Goal: Task Accomplishment & Management: Manage account settings

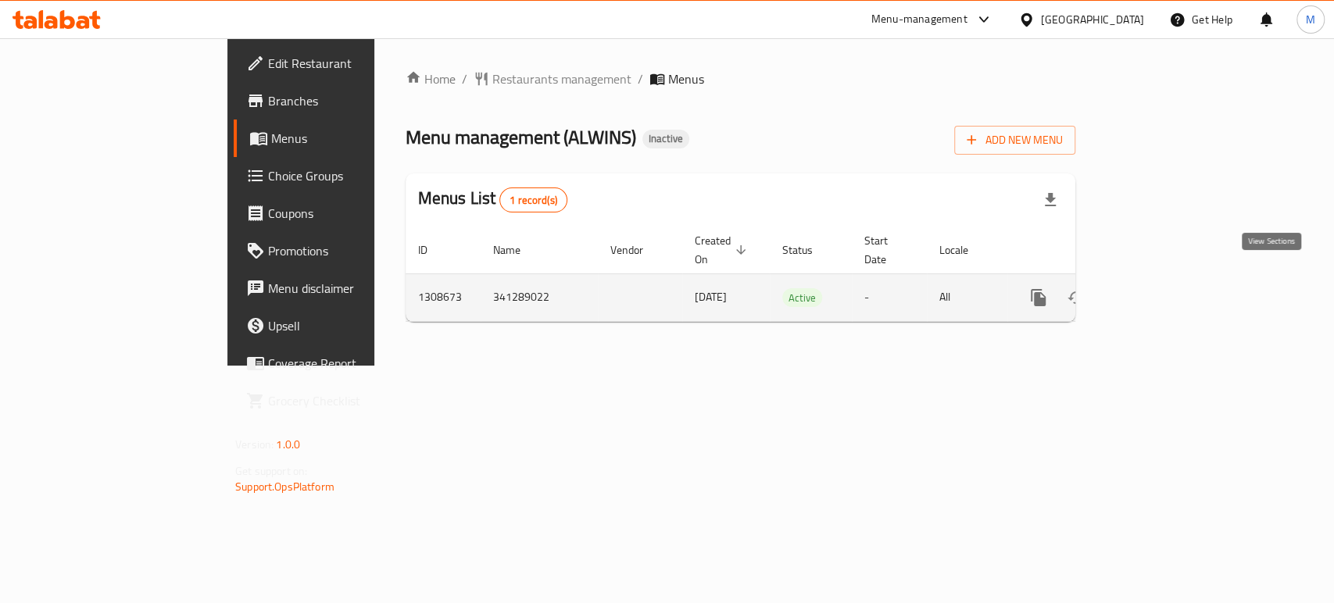
click at [1158, 291] on icon "enhanced table" at bounding box center [1151, 298] width 14 height 14
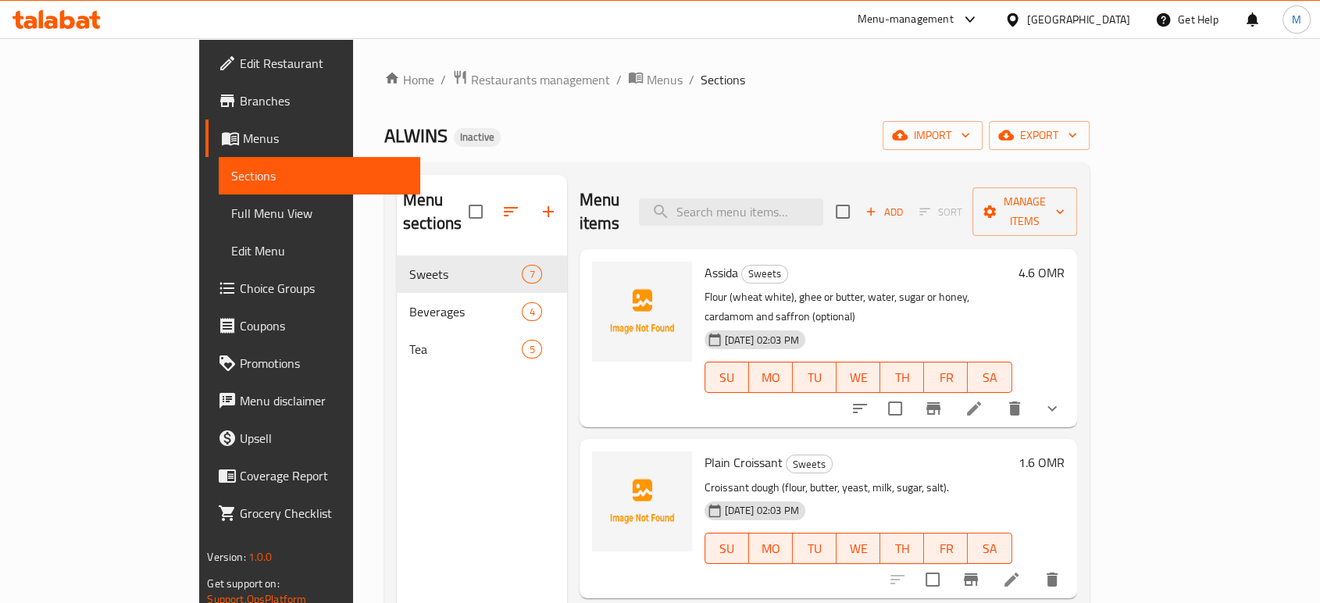
click at [231, 209] on span "Full Menu View" at bounding box center [319, 213] width 176 height 19
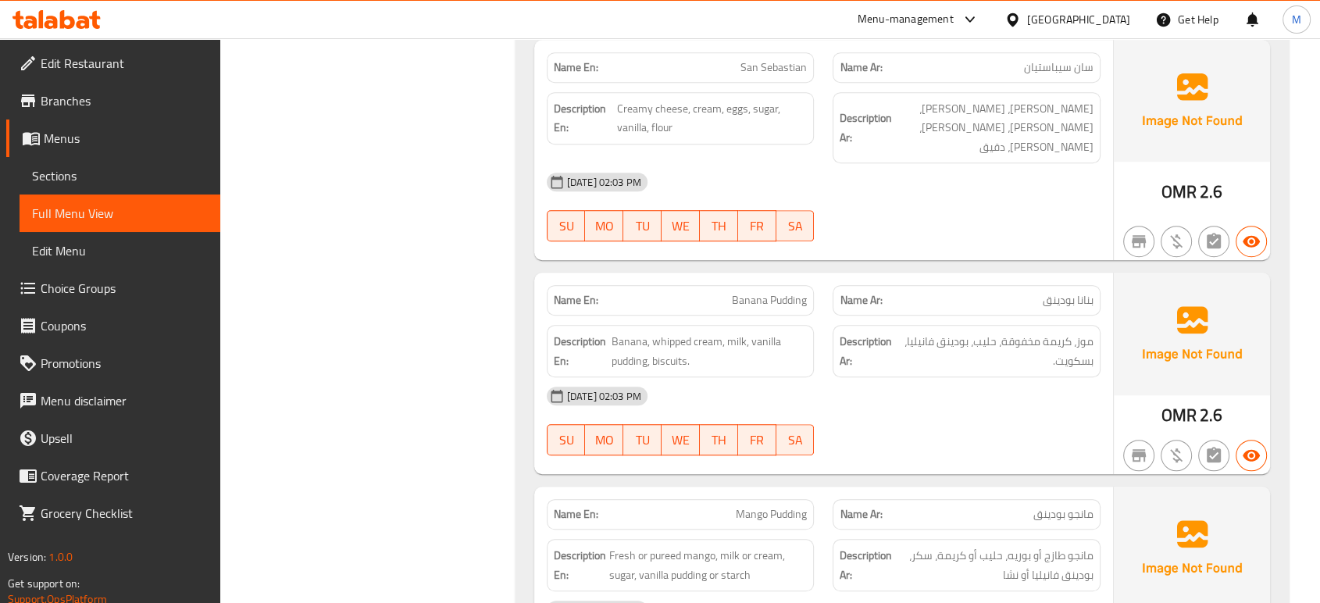
scroll to position [2110, 0]
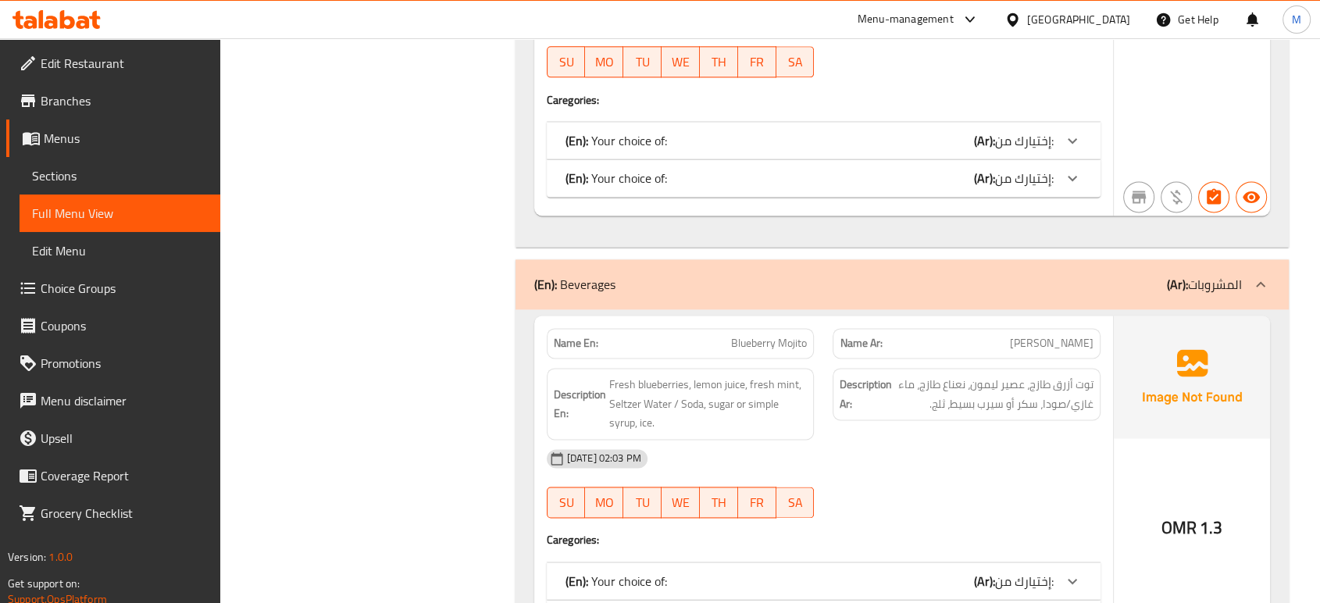
click at [905, 440] on div "[DATE] 02:03 PM" at bounding box center [823, 458] width 573 height 37
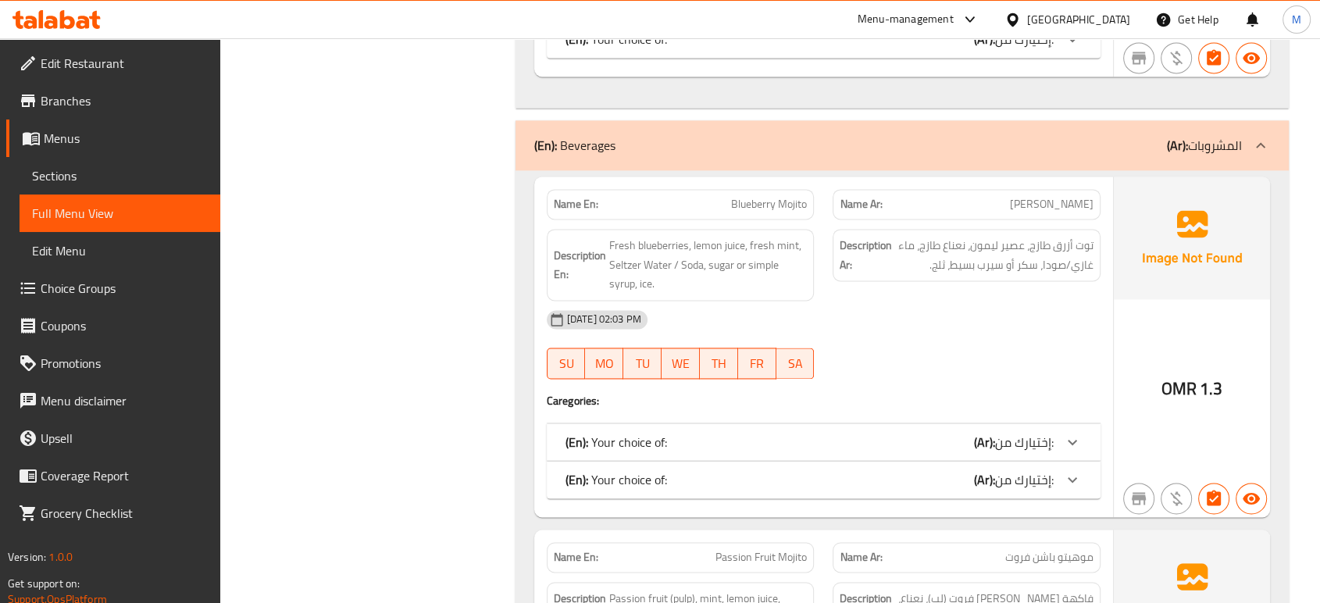
scroll to position [2284, 0]
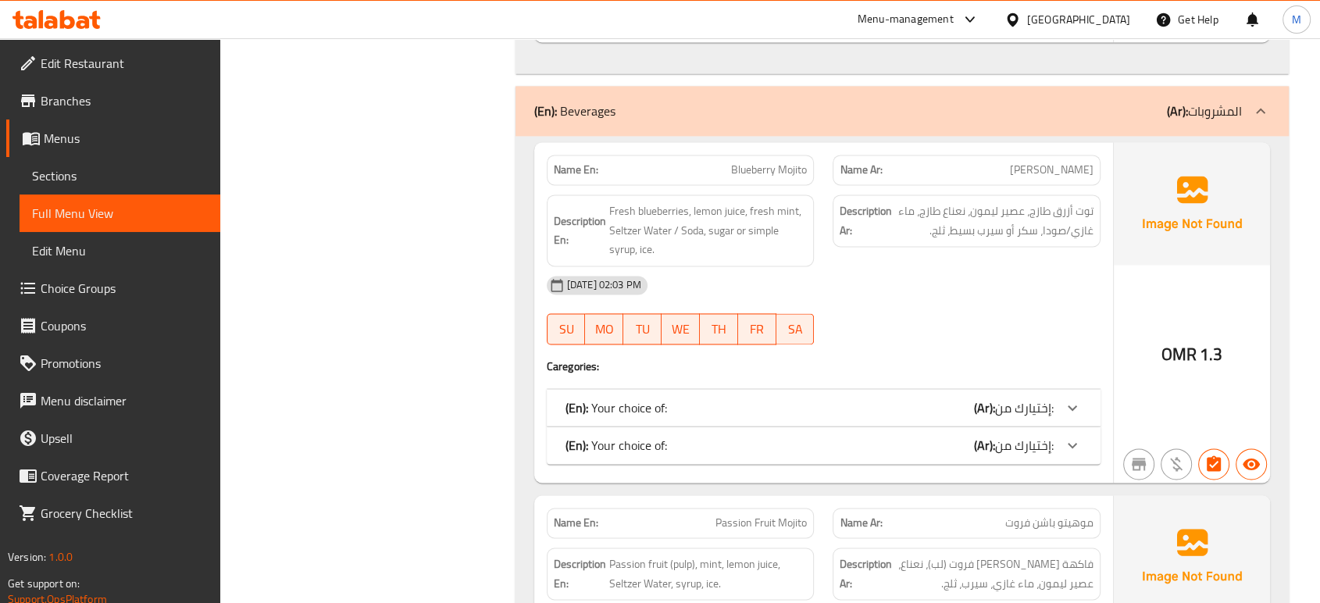
click at [924, 266] on div "28-08-2025 02:03 PM SU MO TU WE TH FR SA" at bounding box center [823, 309] width 573 height 87
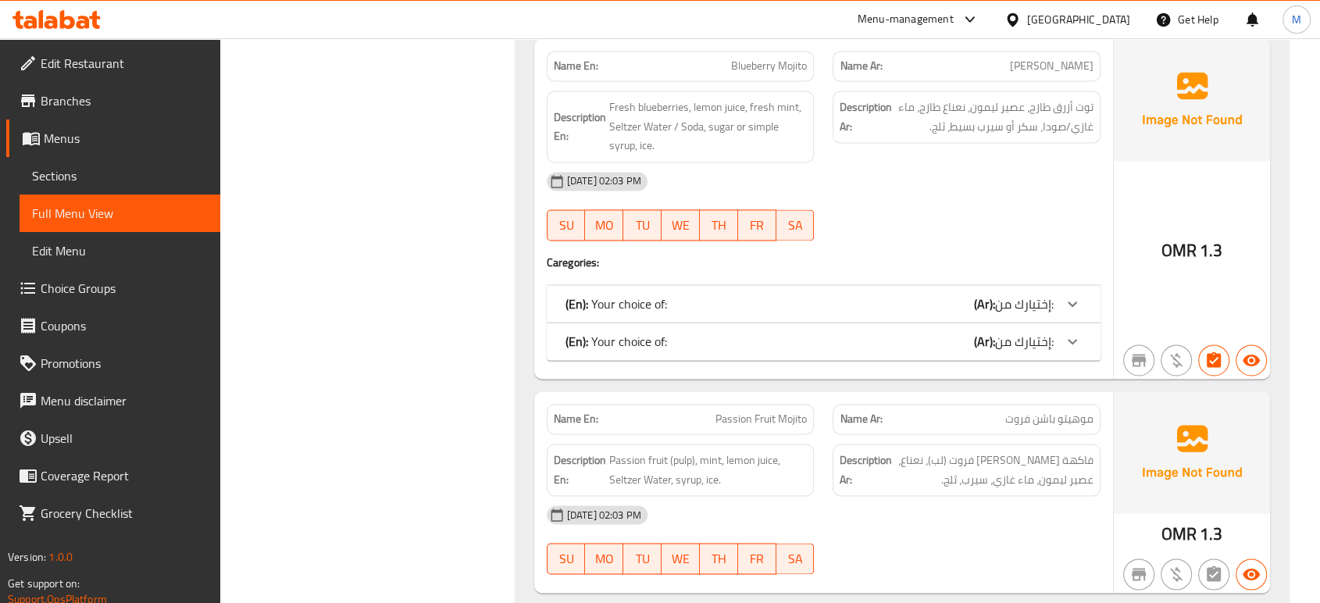
scroll to position [2423, 0]
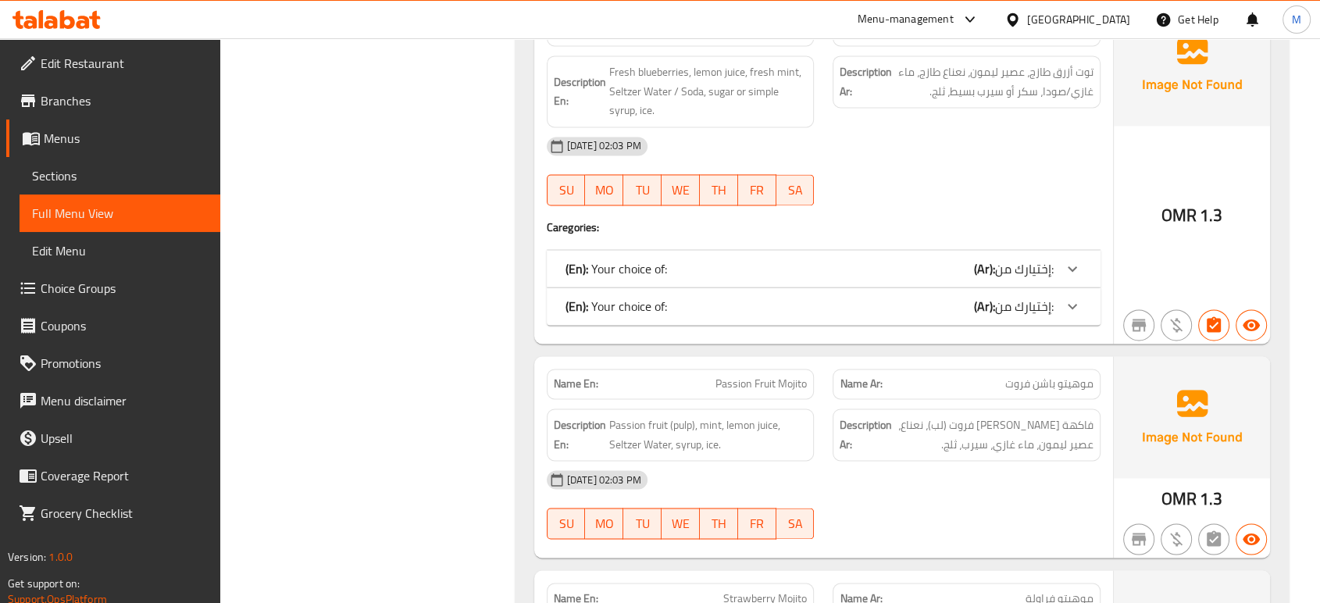
click at [920, 259] on div "(En): Your choice of: (Ar): إختيارك من:" at bounding box center [810, 268] width 488 height 19
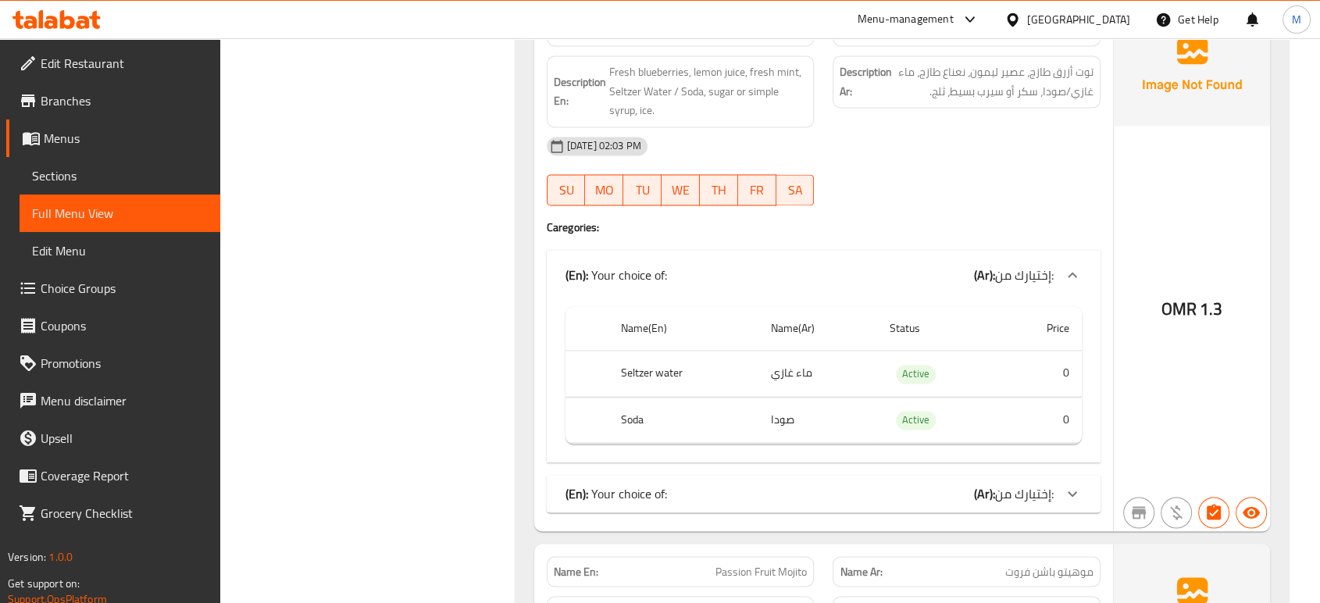
click at [962, 141] on div "28-08-2025 02:03 PM SU MO TU WE TH FR SA" at bounding box center [823, 170] width 573 height 87
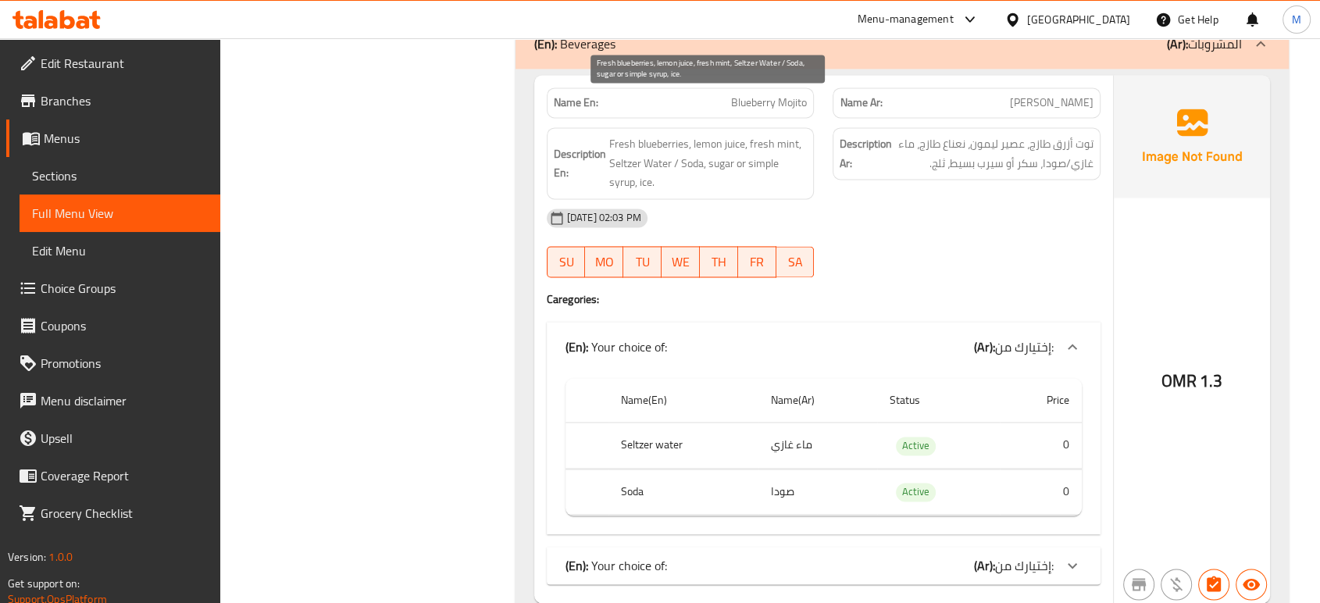
scroll to position [2319, 0]
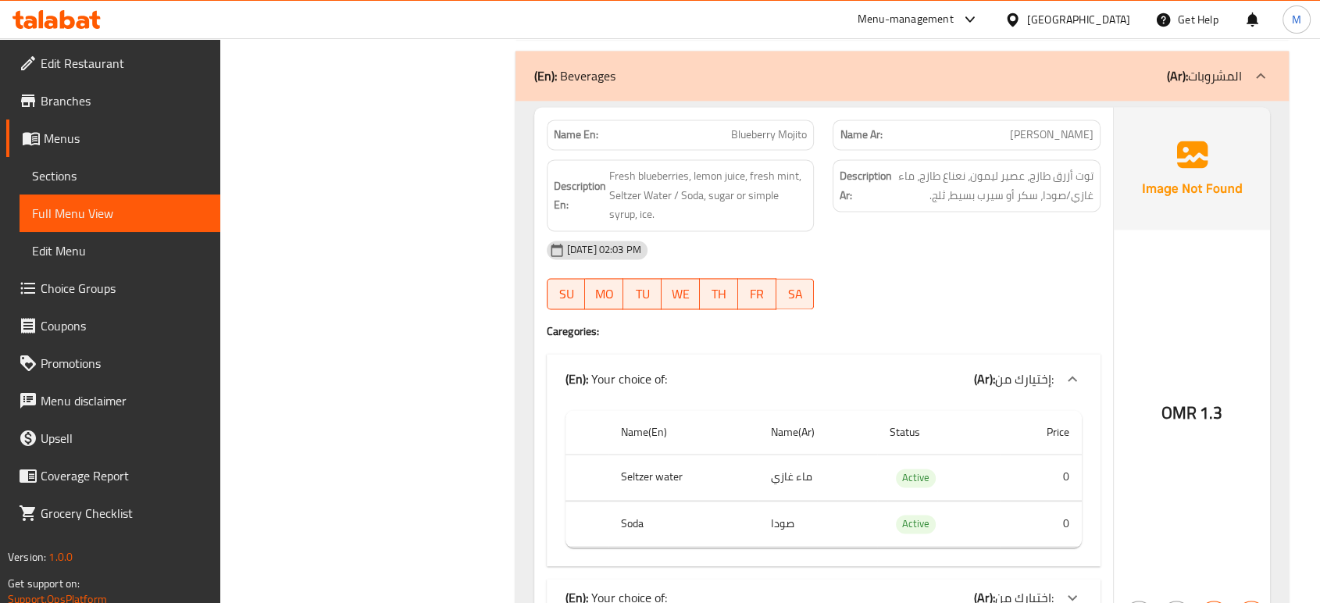
click at [832, 579] on div "(En): Your choice of: (Ar): إختيارك من:" at bounding box center [824, 597] width 554 height 37
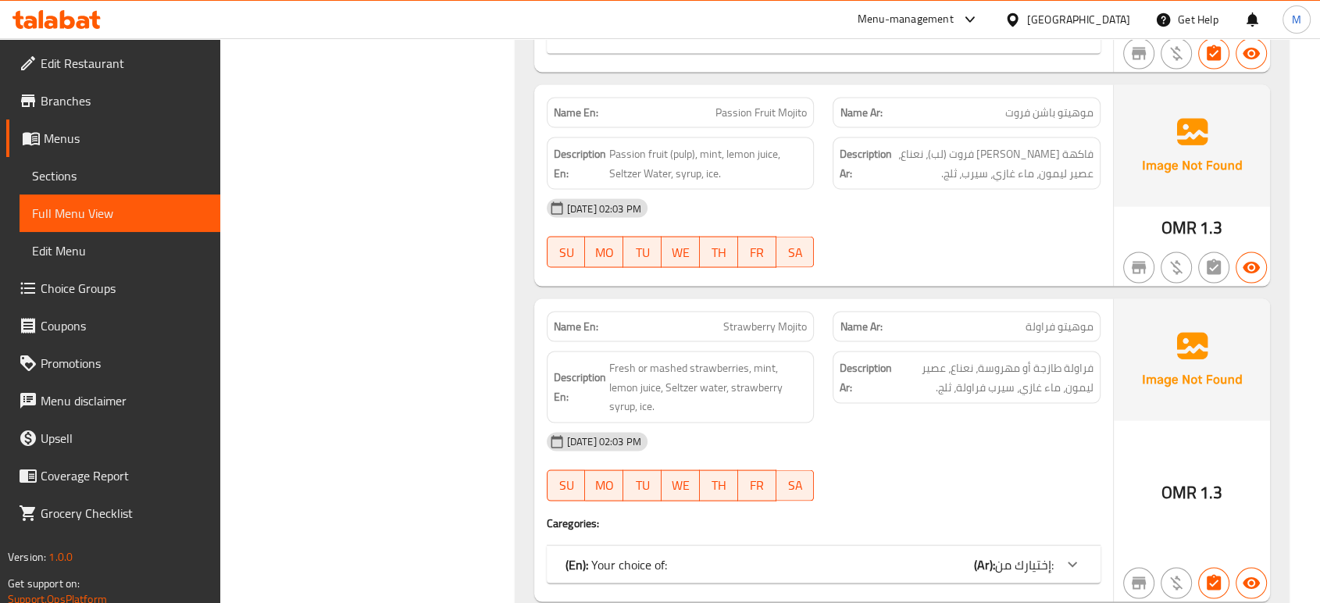
scroll to position [3151, 0]
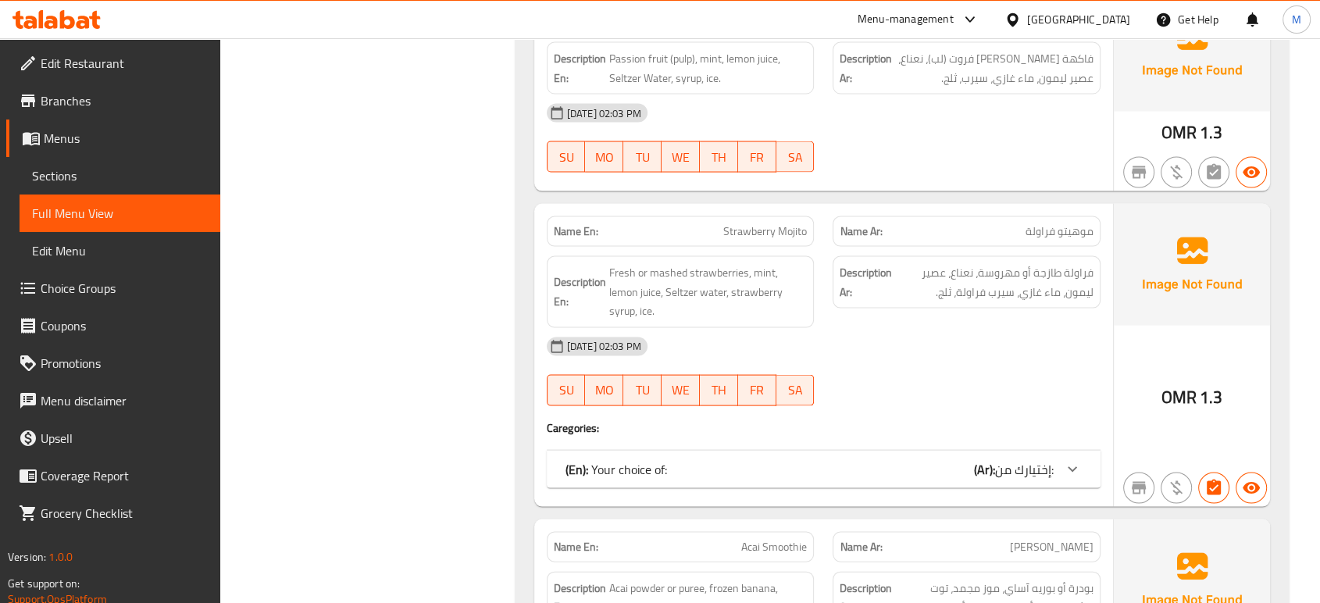
click at [918, 429] on div "Name En: Strawberry Mojito Name Ar: موهيتو فراولة Description En: Fresh or mash…" at bounding box center [823, 355] width 579 height 303
click at [918, 460] on div "(En): Your choice of: (Ar): إختيارك من:" at bounding box center [810, 469] width 488 height 19
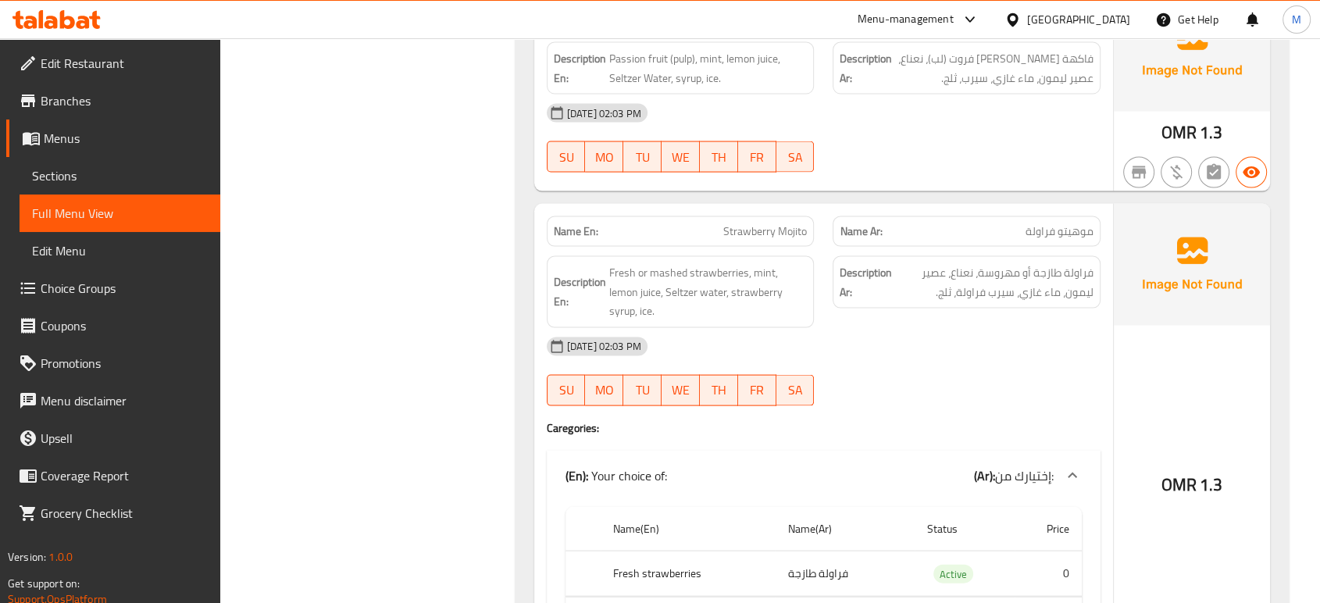
click at [953, 335] on div "28-08-2025 02:03 PM SU MO TU WE TH FR SA" at bounding box center [823, 371] width 573 height 87
click at [916, 328] on div "[DATE] 02:03 PM" at bounding box center [823, 346] width 573 height 37
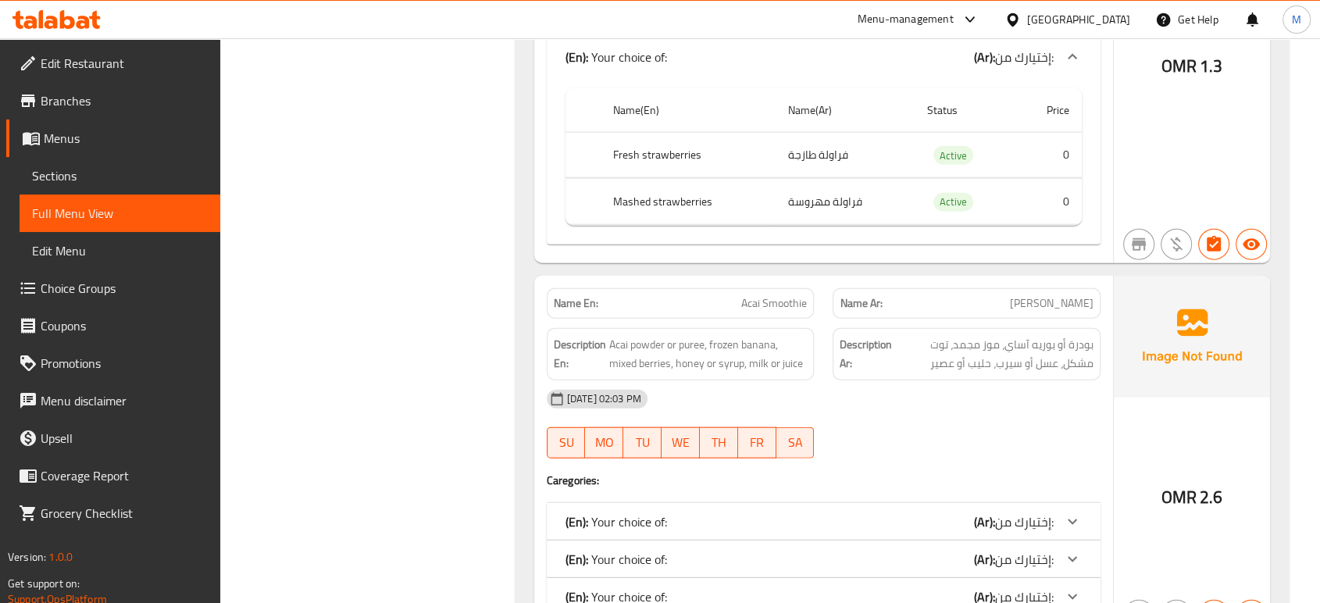
scroll to position [3603, 0]
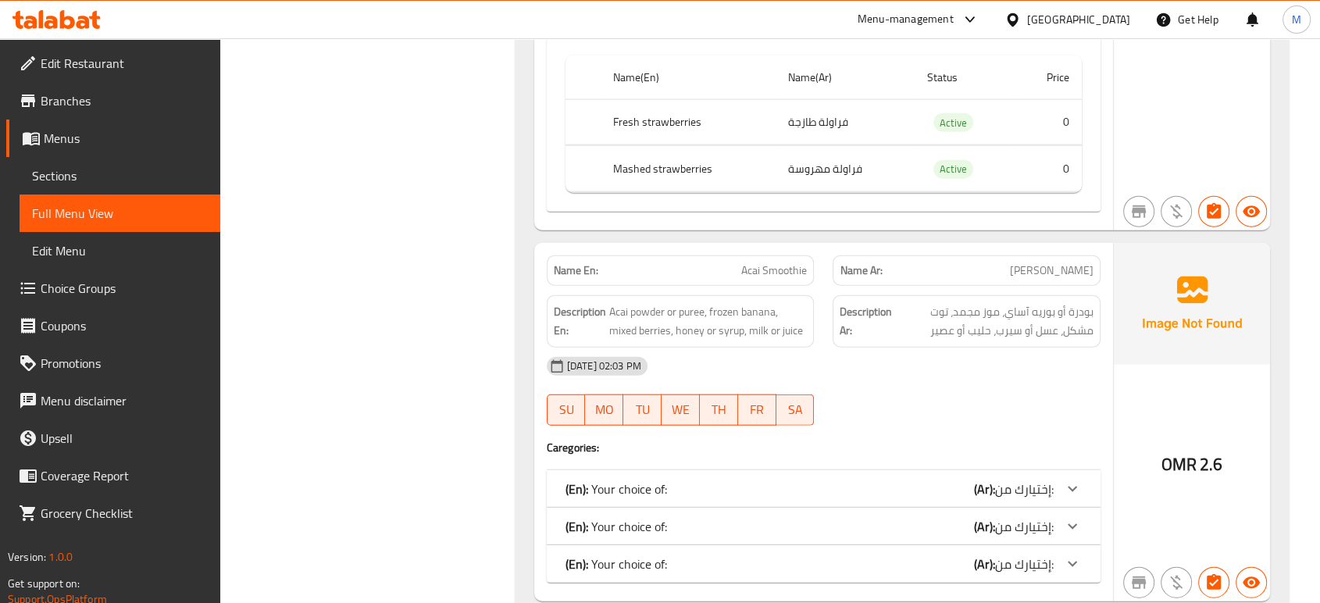
click at [1008, 477] on span "إختيارك من:" at bounding box center [1024, 488] width 59 height 23
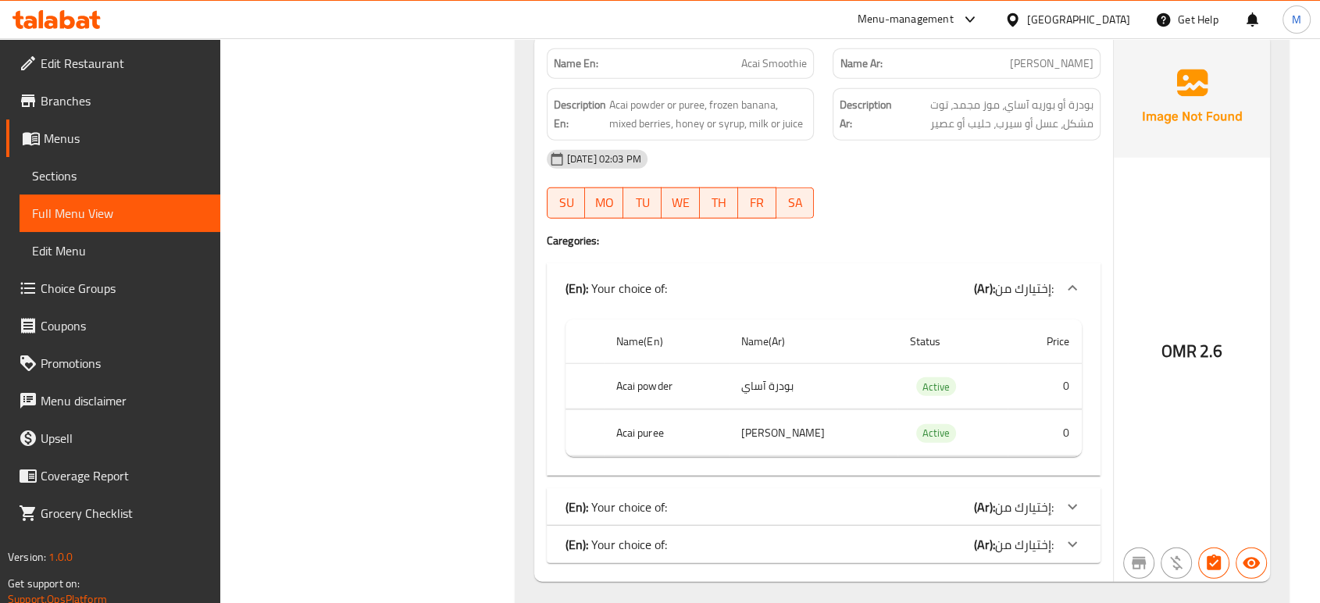
scroll to position [3812, 0]
click at [936, 487] on div "(En): Your choice of: (Ar): إختيارك من:" at bounding box center [824, 505] width 554 height 37
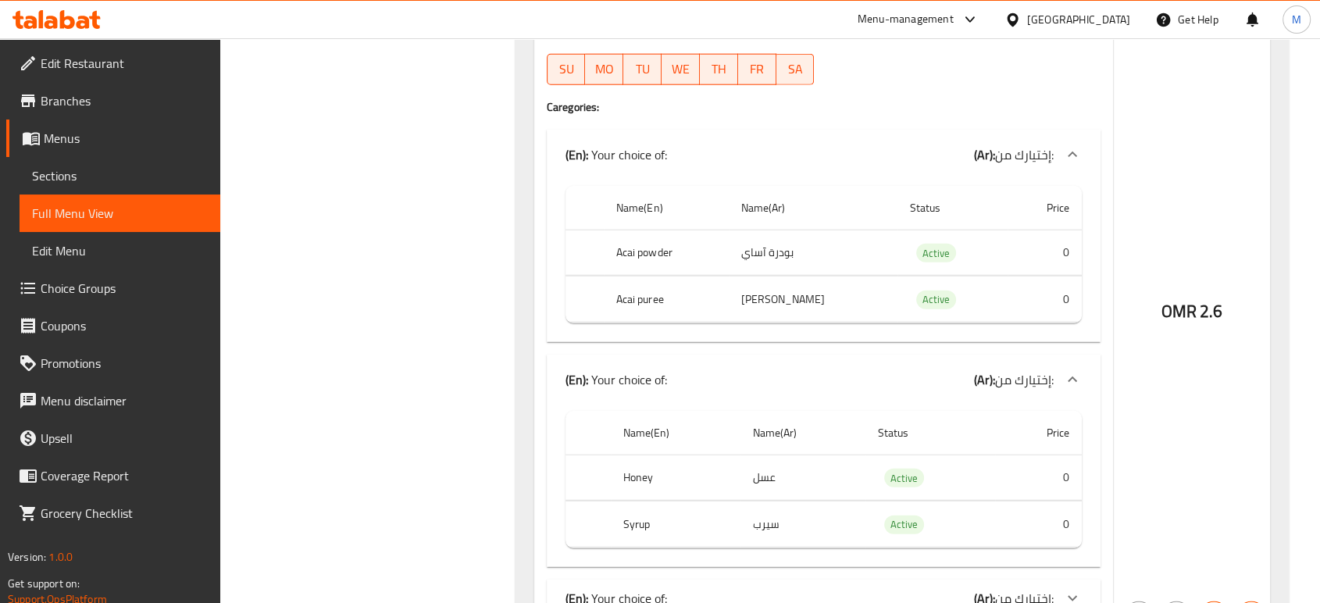
scroll to position [3985, 0]
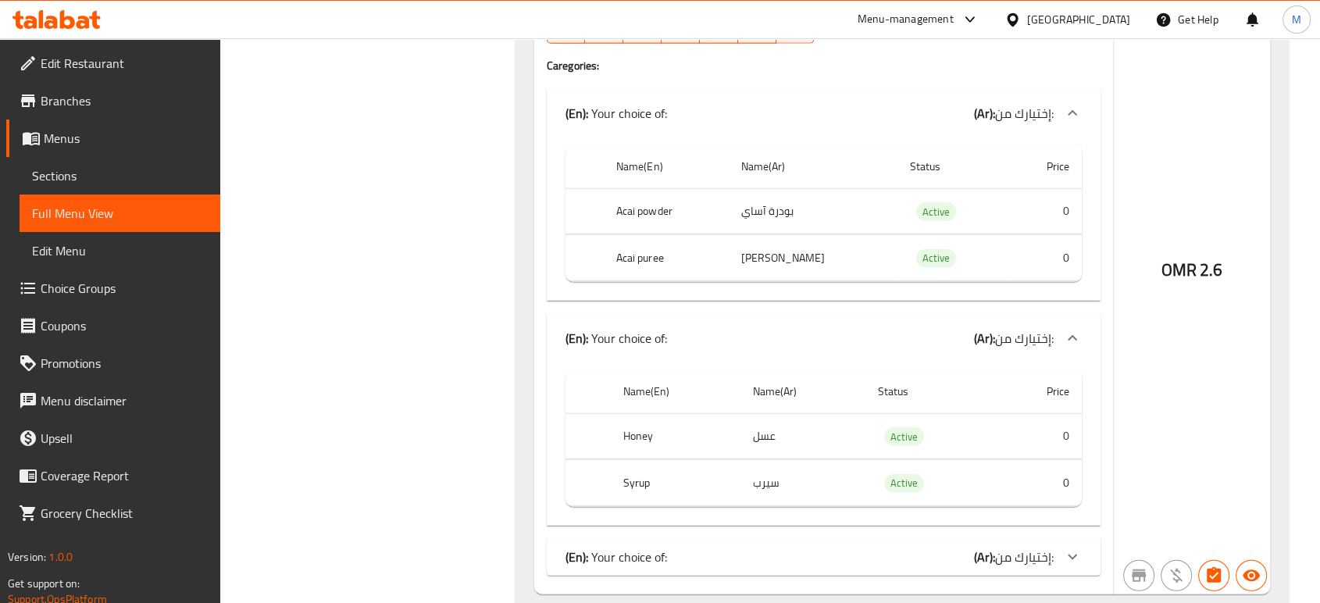
click at [993, 545] on b "(Ar):" at bounding box center [984, 556] width 21 height 23
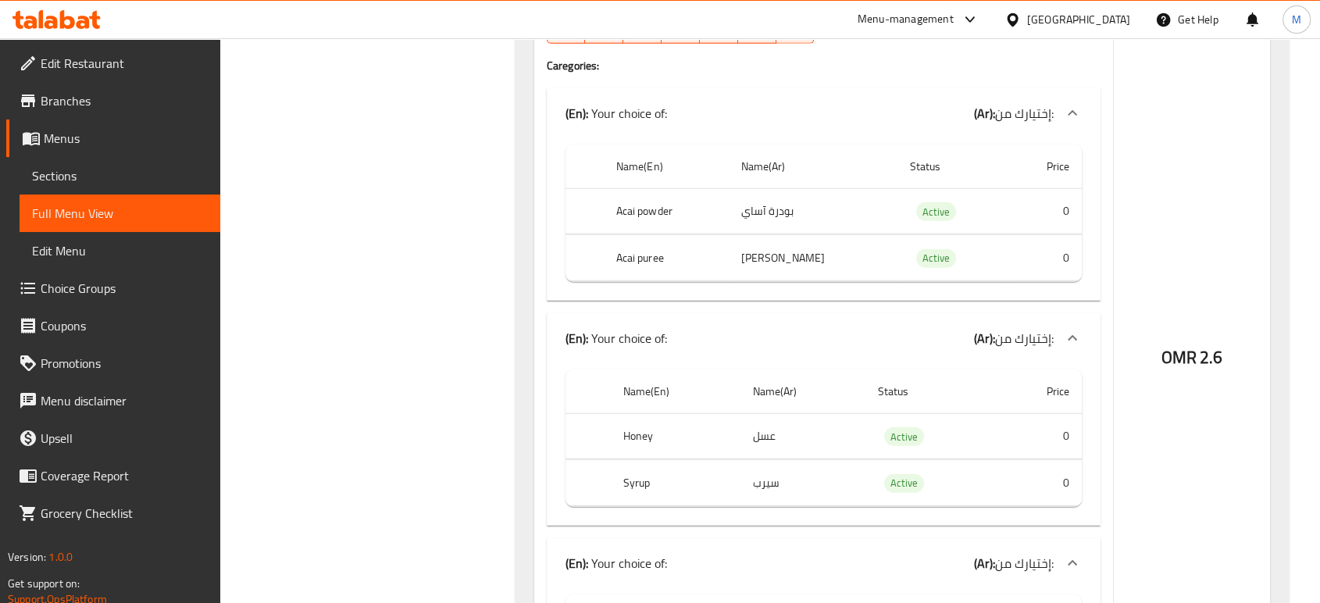
click at [1213, 424] on div "OMR 2.6" at bounding box center [1192, 315] width 156 height 909
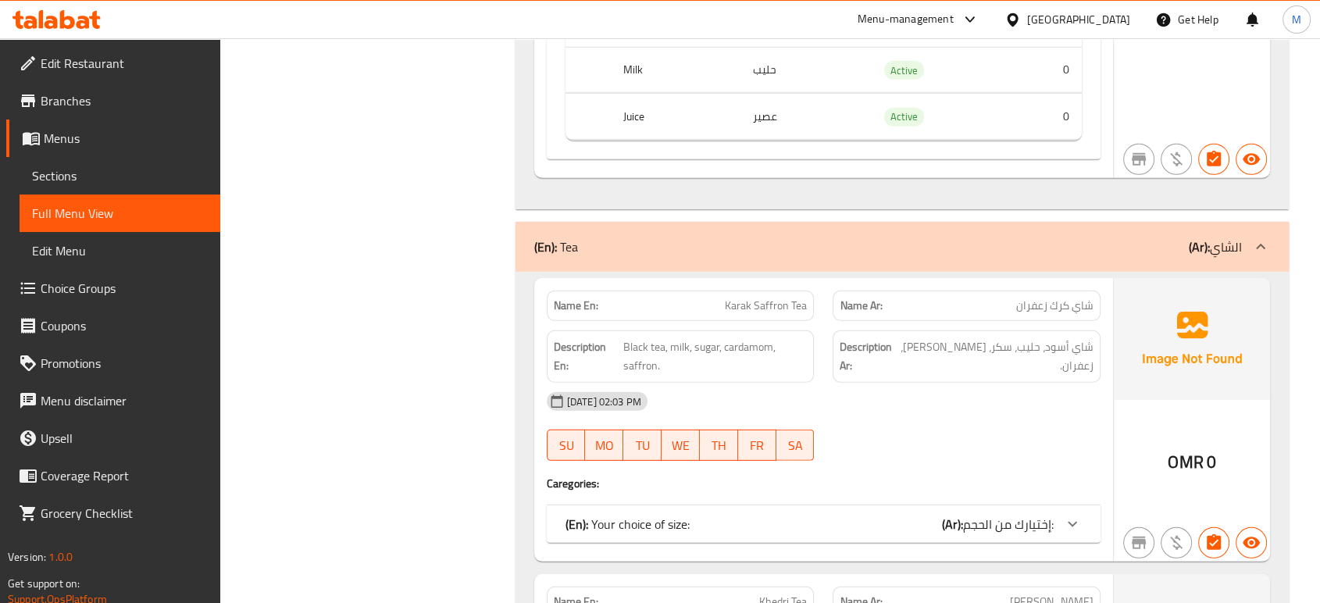
scroll to position [4610, 0]
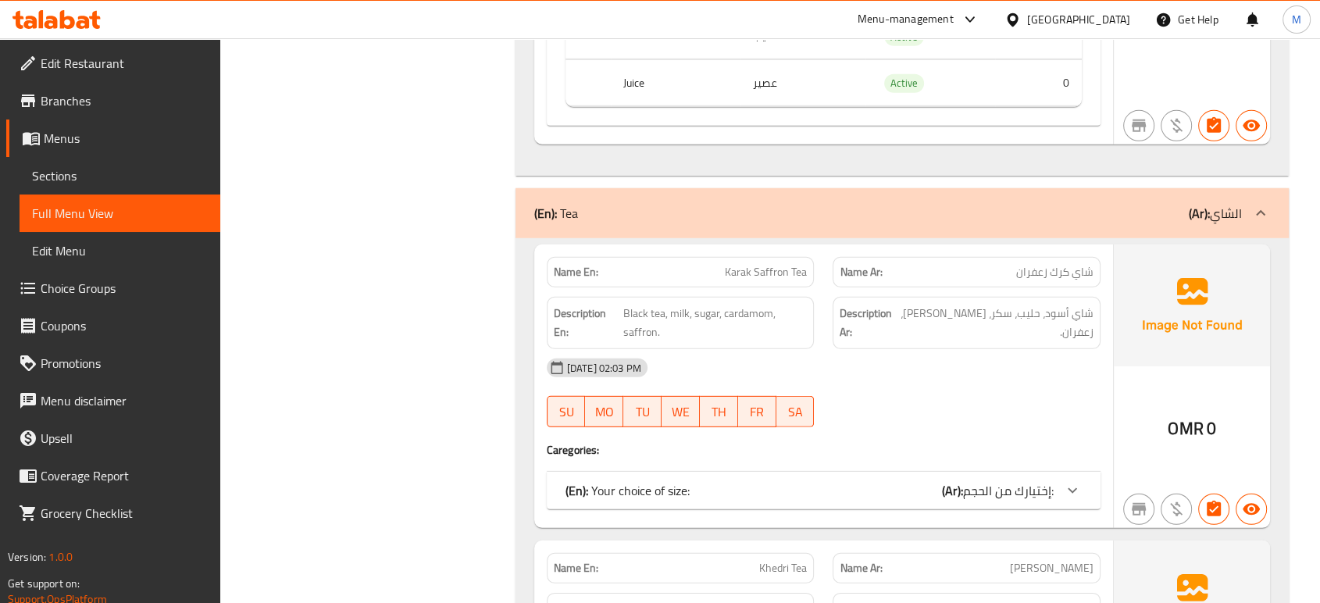
click at [1031, 479] on span "إختيارك من الحجم:" at bounding box center [1008, 490] width 91 height 23
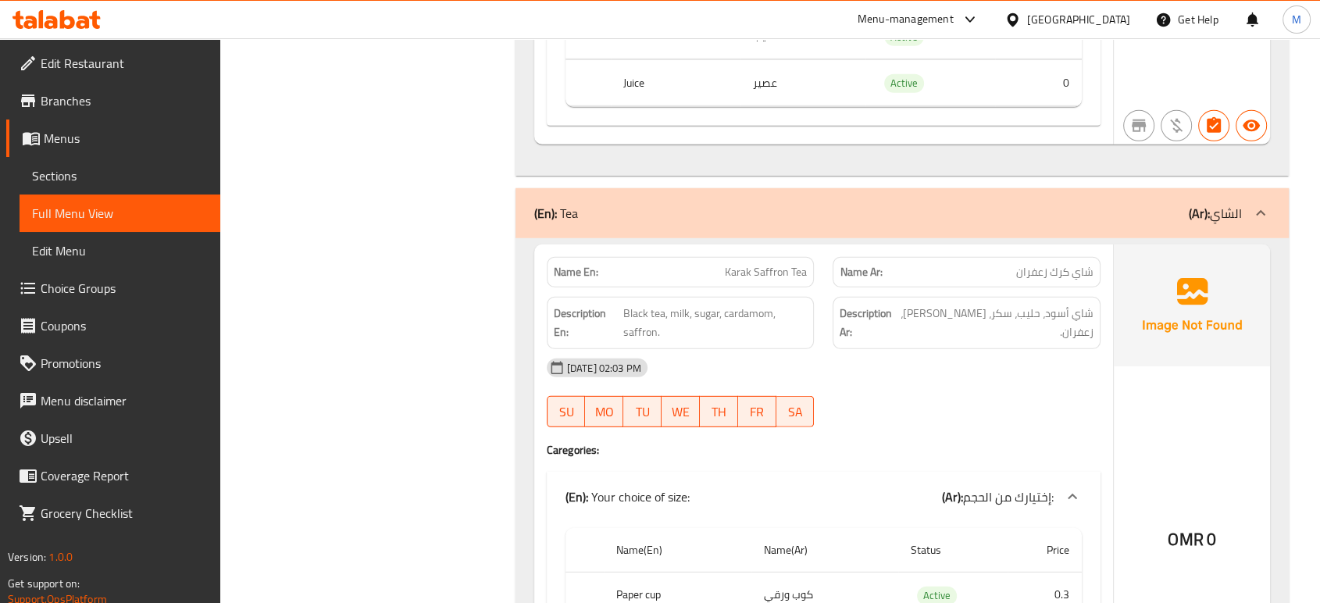
click at [914, 349] on div "[DATE] 02:03 PM" at bounding box center [823, 367] width 573 height 37
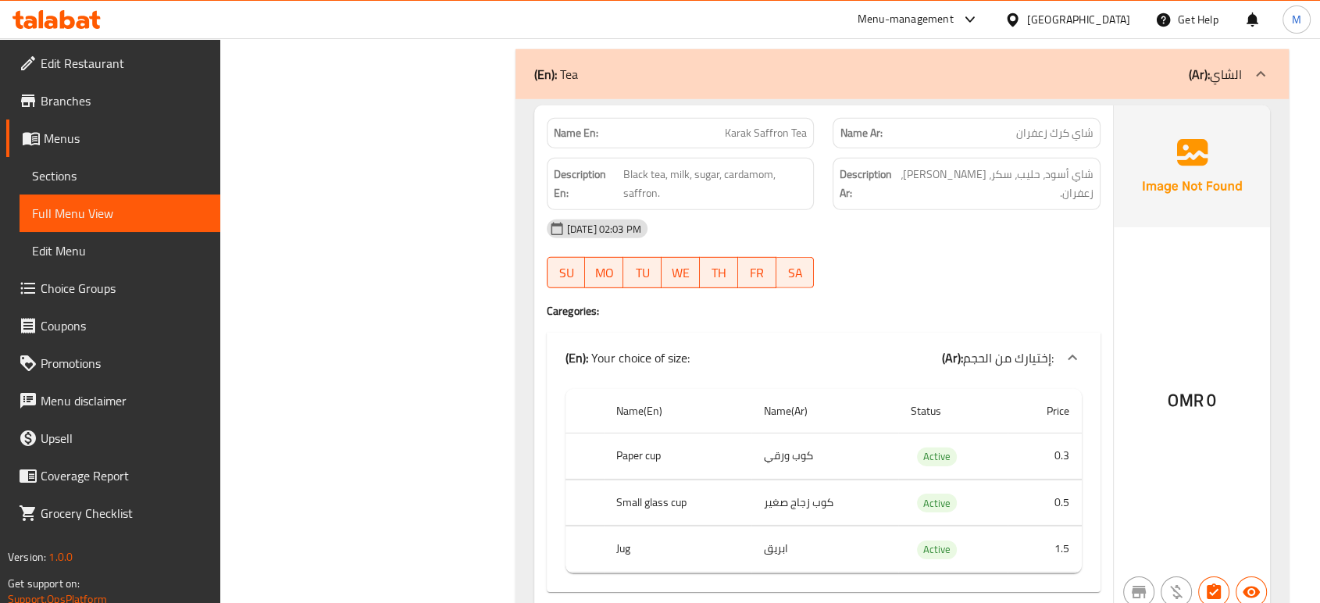
scroll to position [4783, 0]
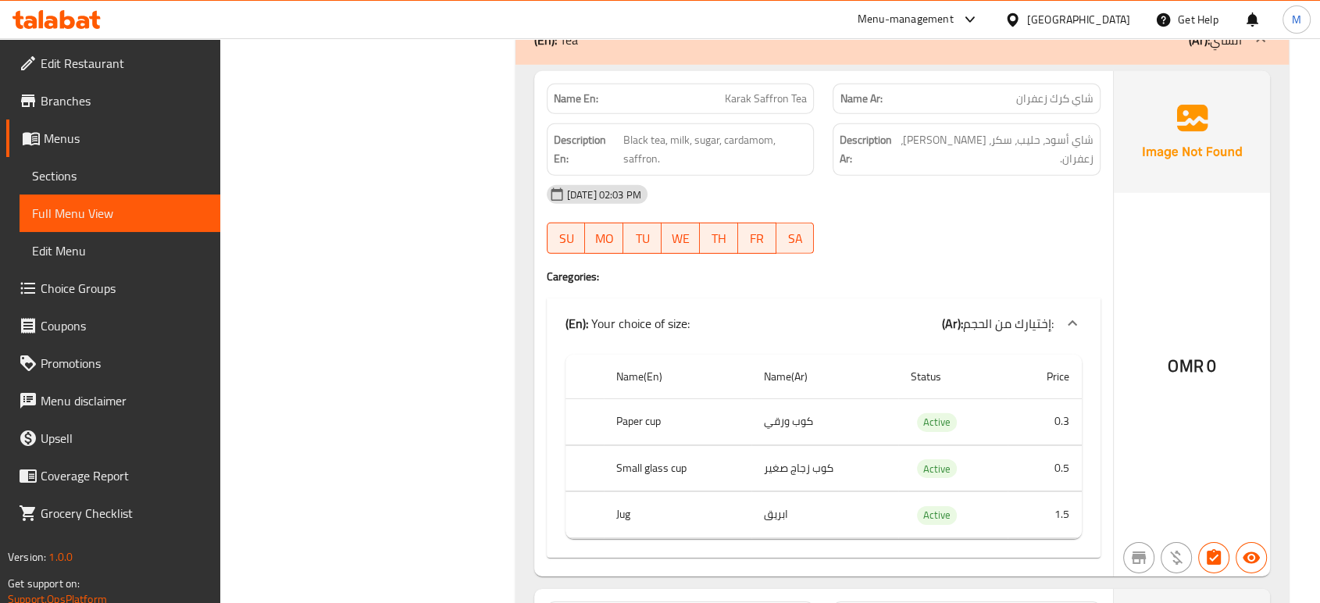
click at [779, 492] on td "ابريق" at bounding box center [825, 515] width 146 height 46
copy td "ابريق"
click at [623, 492] on th "Jug" at bounding box center [678, 515] width 148 height 46
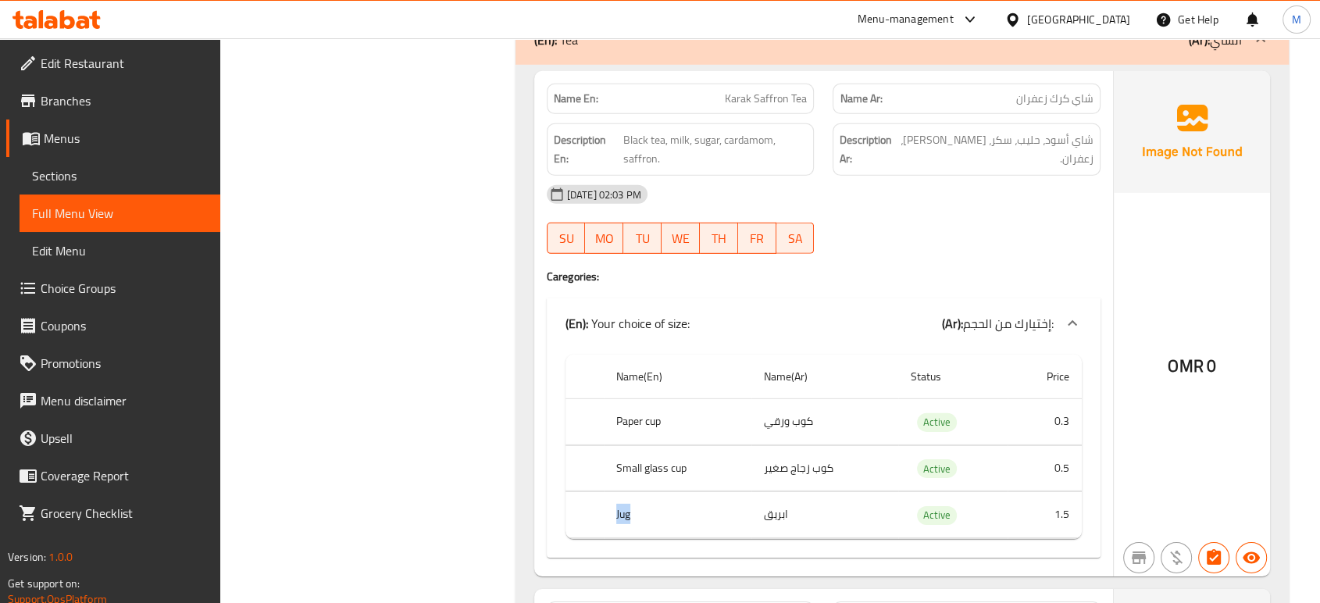
copy th "Jug"
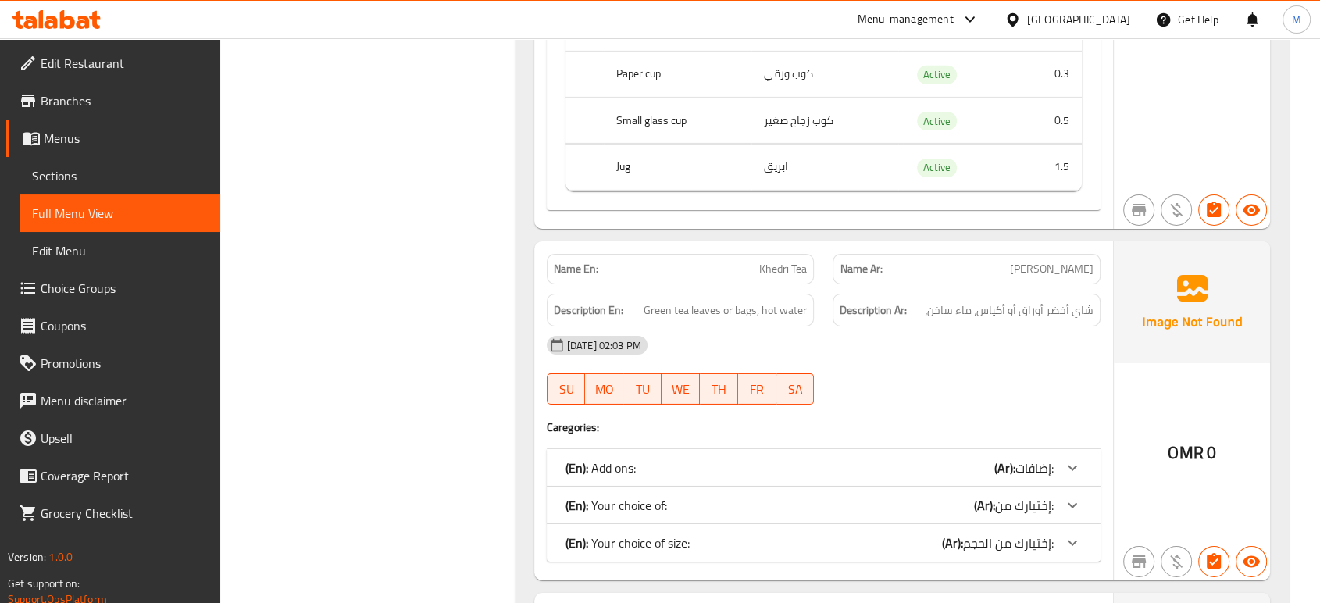
scroll to position [5165, 0]
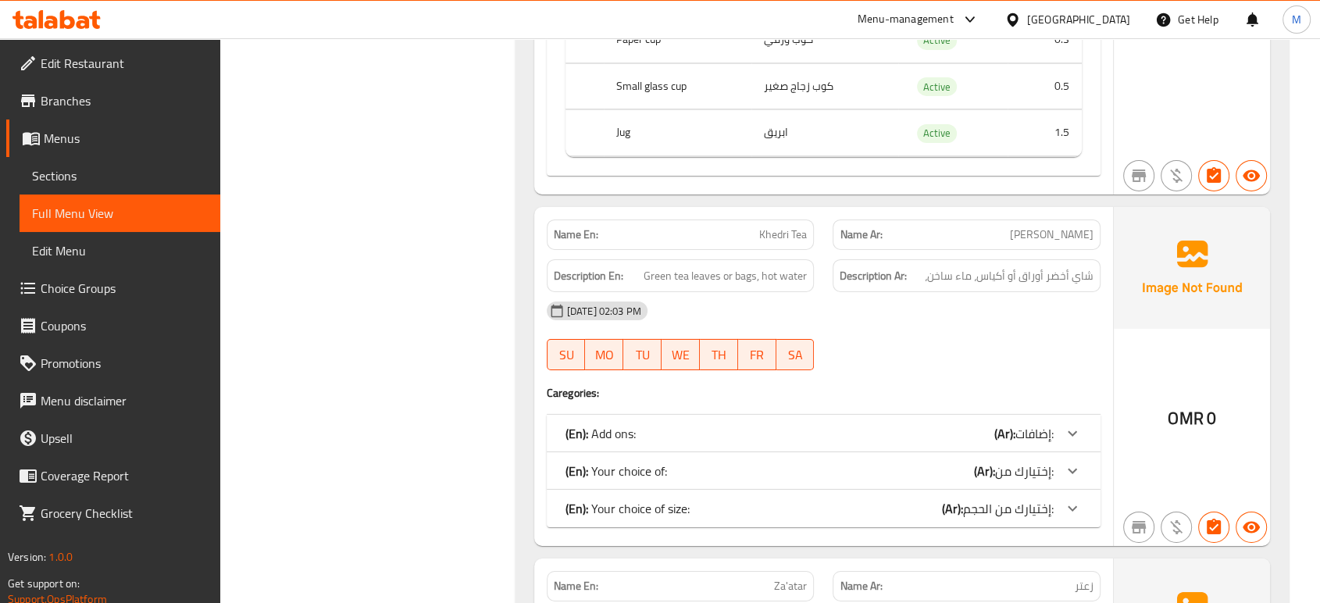
click at [850, 462] on div "(En): Your choice of: (Ar): إختيارك من:" at bounding box center [810, 471] width 488 height 19
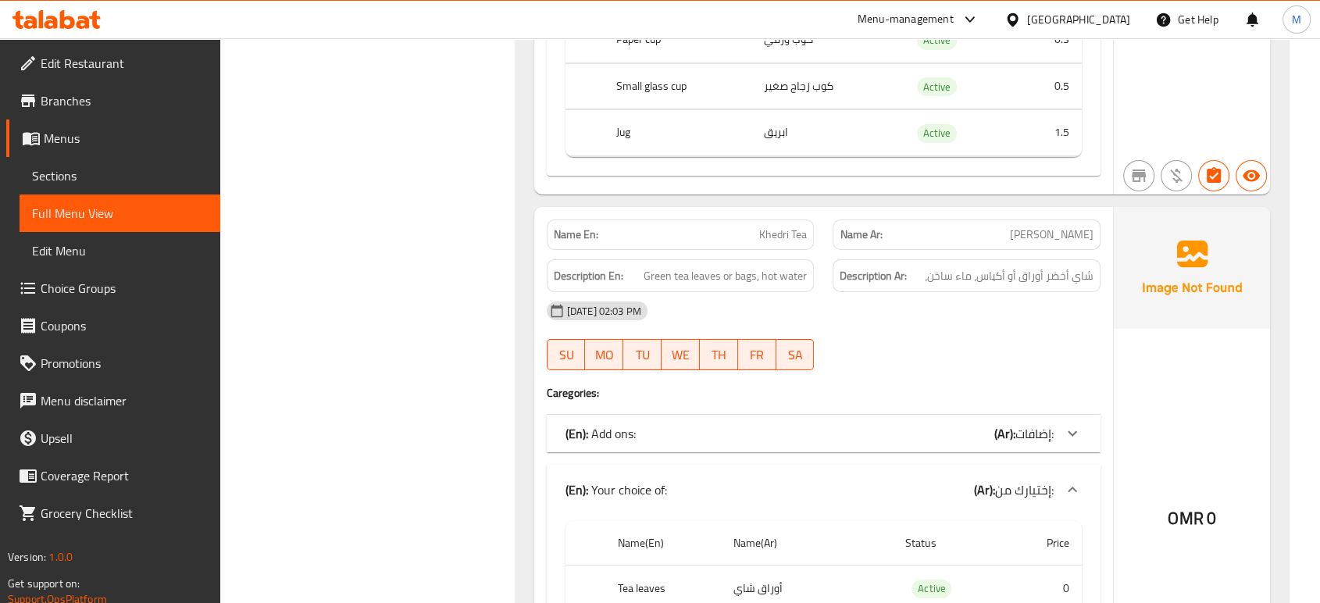
click at [923, 292] on div "[DATE] 02:03 PM" at bounding box center [823, 310] width 573 height 37
click at [873, 415] on div "(En): Add ons: (Ar): إضافات:" at bounding box center [824, 433] width 554 height 37
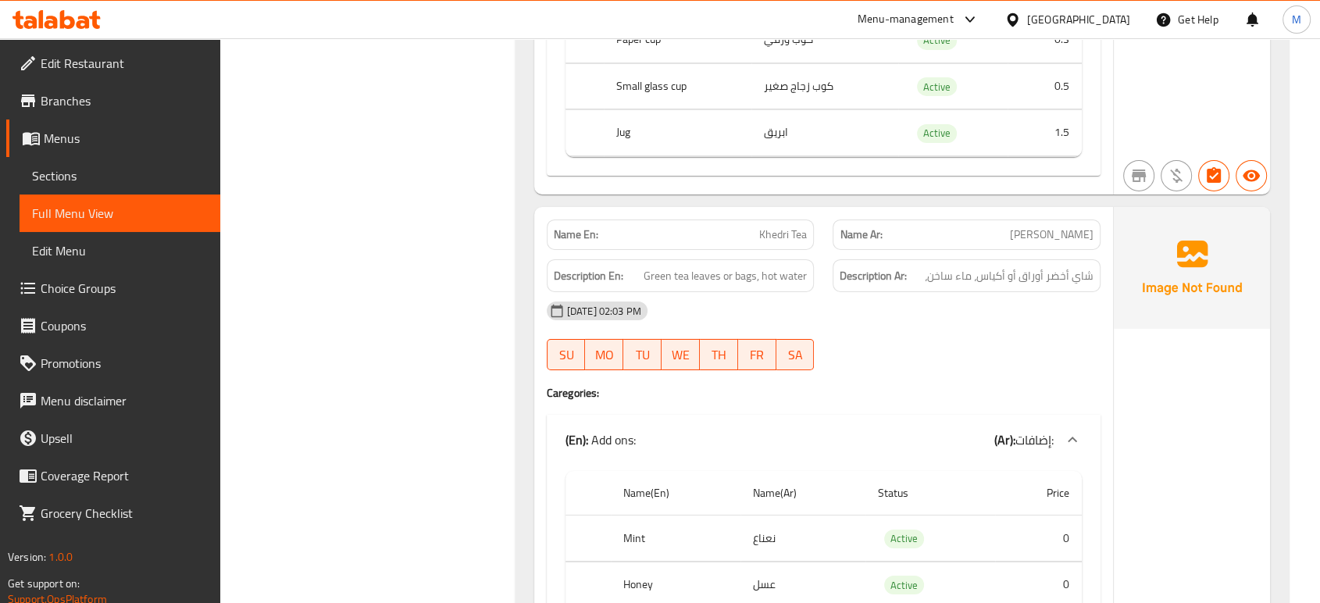
click at [950, 292] on div "28-08-2025 02:03 PM SU MO TU WE TH FR SA" at bounding box center [823, 335] width 573 height 87
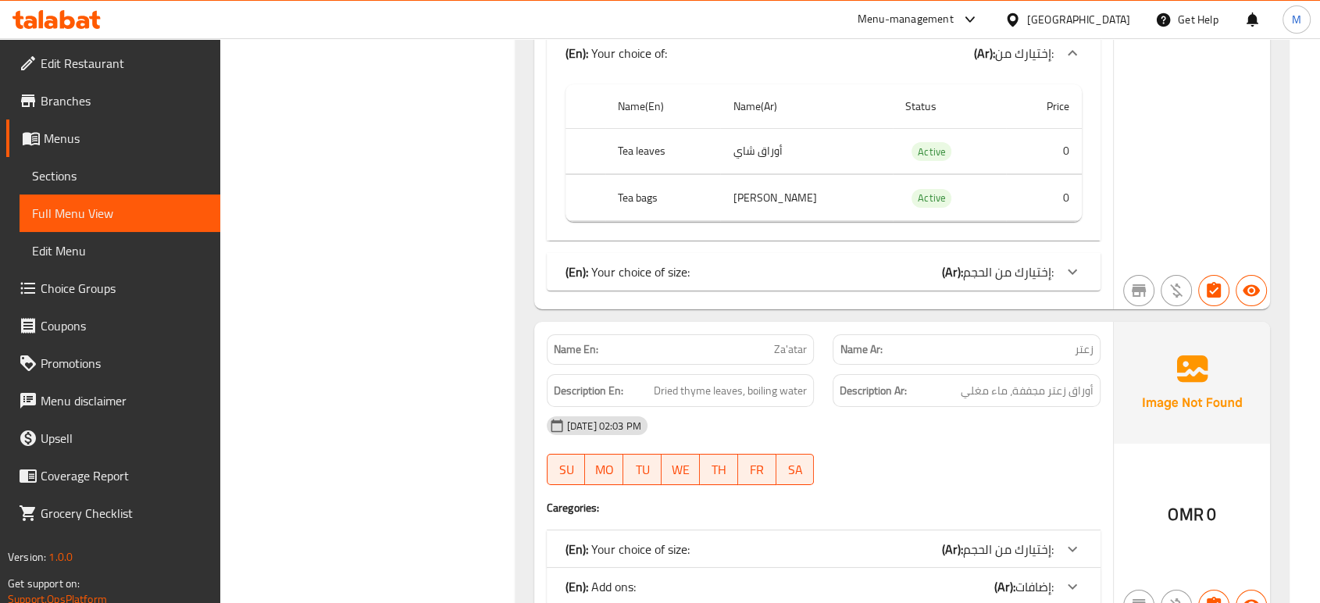
scroll to position [5825, 0]
click at [888, 262] on div "(En): Your choice of size: (Ar): إختيارك من الحجم:" at bounding box center [810, 271] width 488 height 19
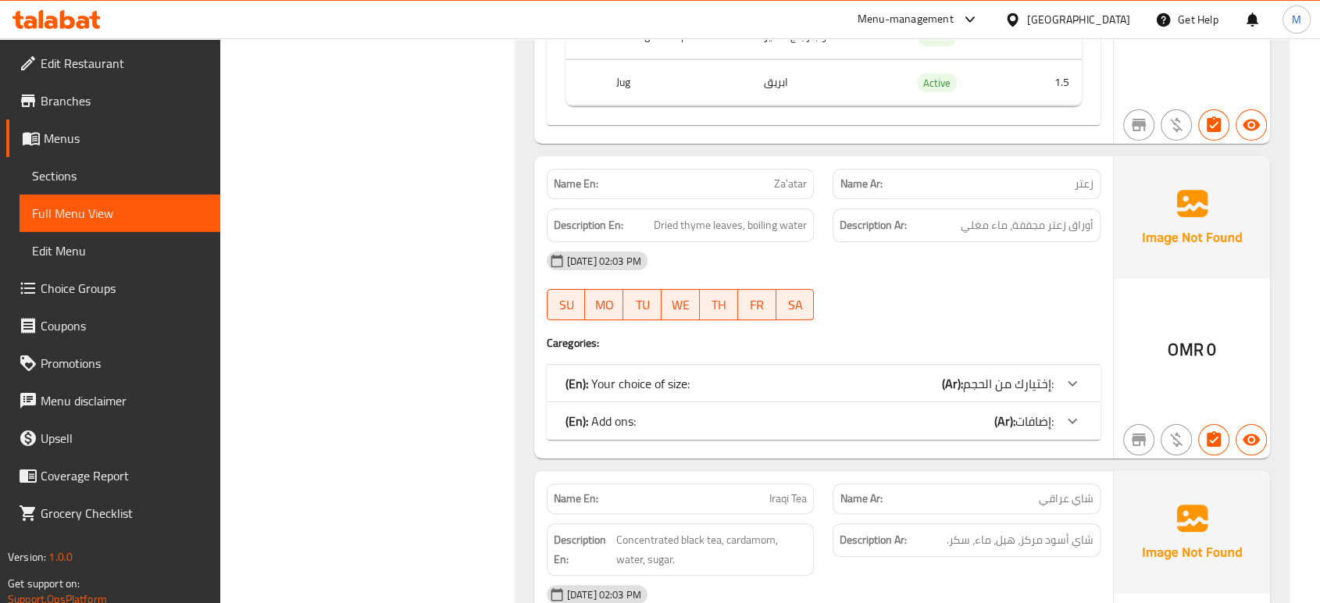
scroll to position [6242, 0]
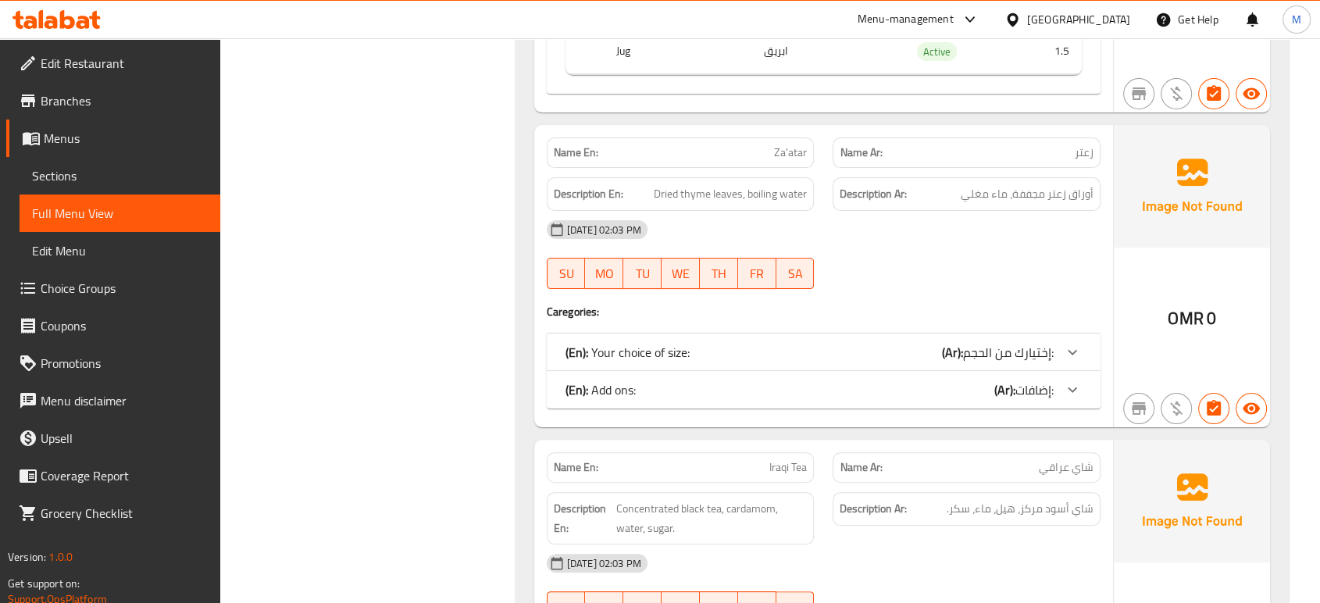
click at [830, 343] on div "(En): Your choice of size: (Ar): إختيارك من الحجم:" at bounding box center [810, 352] width 488 height 19
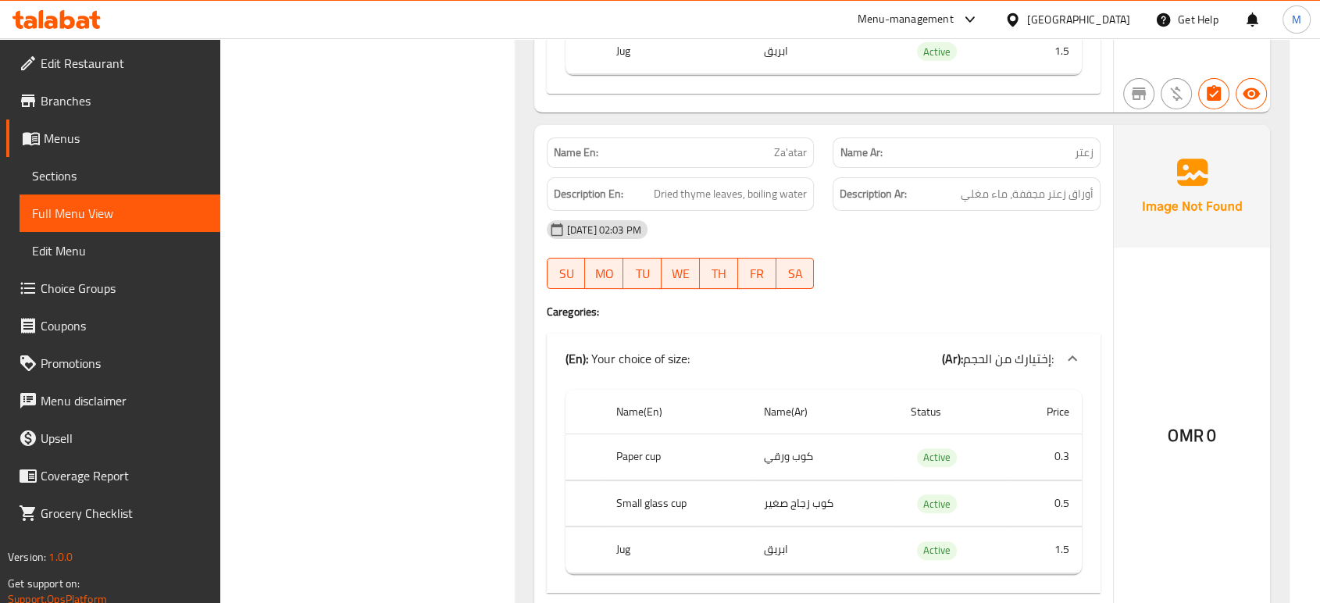
click at [927, 216] on div "28-08-2025 02:03 PM SU MO TU WE TH FR SA" at bounding box center [823, 254] width 573 height 87
click at [923, 211] on div "28-08-2025 02:03 PM SU MO TU WE TH FR SA" at bounding box center [823, 254] width 573 height 87
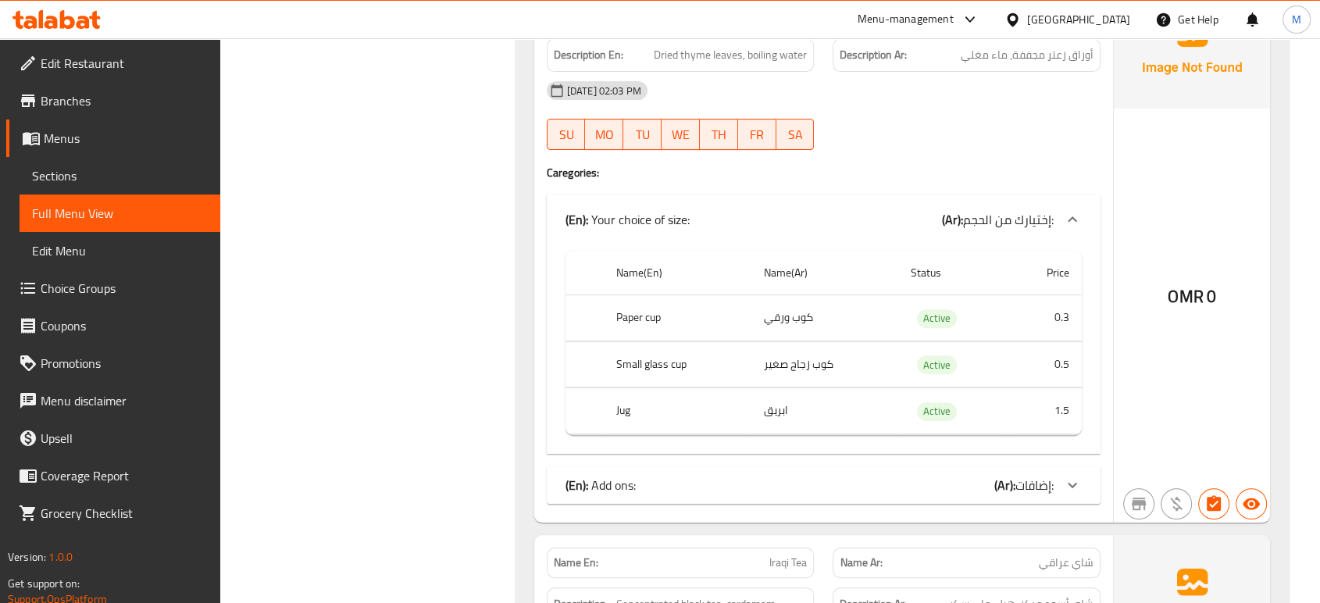
scroll to position [6415, 0]
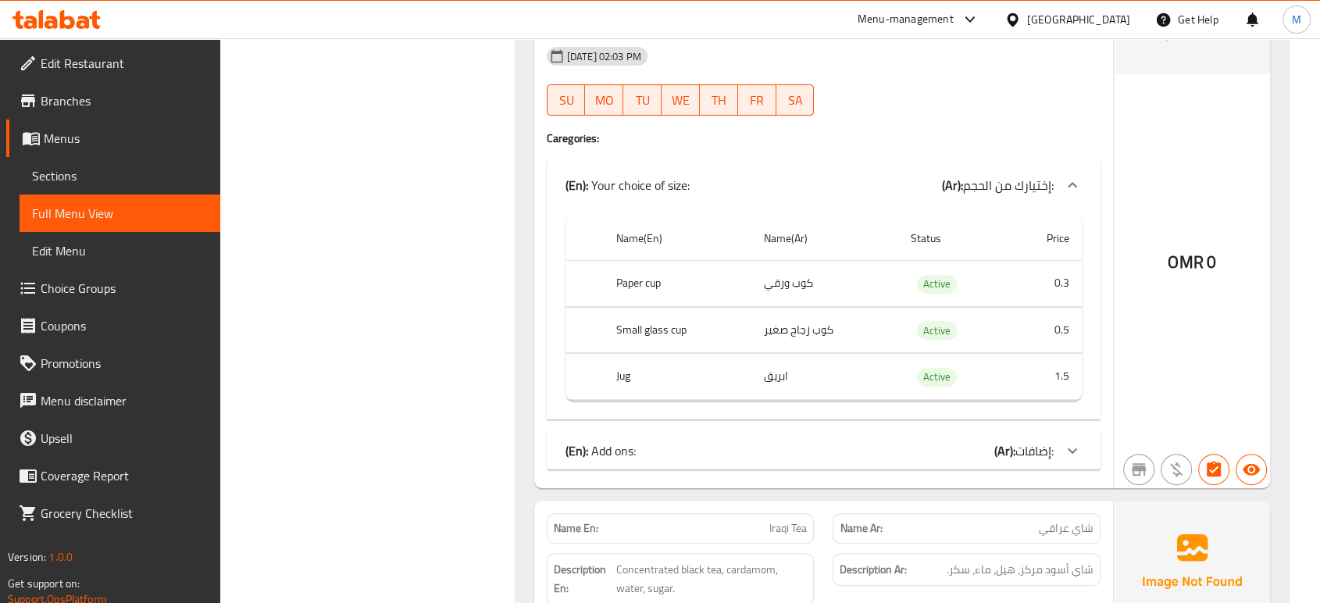
click at [940, 441] on div "(En): Add ons: (Ar): إضافات:" at bounding box center [810, 450] width 488 height 19
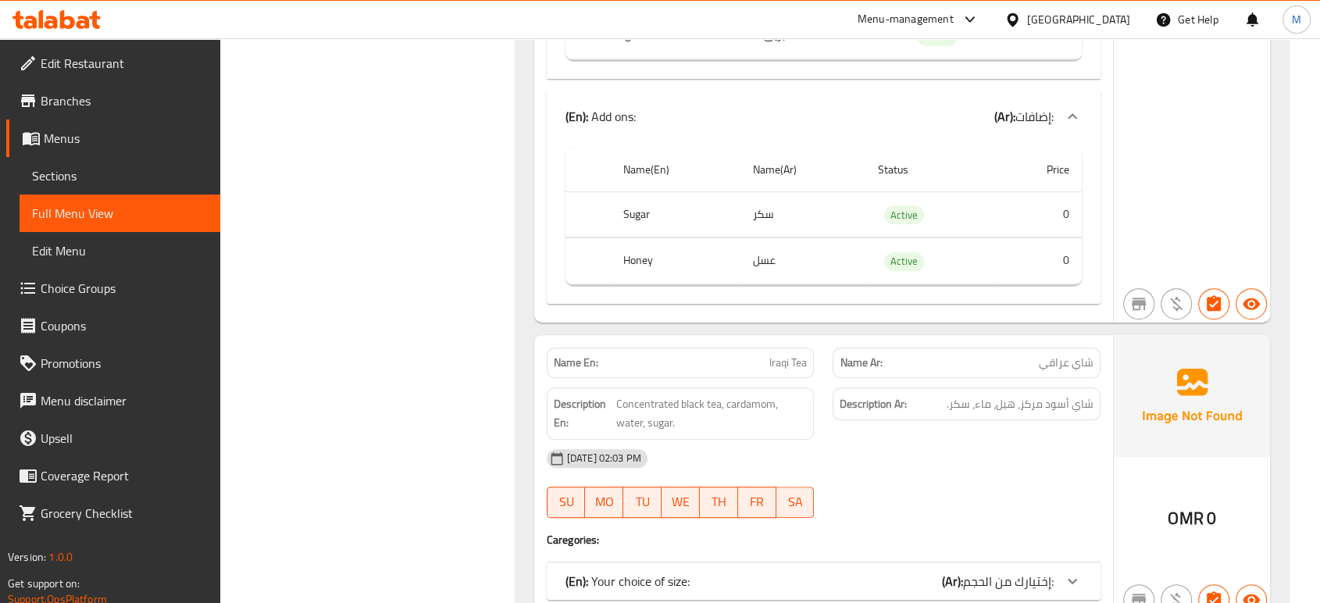
scroll to position [6762, 0]
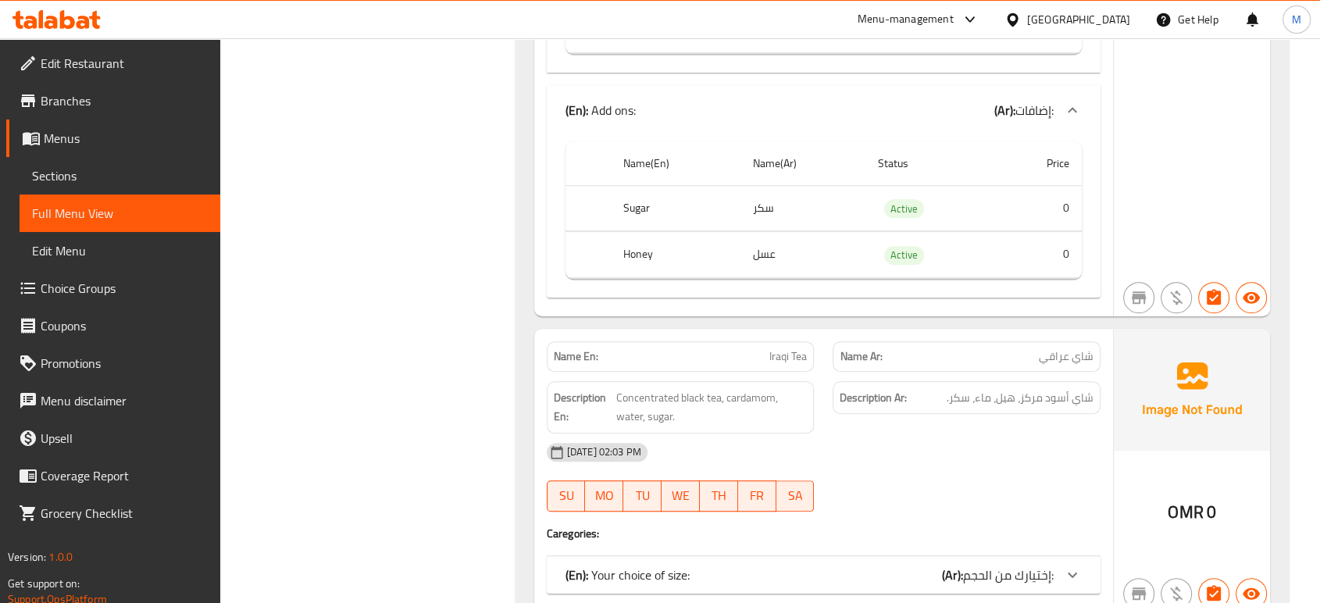
click at [813, 566] on div "(En): Your choice of size: (Ar): إختيارك من الحجم:" at bounding box center [810, 575] width 488 height 19
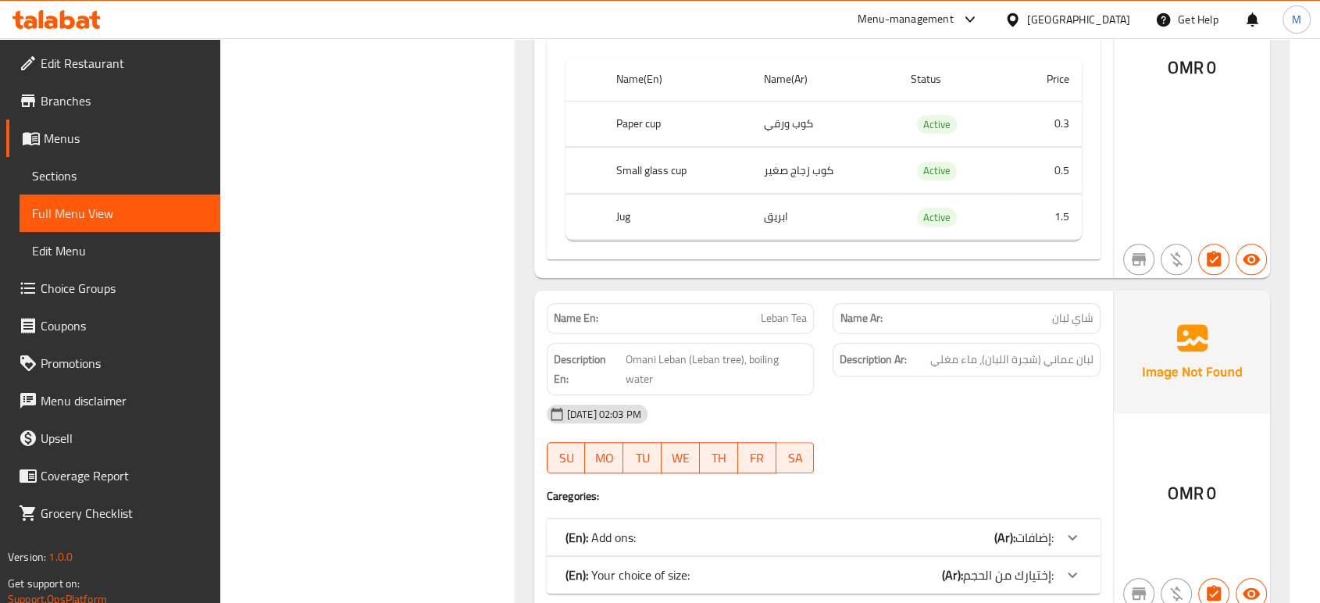
scroll to position [7319, 0]
click at [833, 527] on div "(En): Add ons: (Ar): إضافات:" at bounding box center [810, 536] width 488 height 19
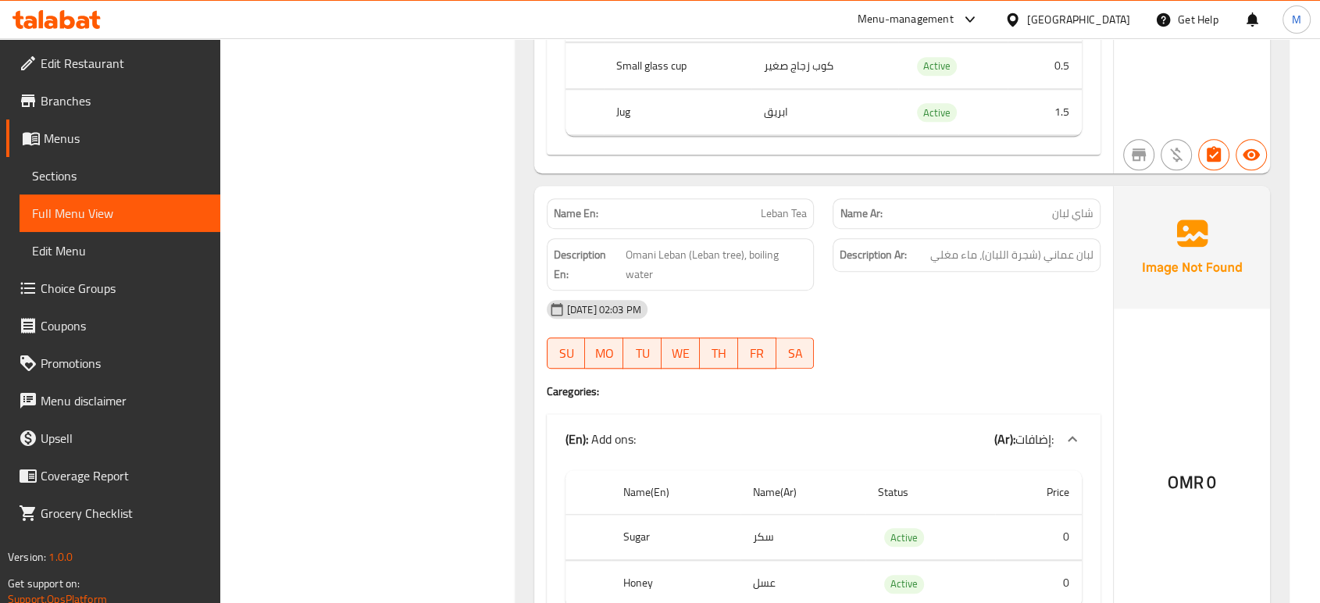
scroll to position [7507, 0]
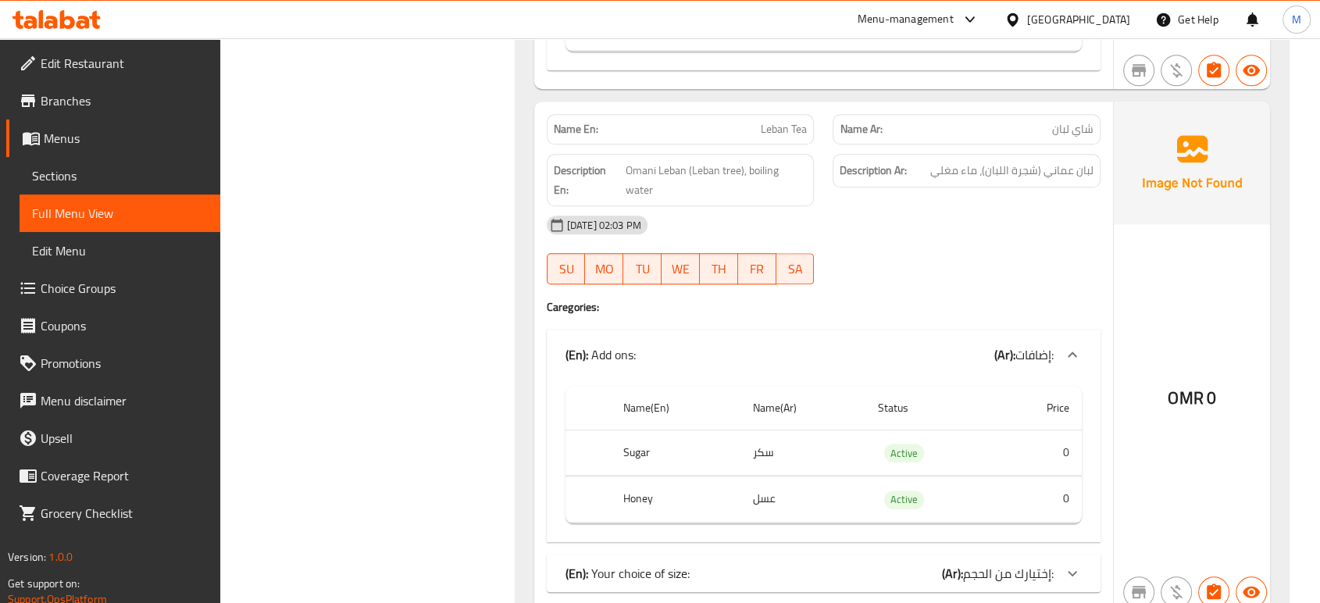
click at [1025, 562] on span "إختيارك من الحجم:" at bounding box center [1008, 573] width 91 height 23
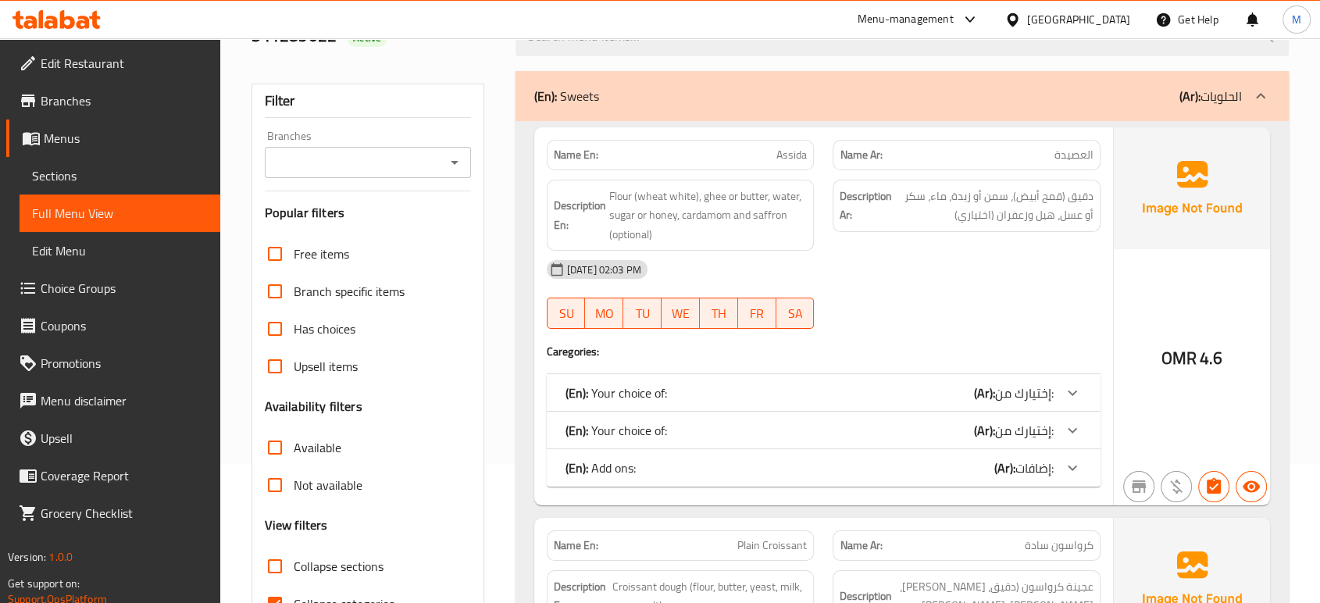
scroll to position [129, 0]
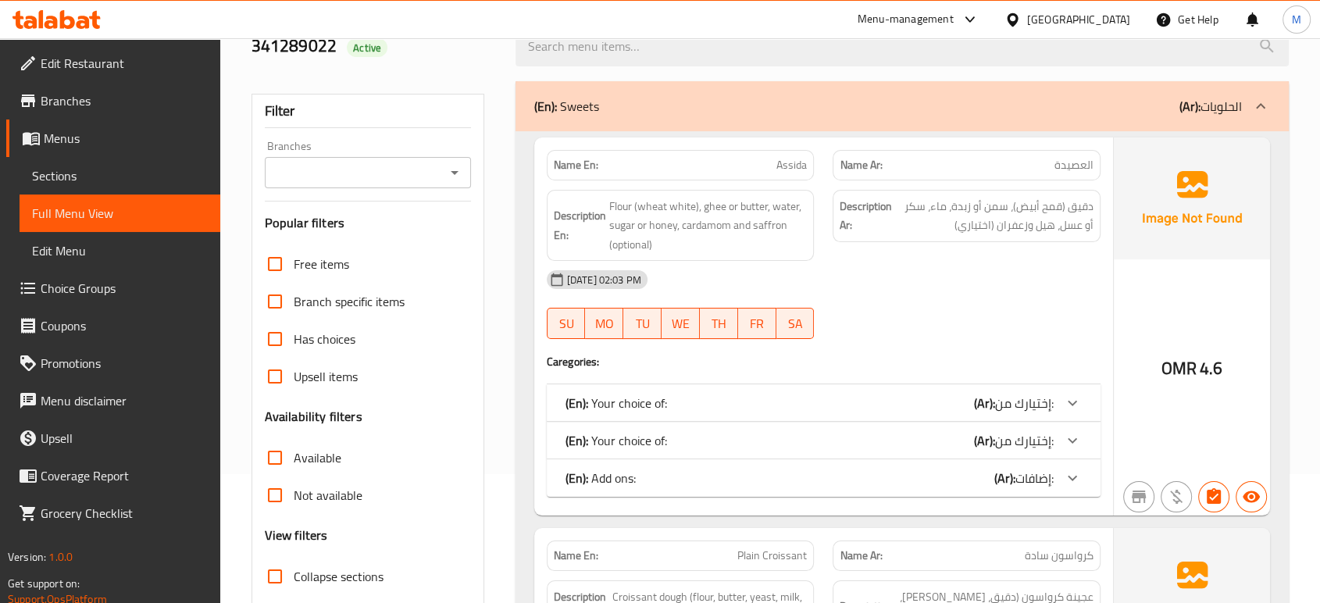
click at [926, 412] on div "(En): Your choice of: (Ar): إختيارك من:" at bounding box center [824, 402] width 554 height 37
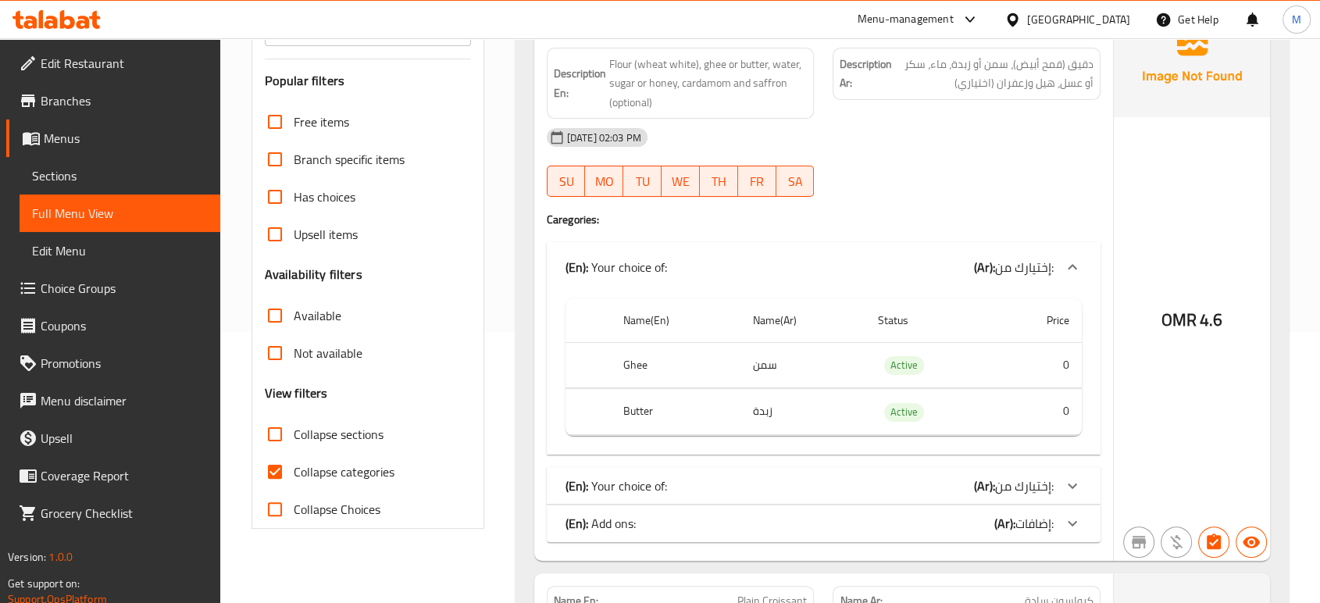
scroll to position [302, 0]
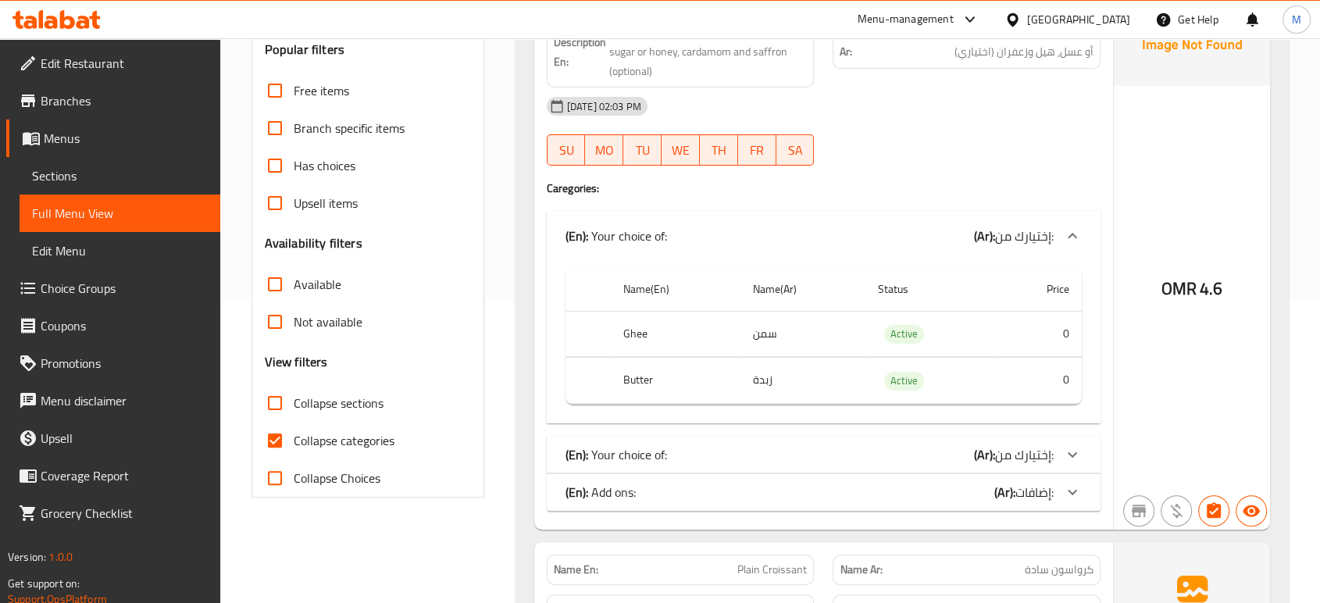
click at [1022, 445] on span "إختيارك من:" at bounding box center [1024, 454] width 59 height 23
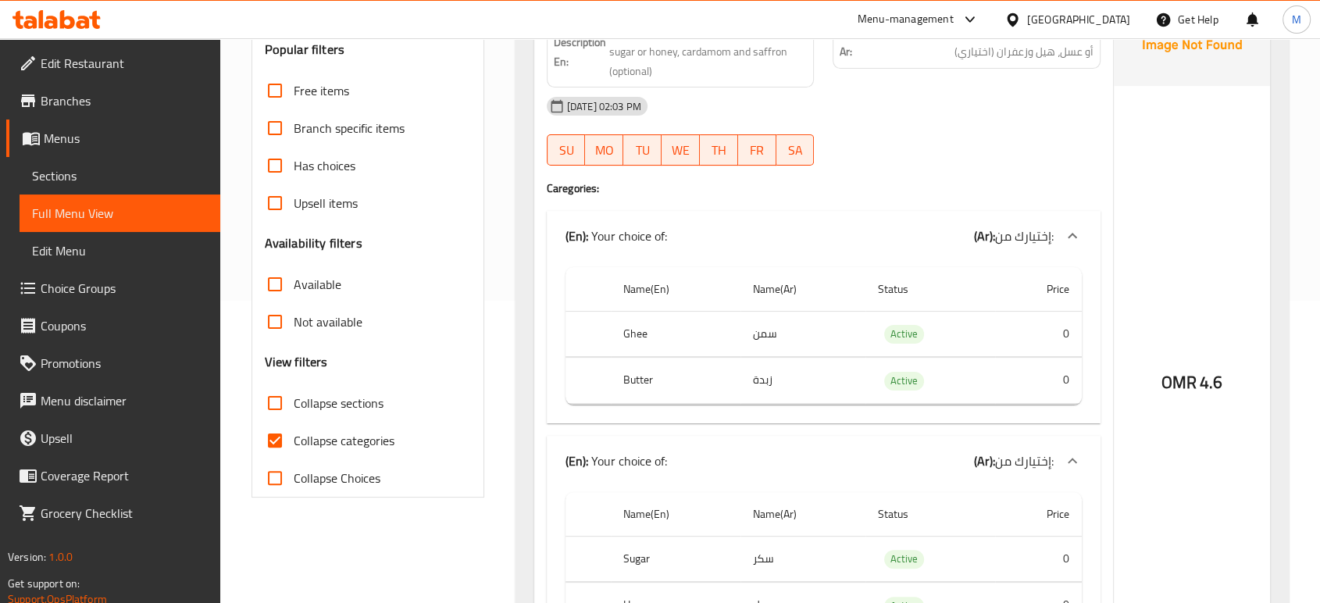
click at [884, 452] on div "(En): Your choice of: (Ar): إختيارك من:" at bounding box center [810, 461] width 488 height 19
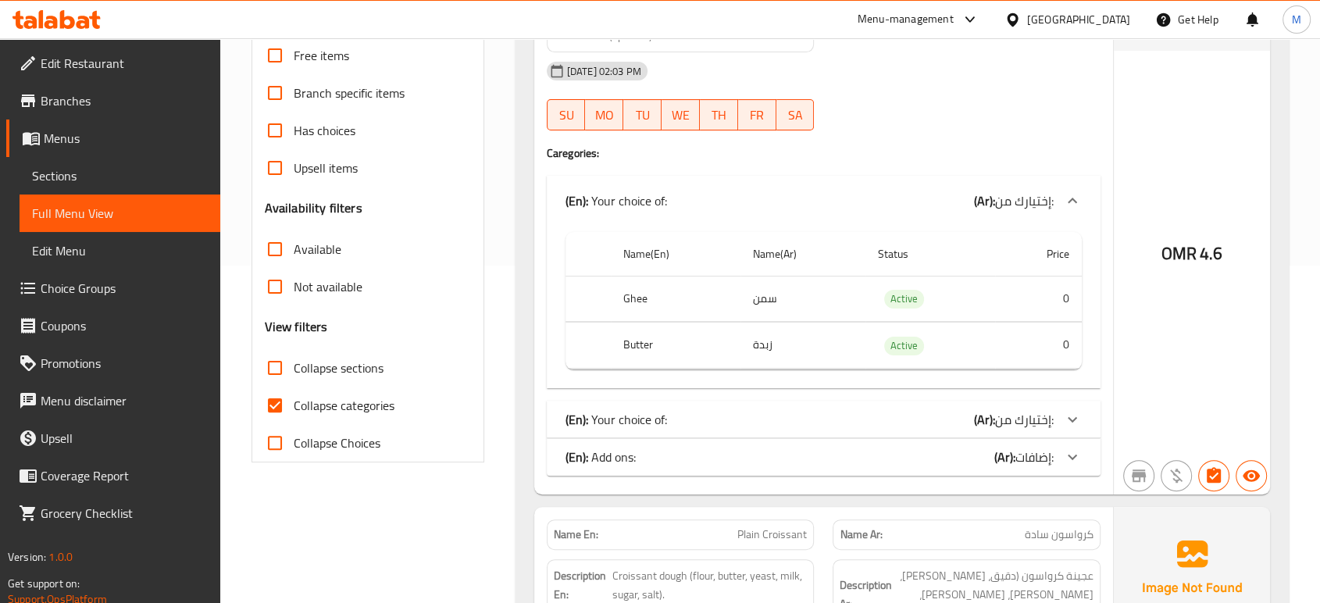
scroll to position [441, 0]
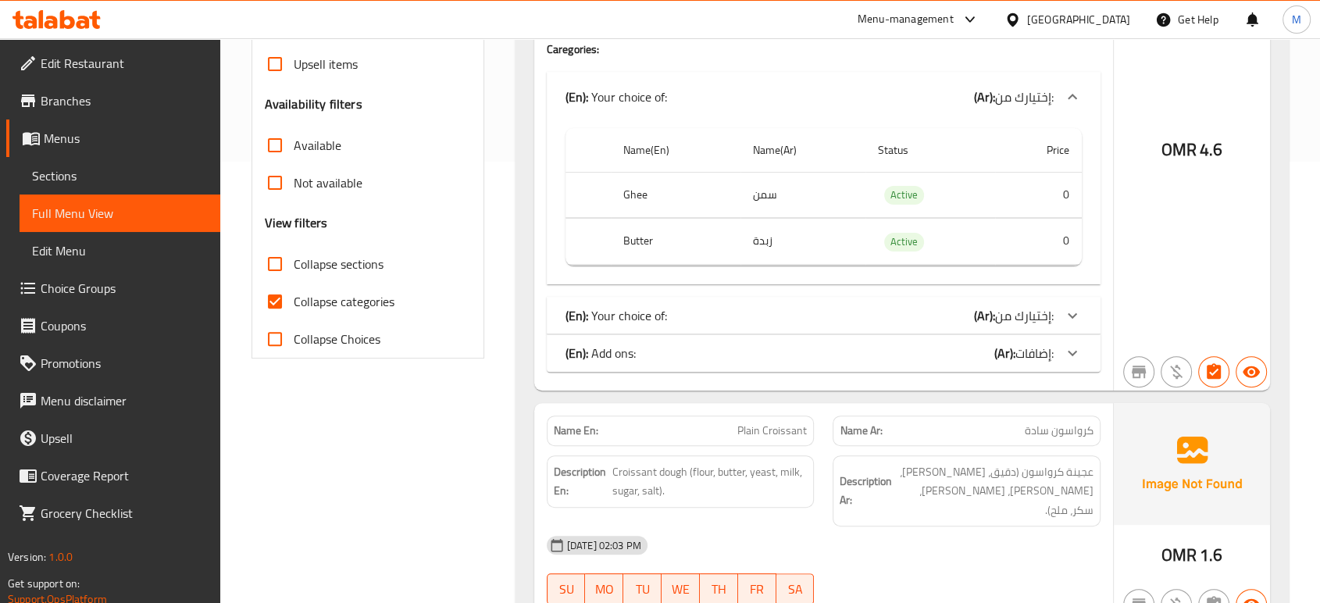
click at [874, 350] on div "(En): Add ons: (Ar): إضافات:" at bounding box center [810, 353] width 488 height 19
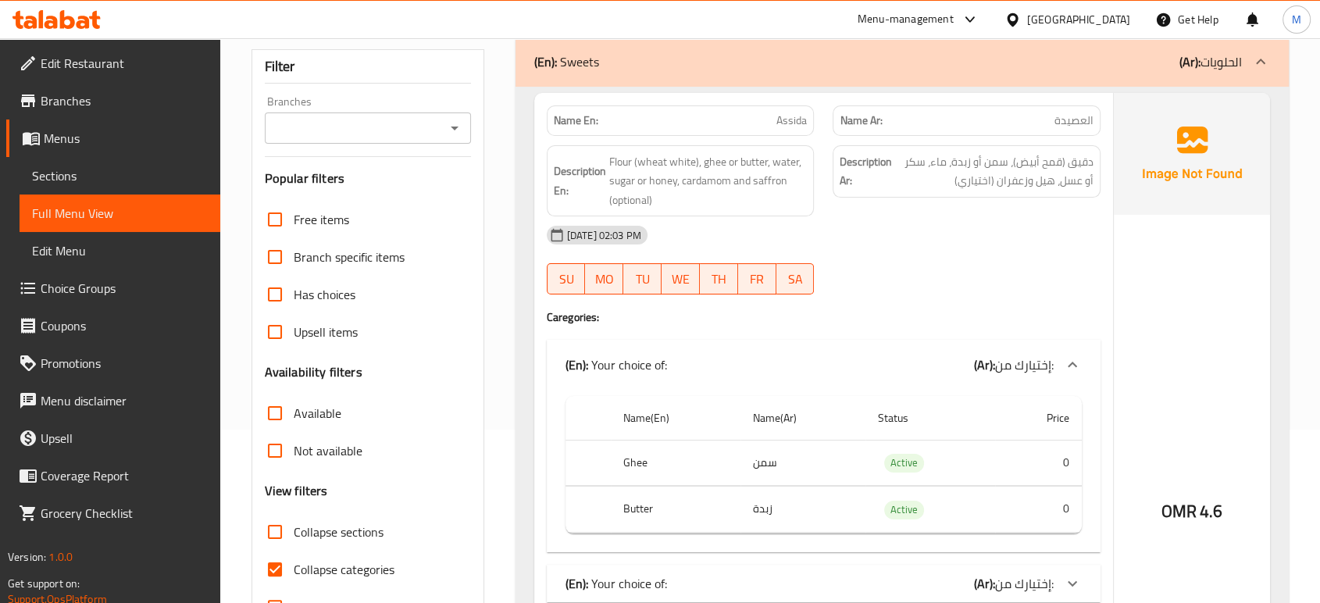
scroll to position [163, 0]
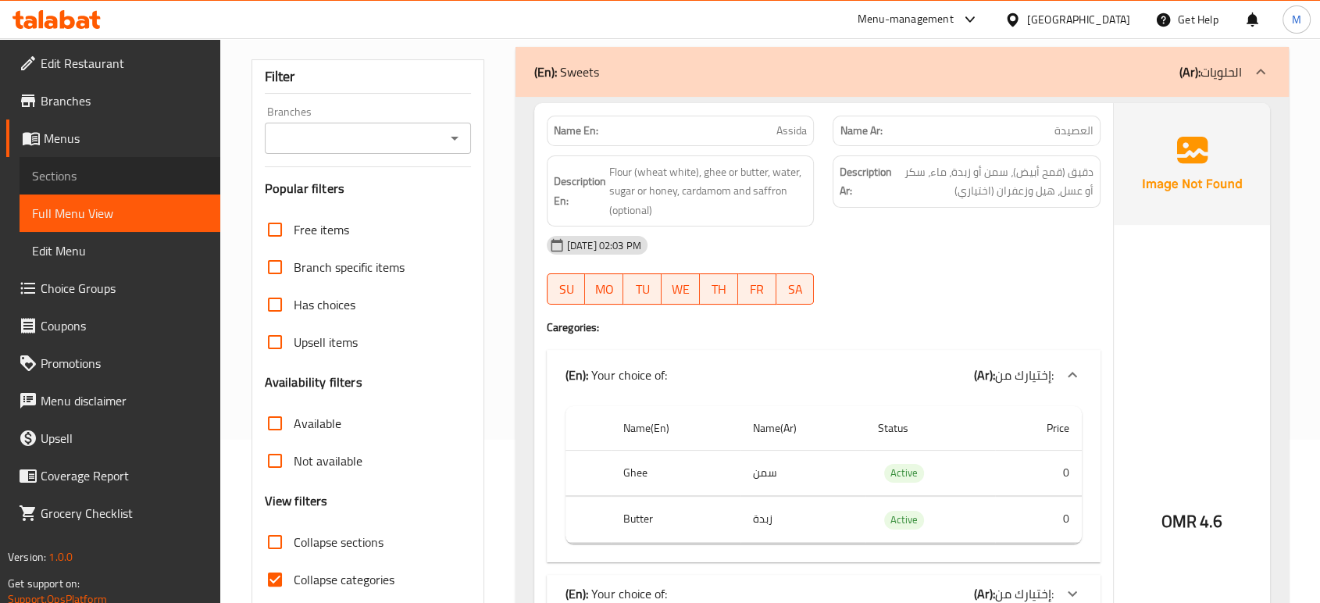
click at [84, 173] on span "Sections" at bounding box center [120, 175] width 176 height 19
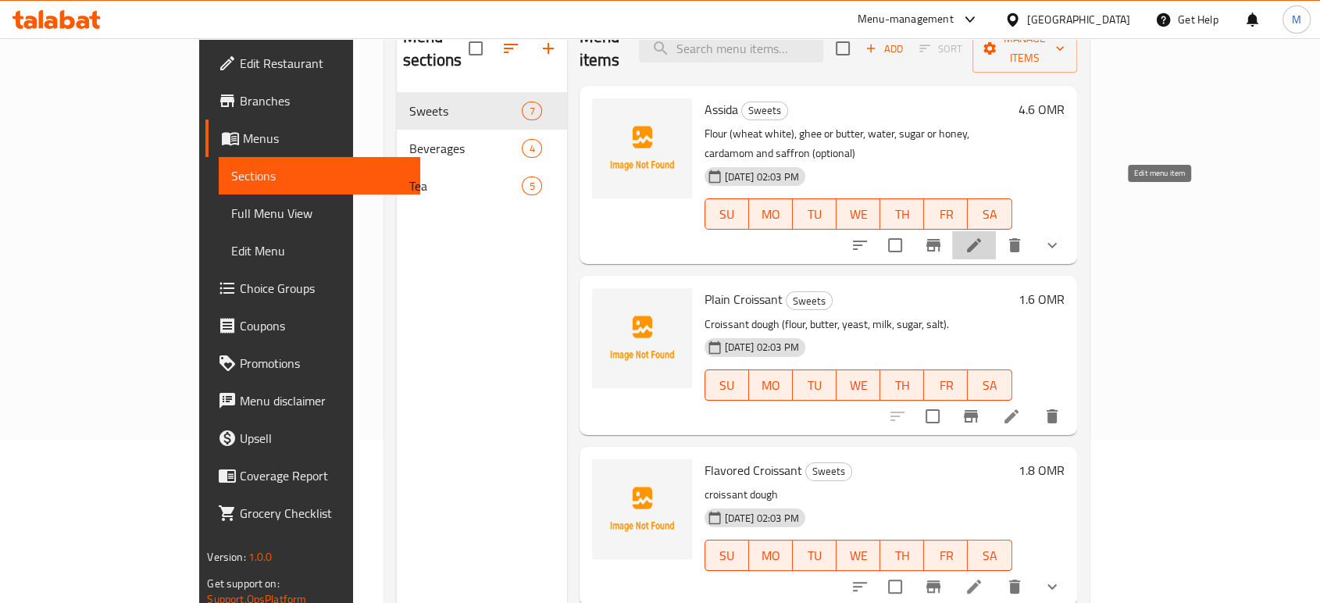
click at [984, 236] on icon at bounding box center [974, 245] width 19 height 19
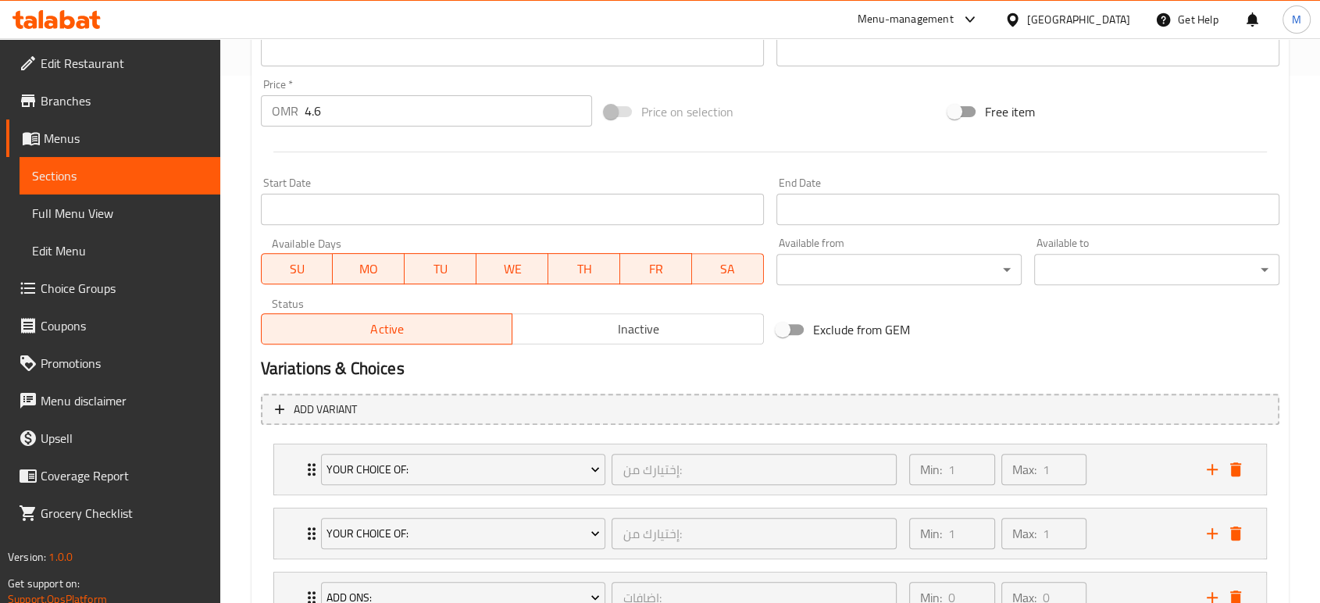
scroll to position [654, 0]
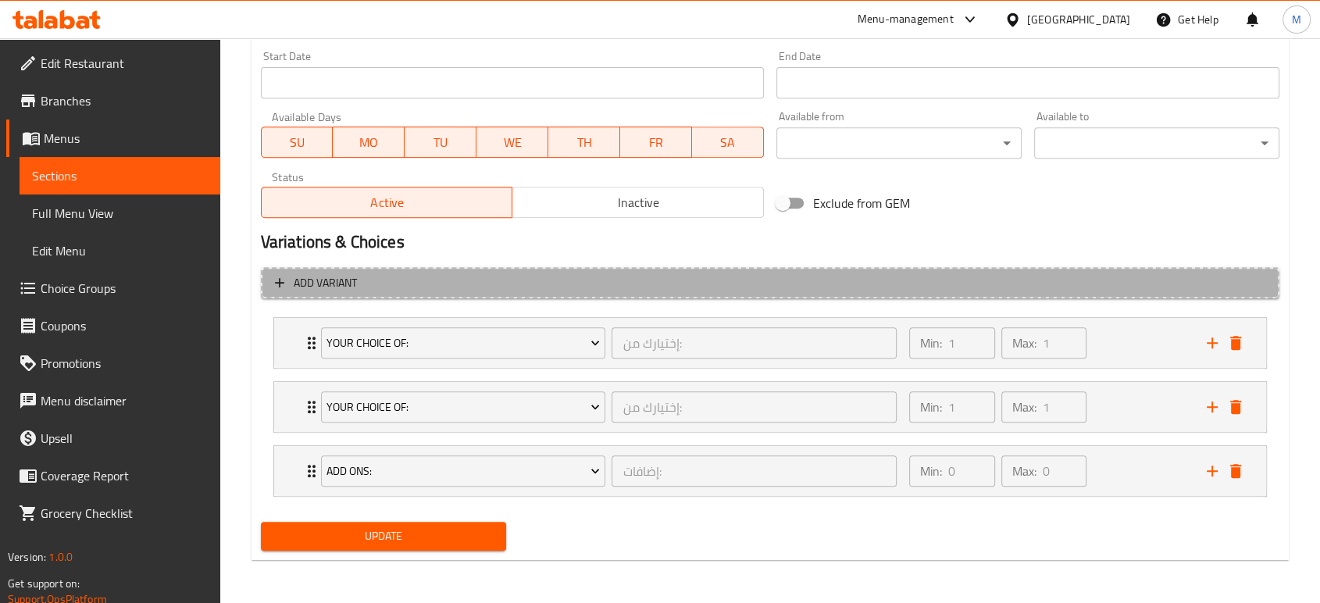
click at [334, 283] on span "Add variant" at bounding box center [325, 283] width 63 height 20
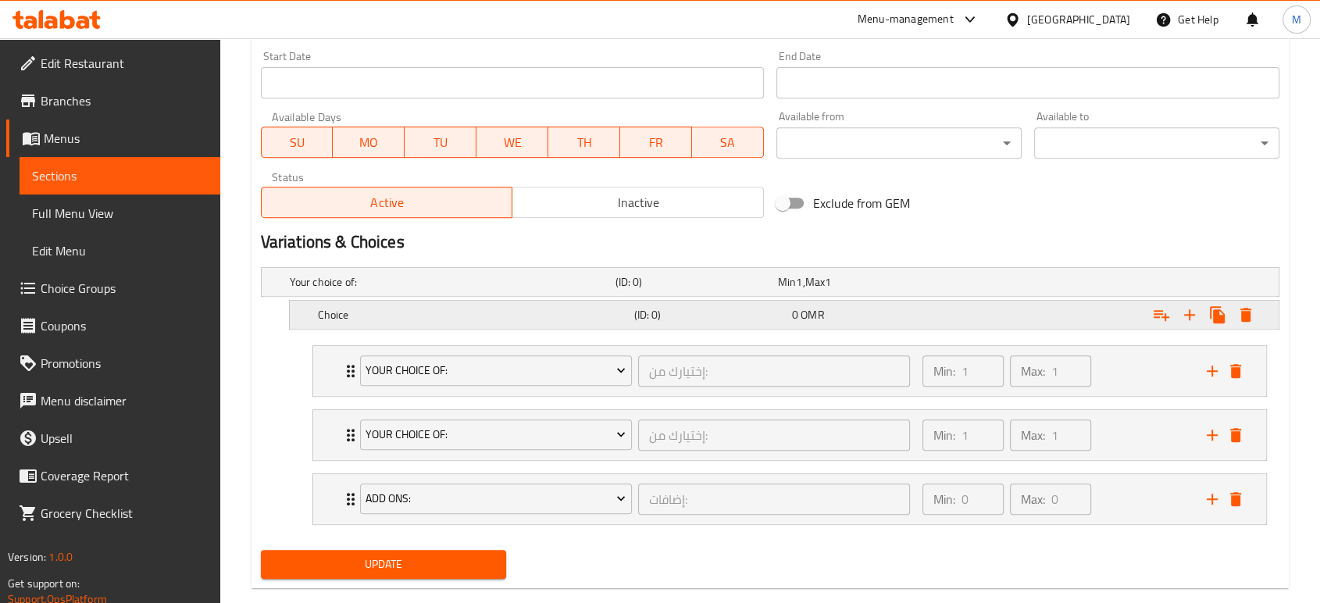
click at [480, 309] on h5 "Choice" at bounding box center [473, 315] width 310 height 16
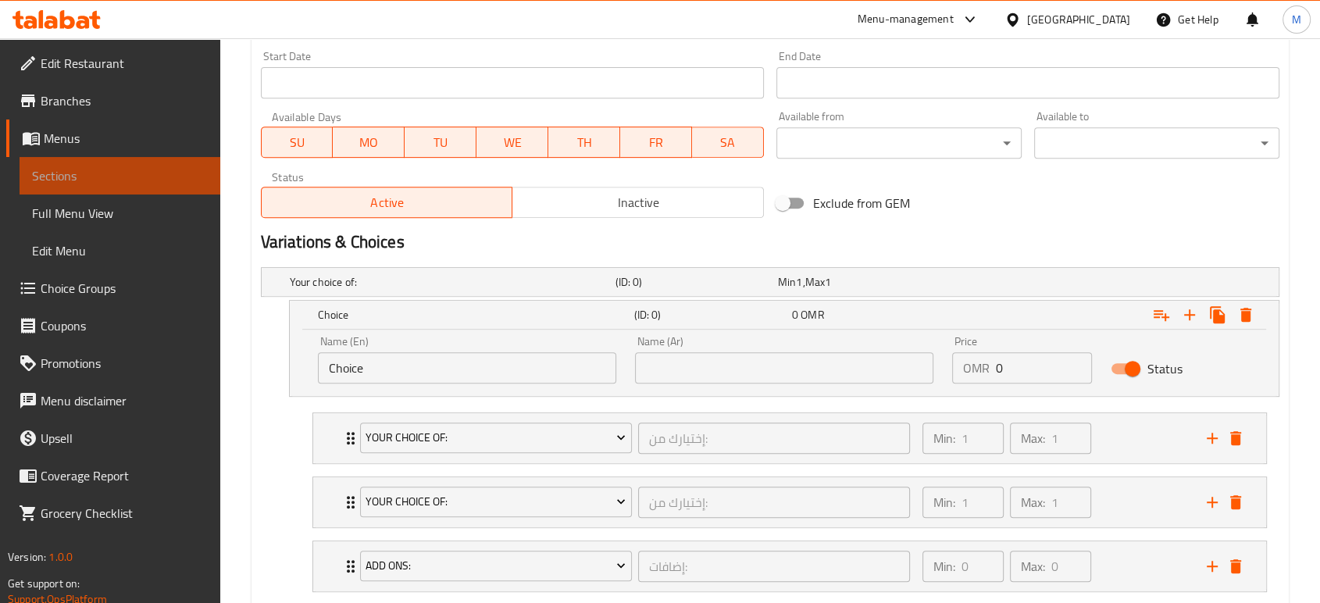
click at [133, 175] on span "Sections" at bounding box center [120, 175] width 176 height 19
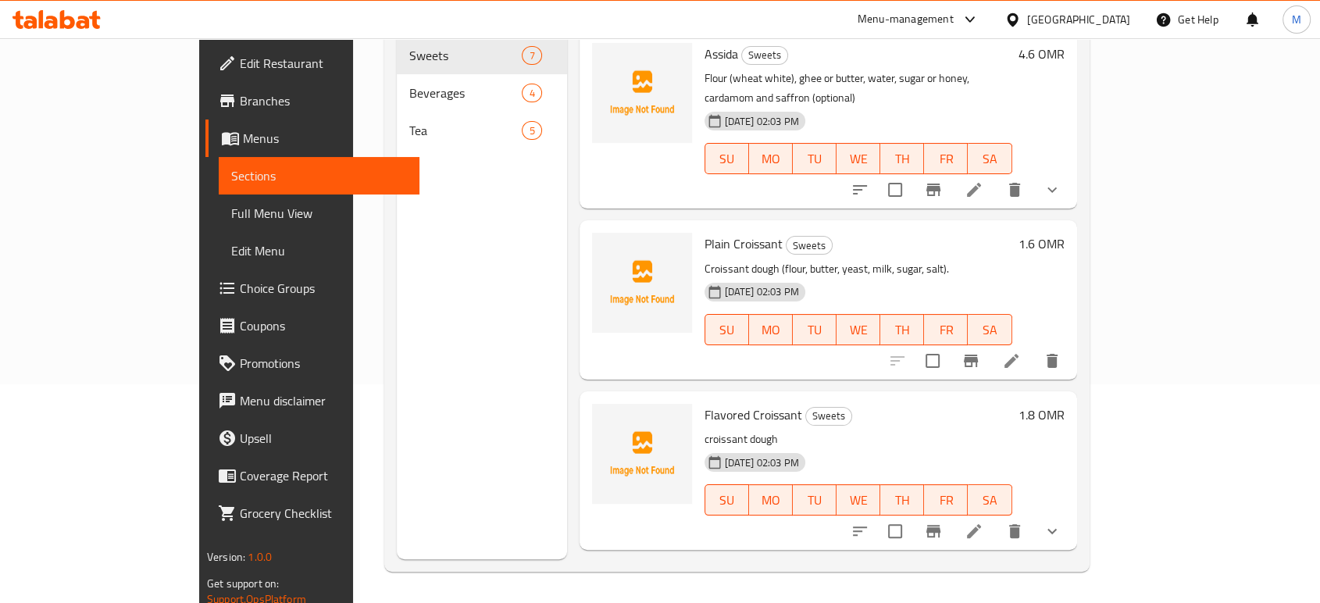
scroll to position [219, 0]
click at [240, 294] on span "Choice Groups" at bounding box center [323, 288] width 167 height 19
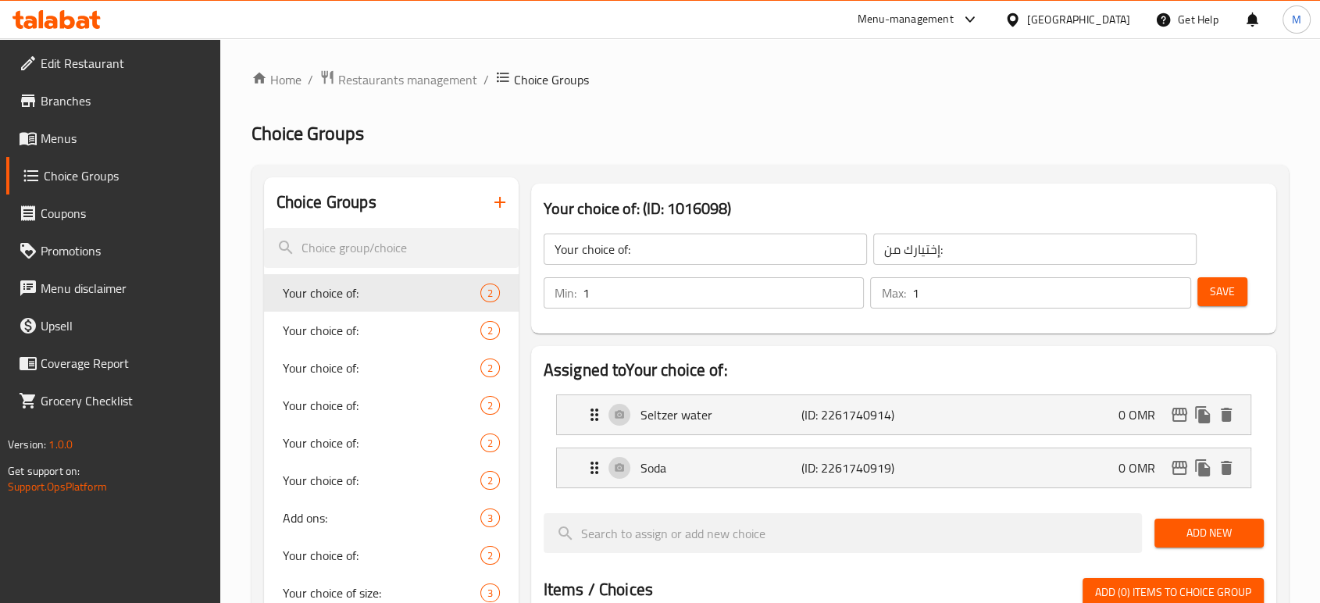
click at [94, 138] on span "Menus" at bounding box center [124, 138] width 167 height 19
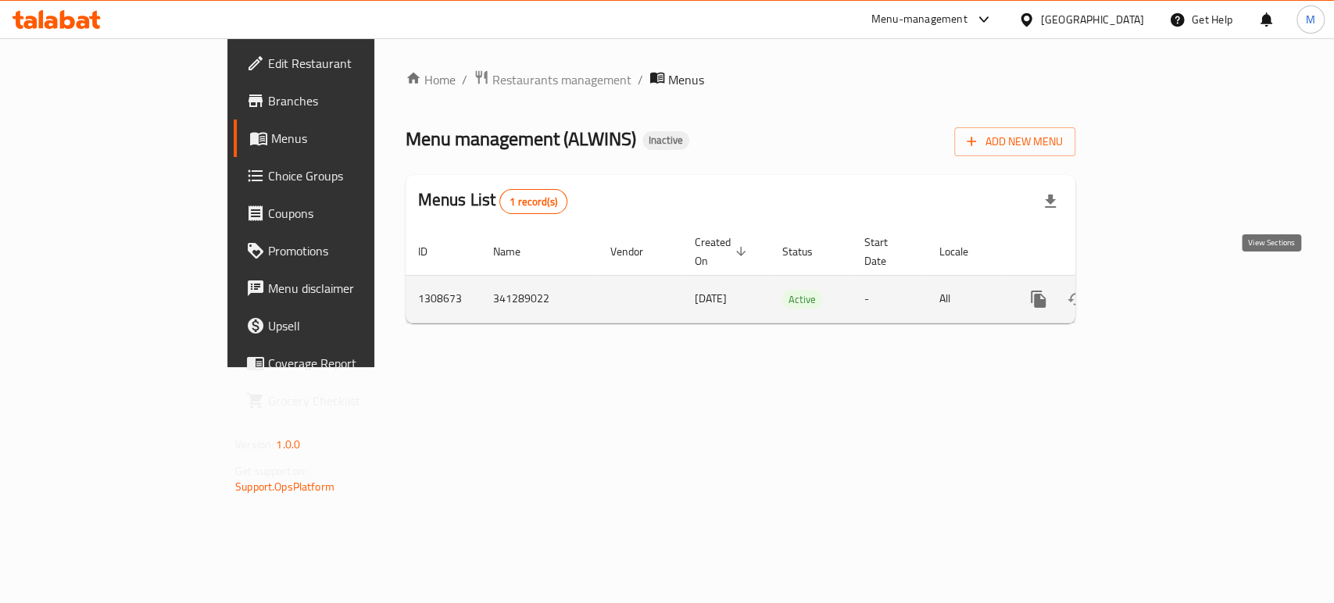
click at [1160, 290] on icon "enhanced table" at bounding box center [1150, 299] width 19 height 19
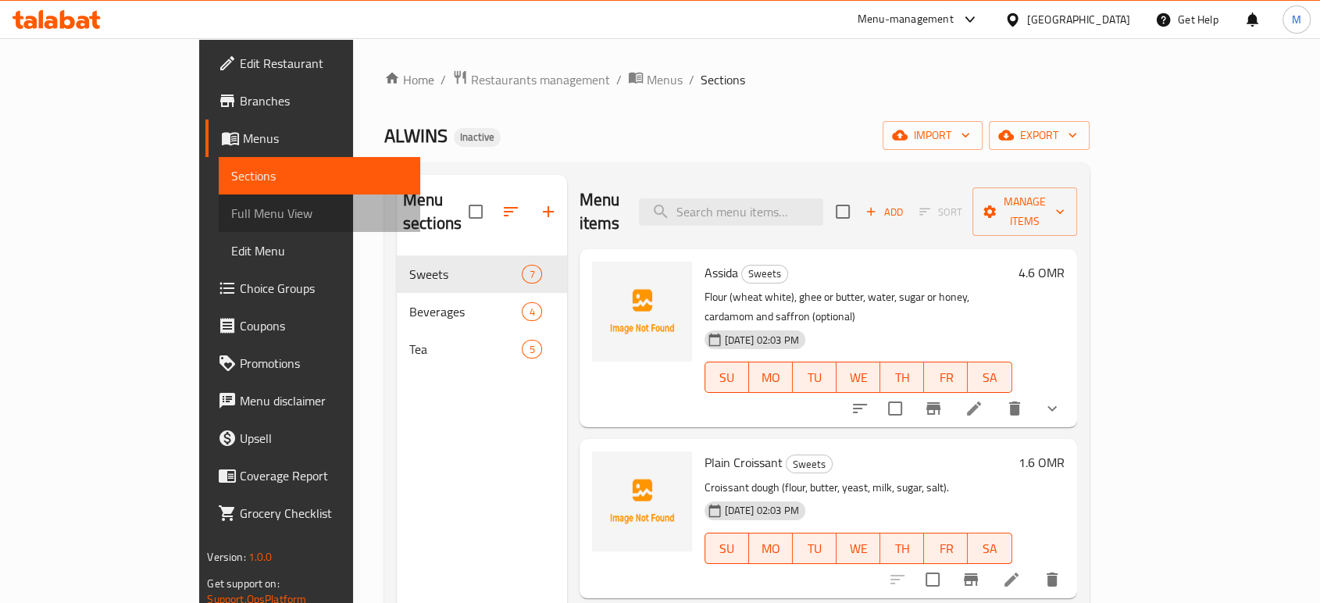
click at [219, 224] on link "Full Menu View" at bounding box center [319, 213] width 201 height 37
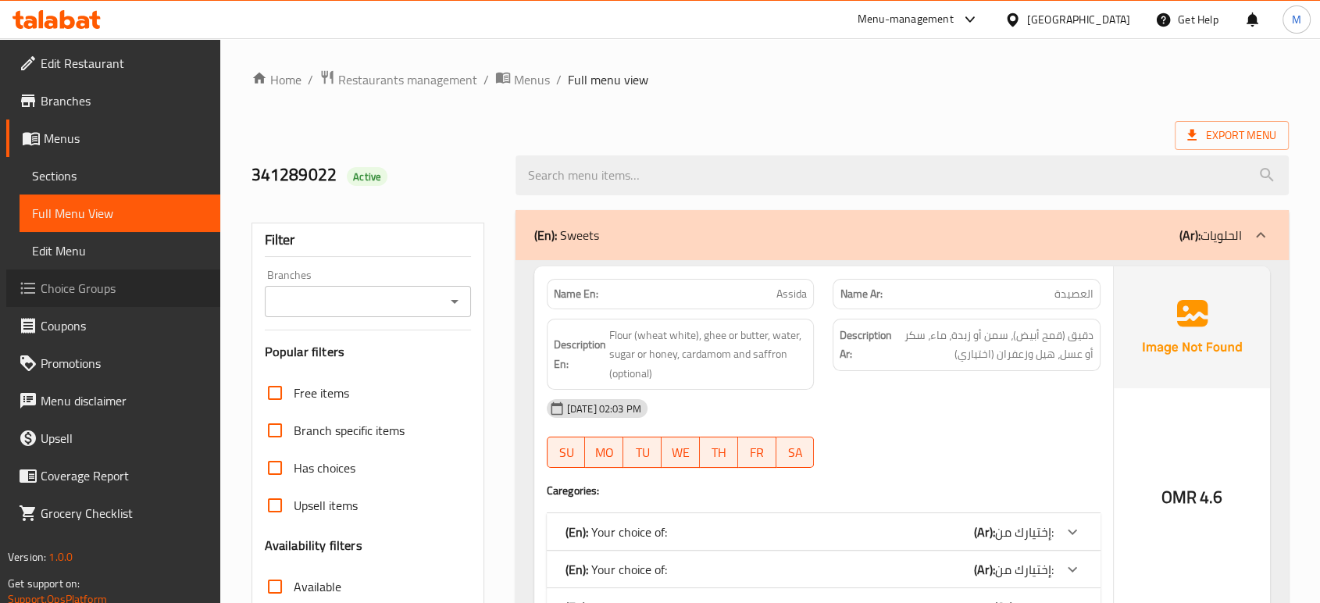
click at [87, 279] on span "Choice Groups" at bounding box center [124, 288] width 167 height 19
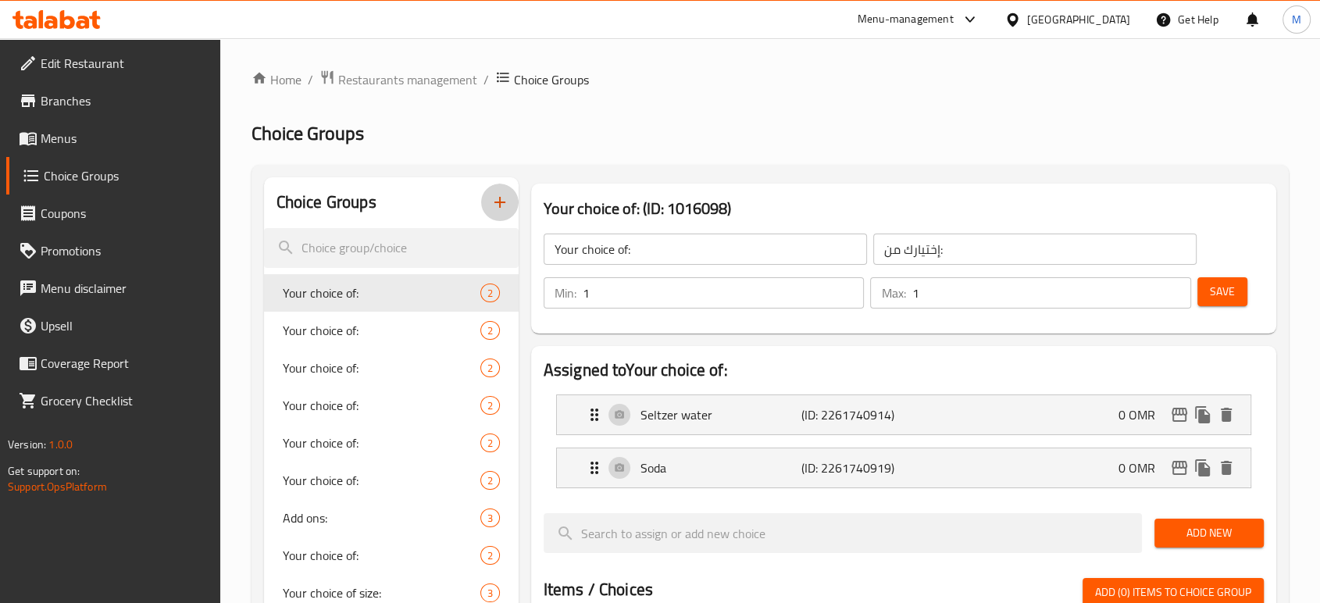
click at [498, 202] on icon "button" at bounding box center [500, 202] width 11 height 11
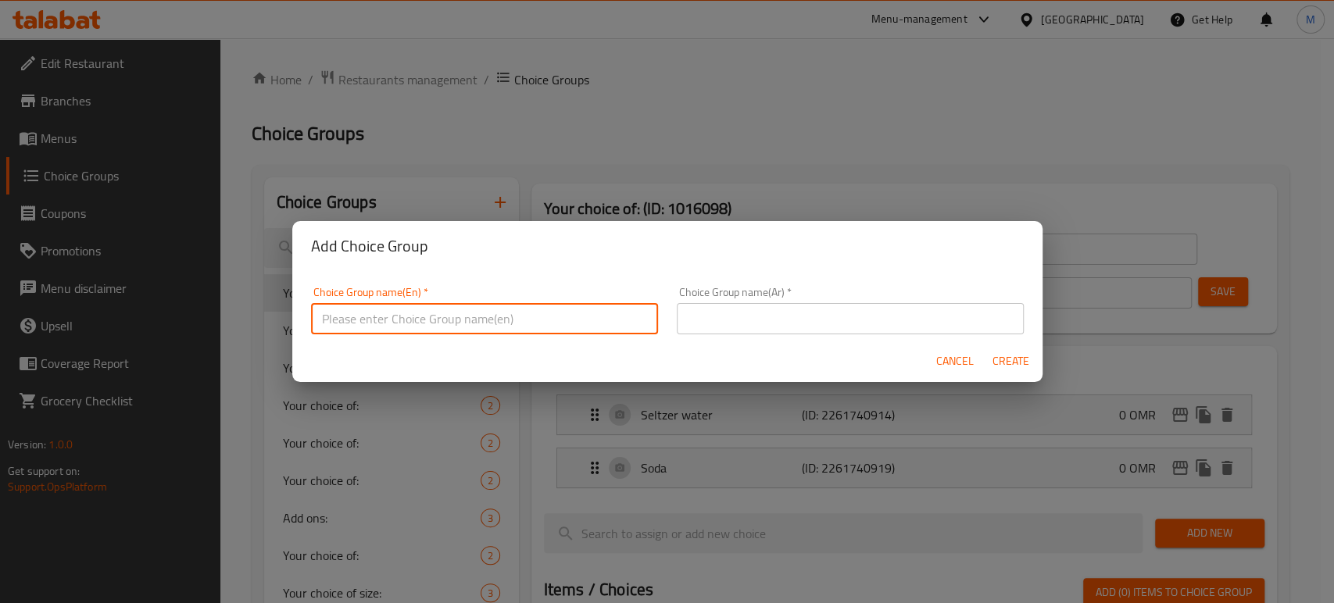
click at [516, 320] on input "text" at bounding box center [484, 318] width 347 height 31
type input "W"
type input "Flour Choice"
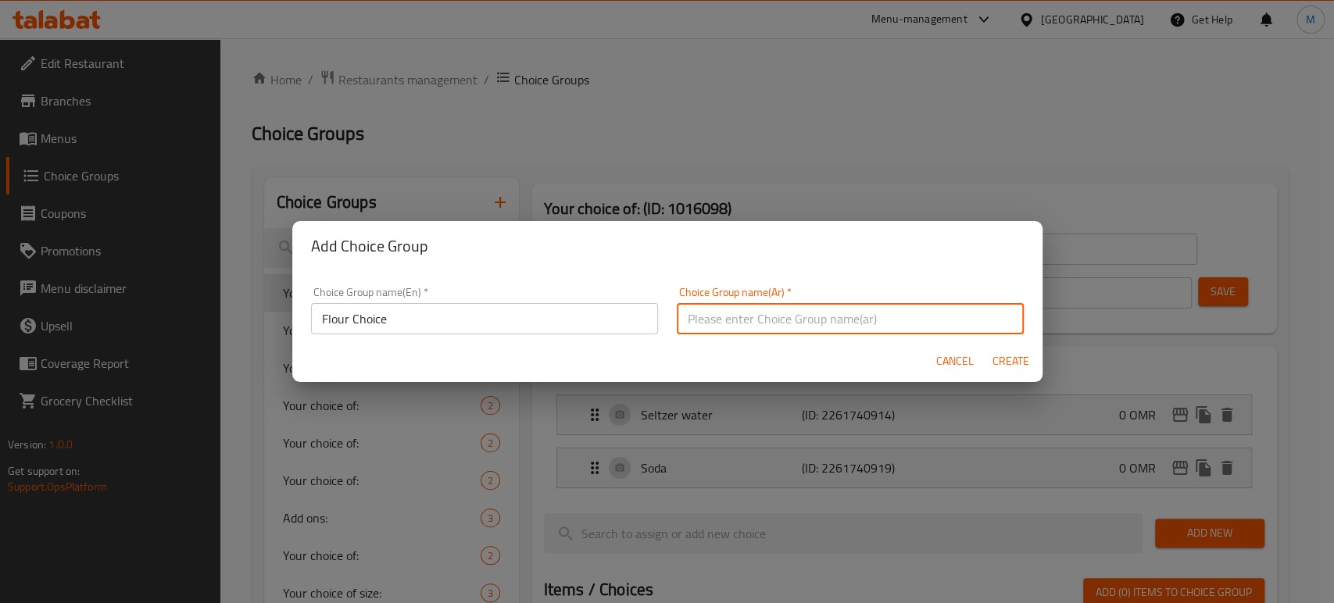
click at [775, 311] on input "text" at bounding box center [850, 318] width 347 height 31
type input "إختيار الدقيق"
click at [1008, 367] on span "Create" at bounding box center [1010, 362] width 37 height 20
type input "Flour Choice"
type input "إختيار الدقيق"
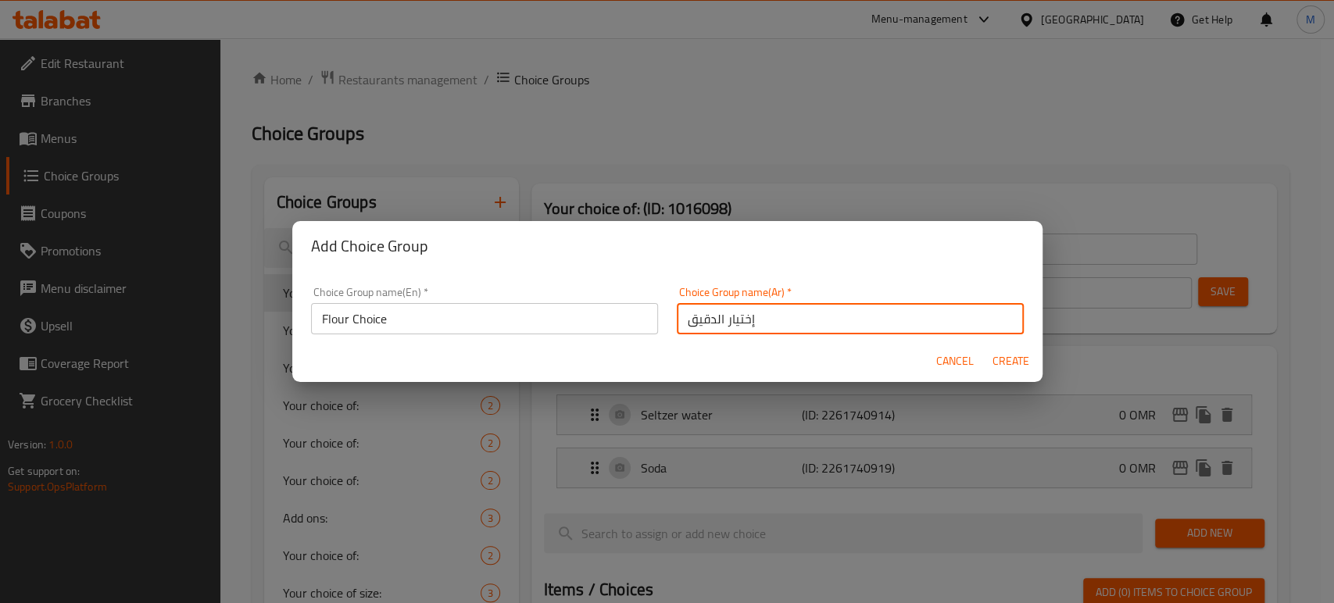
type input "0"
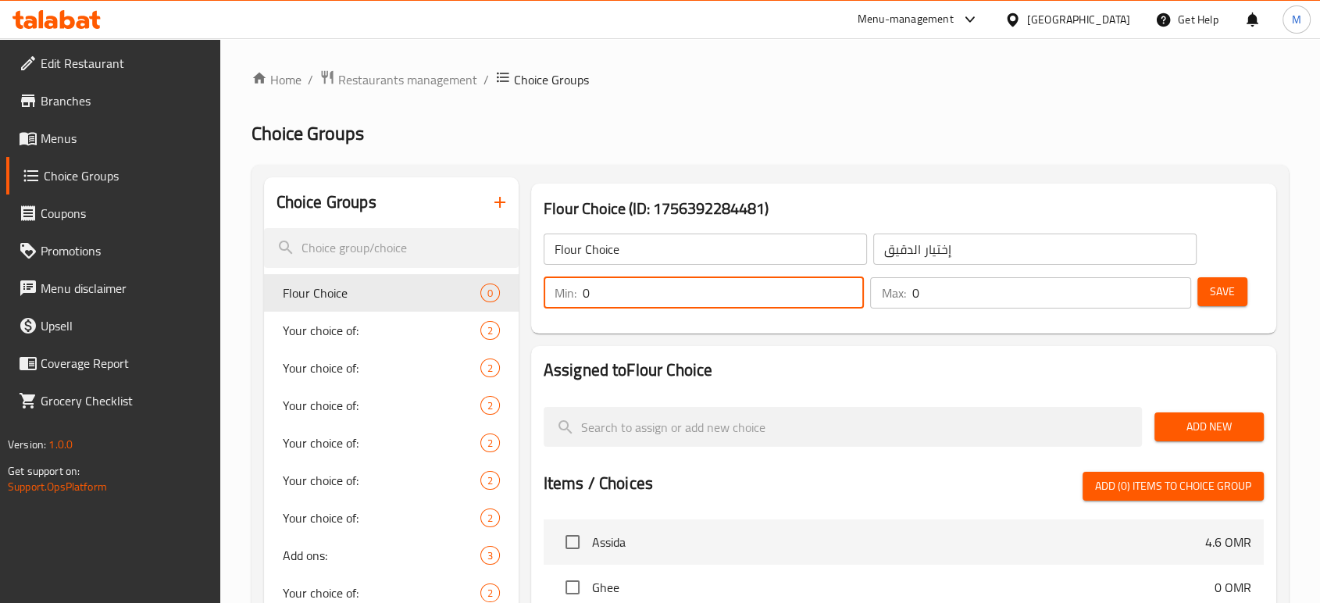
click at [781, 292] on input "0" at bounding box center [724, 292] width 282 height 31
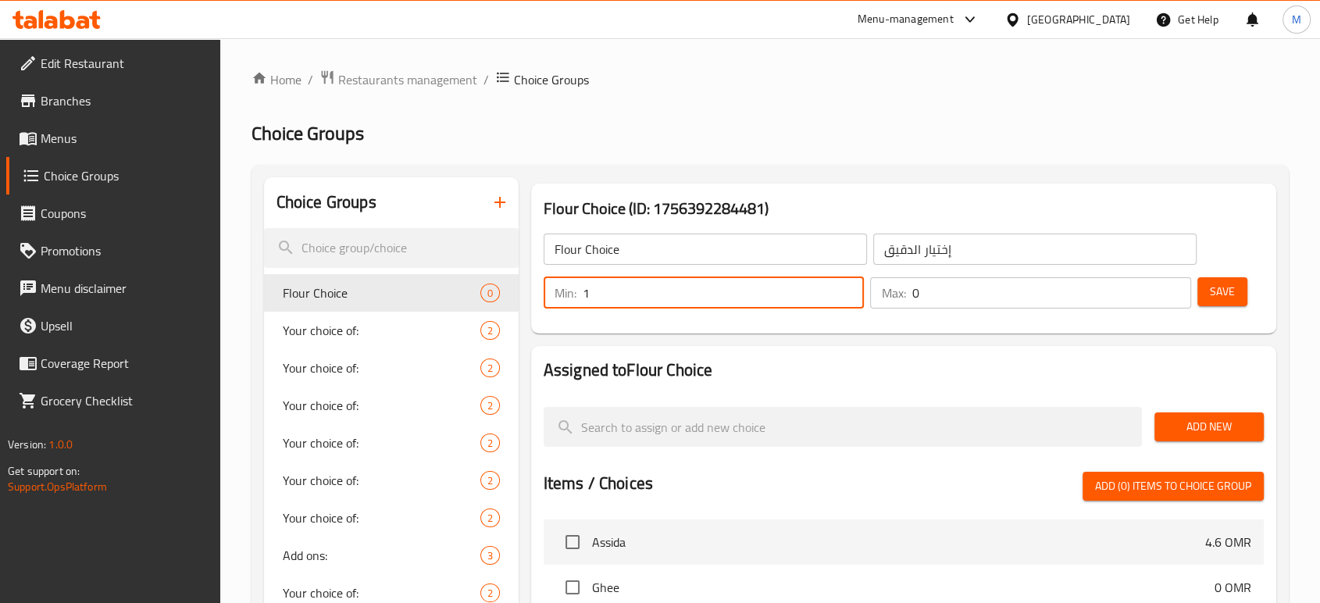
type input "1"
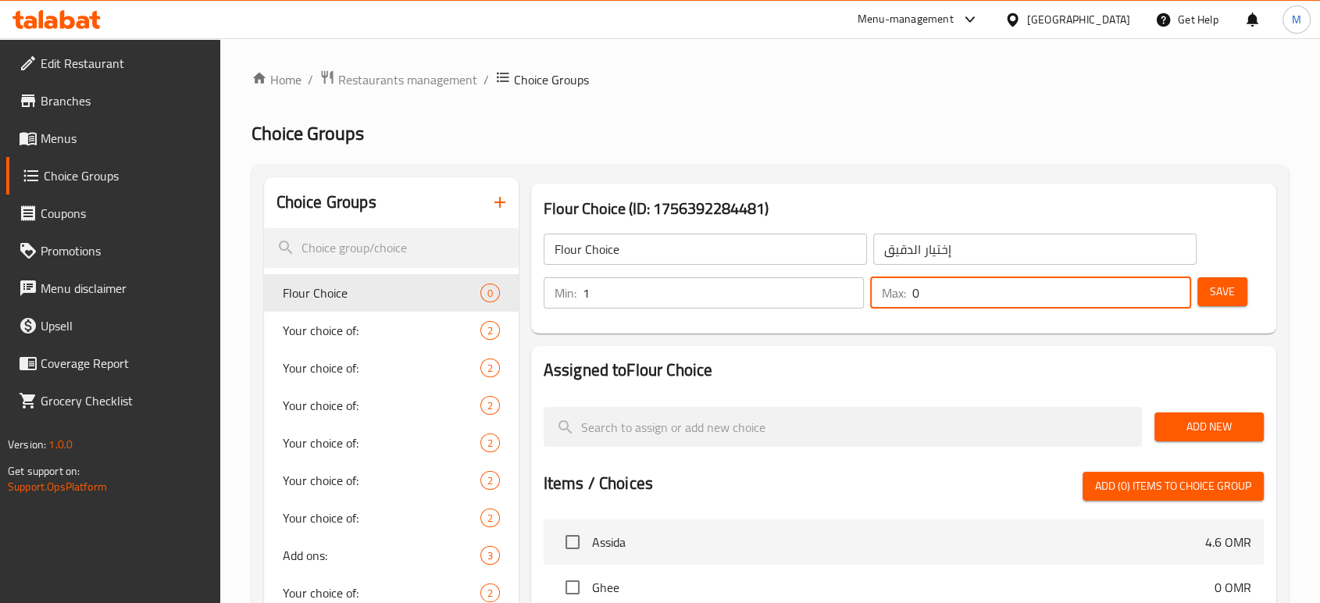
click at [965, 305] on input "0" at bounding box center [1052, 292] width 280 height 31
type input "1"
click at [1231, 286] on span "Save" at bounding box center [1222, 292] width 25 height 20
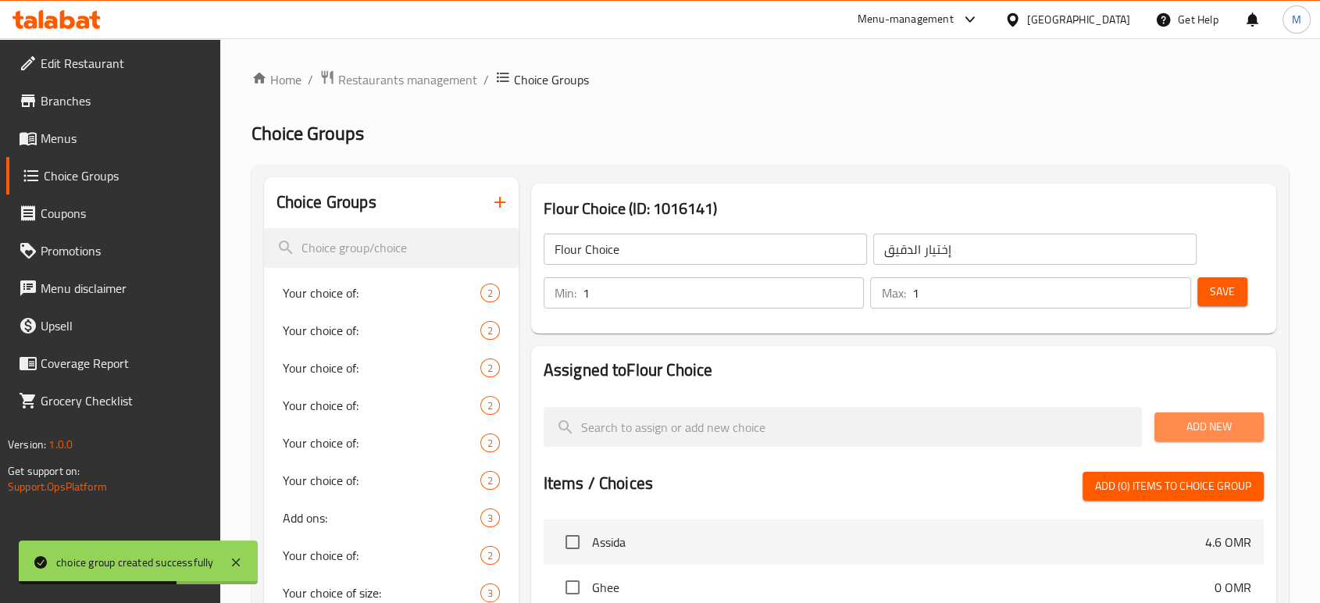
click at [1187, 427] on span "Add New" at bounding box center [1209, 427] width 84 height 20
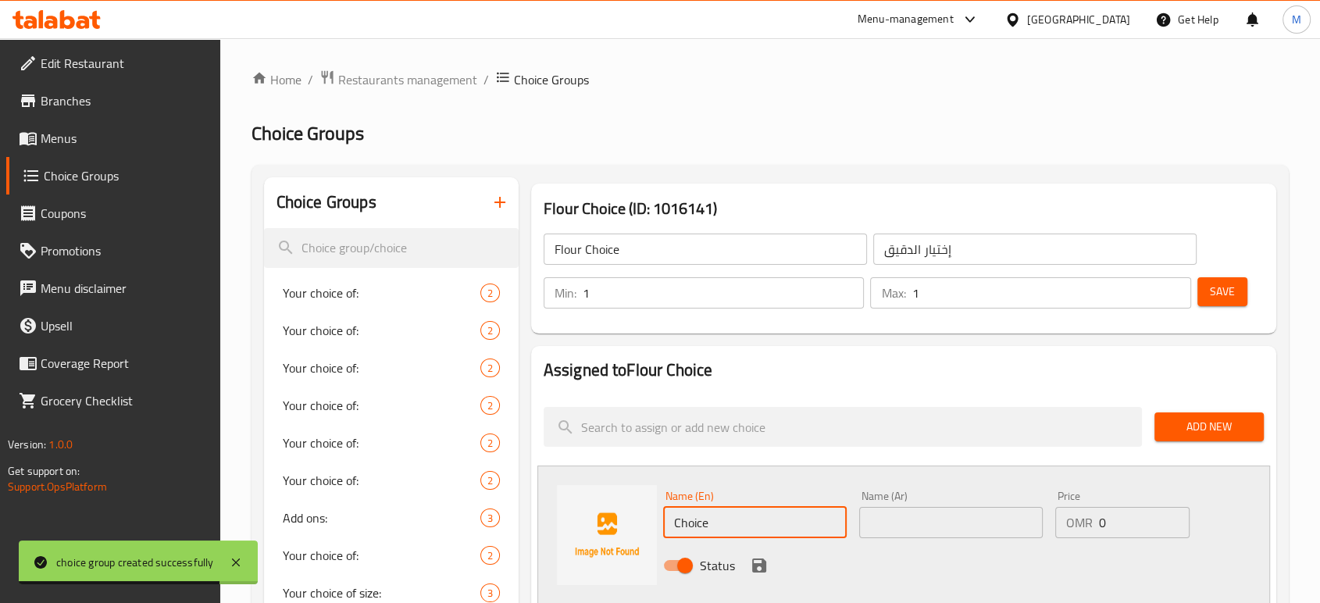
click at [737, 520] on input "Choice" at bounding box center [755, 522] width 184 height 31
type input "ً"
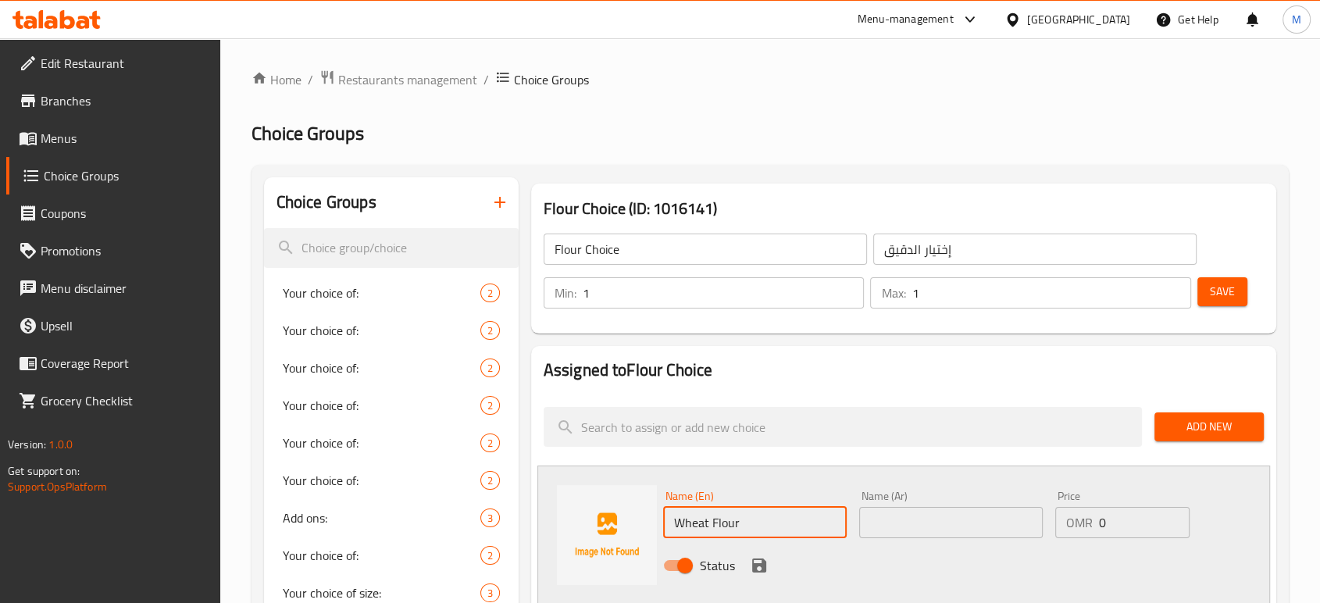
click at [750, 523] on input "Wheat Flour" at bounding box center [755, 522] width 184 height 31
type input "Wheat Flour"
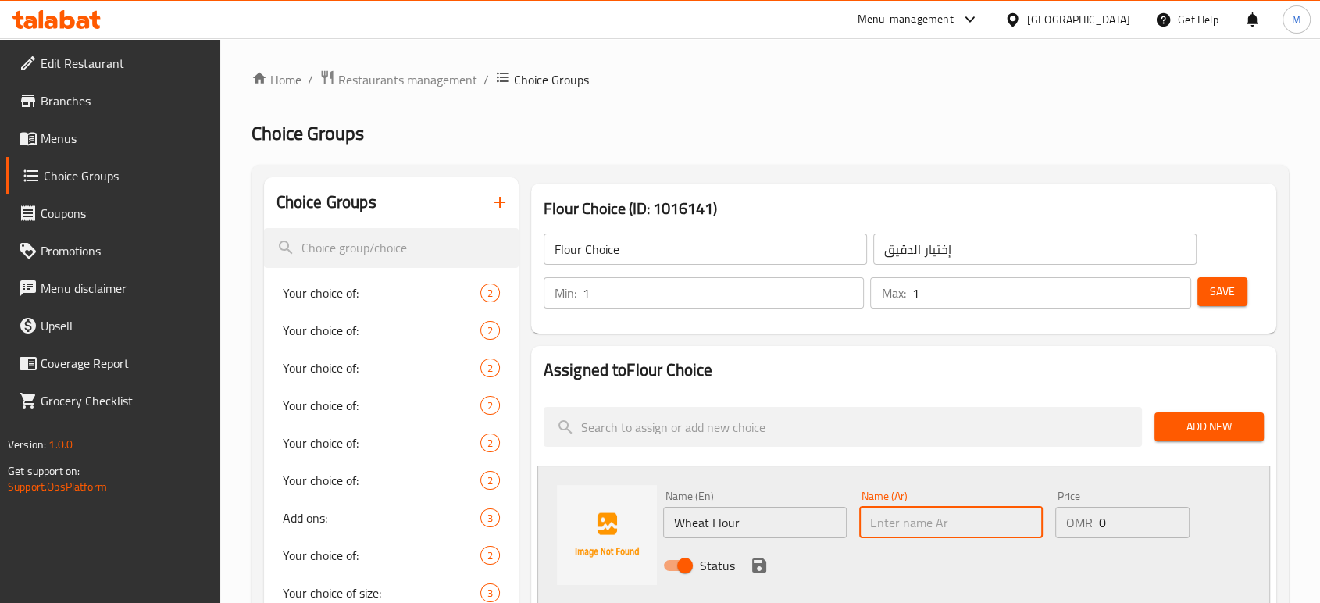
click at [920, 517] on input "text" at bounding box center [951, 522] width 184 height 31
paste input "دقيق القمح"
type input "دقيق القمح"
click at [753, 571] on icon "save" at bounding box center [759, 566] width 14 height 14
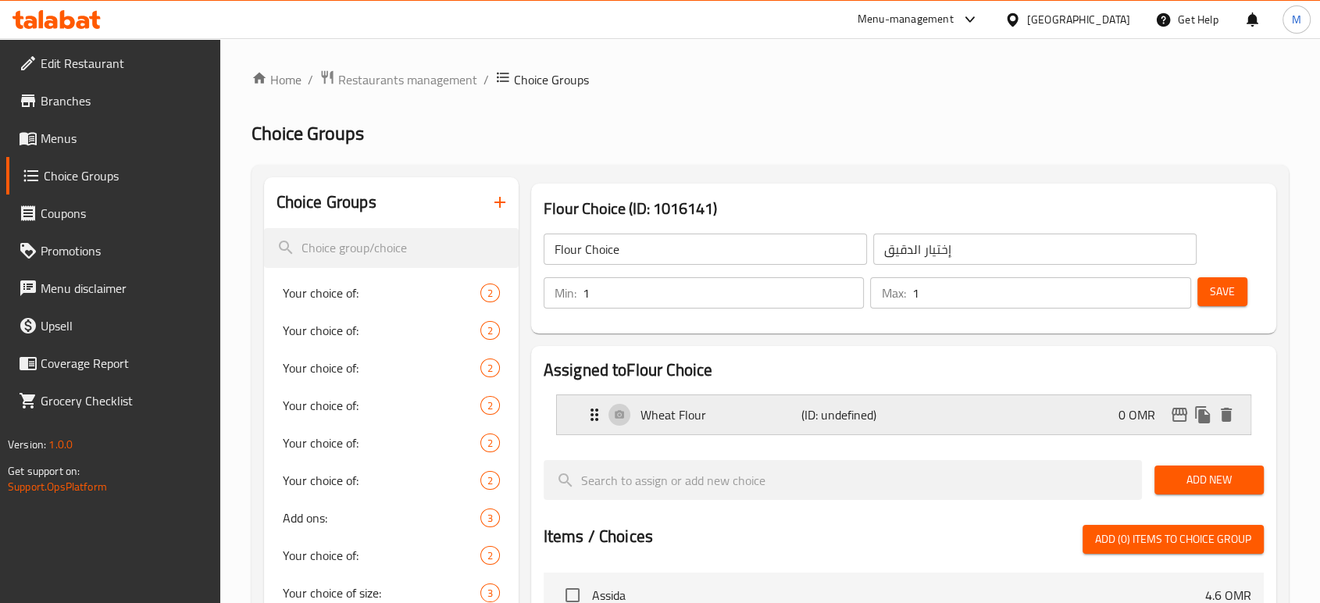
click at [1074, 414] on div "Wheat Flour (ID: undefined) 0 OMR" at bounding box center [908, 414] width 647 height 39
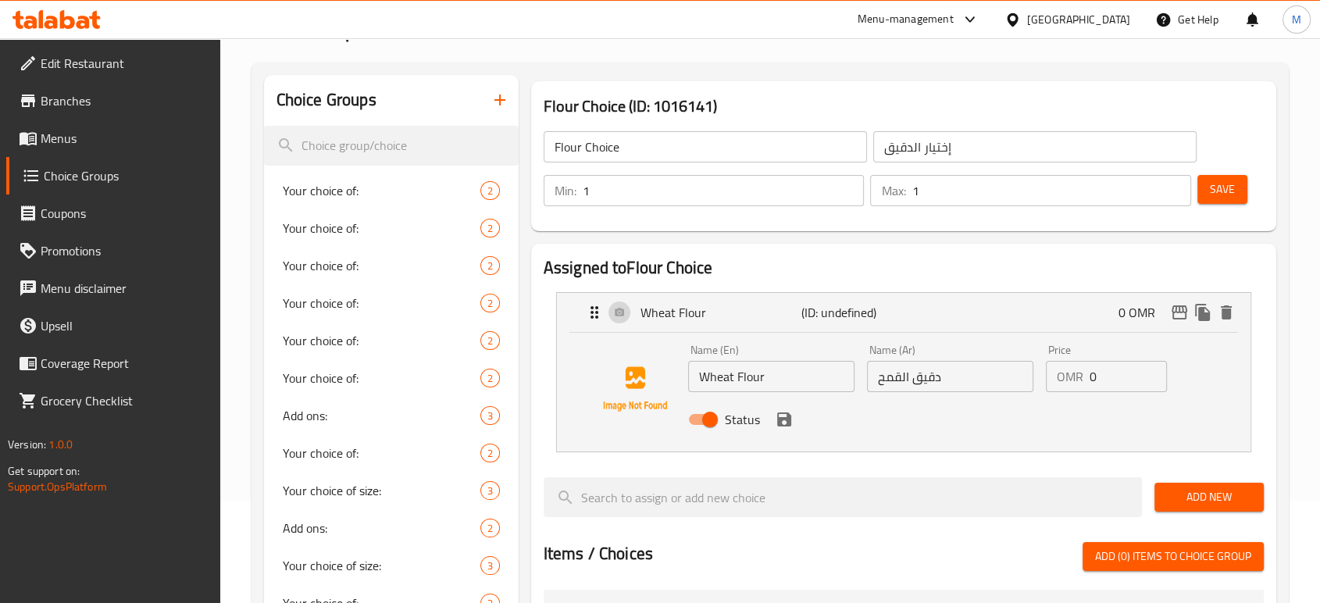
scroll to position [104, 0]
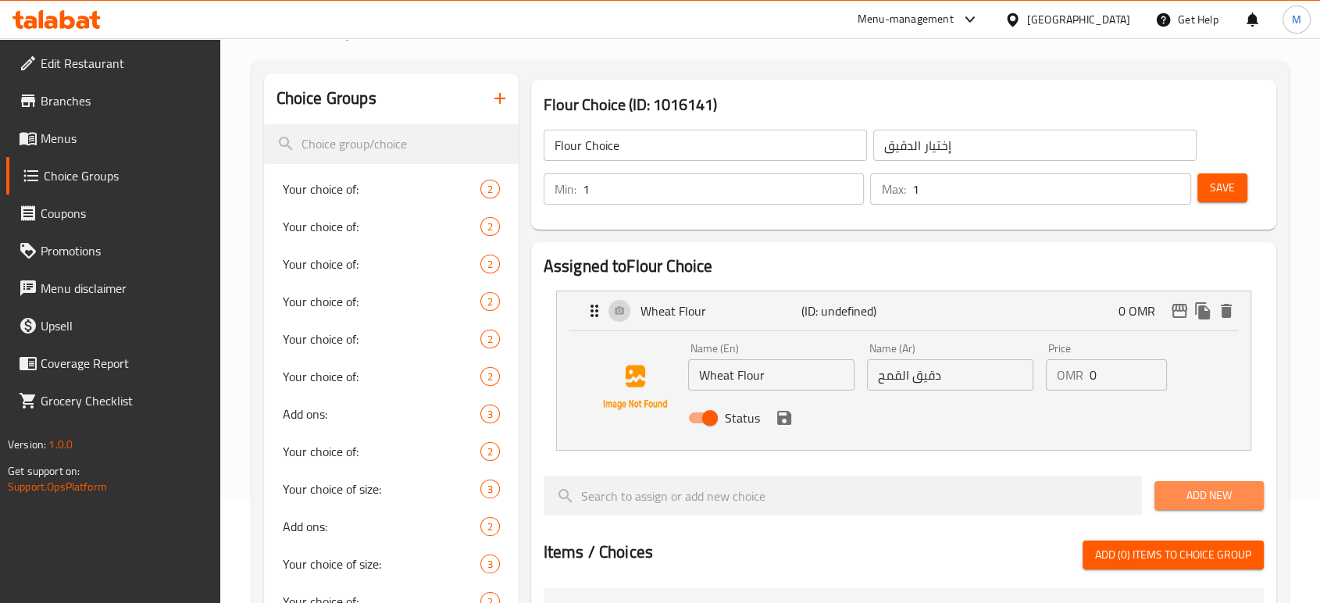
click at [1188, 505] on span "Add New" at bounding box center [1209, 496] width 84 height 20
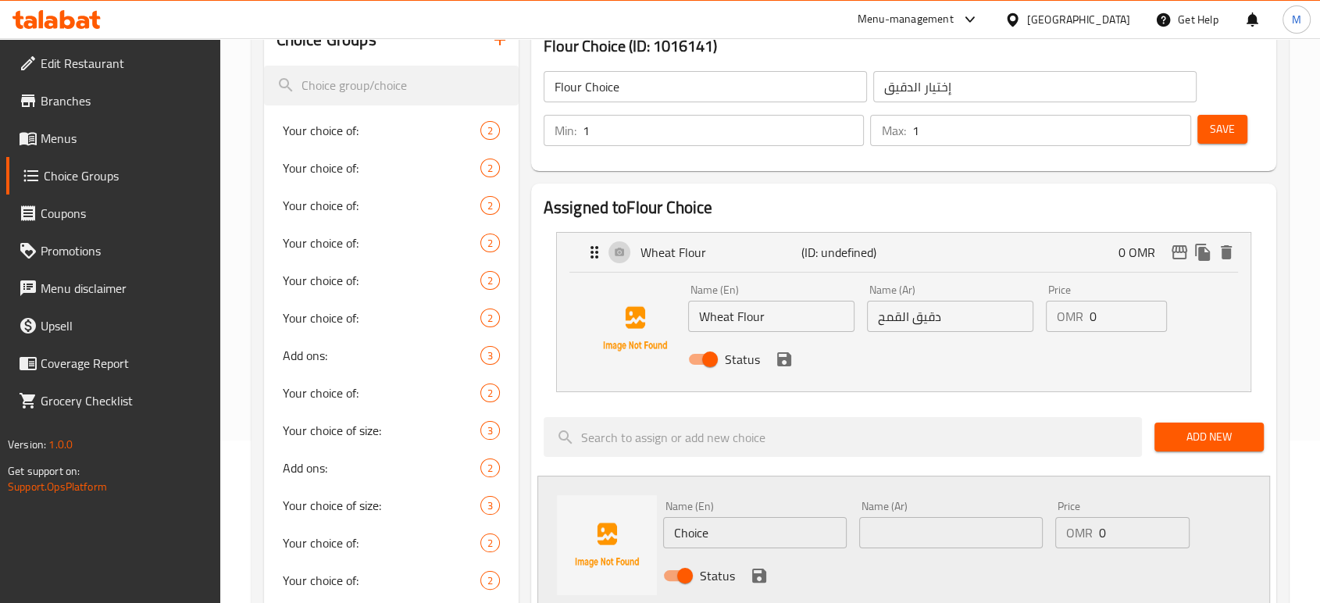
scroll to position [173, 0]
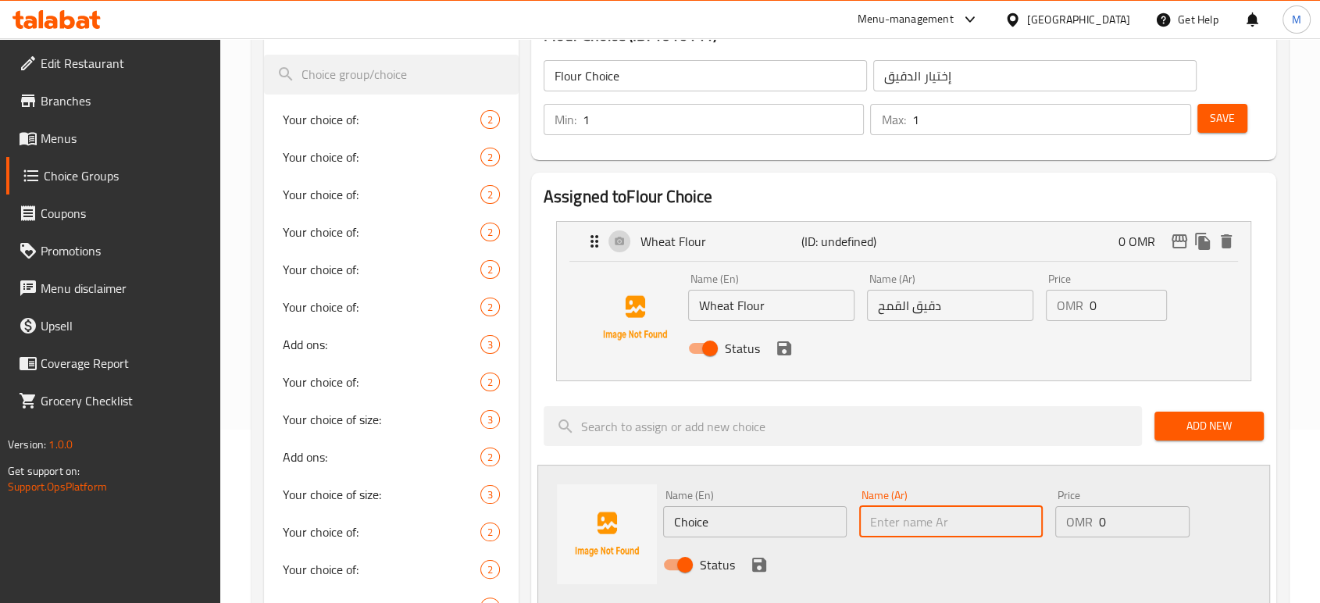
click at [934, 516] on input "text" at bounding box center [951, 521] width 184 height 31
type input "]"
type input "دقيق أبيض"
click at [763, 521] on input "Choice" at bounding box center [755, 521] width 184 height 31
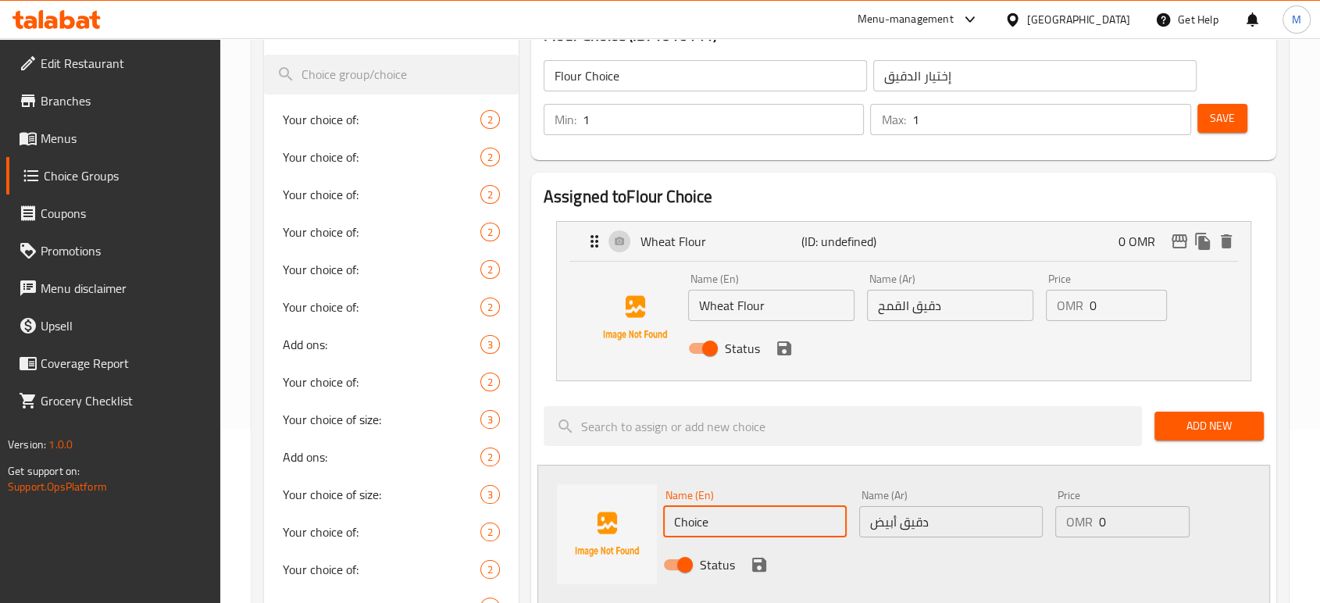
click at [763, 521] on input "Choice" at bounding box center [755, 521] width 184 height 31
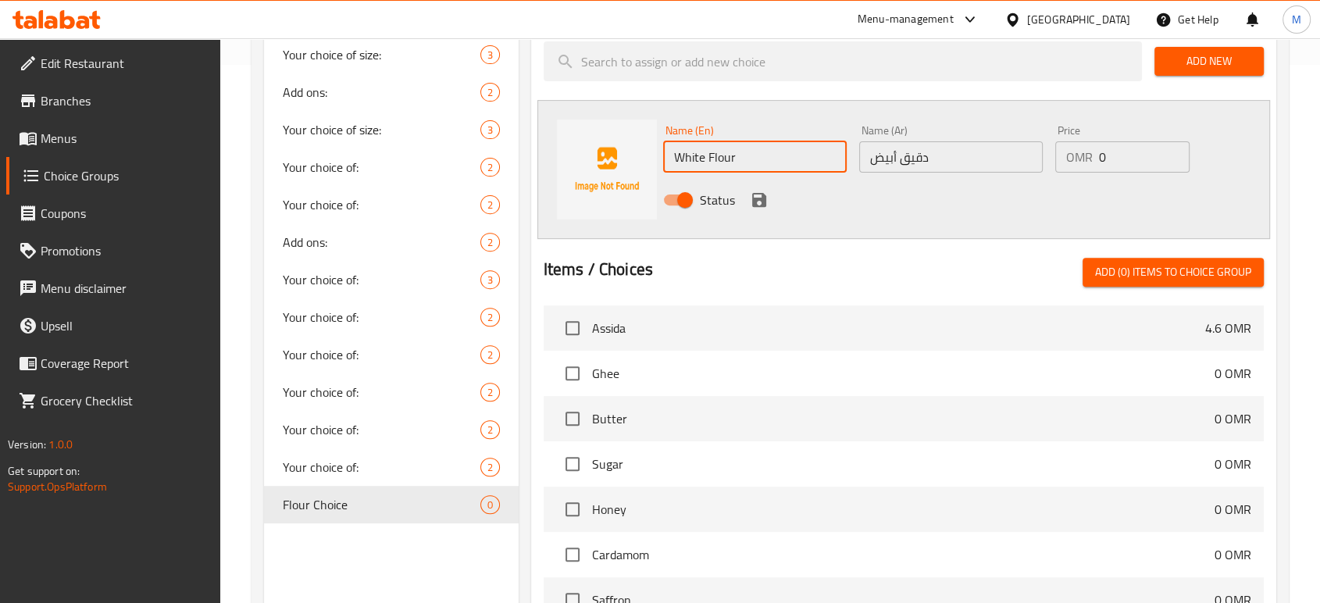
scroll to position [527, 0]
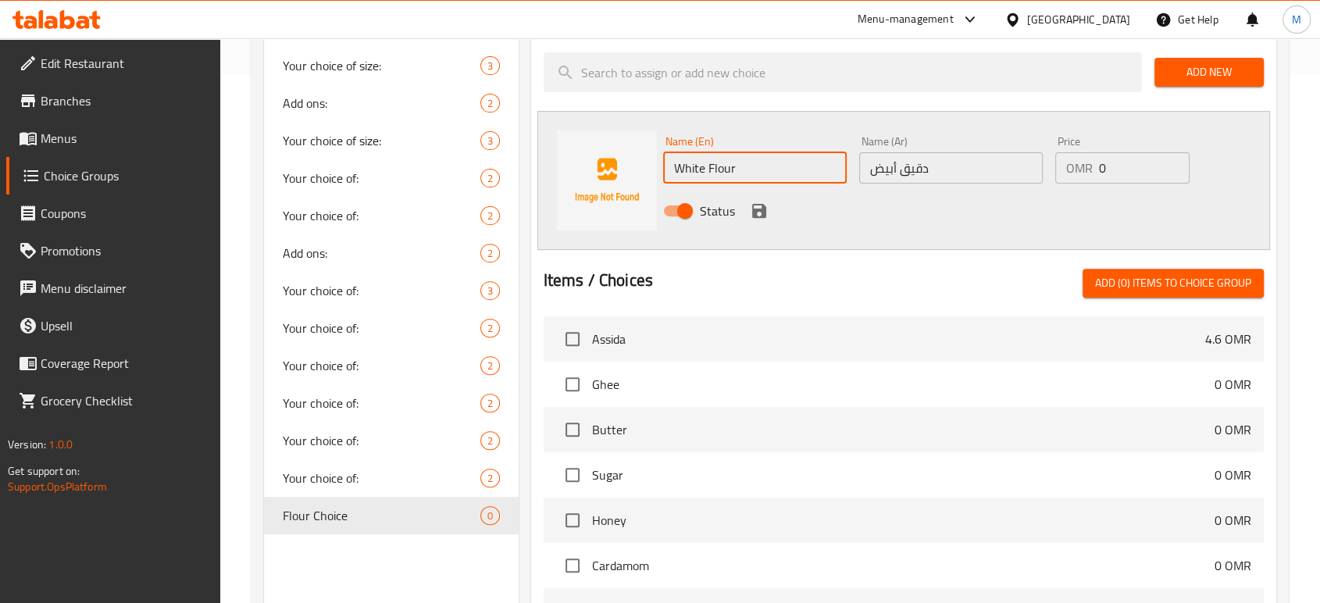
type input "White Flour"
click at [752, 211] on icon "save" at bounding box center [759, 211] width 14 height 14
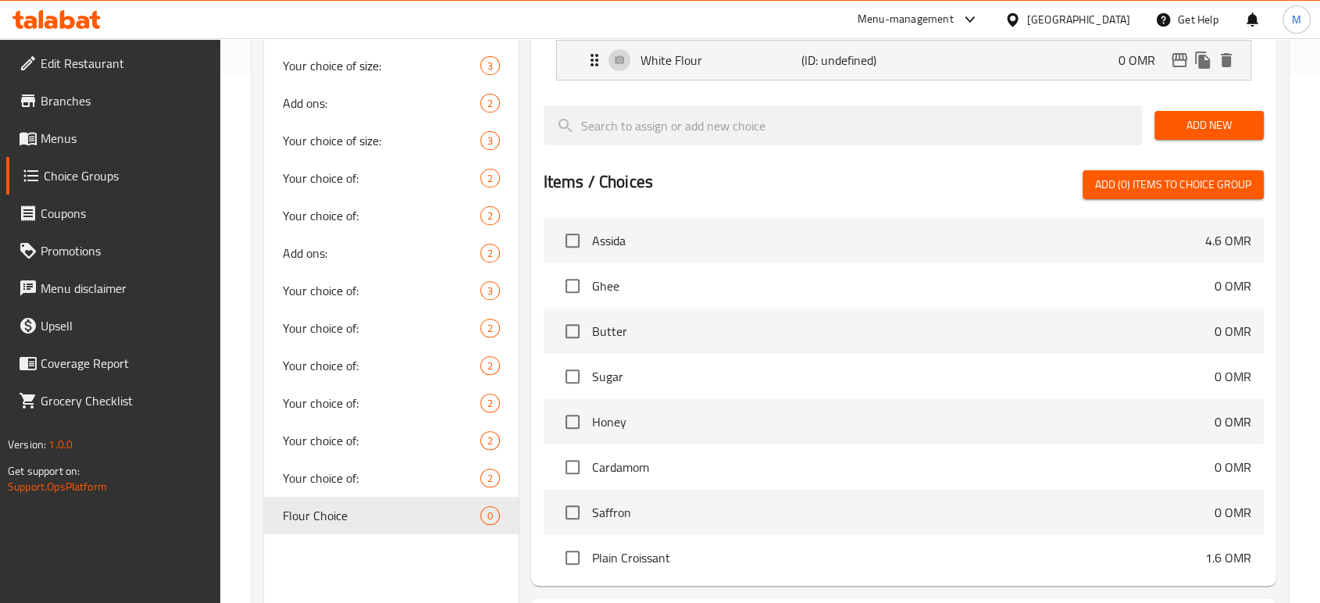
scroll to position [0, 0]
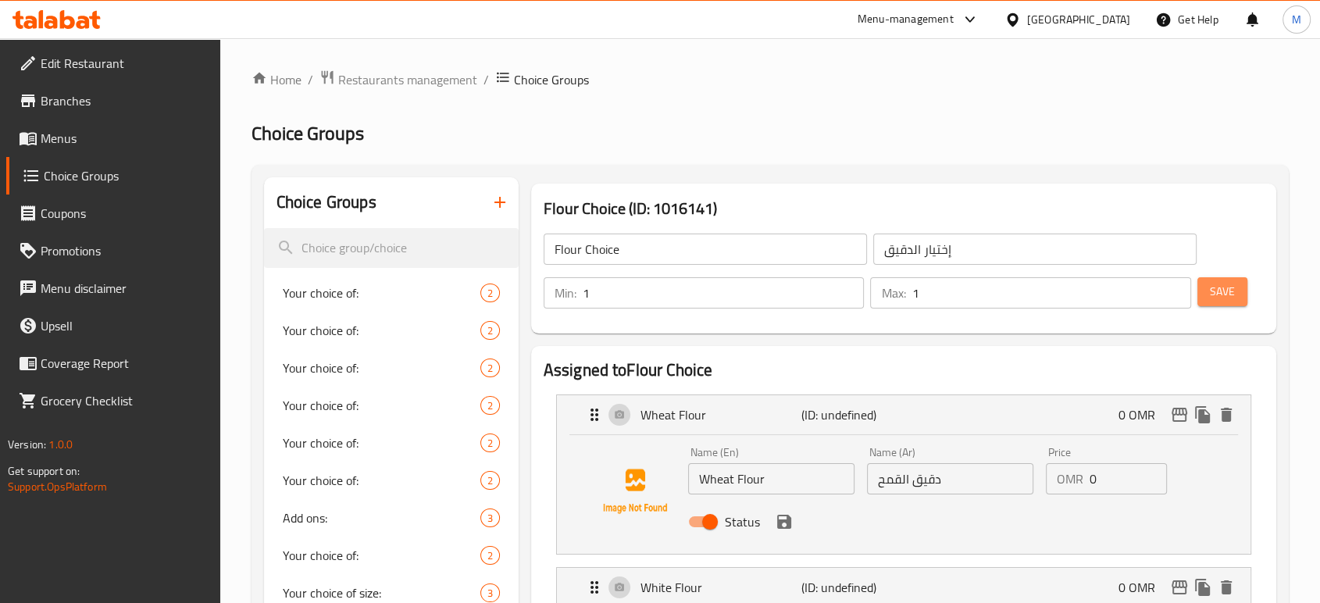
click at [1219, 292] on span "Save" at bounding box center [1222, 292] width 25 height 20
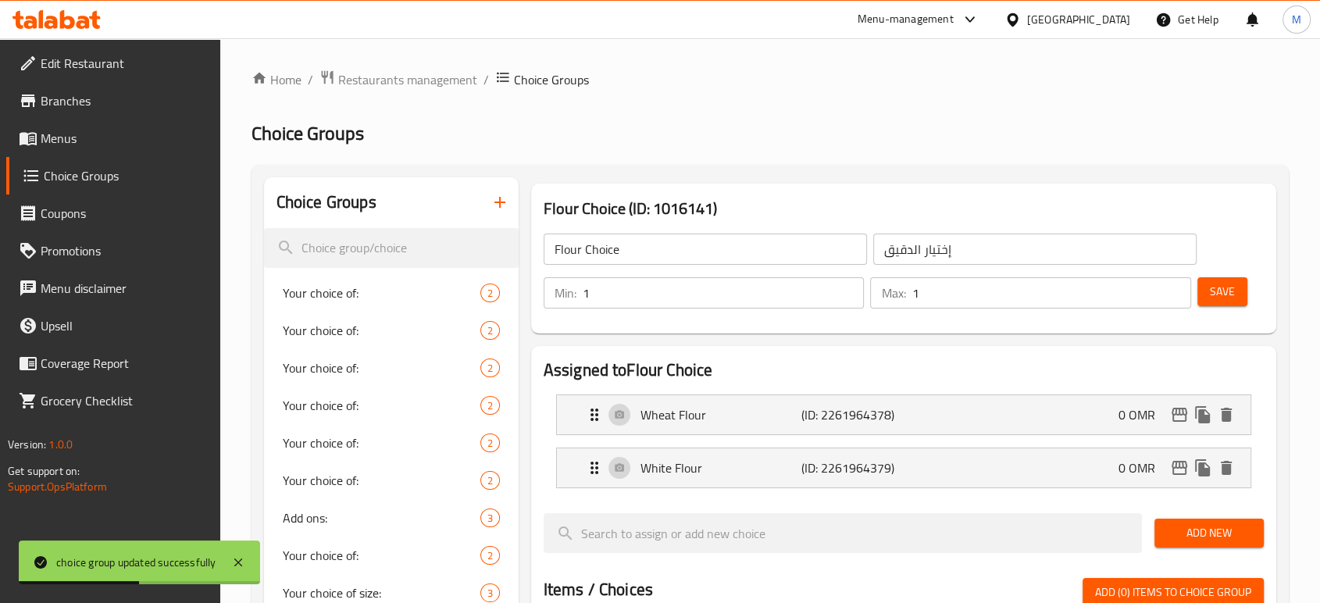
scroll to position [527, 0]
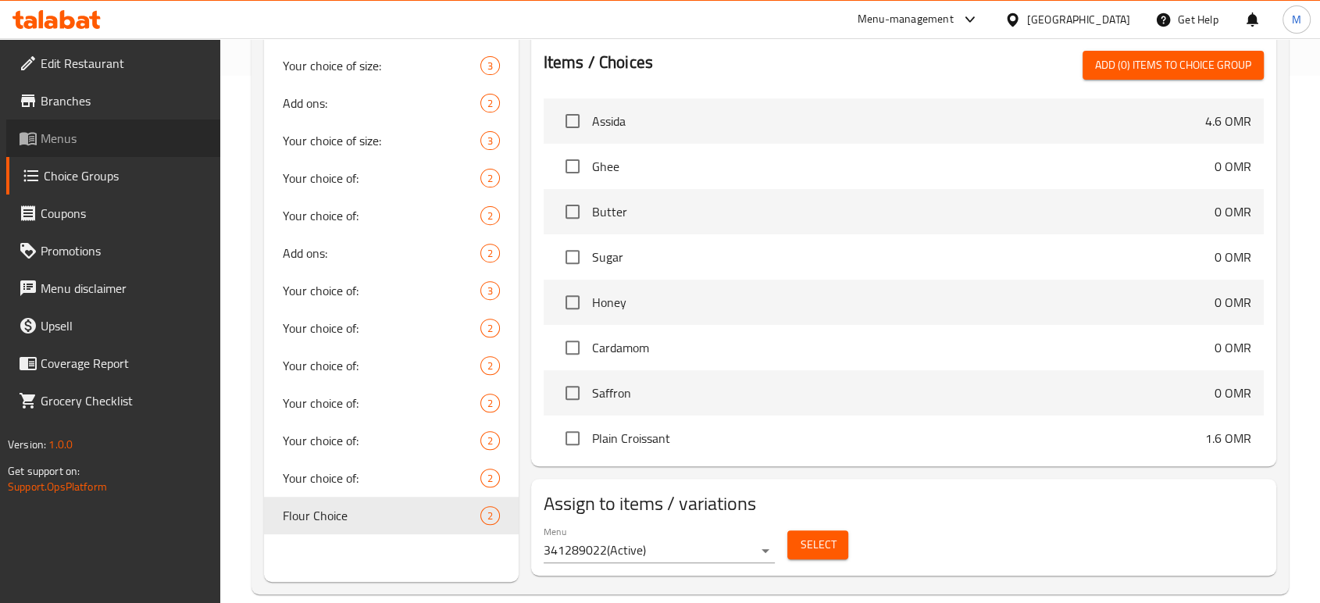
click at [69, 142] on span "Menus" at bounding box center [124, 138] width 167 height 19
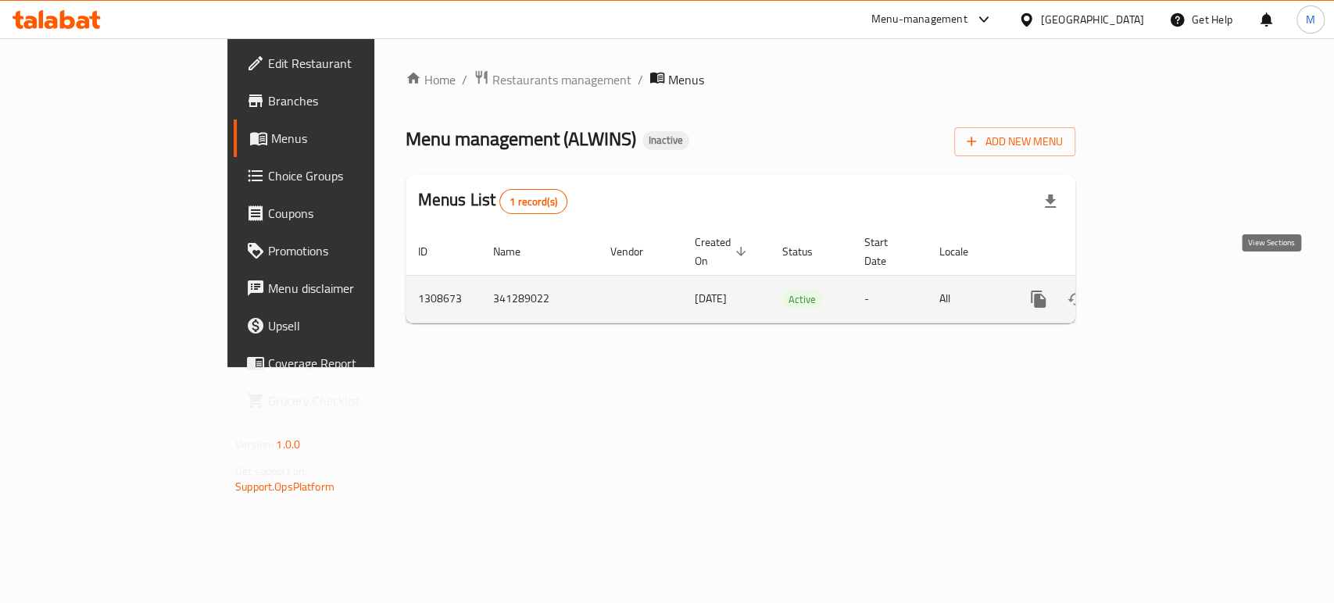
click at [1160, 290] on icon "enhanced table" at bounding box center [1150, 299] width 19 height 19
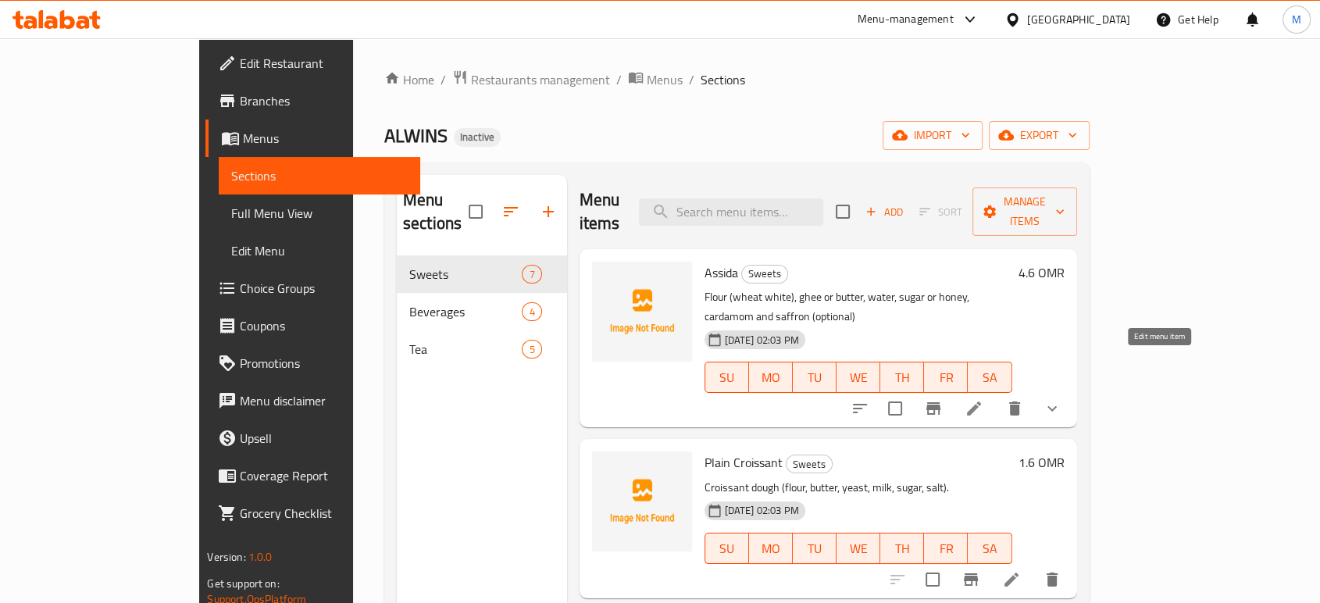
click at [984, 399] on icon at bounding box center [974, 408] width 19 height 19
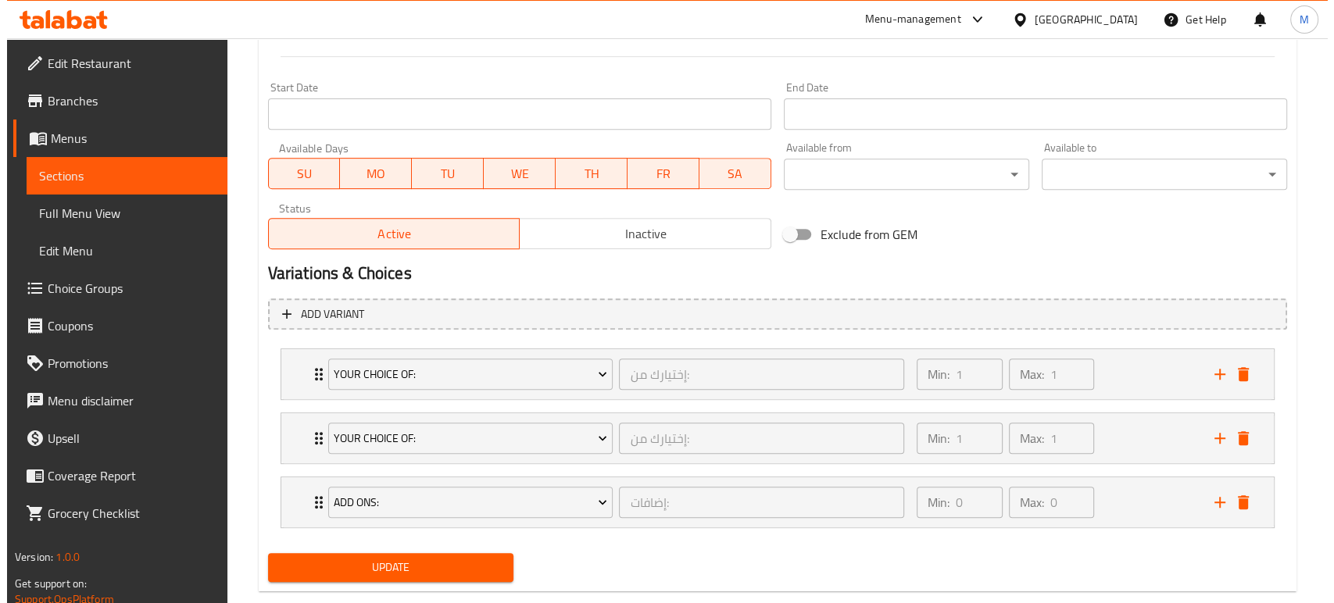
scroll to position [654, 0]
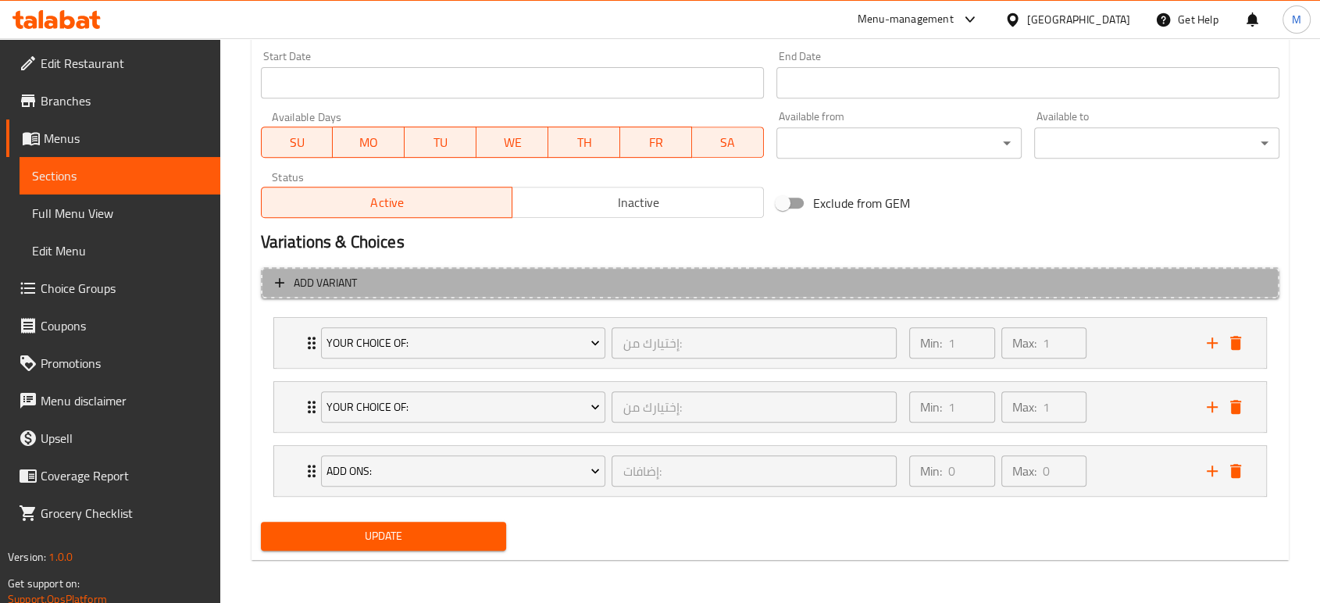
click at [485, 278] on span "Add variant" at bounding box center [770, 283] width 991 height 20
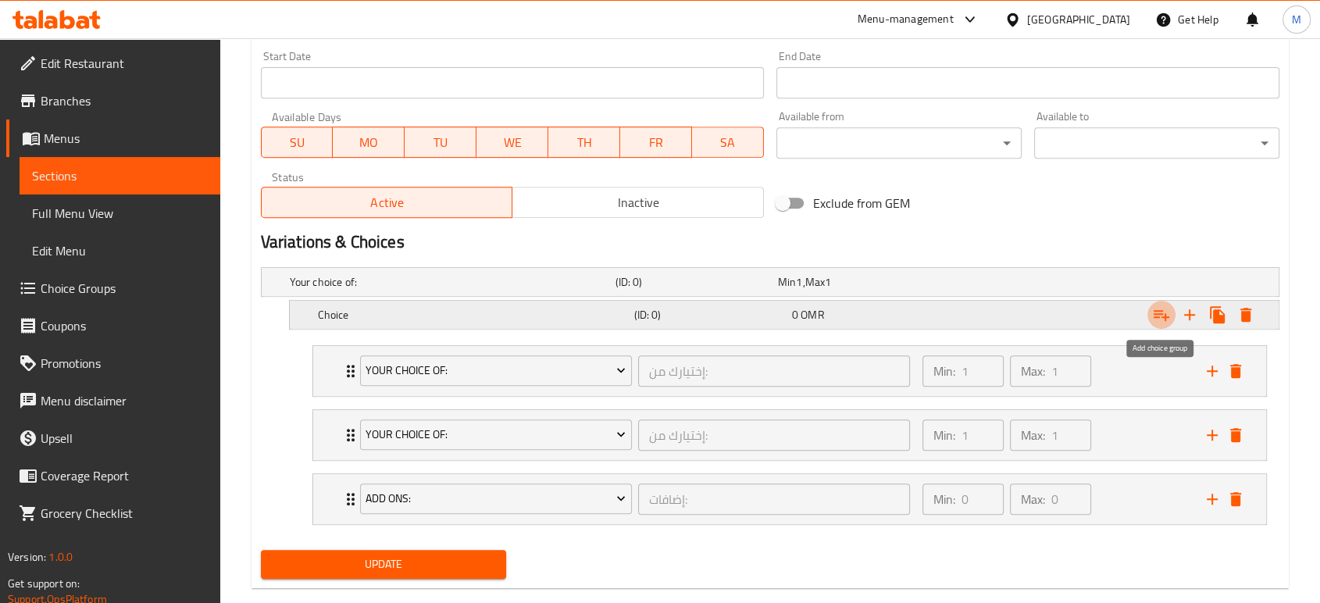
click at [1165, 320] on icon "Expand" at bounding box center [1162, 315] width 16 height 11
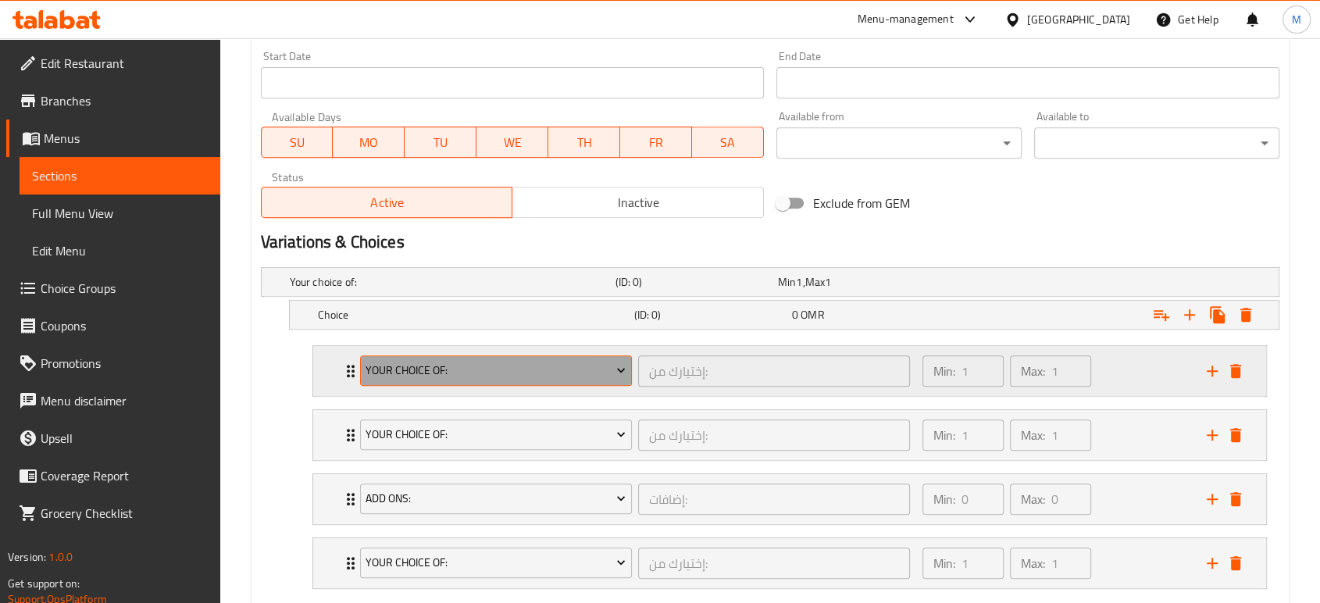
click at [626, 367] on icon "Expand" at bounding box center [621, 370] width 16 height 16
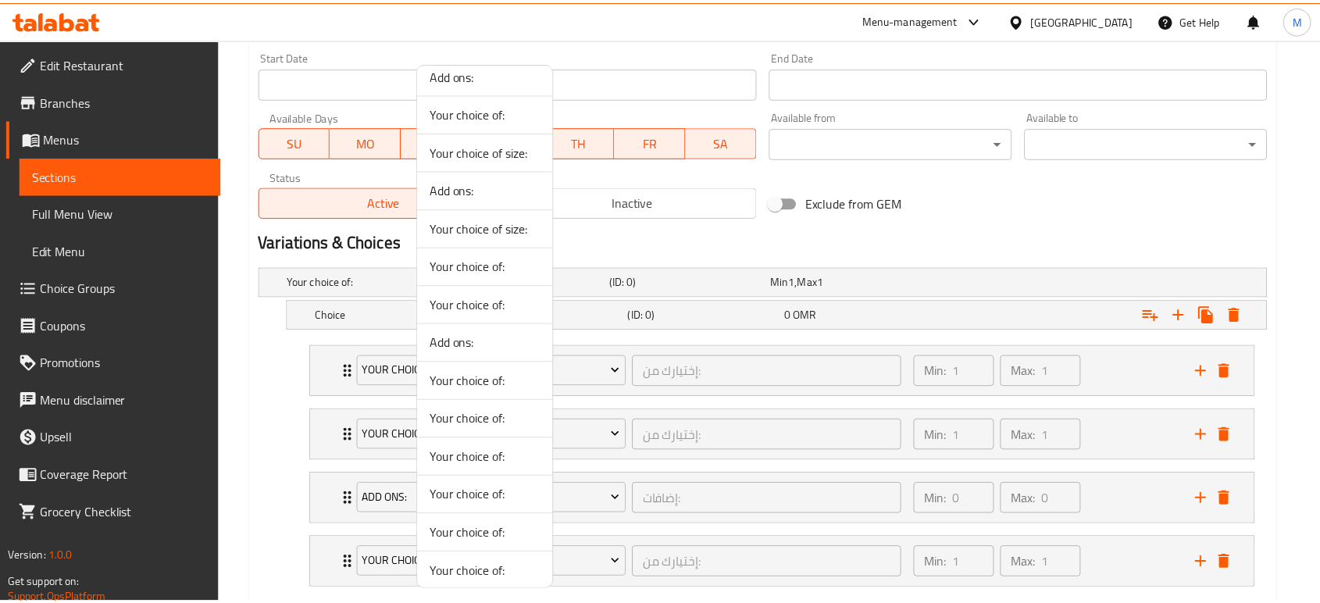
scroll to position [287, 0]
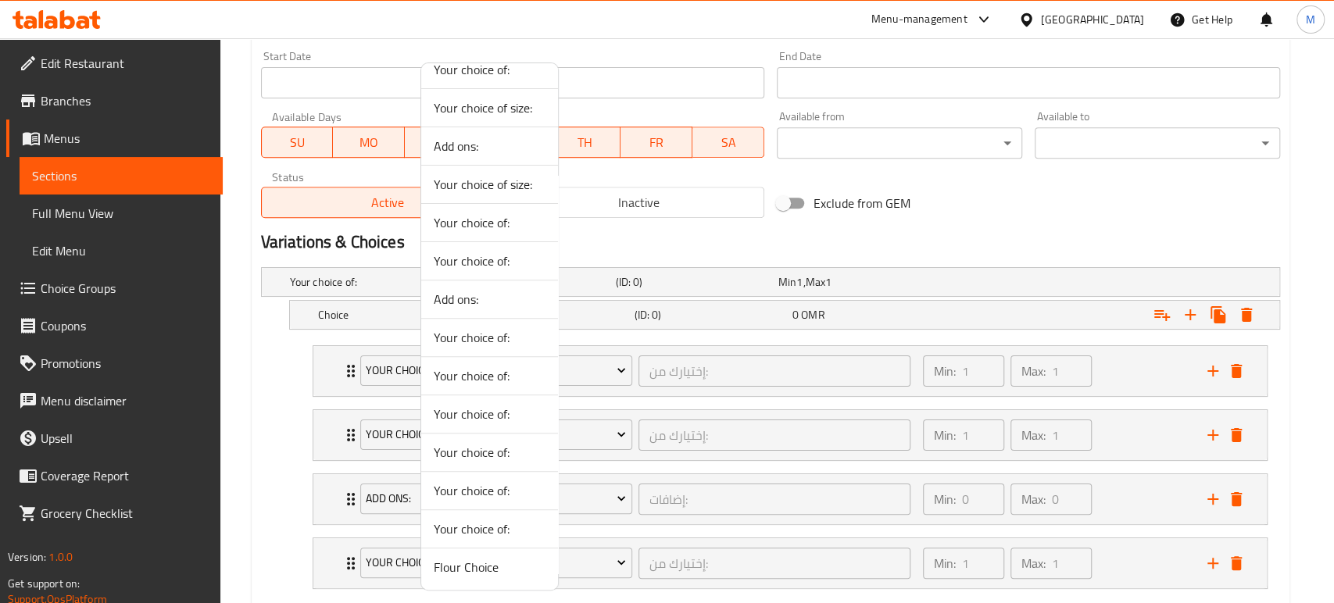
click at [497, 562] on span "Flour Choice" at bounding box center [490, 567] width 112 height 19
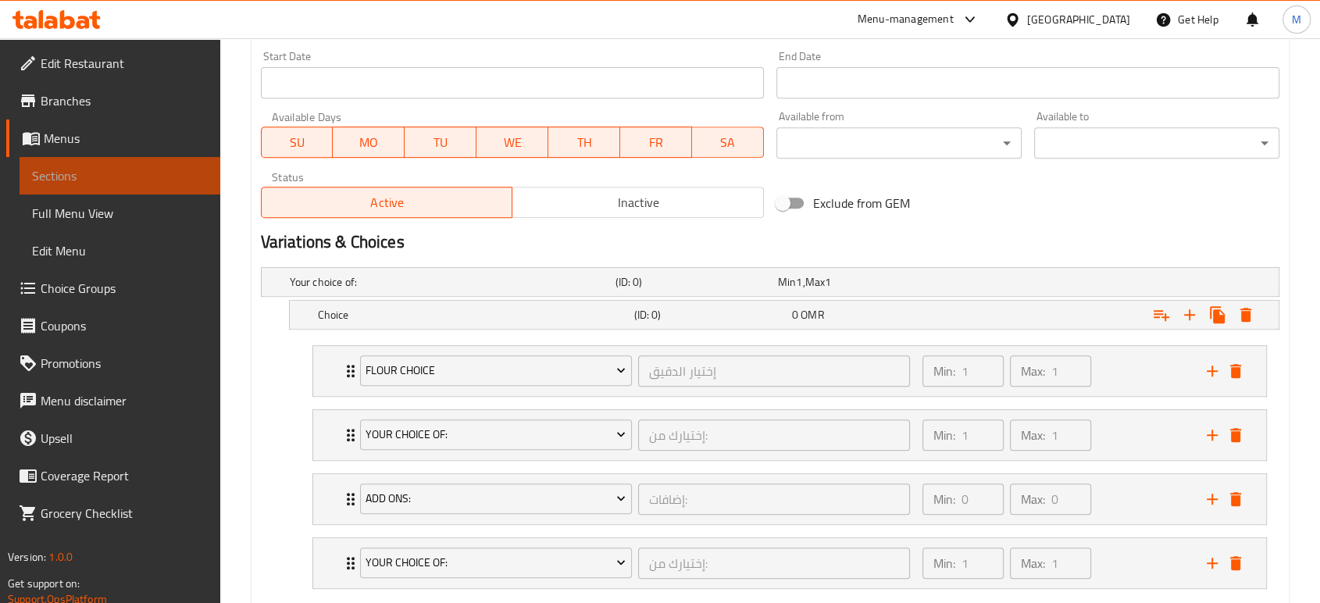
click at [92, 166] on span "Sections" at bounding box center [120, 175] width 176 height 19
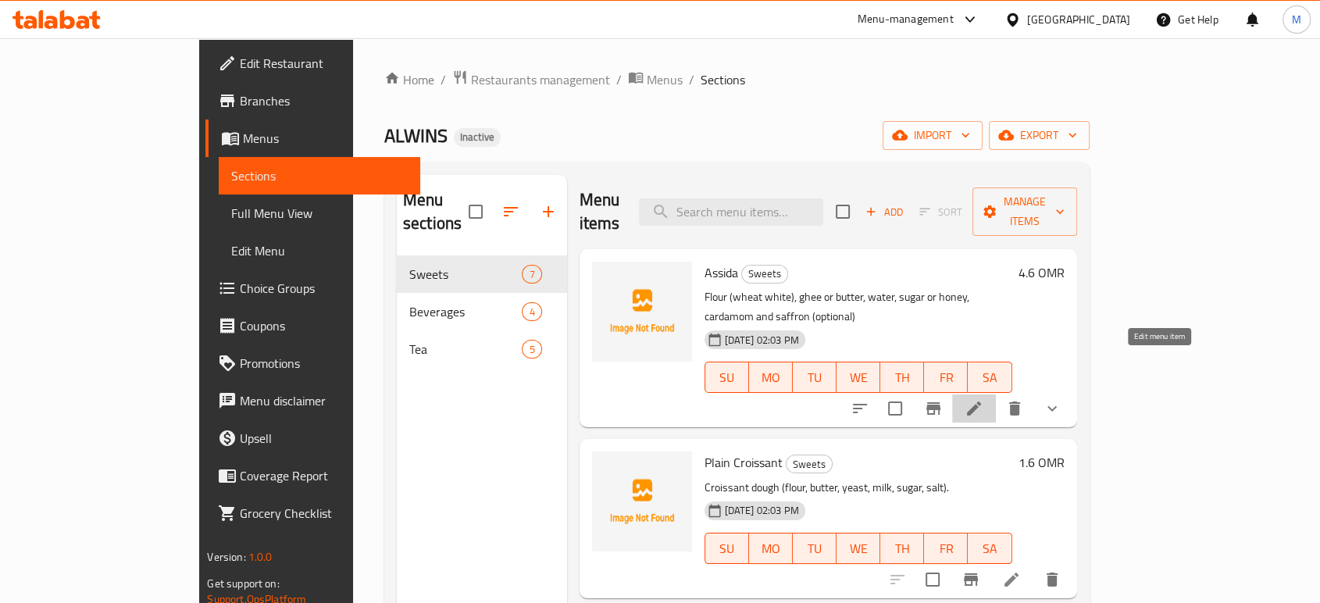
click at [981, 402] on icon at bounding box center [974, 409] width 14 height 14
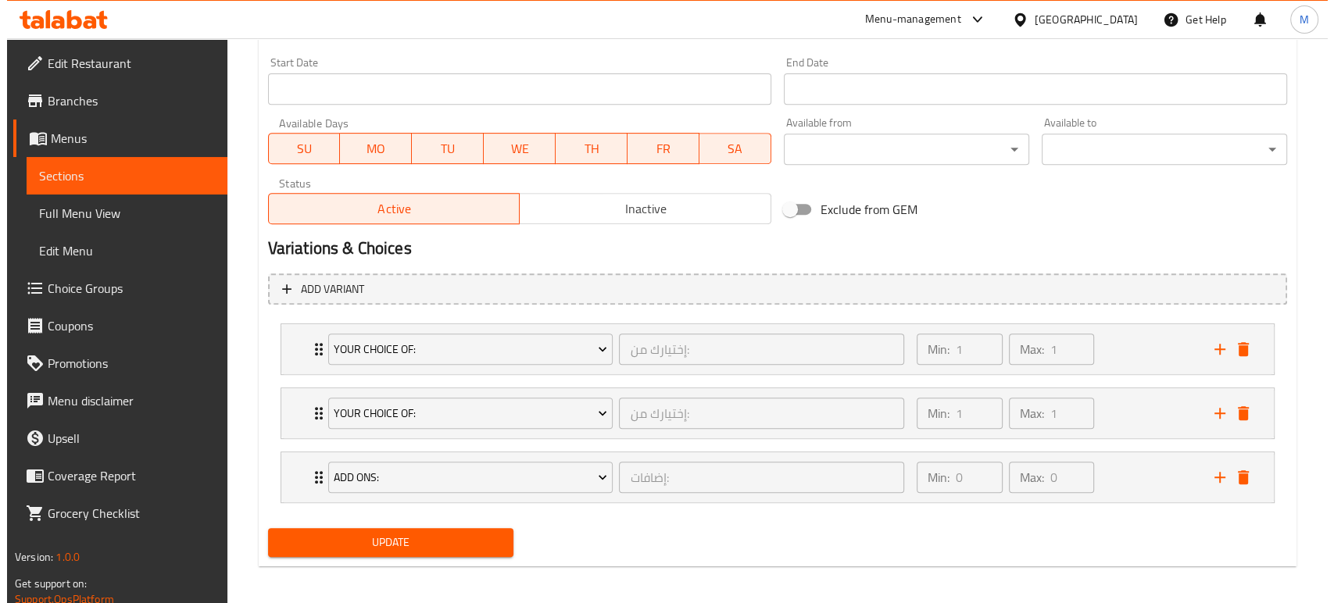
scroll to position [654, 0]
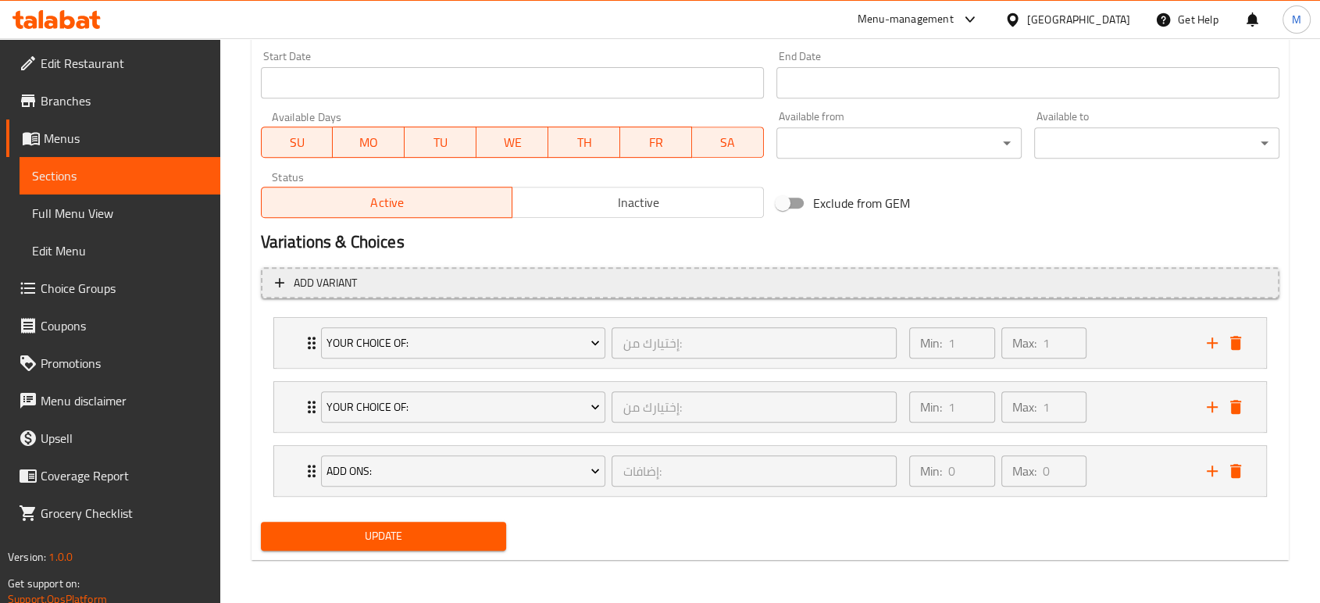
click at [344, 277] on span "Add variant" at bounding box center [325, 283] width 63 height 20
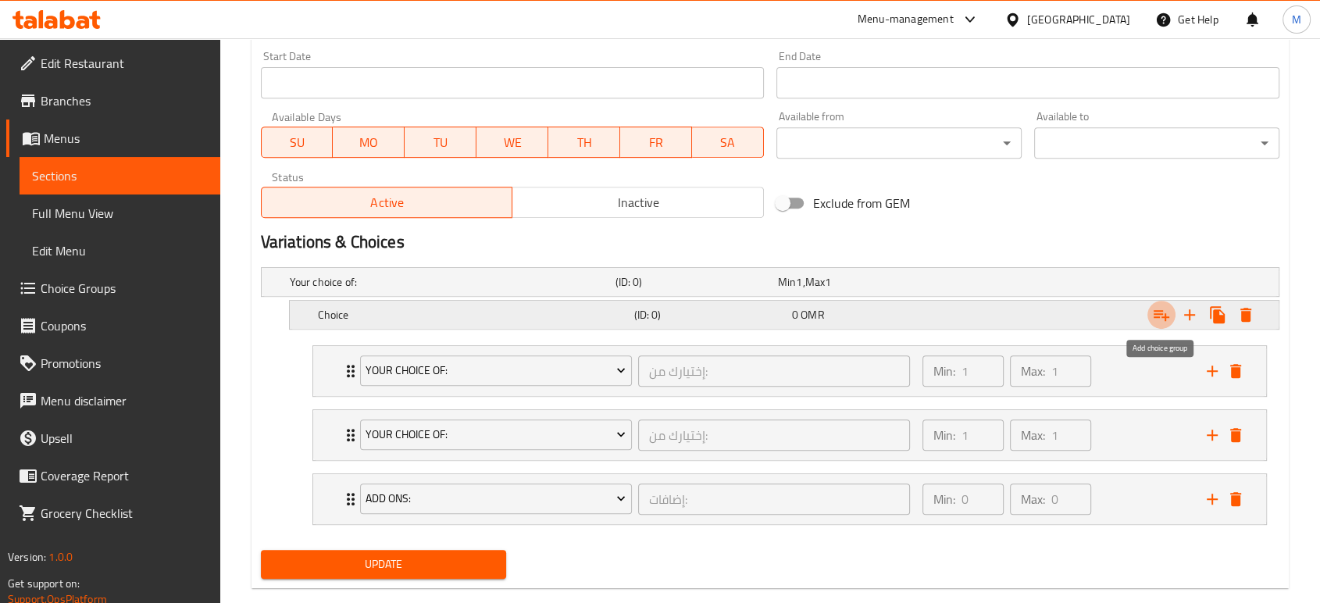
click at [1162, 309] on icon "Expand" at bounding box center [1161, 314] width 19 height 19
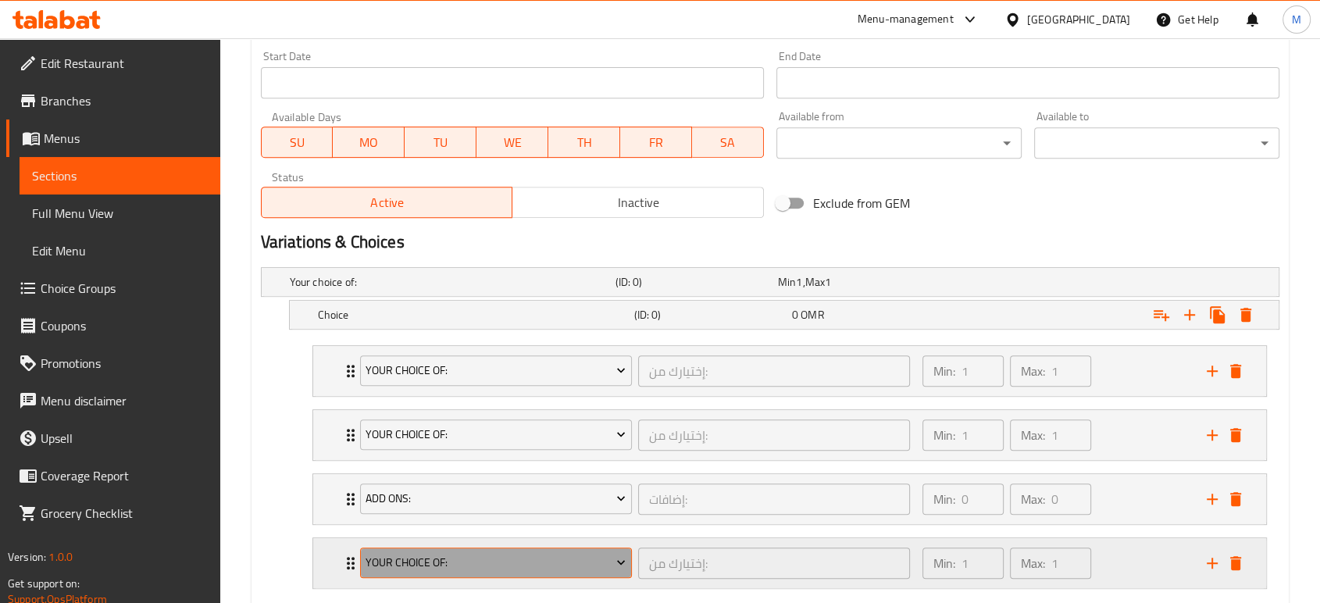
click at [625, 563] on icon "Expand" at bounding box center [621, 563] width 16 height 16
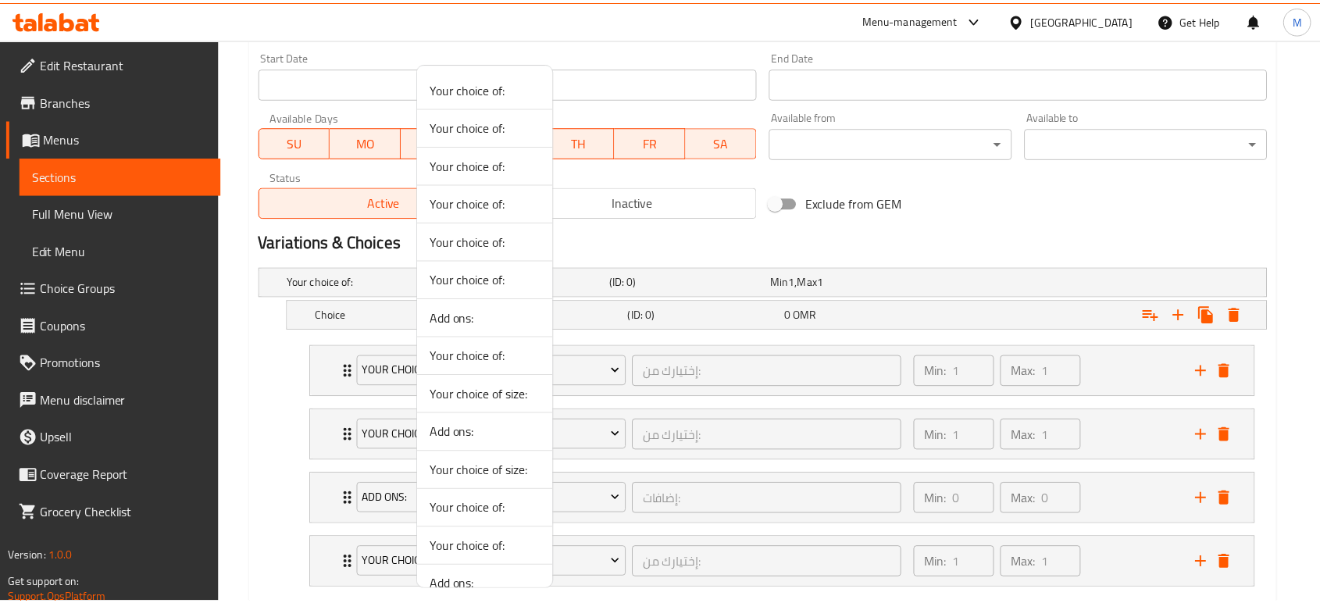
scroll to position [287, 0]
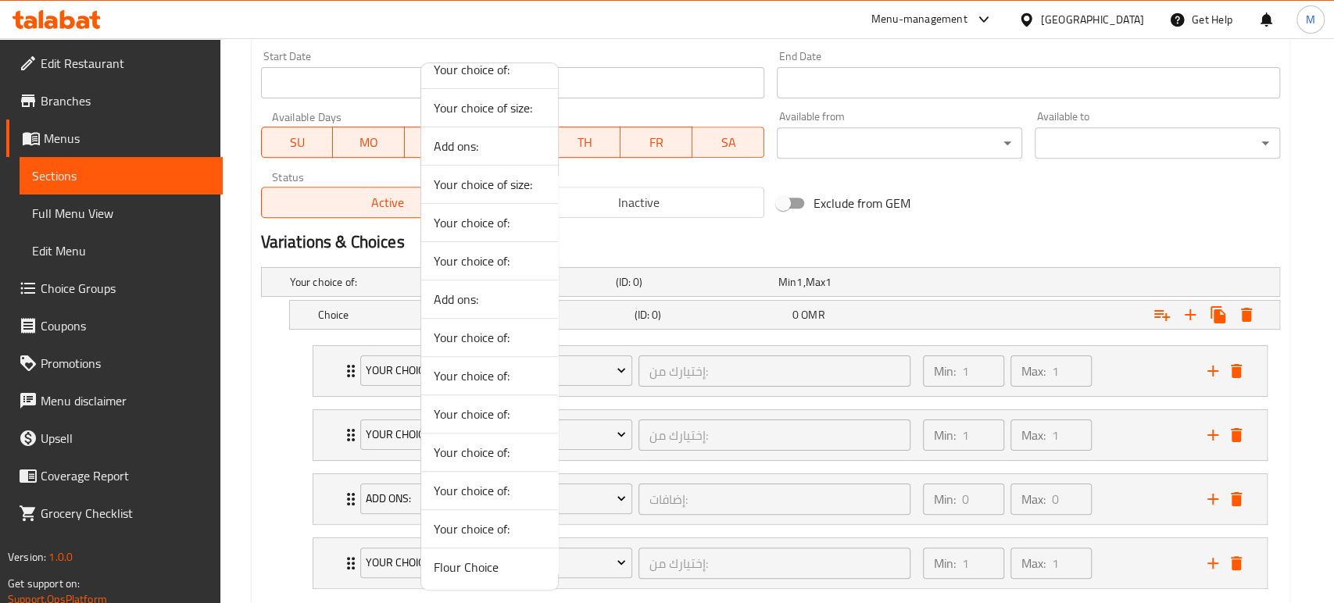
click at [471, 573] on span "Flour Choice" at bounding box center [490, 567] width 112 height 19
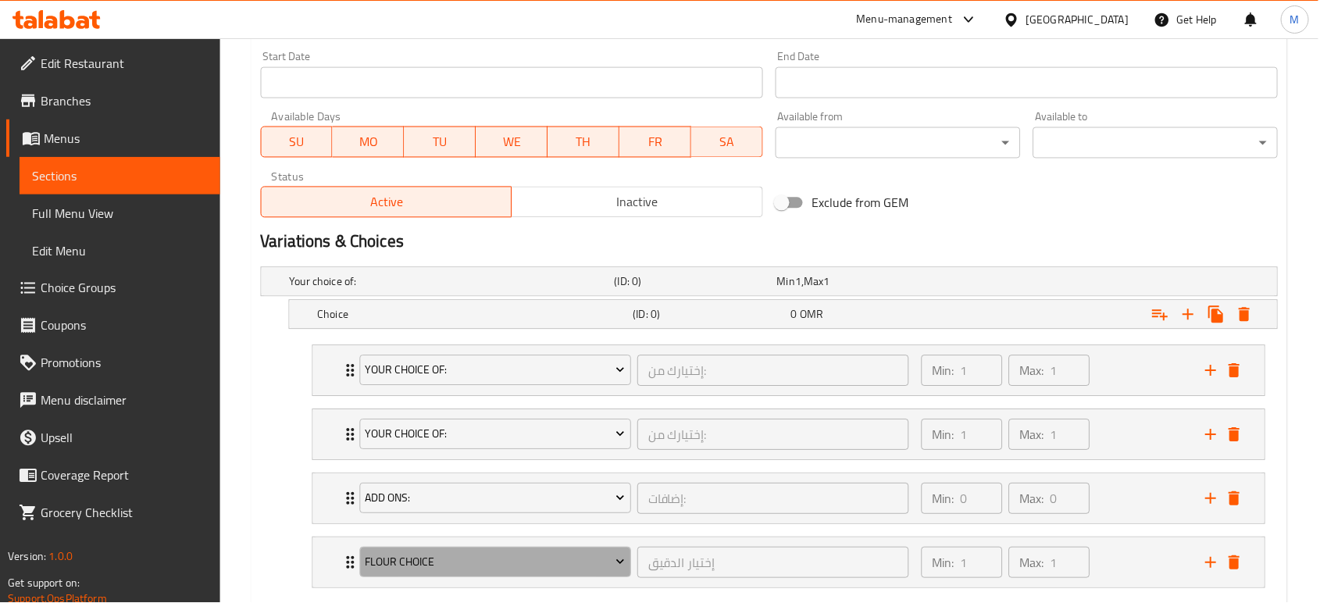
click at [471, 573] on button "Flour Choice" at bounding box center [496, 563] width 272 height 31
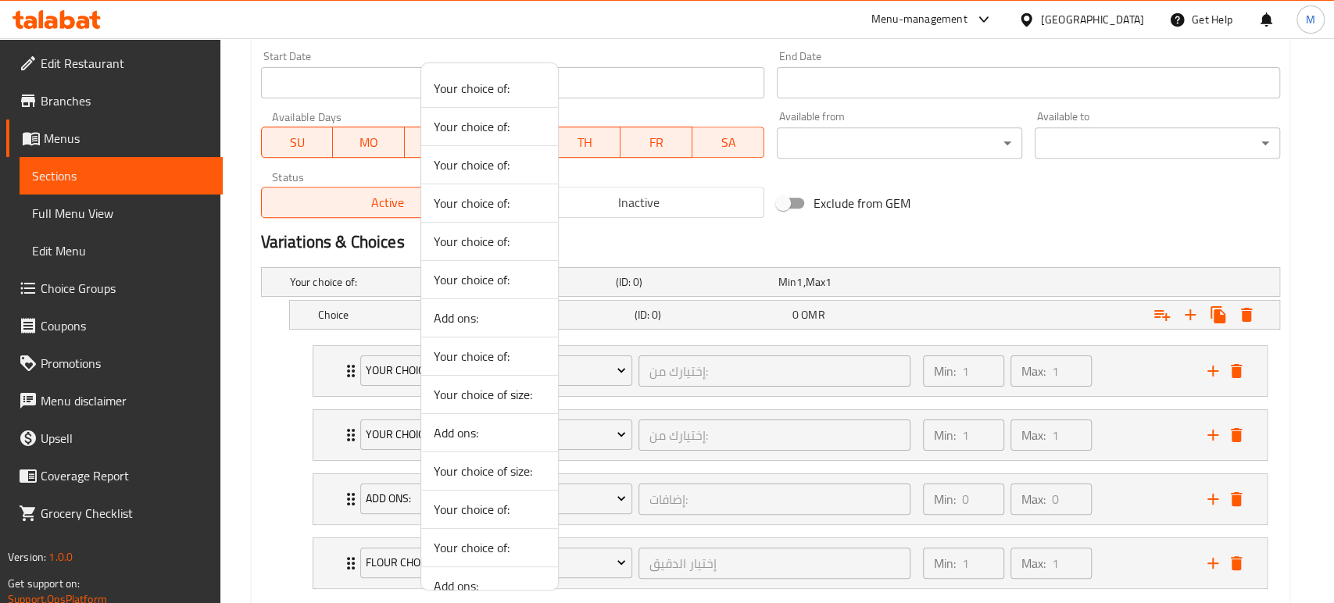
click at [1314, 465] on div at bounding box center [667, 301] width 1334 height 603
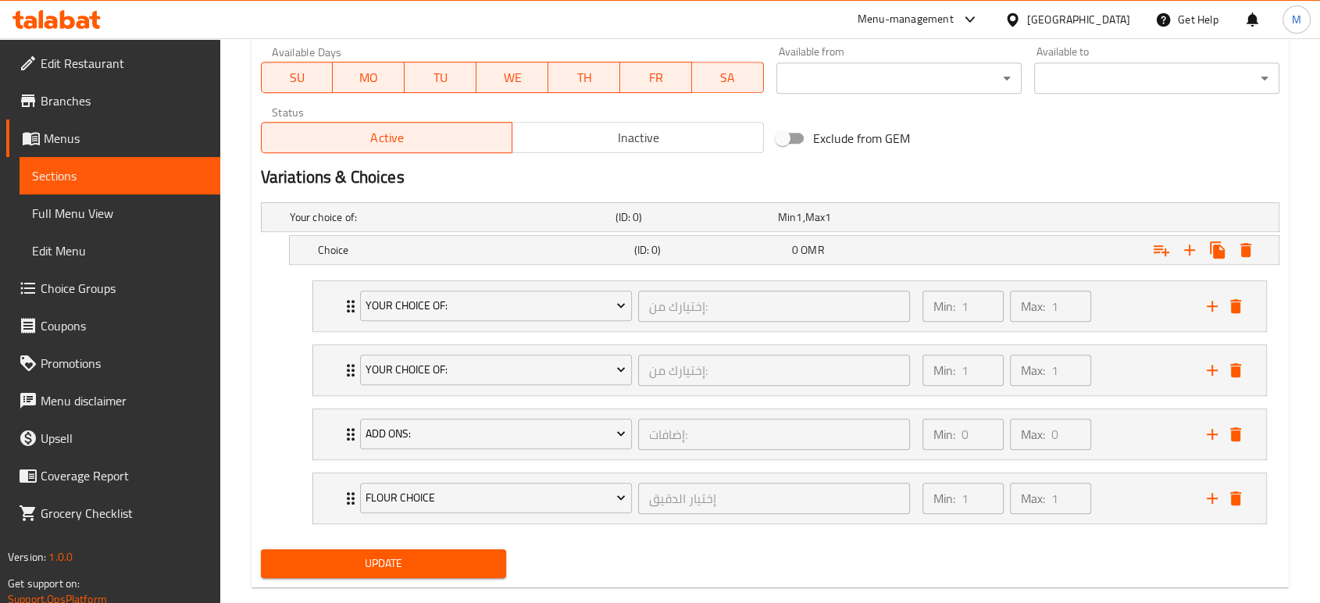
scroll to position [745, 0]
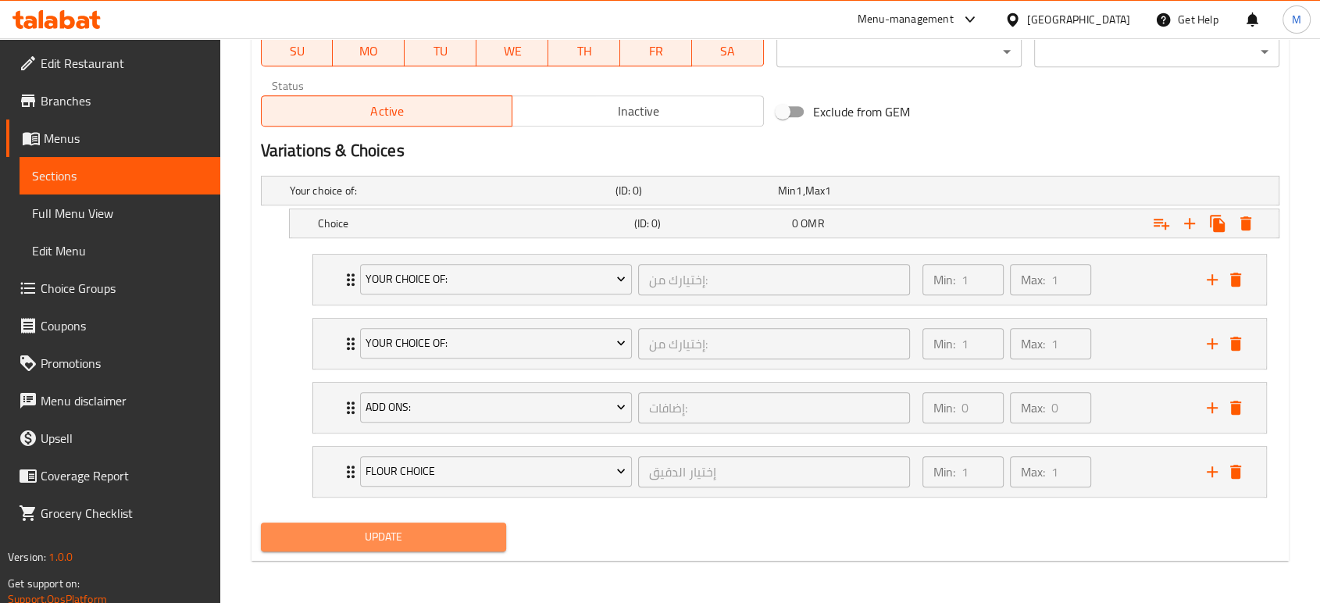
click at [414, 529] on span "Update" at bounding box center [383, 537] width 220 height 20
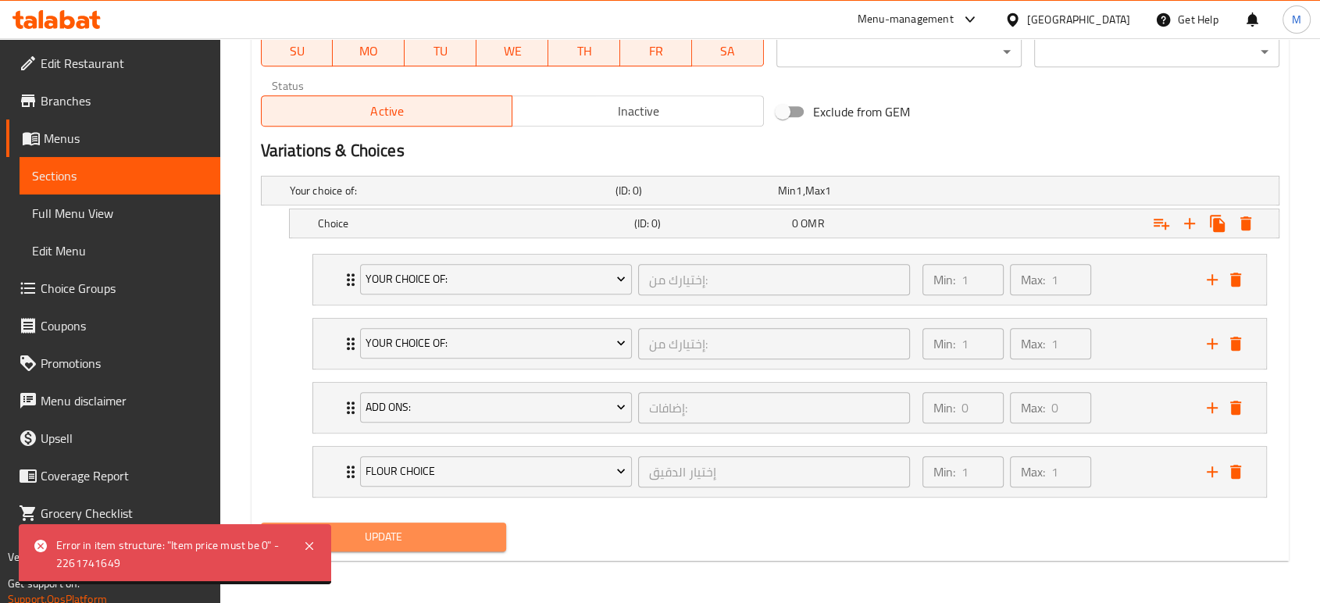
click at [494, 536] on button "Update" at bounding box center [383, 537] width 245 height 29
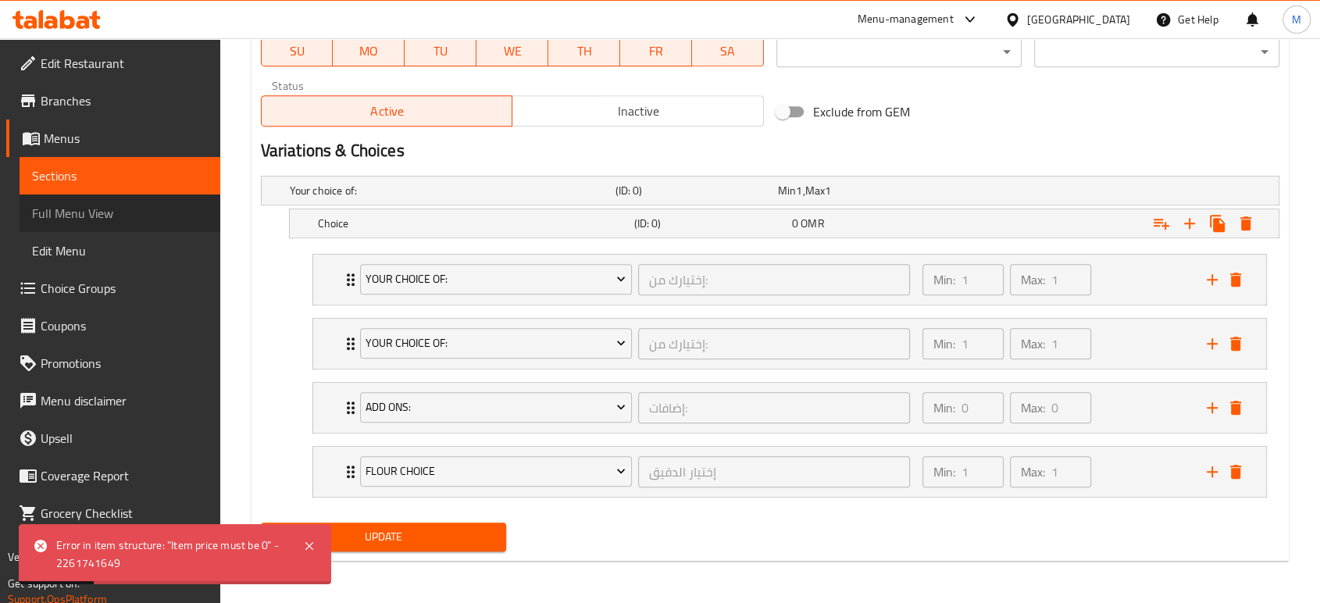
click at [125, 227] on link "Full Menu View" at bounding box center [120, 213] width 201 height 37
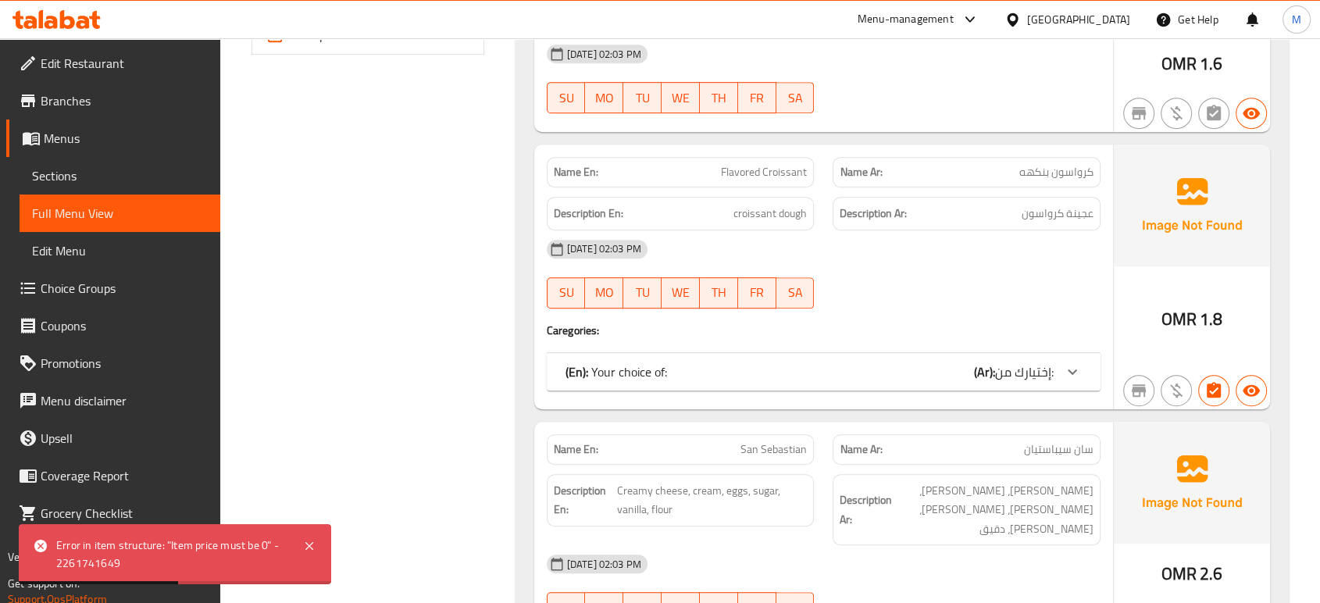
scroll to position [218, 0]
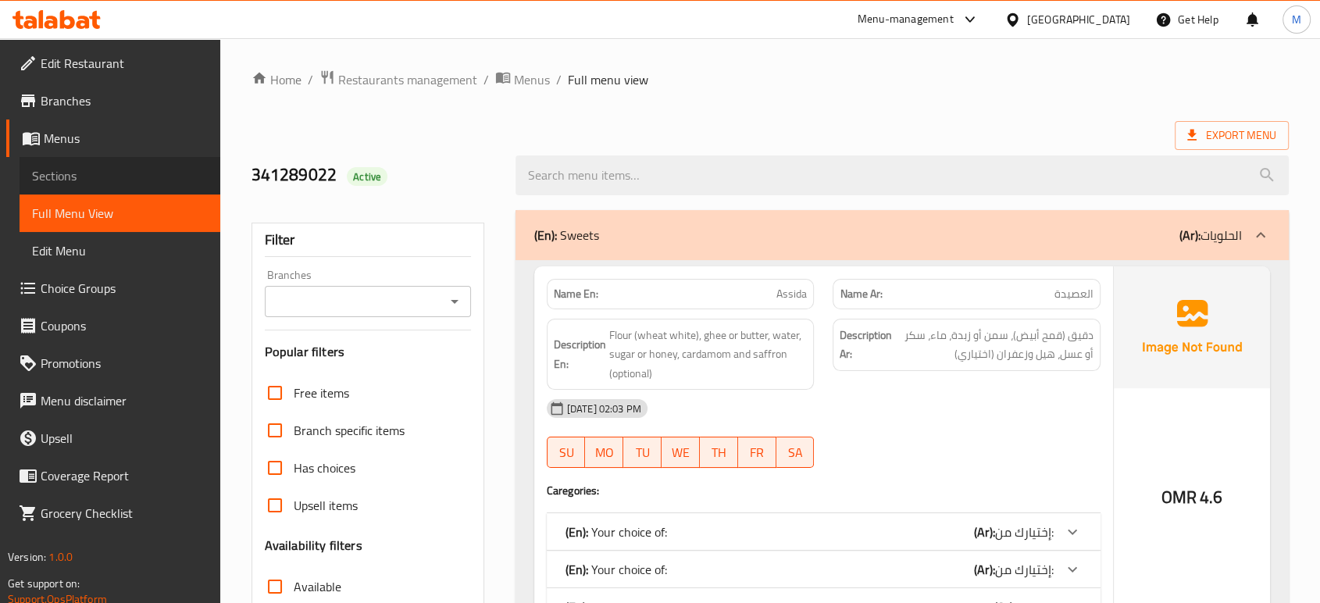
click at [93, 163] on link "Sections" at bounding box center [120, 175] width 201 height 37
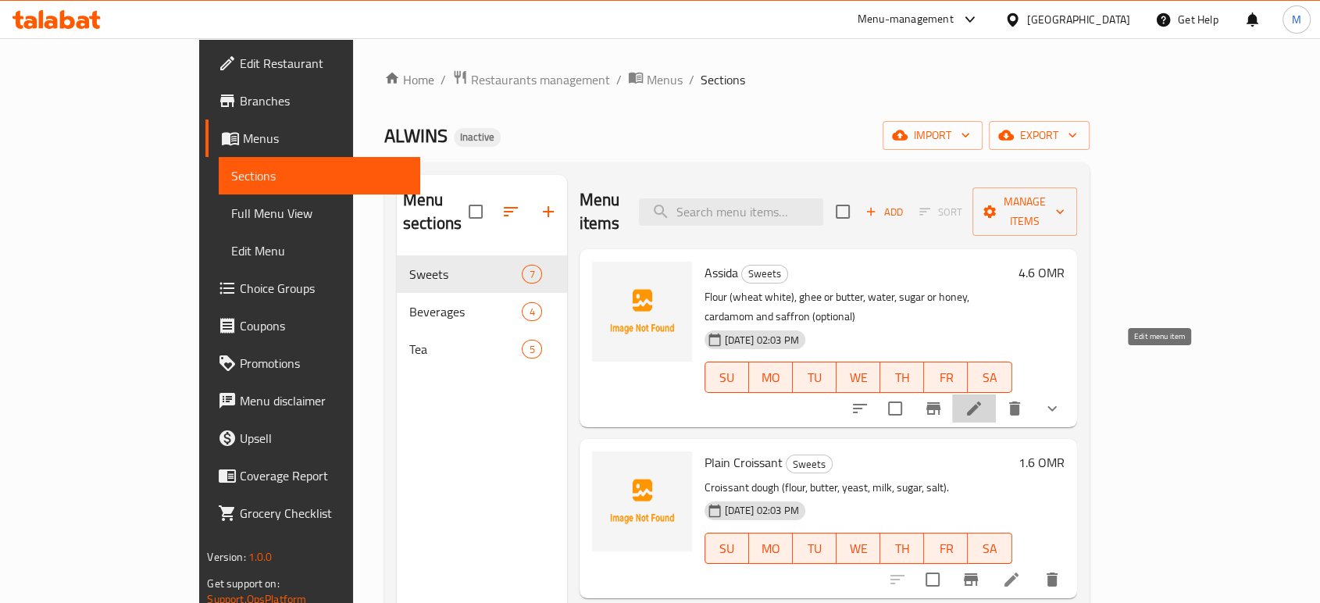
click at [984, 399] on icon at bounding box center [974, 408] width 19 height 19
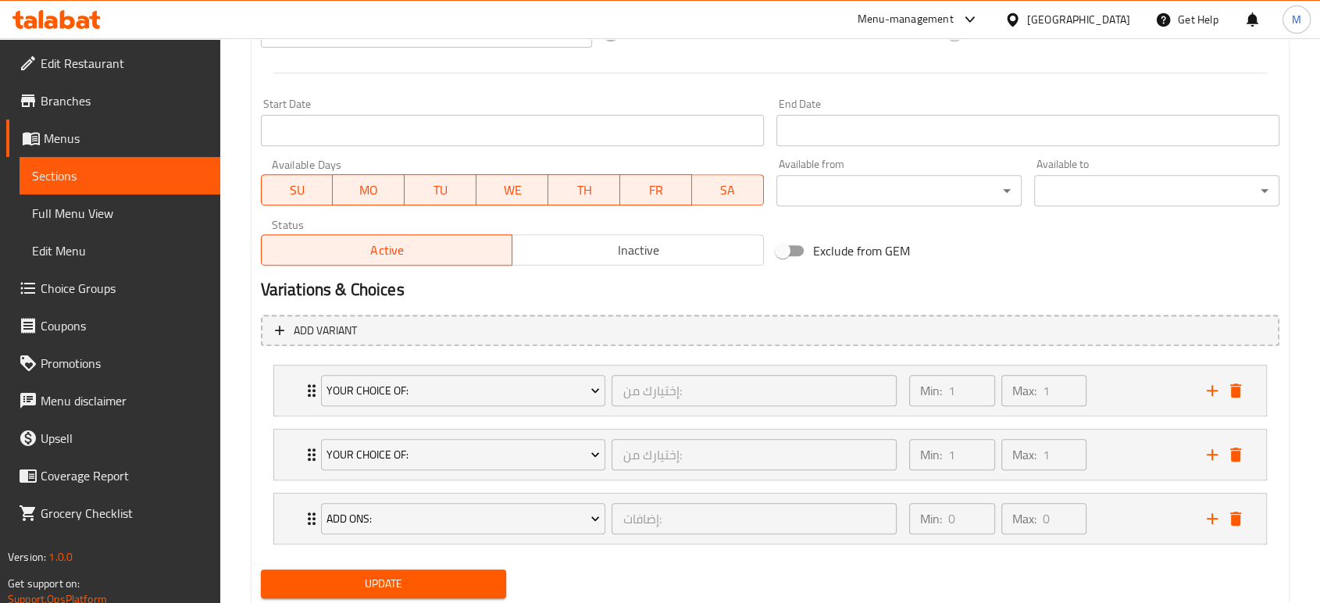
scroll to position [654, 0]
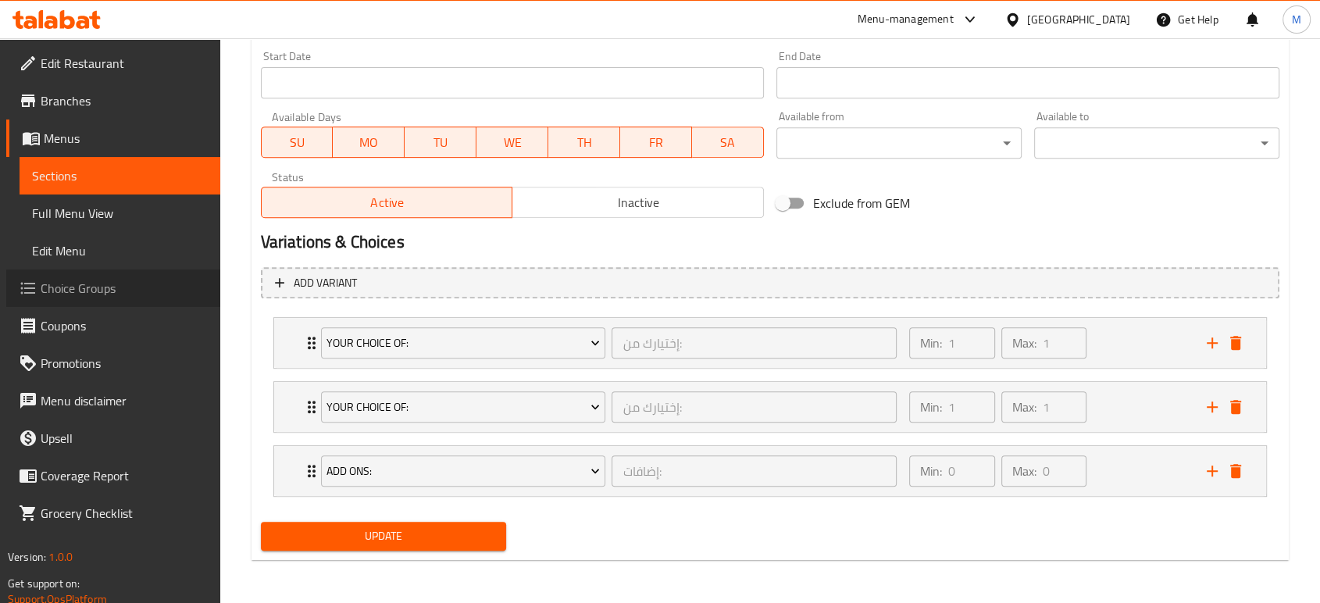
click at [81, 292] on span "Choice Groups" at bounding box center [124, 288] width 167 height 19
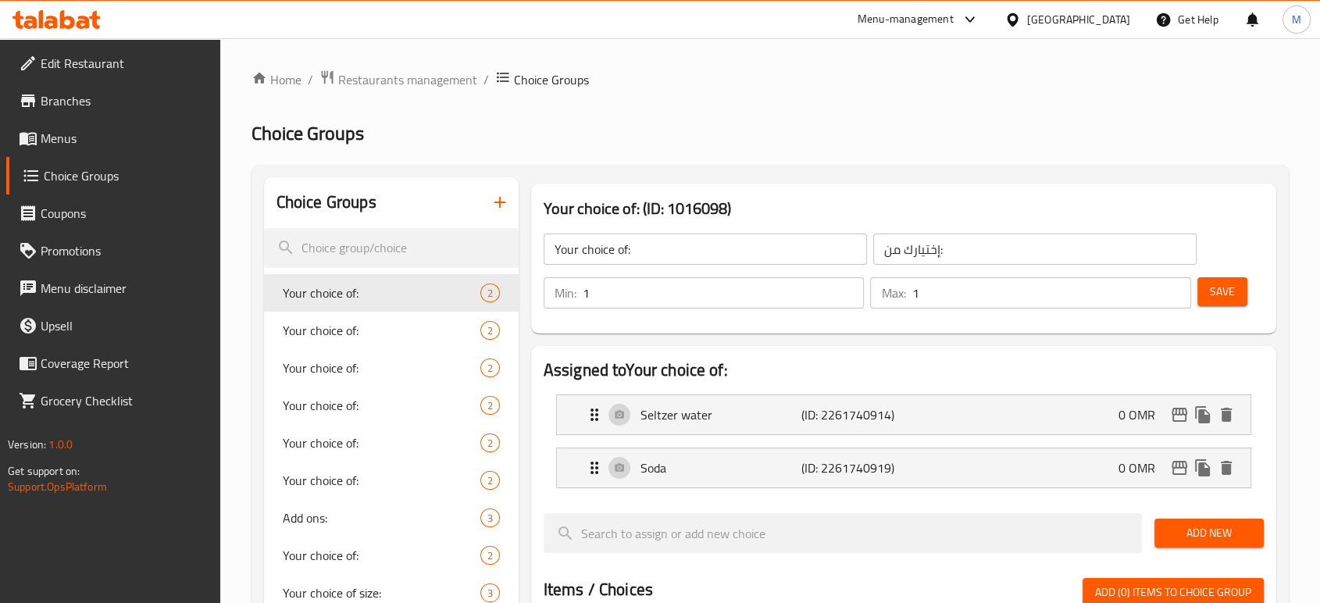
scroll to position [527, 0]
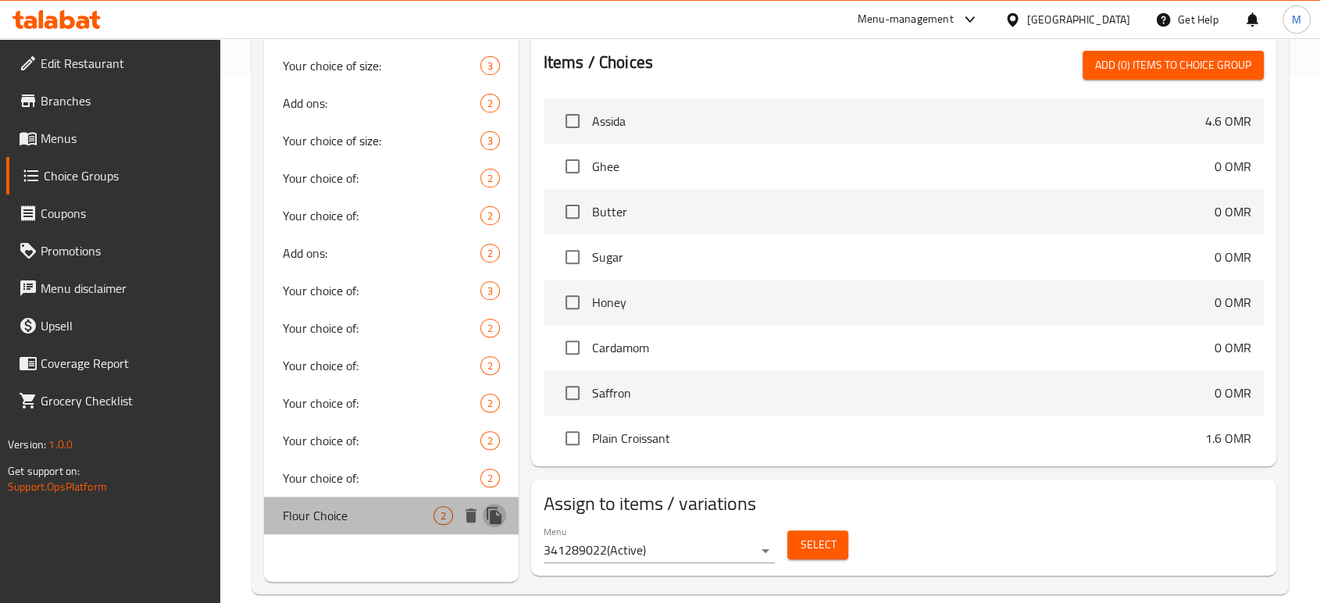
click at [495, 514] on icon "duplicate" at bounding box center [494, 515] width 15 height 17
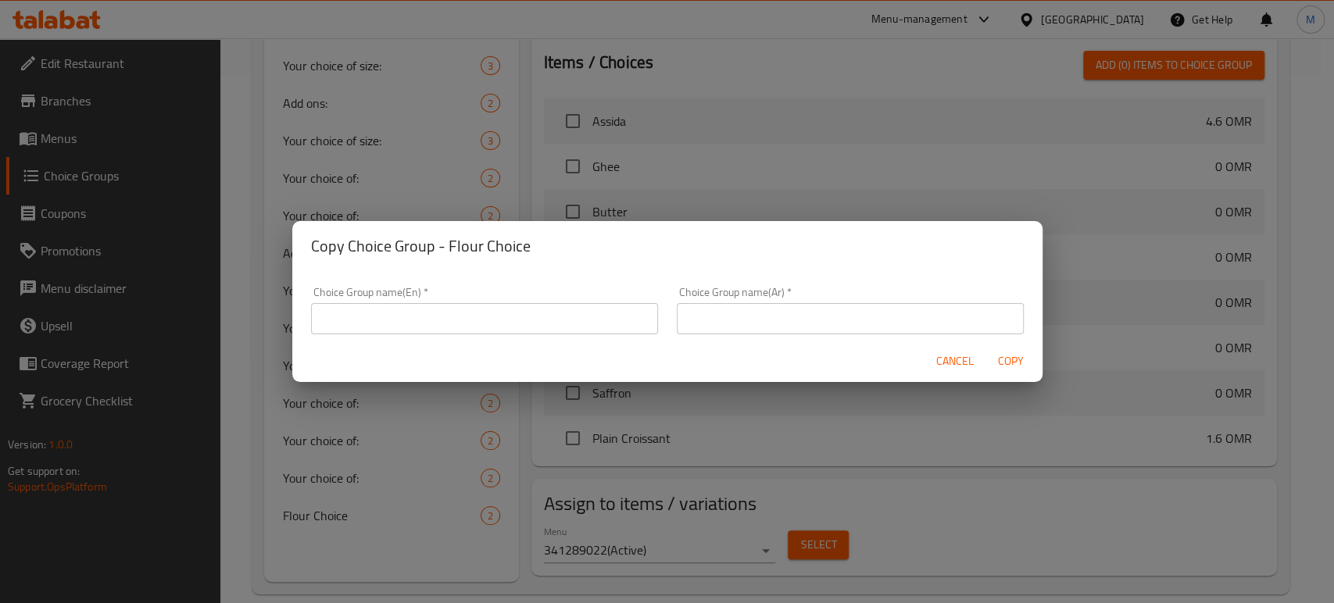
click at [413, 562] on div "Copy Choice Group - Flour Choice Choice Group name(En)   * Choice Group name(En…" at bounding box center [667, 301] width 1334 height 603
click at [941, 362] on span "Cancel" at bounding box center [954, 362] width 37 height 20
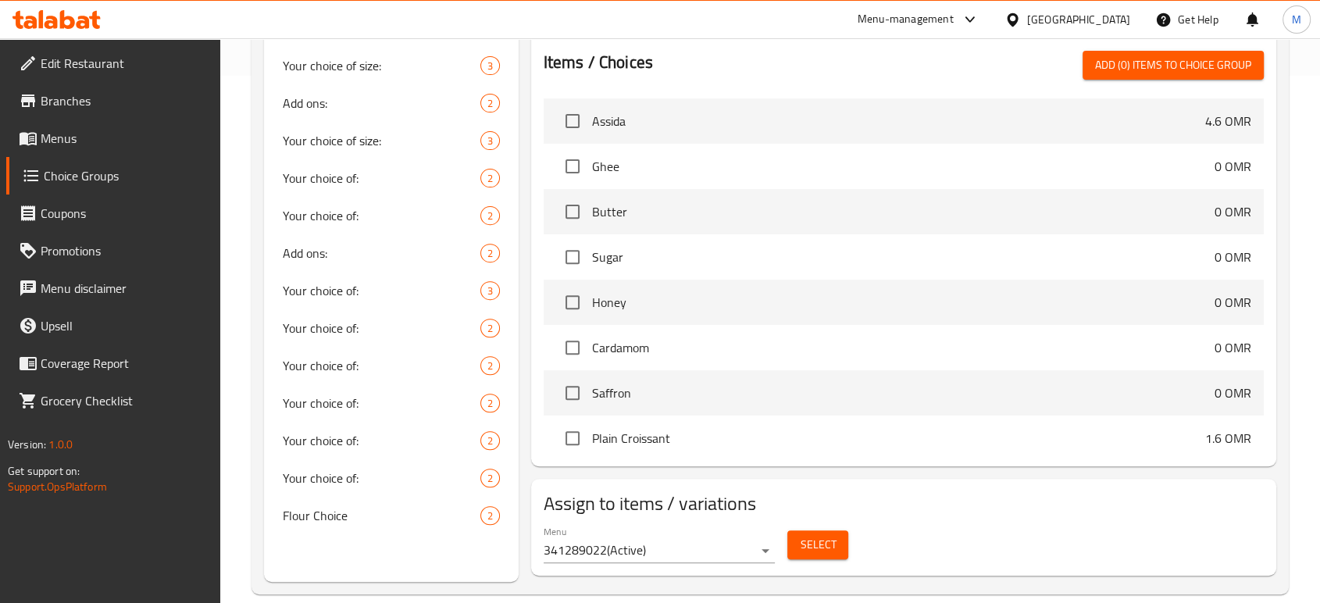
click at [1265, 415] on div "Assigned to Your choice of: Seltzer water (ID: 2261740914) 0 OMR Name (En) Selt…" at bounding box center [903, 143] width 745 height 648
click at [572, 123] on input "checkbox" at bounding box center [572, 121] width 33 height 33
checkbox input "true"
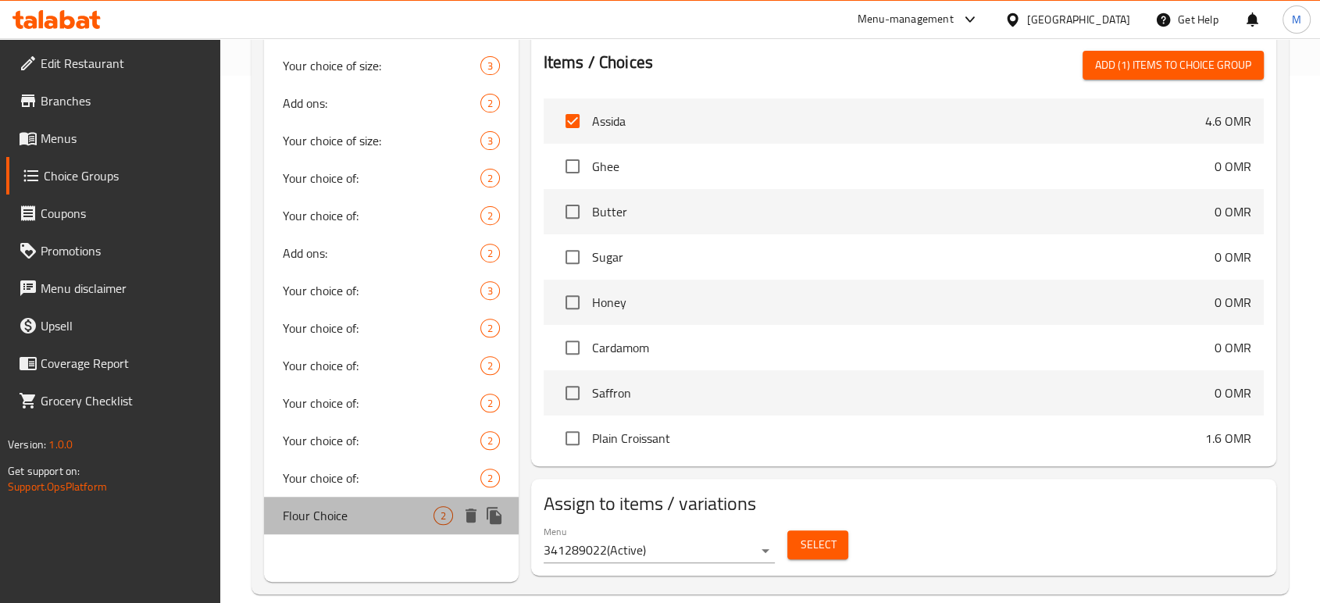
click at [370, 509] on span "Flour Choice" at bounding box center [358, 515] width 151 height 19
type input "Flour Choice"
type input "إختيار الدقيق"
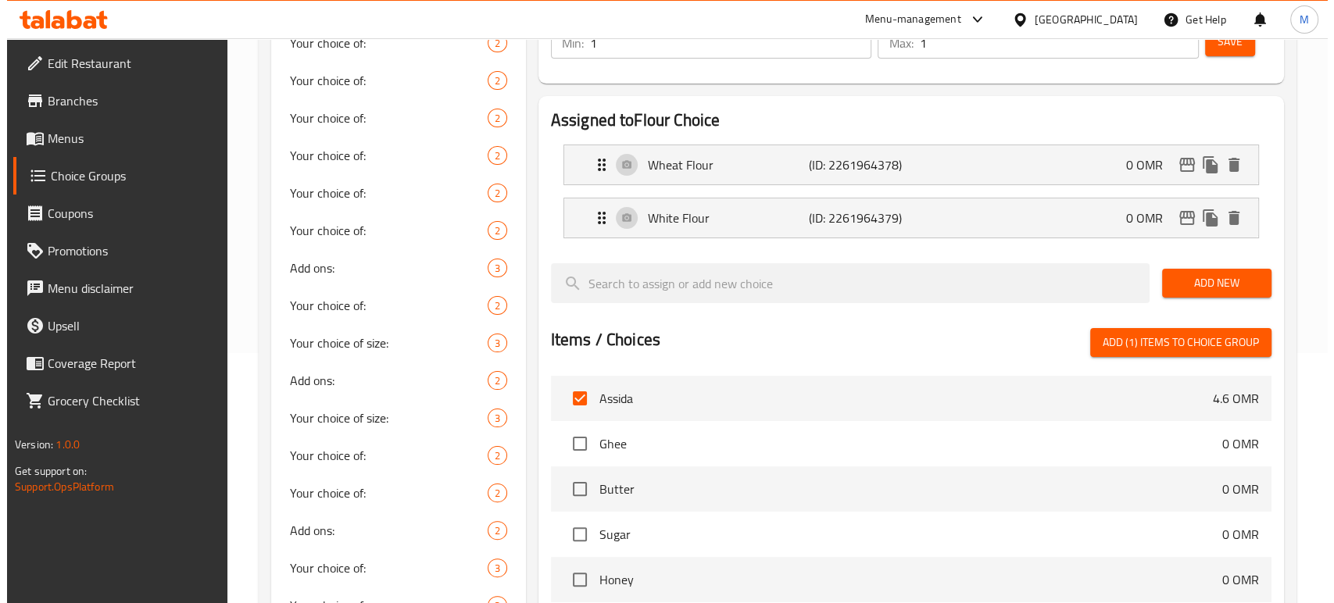
scroll to position [550, 0]
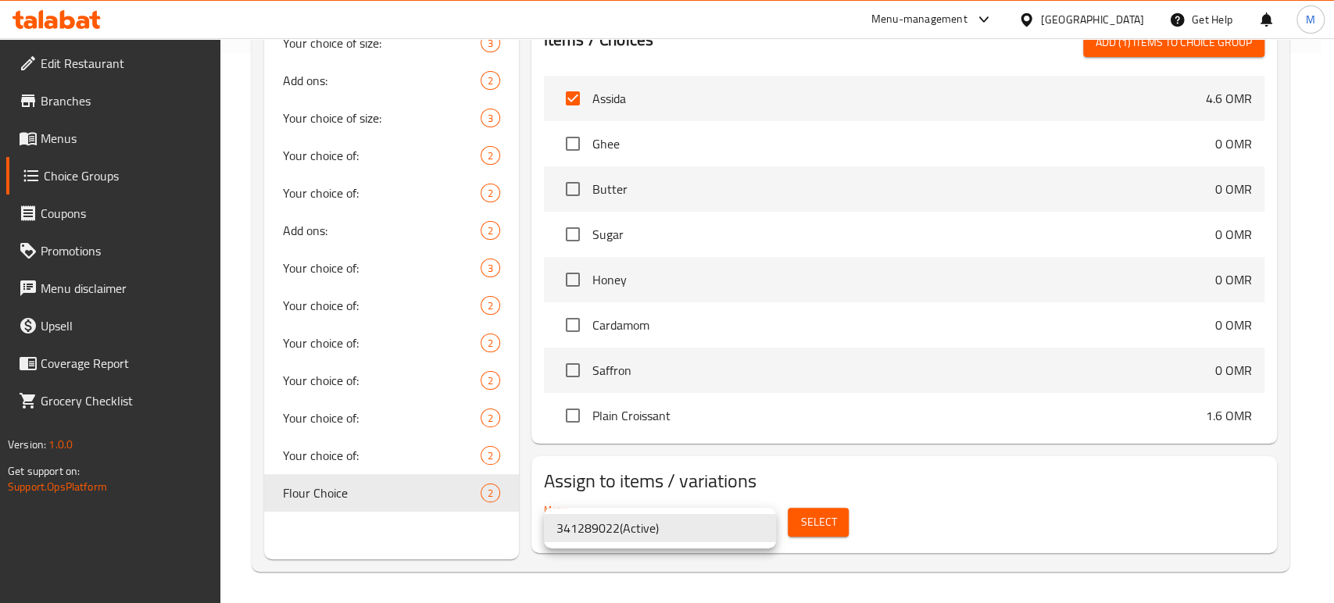
click at [717, 537] on li "341289022 ( Active )" at bounding box center [660, 528] width 232 height 28
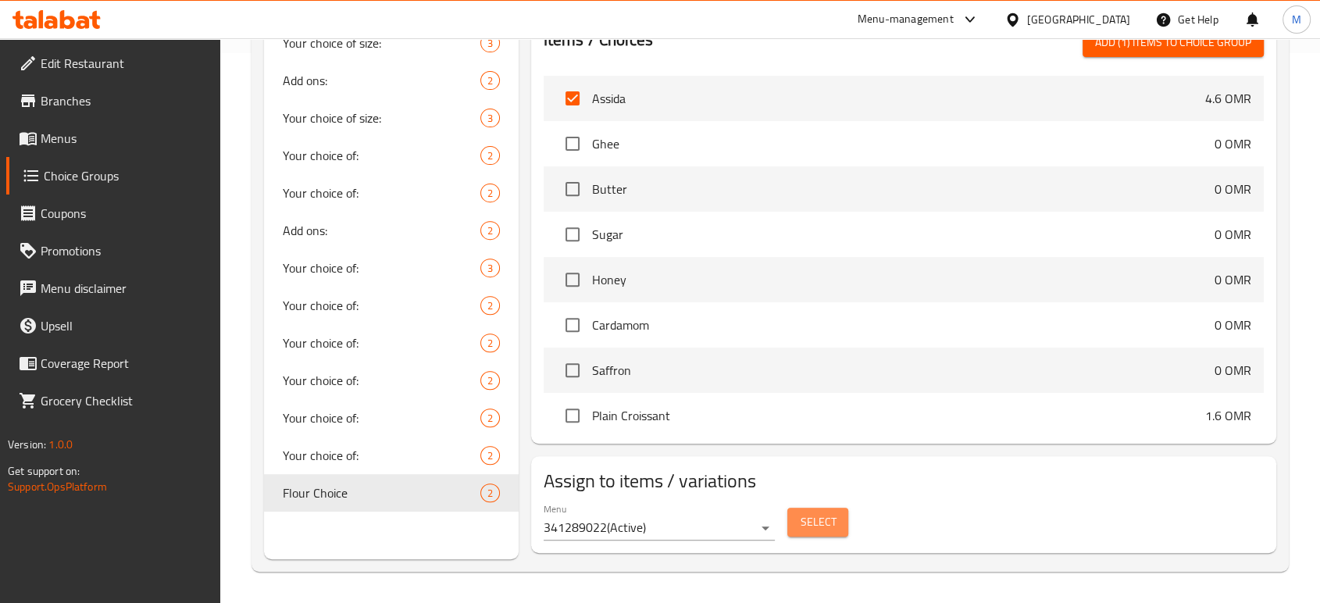
click at [831, 520] on span "Select" at bounding box center [818, 522] width 36 height 20
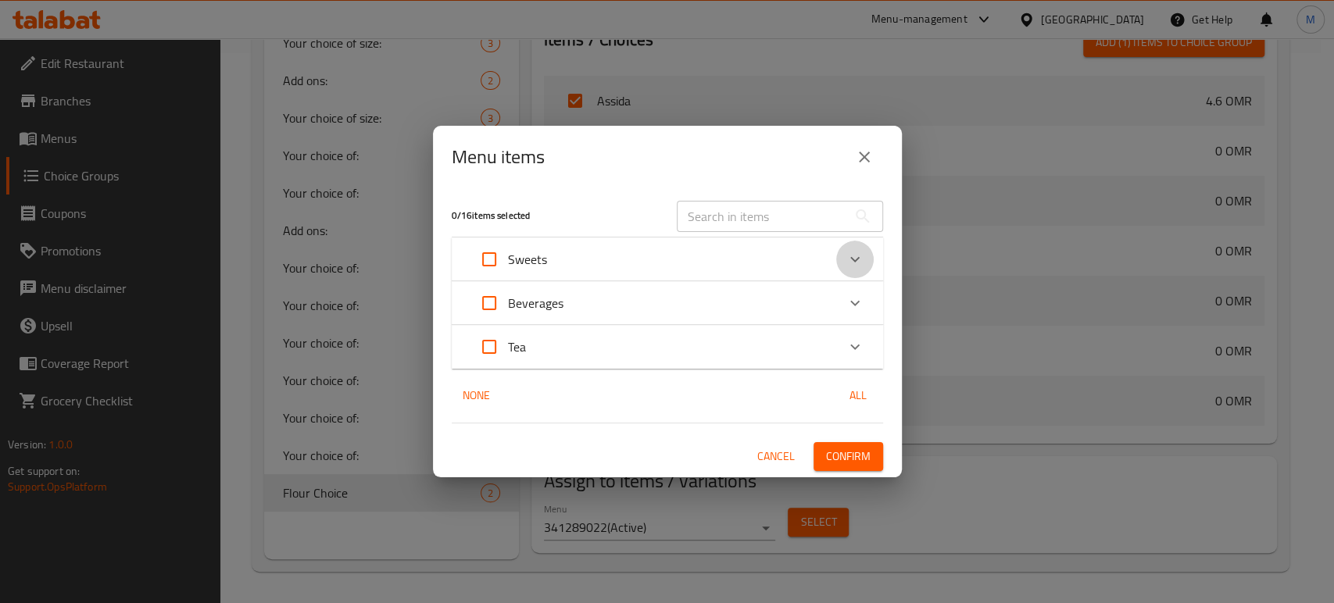
click at [855, 262] on icon "Expand" at bounding box center [854, 259] width 19 height 19
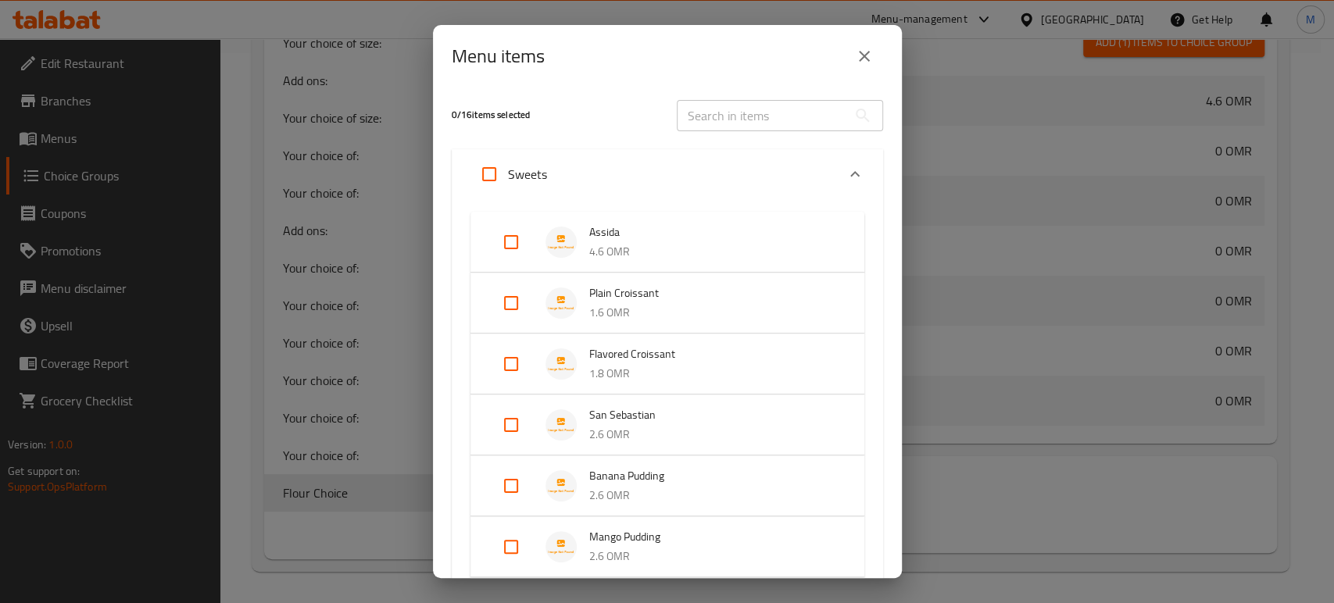
click at [505, 240] on input "Expand" at bounding box center [510, 241] width 37 height 37
checkbox input "true"
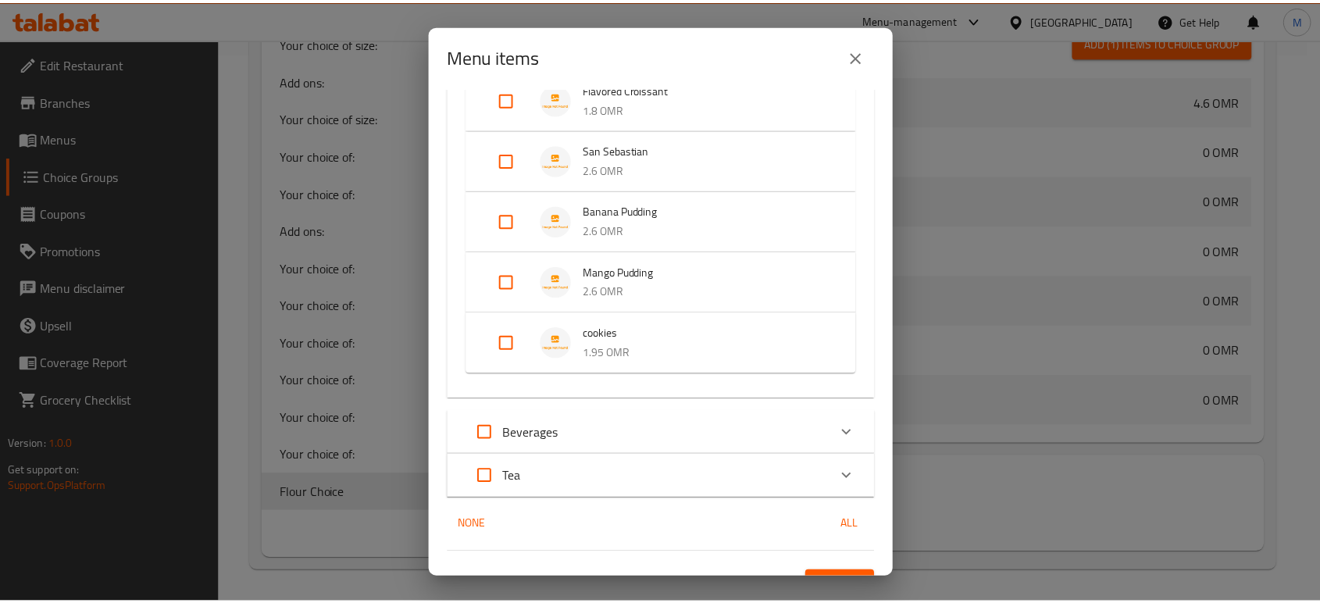
scroll to position [306, 0]
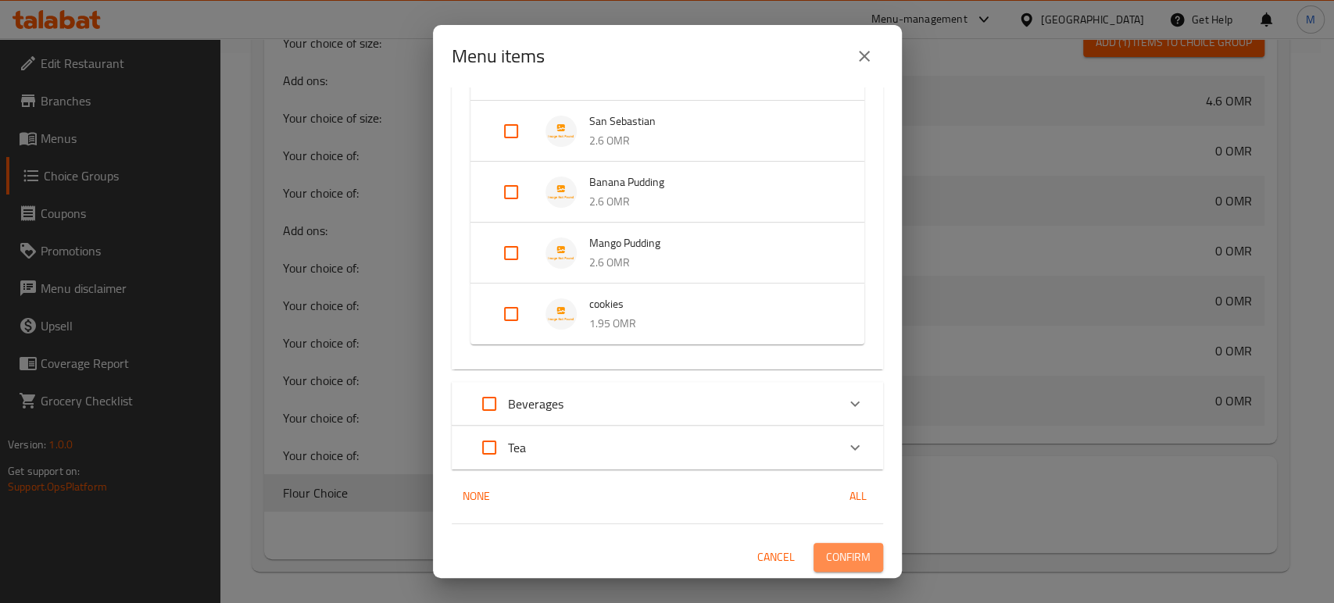
click at [826, 559] on span "Confirm" at bounding box center [848, 558] width 45 height 20
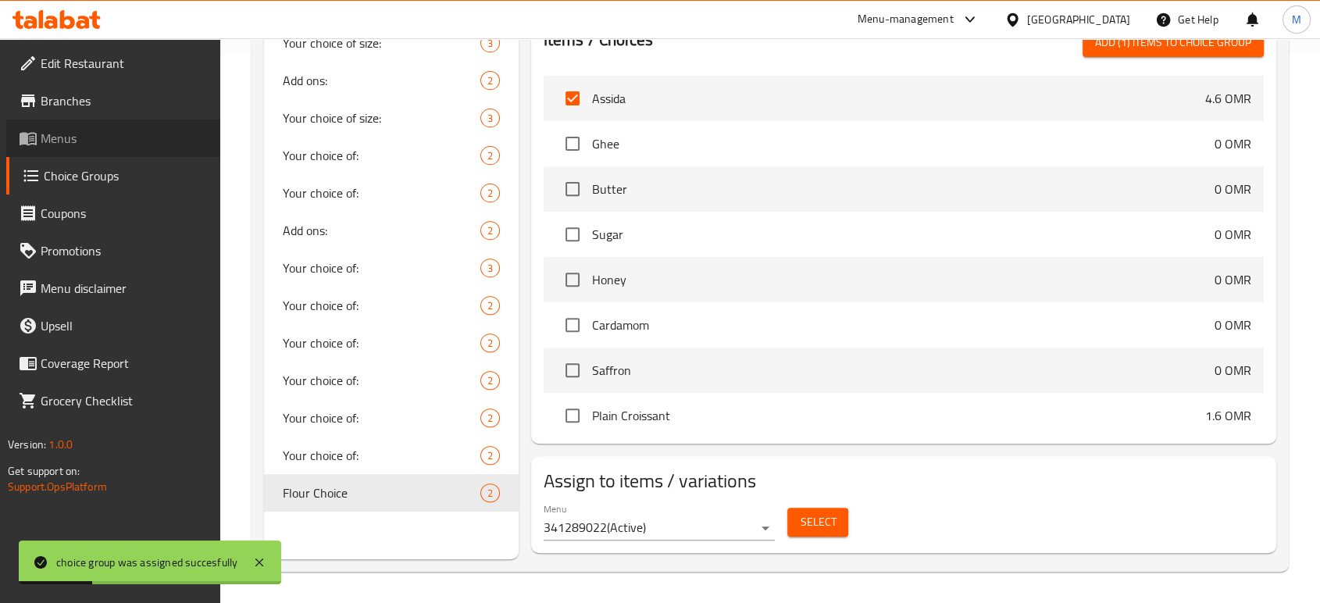
click at [80, 141] on span "Menus" at bounding box center [124, 138] width 167 height 19
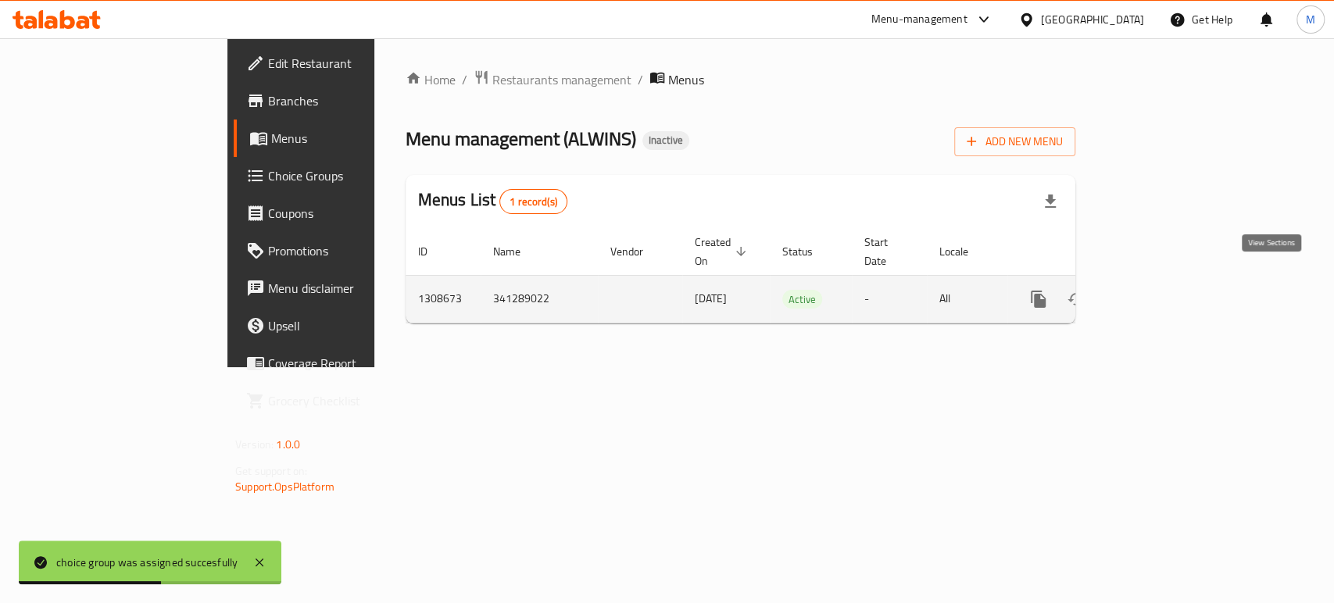
click at [1160, 290] on icon "enhanced table" at bounding box center [1150, 299] width 19 height 19
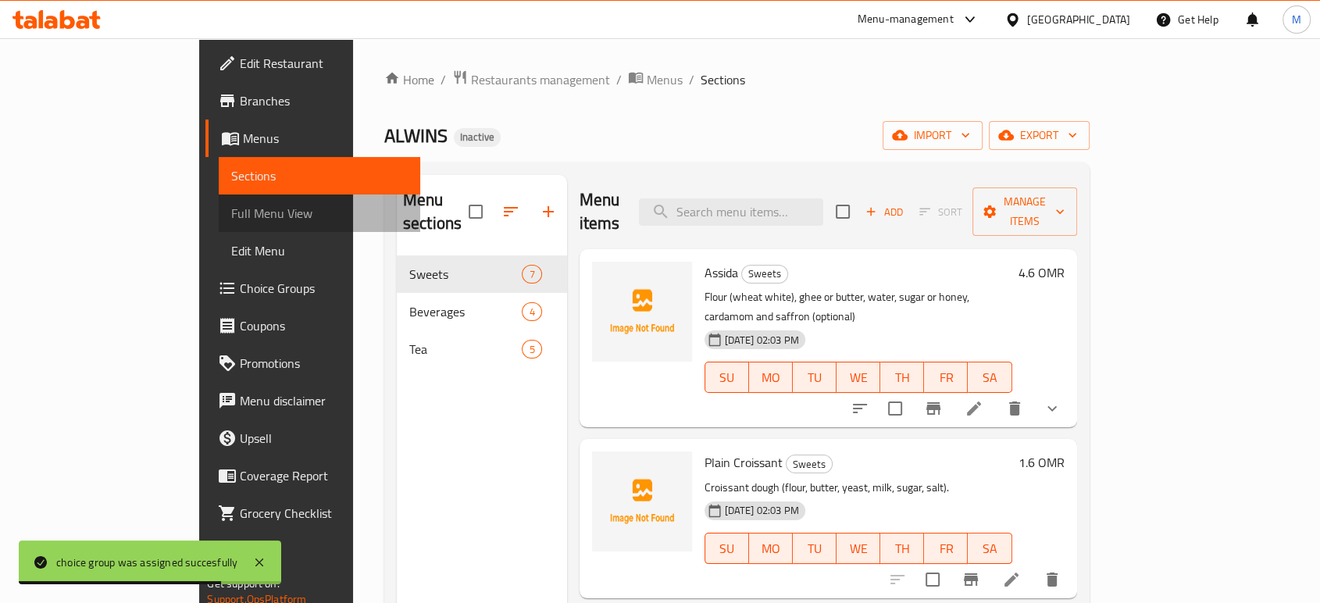
click at [231, 216] on span "Full Menu View" at bounding box center [319, 213] width 176 height 19
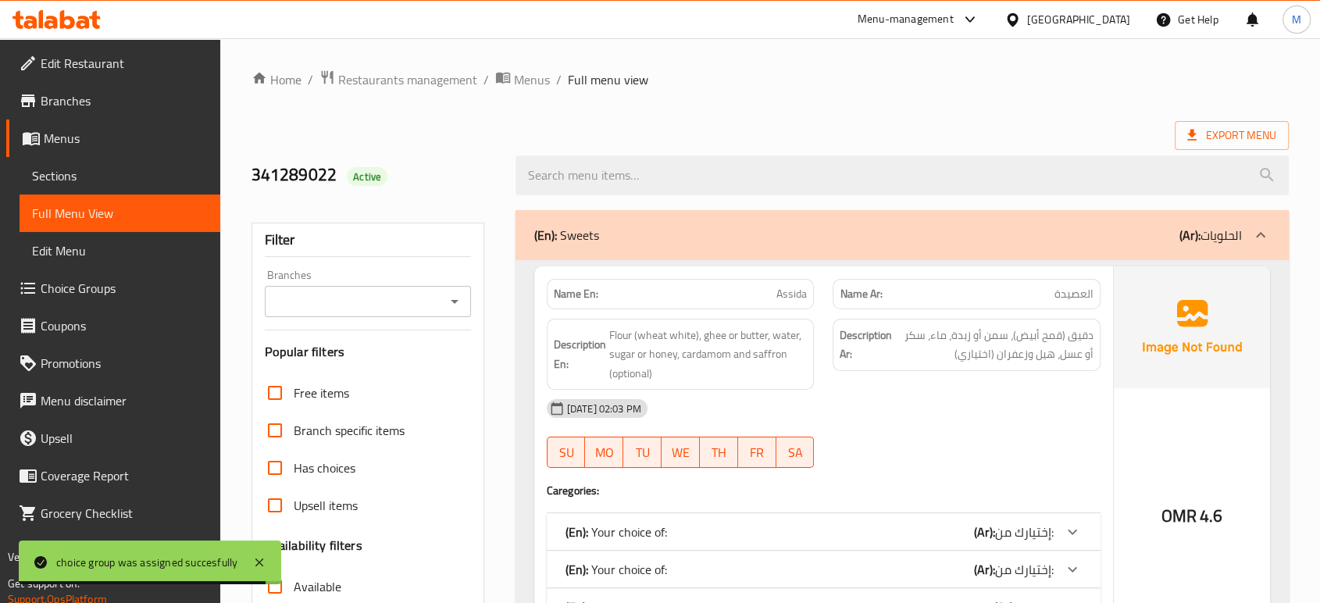
scroll to position [527, 0]
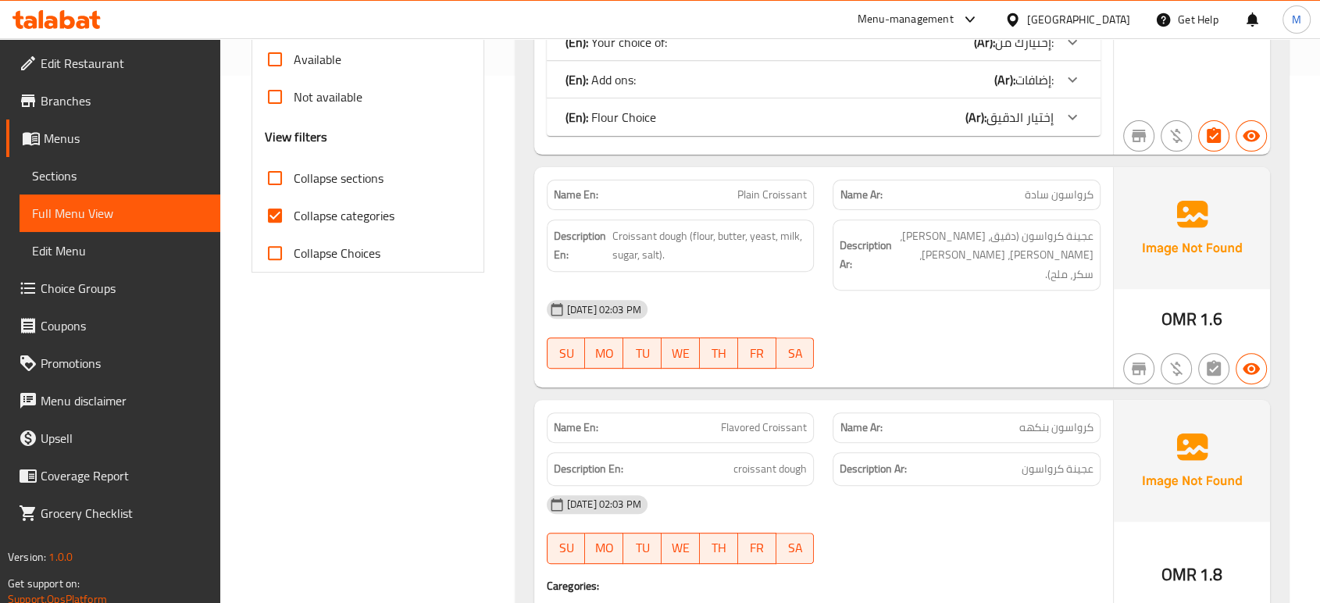
click at [1016, 105] on span "إختيار الدقيق" at bounding box center [1020, 116] width 67 height 23
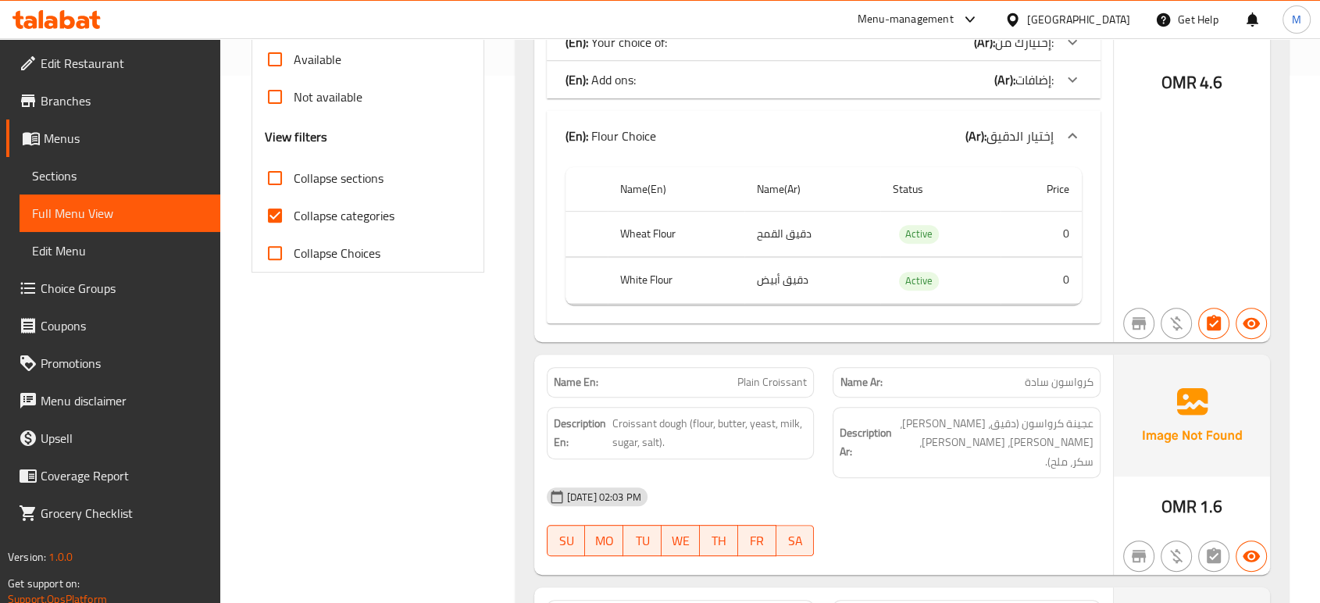
click at [810, 82] on div "(En): Add ons: (Ar): إضافات:" at bounding box center [810, 79] width 488 height 19
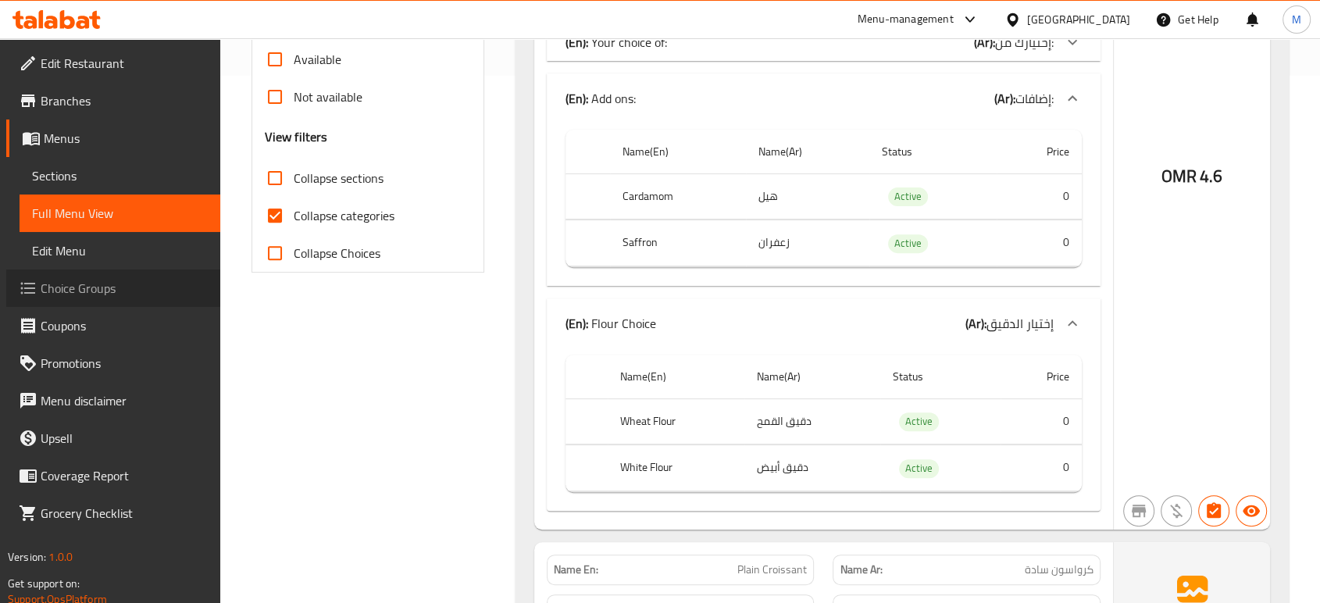
click at [70, 295] on span "Choice Groups" at bounding box center [124, 288] width 167 height 19
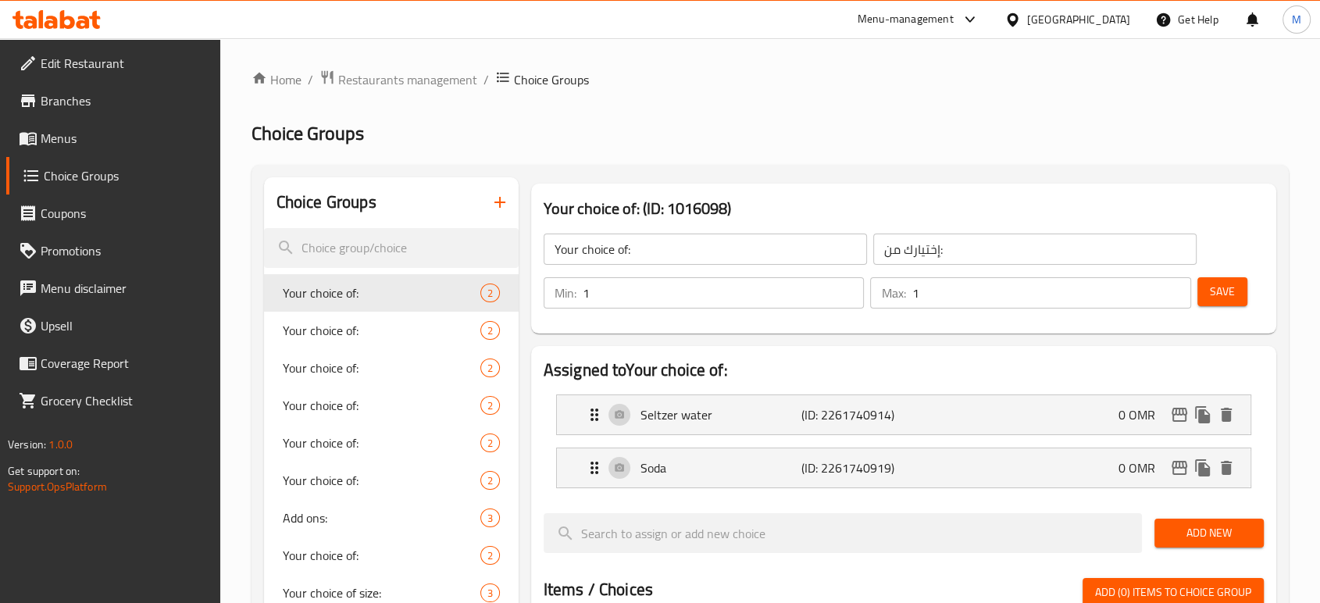
scroll to position [527, 0]
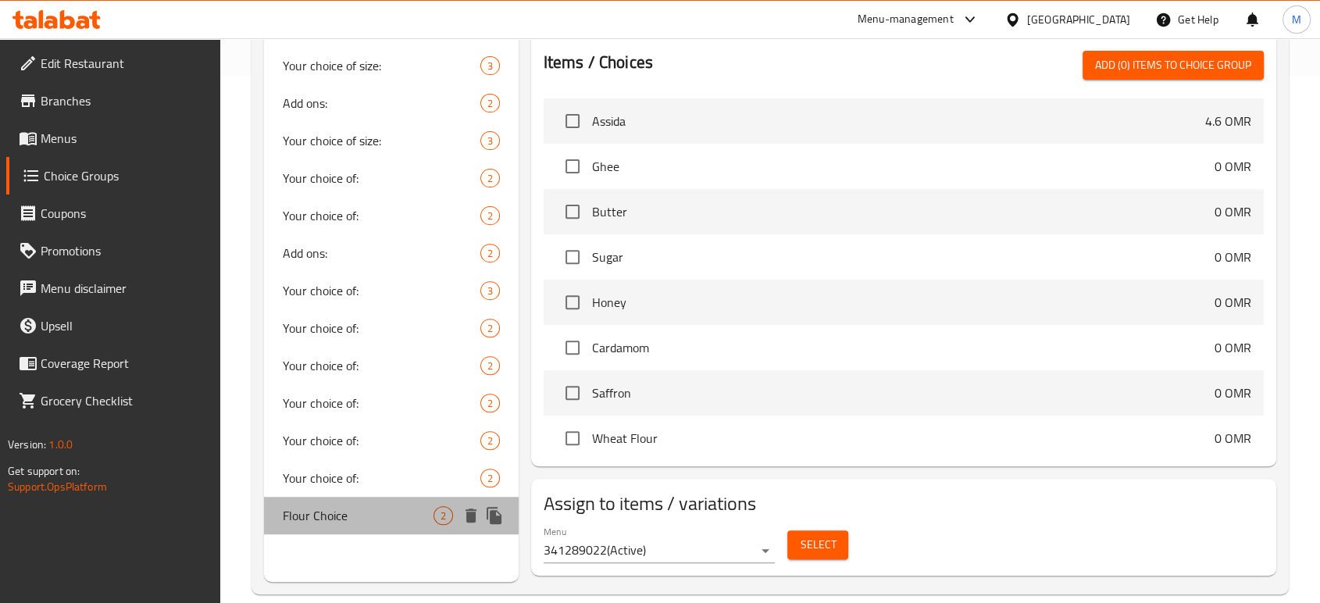
click at [384, 517] on span "Flour Choice" at bounding box center [358, 515] width 151 height 19
type input "Flour Choice"
type input "إختيار الدقيق"
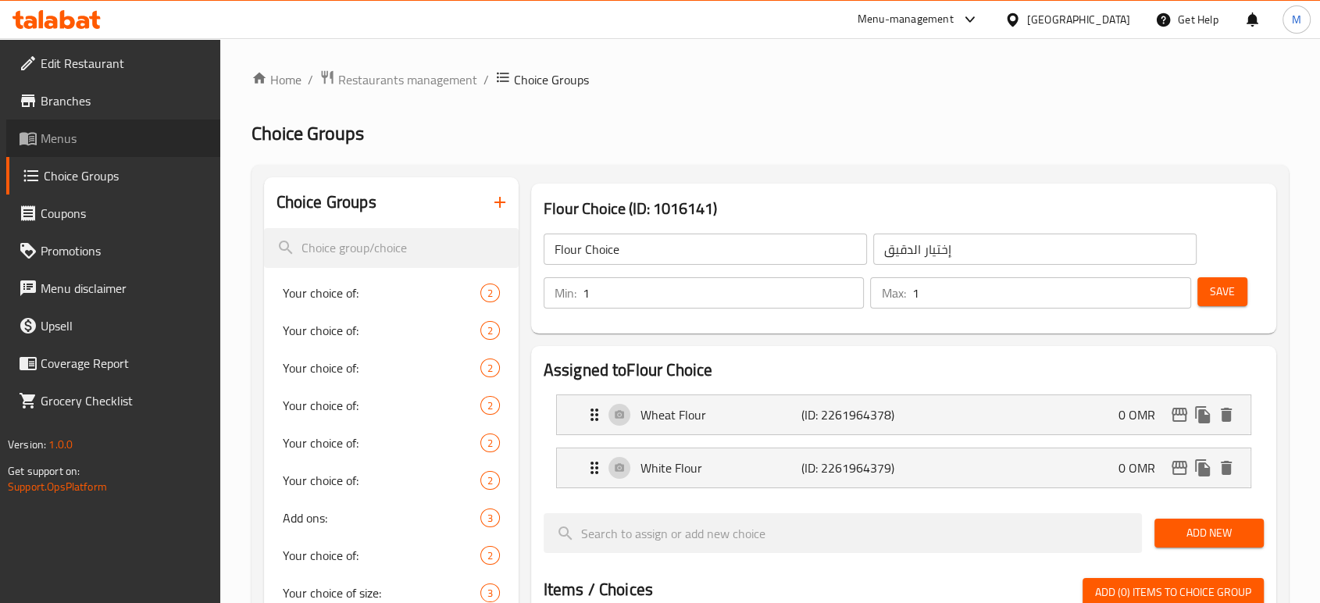
click at [69, 139] on span "Menus" at bounding box center [124, 138] width 167 height 19
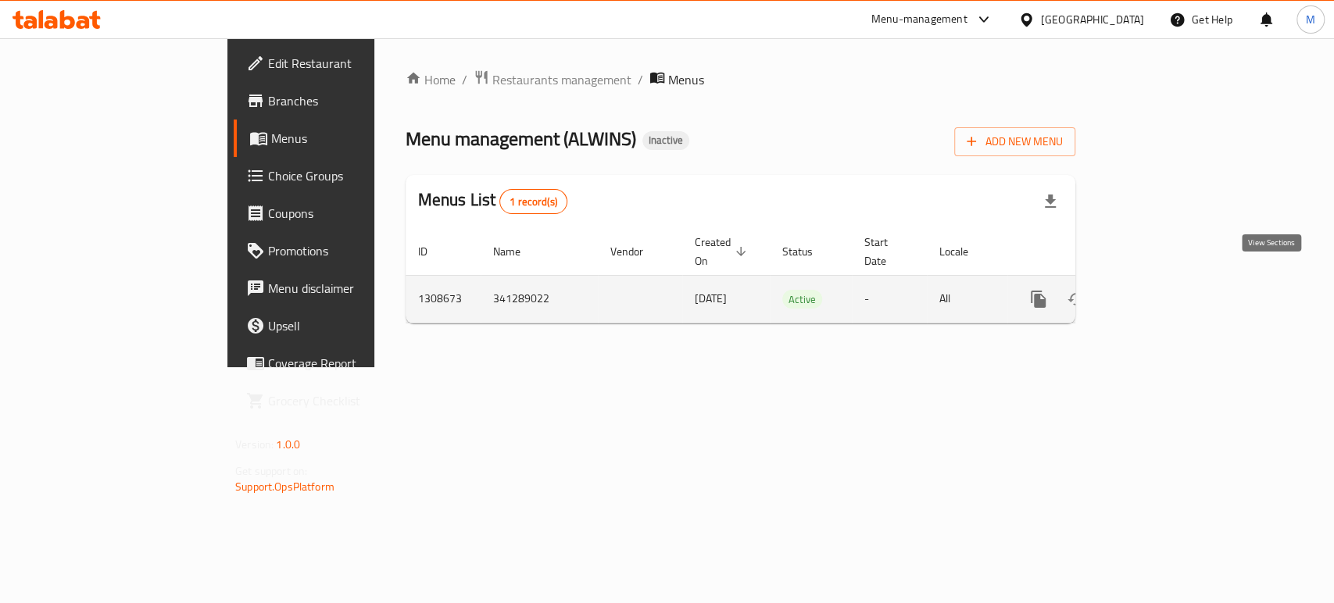
click at [1160, 290] on icon "enhanced table" at bounding box center [1150, 299] width 19 height 19
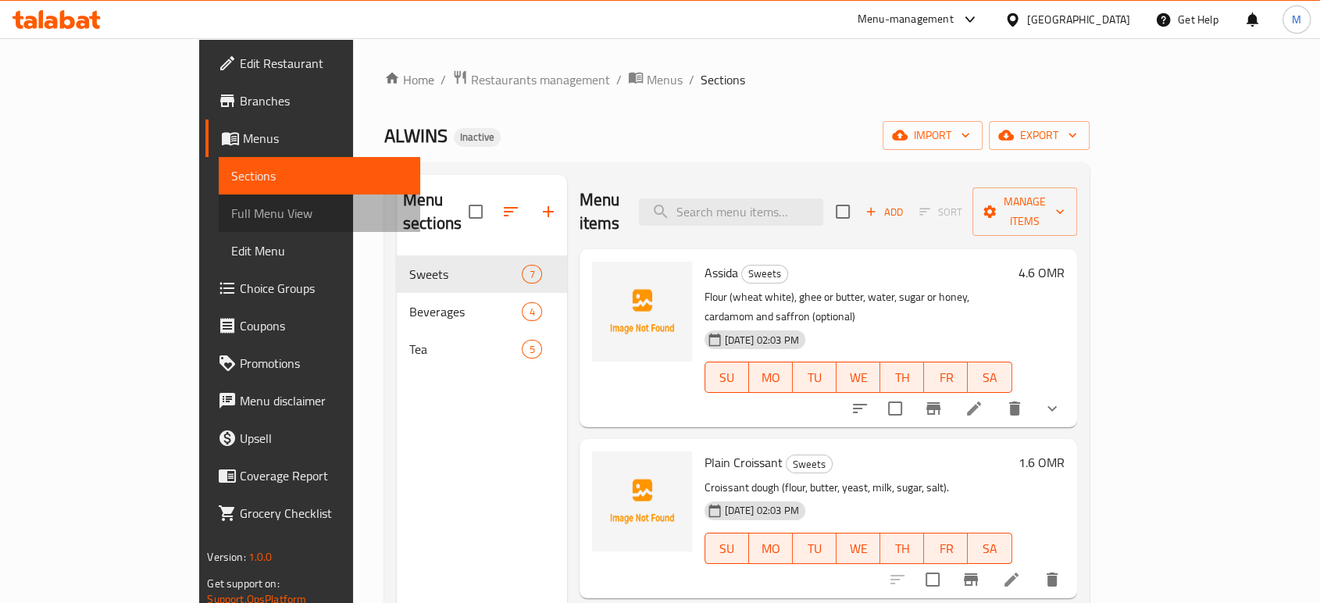
click at [231, 220] on span "Full Menu View" at bounding box center [319, 213] width 176 height 19
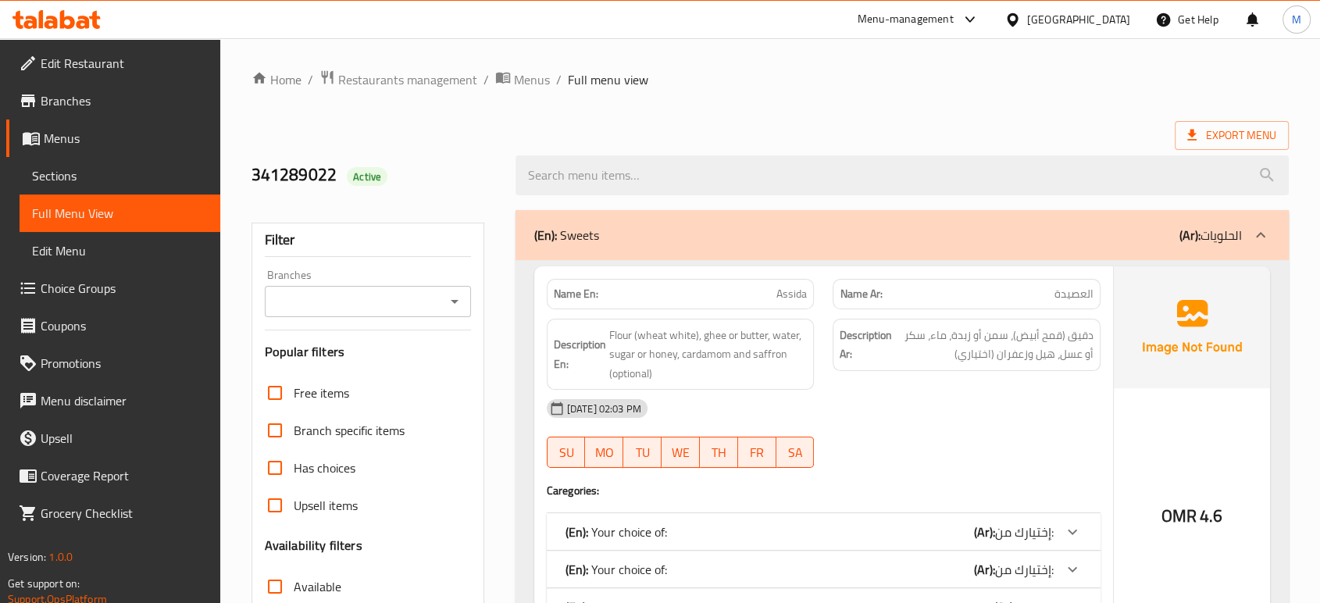
click at [953, 526] on div "(En): Your choice of: (Ar): إختيارك من:" at bounding box center [810, 532] width 488 height 19
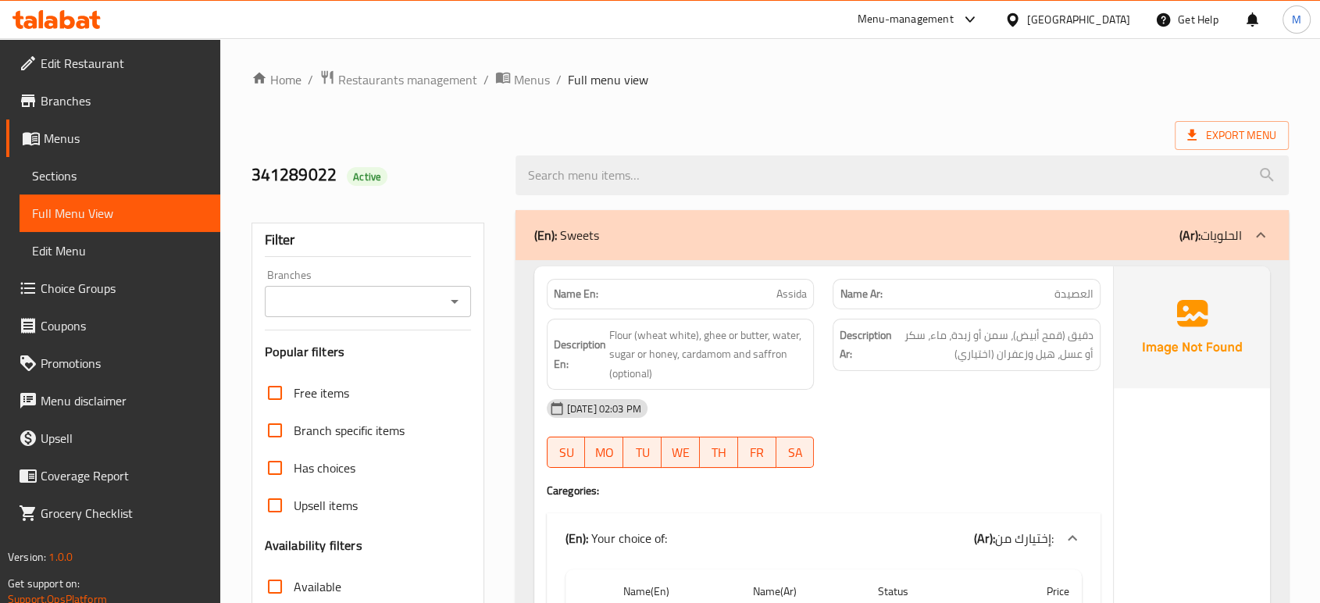
scroll to position [527, 0]
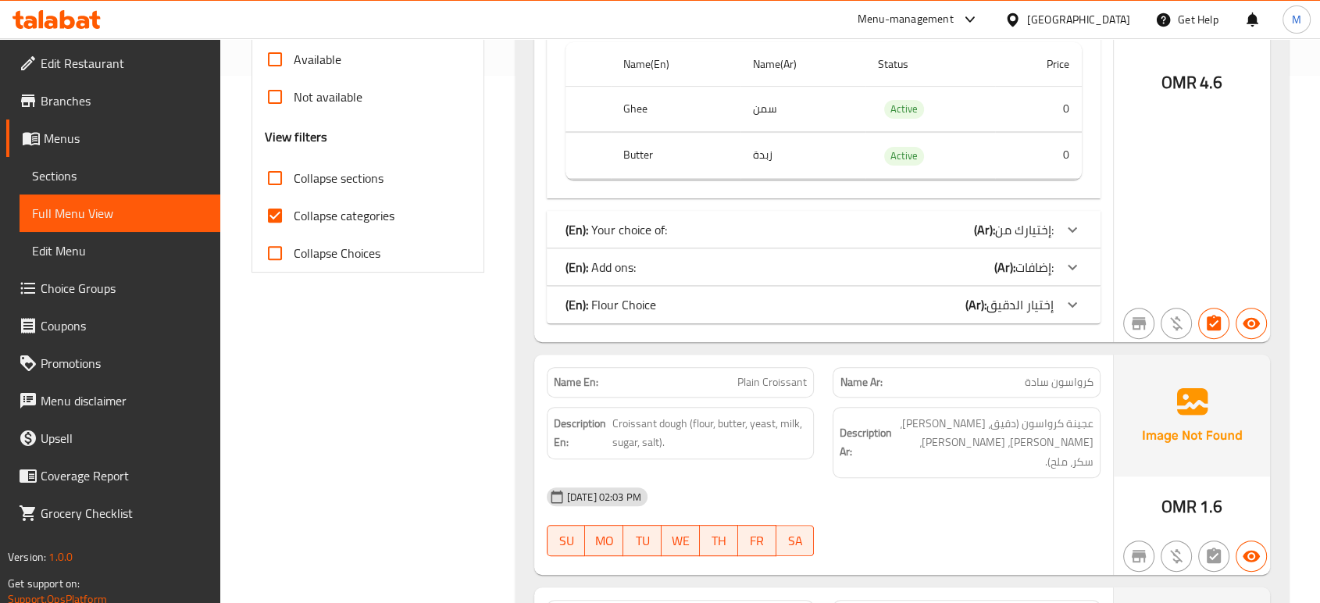
click at [960, 228] on div "(En): Your choice of: (Ar): إختيارك من:" at bounding box center [810, 229] width 488 height 19
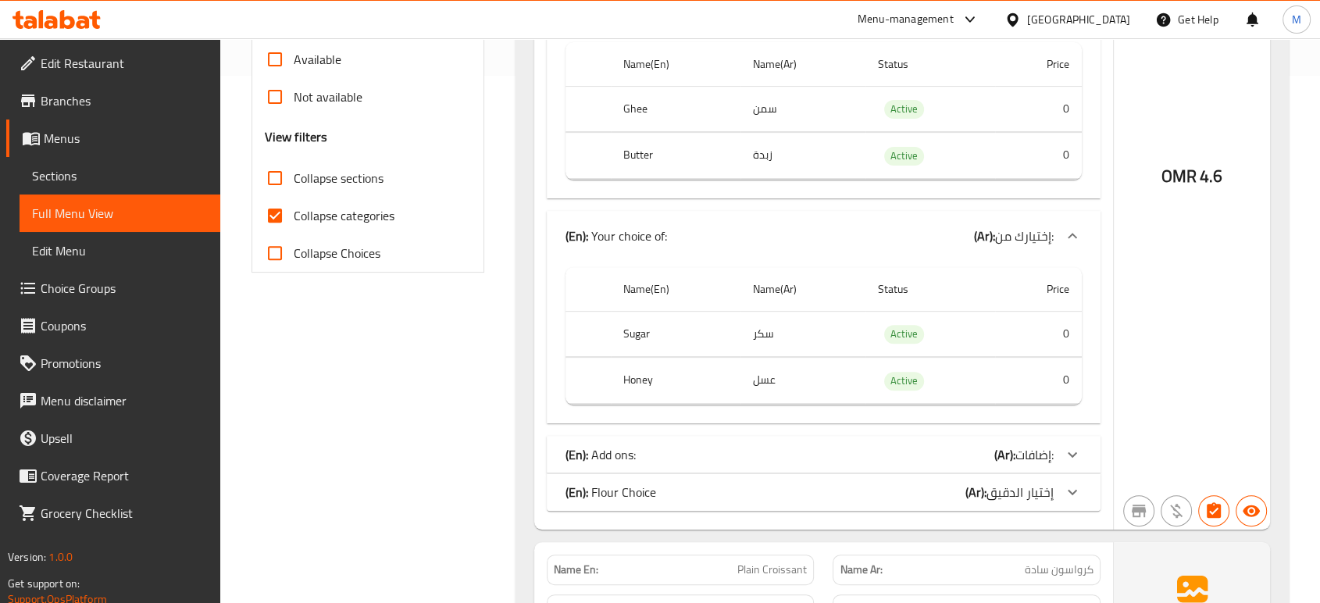
click at [875, 454] on div "(En): Add ons: (Ar): إضافات:" at bounding box center [810, 454] width 488 height 19
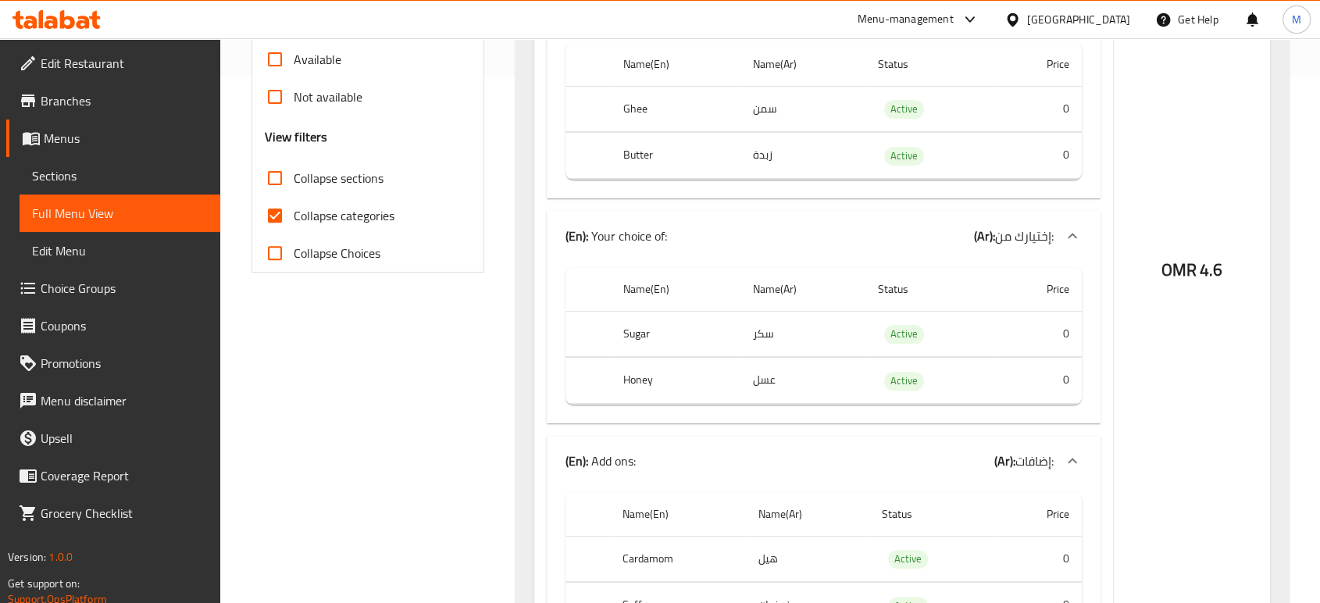
scroll to position [1055, 0]
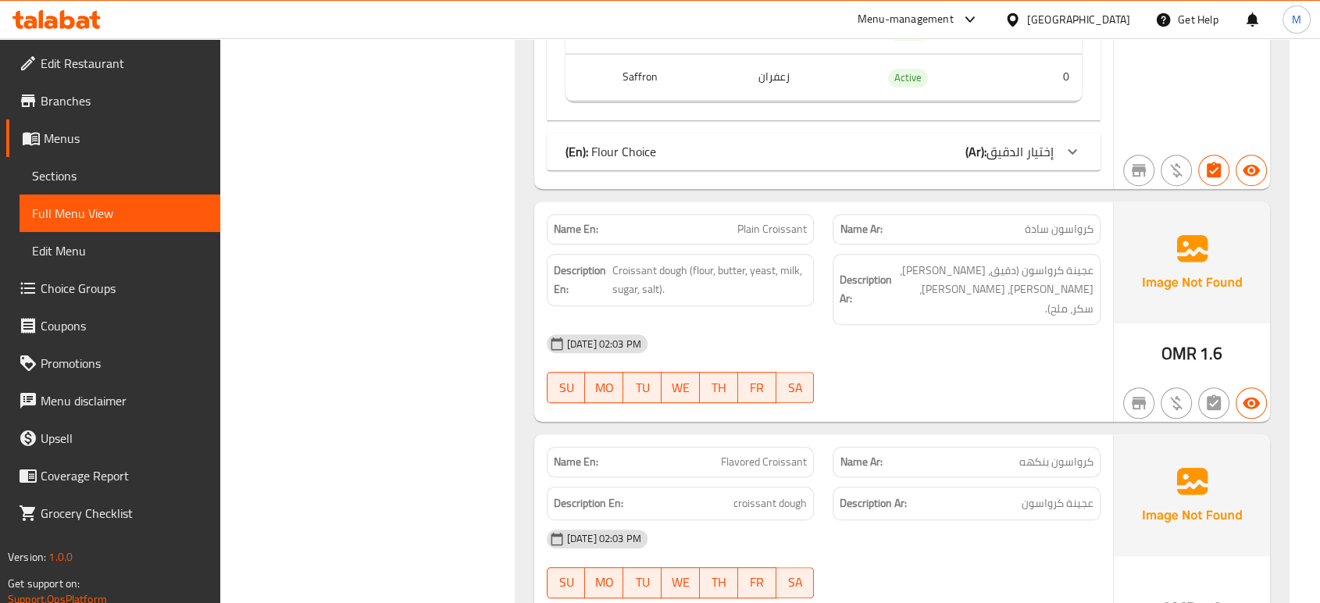
click at [920, 162] on div "(En): Flour Choice (Ar): إختيار الدقيق" at bounding box center [824, 151] width 554 height 37
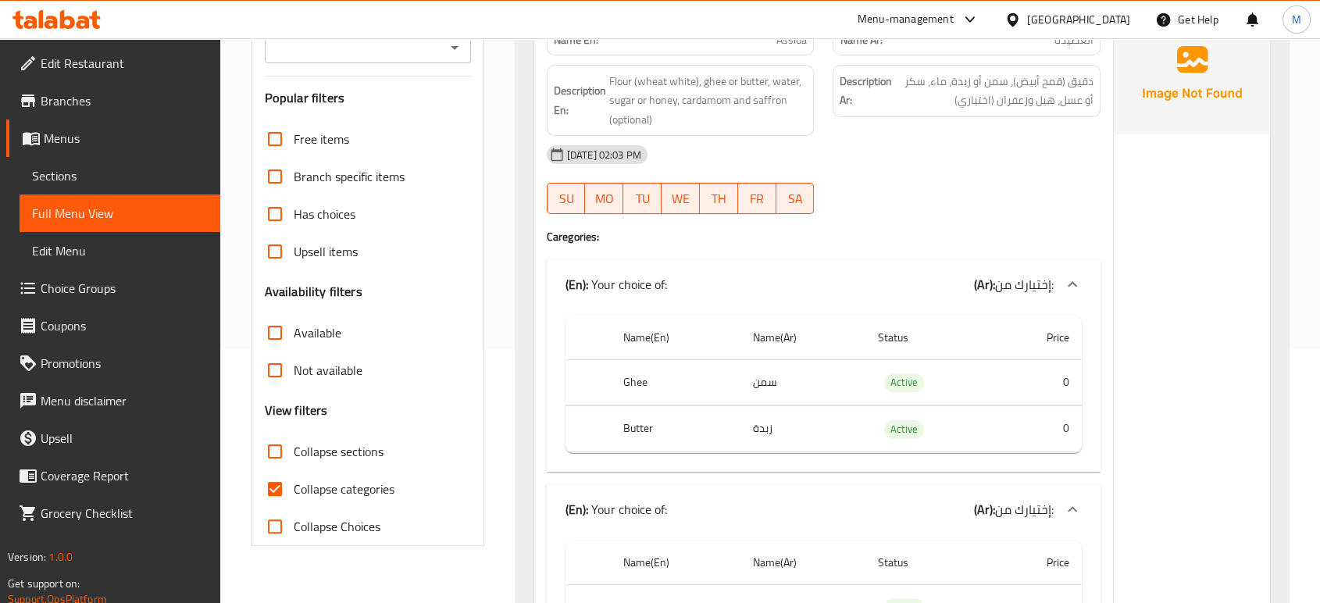
scroll to position [256, 0]
click at [112, 181] on span "Sections" at bounding box center [120, 175] width 176 height 19
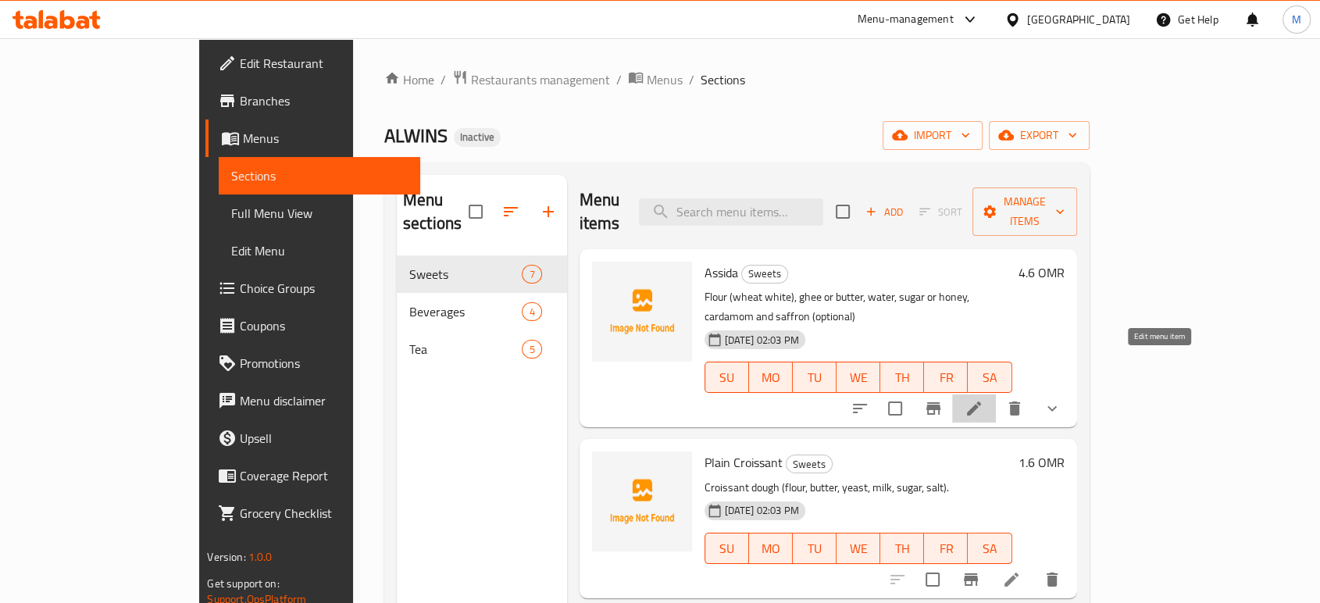
click at [984, 399] on icon at bounding box center [974, 408] width 19 height 19
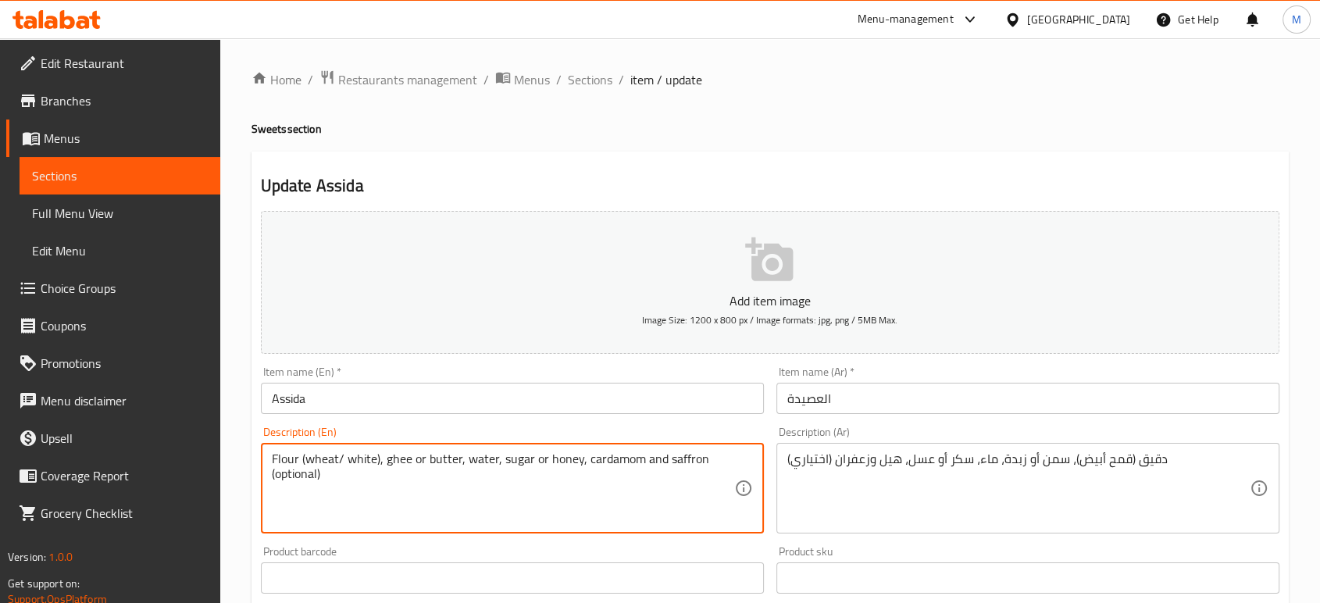
type textarea "Flour (wheat/ white), ghee or butter, water, sugar or honey, cardamom and saffr…"
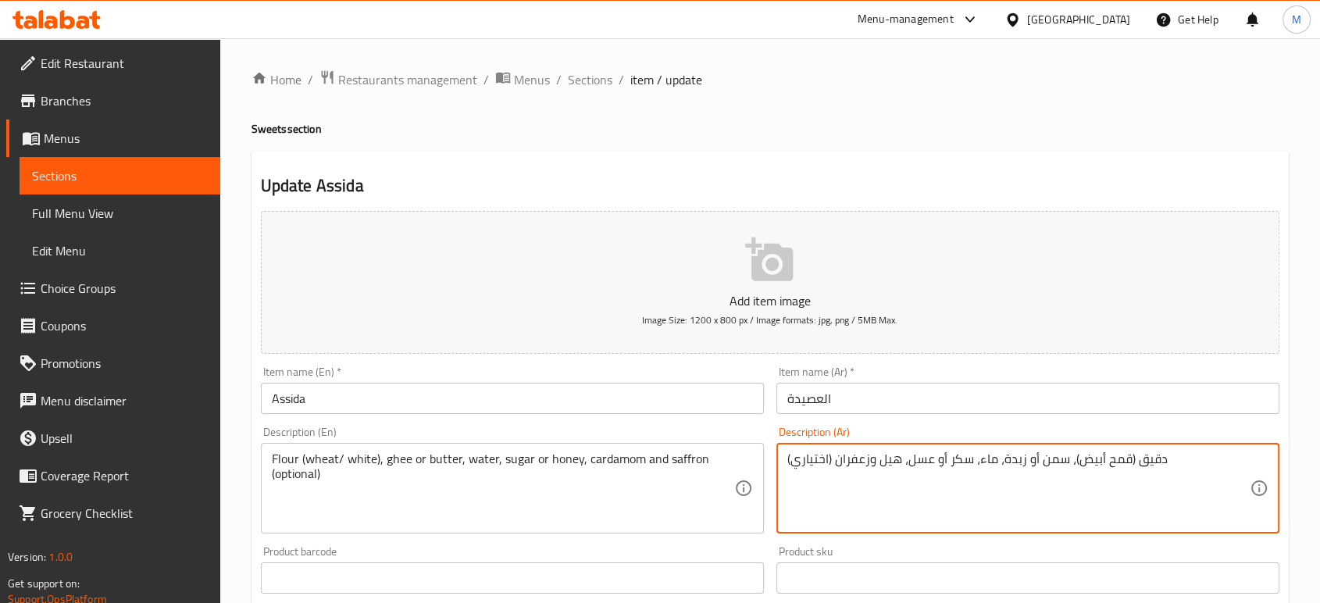
click at [1100, 461] on textarea "دقيق (قمح أبيض)، سمن أو زبدة، ماء، سكر أو عسل، هيل وزعفران (اختياري)" at bounding box center [1018, 489] width 462 height 74
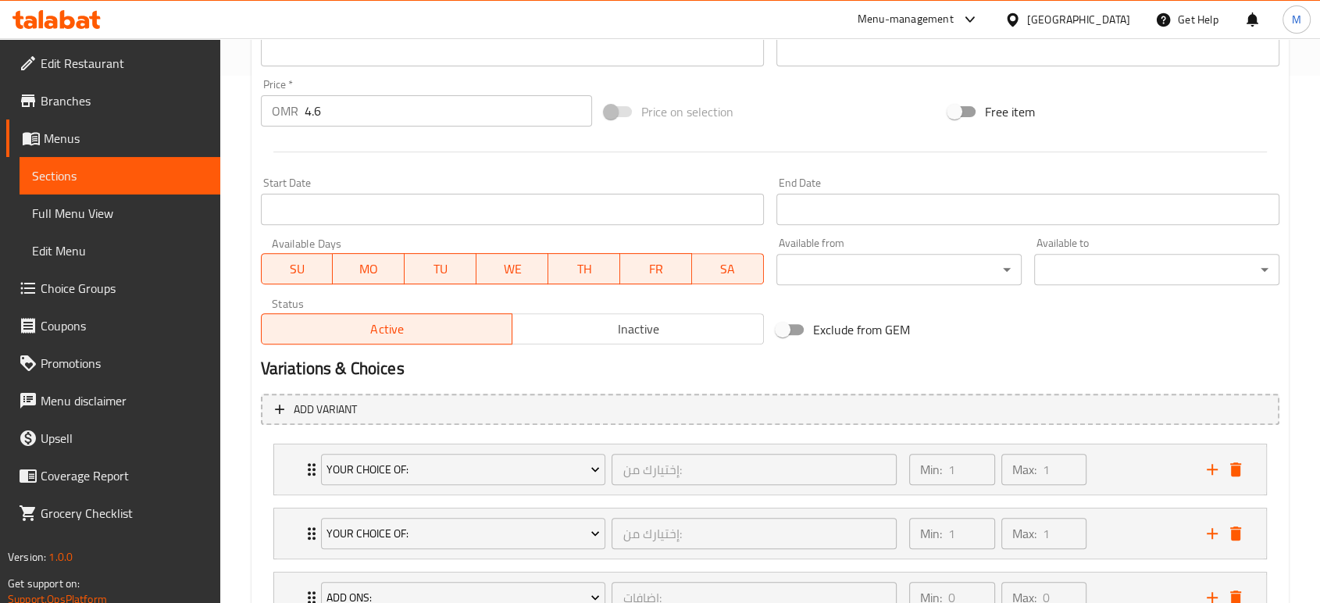
scroll to position [718, 0]
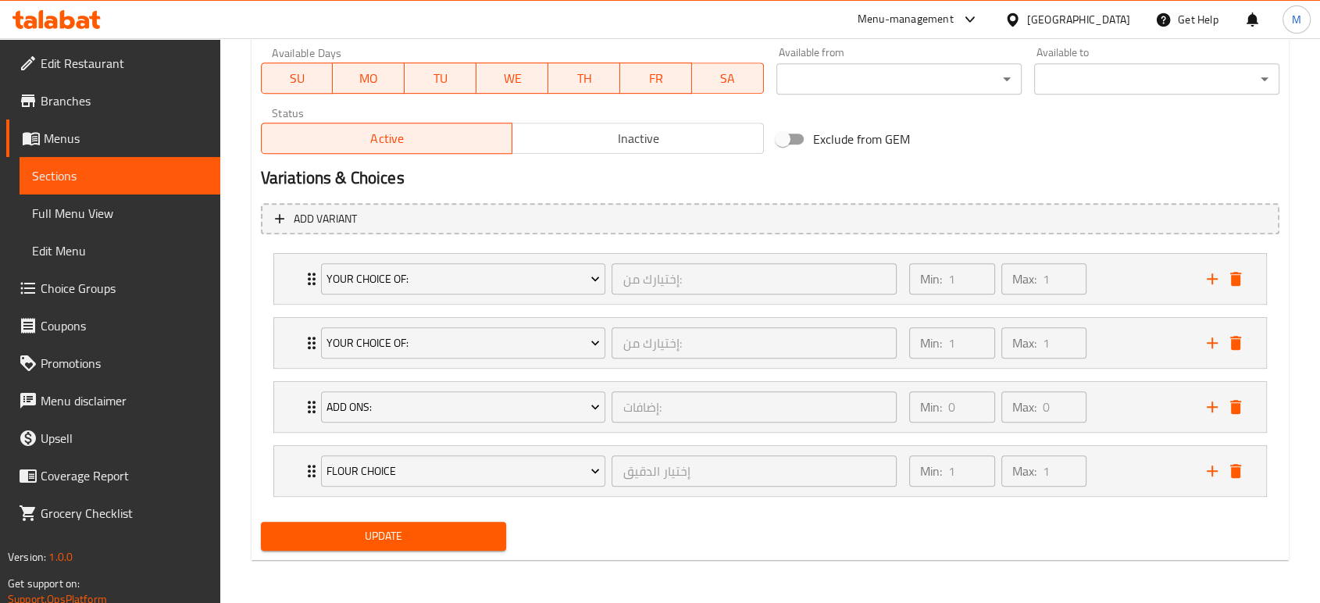
type textarea "دقيق (قمح /أبيض)، سمن أو زبدة، ماء، سكر أو عسل، هيل وزعفران (اختياري)"
click at [420, 536] on span "Update" at bounding box center [383, 537] width 220 height 20
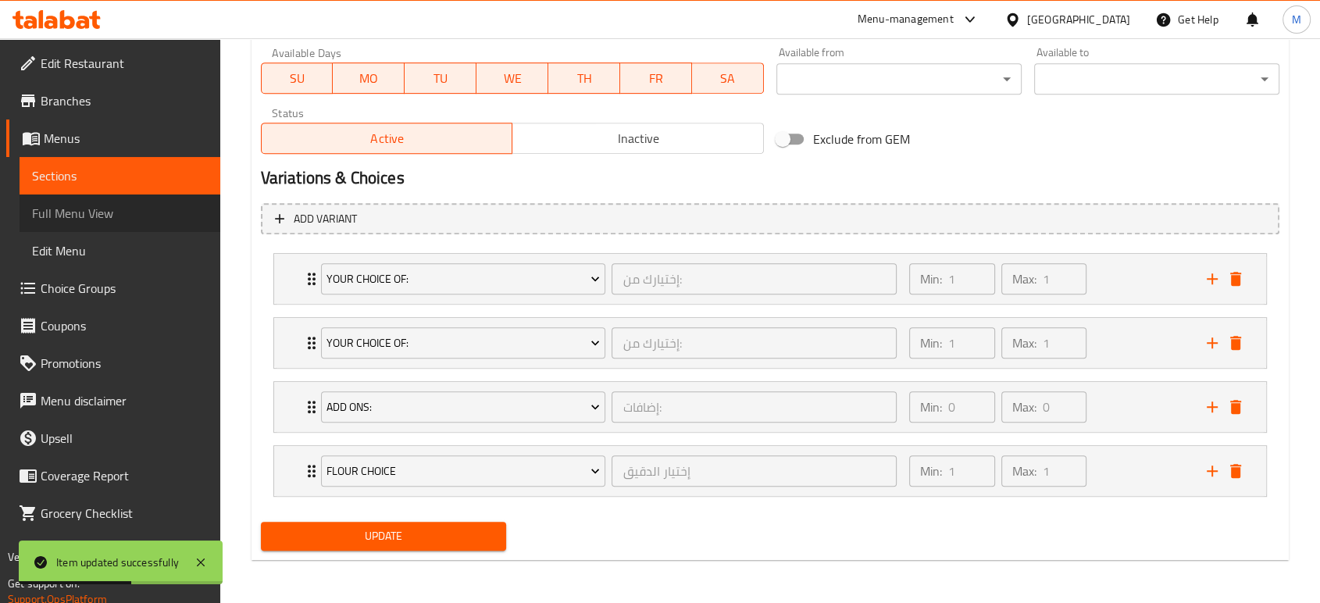
click at [123, 217] on span "Full Menu View" at bounding box center [120, 213] width 176 height 19
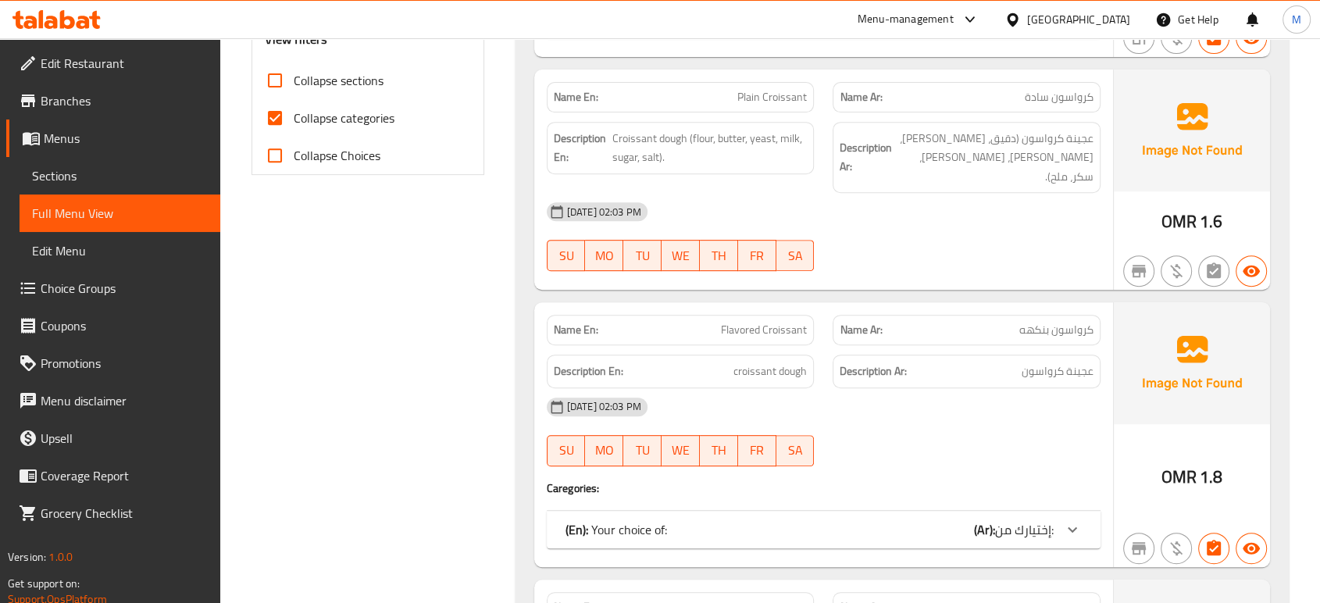
scroll to position [659, 0]
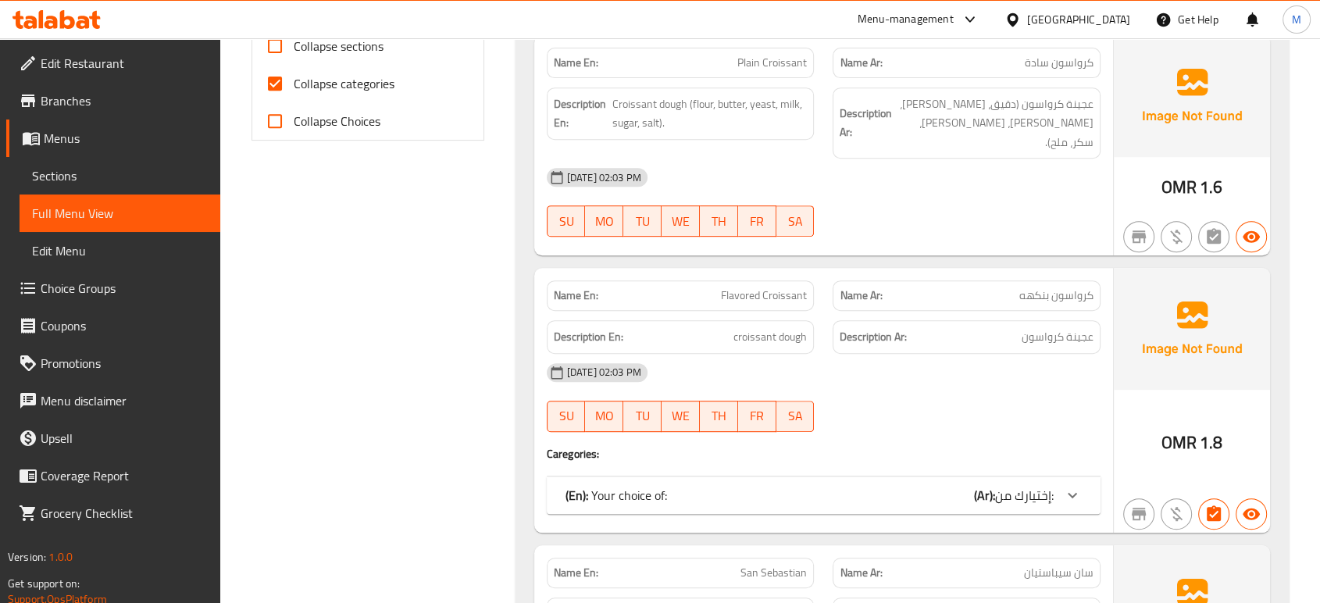
click at [950, 486] on div "(En): Your choice of: (Ar): إختيارك من:" at bounding box center [810, 495] width 488 height 19
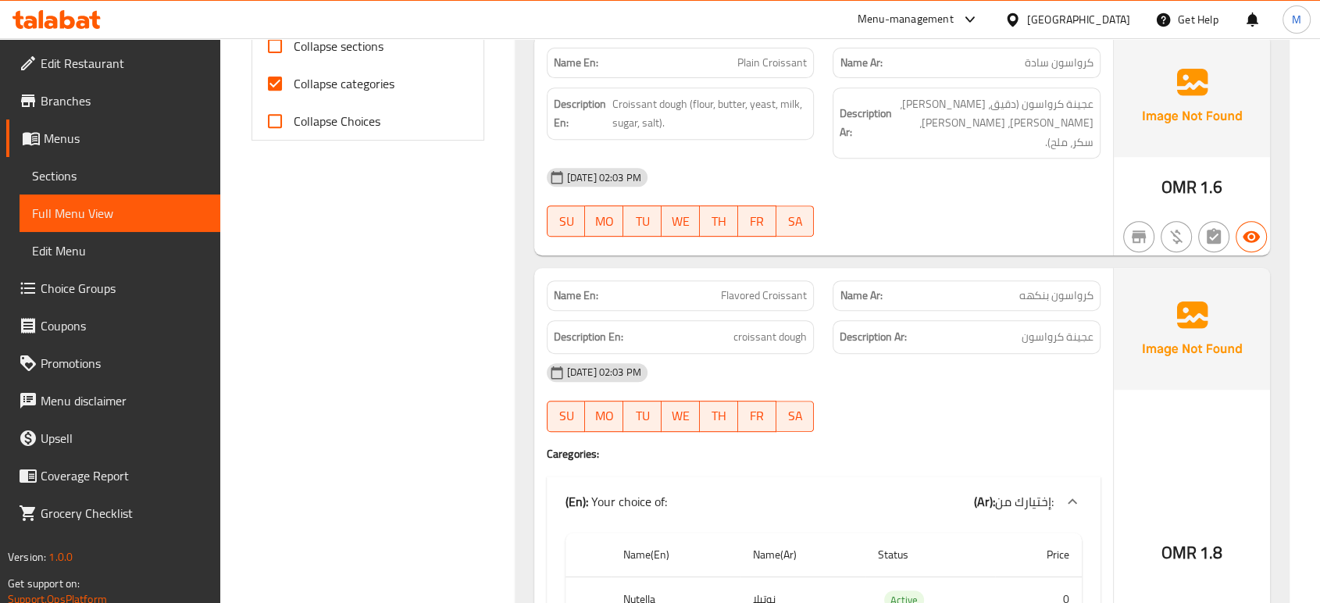
click at [973, 389] on div "28-08-2025 02:03 PM SU MO TU WE TH FR SA" at bounding box center [823, 397] width 573 height 87
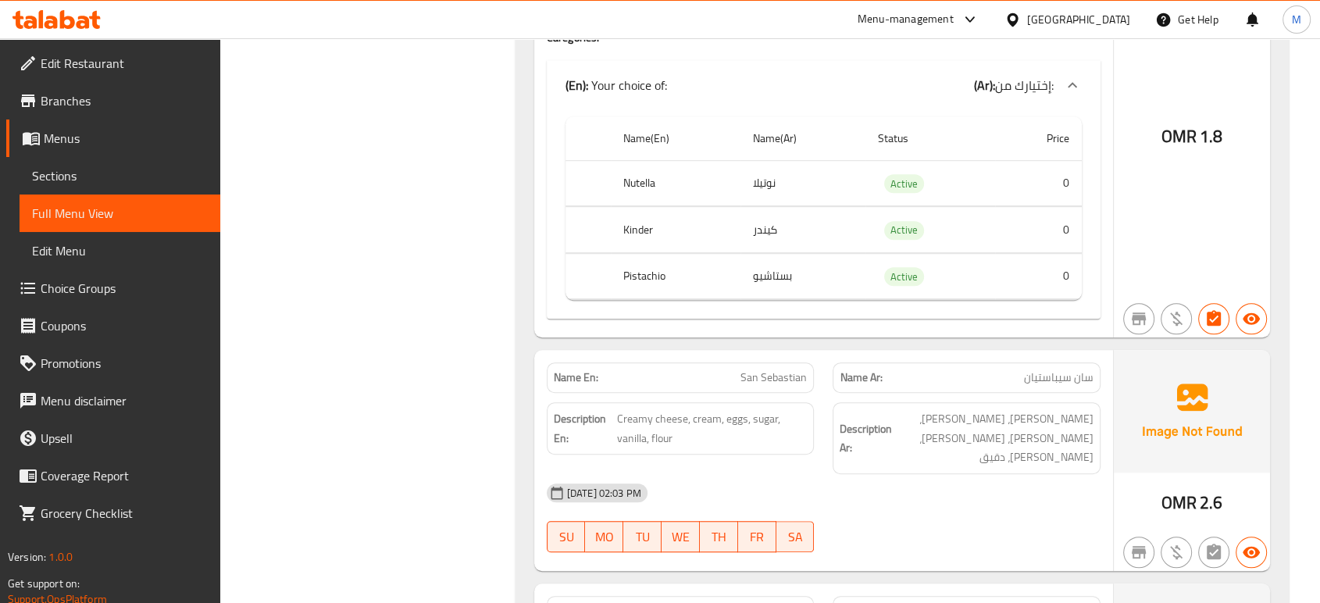
scroll to position [1111, 0]
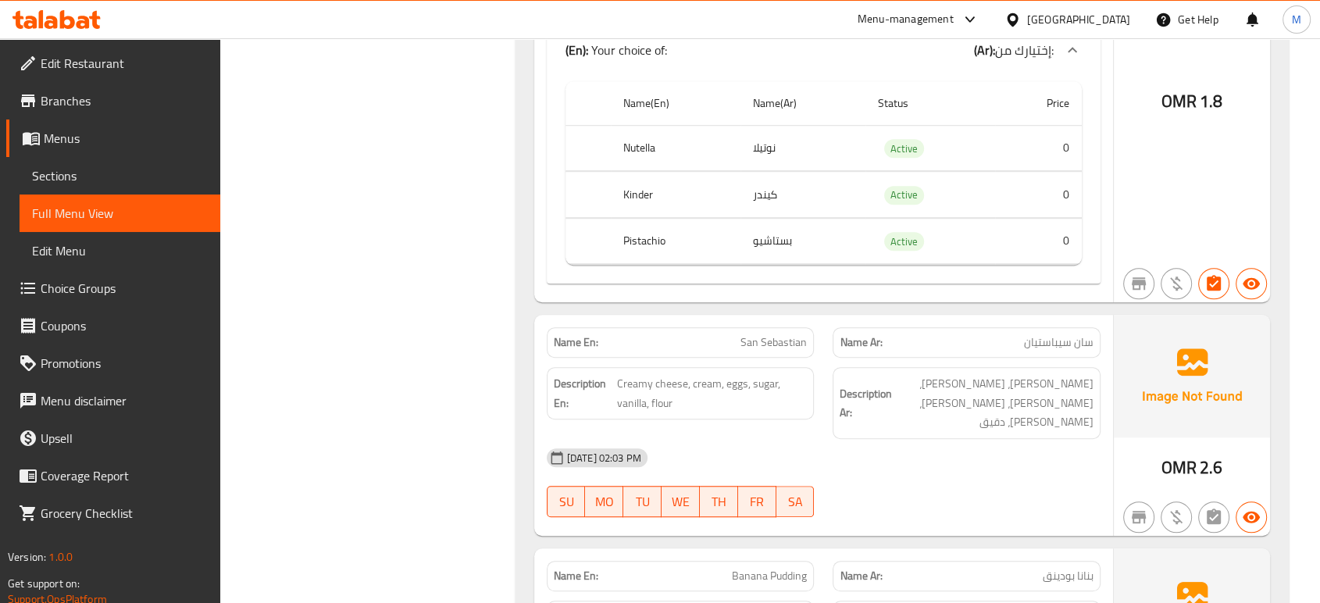
click at [981, 439] on div "[DATE] 02:03 PM" at bounding box center [823, 457] width 573 height 37
click at [964, 443] on div "28-08-2025 02:03 PM SU MO TU WE TH FR SA" at bounding box center [823, 482] width 573 height 87
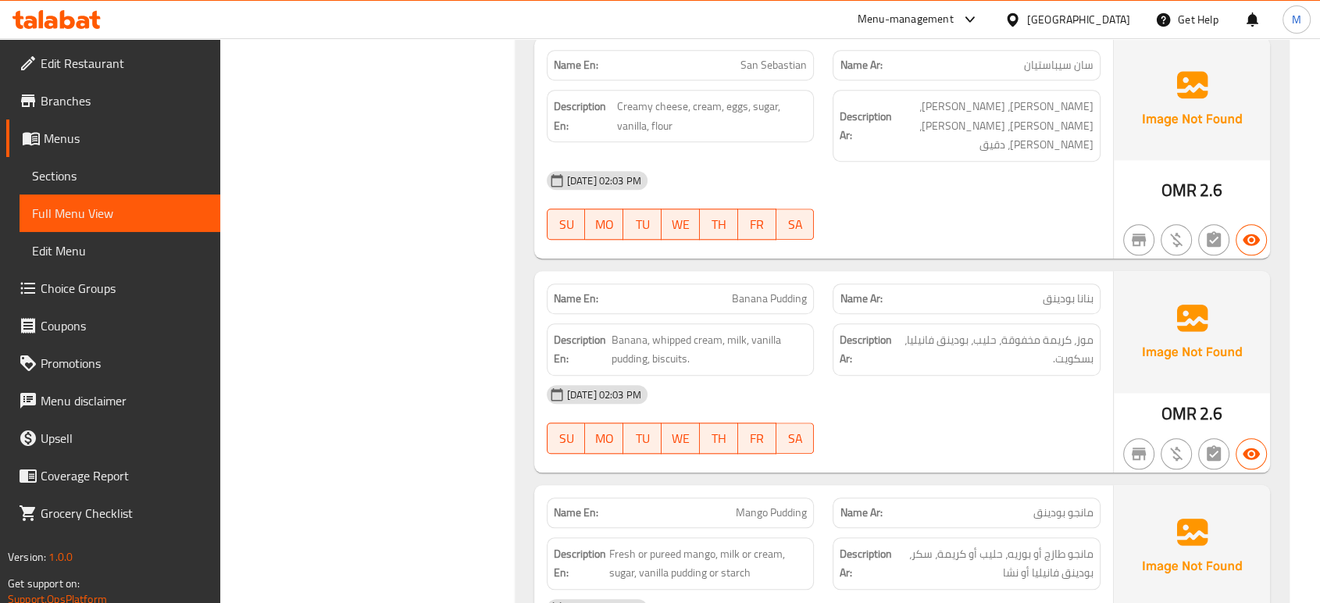
scroll to position [1423, 0]
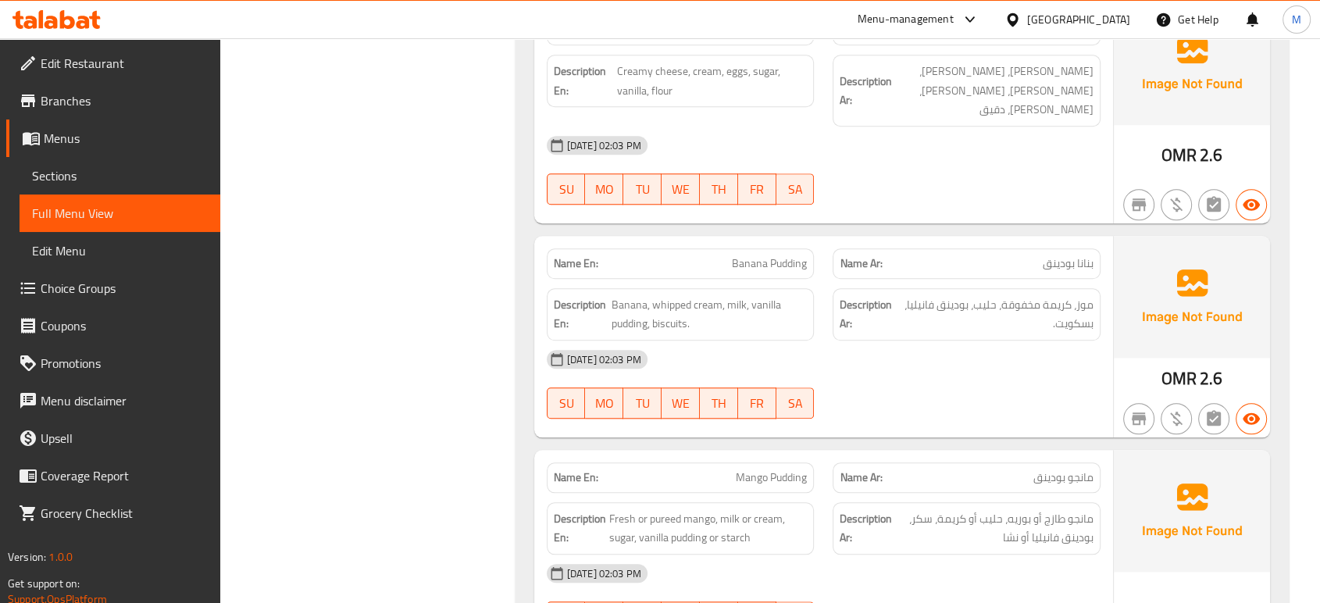
click at [876, 555] on div "[DATE] 02:03 PM" at bounding box center [823, 573] width 573 height 37
click at [966, 555] on div "28-08-2025 02:03 PM SU MO TU WE TH FR SA" at bounding box center [823, 598] width 573 height 87
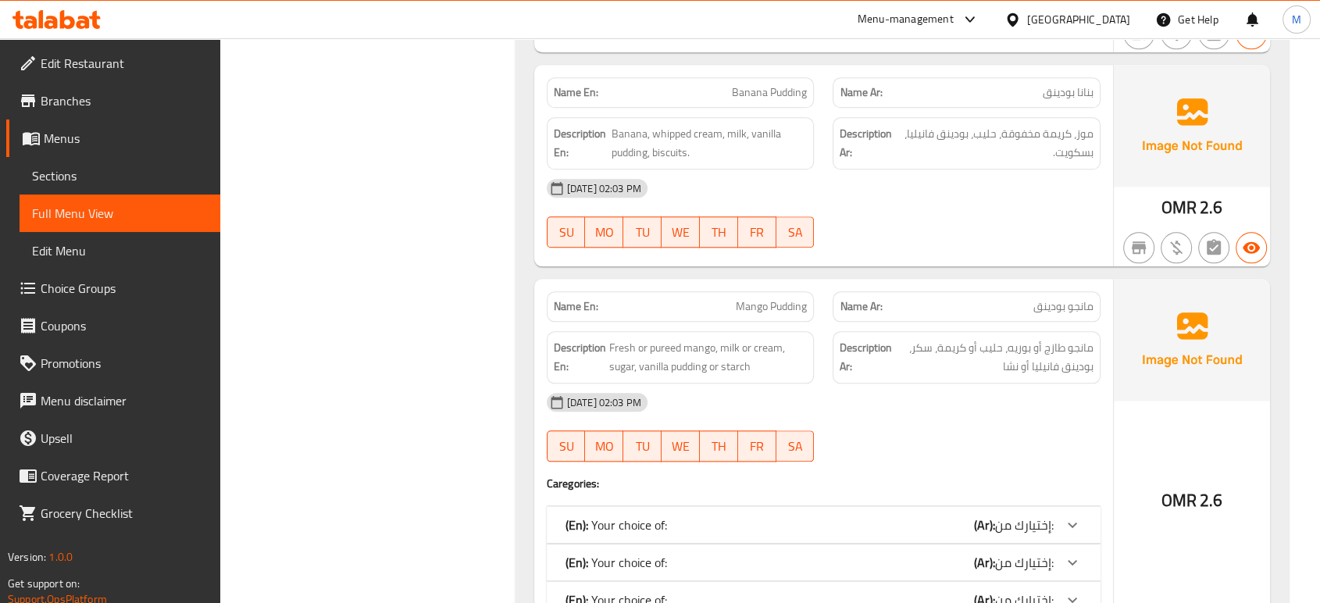
scroll to position [1597, 0]
click at [894, 504] on div "(En): Your choice of: (Ar): إختيارك من:" at bounding box center [824, 522] width 554 height 37
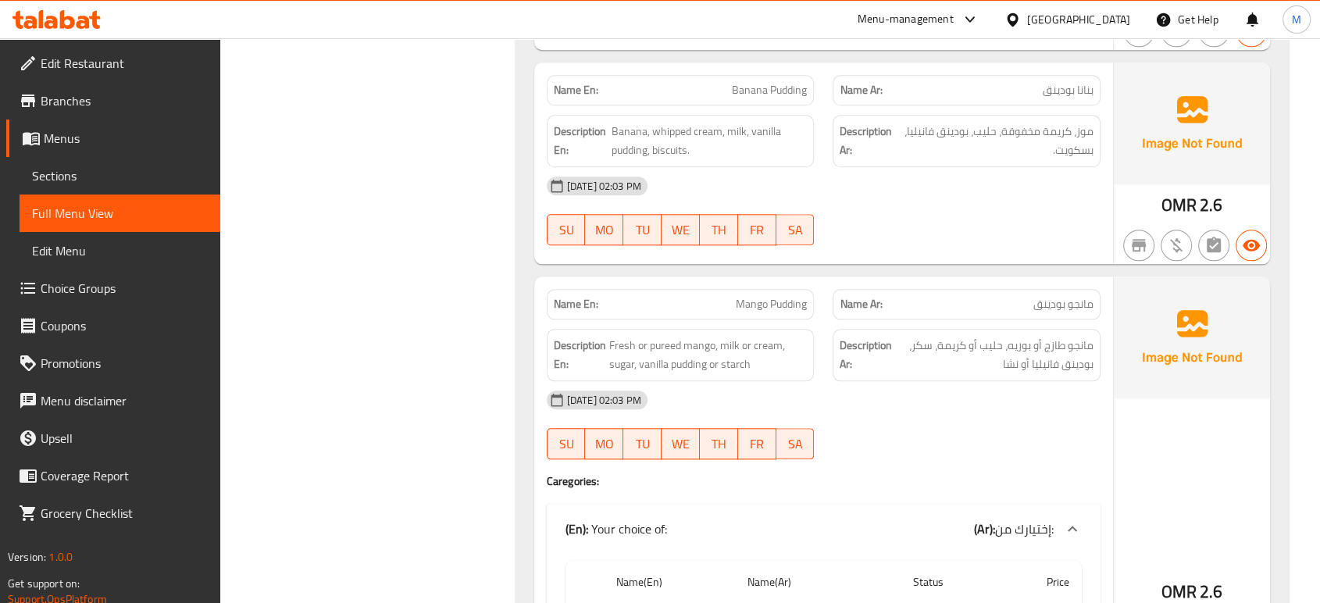
click at [958, 391] on div "28-08-2025 02:03 PM SU MO TU WE TH FR SA" at bounding box center [823, 424] width 573 height 87
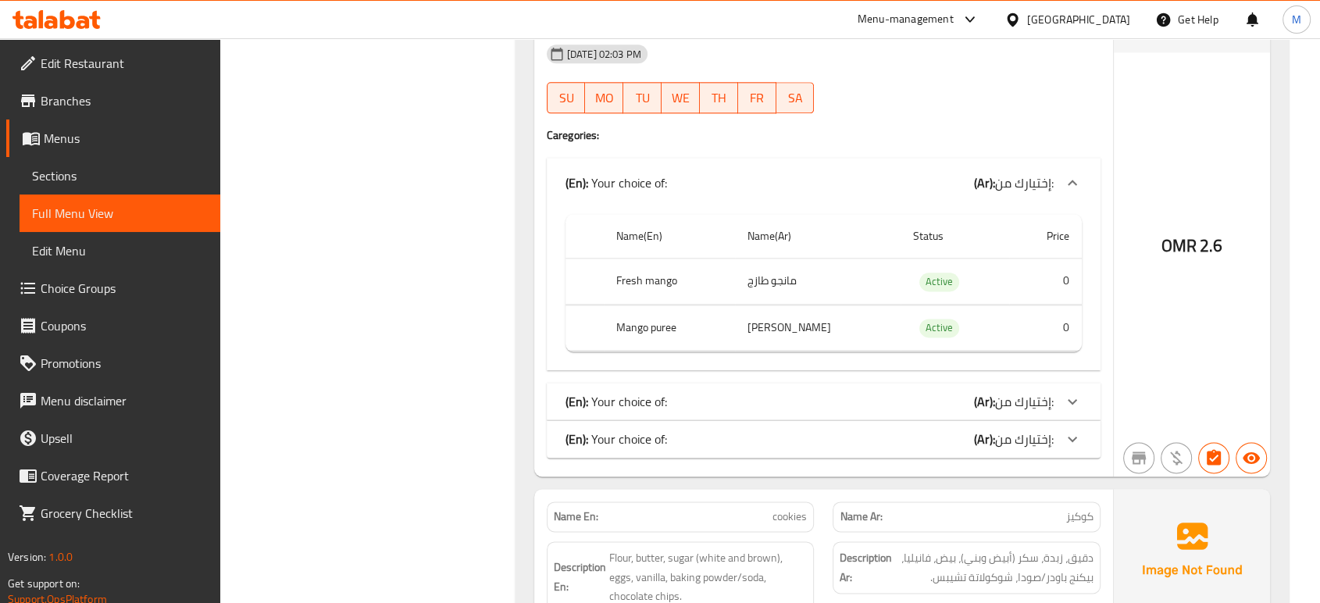
scroll to position [1944, 0]
click at [939, 391] on div "(En): Your choice of: (Ar): إختيارك من:" at bounding box center [810, 400] width 488 height 19
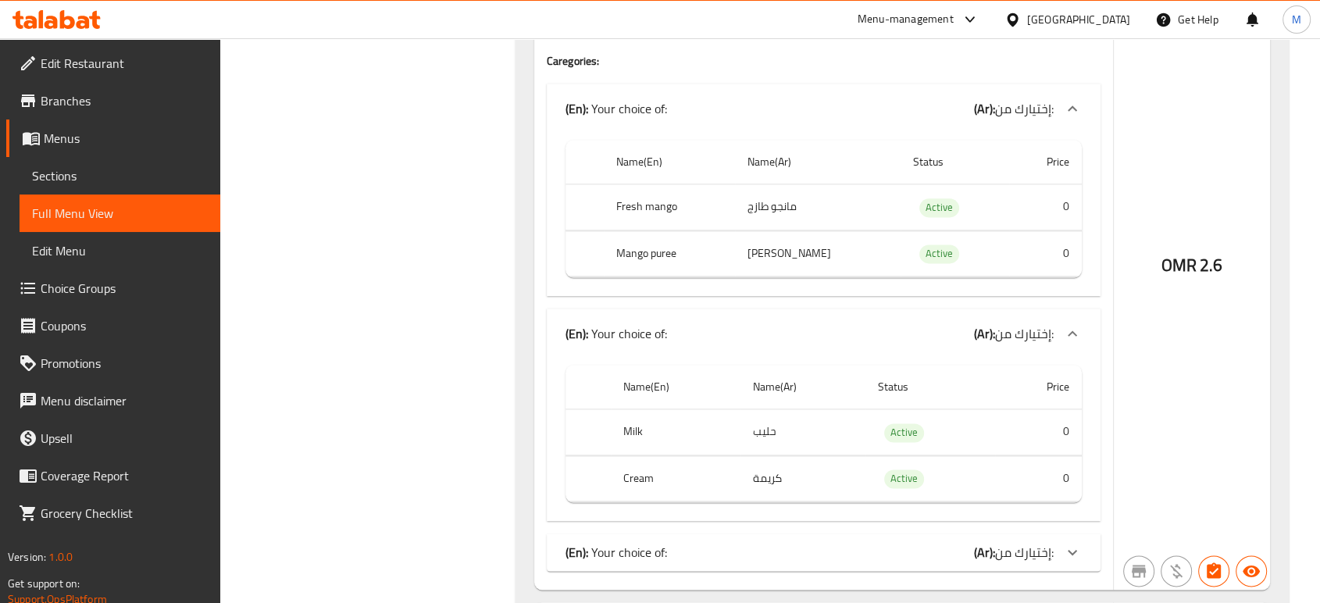
scroll to position [2048, 0]
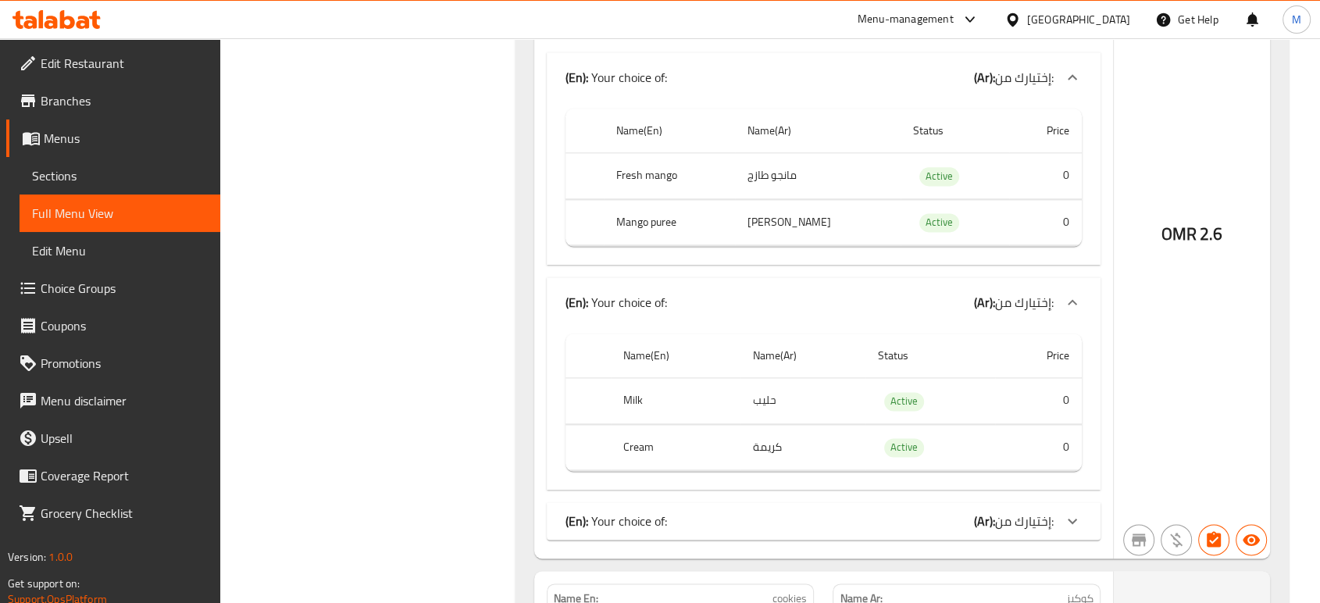
click at [820, 512] on div "(En): Your choice of: (Ar): إختيارك من:" at bounding box center [810, 521] width 488 height 19
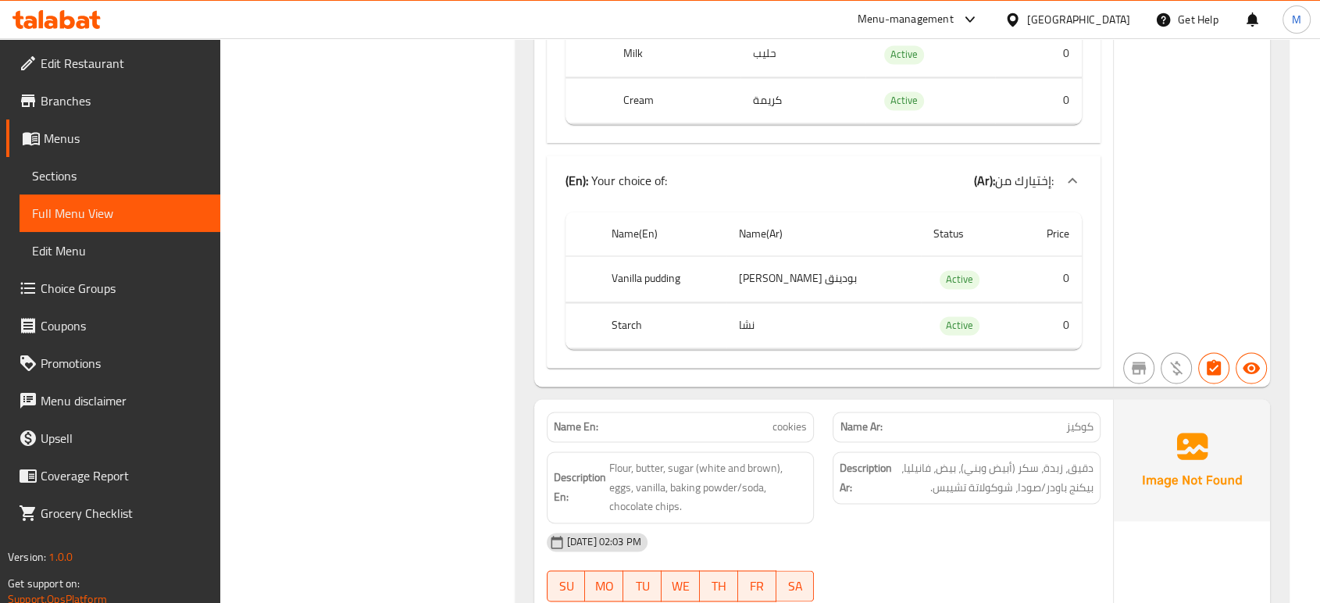
scroll to position [2430, 0]
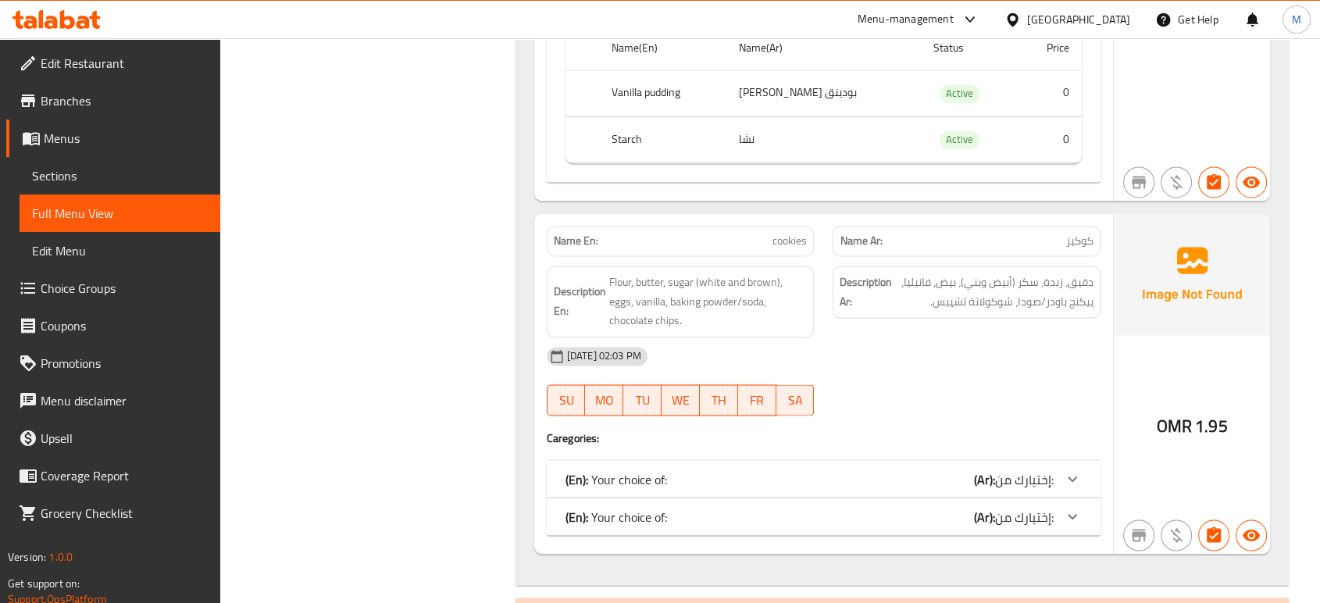
scroll to position [2604, 0]
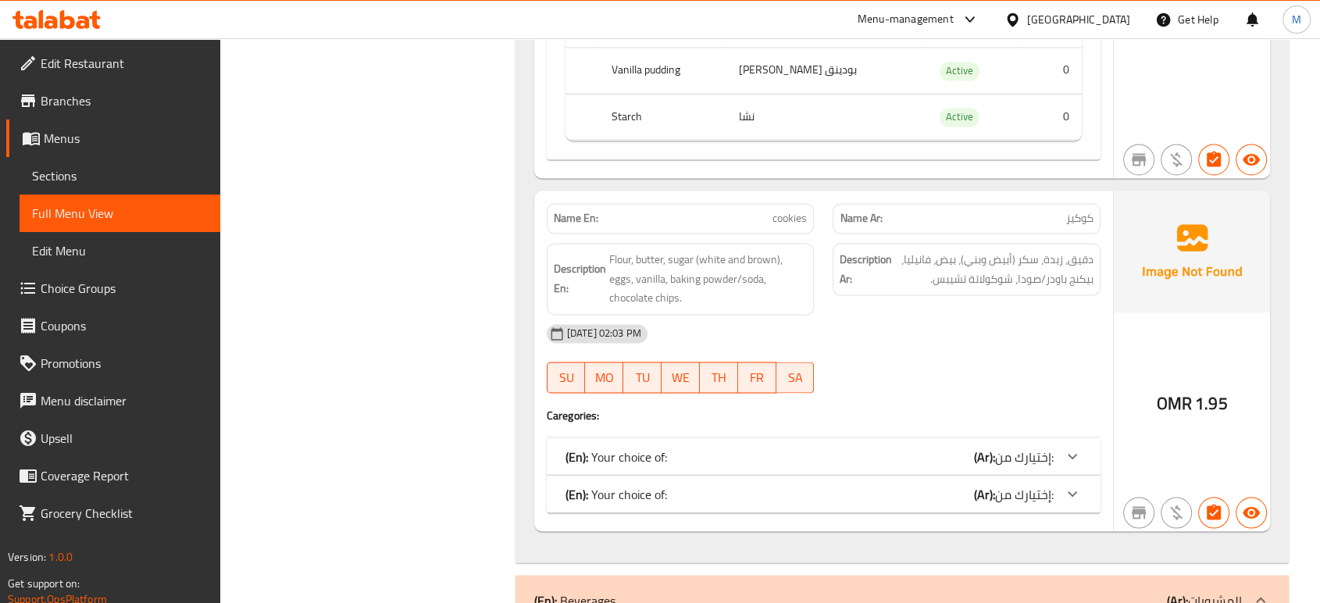
click at [978, 445] on b "(Ar):" at bounding box center [984, 456] width 21 height 23
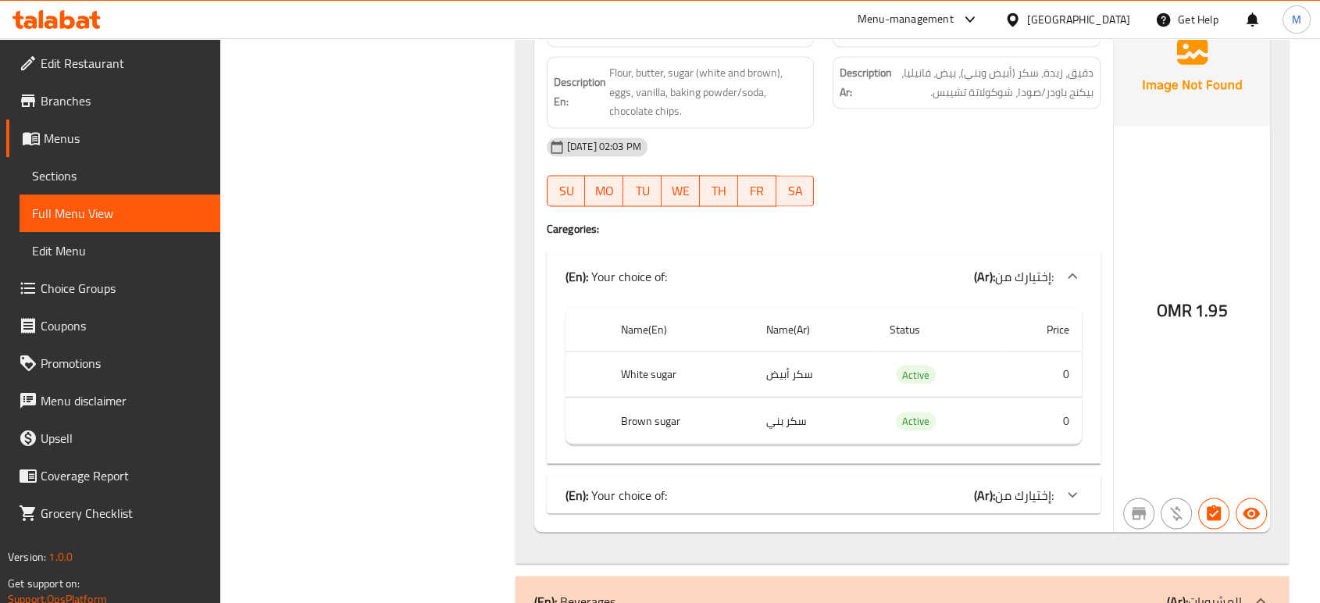
scroll to position [2881, 0]
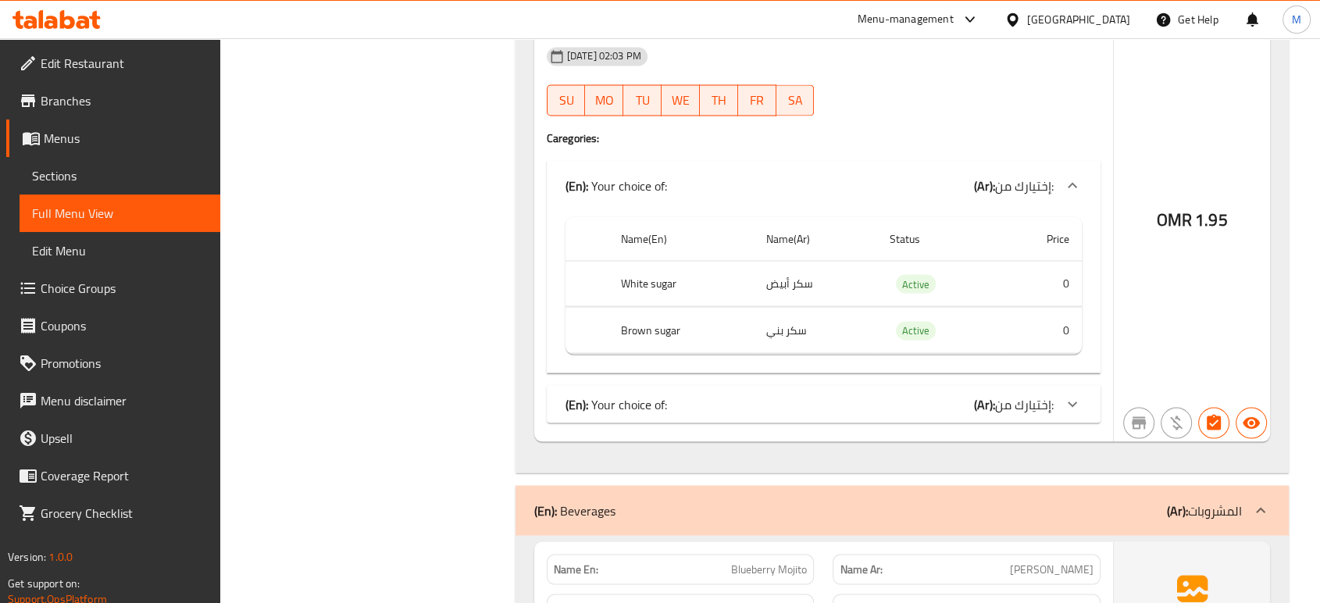
click at [675, 395] on div "(En): Your choice of: (Ar): إختيارك من:" at bounding box center [810, 404] width 488 height 19
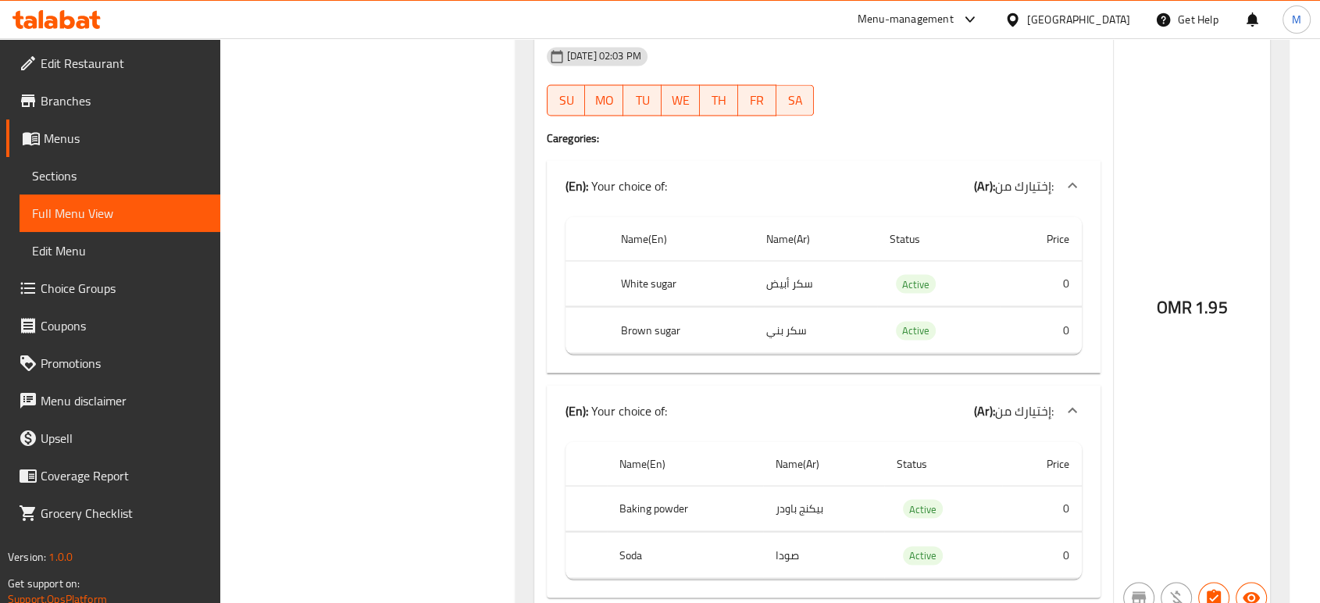
click at [417, 348] on div "Filter Branches Branches Popular filters Free items Branch specific items Has c…" at bounding box center [374, 499] width 264 height 6359
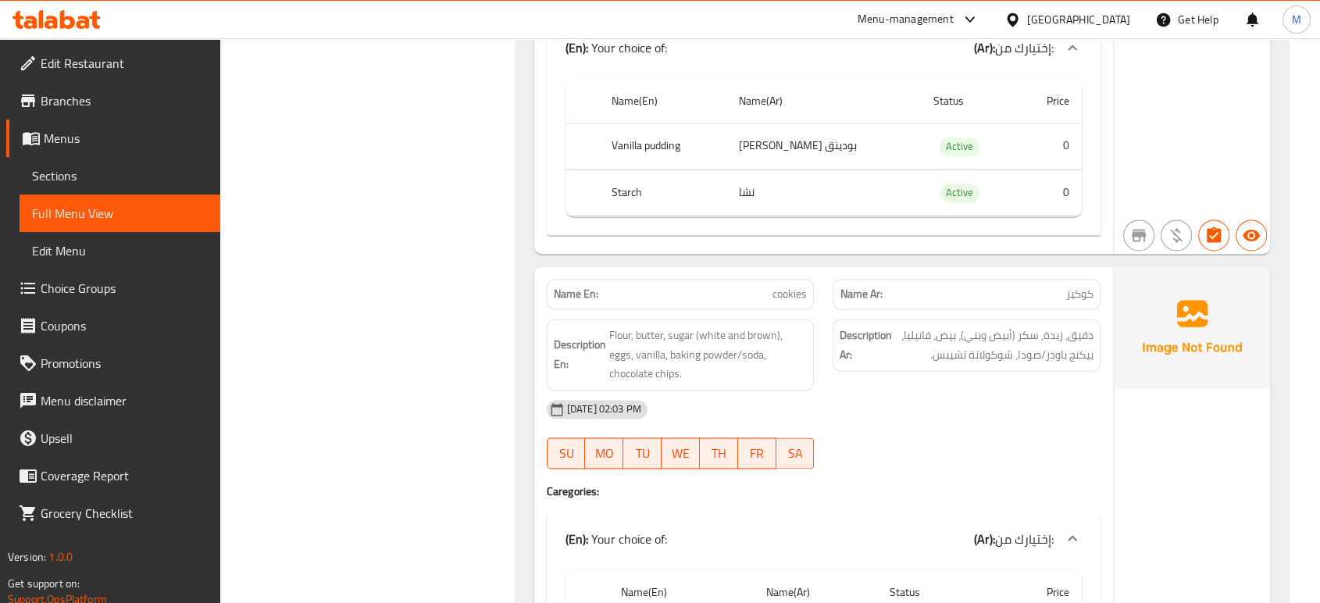
scroll to position [2534, 0]
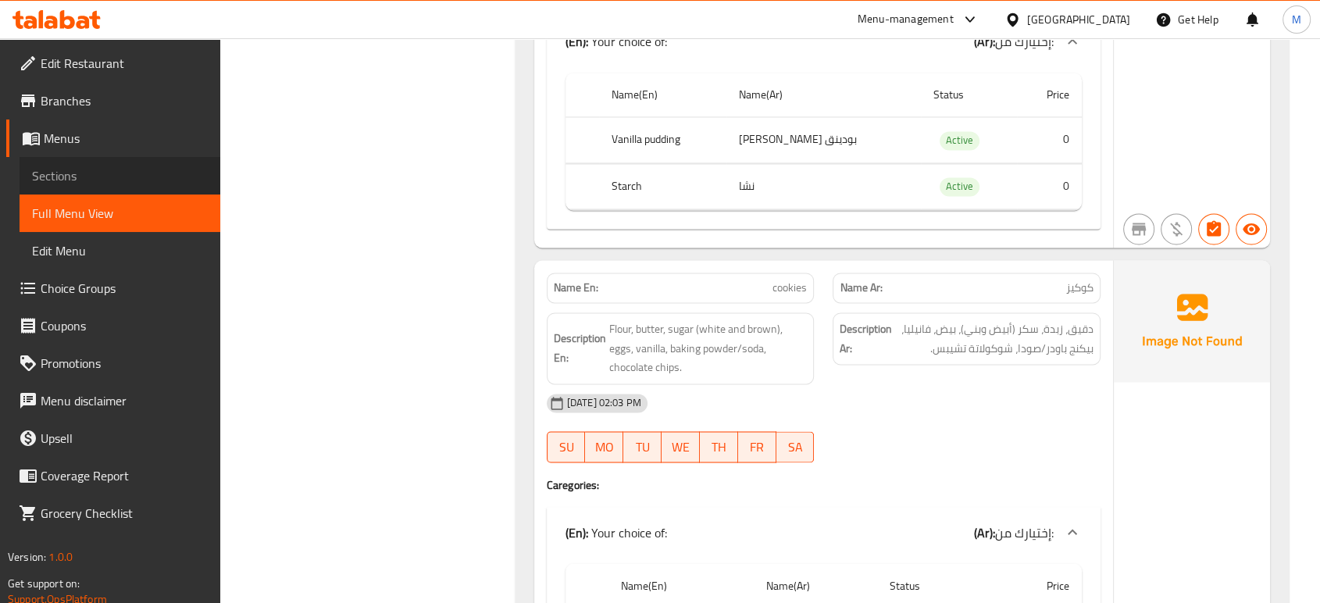
click at [106, 173] on span "Sections" at bounding box center [120, 175] width 176 height 19
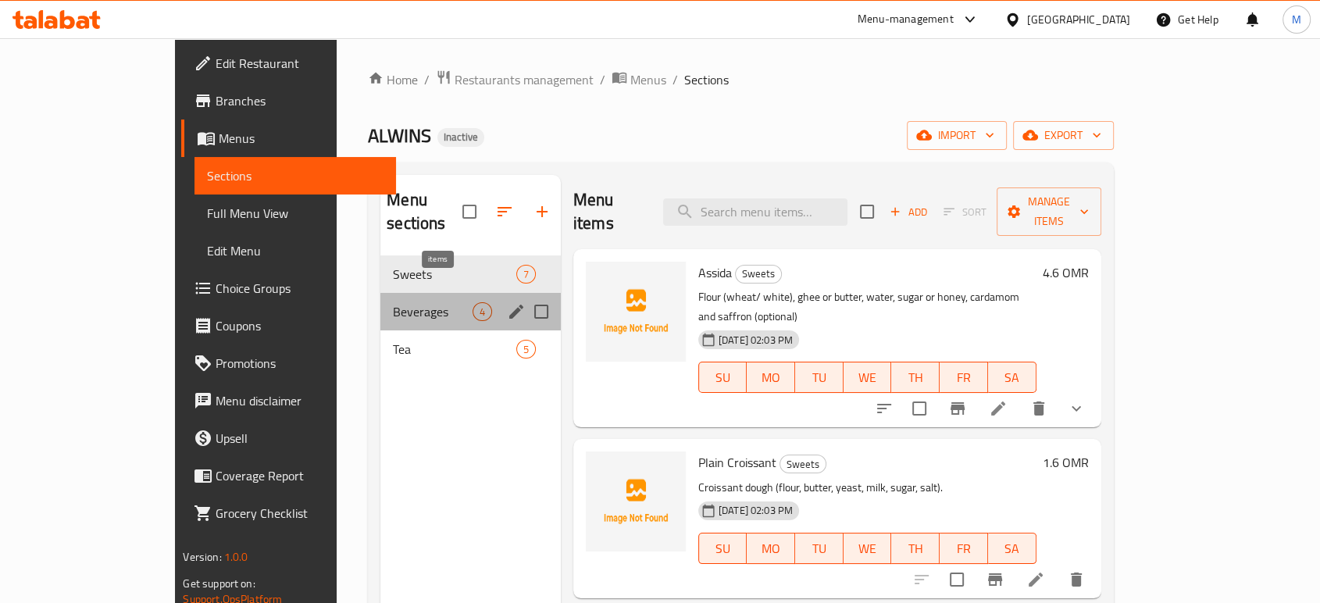
click at [473, 302] on div "4" at bounding box center [483, 311] width 20 height 19
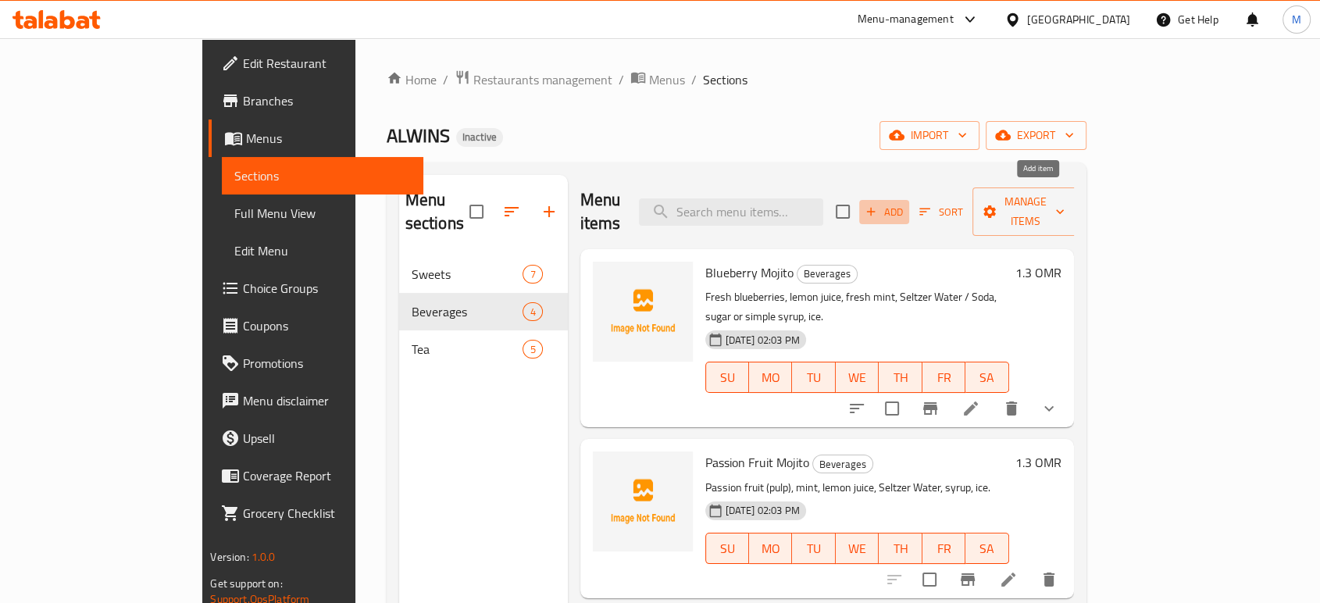
click at [905, 203] on span "Add" at bounding box center [884, 212] width 42 height 18
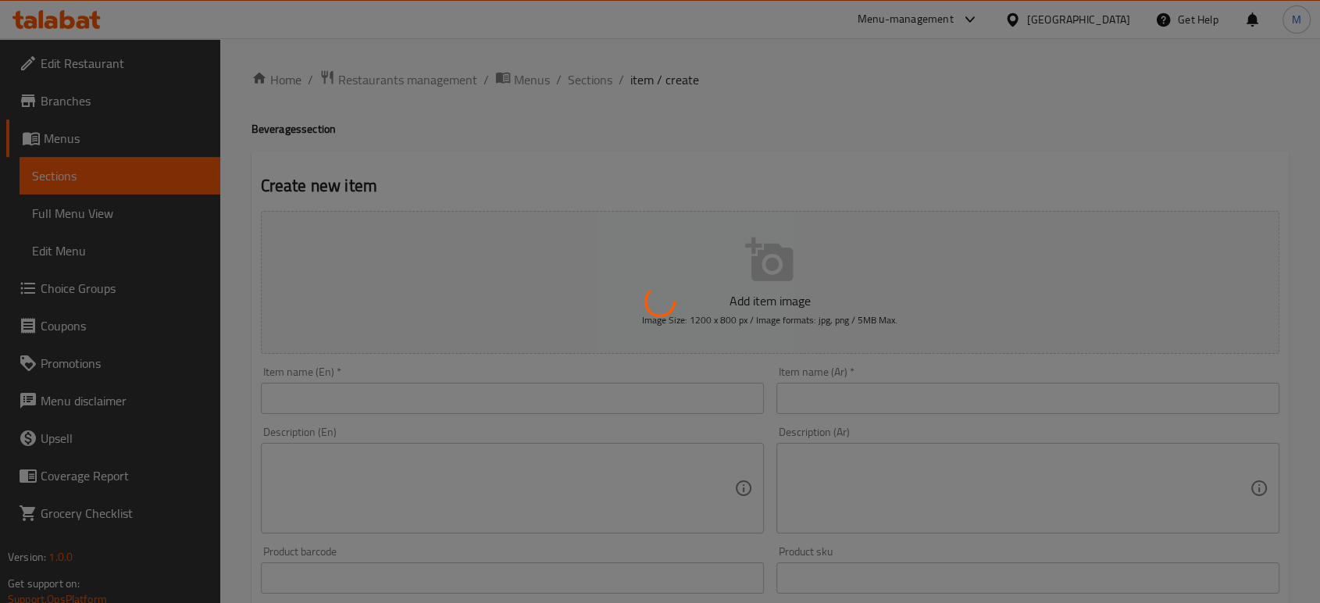
click at [905, 398] on div at bounding box center [660, 301] width 1320 height 603
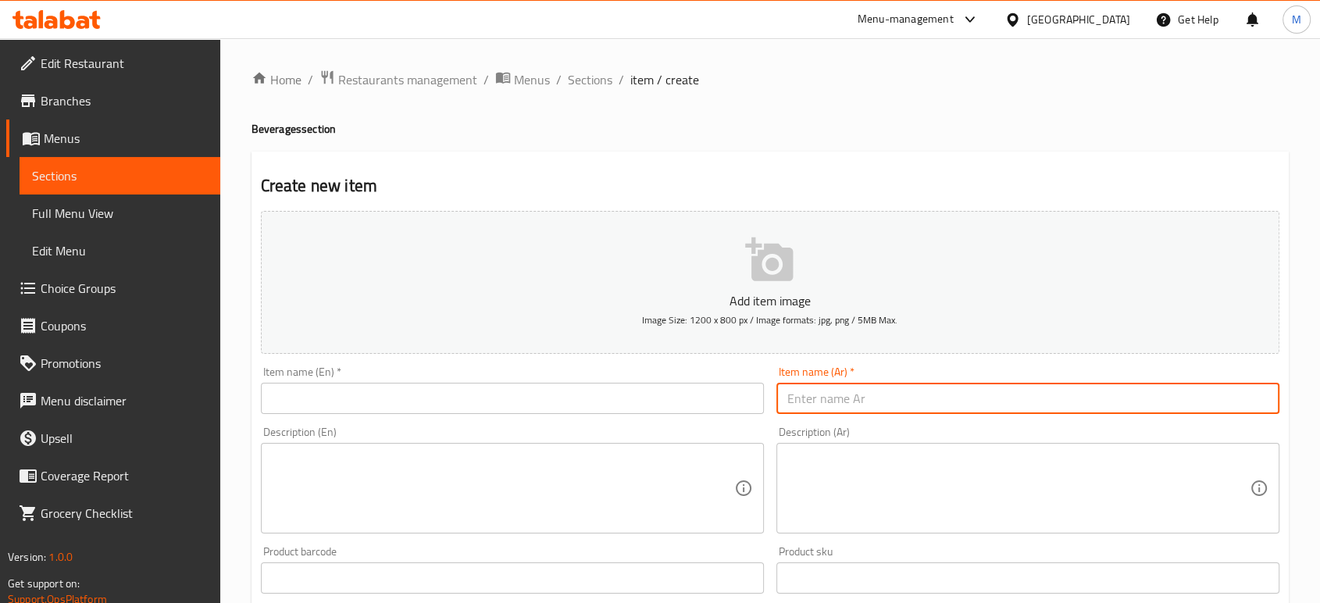
click at [834, 400] on input "text" at bounding box center [1028, 398] width 503 height 31
type input "كركديه"
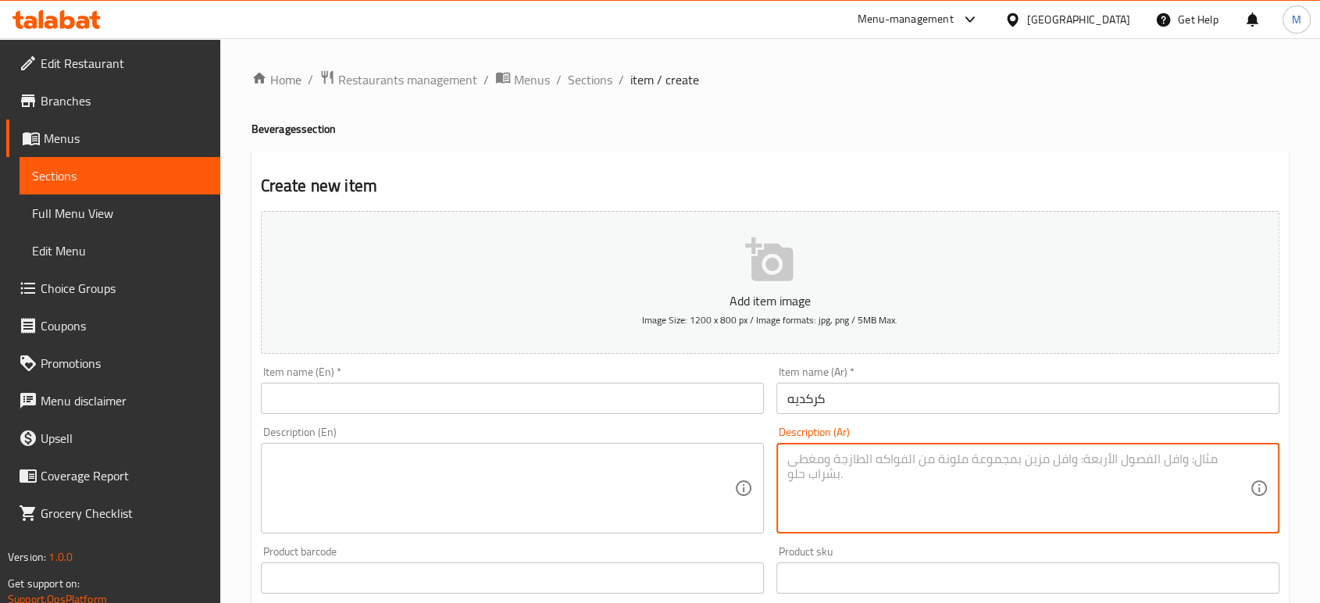
click at [855, 480] on textarea at bounding box center [1018, 489] width 462 height 74
type textarea "م"
type textarea "كركديه مجفف، ماء، سكر حسب الرغبة، ثلج"
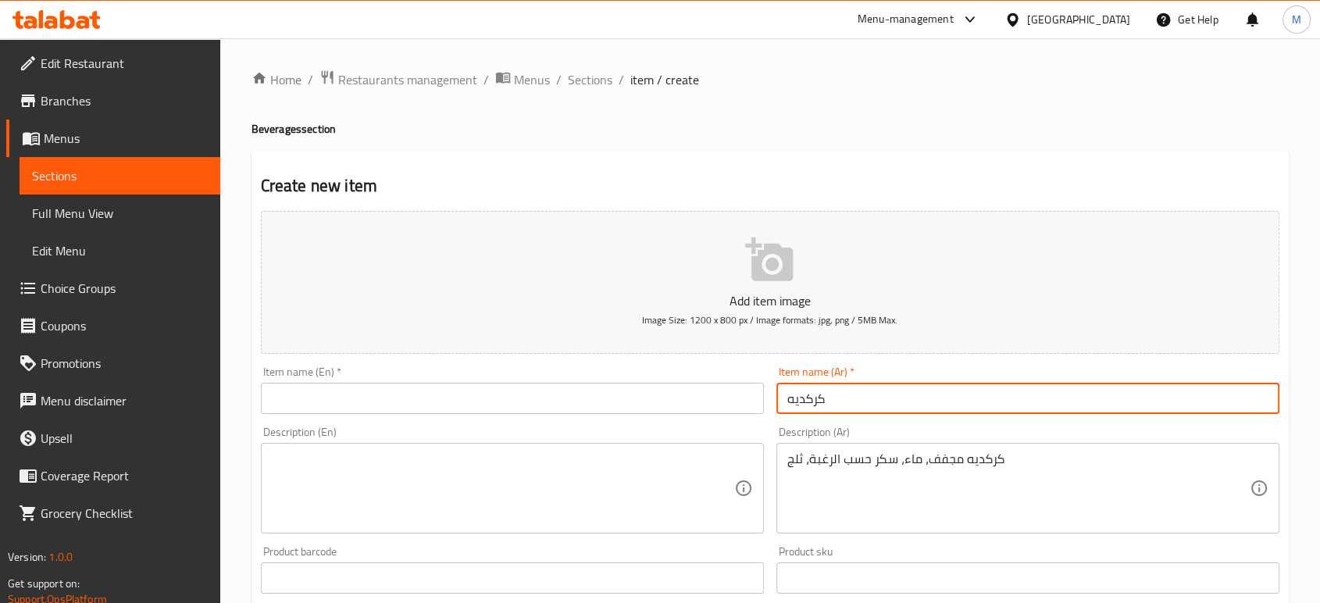
click at [805, 399] on input "كركديه" at bounding box center [1028, 398] width 503 height 31
paste input "Hibiscus"
click at [403, 411] on input "Hibiscus" at bounding box center [512, 398] width 503 height 31
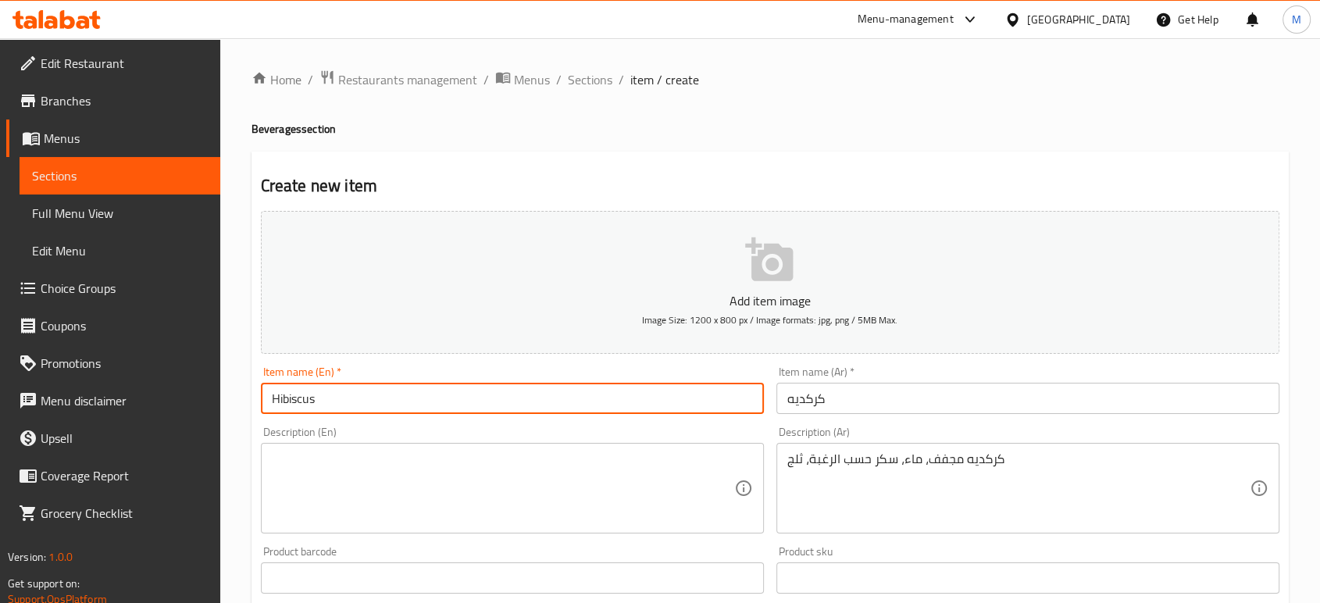
type input "Hibiscus"
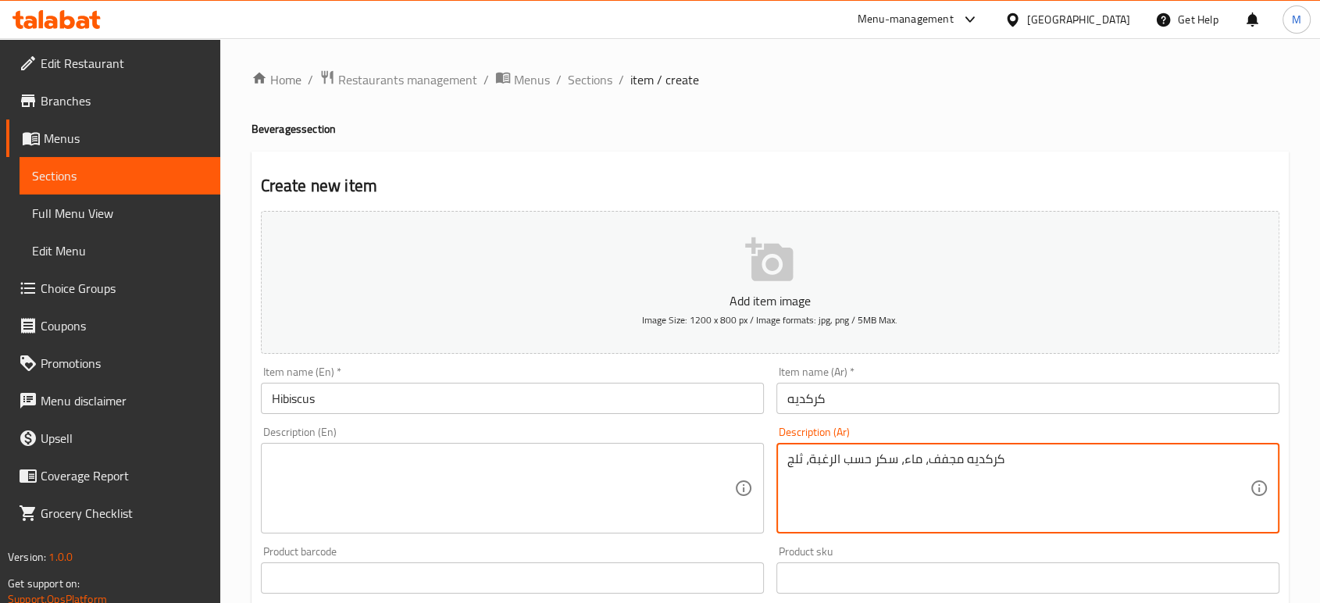
click at [839, 485] on textarea "كركديه مجفف، ماء، سكر حسب الرغبة، ثلج" at bounding box center [1018, 489] width 462 height 74
click at [462, 473] on textarea at bounding box center [503, 489] width 462 height 74
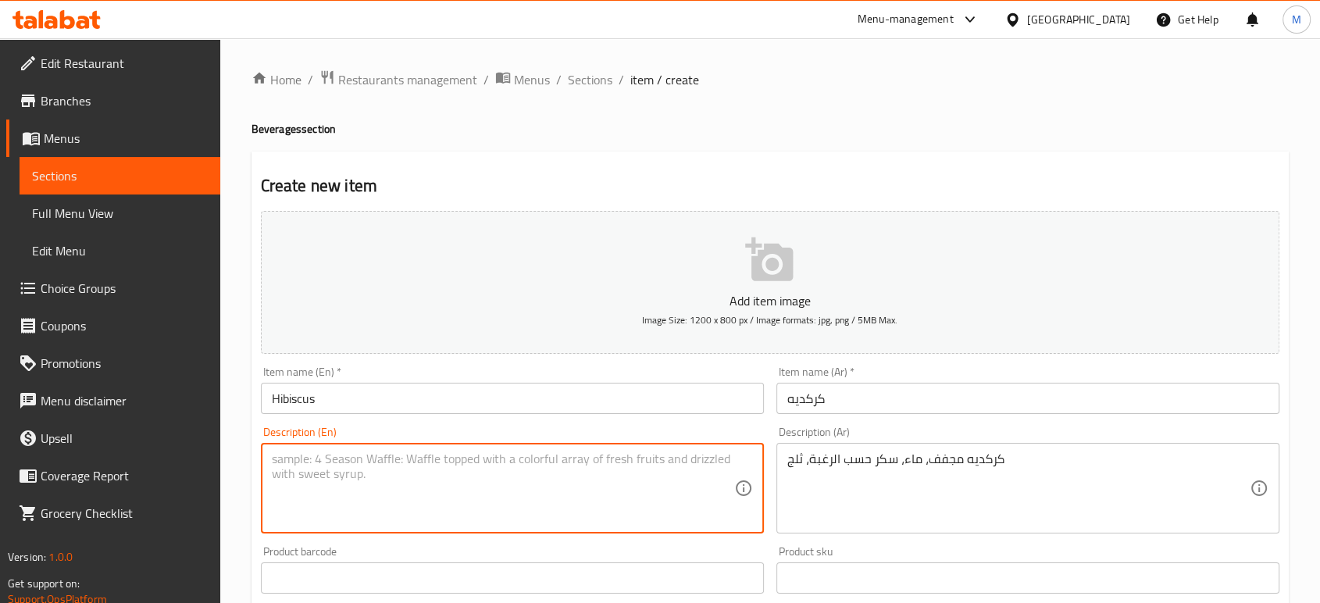
paste textarea "Dried hibiscus, water, sugar to taste, ice"
click at [424, 455] on textarea "Dried hibiscus, water, sugar to taste, ice" at bounding box center [503, 489] width 462 height 74
click at [455, 455] on textarea "Dried hibiscus, water, sugar to taste, ice" at bounding box center [503, 489] width 462 height 74
click at [457, 462] on textarea "Dried hibiscus, water, sugar to taste, ice" at bounding box center [503, 489] width 462 height 74
paste textarea "As desired"
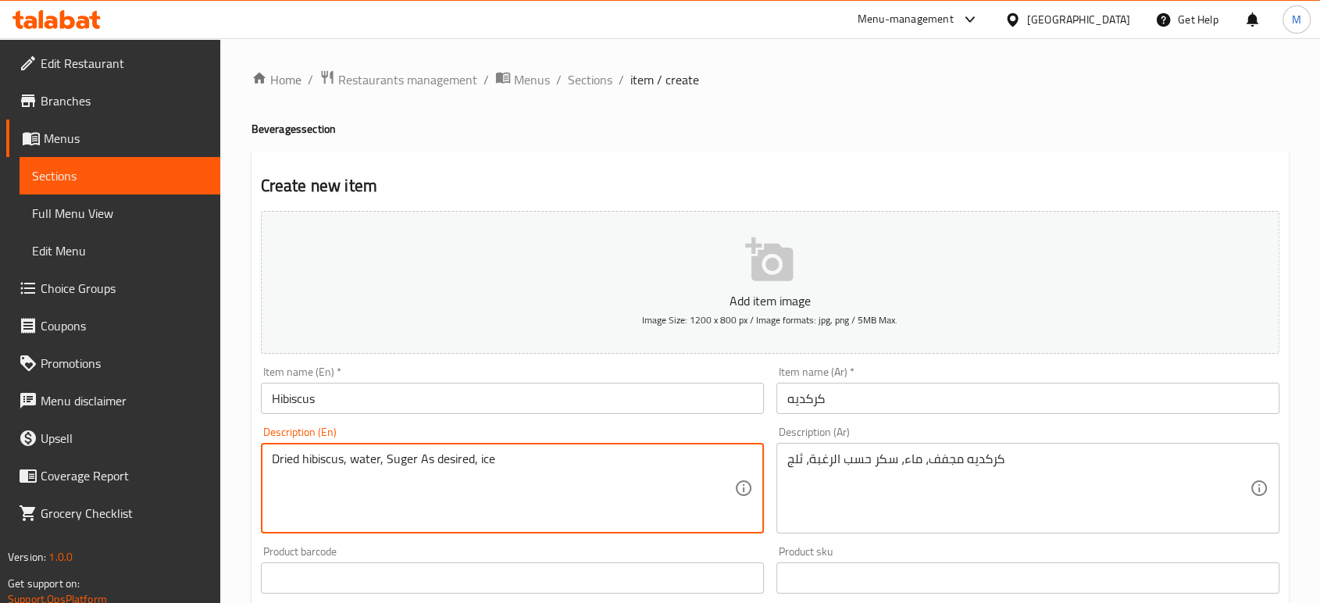
type textarea "Dried hibiscus, water, Suger As desired, ice"
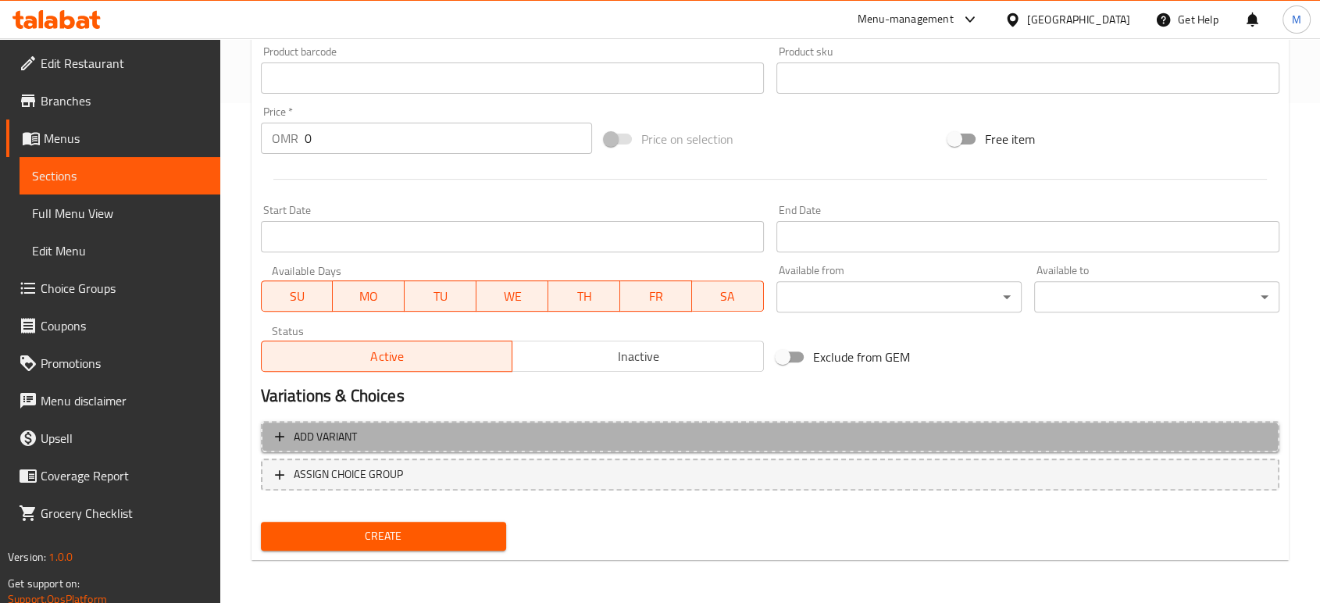
click at [317, 430] on span "Add variant" at bounding box center [325, 437] width 63 height 20
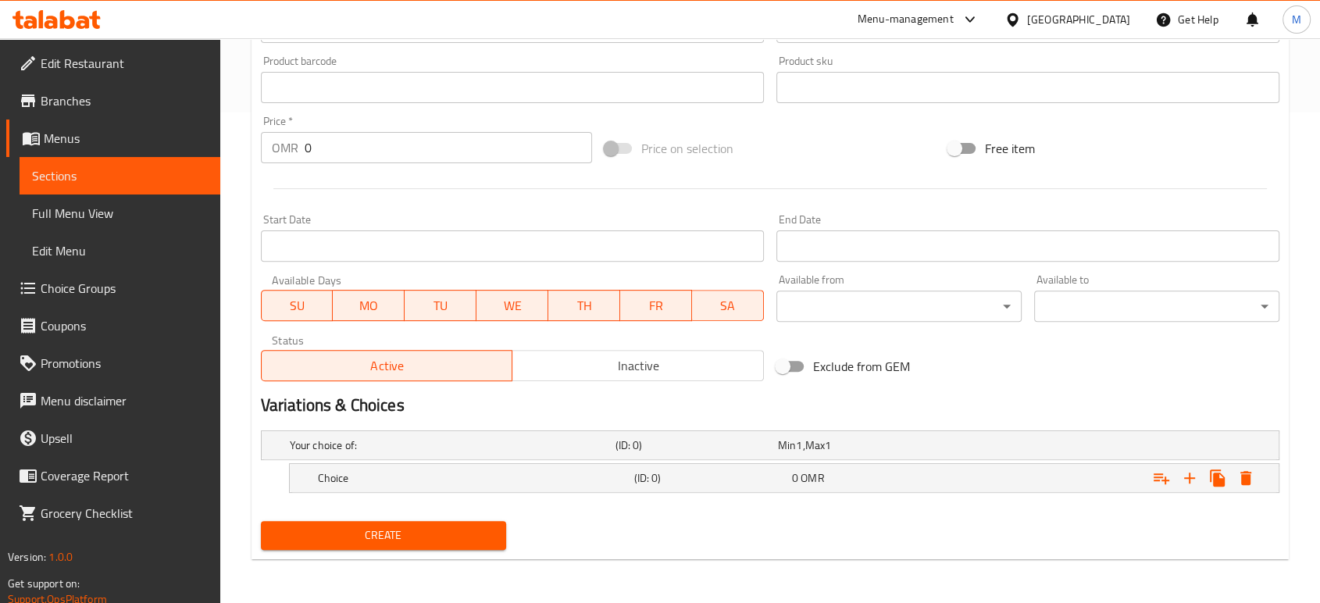
scroll to position [490, 0]
click at [491, 468] on div "Choice" at bounding box center [473, 479] width 316 height 22
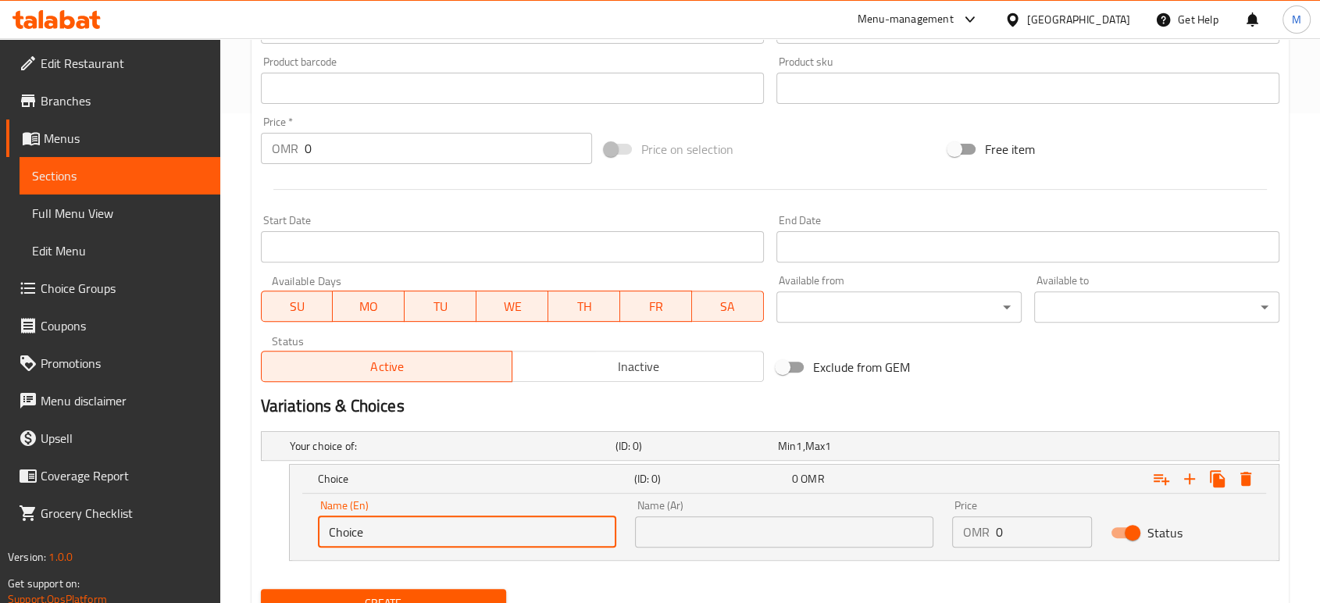
click at [418, 527] on input "Choice" at bounding box center [467, 531] width 298 height 31
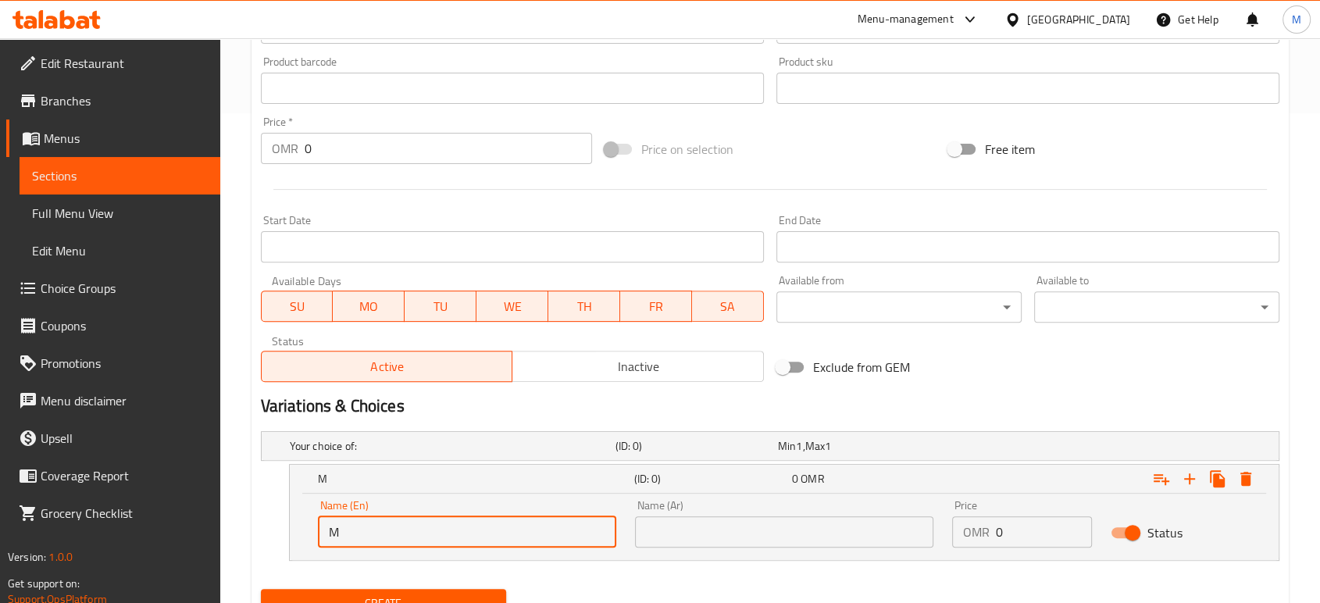
type input "Medium"
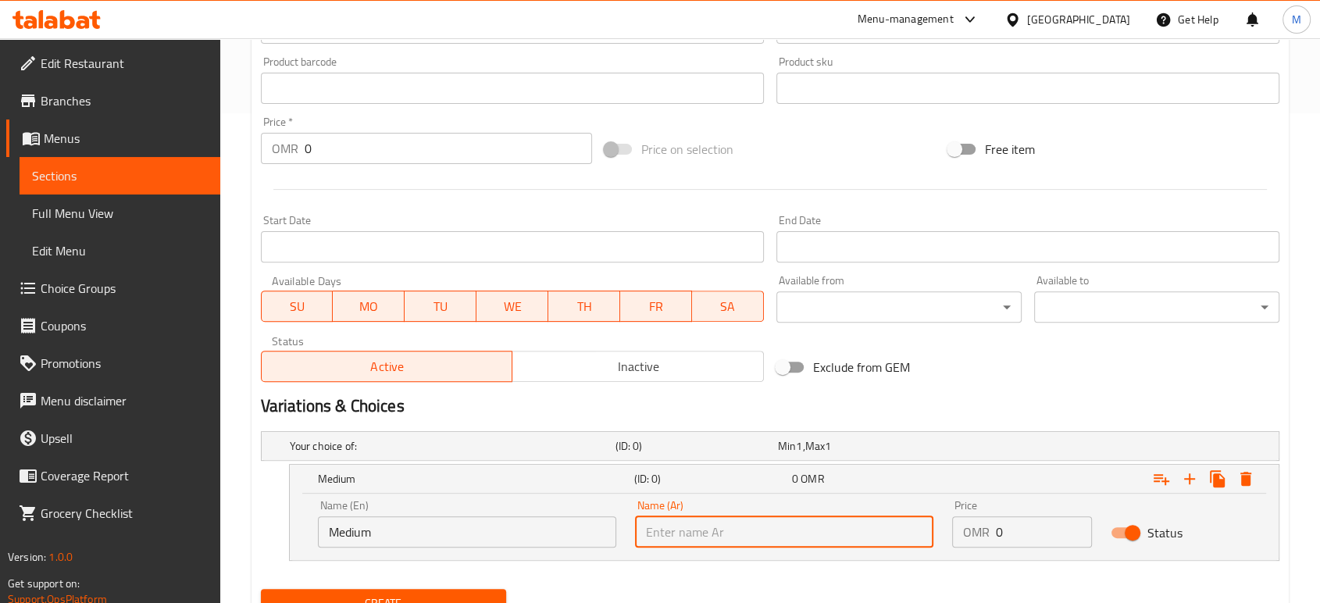
click at [698, 521] on input "text" at bounding box center [784, 531] width 298 height 31
type input "وسط"
click at [1035, 539] on input "0" at bounding box center [1044, 531] width 96 height 31
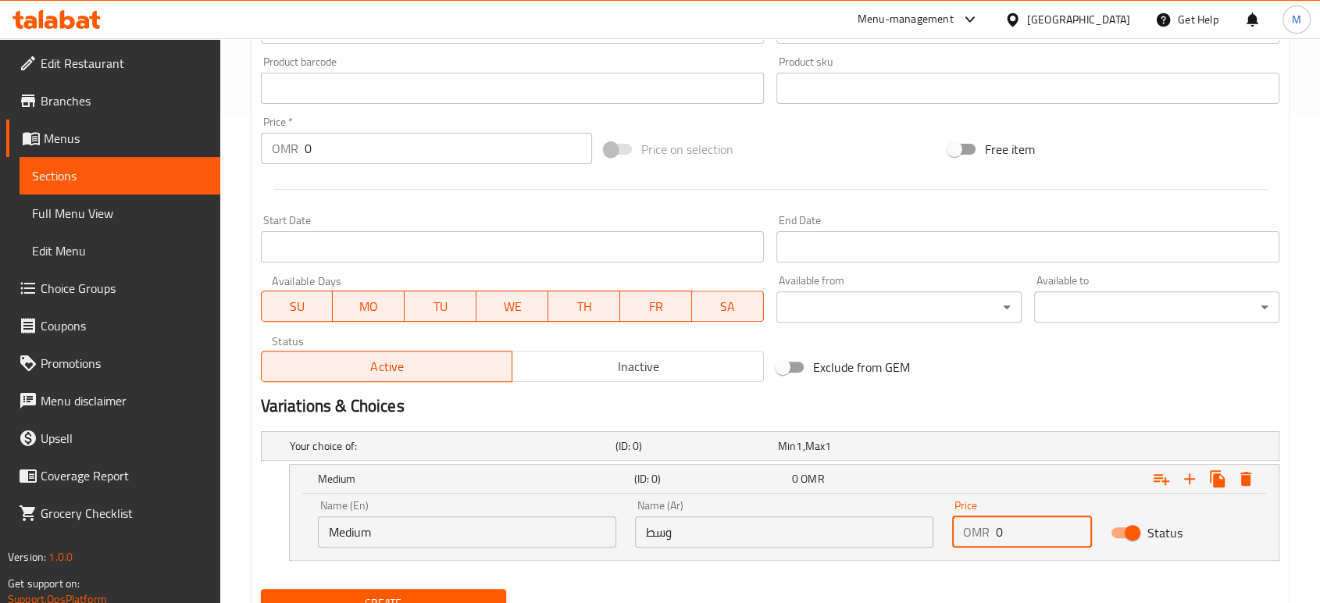
click at [1035, 539] on input "0" at bounding box center [1044, 531] width 96 height 31
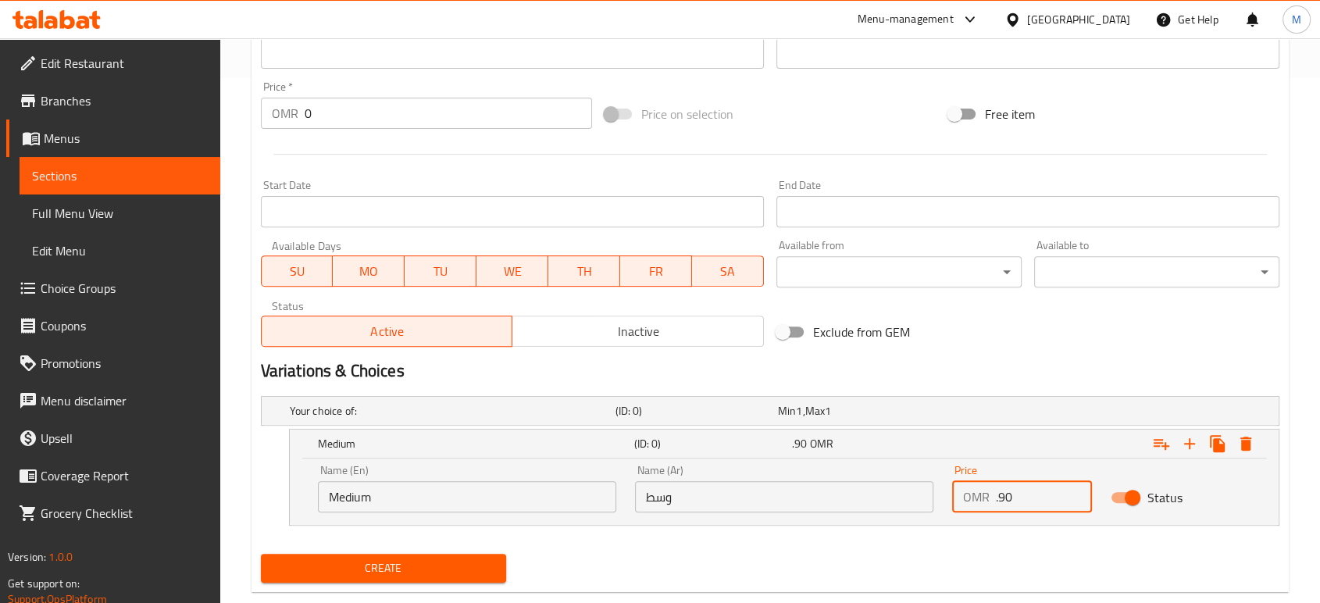
type input ".90"
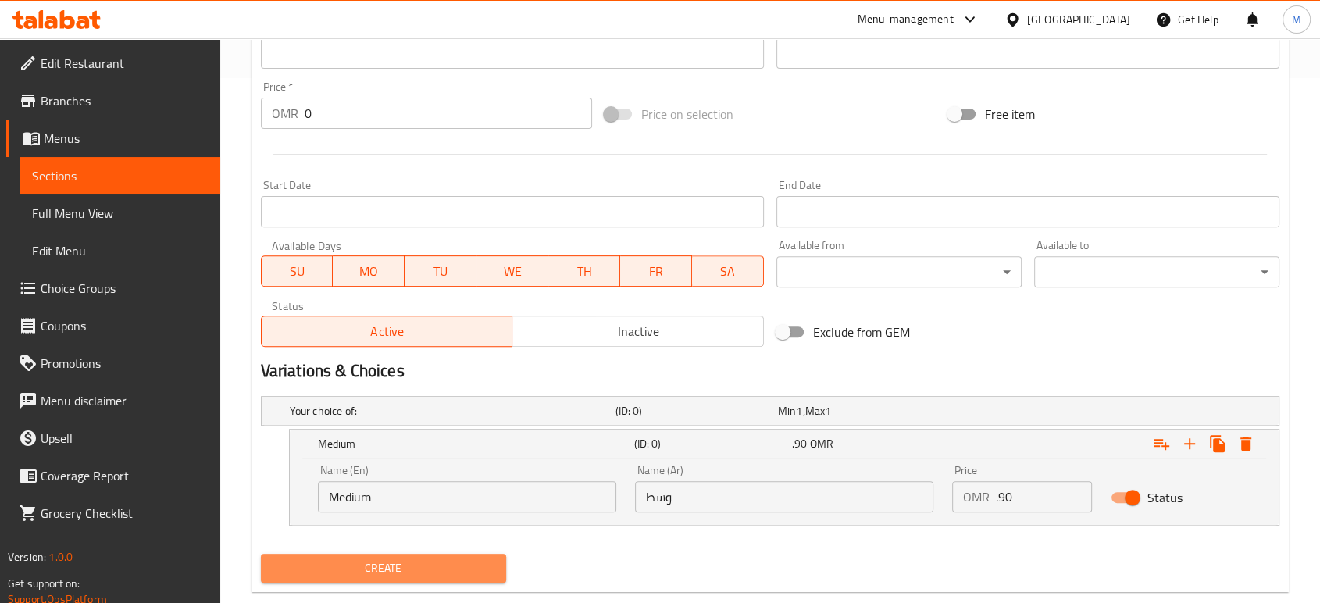
click at [379, 559] on span "Create" at bounding box center [383, 569] width 220 height 20
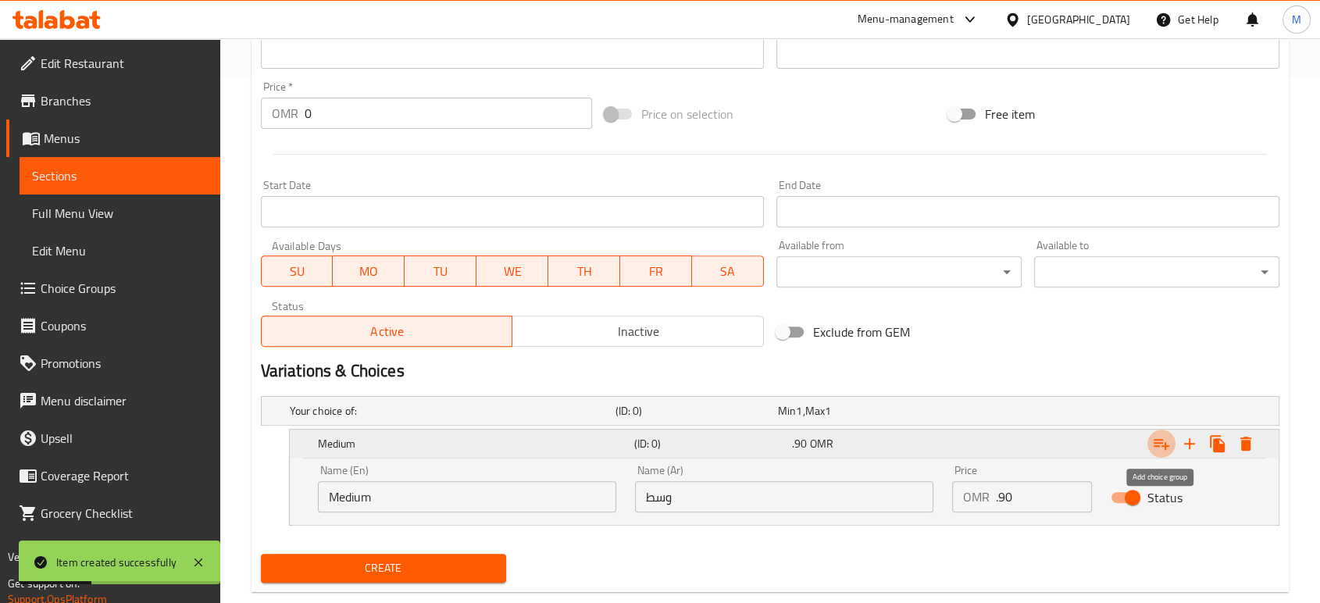
click at [1159, 442] on icon "Expand" at bounding box center [1162, 444] width 16 height 11
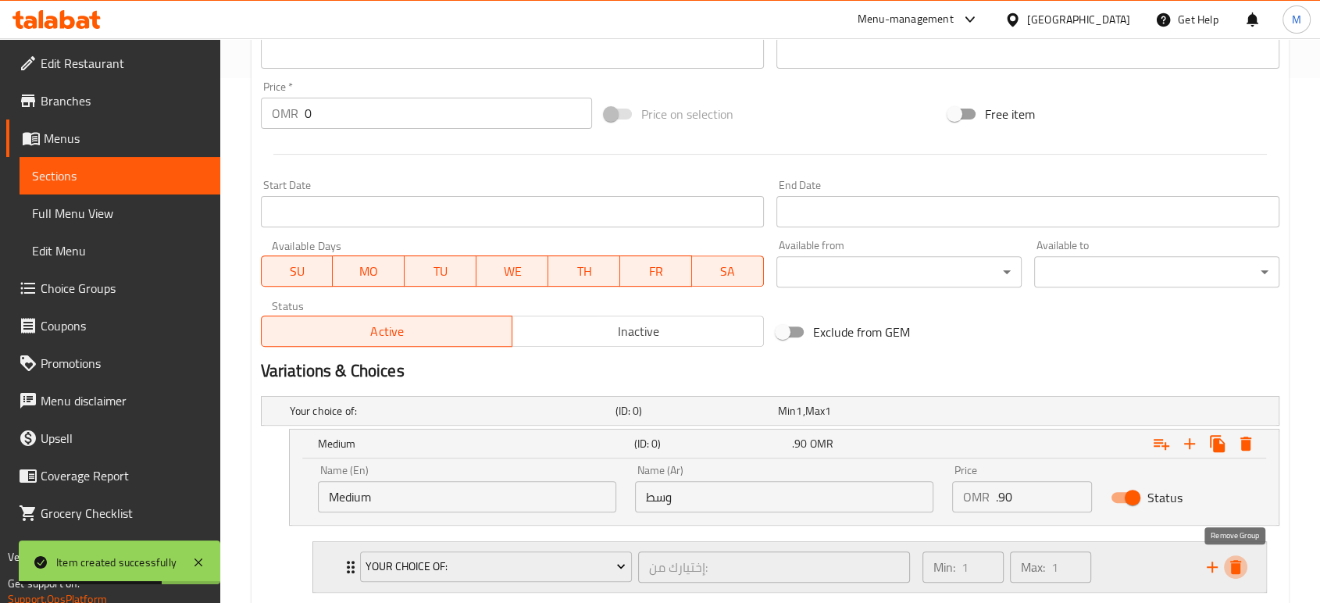
click at [1232, 571] on icon "delete" at bounding box center [1235, 567] width 11 height 14
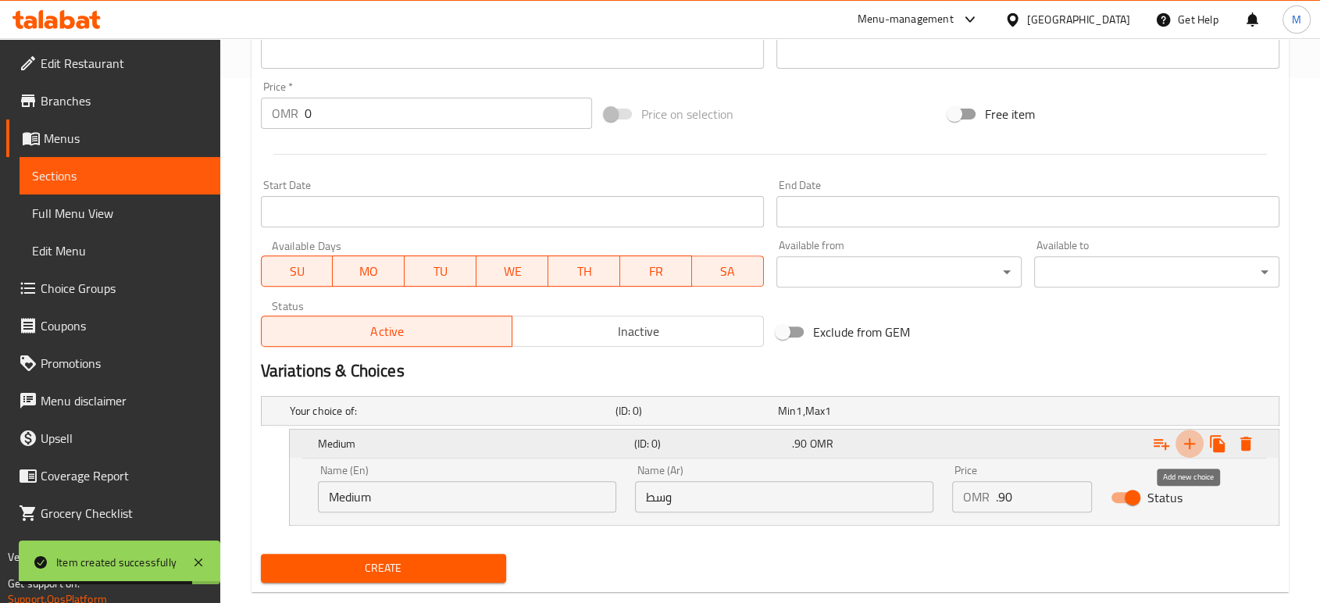
click at [1190, 449] on icon "Expand" at bounding box center [1189, 443] width 19 height 19
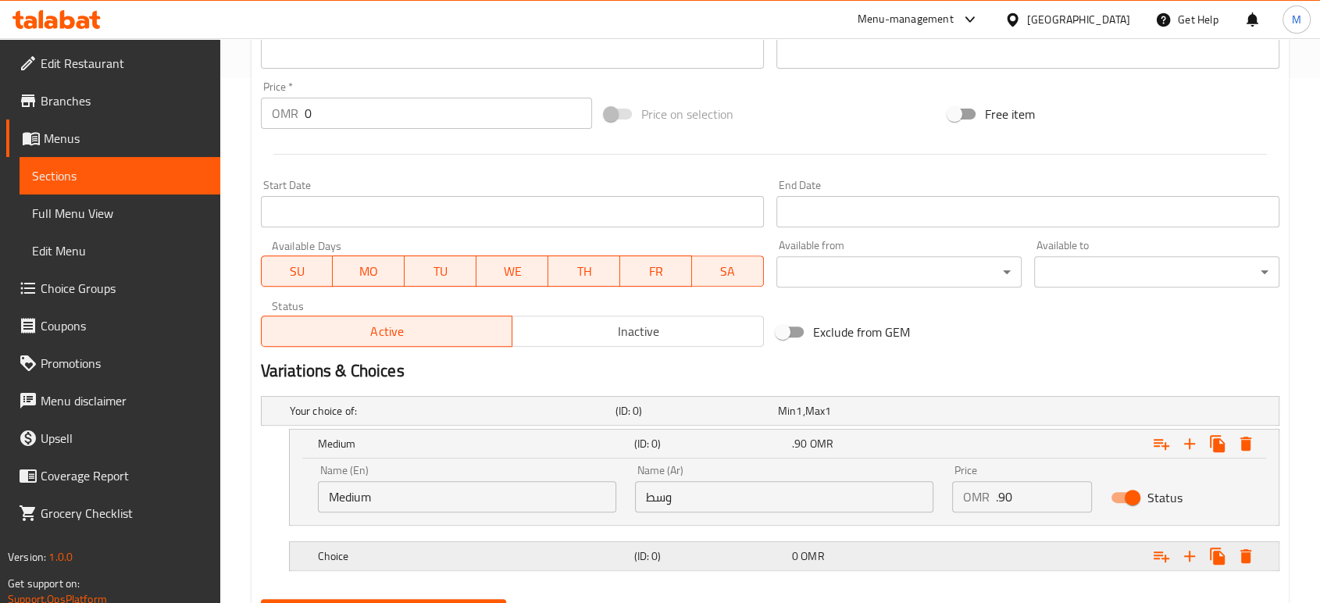
click at [499, 555] on h5 "Choice" at bounding box center [473, 556] width 310 height 16
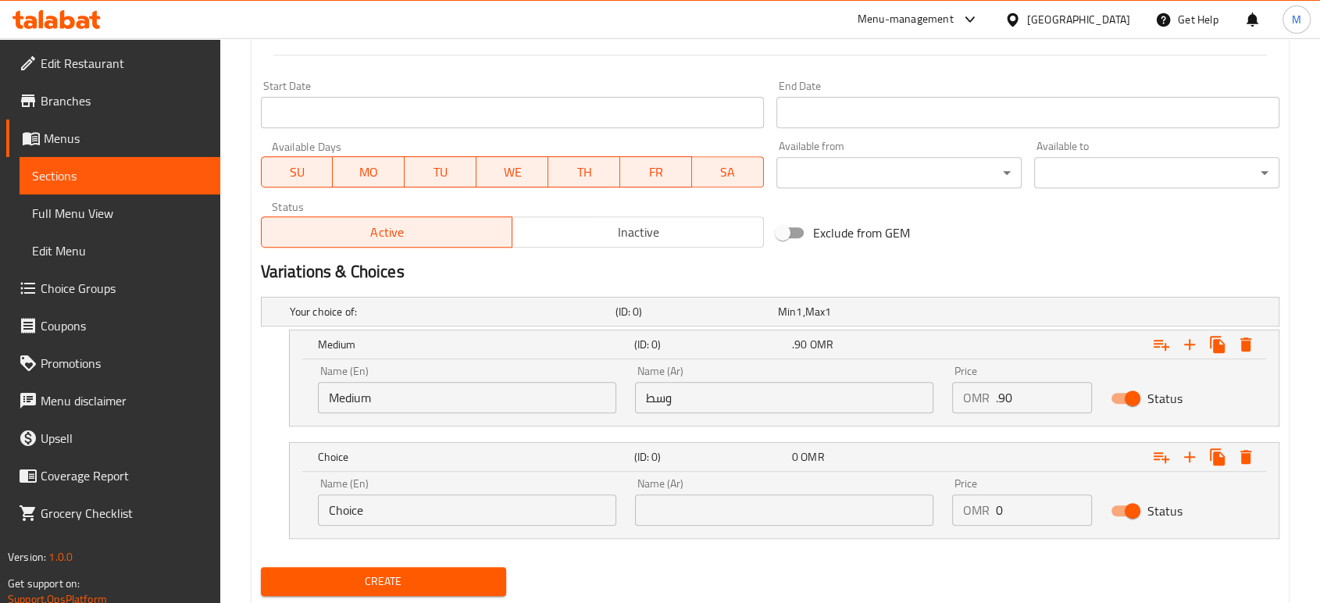
scroll to position [669, 0]
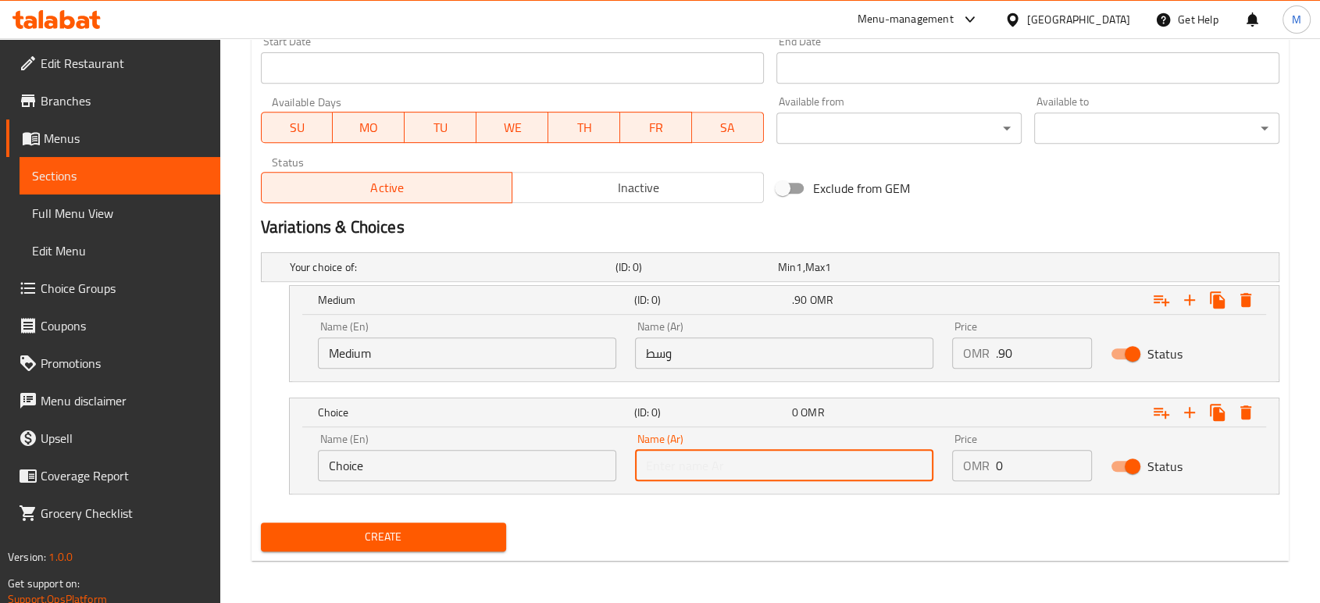
click at [830, 466] on input "text" at bounding box center [784, 465] width 298 height 31
type input "كبير"
click at [554, 455] on input "Choice" at bounding box center [467, 465] width 298 height 31
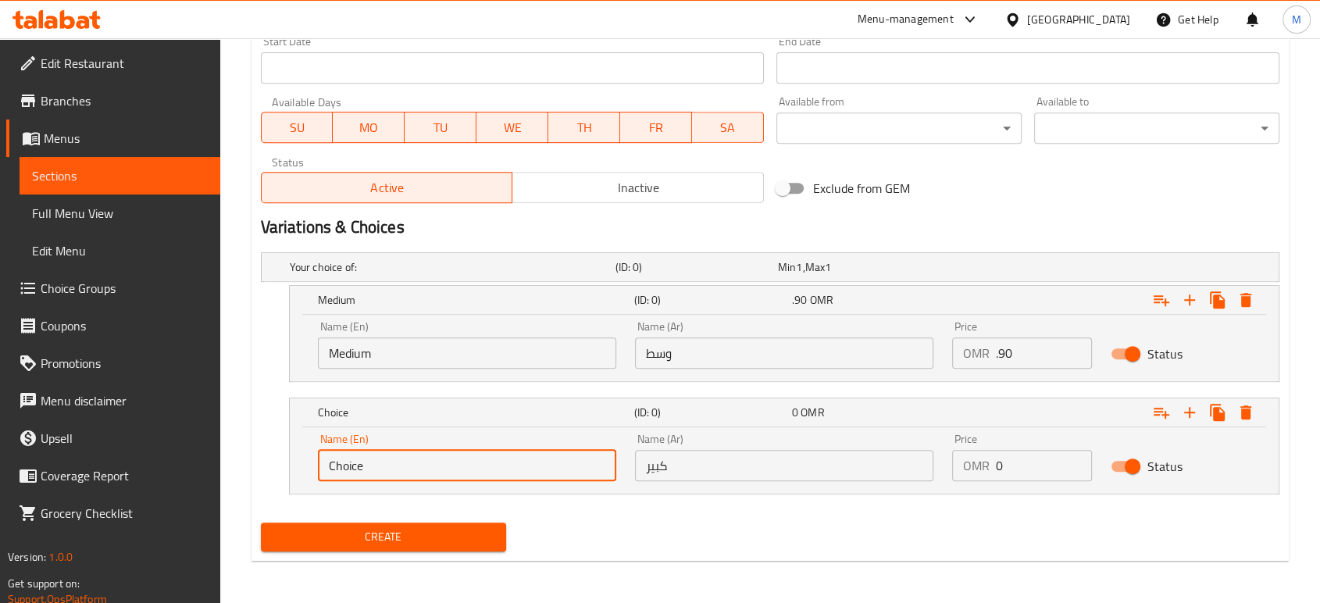
click at [554, 455] on input "Choice" at bounding box center [467, 465] width 298 height 31
type input "Large"
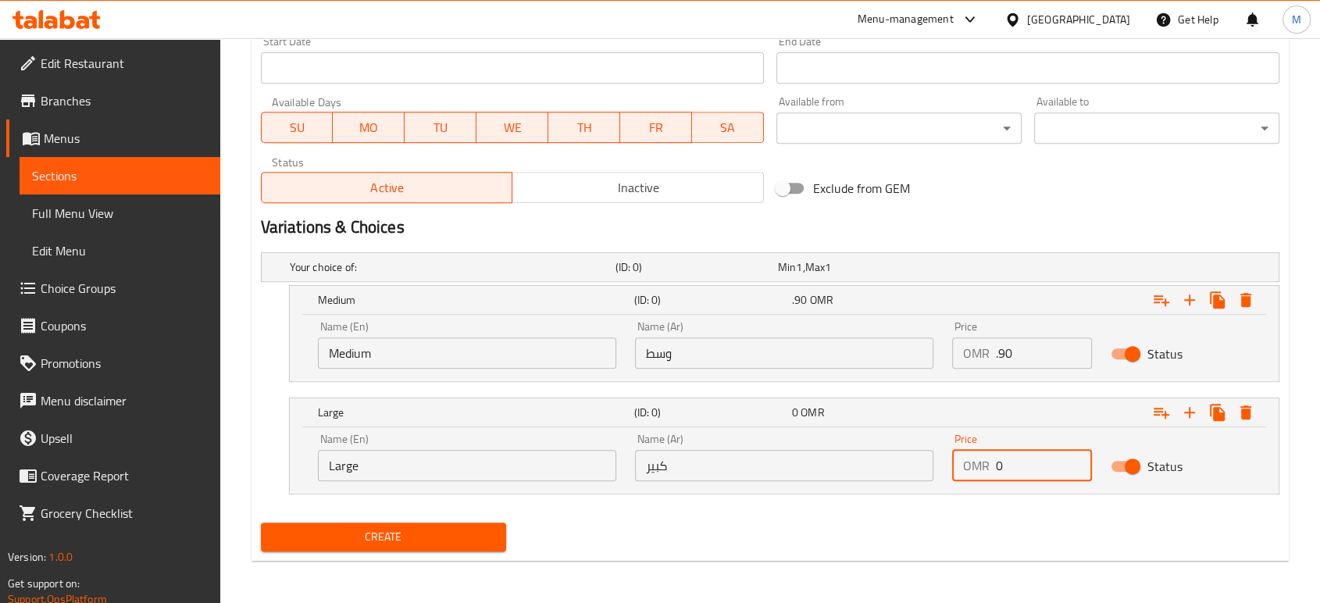
click at [1016, 470] on input "0" at bounding box center [1044, 465] width 96 height 31
type input "1.60"
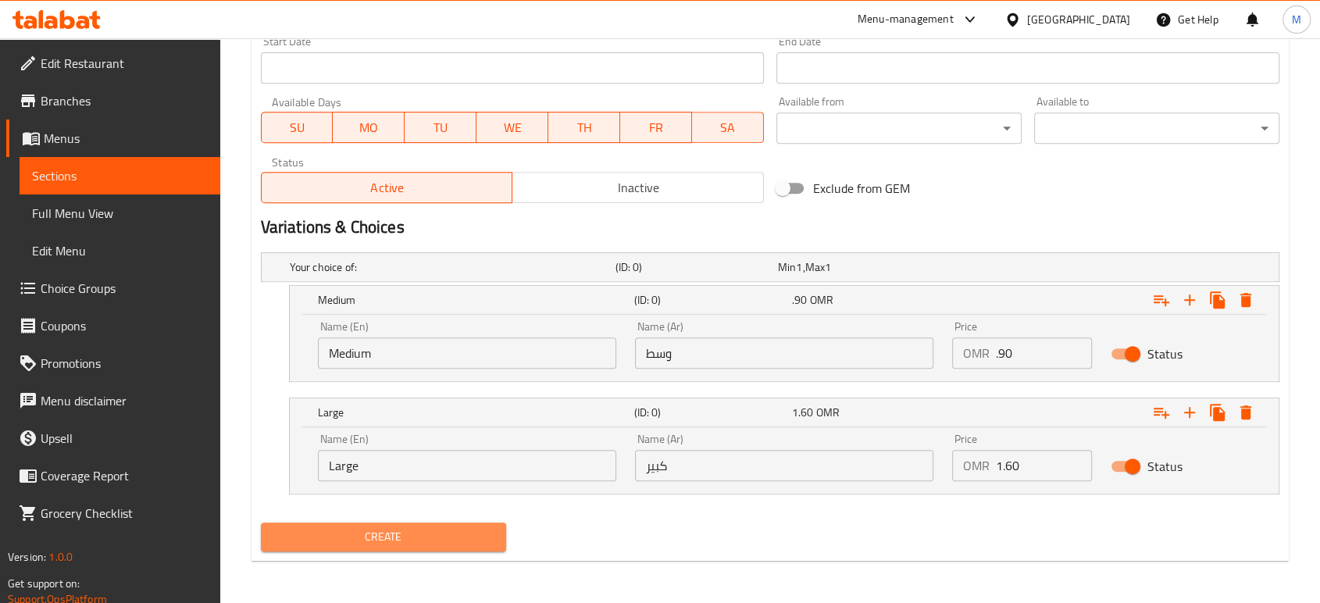
click at [453, 534] on span "Create" at bounding box center [383, 537] width 220 height 20
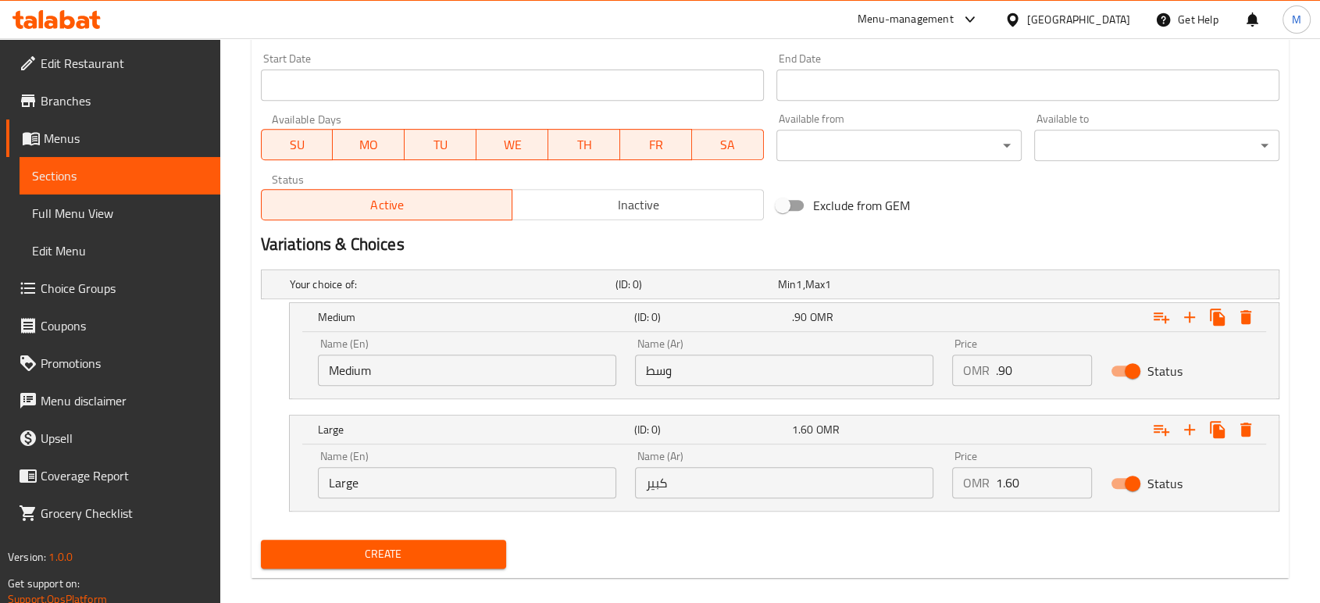
scroll to position [98, 0]
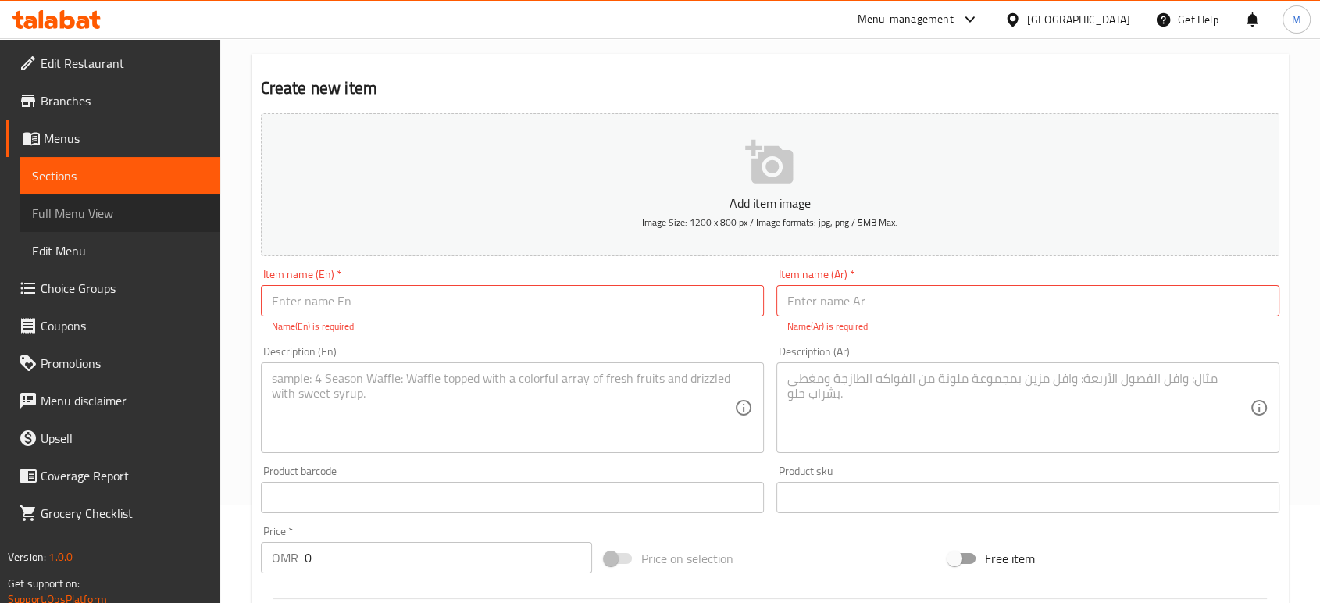
click at [104, 222] on span "Full Menu View" at bounding box center [120, 213] width 176 height 19
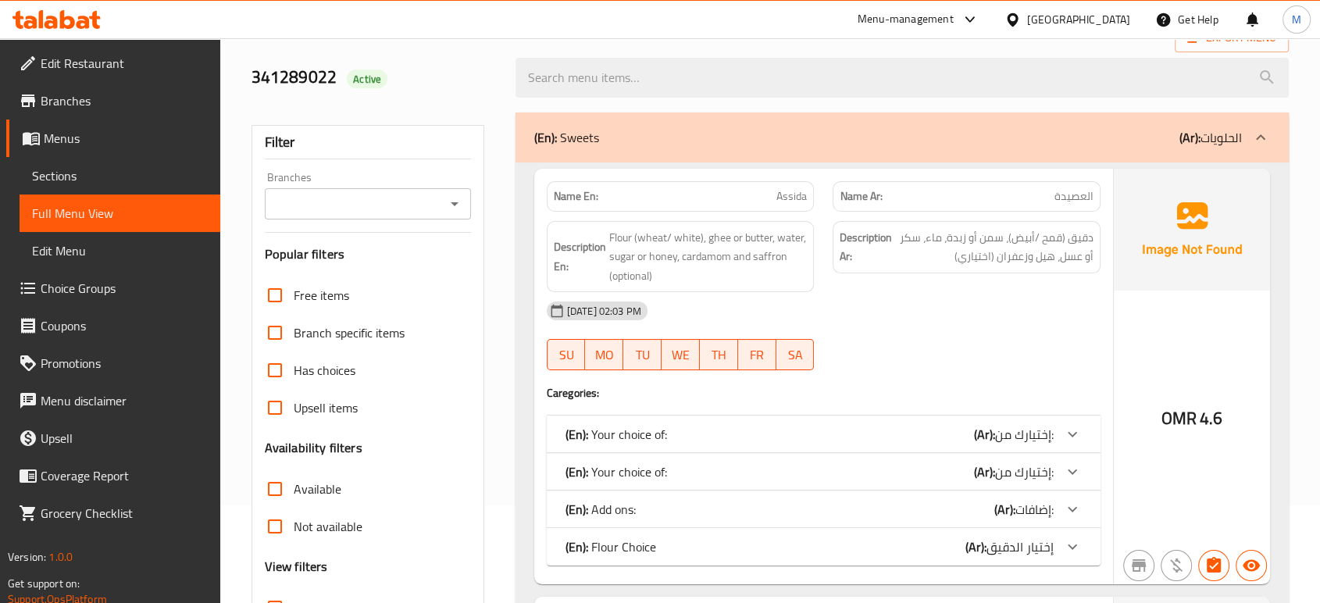
click at [907, 321] on div "[DATE] 02:03 PM" at bounding box center [823, 310] width 573 height 37
click at [922, 373] on div at bounding box center [966, 370] width 287 height 19
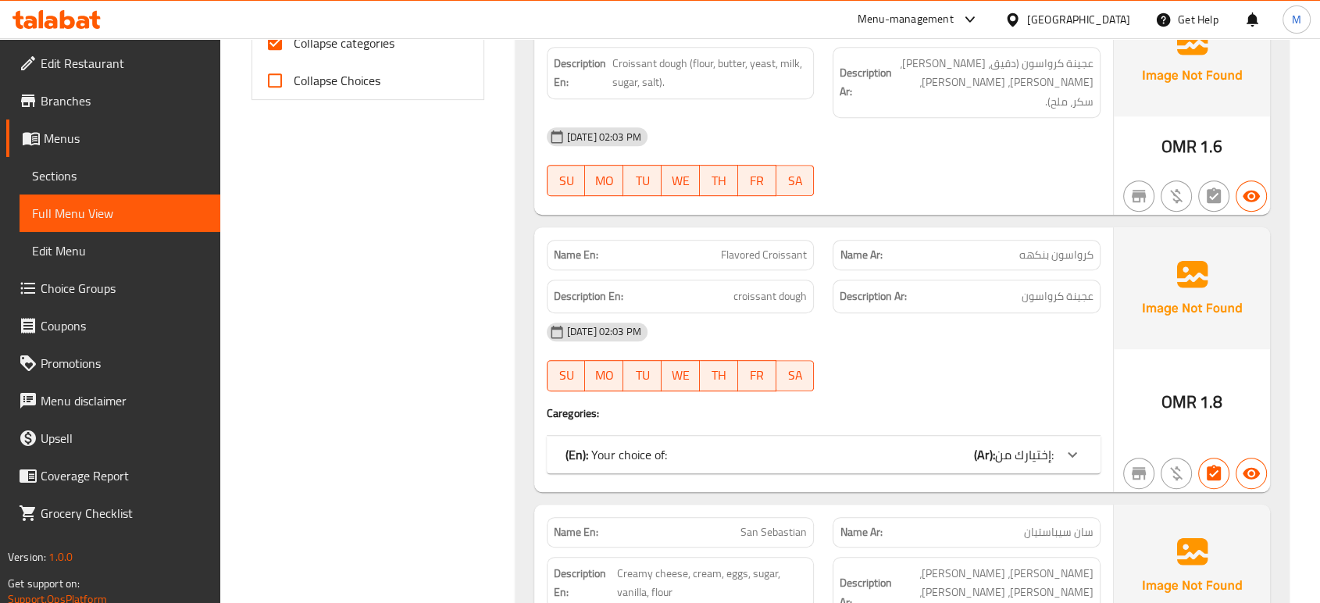
scroll to position [827, 0]
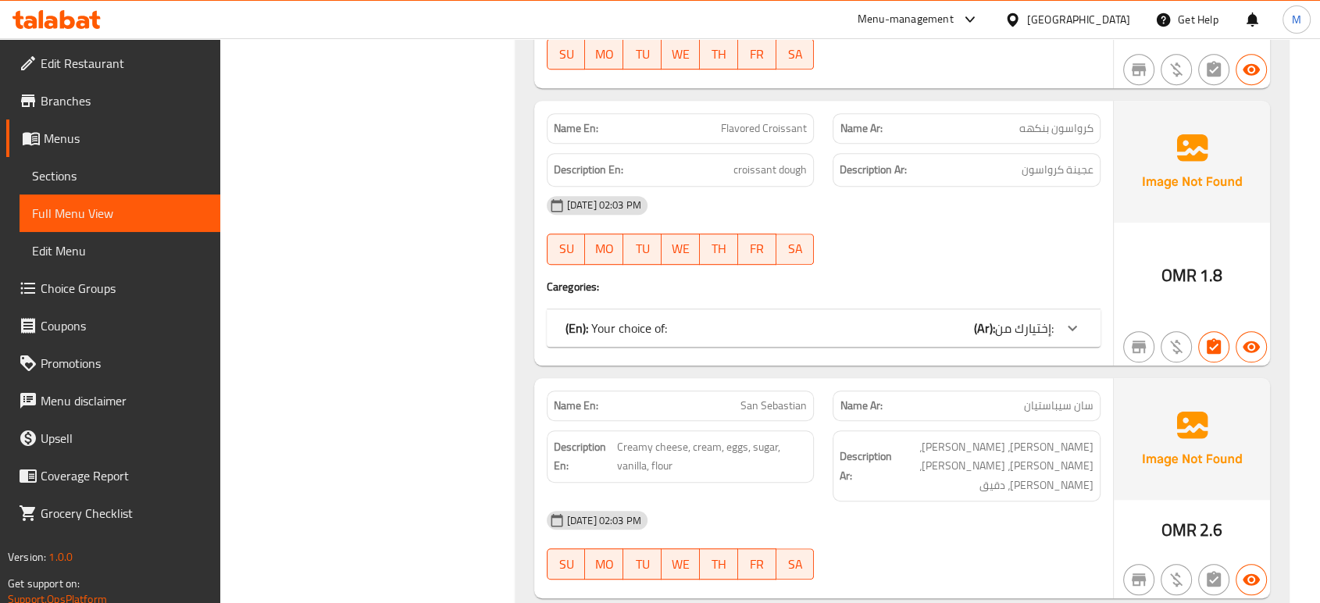
click at [1011, 502] on div "[DATE] 02:03 PM" at bounding box center [823, 520] width 573 height 37
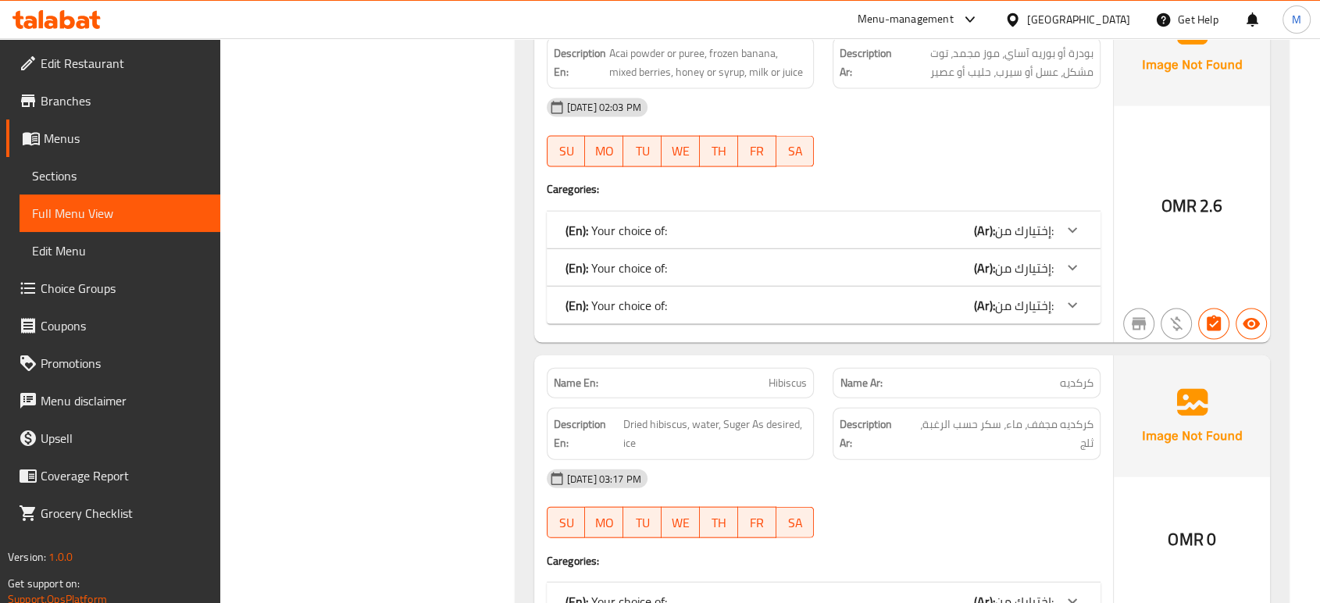
scroll to position [3396, 0]
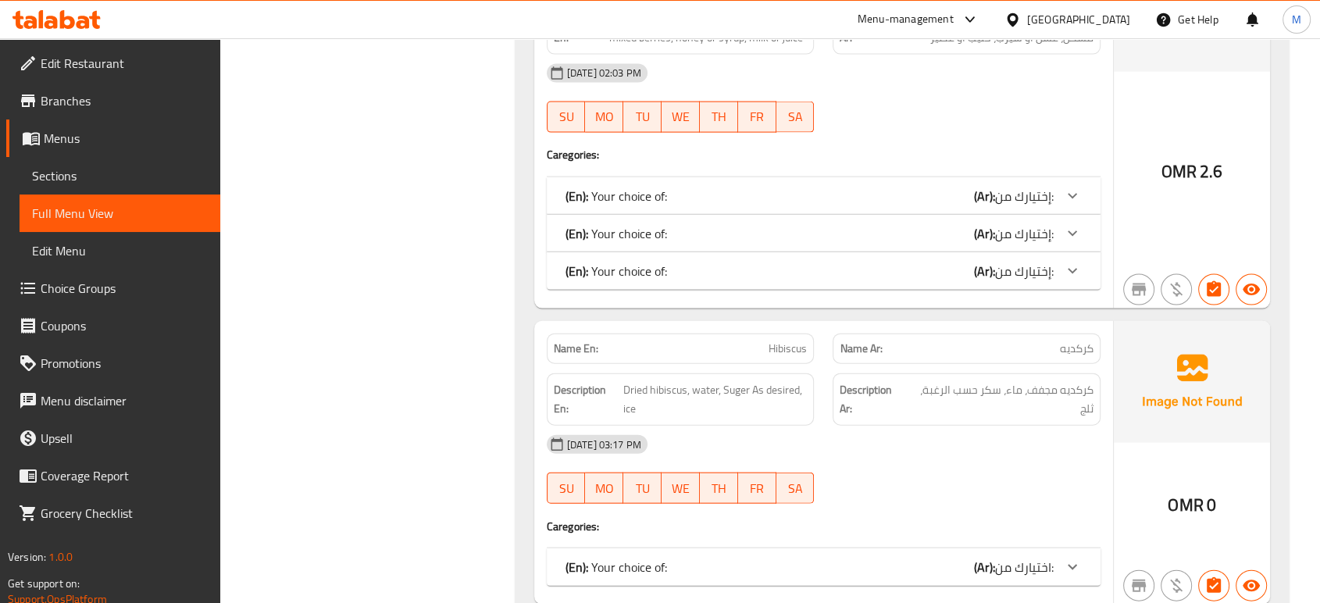
click at [1015, 555] on span "اختيارك من:" at bounding box center [1024, 566] width 59 height 23
click at [1030, 426] on div "28-08-2025 03:17 PM SU MO TU WE TH FR SA" at bounding box center [823, 469] width 573 height 87
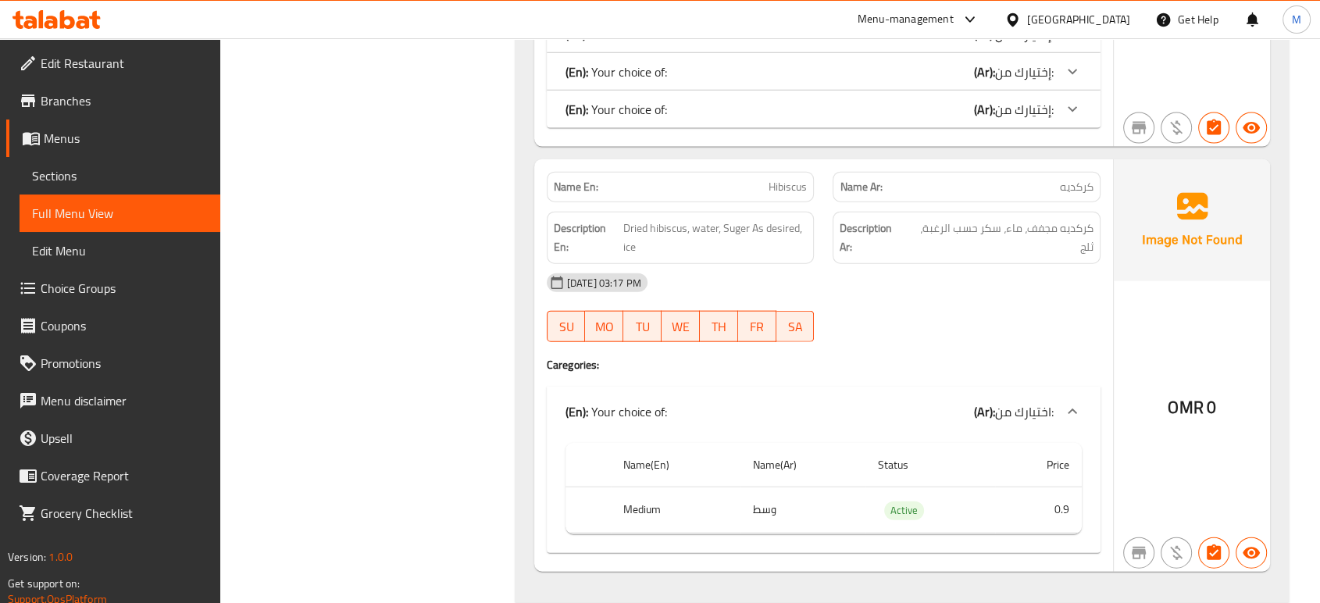
scroll to position [3708, 0]
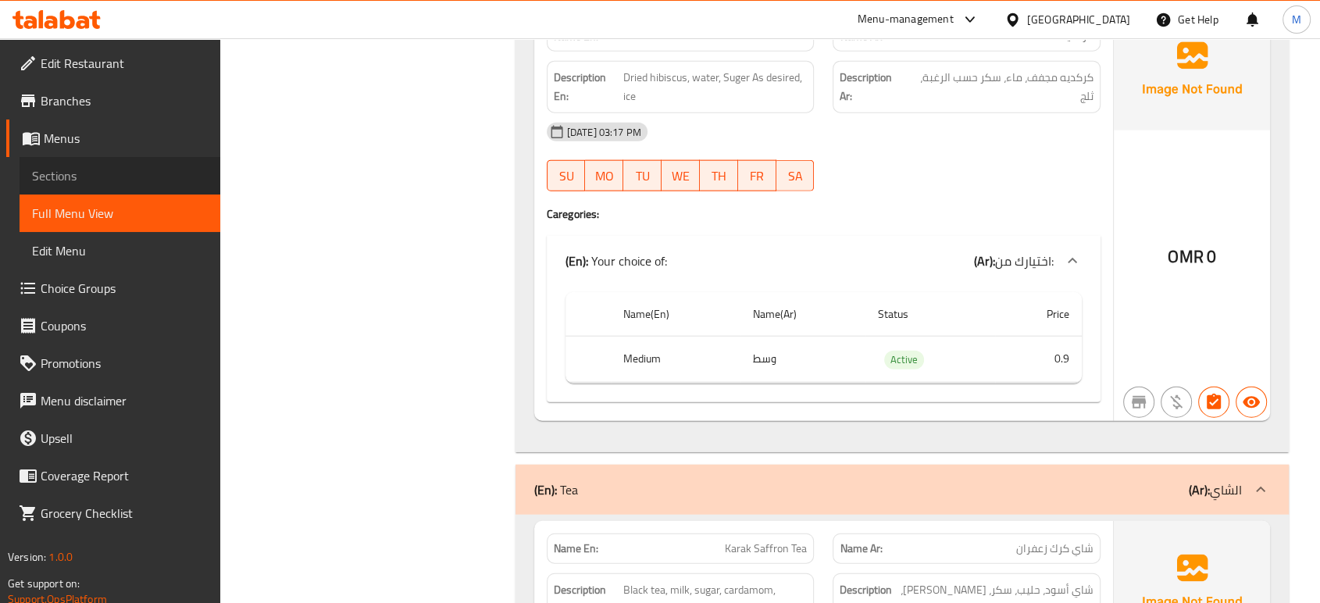
click at [50, 185] on span "Sections" at bounding box center [120, 175] width 176 height 19
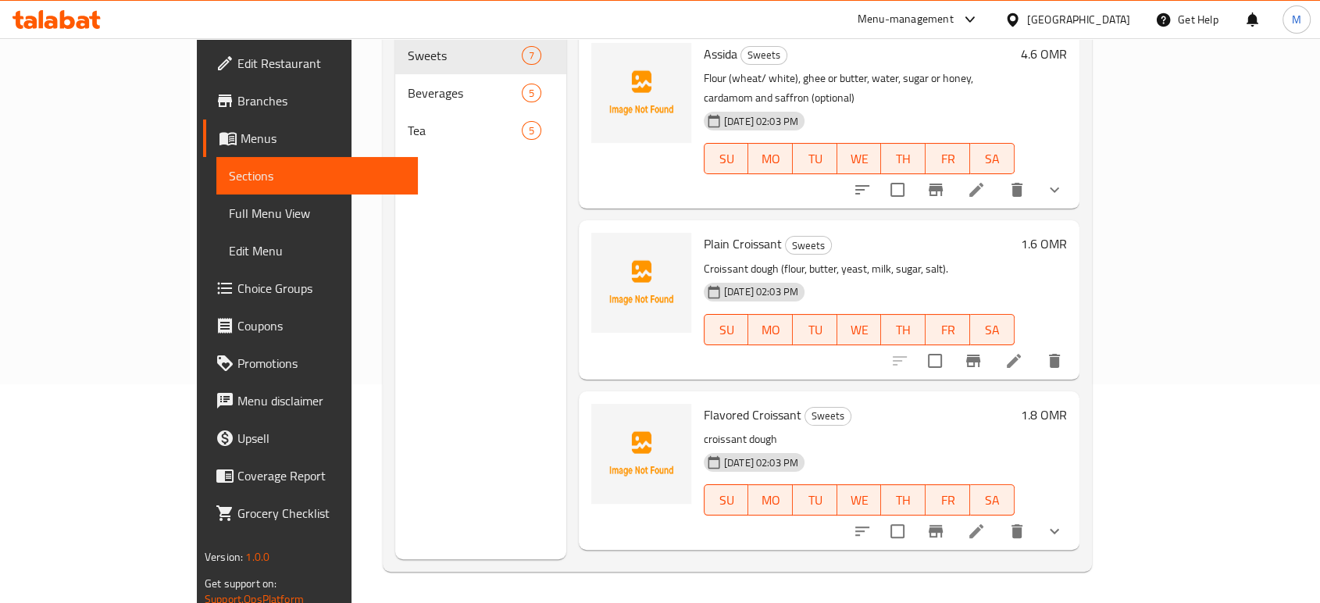
scroll to position [219, 0]
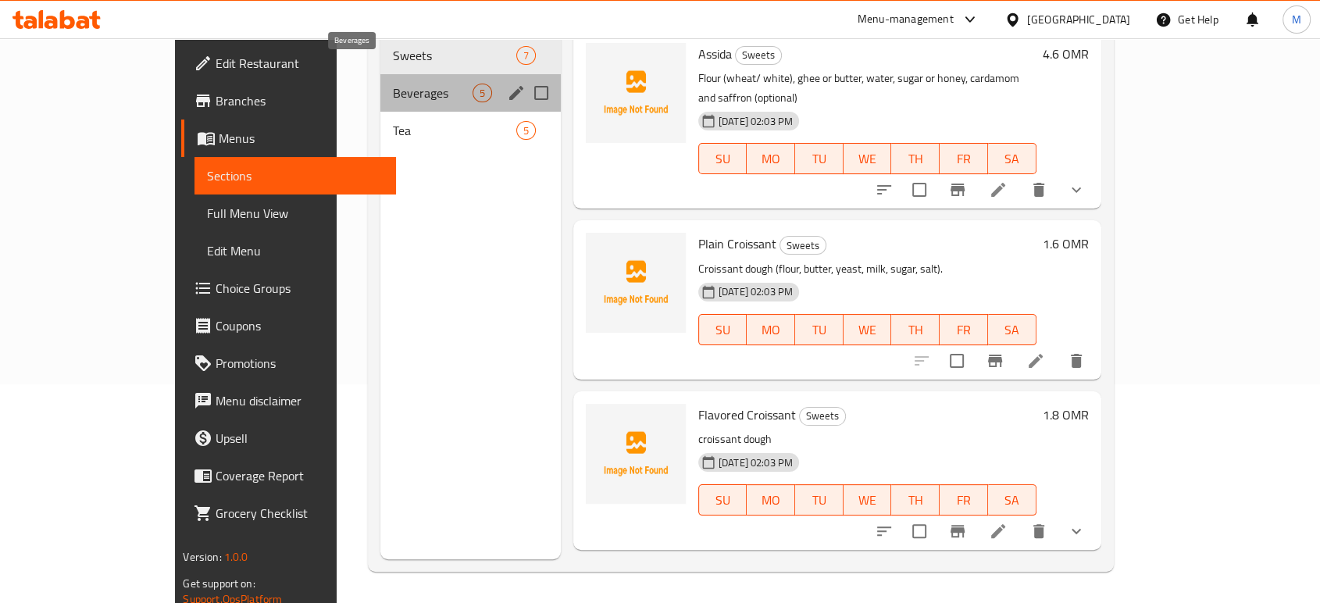
click at [393, 84] on span "Beverages" at bounding box center [432, 93] width 79 height 19
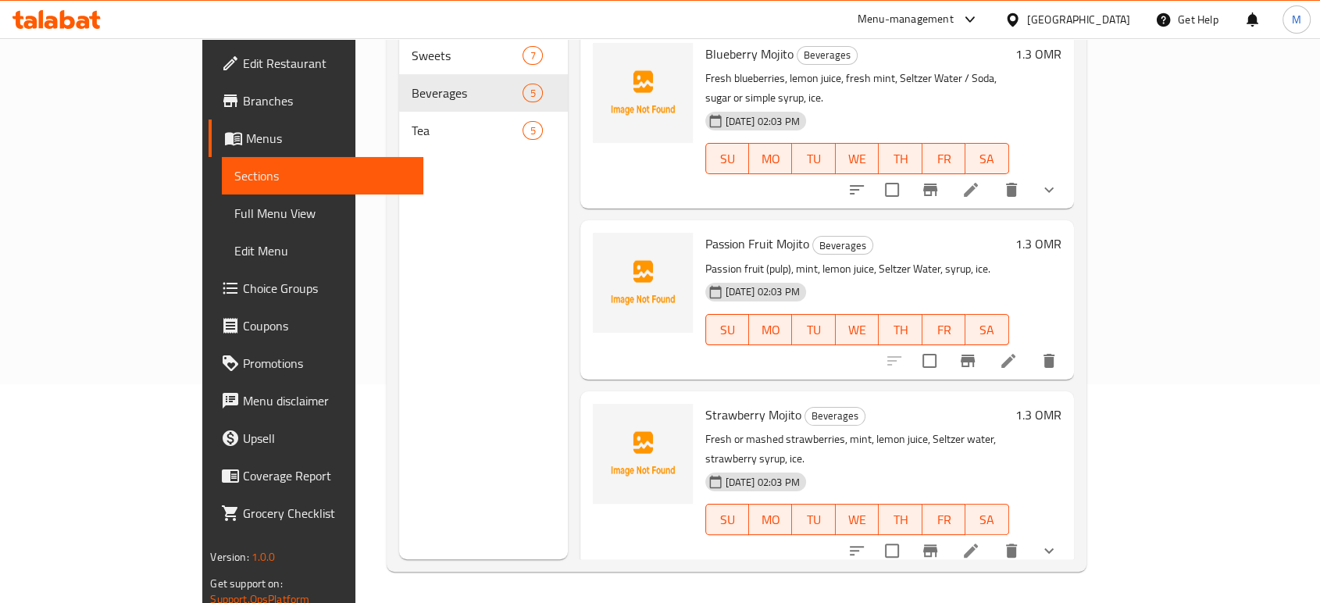
scroll to position [288, 0]
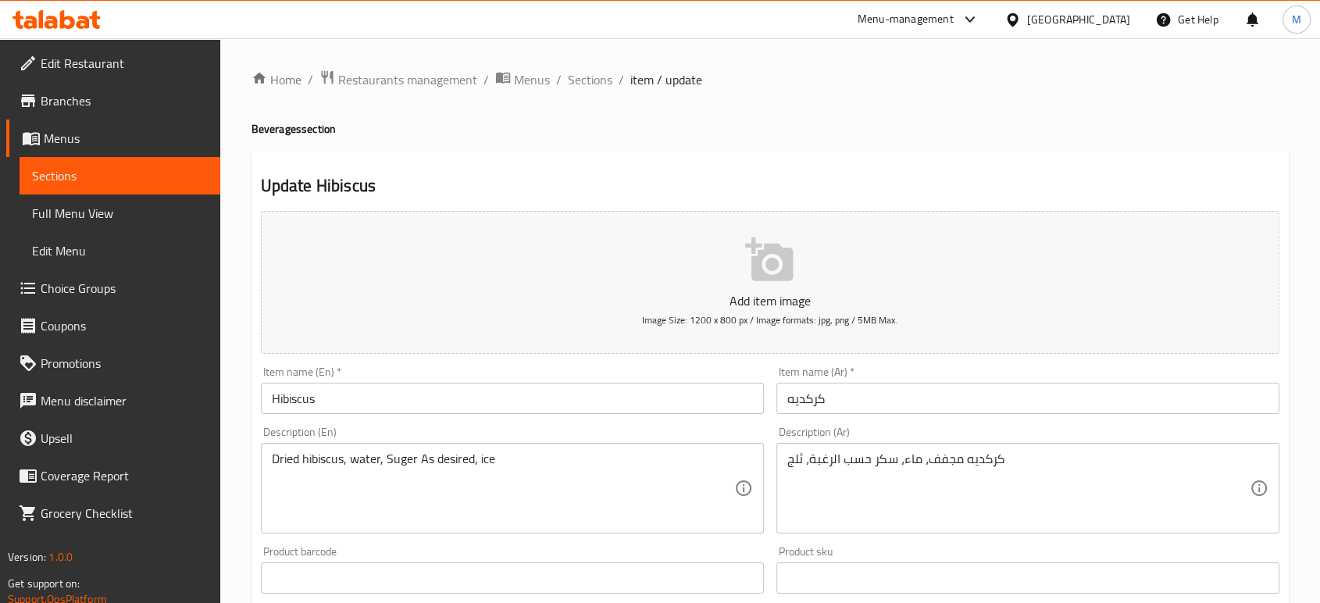
scroll to position [490, 0]
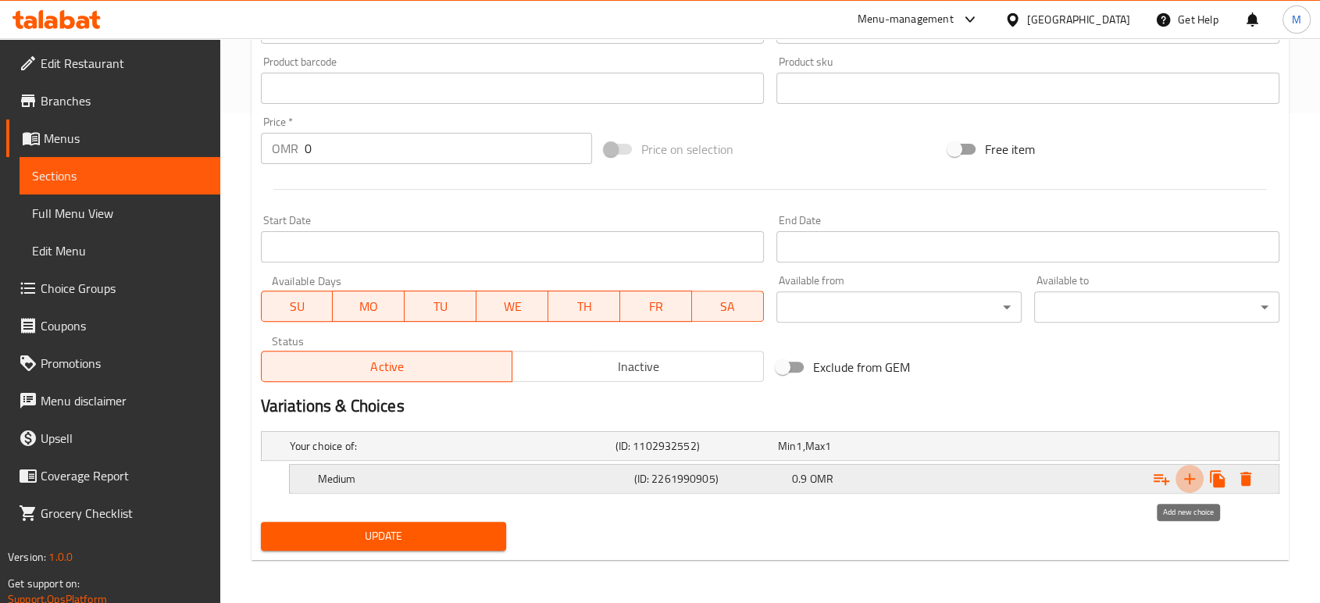
click at [1189, 481] on icon "Expand" at bounding box center [1189, 478] width 11 height 11
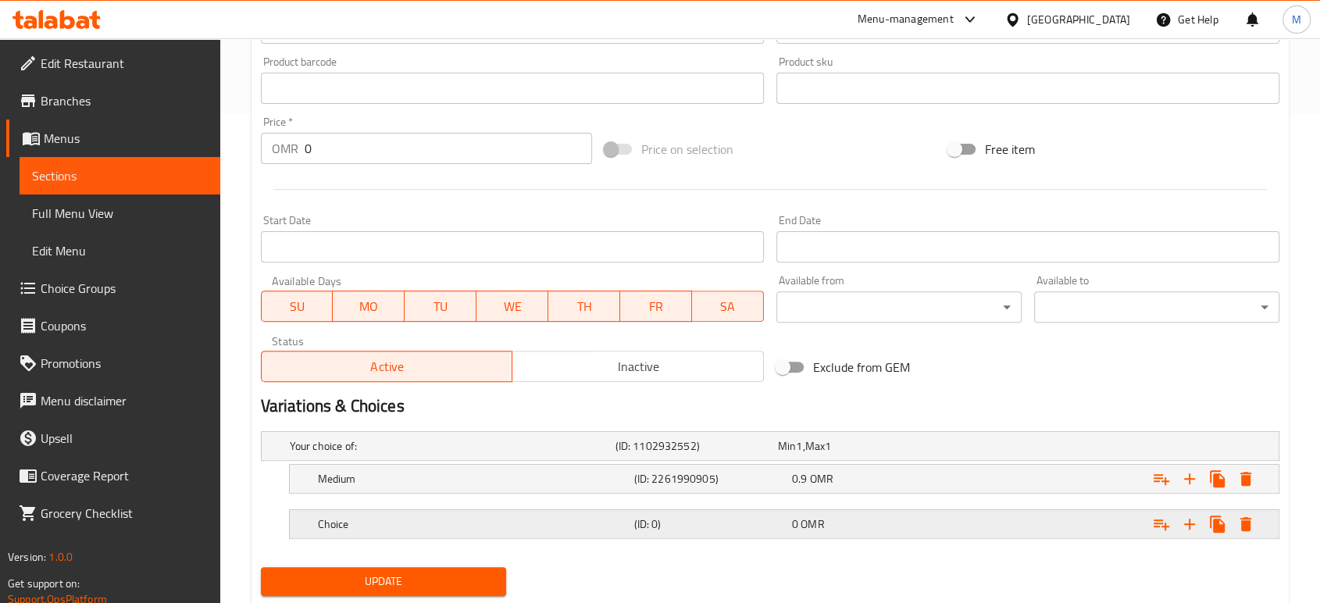
click at [448, 507] on div "Choice (ID: 0) 0 OMR" at bounding box center [789, 524] width 948 height 34
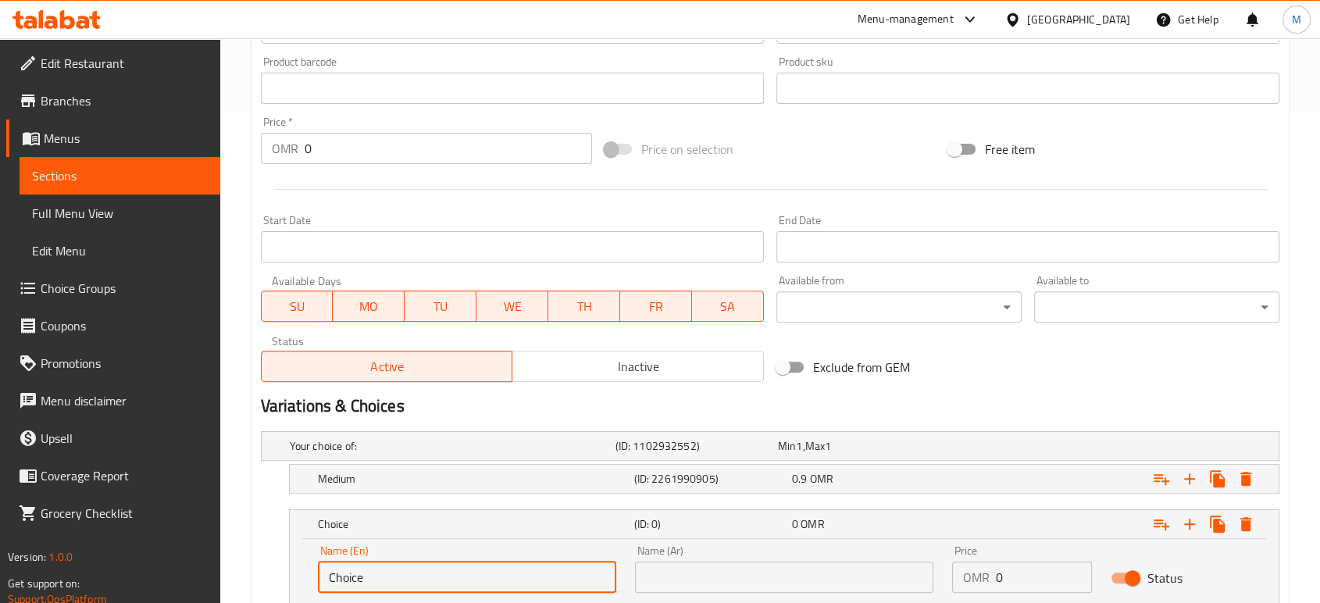
click at [368, 574] on input "Choice" at bounding box center [467, 577] width 298 height 31
type input "م"
type input "Large"
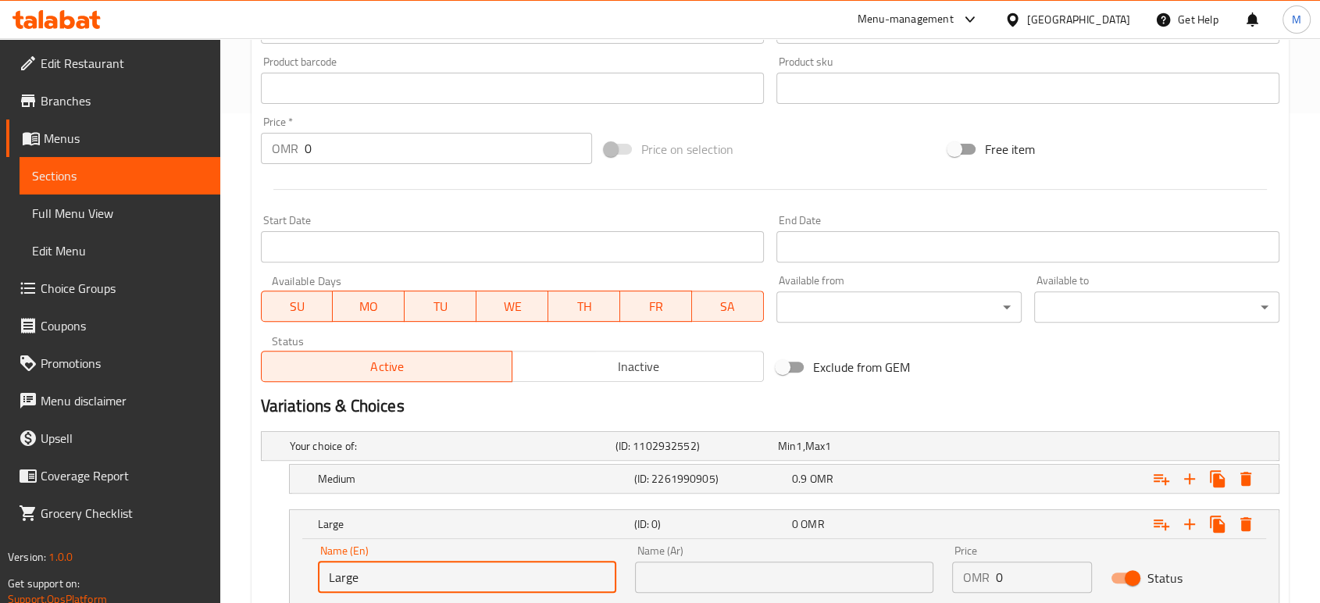
click at [760, 573] on input "text" at bounding box center [784, 577] width 298 height 31
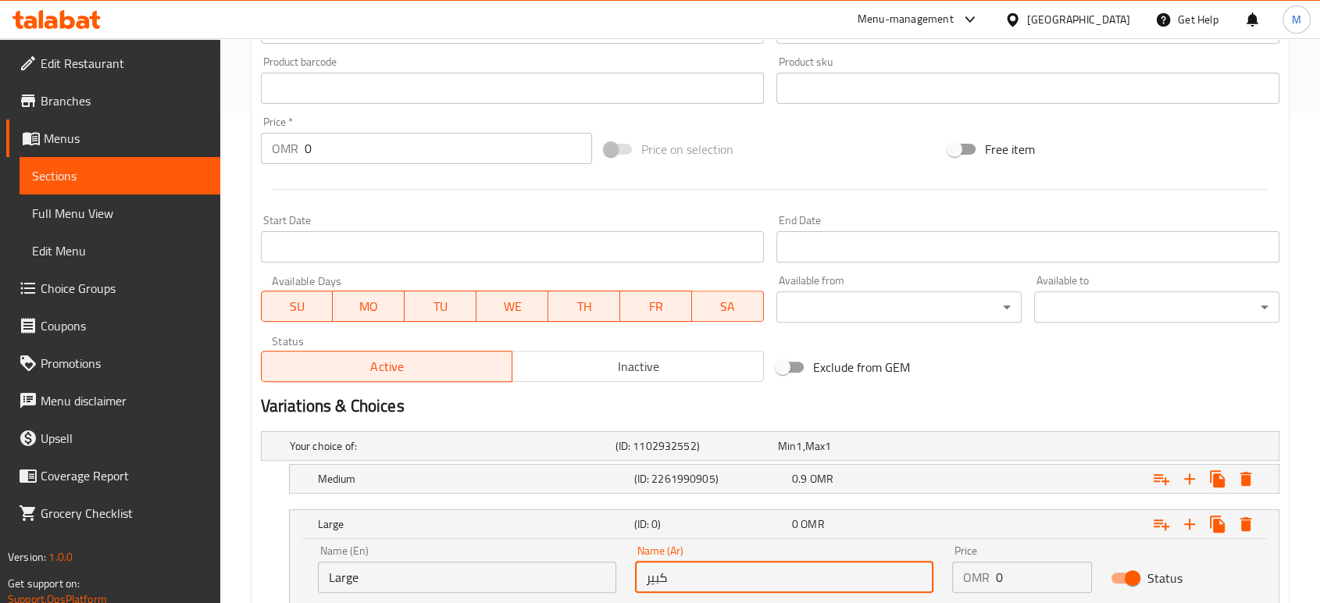
type input "كبير"
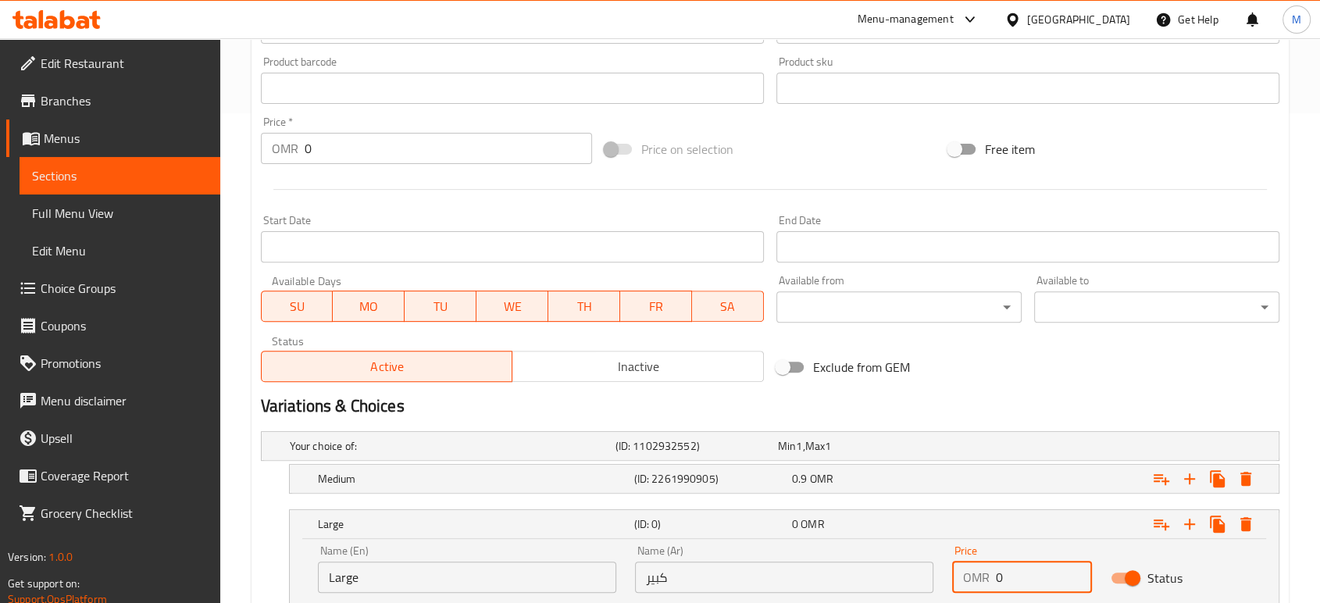
click at [1013, 577] on input "0" at bounding box center [1044, 577] width 96 height 31
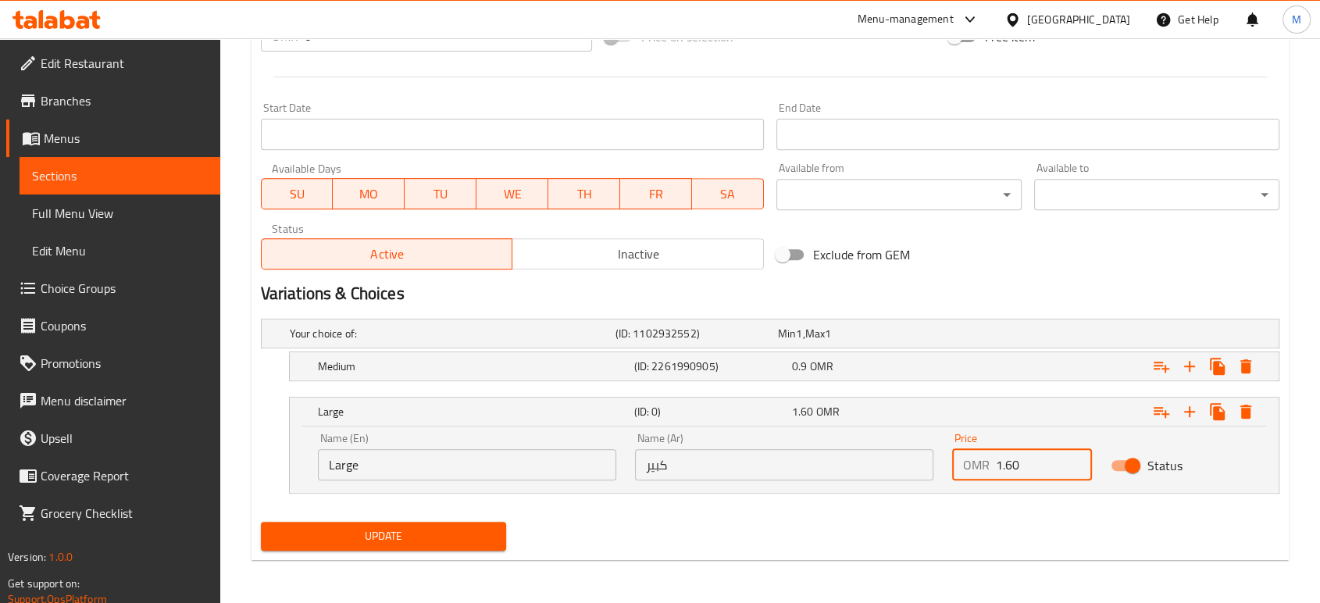
type input "1.60"
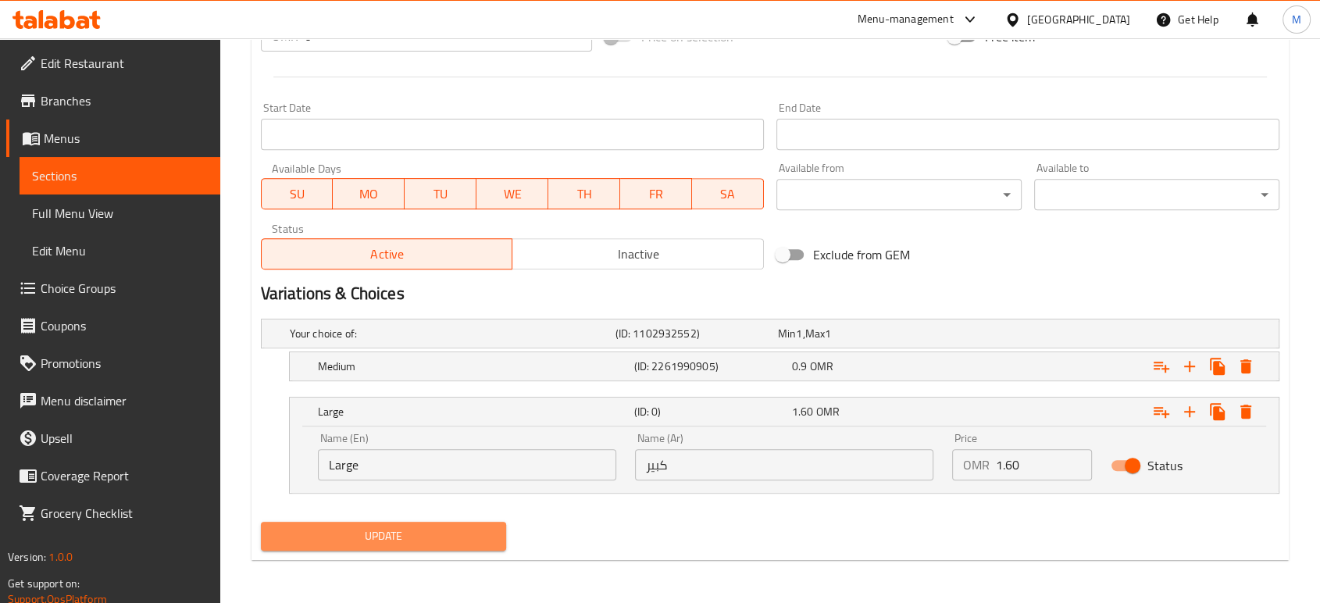
click at [429, 537] on span "Update" at bounding box center [383, 537] width 220 height 20
click at [470, 546] on button "Update" at bounding box center [383, 536] width 245 height 29
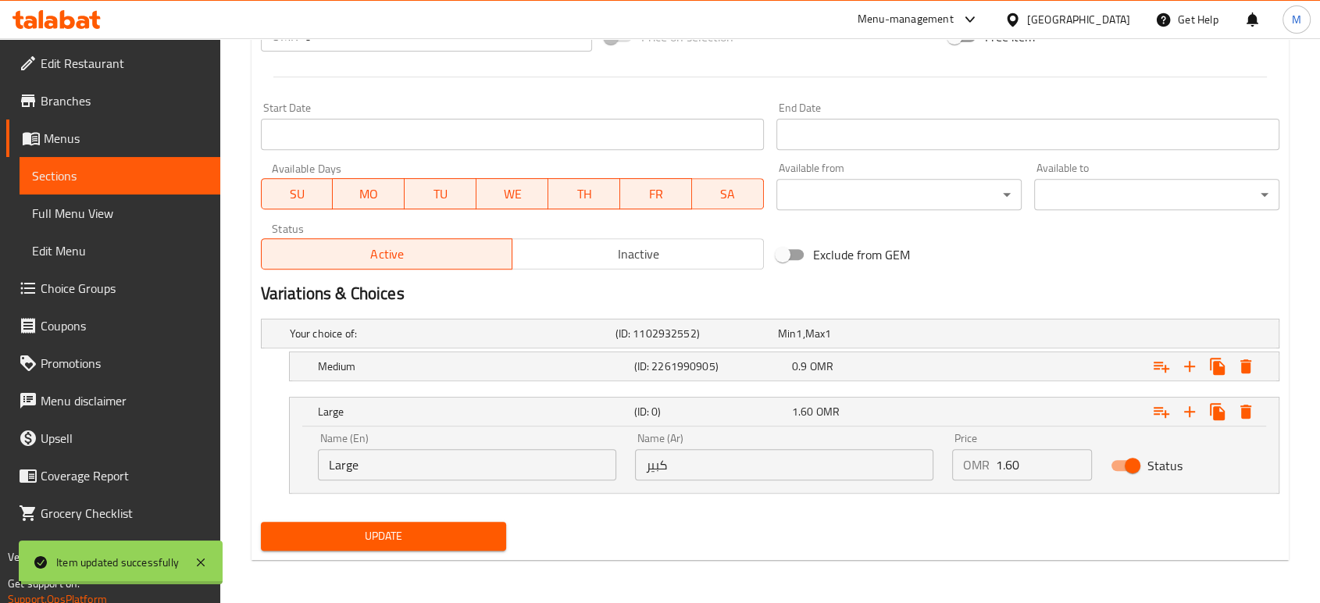
click at [166, 208] on div "Edit Restaurant Branches Menus Sections Full Menu View Edit Menu Choice Groups …" at bounding box center [660, 20] width 1320 height 1168
click at [166, 208] on span "Full Menu View" at bounding box center [120, 213] width 176 height 19
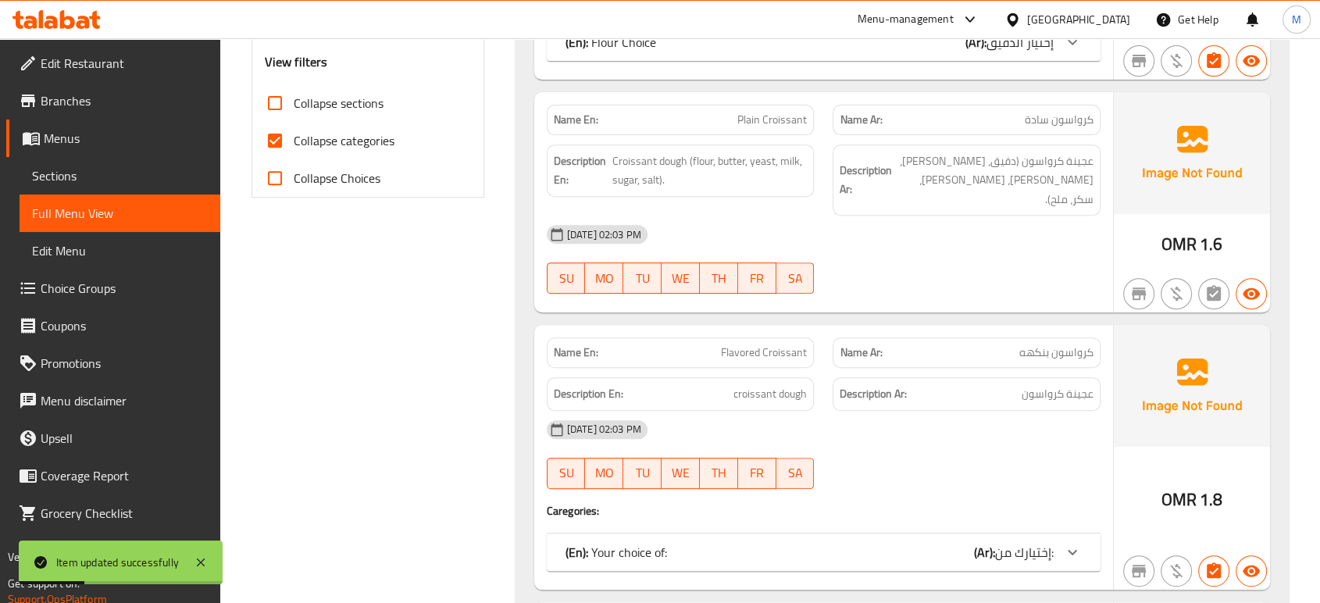
click at [1013, 428] on div "28-08-2025 02:03 PM SU MO TU WE TH FR SA" at bounding box center [823, 454] width 573 height 87
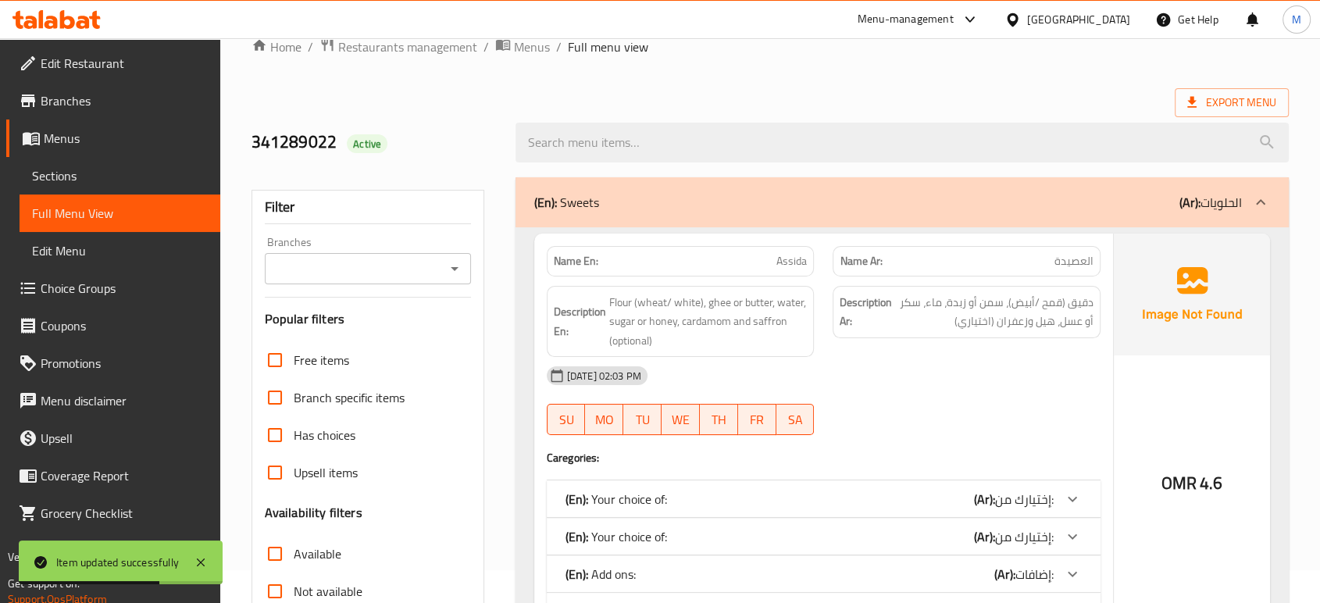
scroll to position [3381, 0]
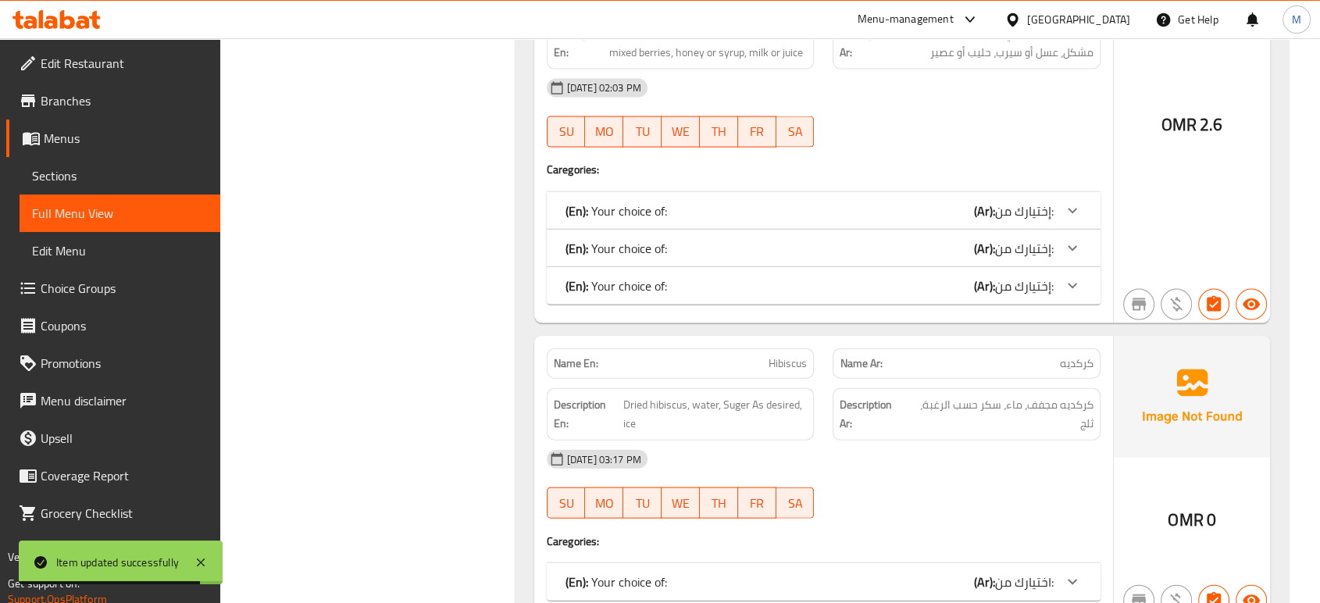
click at [1029, 570] on span "اختيارك من:" at bounding box center [1024, 581] width 59 height 23
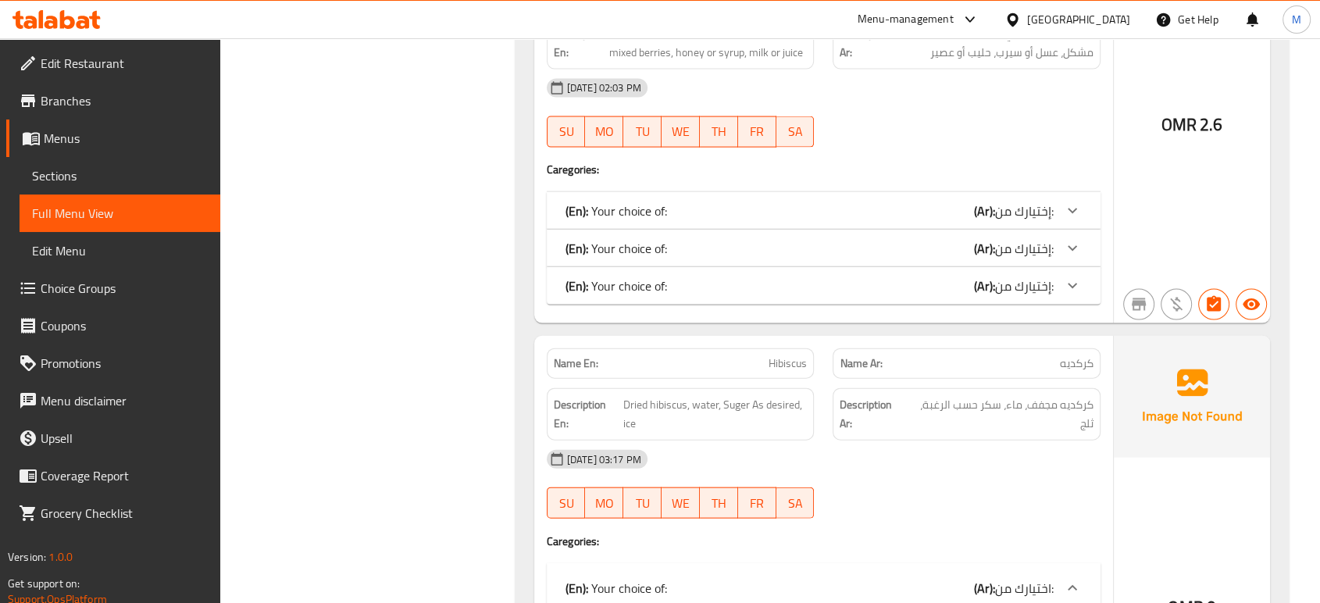
scroll to position [3908, 0]
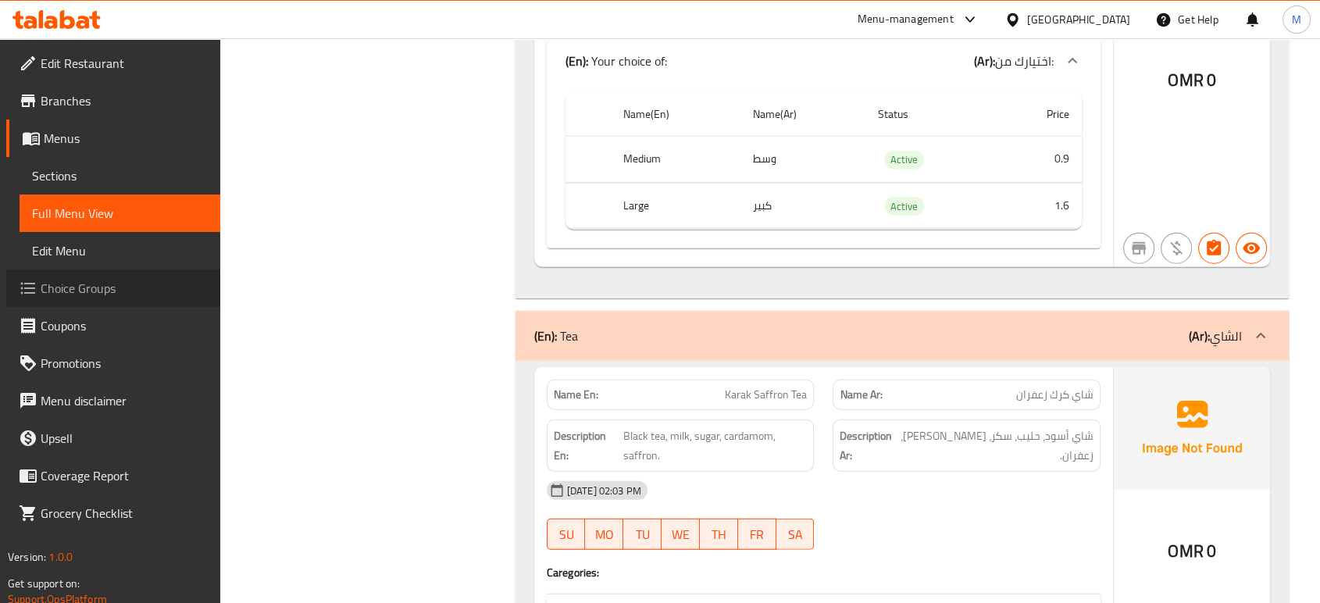
click at [81, 287] on span "Choice Groups" at bounding box center [124, 288] width 167 height 19
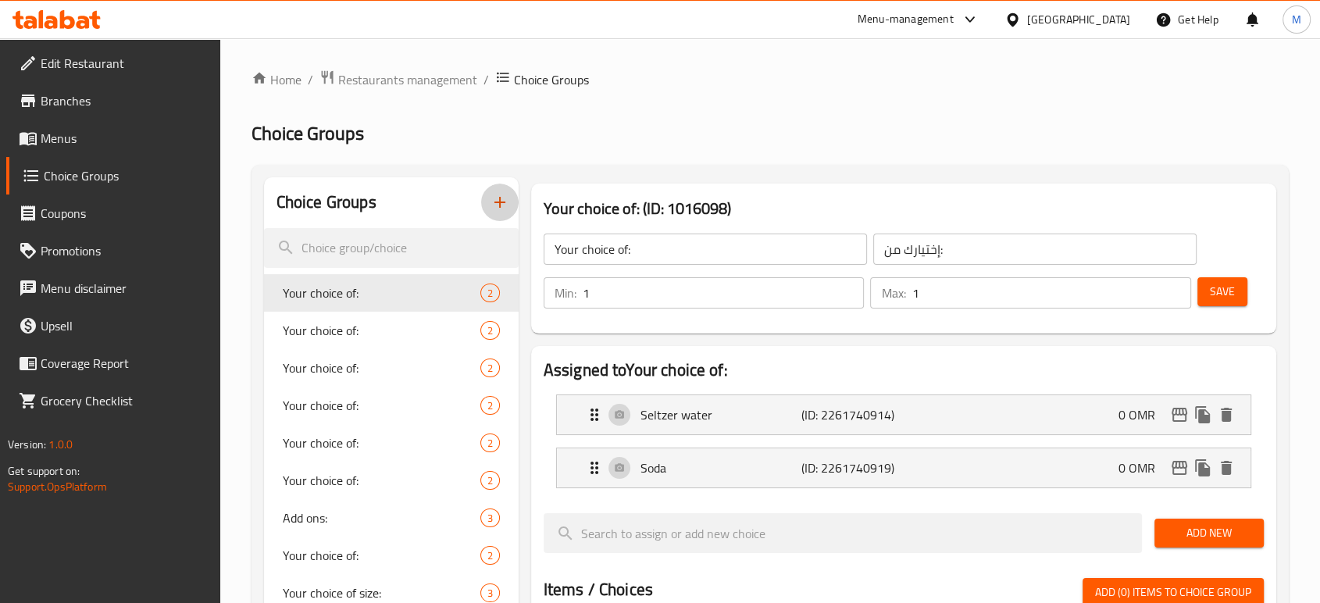
click at [496, 205] on icon "button" at bounding box center [500, 202] width 19 height 19
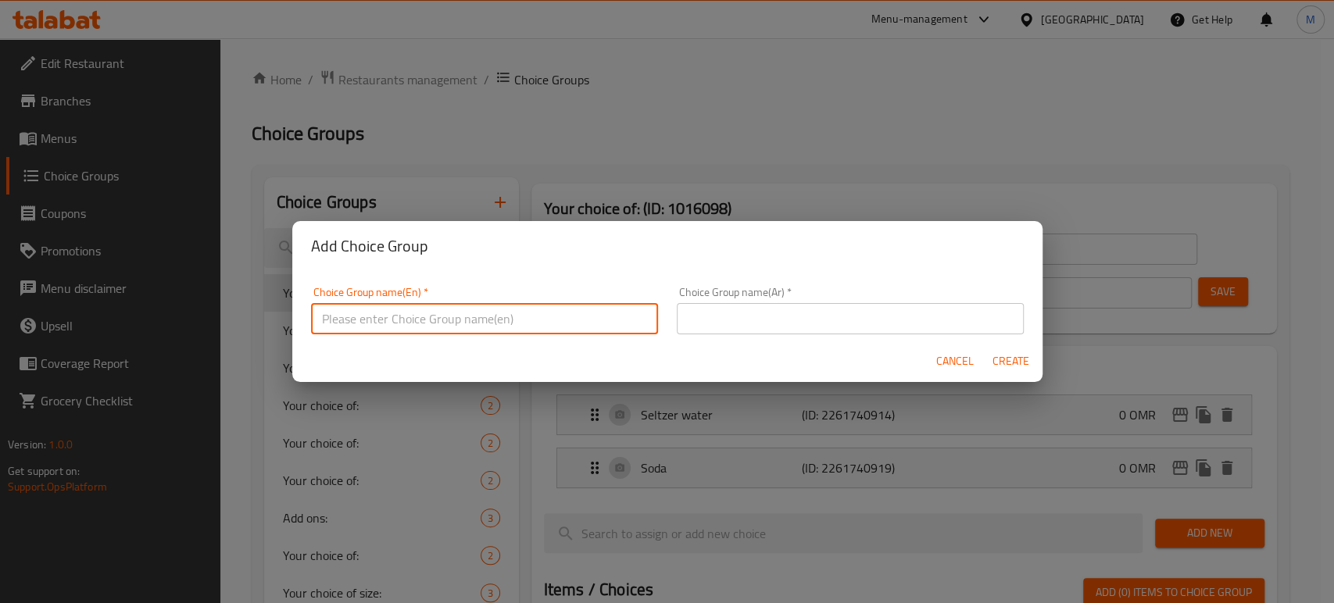
click at [525, 308] on input "text" at bounding box center [484, 318] width 347 height 31
type input "ٍ"
type input "Sugar Choice"
click at [715, 330] on input "text" at bounding box center [850, 318] width 347 height 31
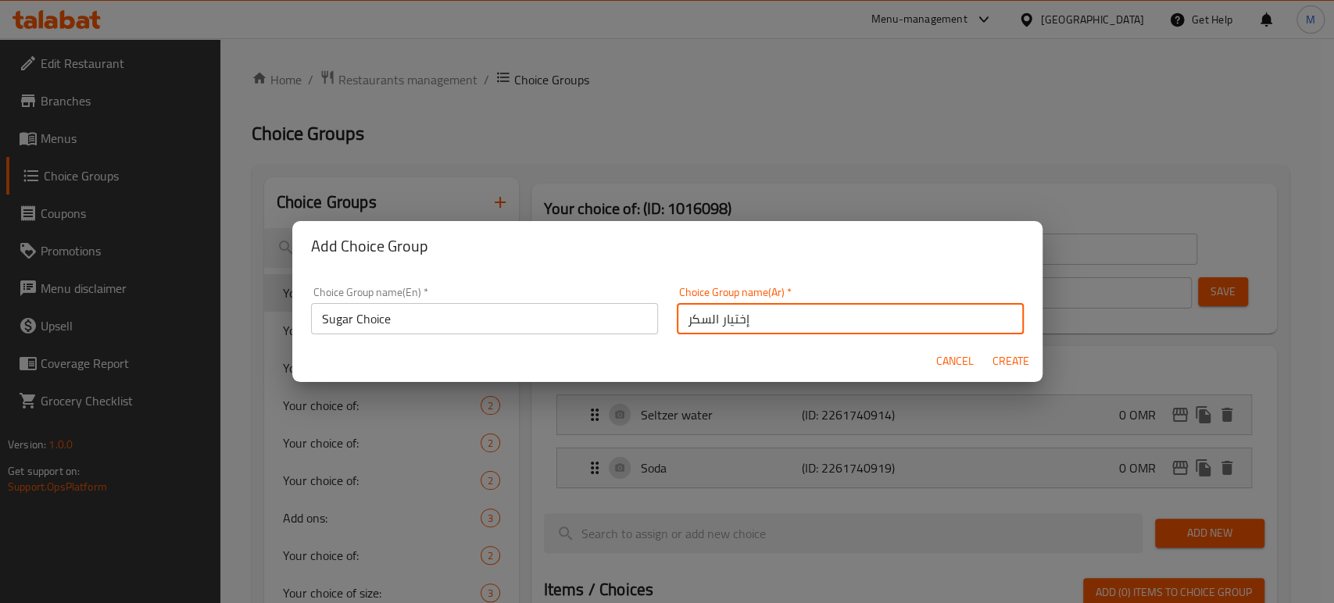
type input "إختيار السكر"
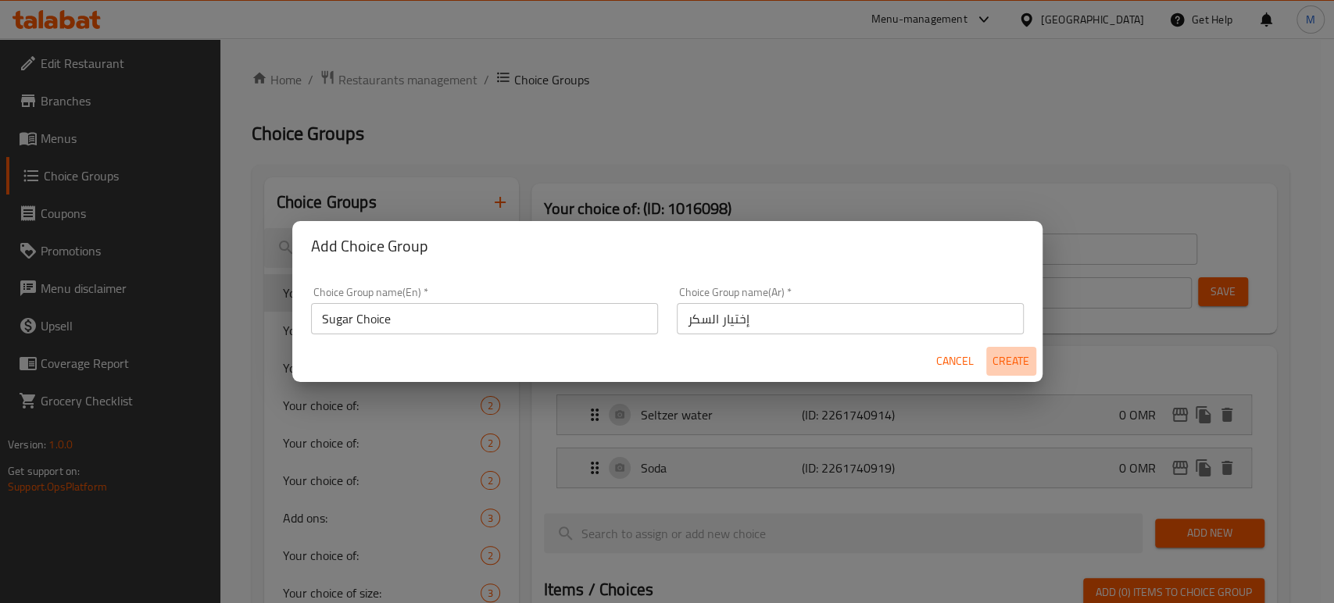
click at [1009, 356] on span "Create" at bounding box center [1010, 362] width 37 height 20
type input "Sugar Choice"
type input "إختيار السكر"
type input "0"
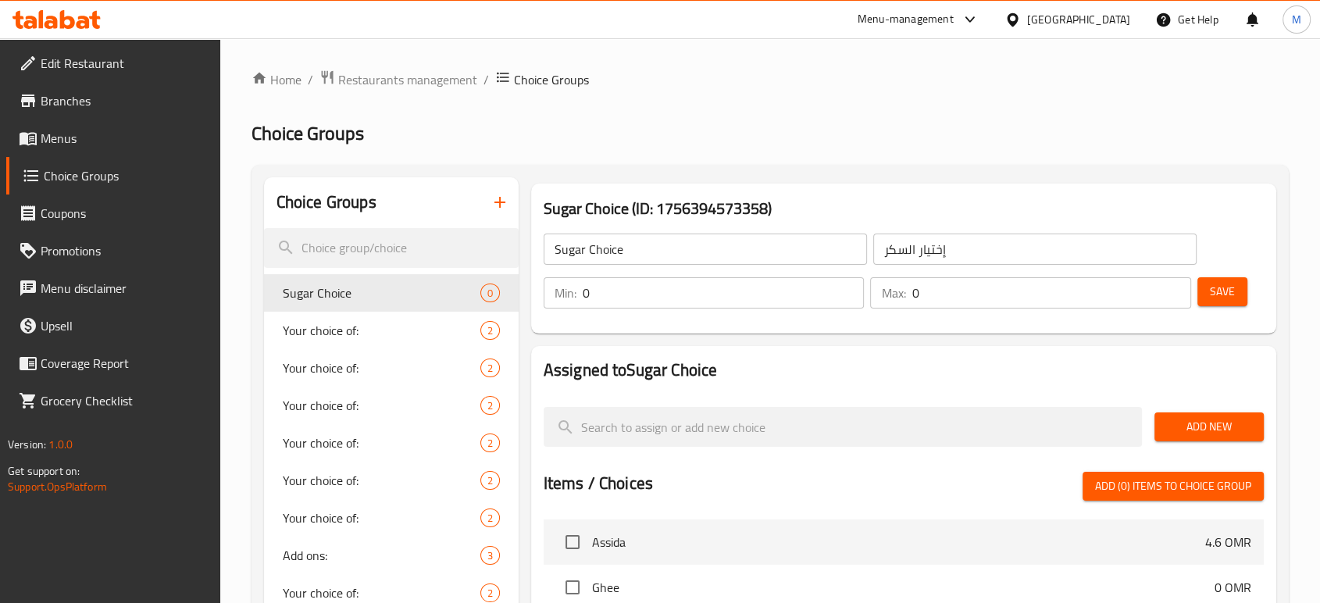
click at [734, 298] on input "0" at bounding box center [724, 292] width 282 height 31
click at [730, 298] on input "0" at bounding box center [724, 292] width 282 height 31
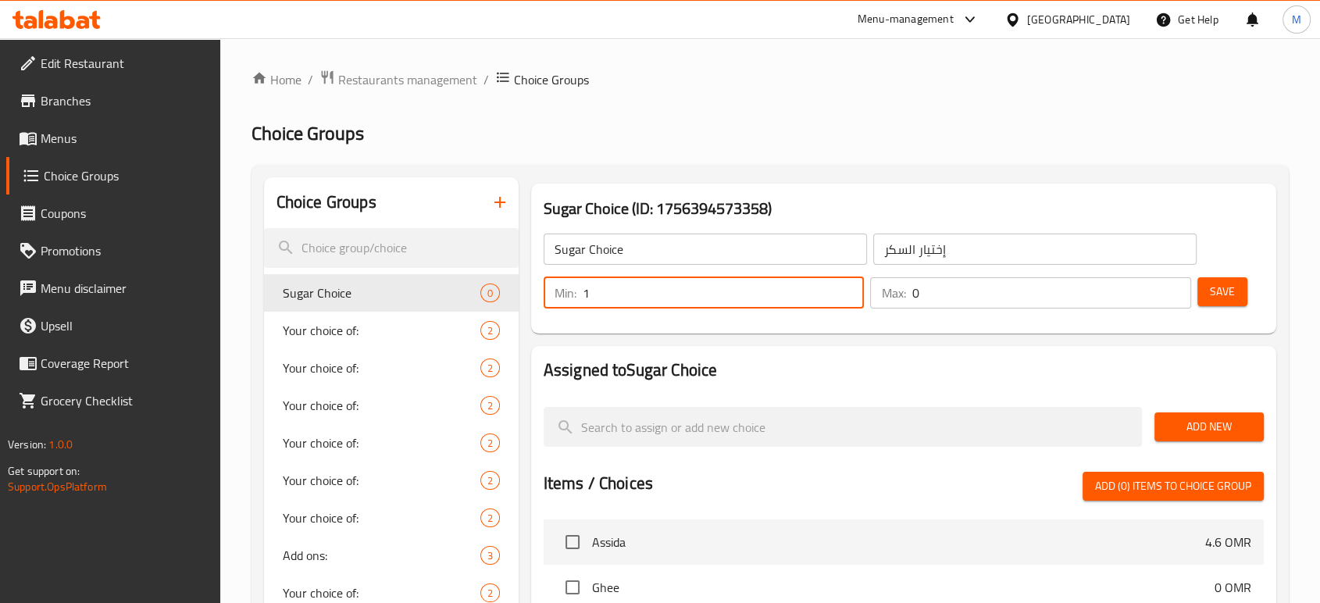
type input "1"
click at [1002, 296] on input "0" at bounding box center [1052, 292] width 280 height 31
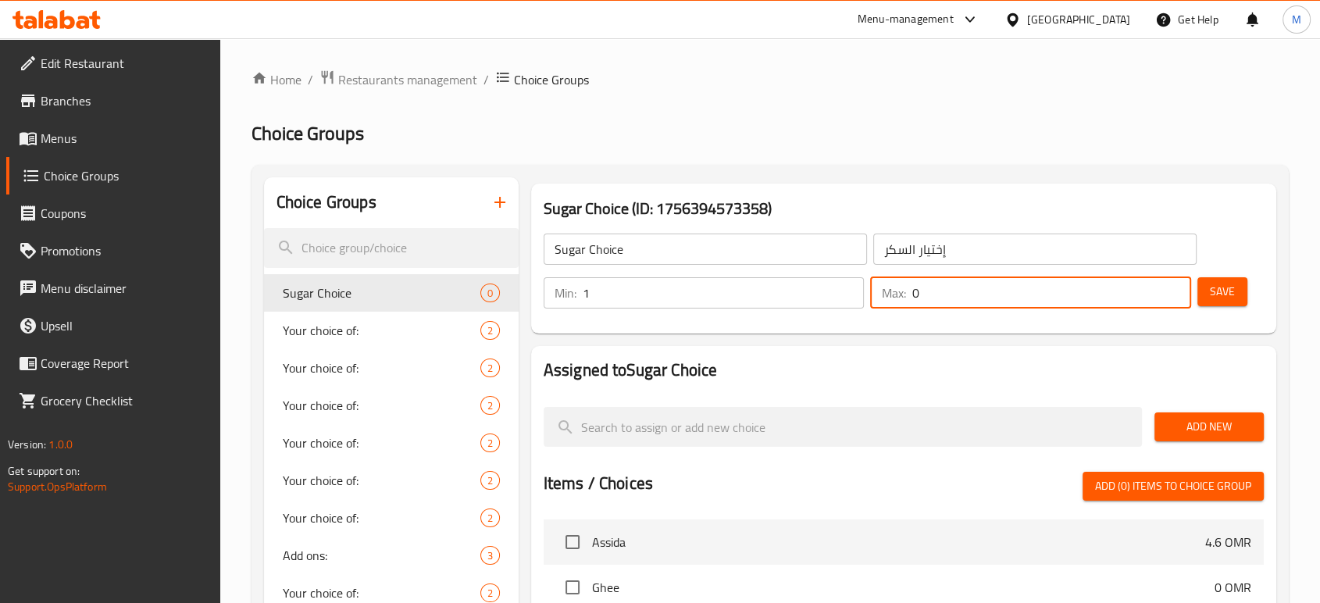
click at [1002, 296] on input "0" at bounding box center [1052, 292] width 280 height 31
type input "1"
click at [1223, 282] on span "Save" at bounding box center [1222, 292] width 25 height 20
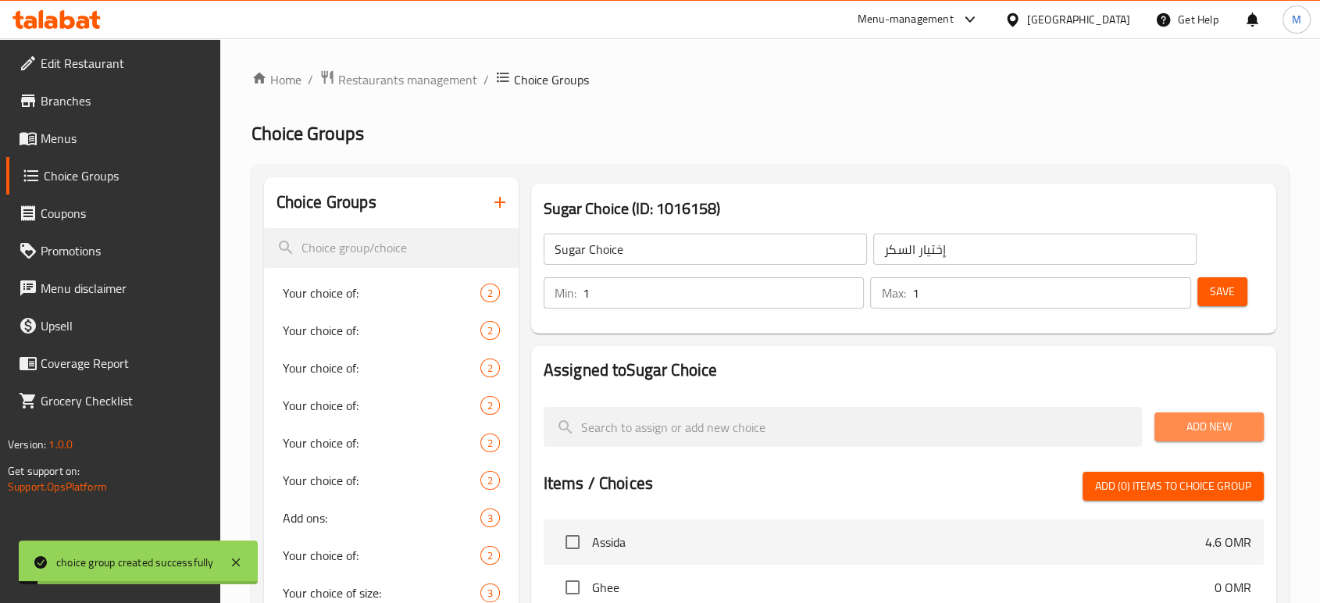
click at [1189, 429] on span "Add New" at bounding box center [1209, 427] width 84 height 20
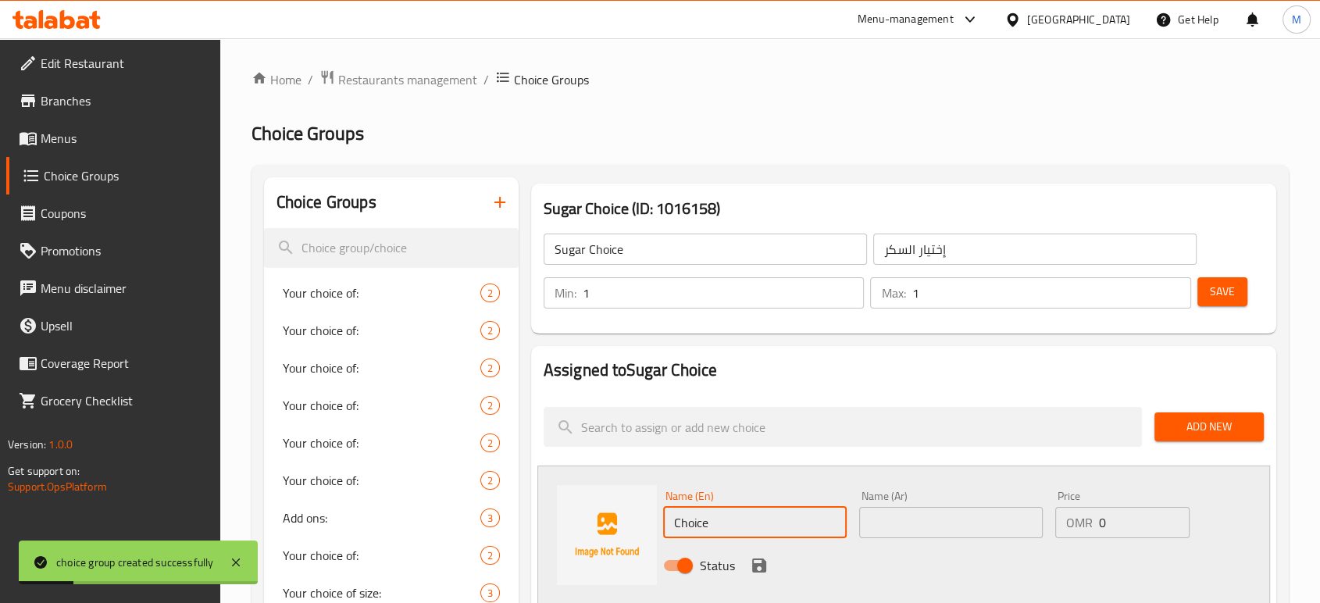
click at [738, 518] on input "Choice" at bounding box center [755, 522] width 184 height 31
type input "C"
type input "ً"
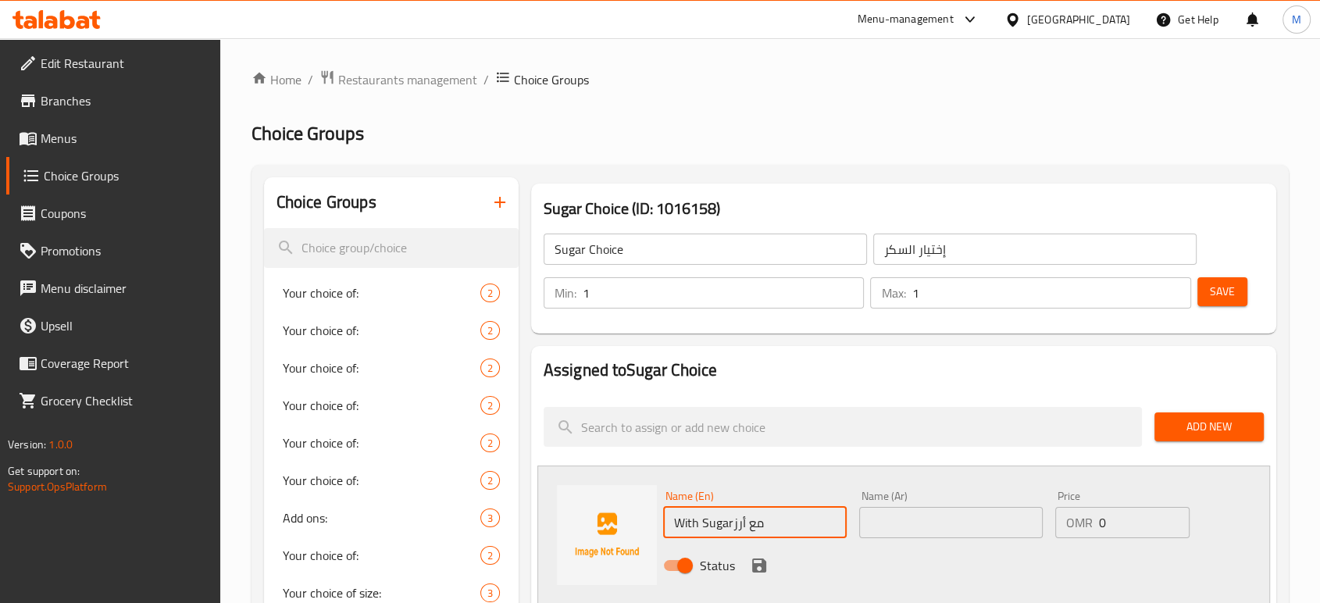
drag, startPoint x: 795, startPoint y: 528, endPoint x: 733, endPoint y: 529, distance: 61.7
click at [733, 529] on input "With Sugarمع أرز" at bounding box center [755, 522] width 184 height 31
type input "With Sugar"
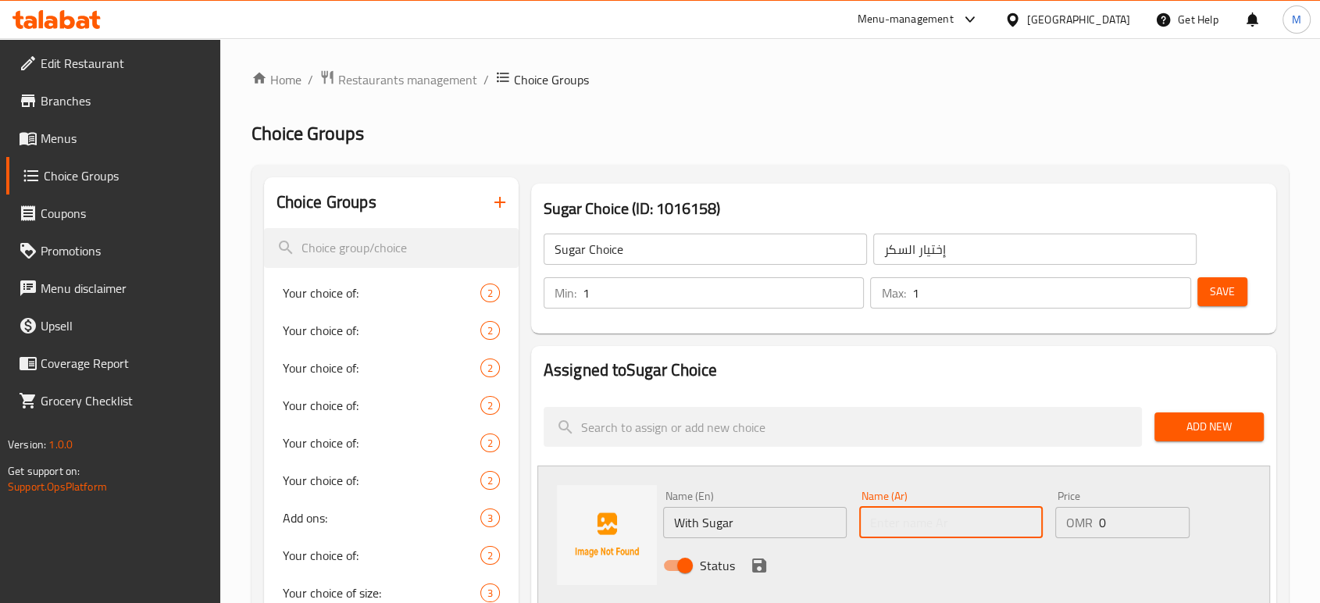
click at [937, 523] on input "text" at bounding box center [951, 522] width 184 height 31
paste input "مع أرز"
type input "مع أرز"
click at [755, 562] on icon "save" at bounding box center [759, 566] width 14 height 14
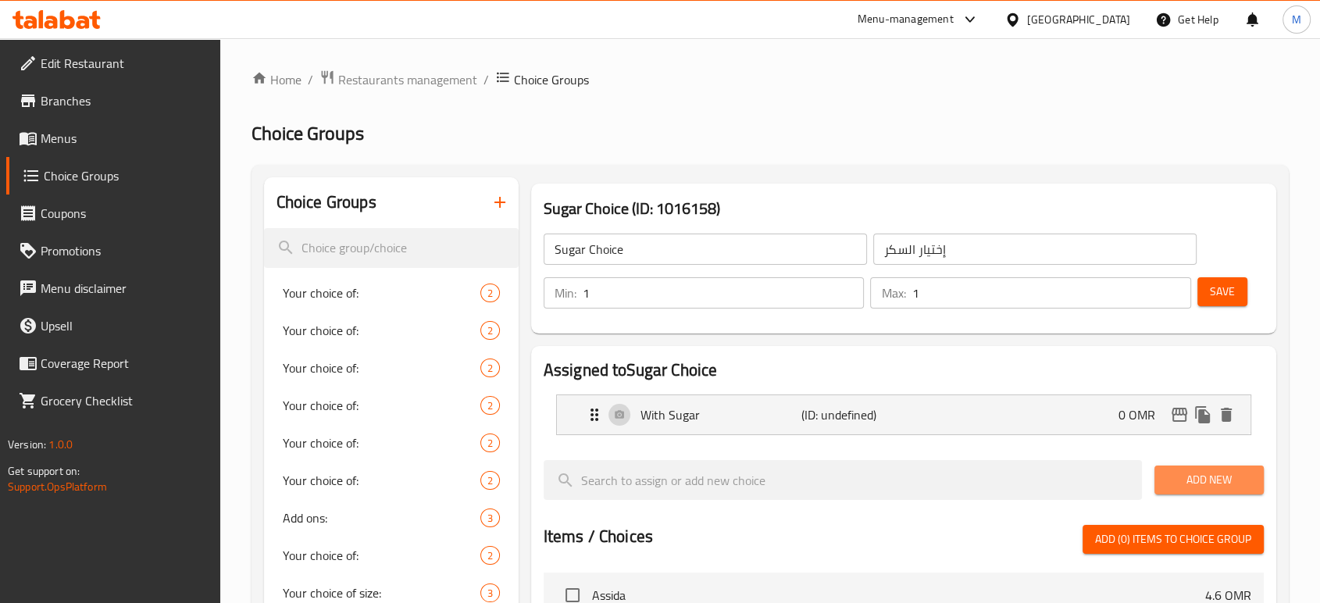
click at [1214, 480] on span "Add New" at bounding box center [1209, 480] width 84 height 20
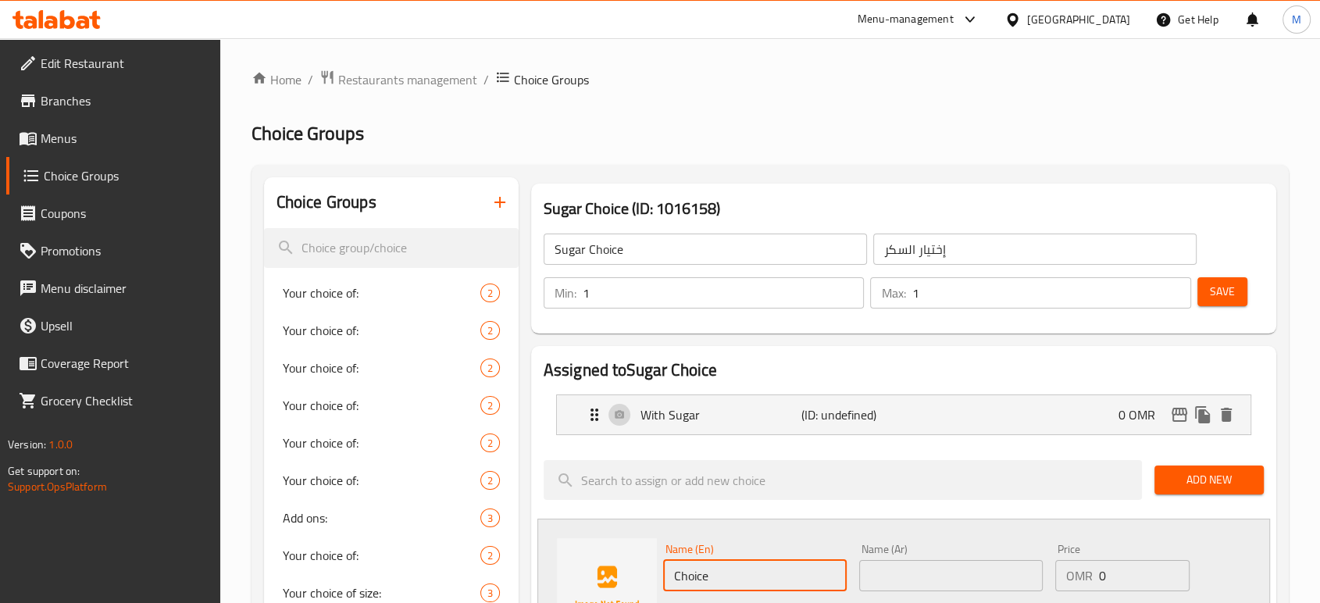
click at [703, 577] on input "Choice" at bounding box center [755, 575] width 184 height 31
type input "ً"
type input "Without Suger"
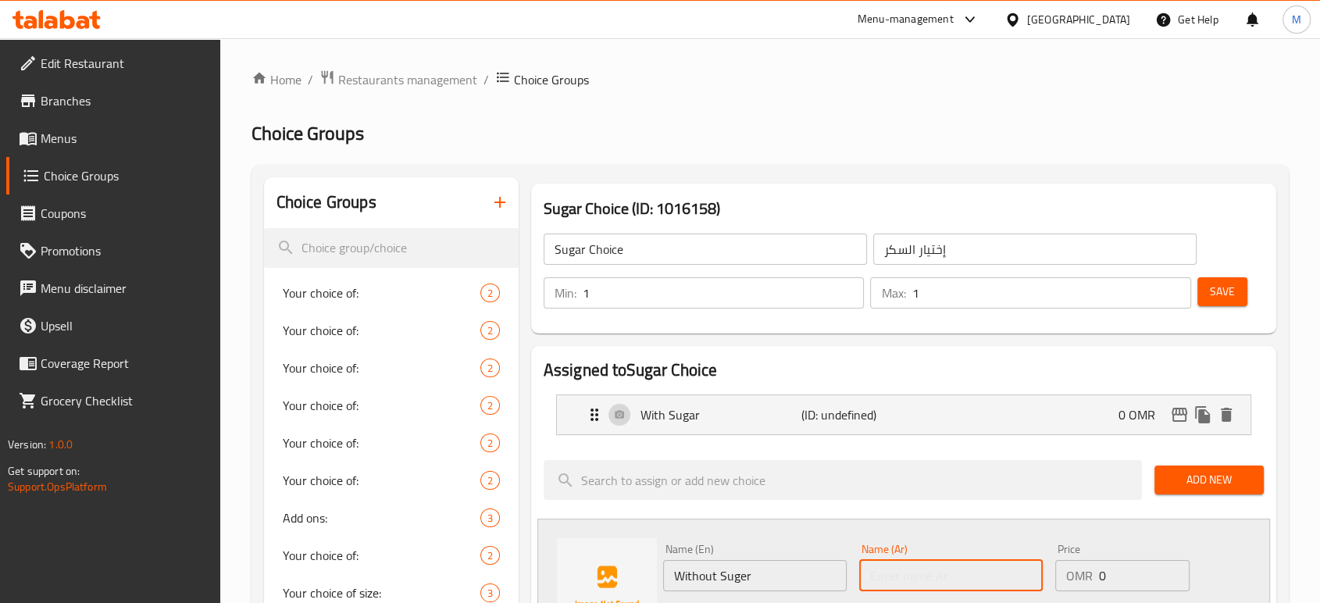
click at [921, 570] on input "text" at bounding box center [951, 575] width 184 height 31
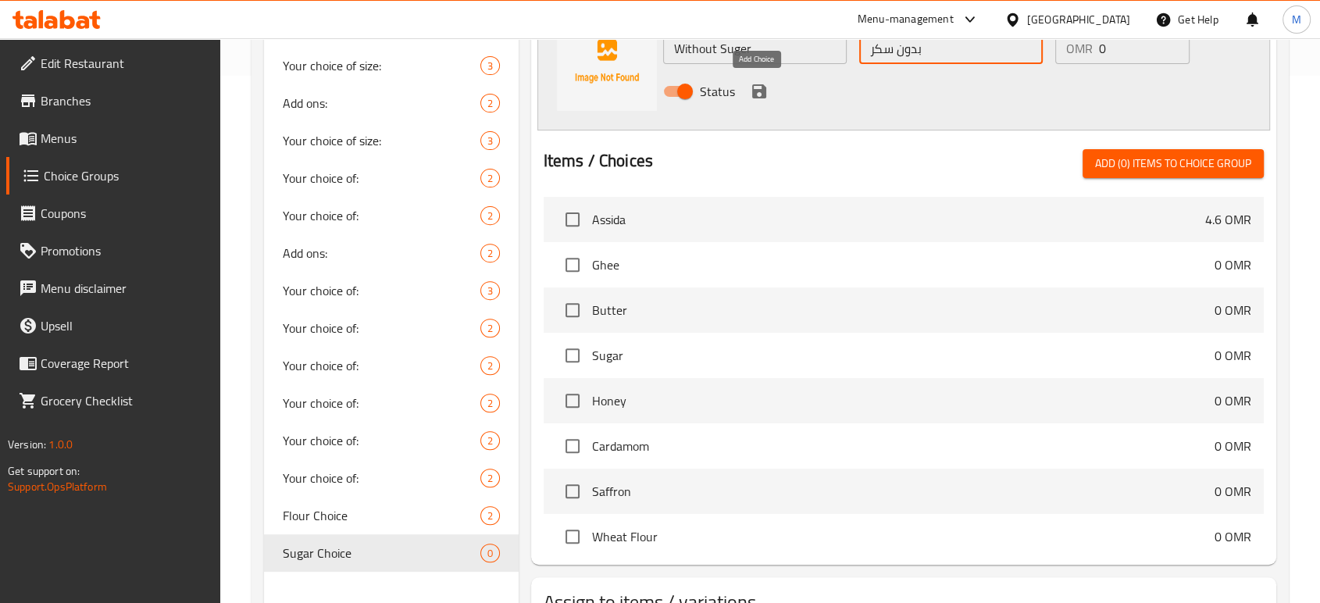
type input "بدون سكر"
click at [760, 95] on icon "save" at bounding box center [759, 91] width 14 height 14
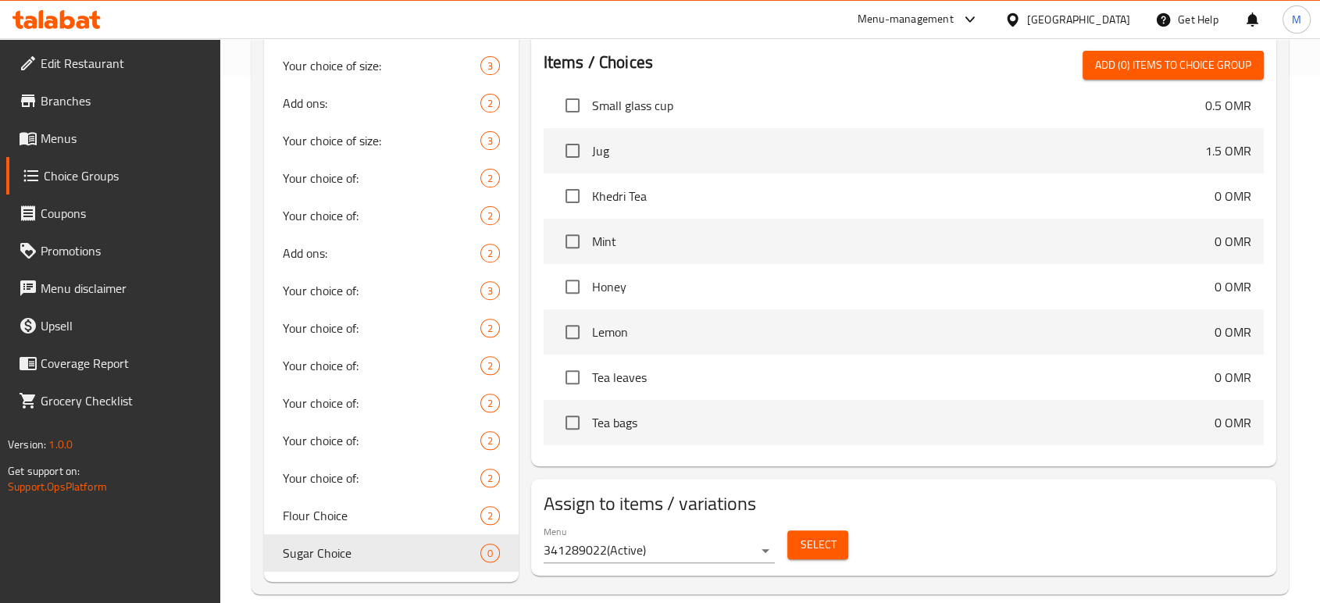
scroll to position [1919, 0]
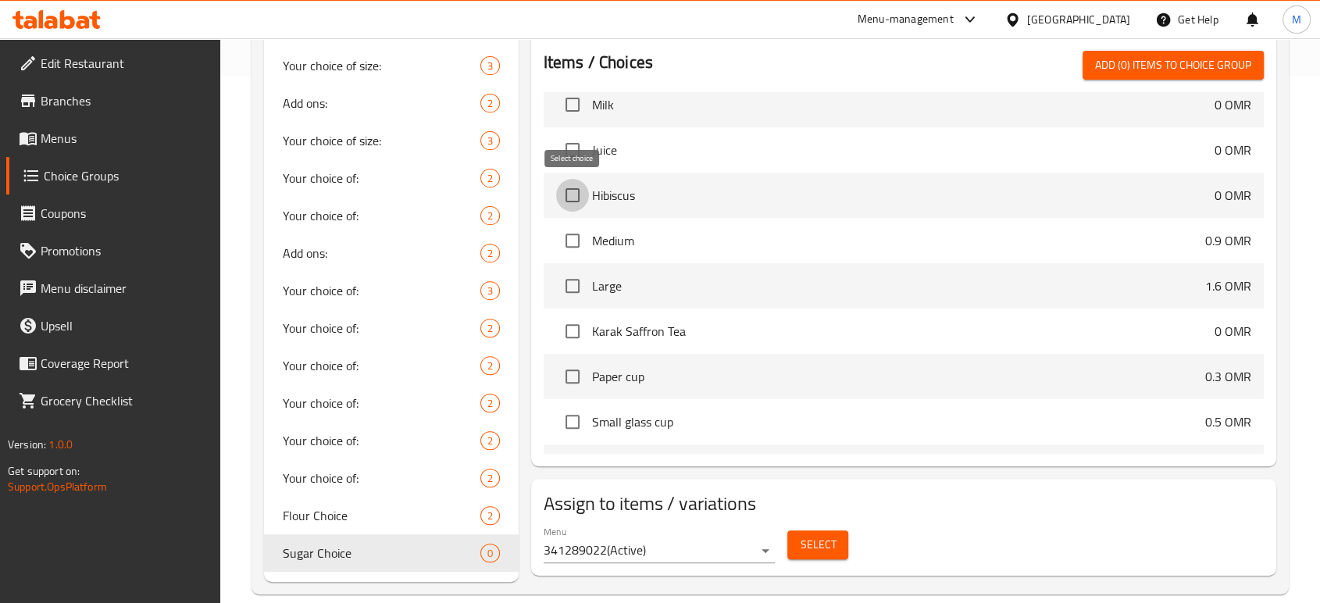
click at [580, 202] on input "checkbox" at bounding box center [572, 195] width 33 height 33
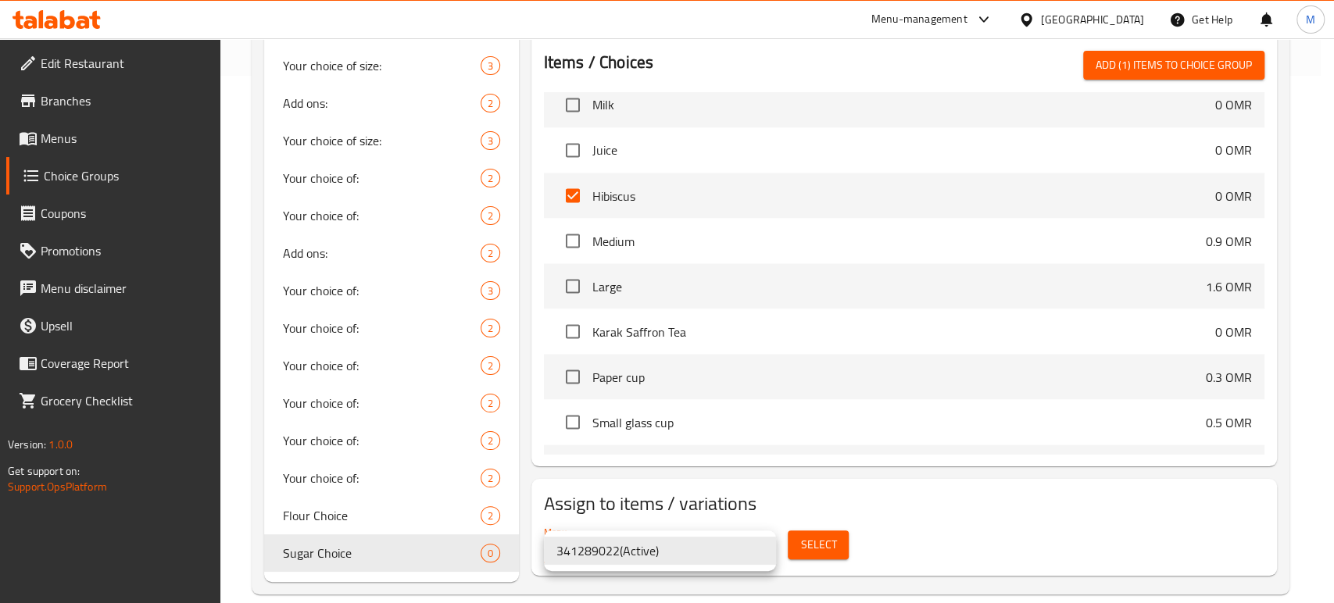
click at [702, 548] on li "341289022 ( Active )" at bounding box center [660, 551] width 232 height 28
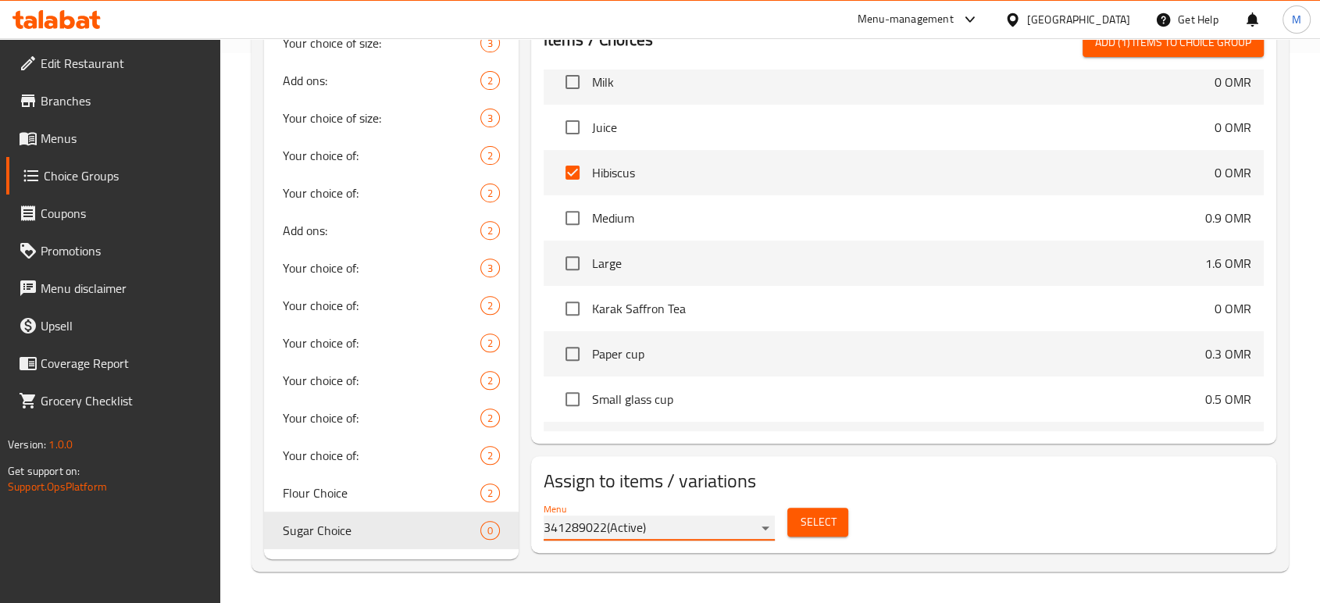
scroll to position [22, 0]
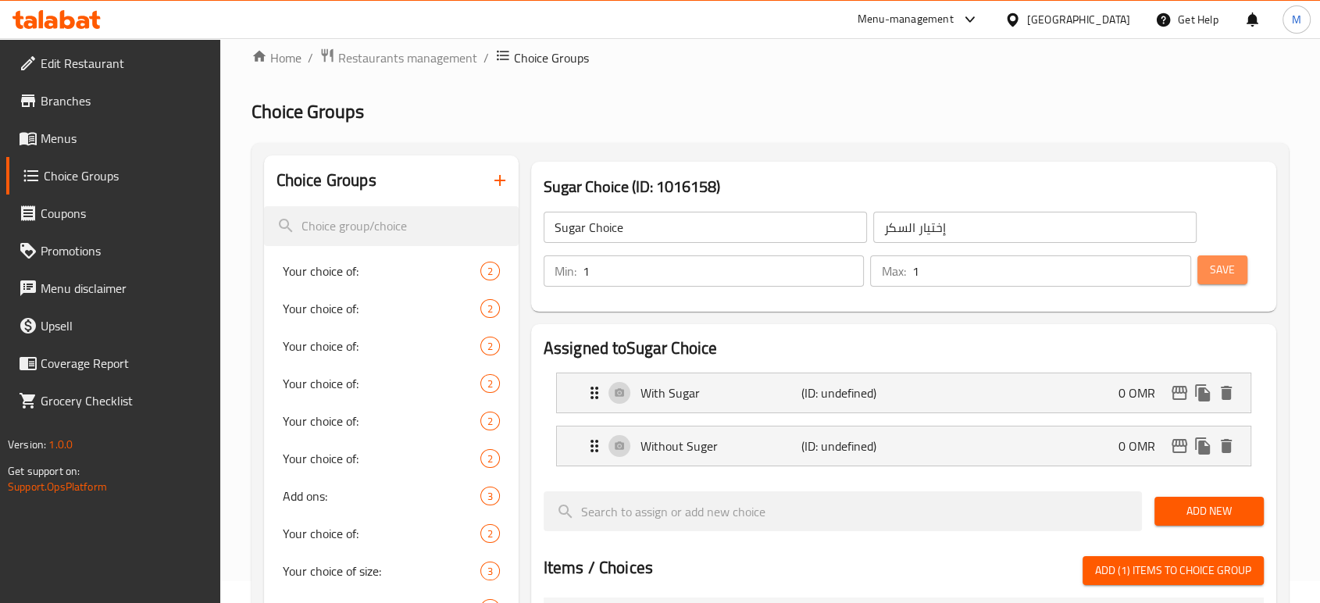
click at [1217, 270] on span "Save" at bounding box center [1222, 270] width 25 height 20
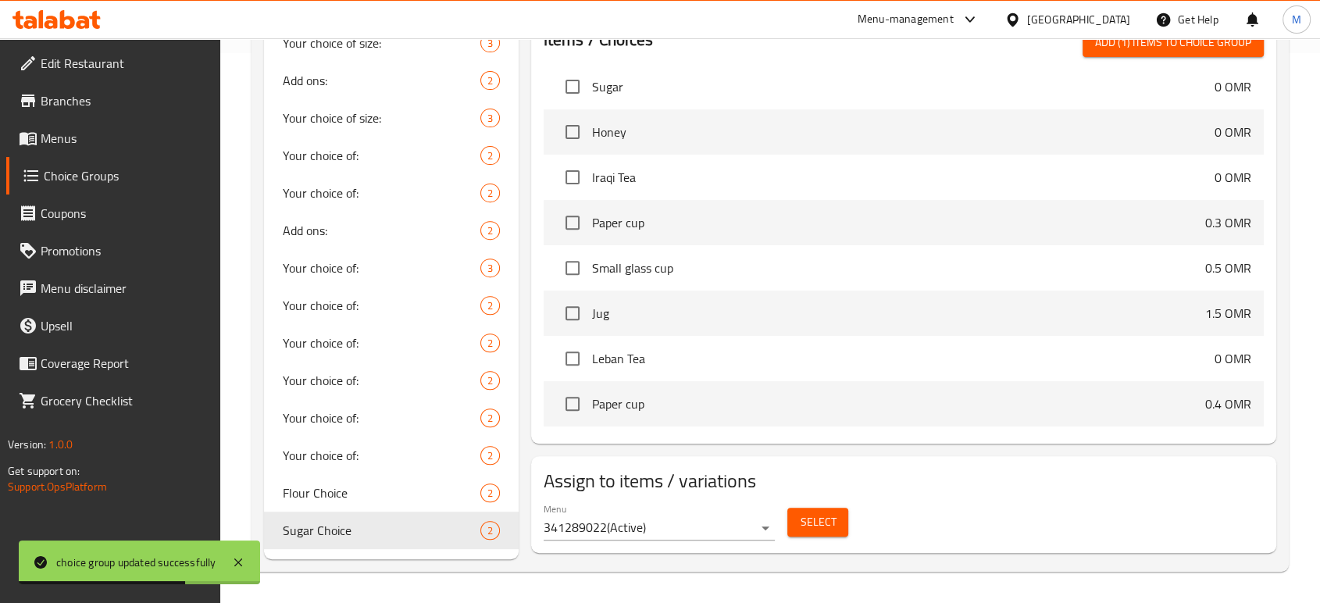
scroll to position [2868, 0]
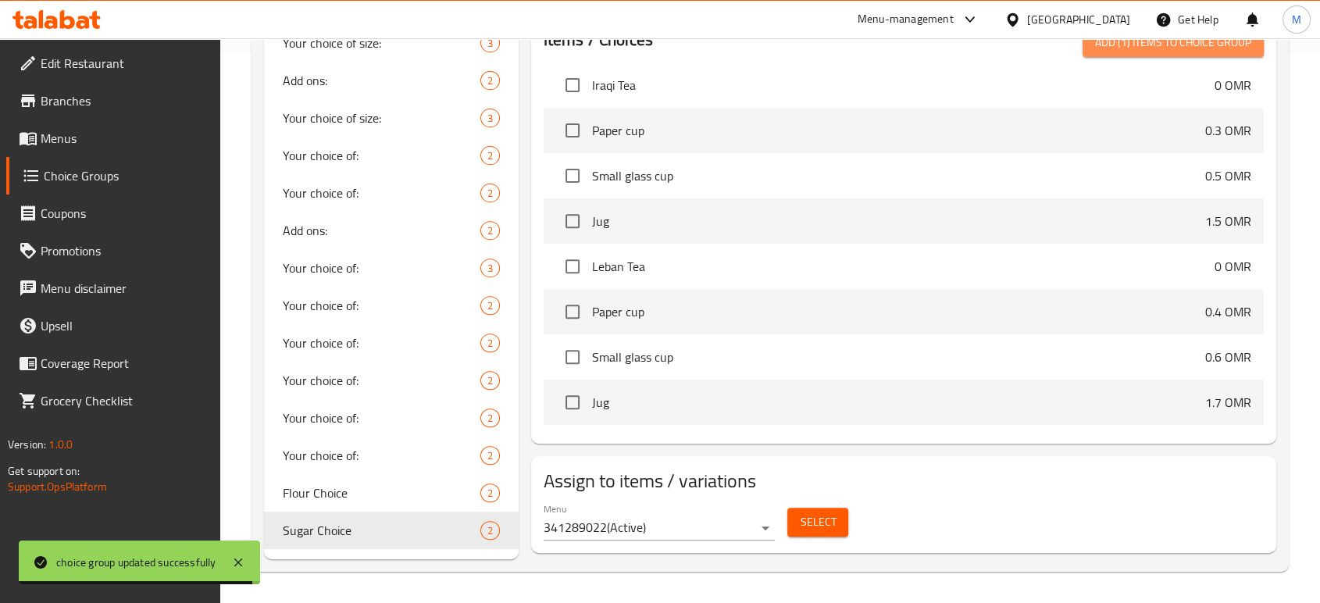
click at [1165, 49] on span "Add (1) items to choice group" at bounding box center [1173, 43] width 156 height 20
checkbox input "false"
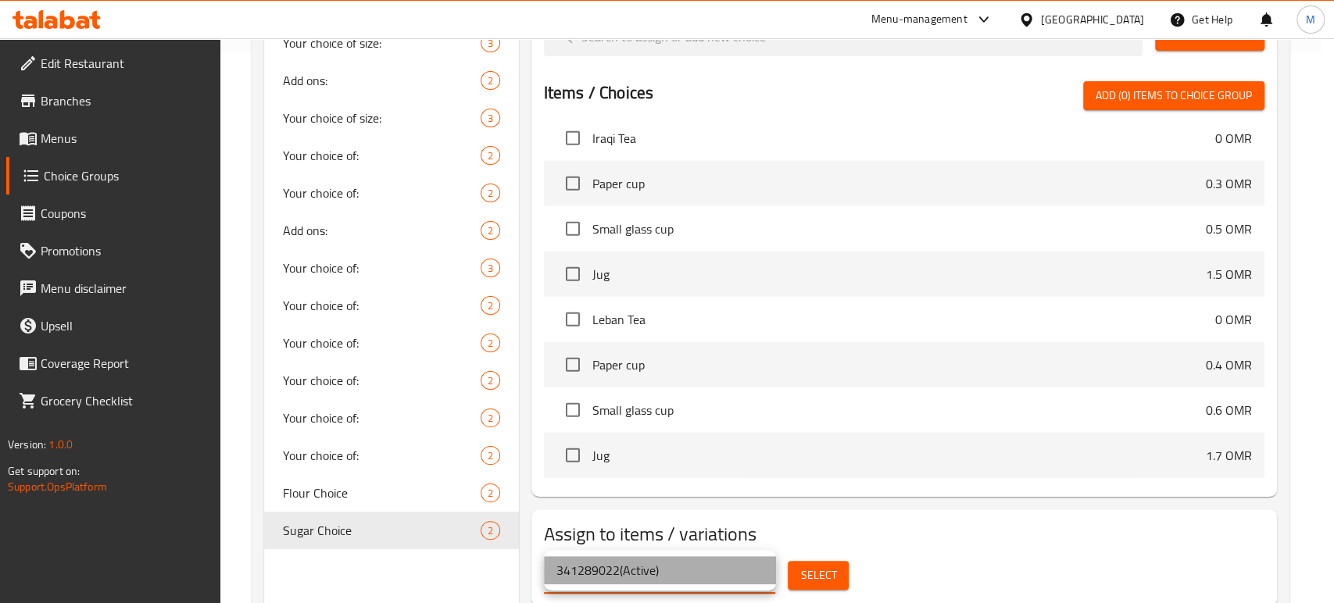
click at [712, 577] on li "341289022 ( Active )" at bounding box center [660, 570] width 232 height 28
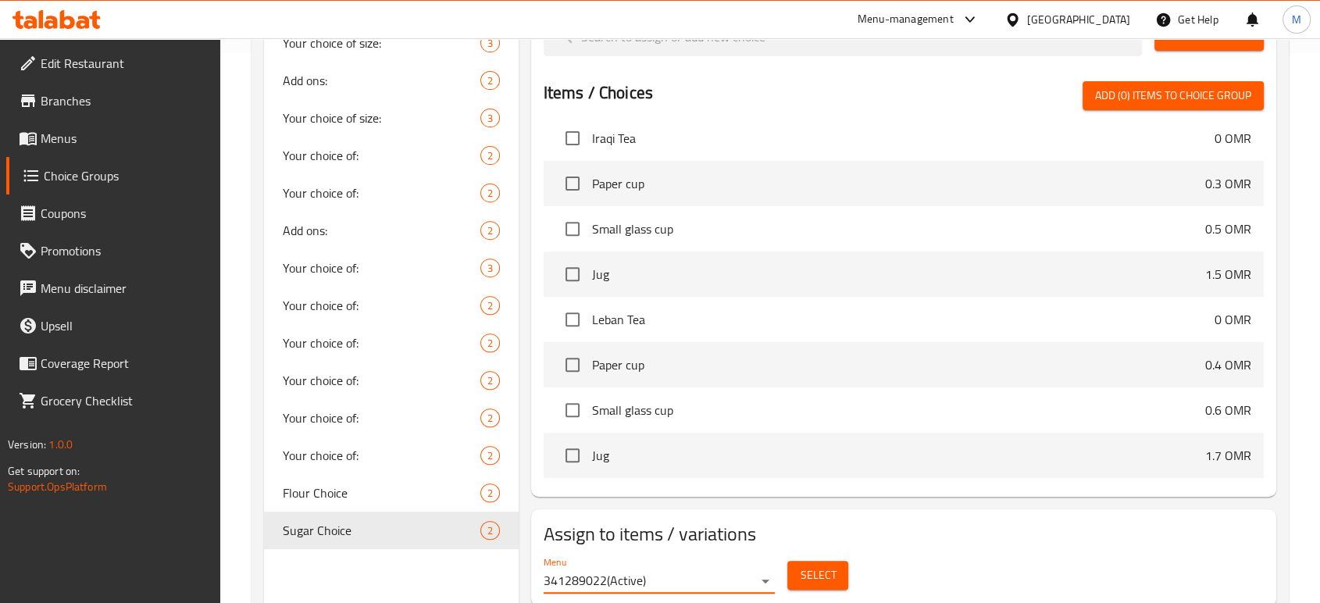
click at [44, 131] on span "Menus" at bounding box center [124, 138] width 167 height 19
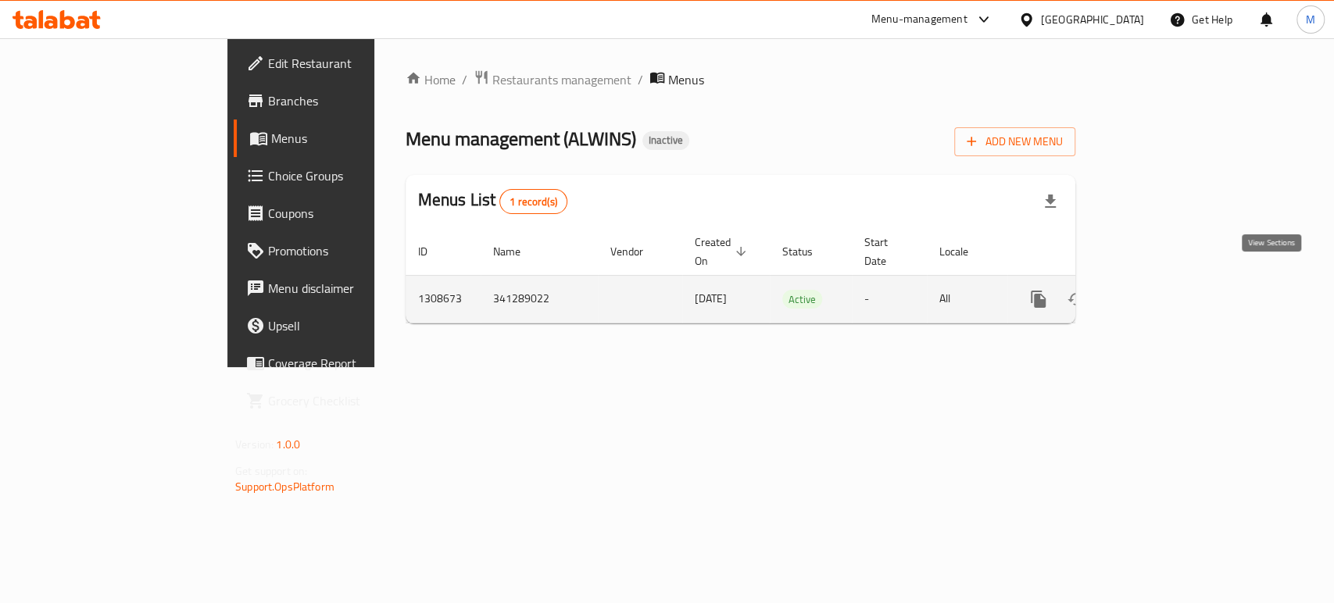
click at [1169, 294] on link "enhanced table" at bounding box center [1150, 298] width 37 height 37
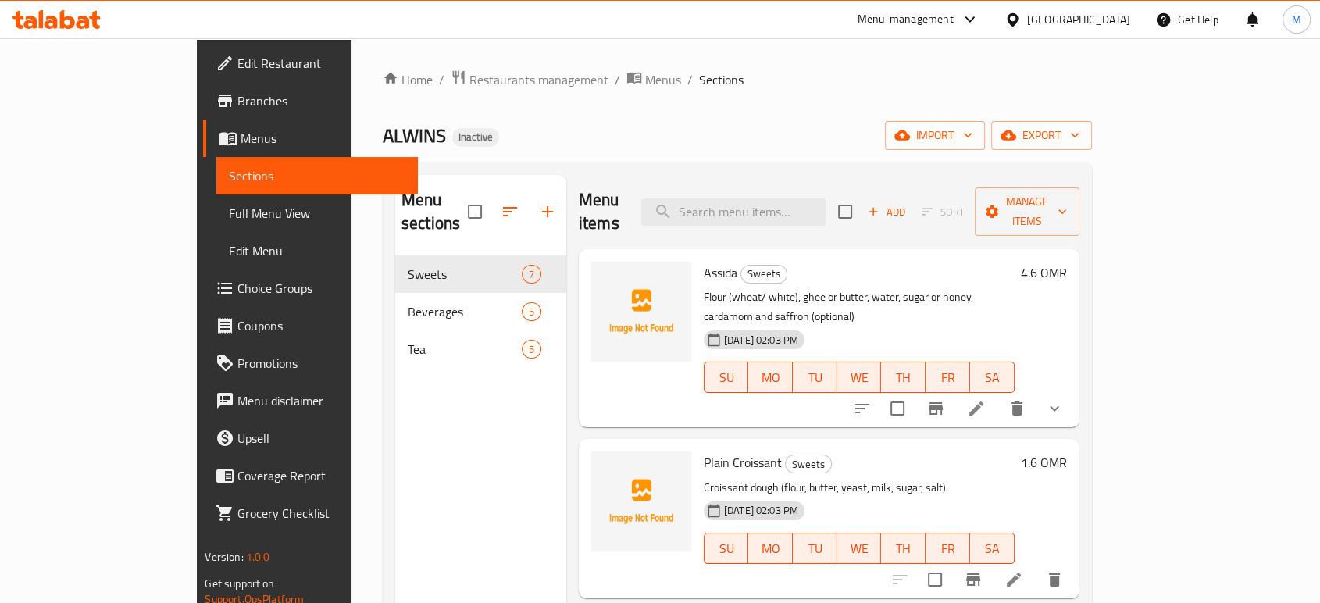
click at [229, 205] on span "Full Menu View" at bounding box center [317, 213] width 176 height 19
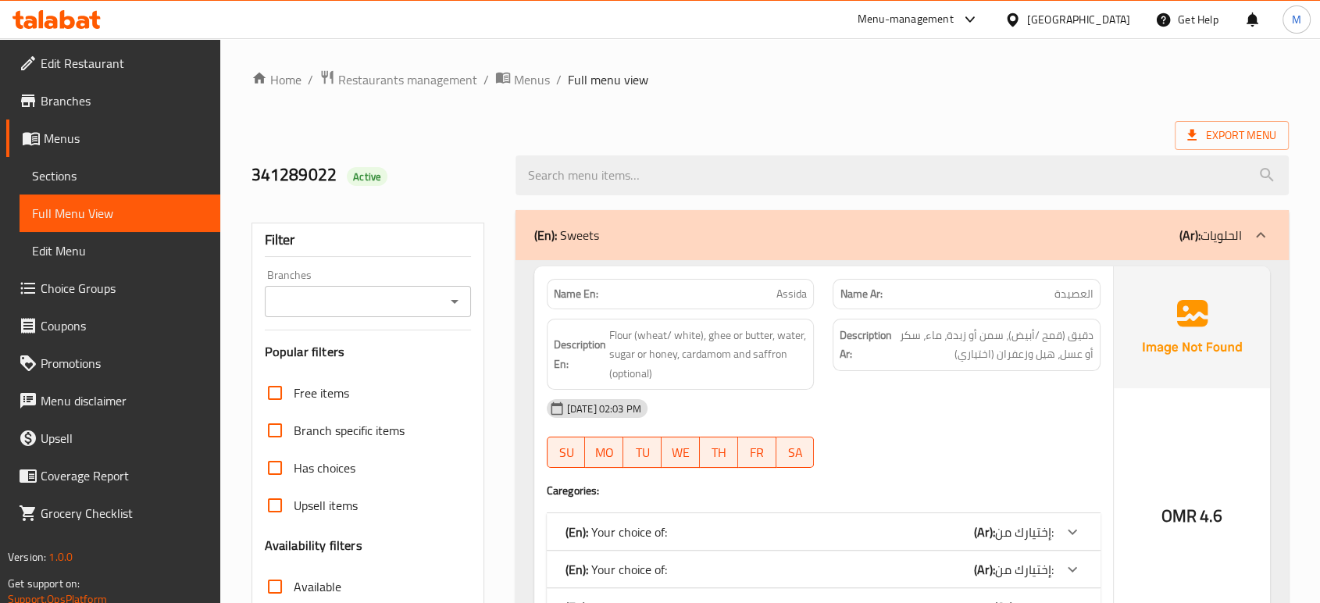
scroll to position [3381, 0]
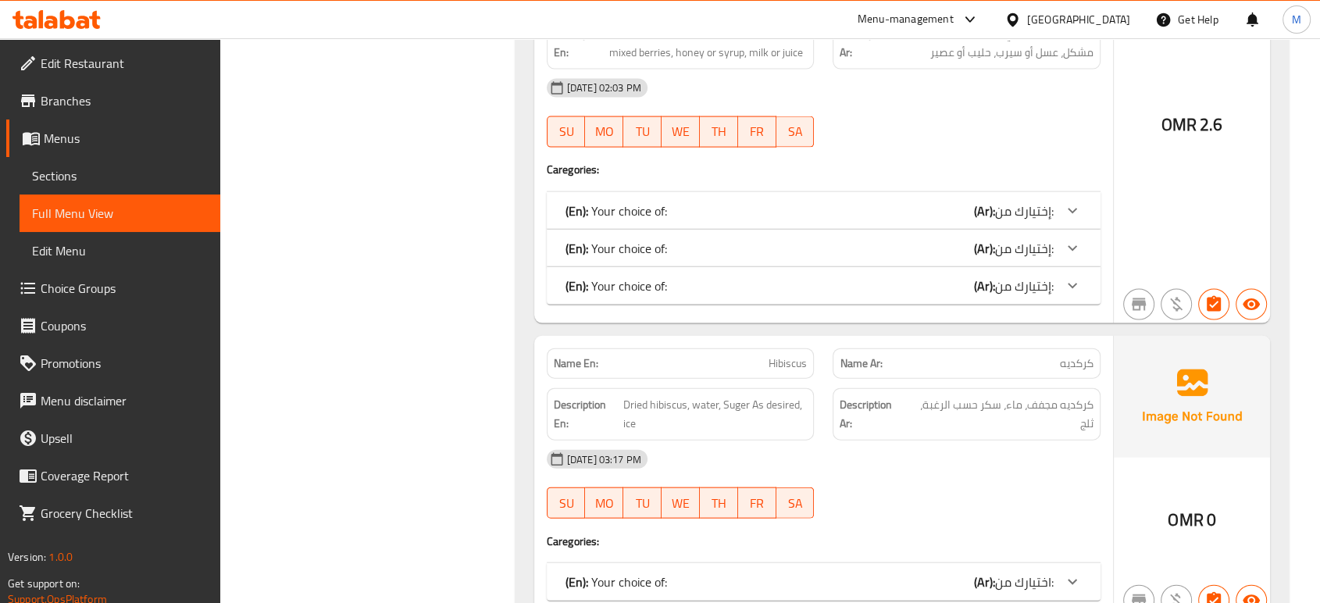
click at [966, 573] on div "(En): Your choice of: (Ar): اختيارك من:" at bounding box center [810, 582] width 488 height 19
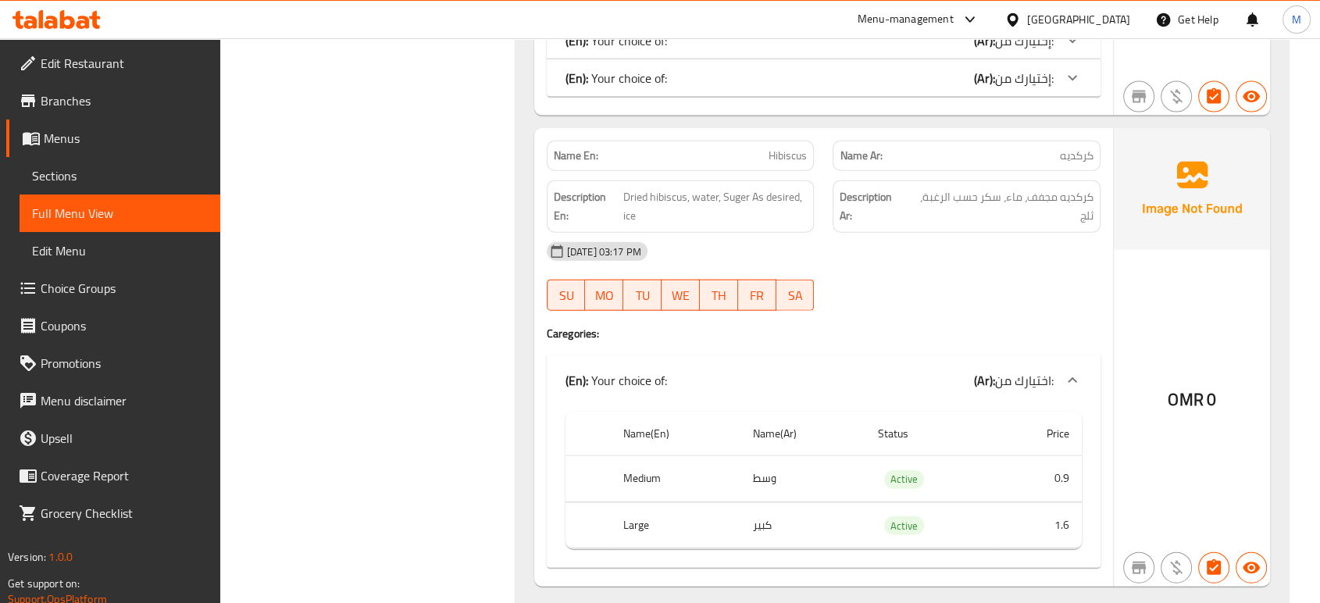
scroll to position [3555, 0]
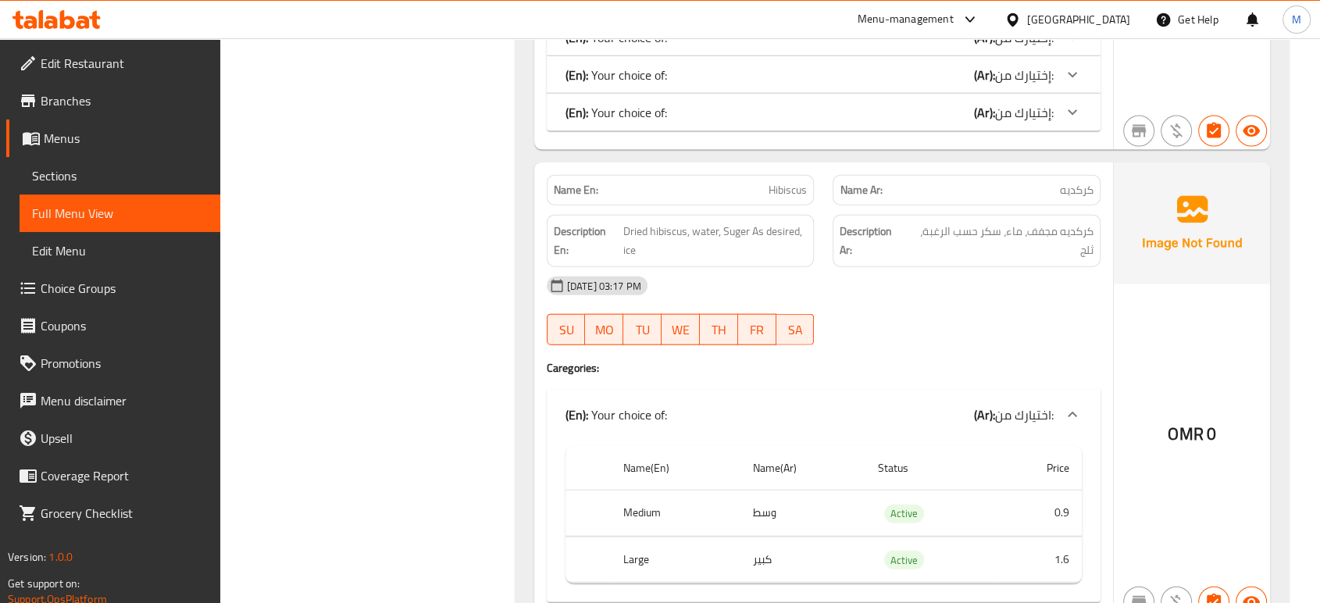
click at [66, 170] on span "Sections" at bounding box center [120, 175] width 176 height 19
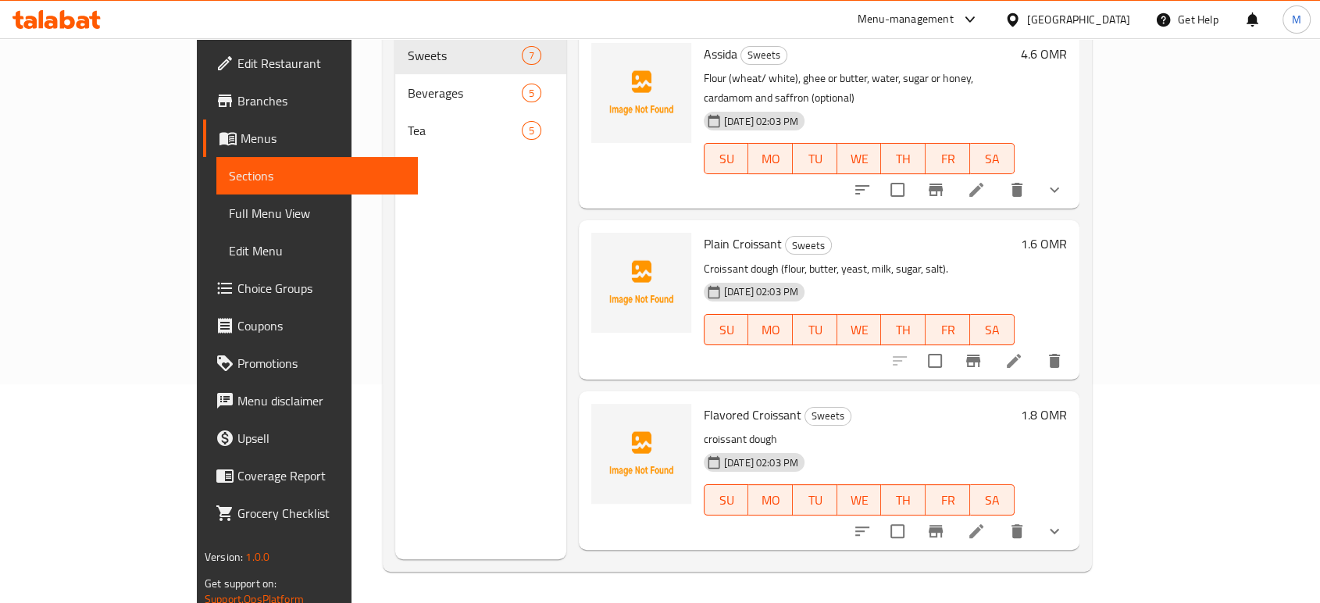
scroll to position [219, 0]
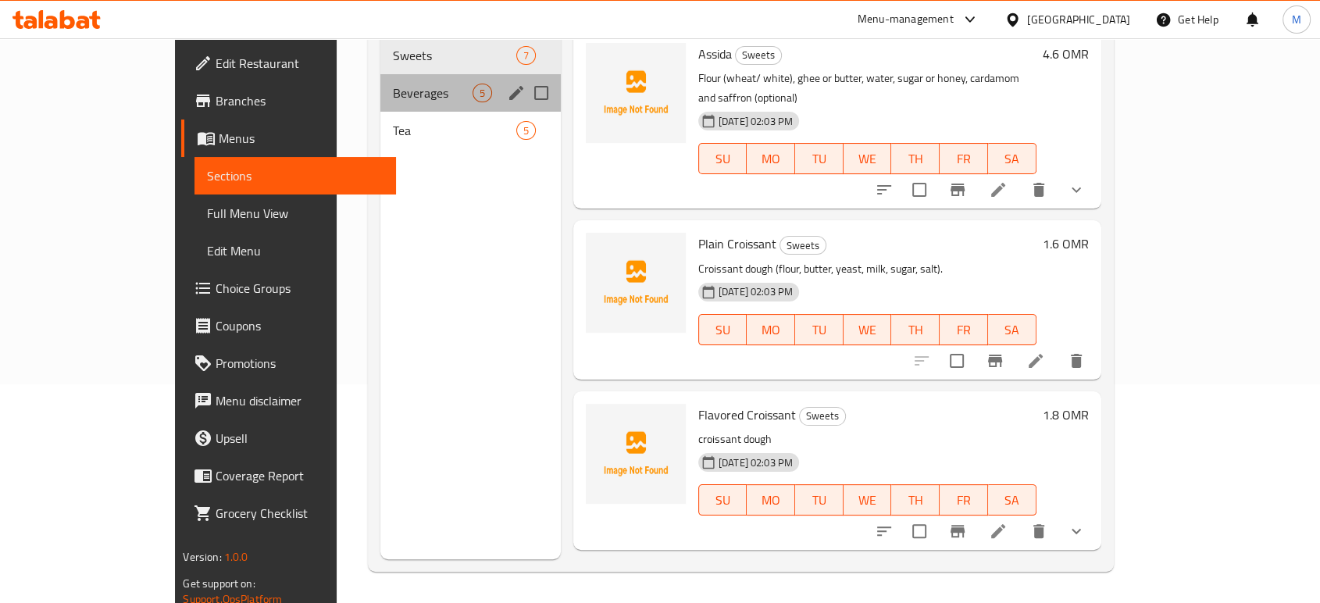
click at [380, 82] on div "Beverages 5" at bounding box center [470, 92] width 180 height 37
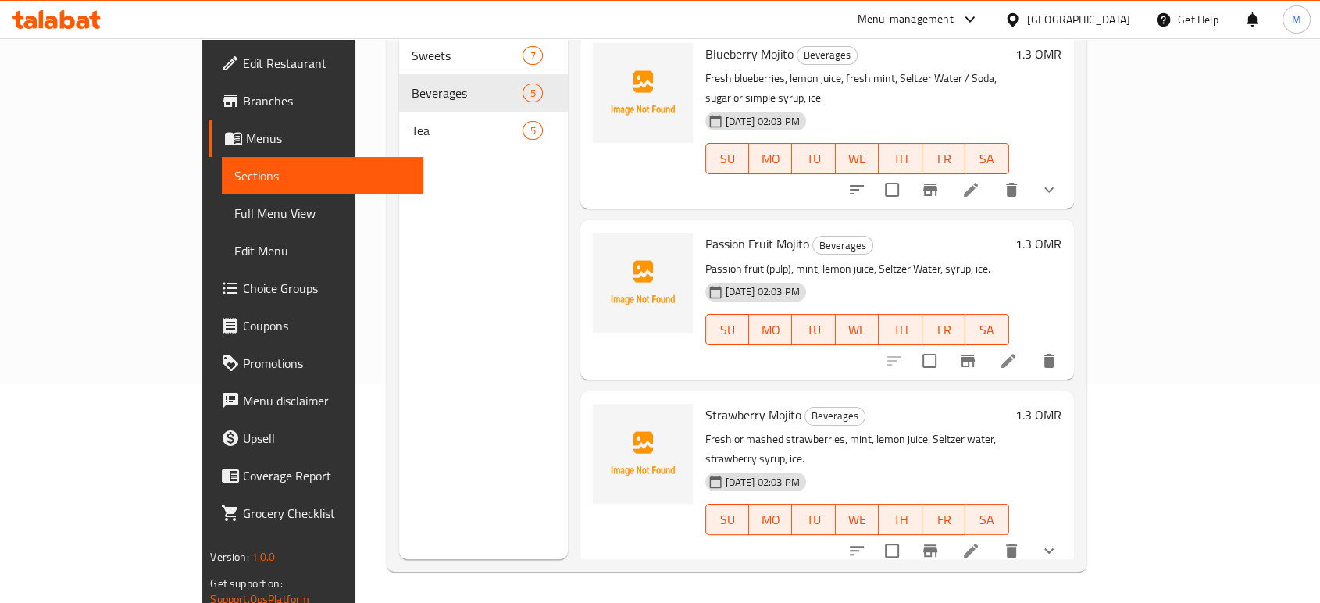
scroll to position [288, 0]
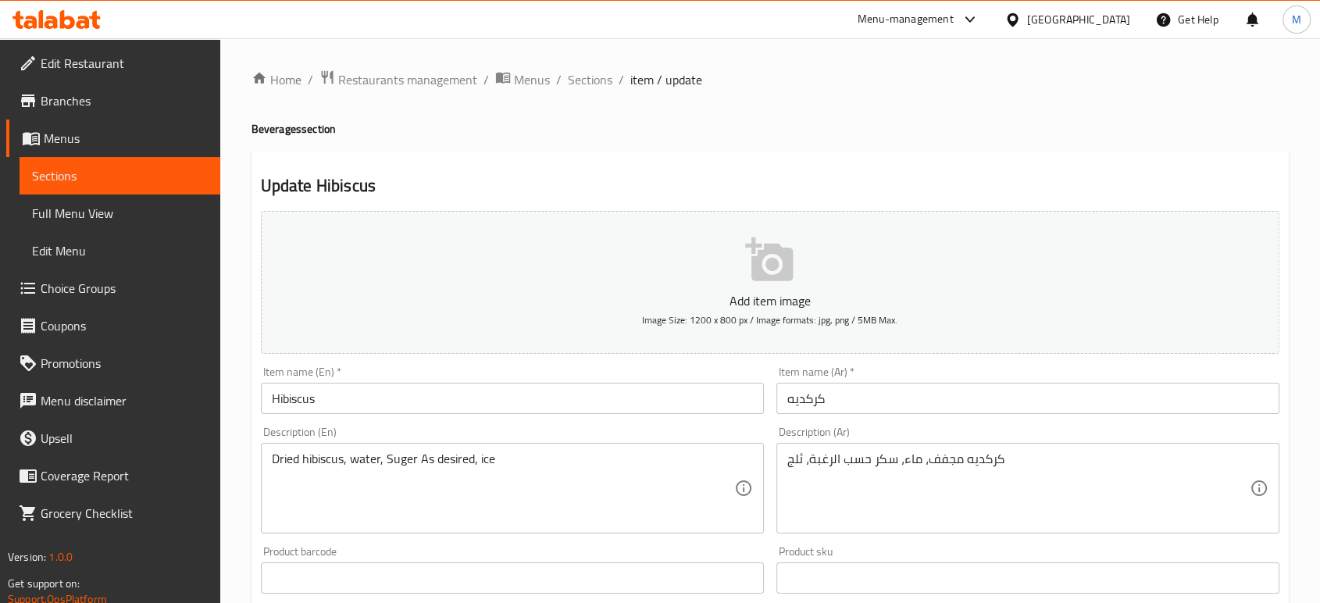
scroll to position [527, 0]
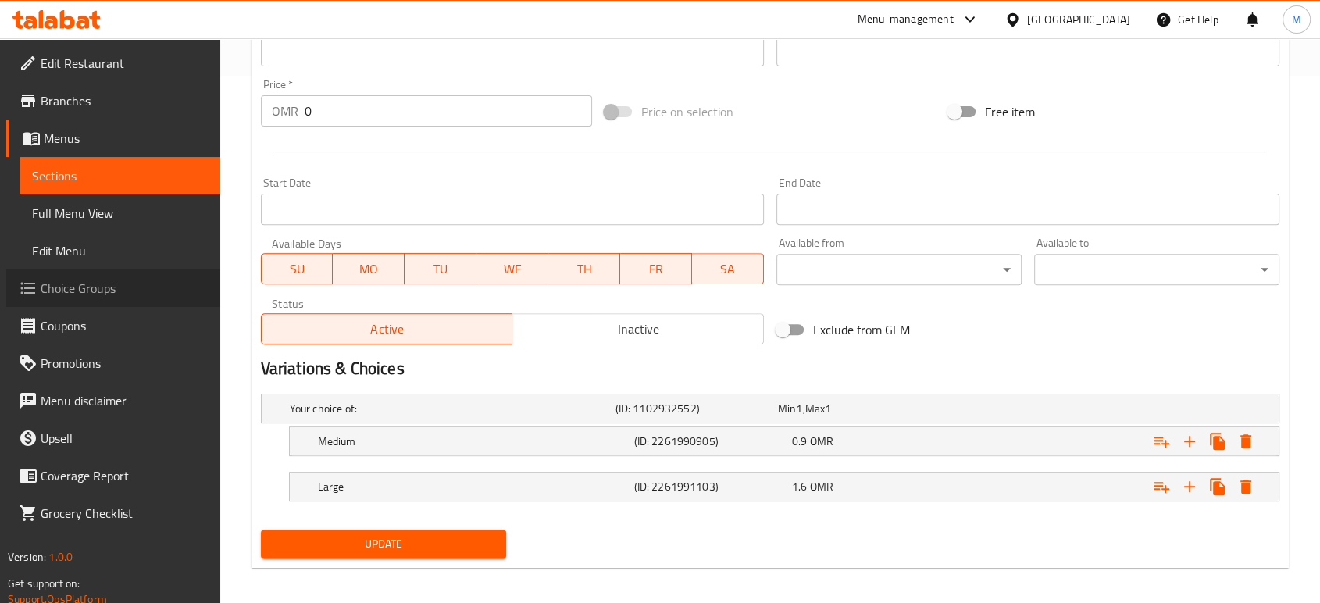
click at [105, 280] on span "Choice Groups" at bounding box center [124, 288] width 167 height 19
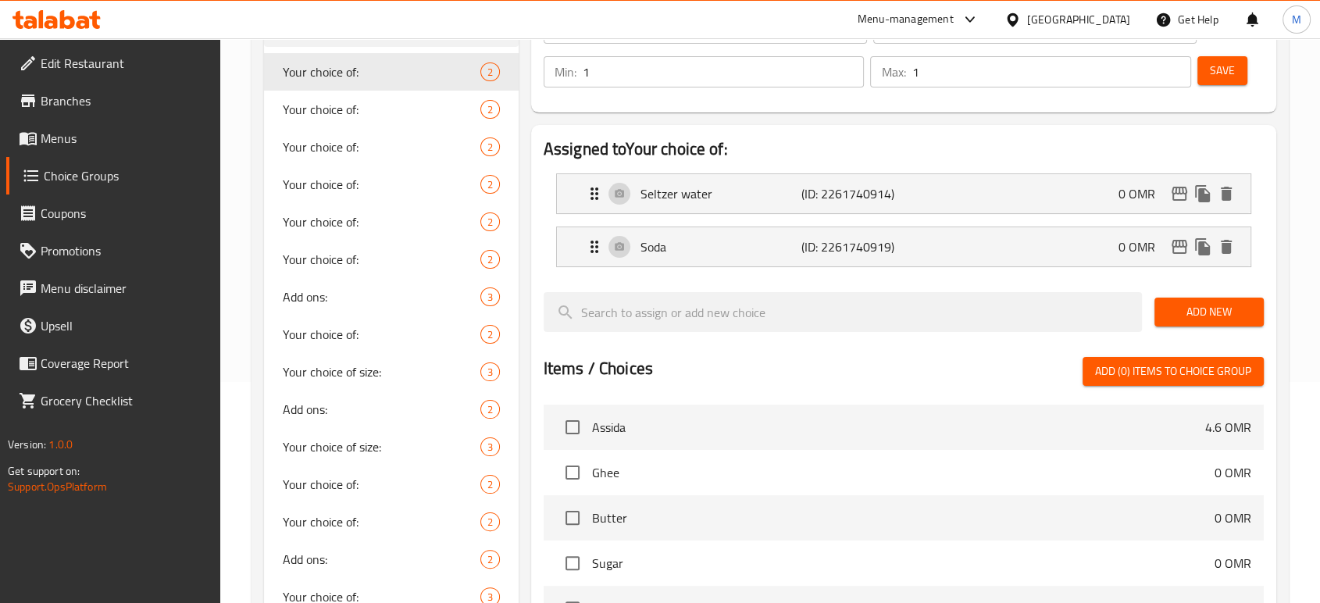
scroll to position [550, 0]
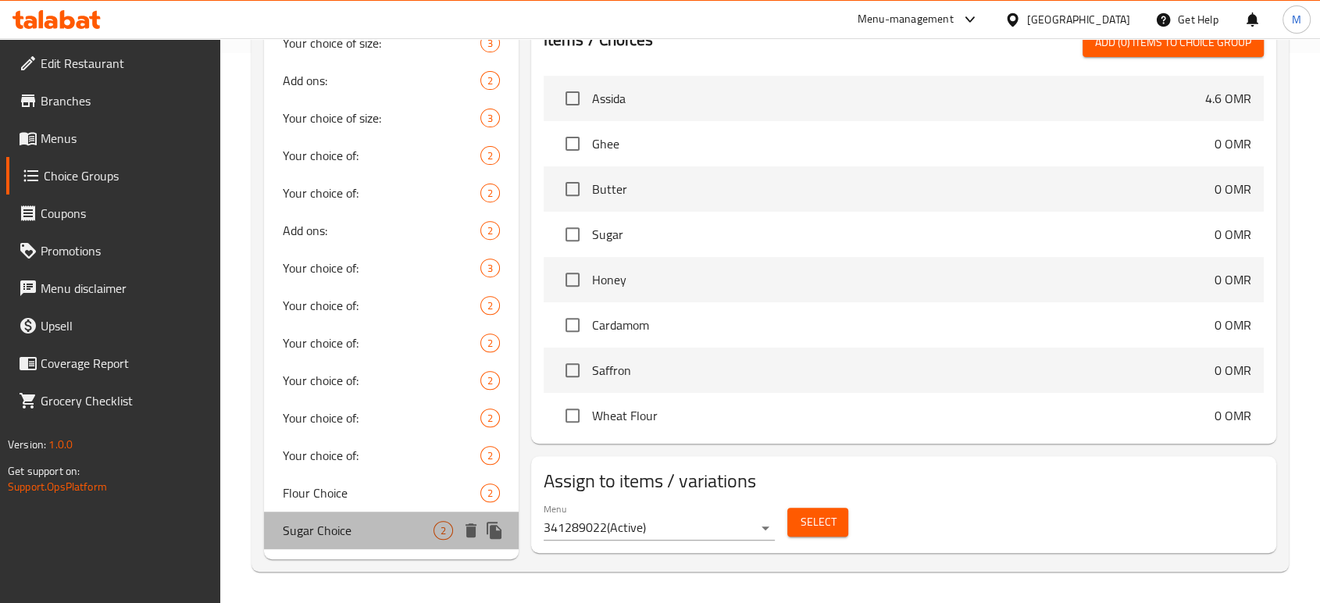
click at [380, 536] on span "Sugar Choice" at bounding box center [358, 530] width 151 height 19
type input "Sugar Choice"
type input "إختيار السكر"
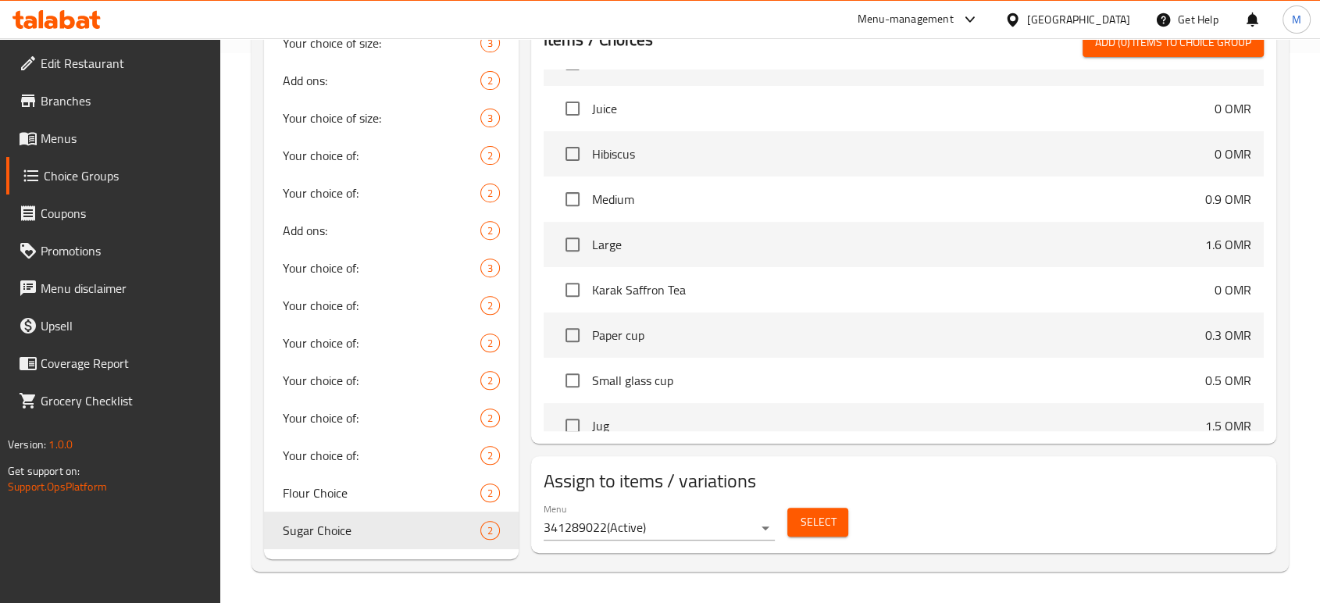
scroll to position [1950, 0]
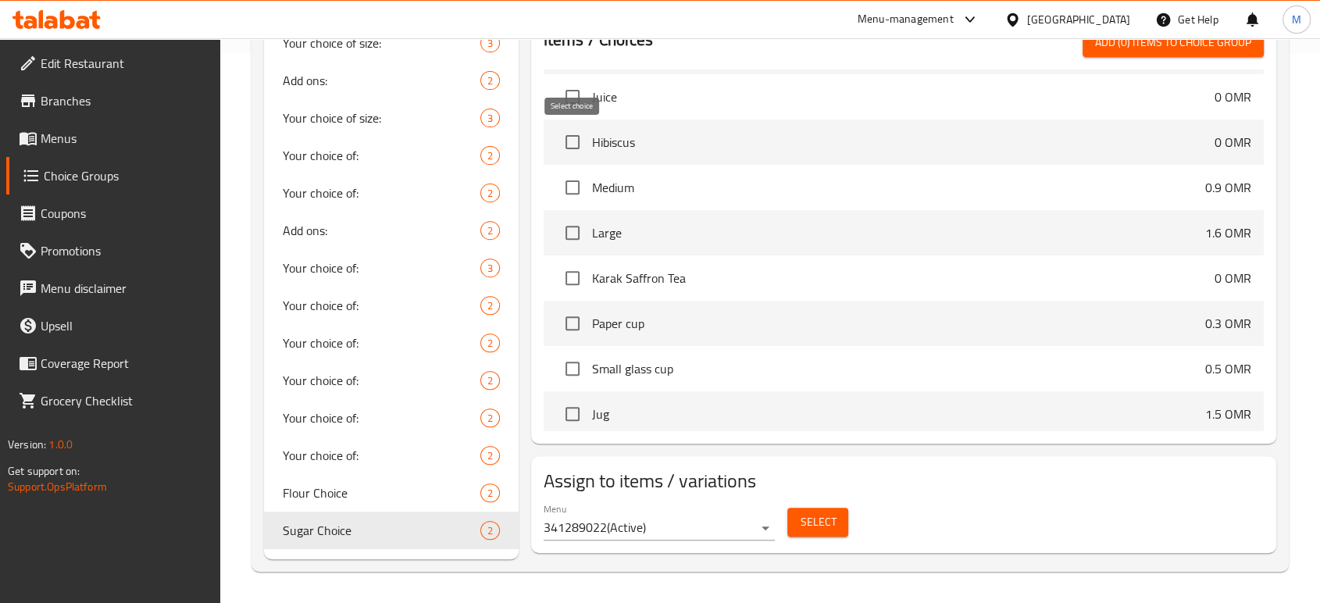
click at [574, 141] on input "checkbox" at bounding box center [572, 142] width 33 height 33
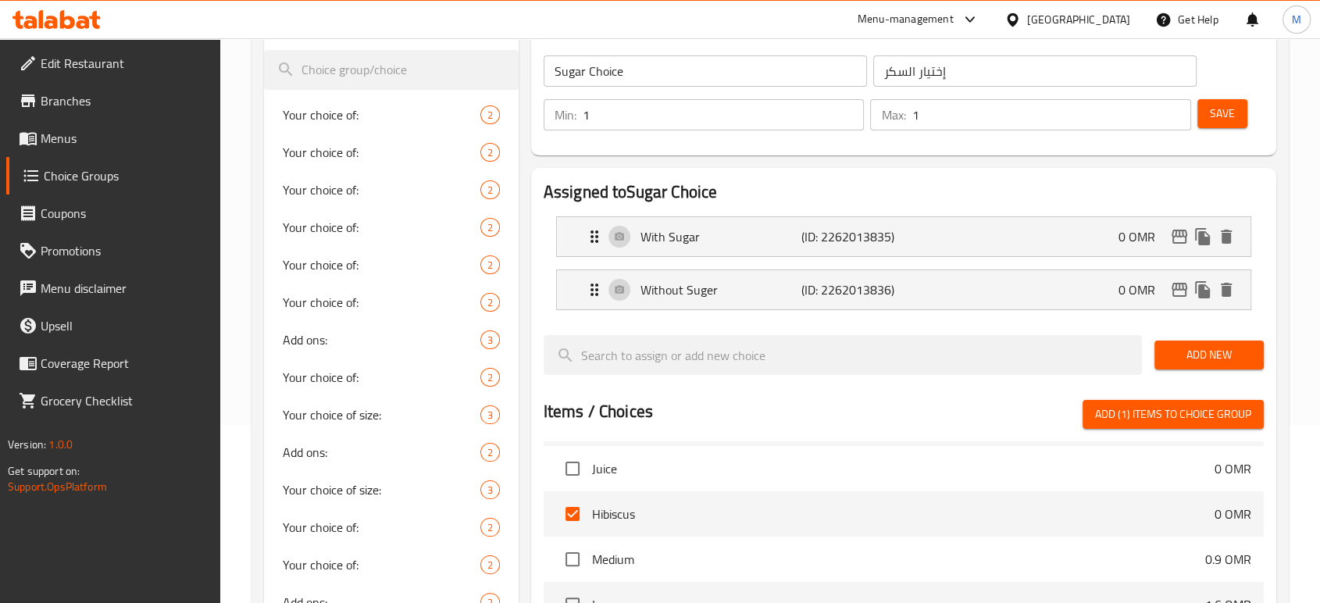
scroll to position [168, 0]
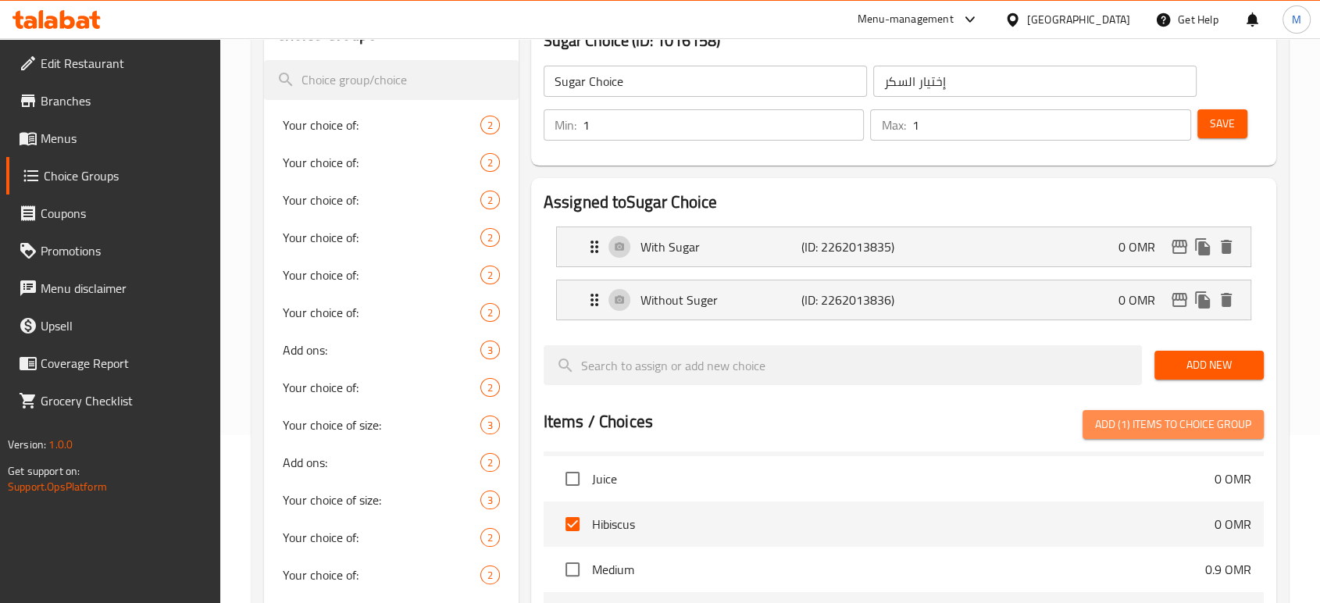
click at [1167, 430] on span "Add (1) items to choice group" at bounding box center [1173, 425] width 156 height 20
checkbox input "false"
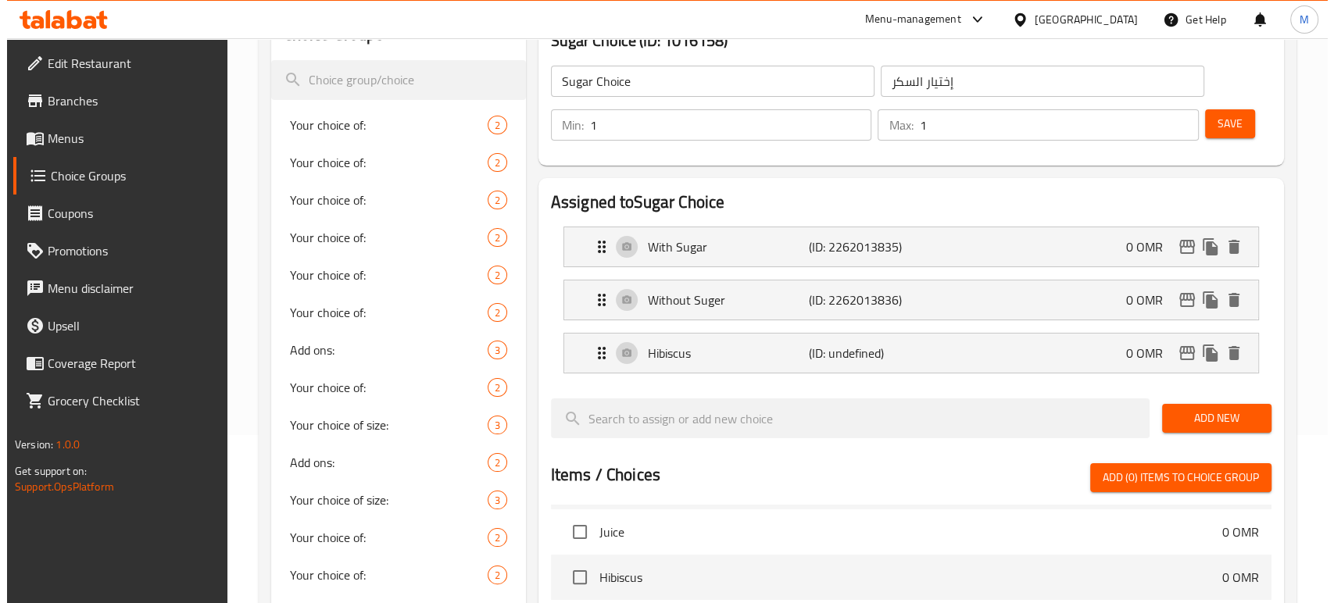
scroll to position [602, 0]
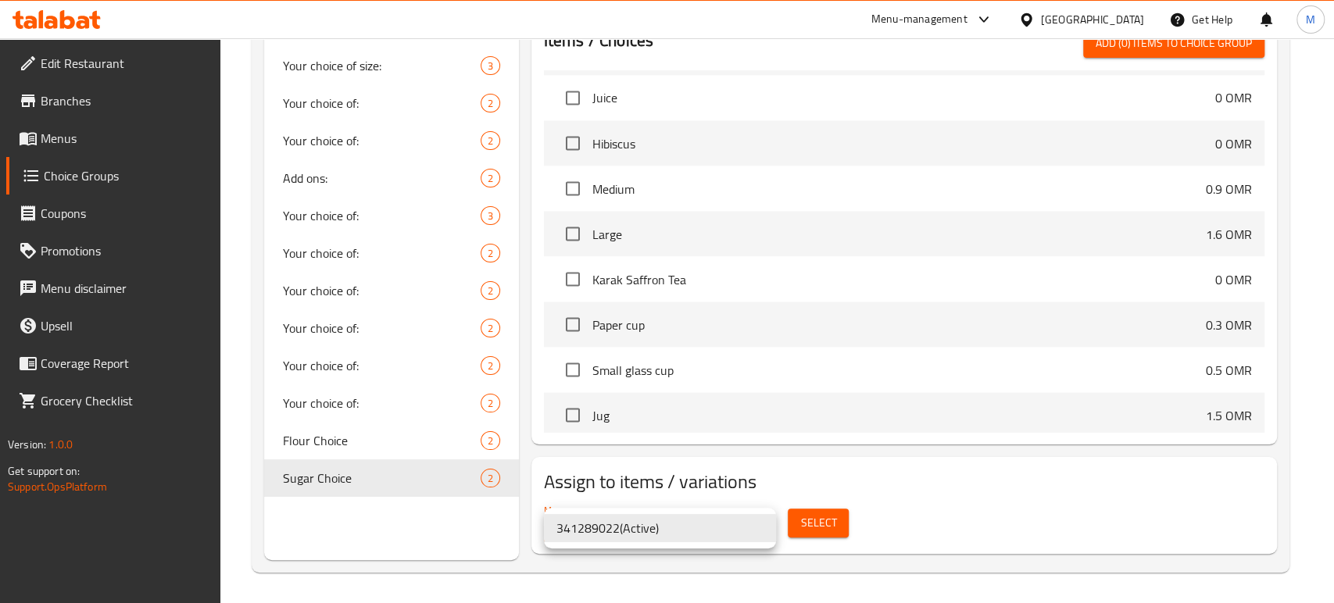
click at [595, 523] on li "341289022 ( Active )" at bounding box center [660, 528] width 232 height 28
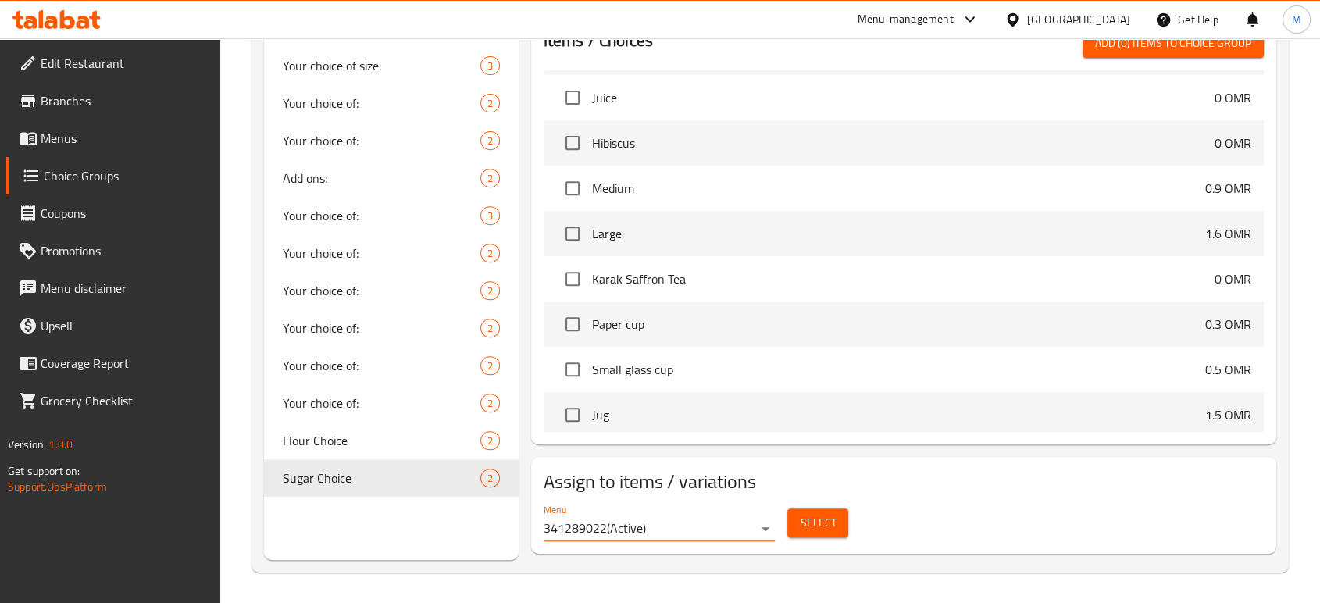
click at [595, 523] on li "341289022 ( Active )" at bounding box center [631, 528] width 174 height 16
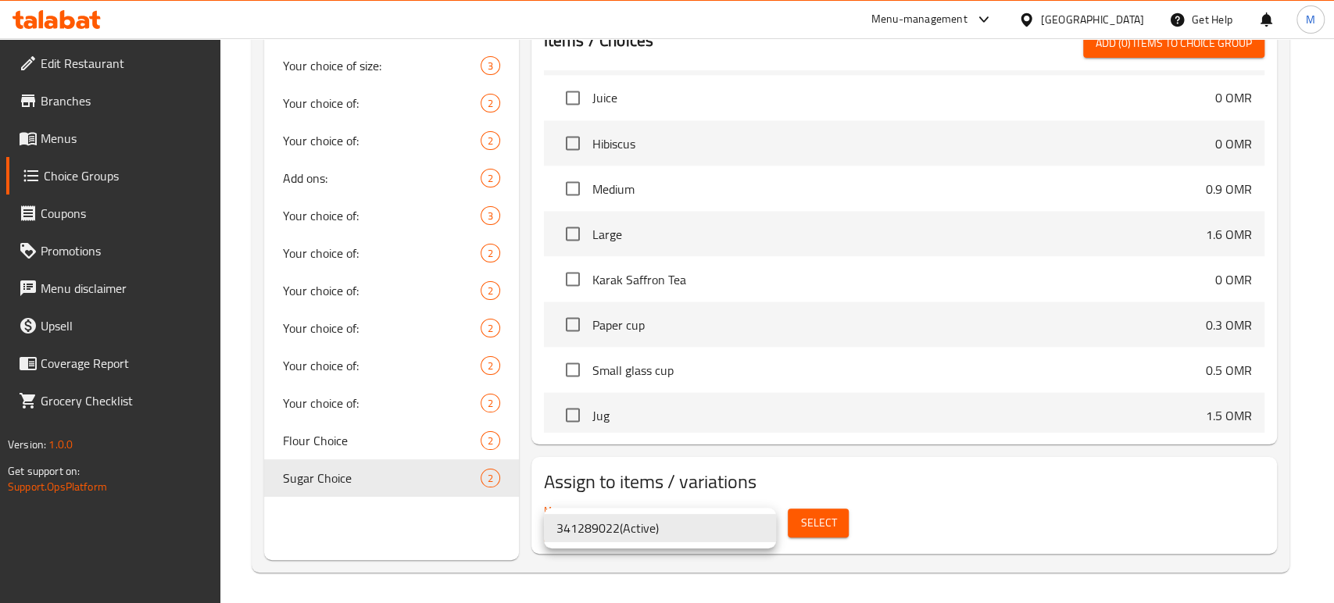
click at [595, 523] on li "341289022 ( Active )" at bounding box center [660, 528] width 232 height 28
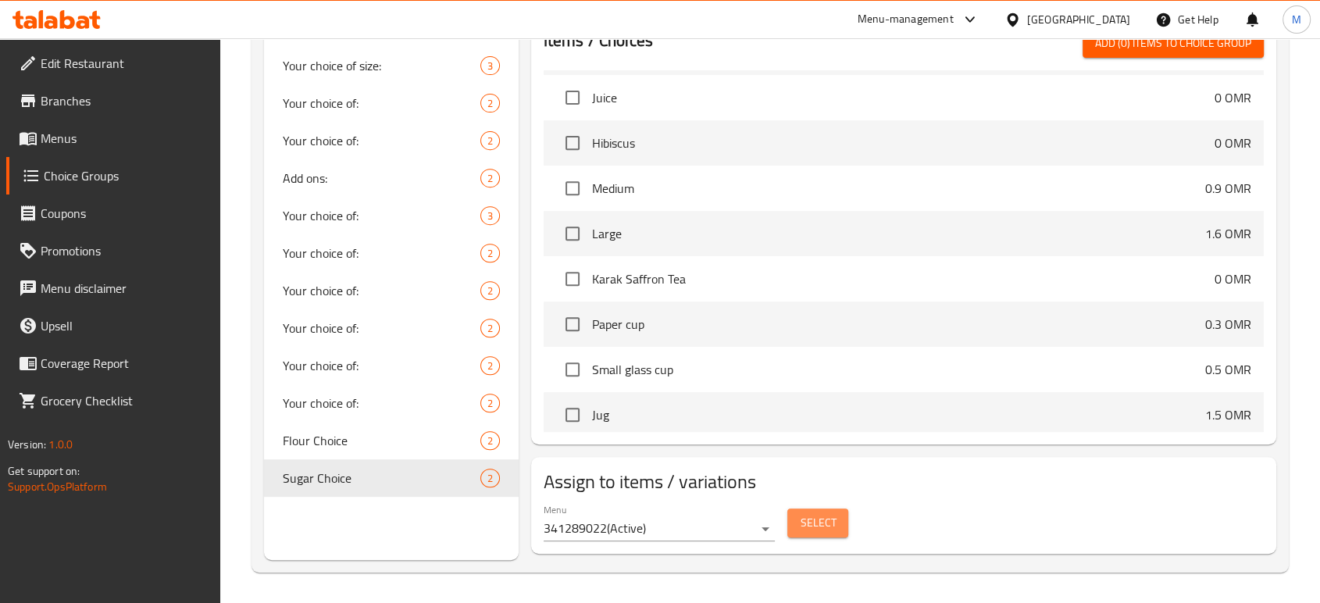
click at [822, 521] on span "Select" at bounding box center [818, 523] width 36 height 20
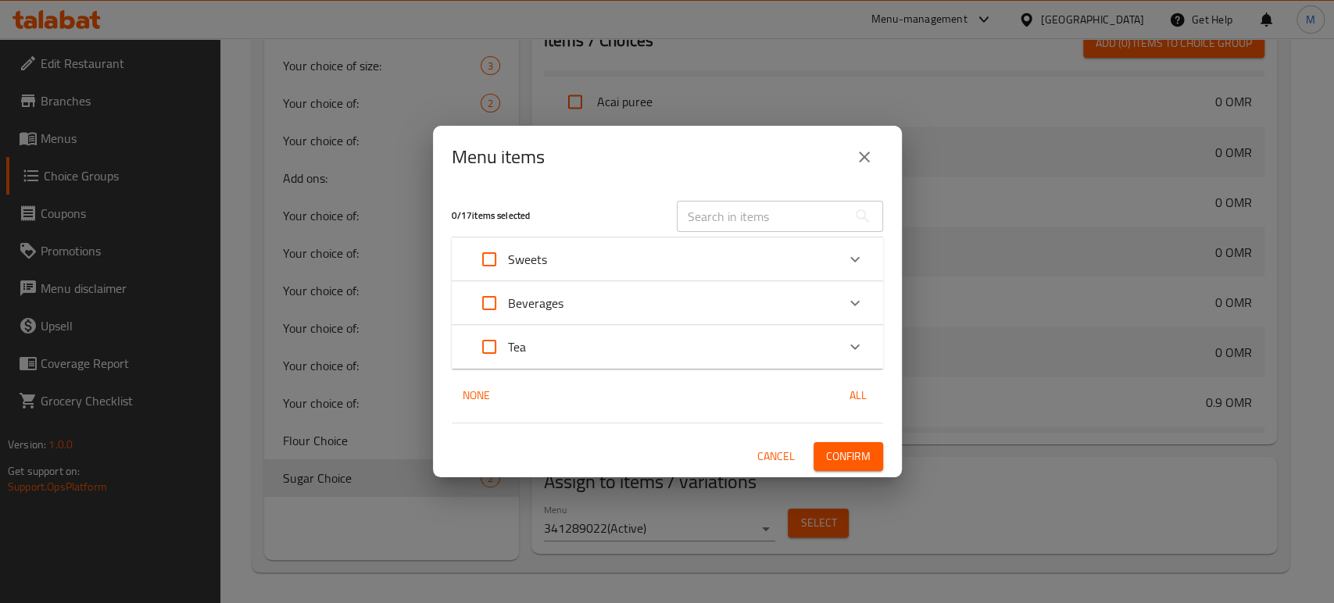
scroll to position [2146, 0]
click at [845, 305] on icon "Expand" at bounding box center [854, 303] width 19 height 19
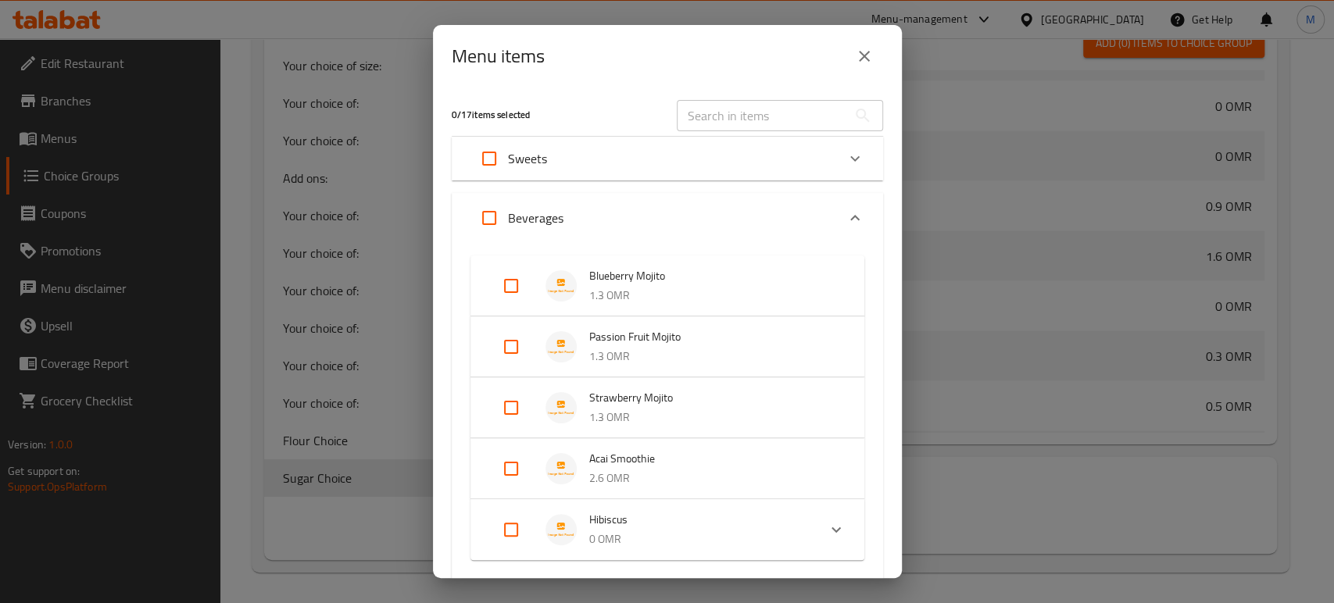
scroll to position [34, 0]
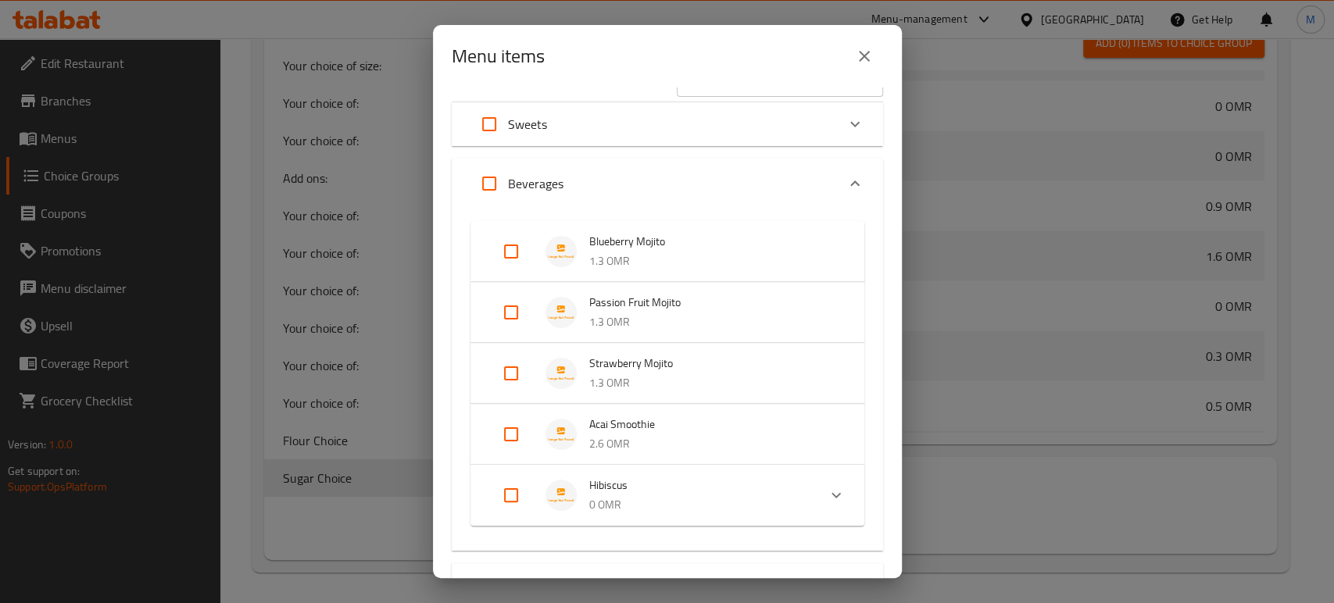
click at [503, 494] on input "Expand" at bounding box center [510, 495] width 37 height 37
checkbox input "true"
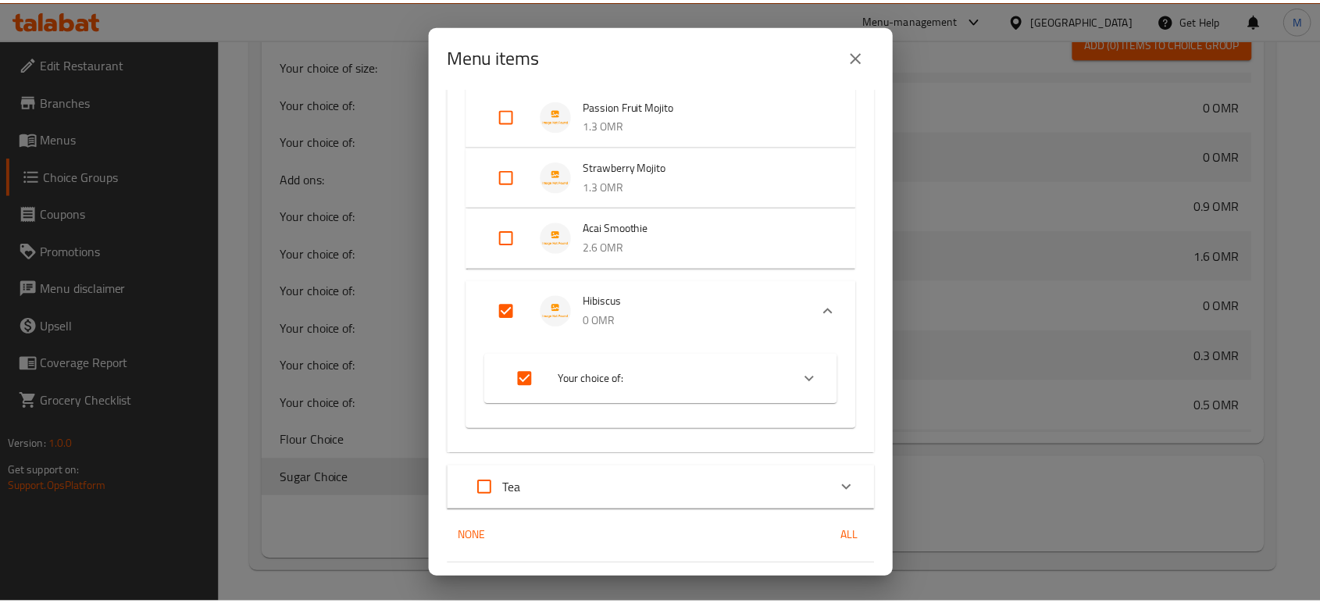
scroll to position [266, 0]
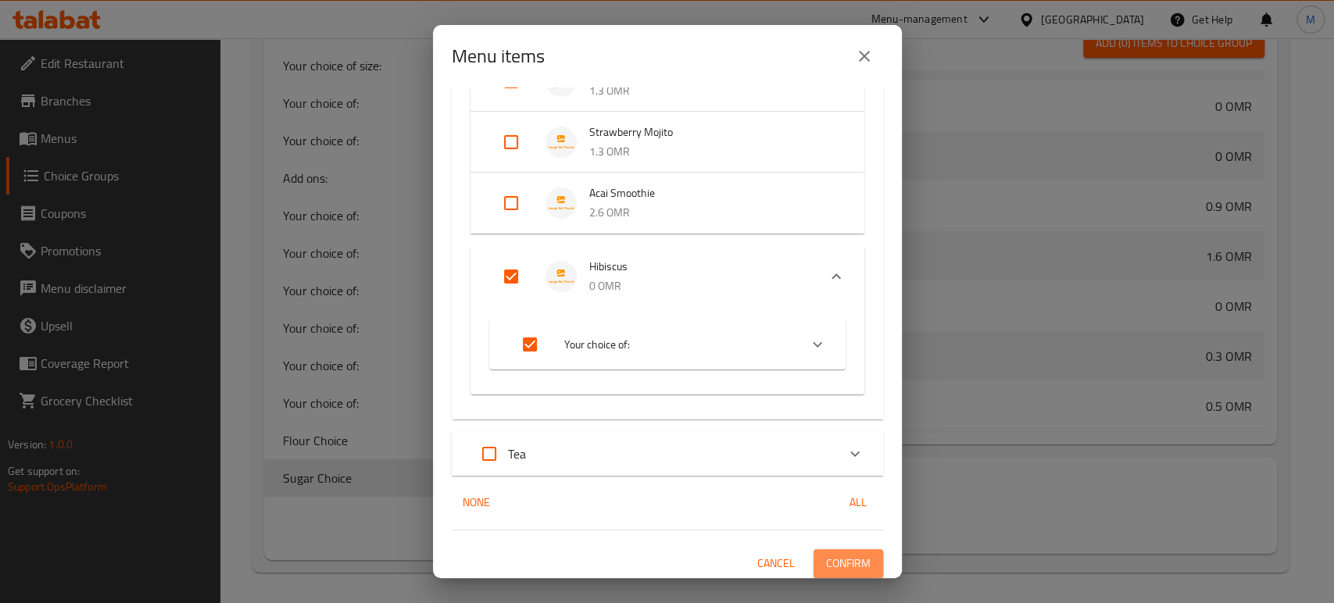
click at [831, 557] on span "Confirm" at bounding box center [848, 564] width 45 height 20
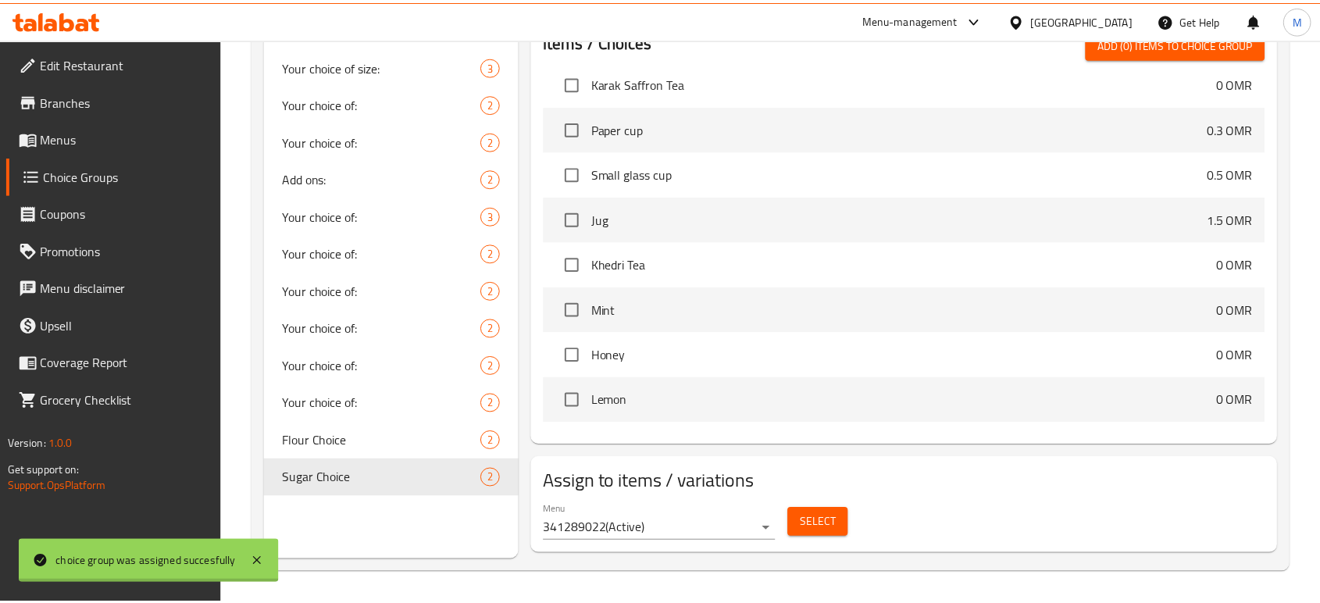
scroll to position [1950, 0]
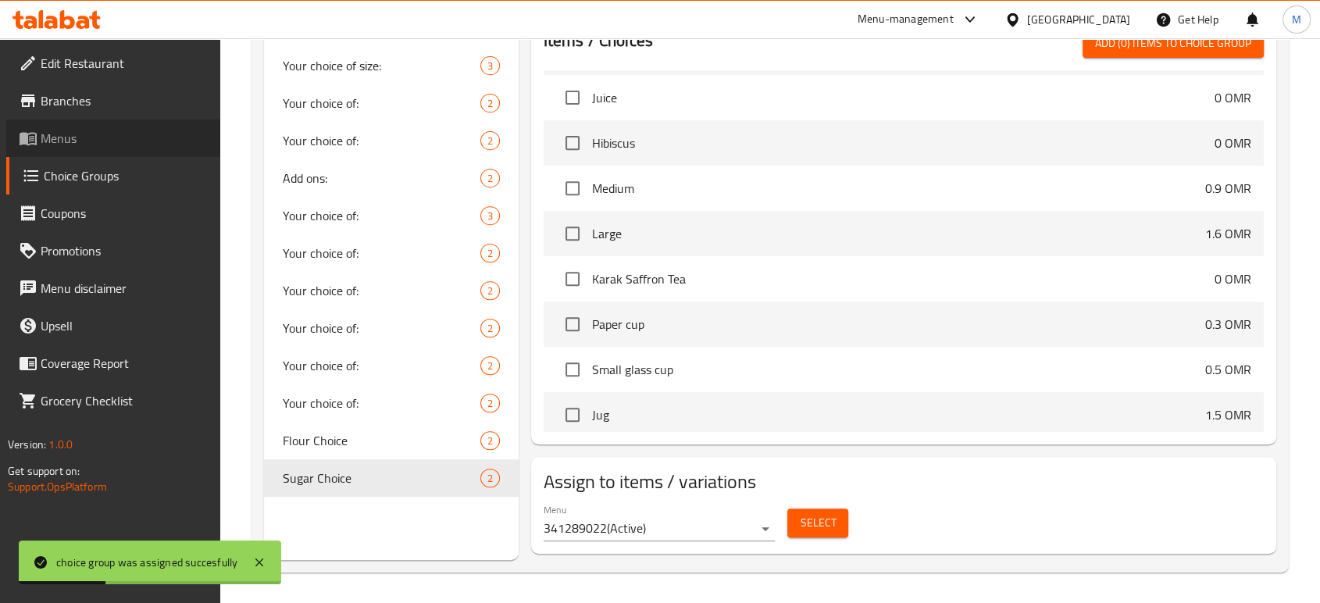
click at [104, 135] on span "Menus" at bounding box center [124, 138] width 167 height 19
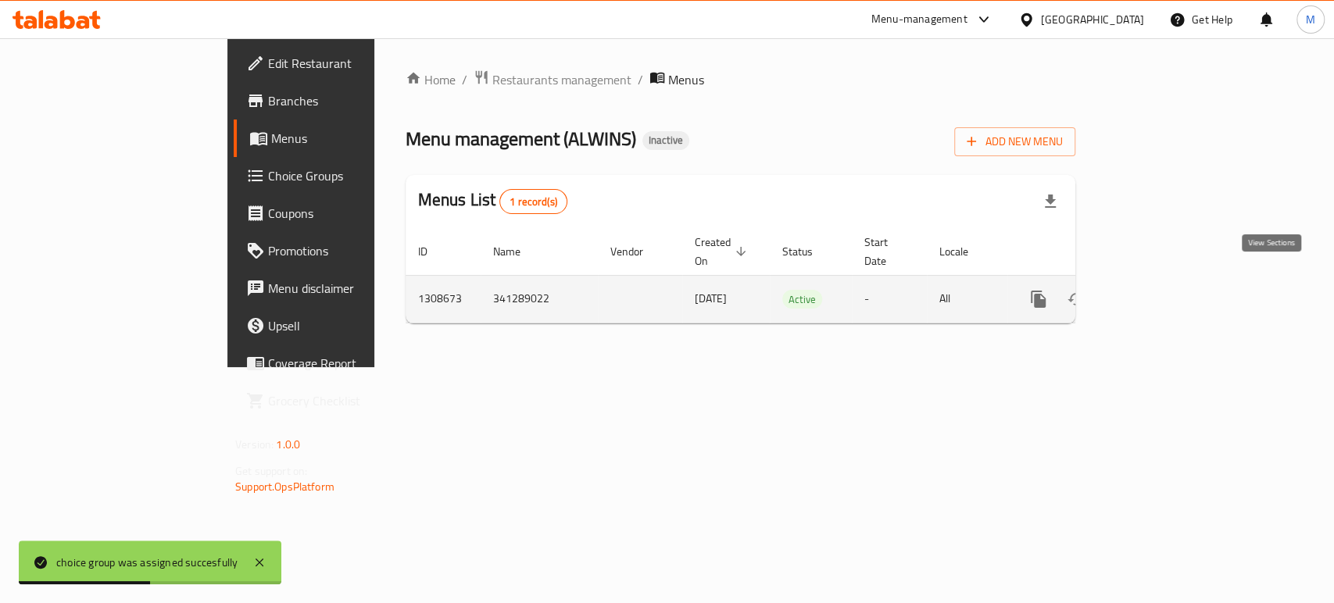
click at [1169, 280] on link "enhanced table" at bounding box center [1150, 298] width 37 height 37
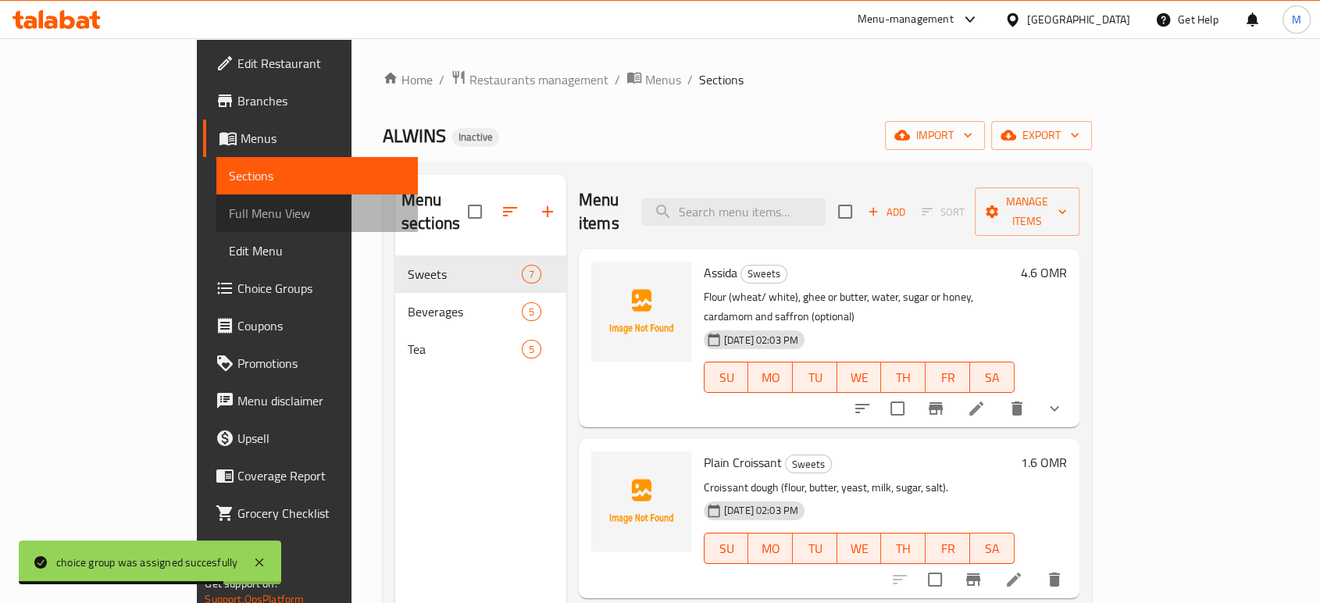
click at [229, 205] on span "Full Menu View" at bounding box center [317, 213] width 176 height 19
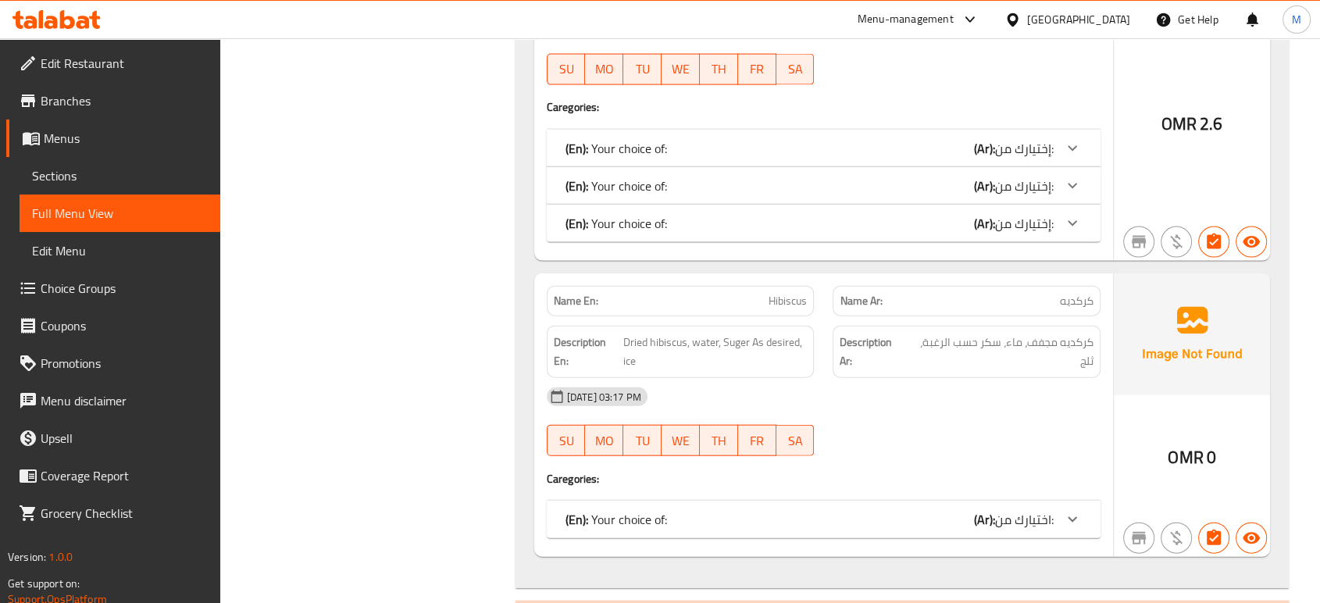
scroll to position [3444, 0]
click at [859, 510] on div "(En): Your choice of: (Ar): اختيارك من:" at bounding box center [810, 519] width 488 height 19
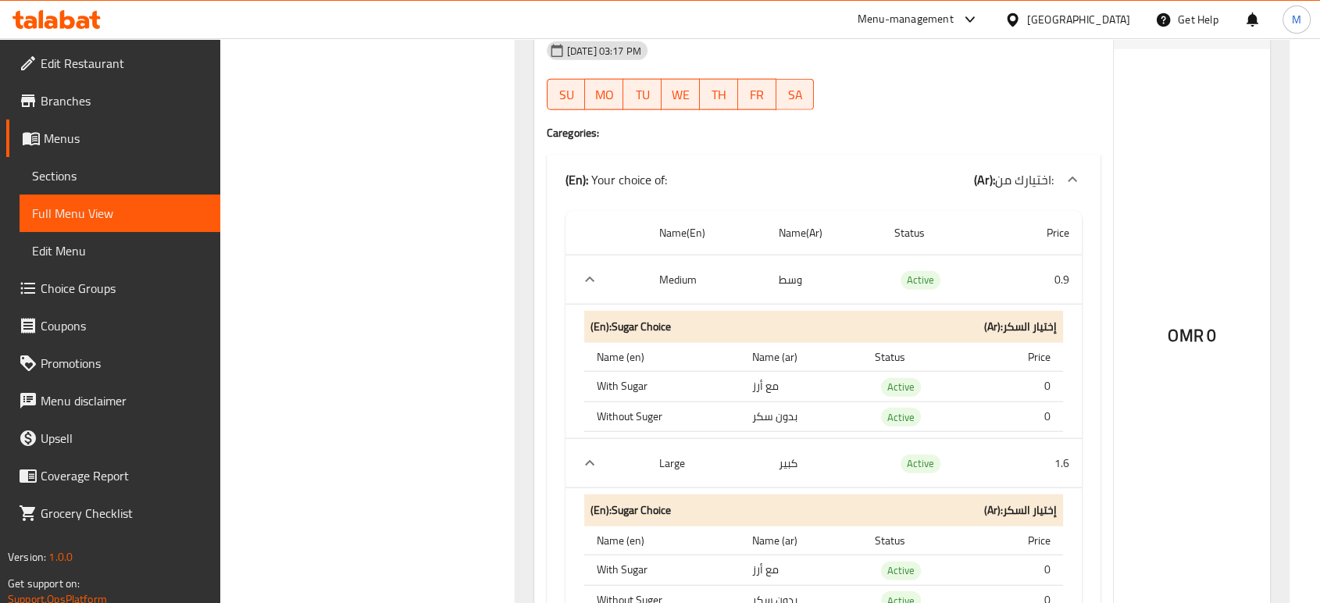
scroll to position [3826, 0]
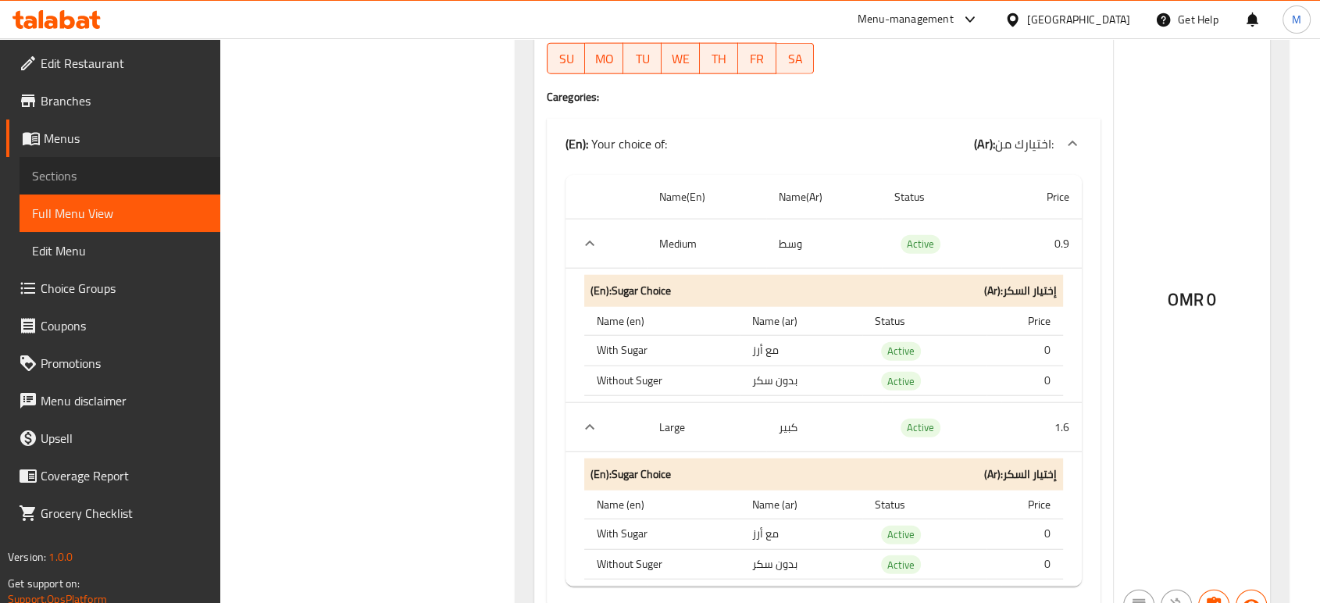
click at [67, 180] on span "Sections" at bounding box center [120, 175] width 176 height 19
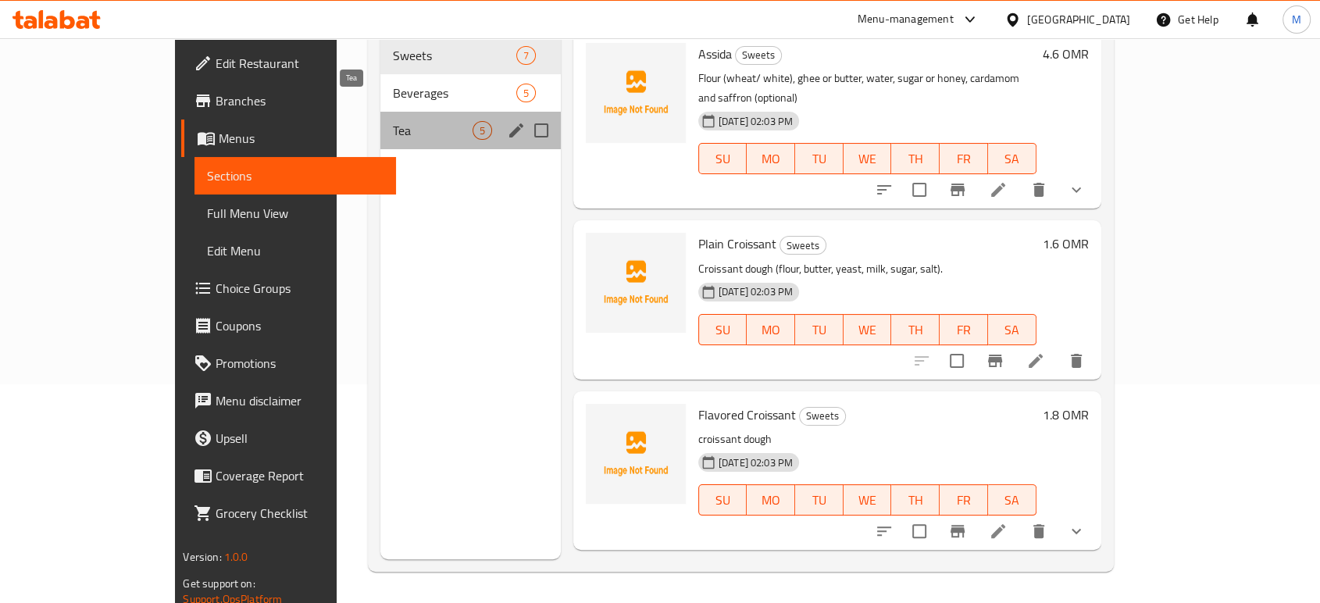
click at [393, 121] on span "Tea" at bounding box center [432, 130] width 79 height 19
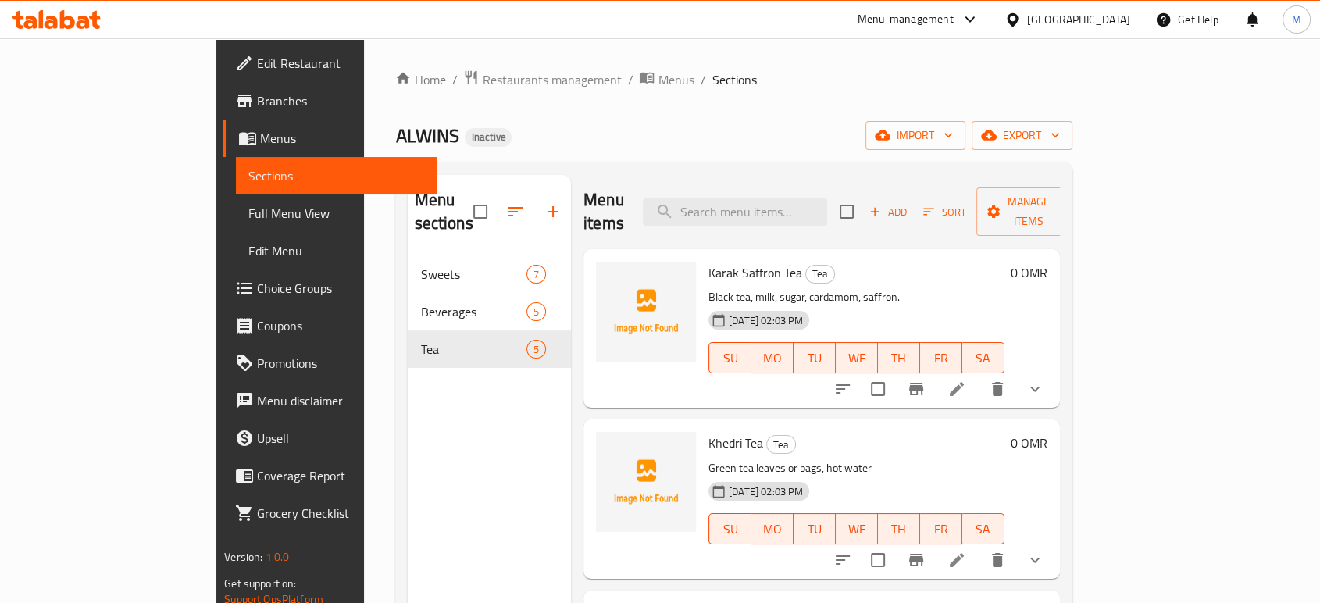
click at [1032, 187] on div "Add Sort Manage items" at bounding box center [960, 211] width 241 height 48
click at [909, 203] on span "Add" at bounding box center [888, 212] width 42 height 18
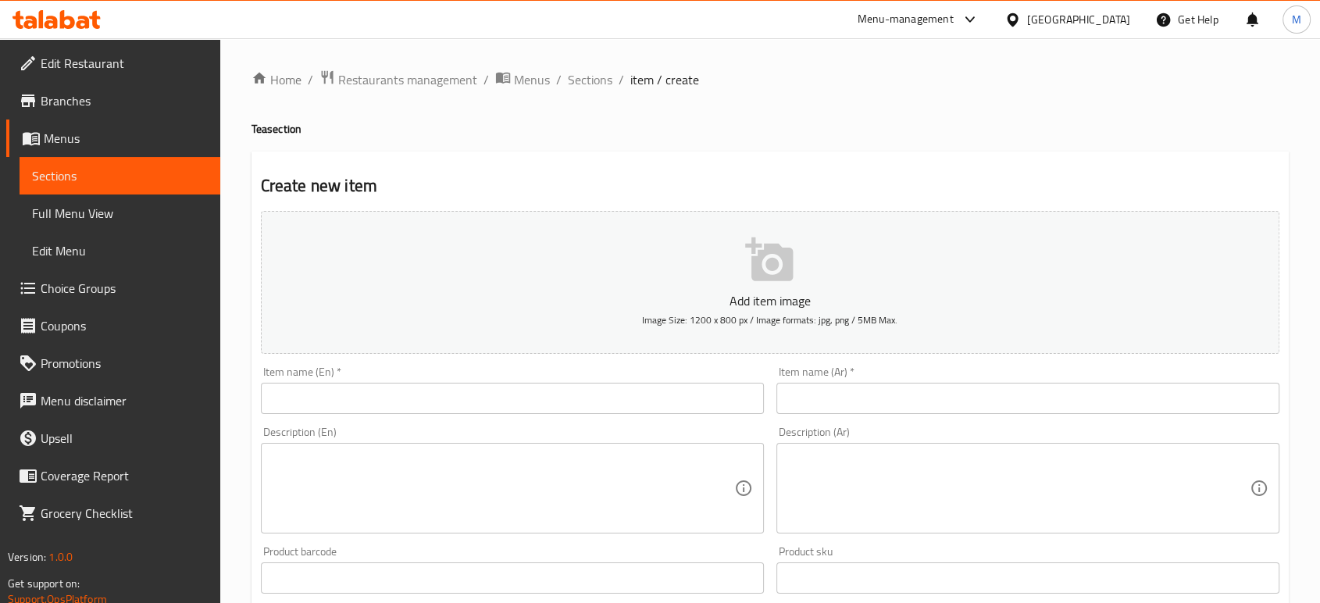
click at [890, 395] on input "text" at bounding box center [1028, 398] width 503 height 31
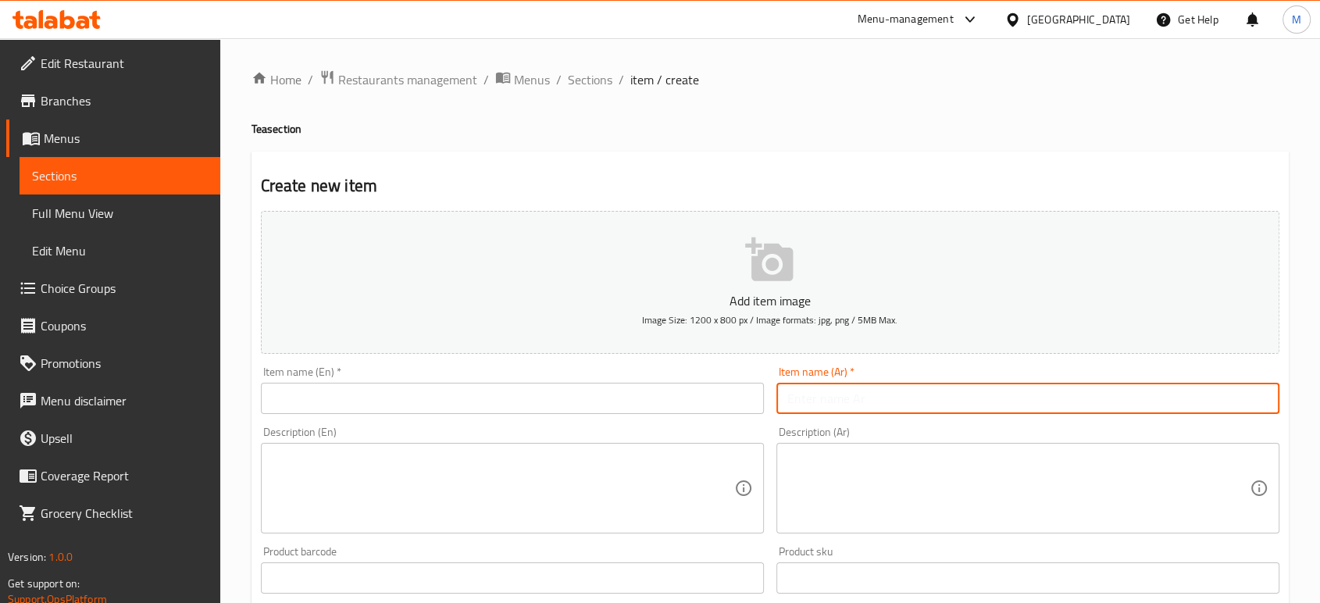
paste input "شاي احمر"
type input "شاي احمر"
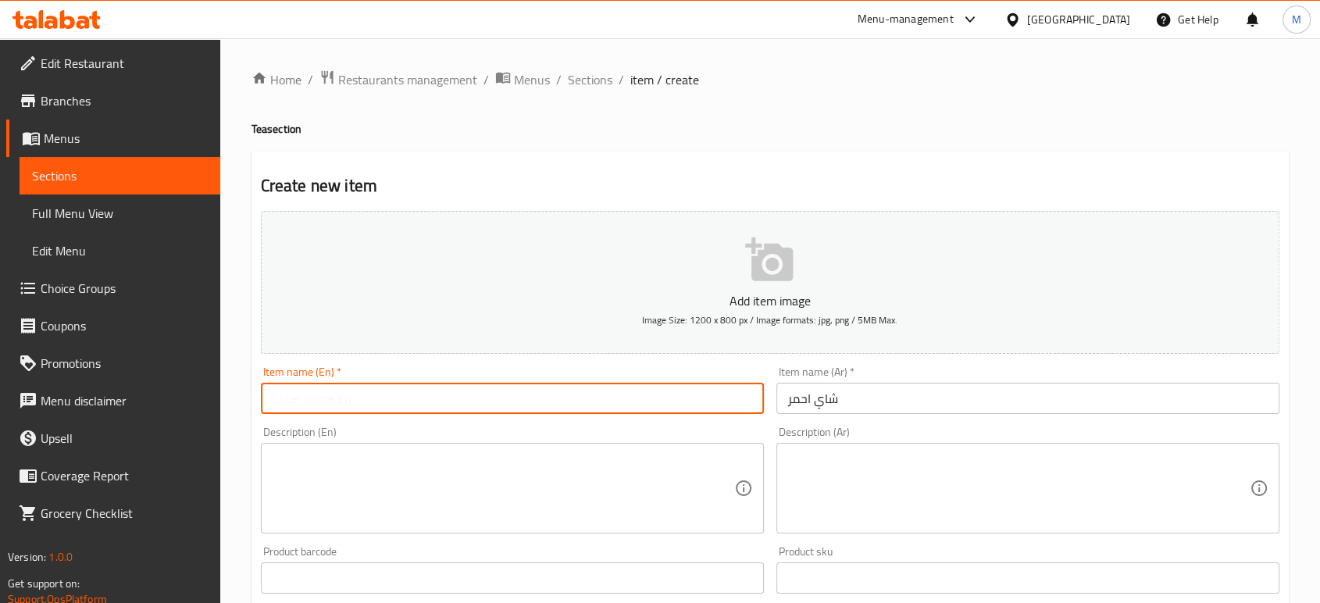
click at [591, 396] on input "text" at bounding box center [512, 398] width 503 height 31
type input "Red Tea"
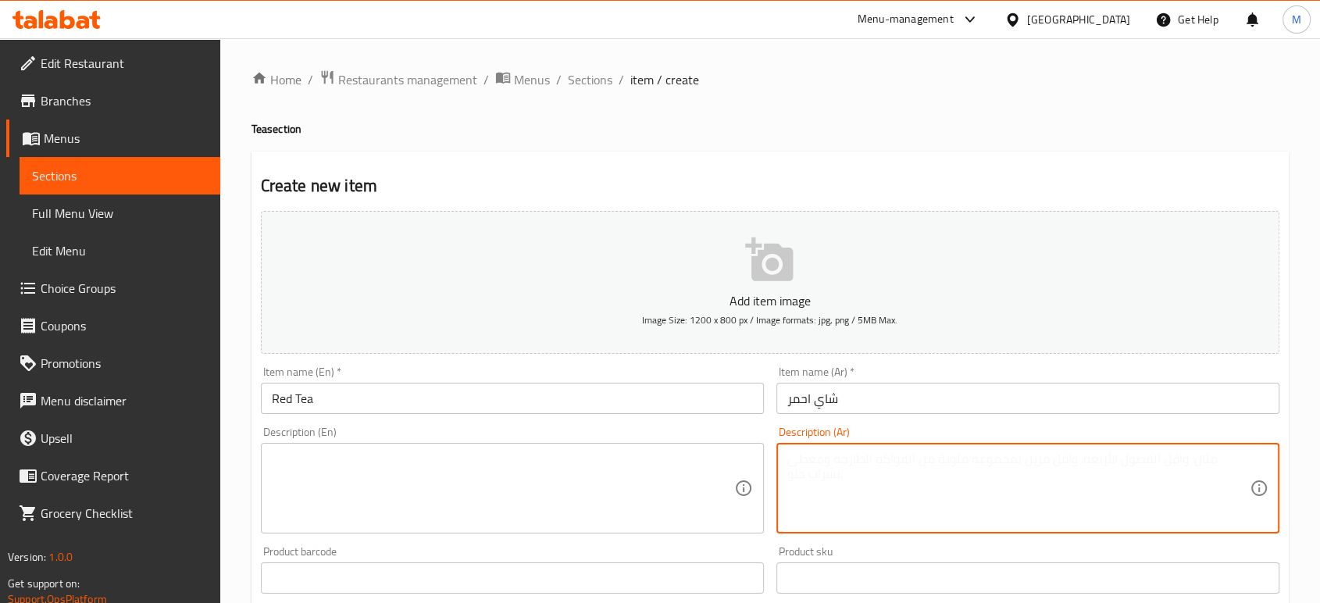
click at [1141, 517] on textarea at bounding box center [1018, 489] width 462 height 74
paste textarea "شاي أسود، ماء مغلي، (سكر حسب الرغبة)."
type textarea "شاي أسود، ماء مغلي، (سكر حسب الرغبة)."
click at [427, 491] on textarea at bounding box center [503, 489] width 462 height 74
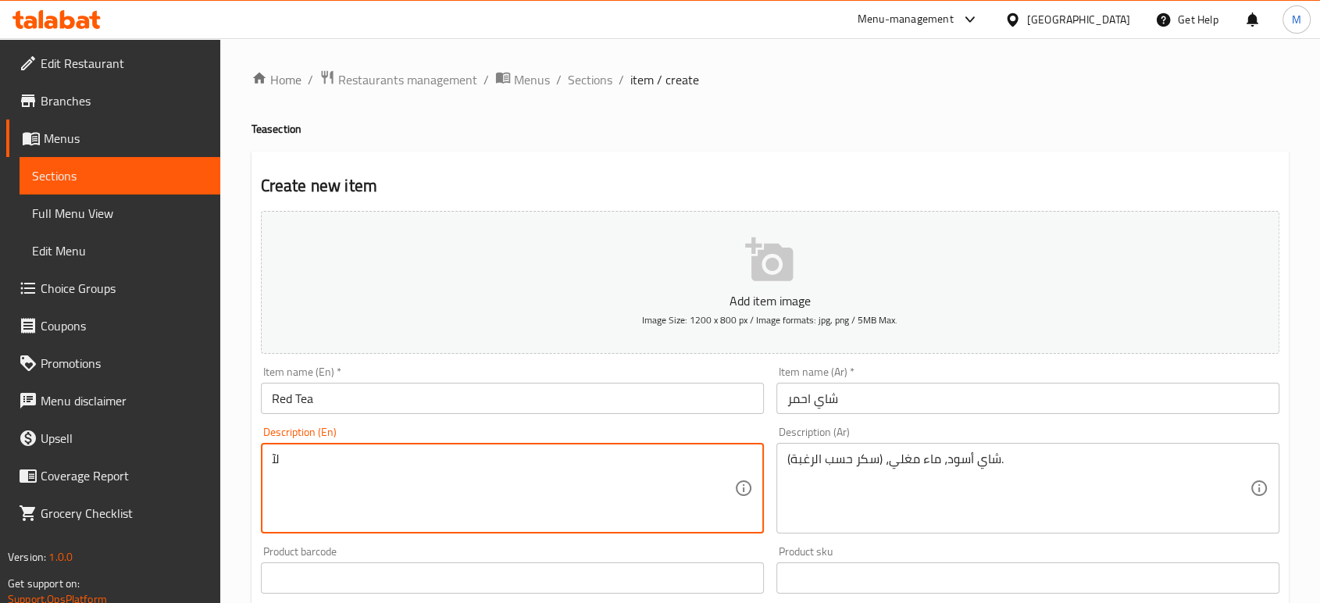
type textarea "ل"
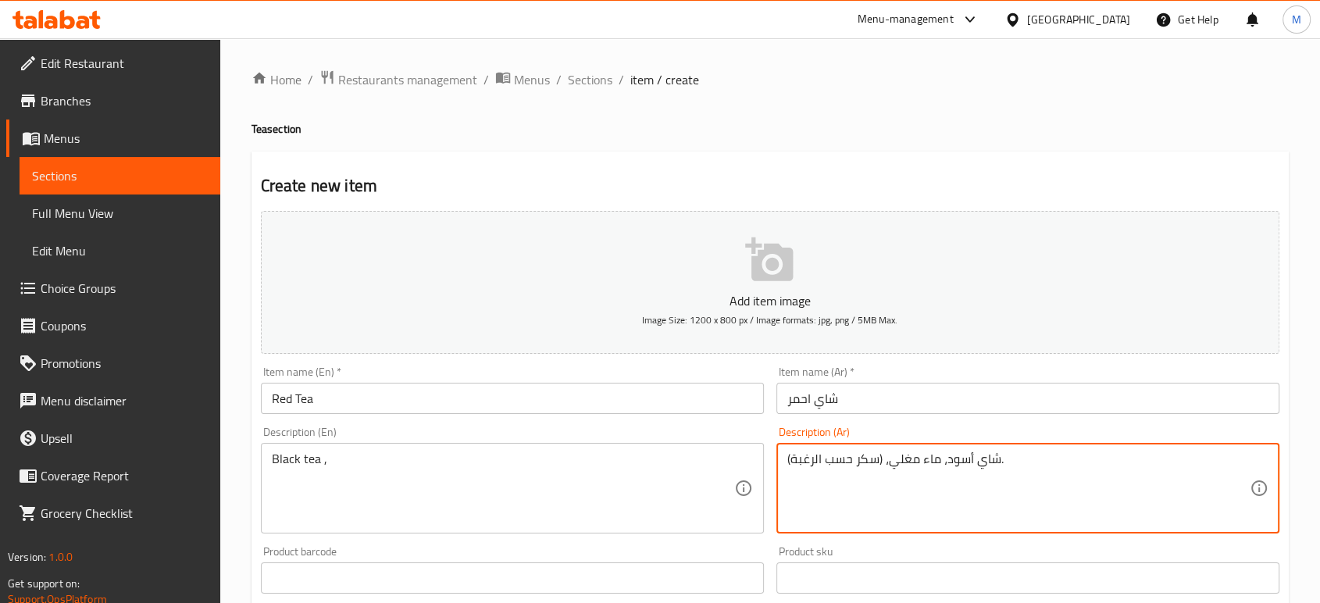
click at [857, 478] on textarea "شاي أسود، ماء مغلي، (سكر حسب الرغبة)." at bounding box center [1018, 489] width 462 height 74
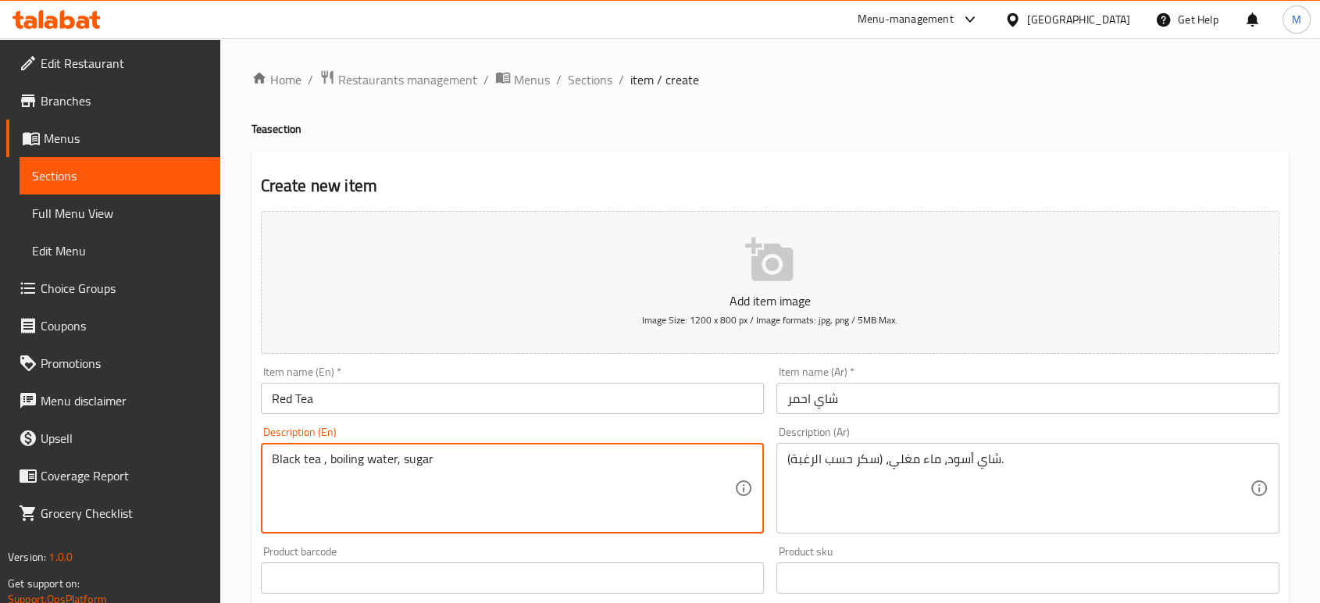
paste textarea "As desired"
click at [584, 473] on textarea "Black tea , boiling water, sugar As desired" at bounding box center [503, 489] width 462 height 74
type textarea "Black tea , boiling water, sugar As desired"
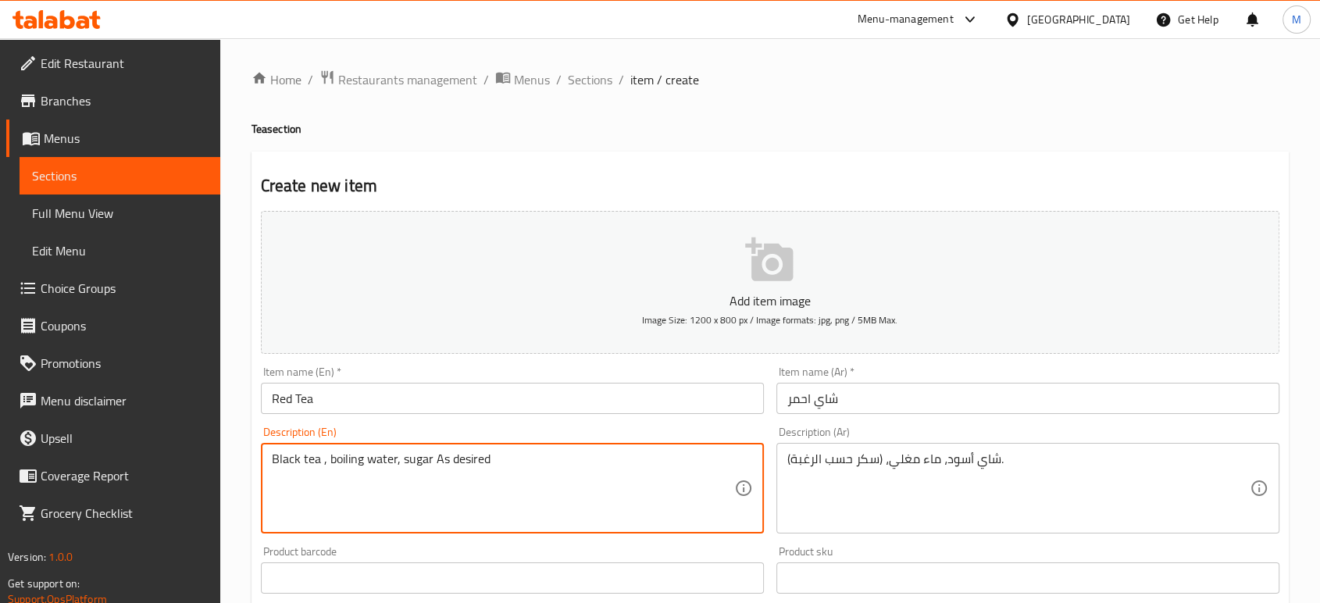
scroll to position [500, 0]
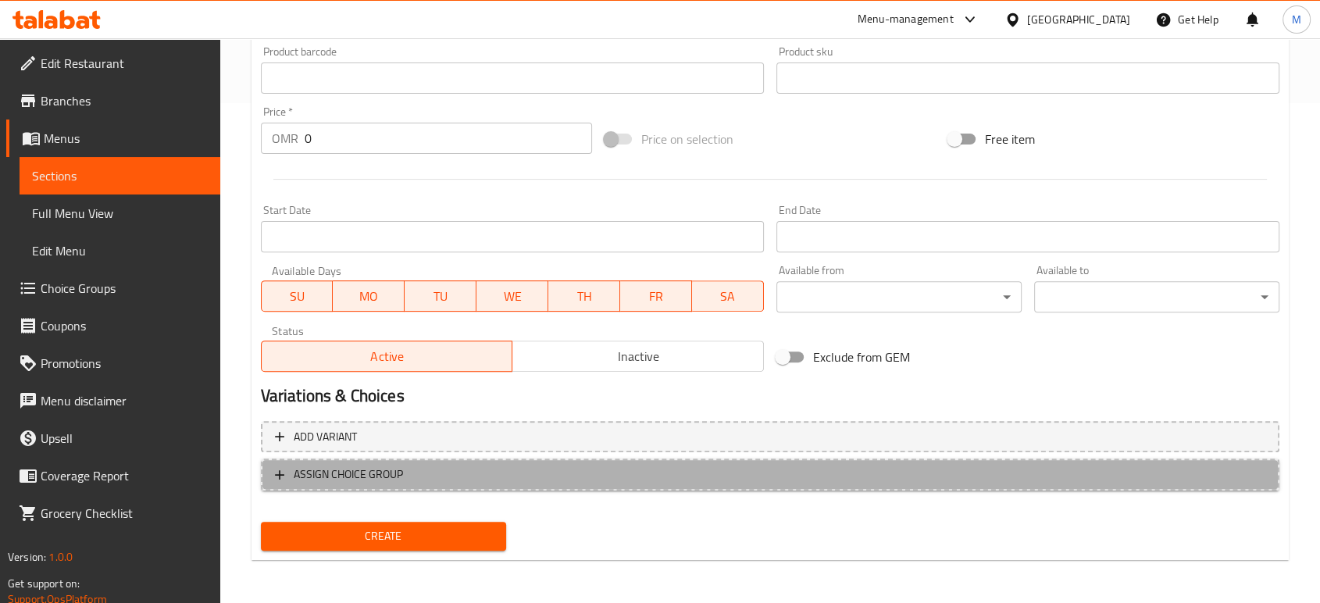
click at [381, 473] on span "ASSIGN CHOICE GROUP" at bounding box center [348, 475] width 109 height 20
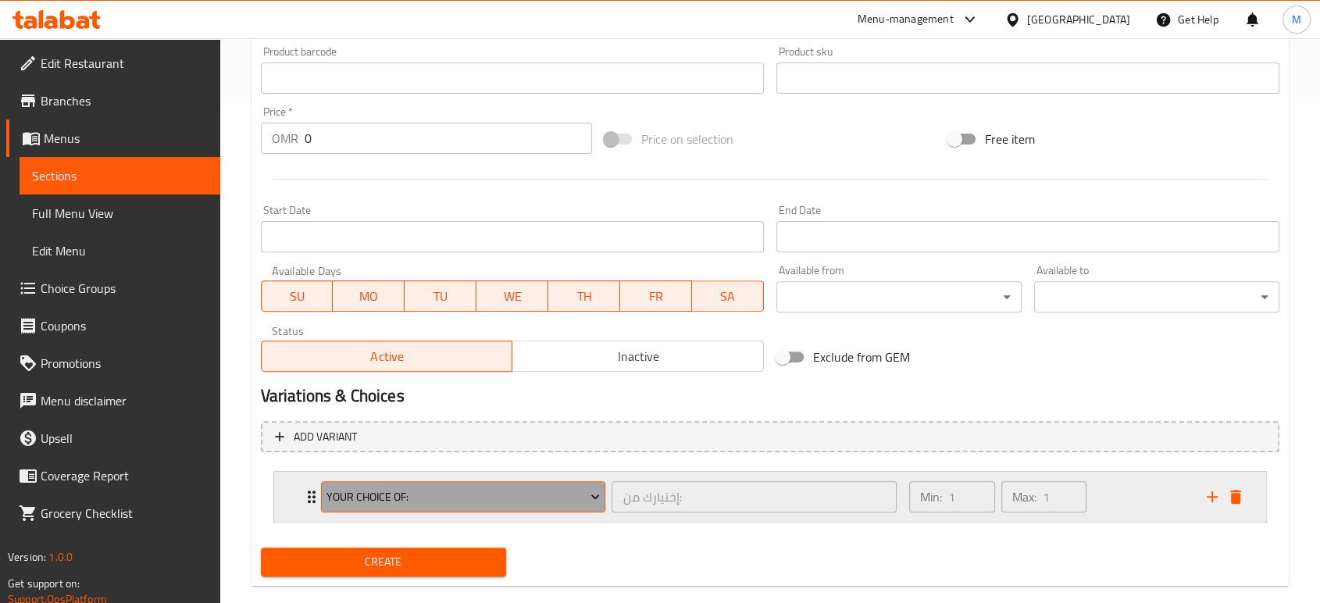
click at [517, 499] on span "Your choice of:" at bounding box center [463, 497] width 273 height 20
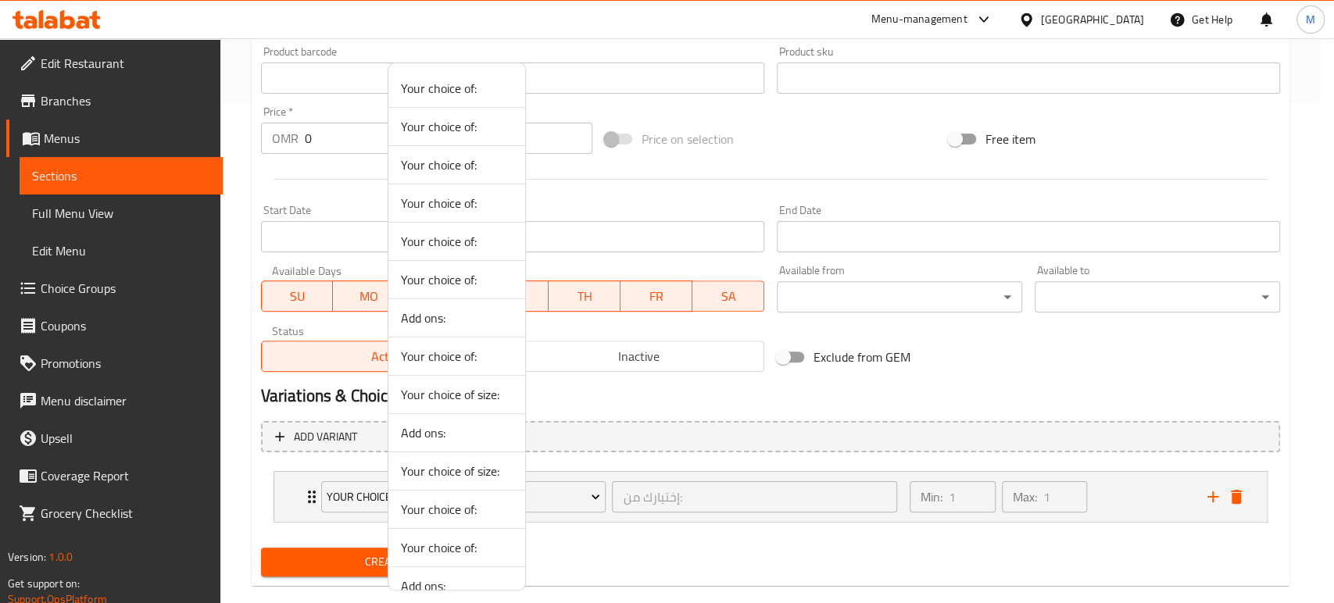
click at [469, 96] on span "Your choice of:" at bounding box center [457, 88] width 112 height 19
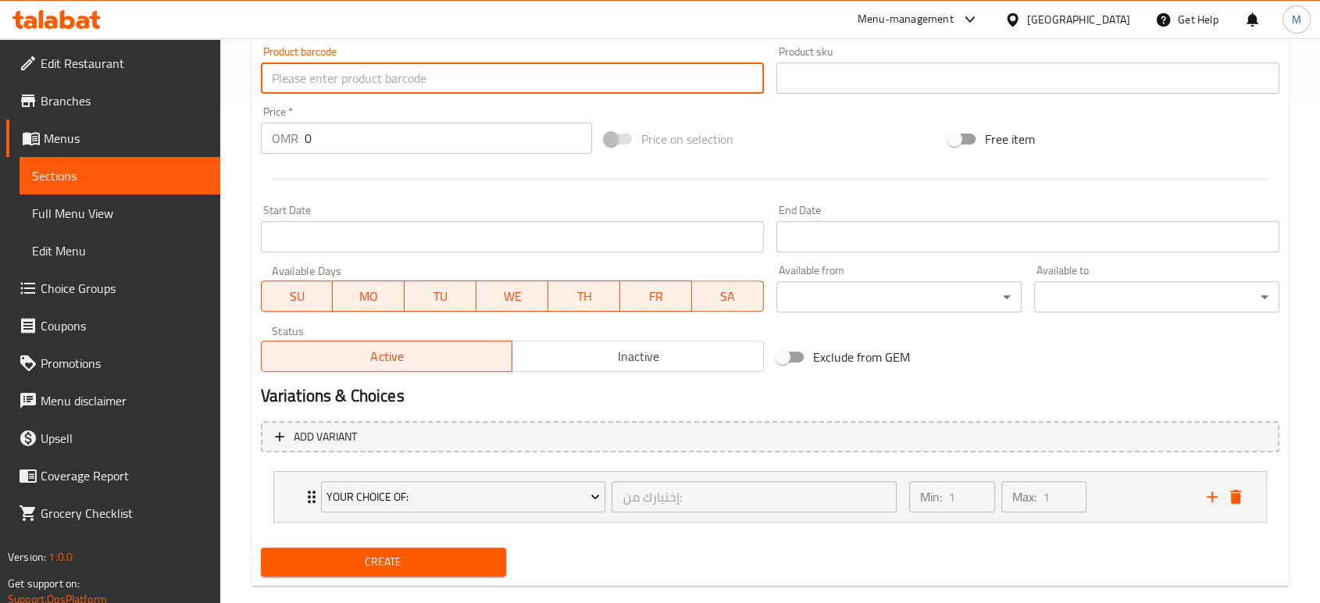
click at [448, 87] on input "text" at bounding box center [512, 77] width 503 height 31
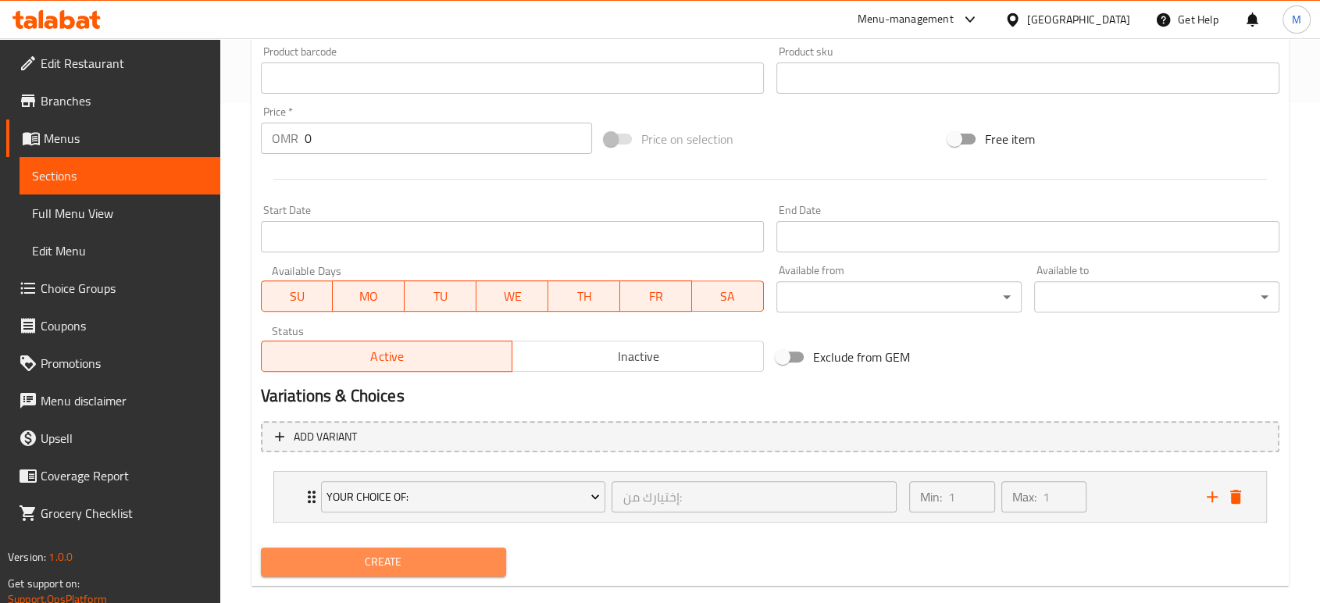
click at [415, 555] on span "Create" at bounding box center [383, 562] width 220 height 20
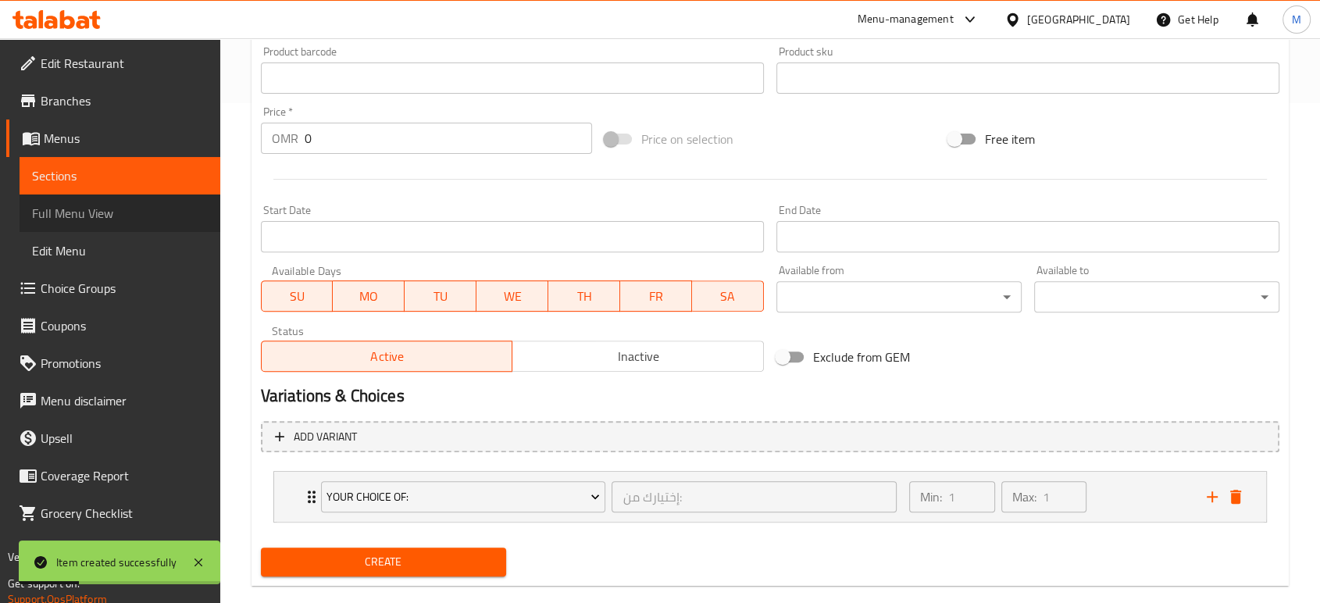
click at [152, 218] on span "Full Menu View" at bounding box center [120, 213] width 176 height 19
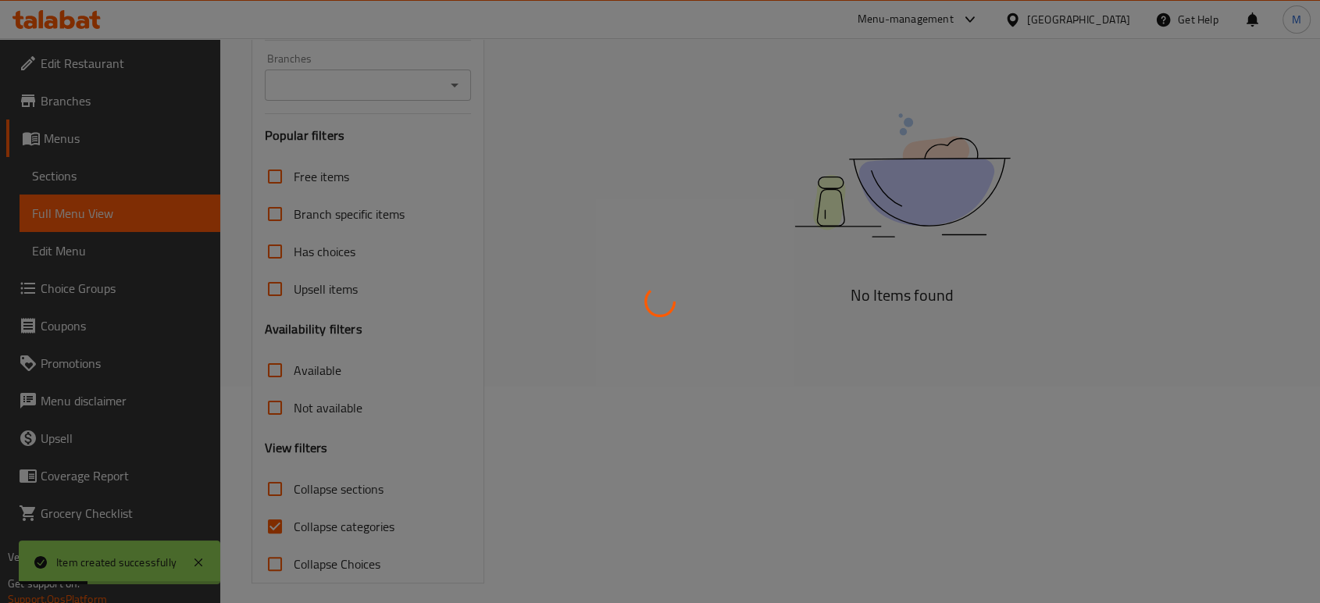
click at [152, 218] on div at bounding box center [660, 301] width 1320 height 603
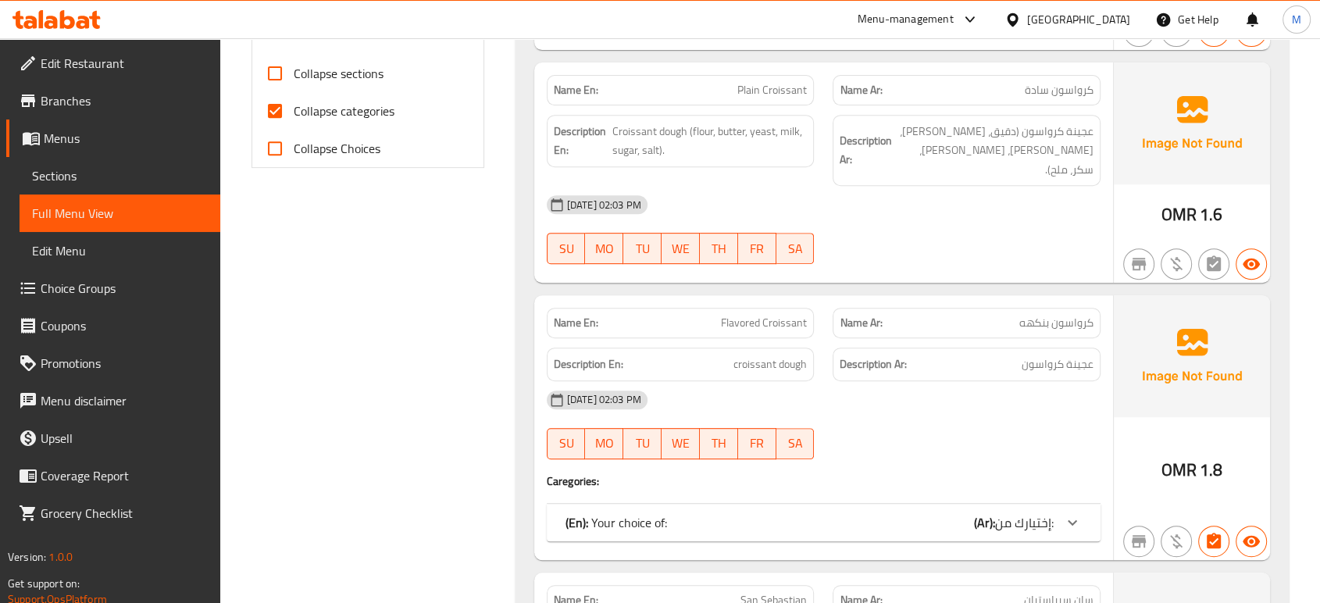
scroll to position [5337, 0]
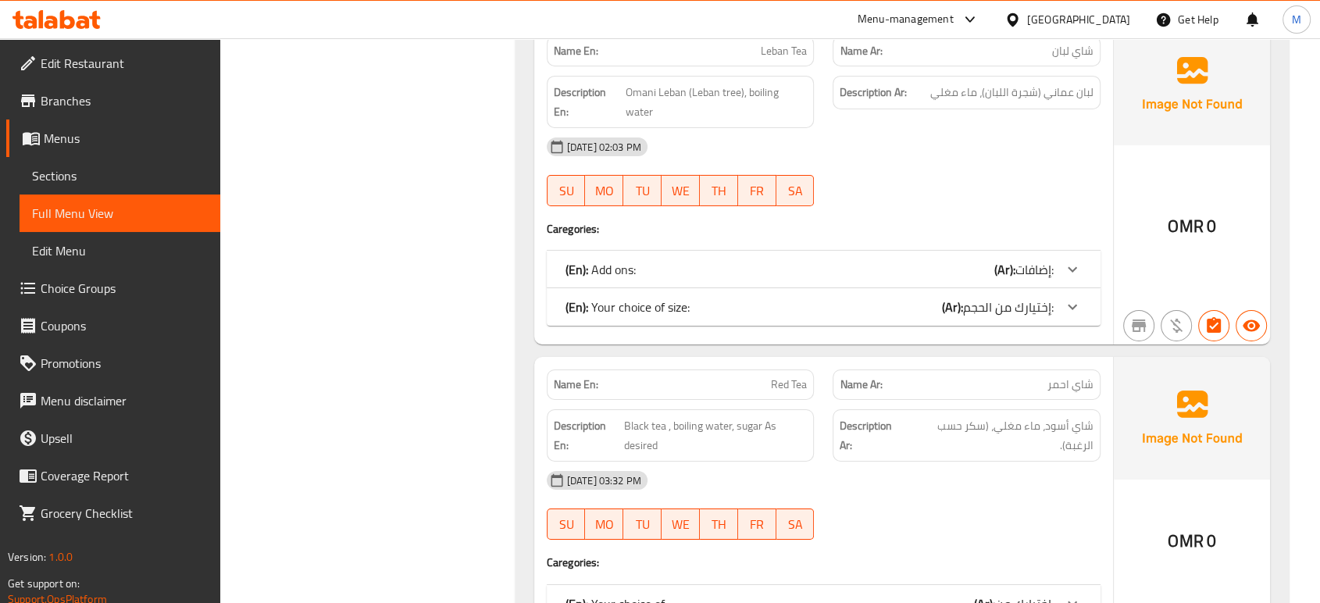
click at [937, 595] on div "(En): Your choice of: (Ar): إختيارك من:" at bounding box center [810, 604] width 488 height 19
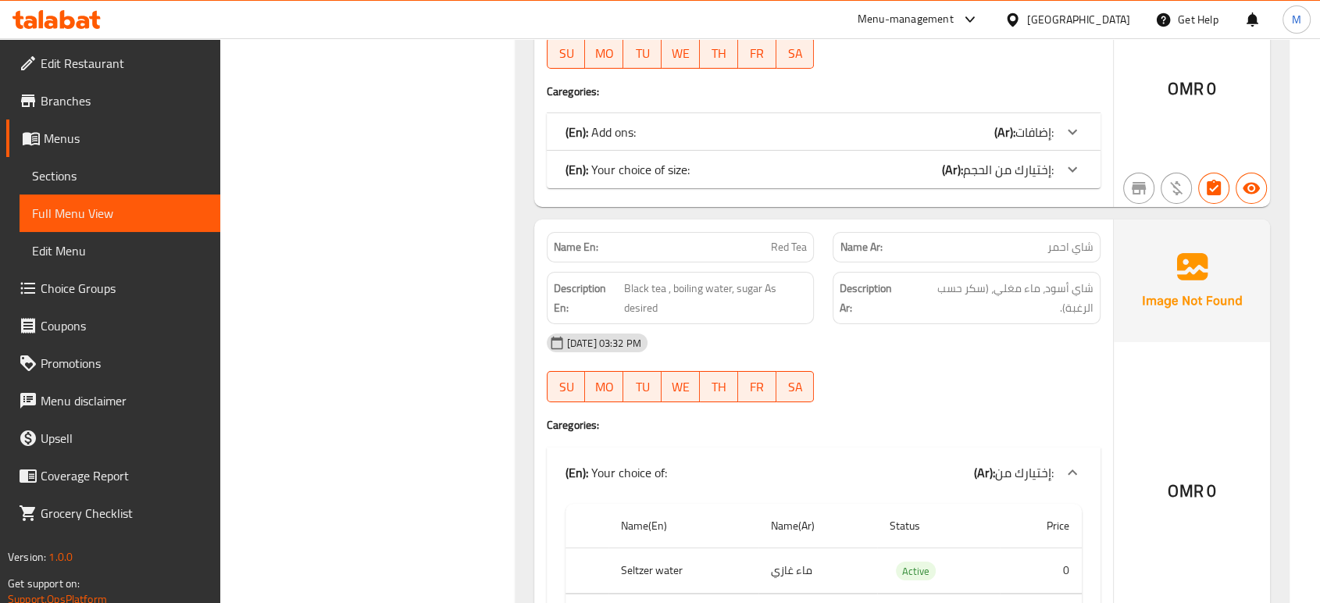
scroll to position [5475, 0]
click at [84, 303] on link "Choice Groups" at bounding box center [113, 288] width 214 height 37
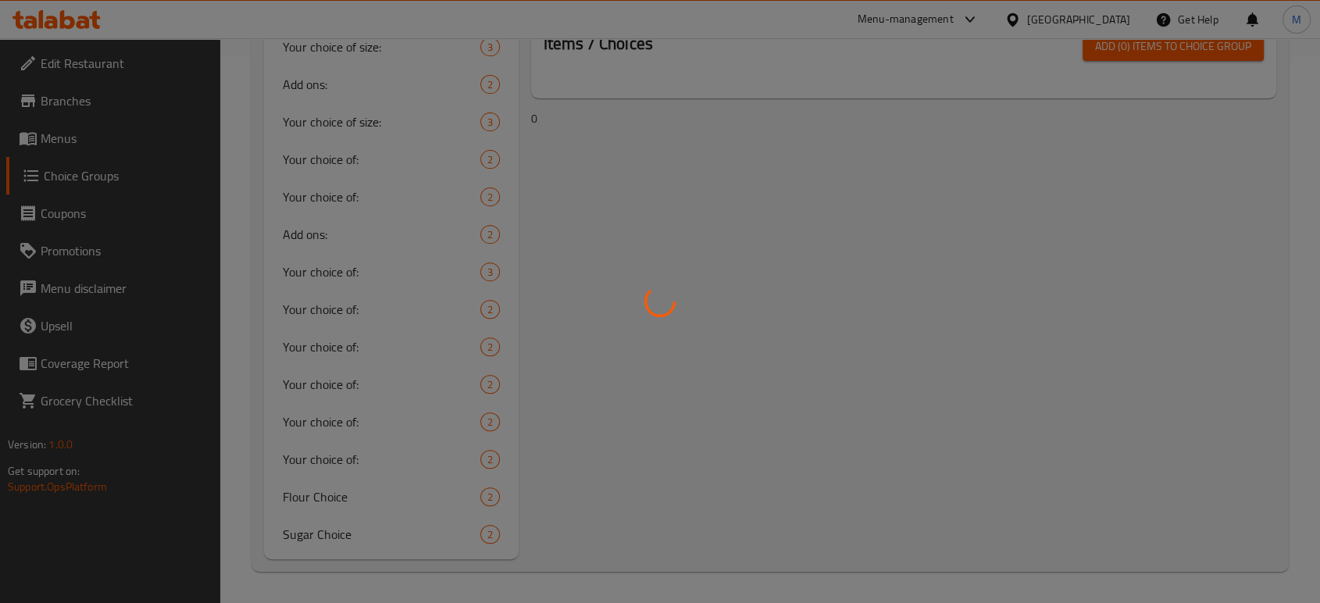
scroll to position [221, 0]
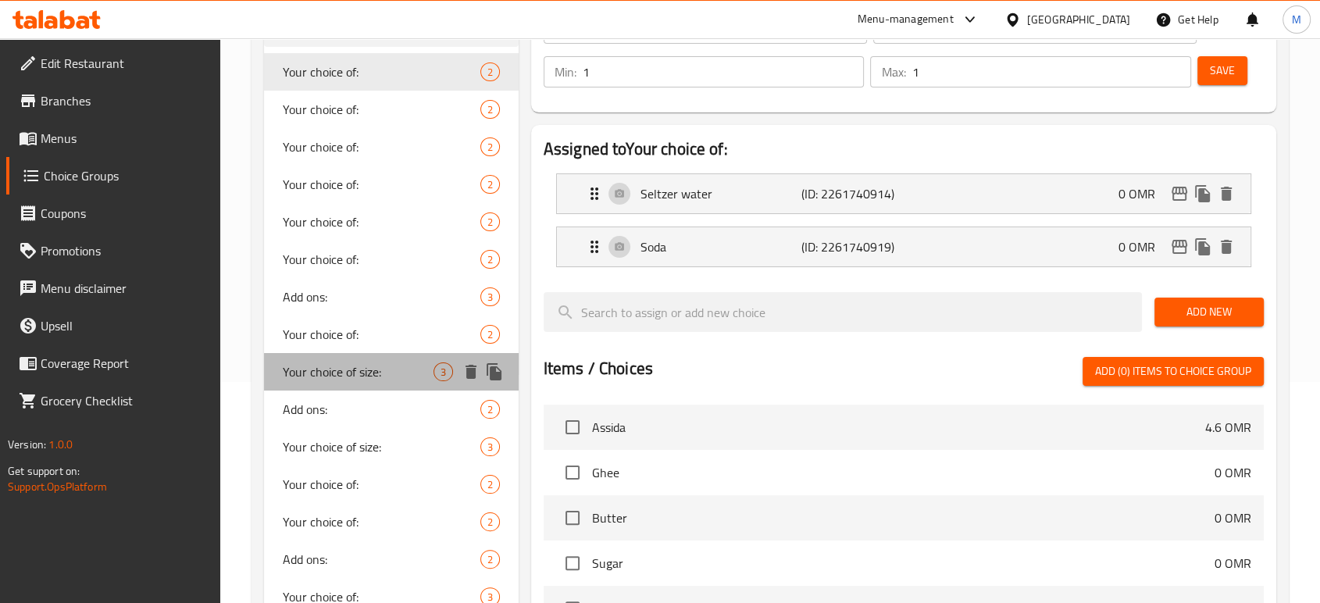
click at [324, 371] on span "Your choice of size:" at bounding box center [358, 371] width 151 height 19
type input "Your choice of size:"
type input "إختيارك من الحجم:"
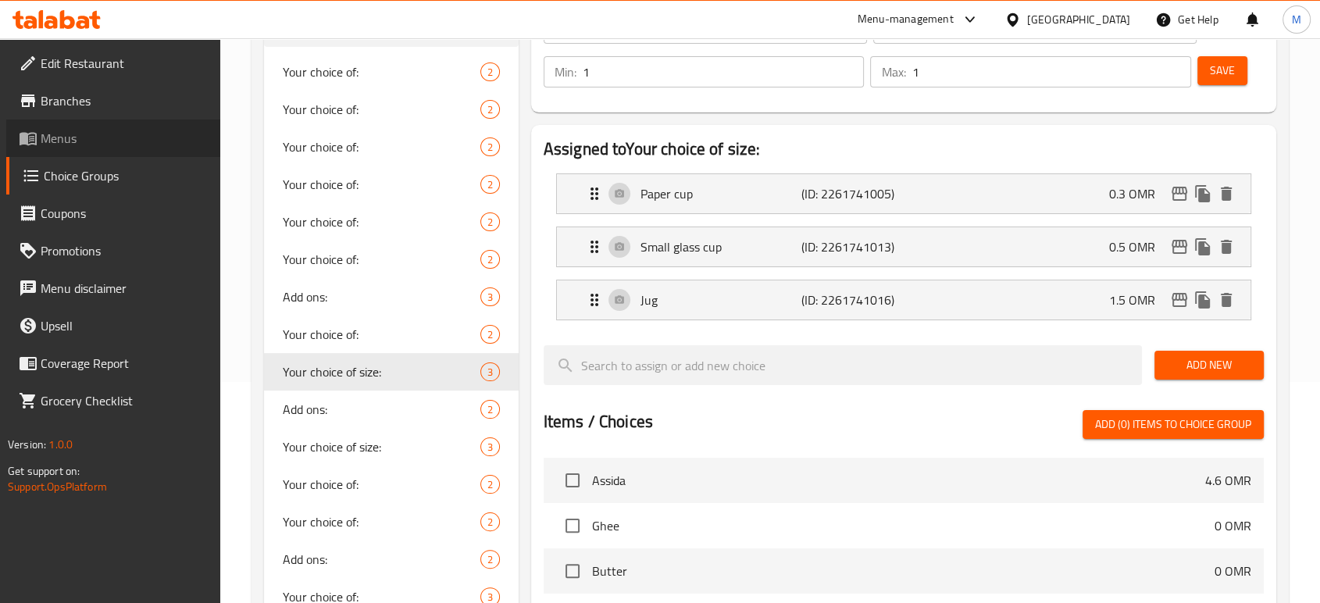
click at [64, 141] on span "Menus" at bounding box center [124, 138] width 167 height 19
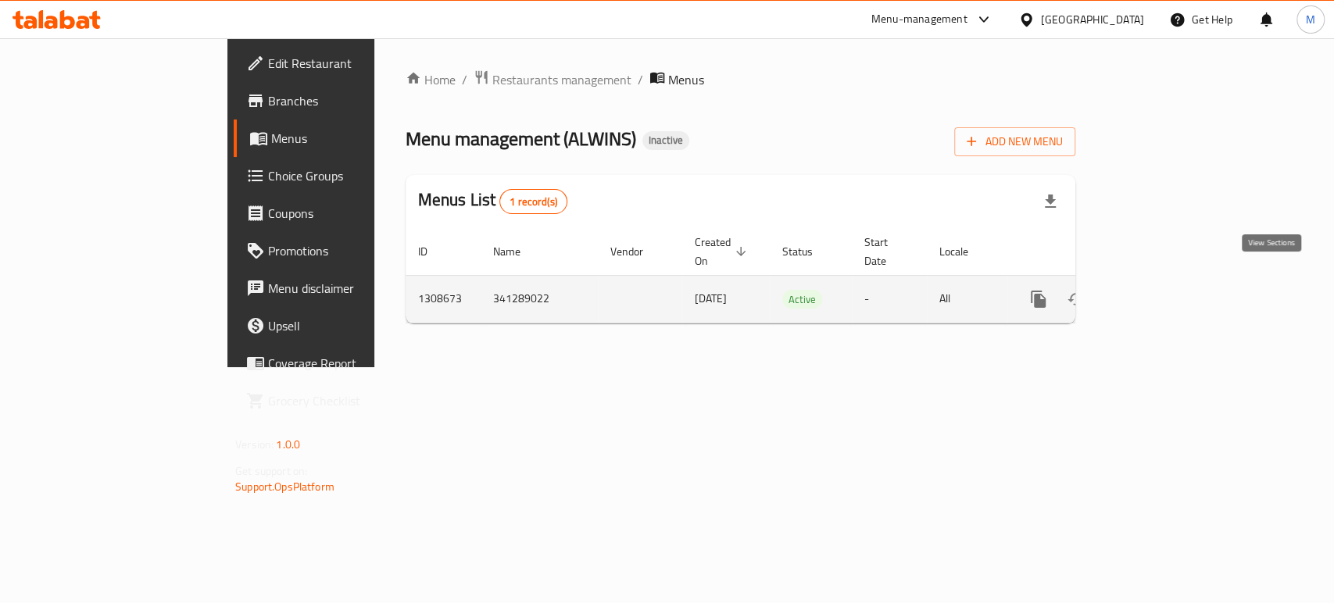
click at [1169, 280] on link "enhanced table" at bounding box center [1150, 298] width 37 height 37
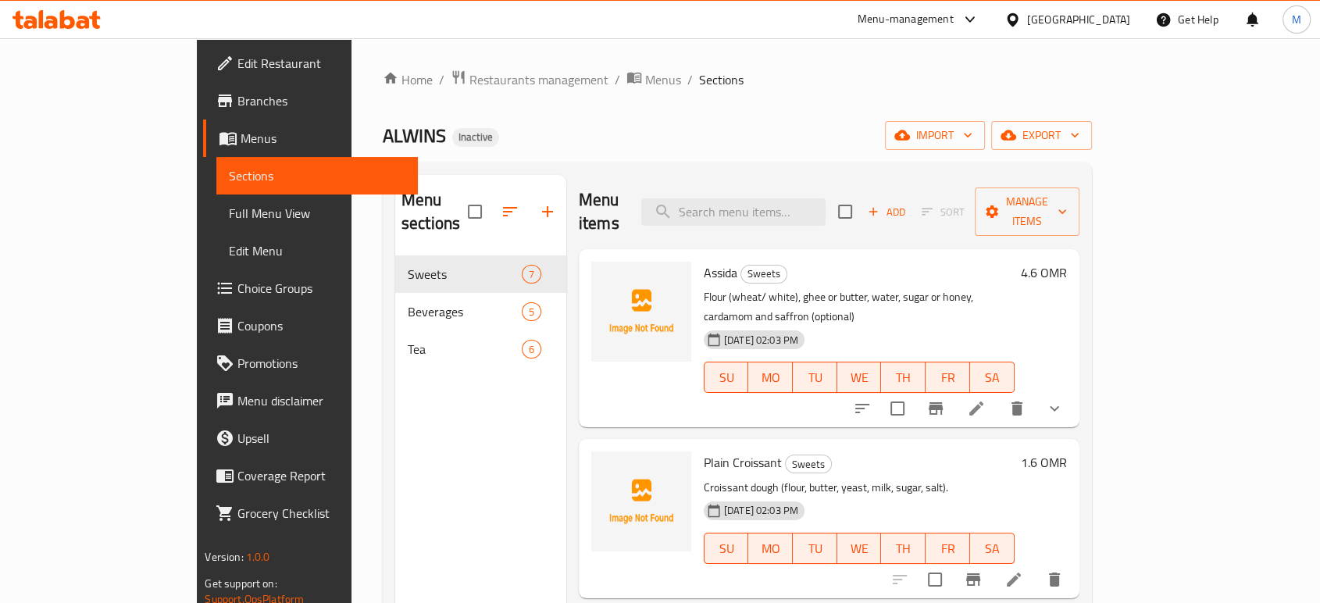
scroll to position [219, 0]
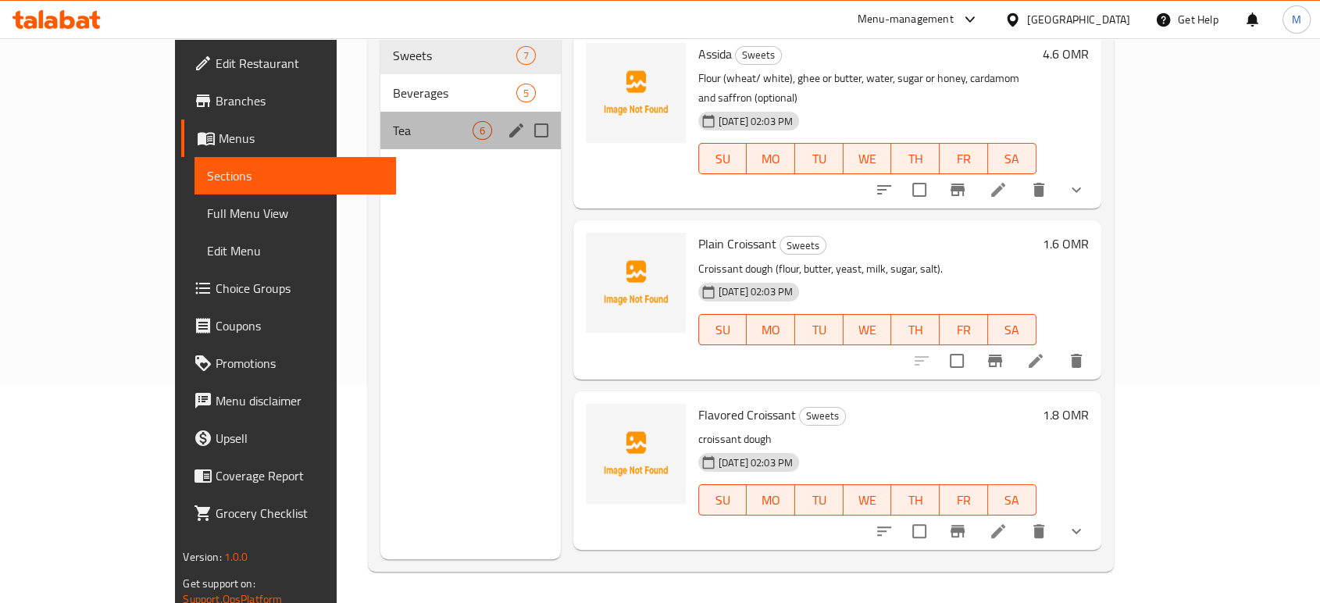
click at [380, 121] on div "Tea 6" at bounding box center [470, 130] width 180 height 37
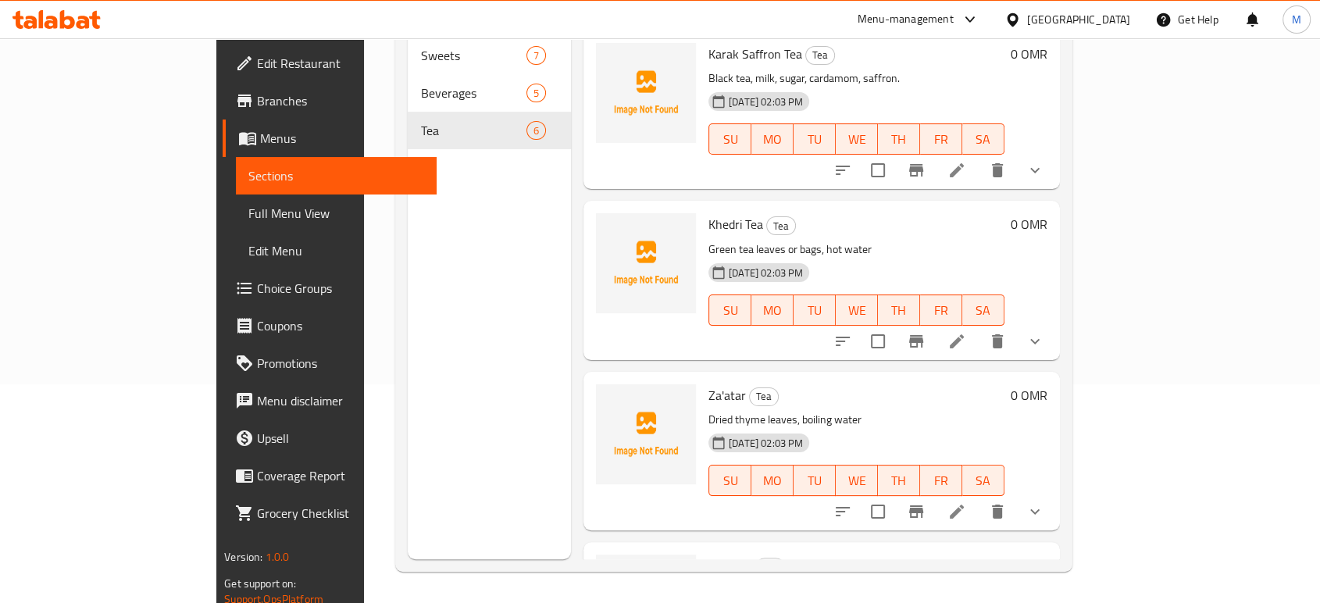
scroll to position [459, 0]
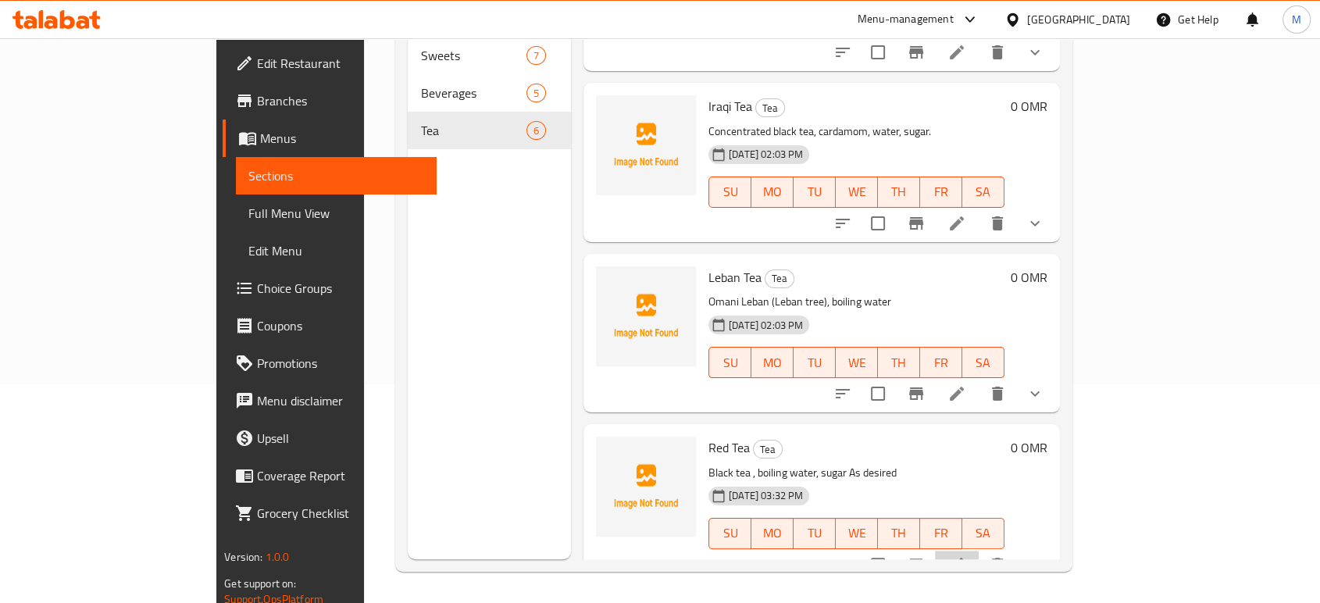
click at [979, 551] on li at bounding box center [957, 565] width 44 height 28
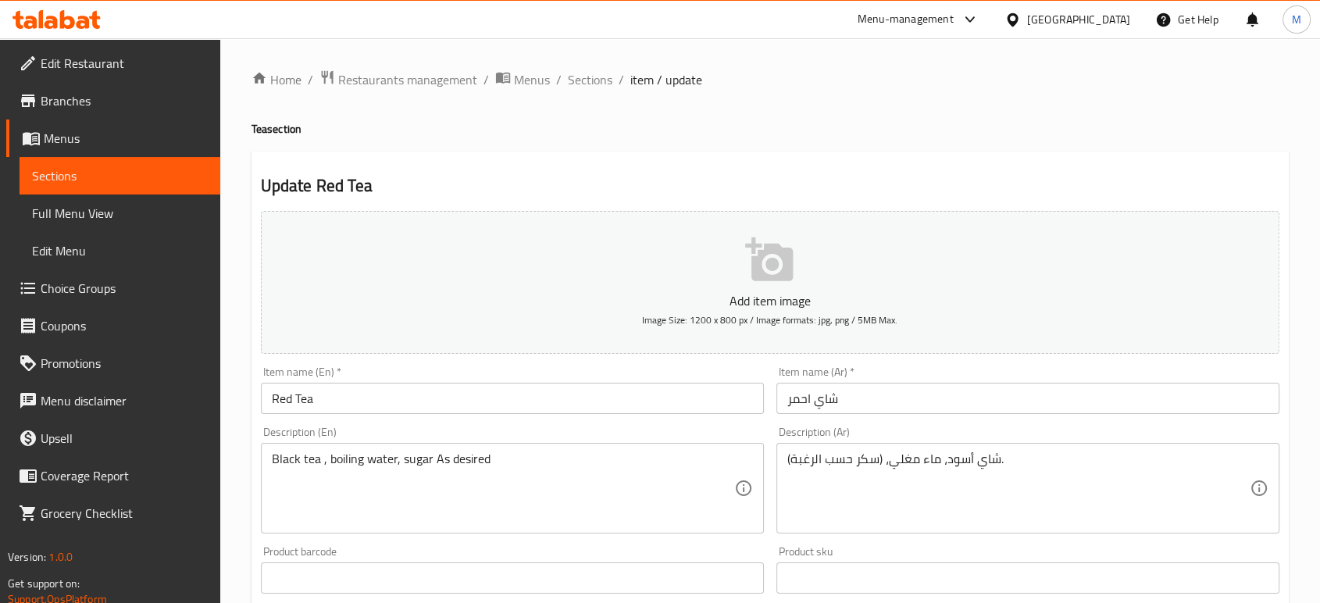
scroll to position [526, 0]
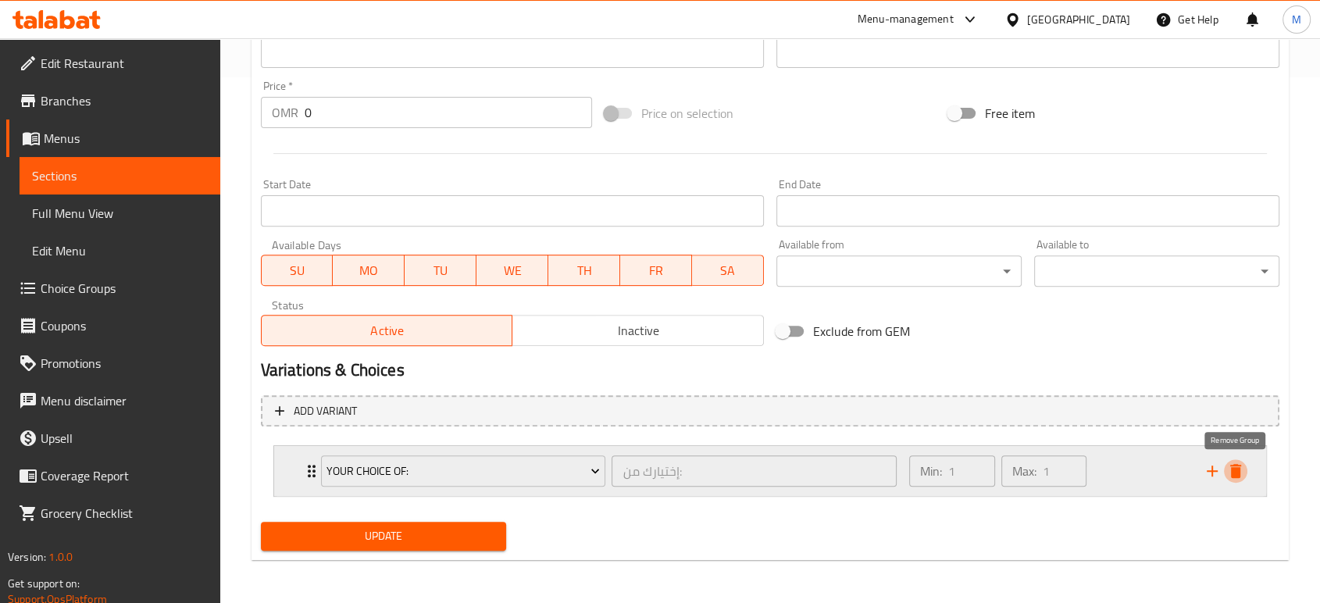
click at [1239, 471] on icon "delete" at bounding box center [1235, 471] width 11 height 14
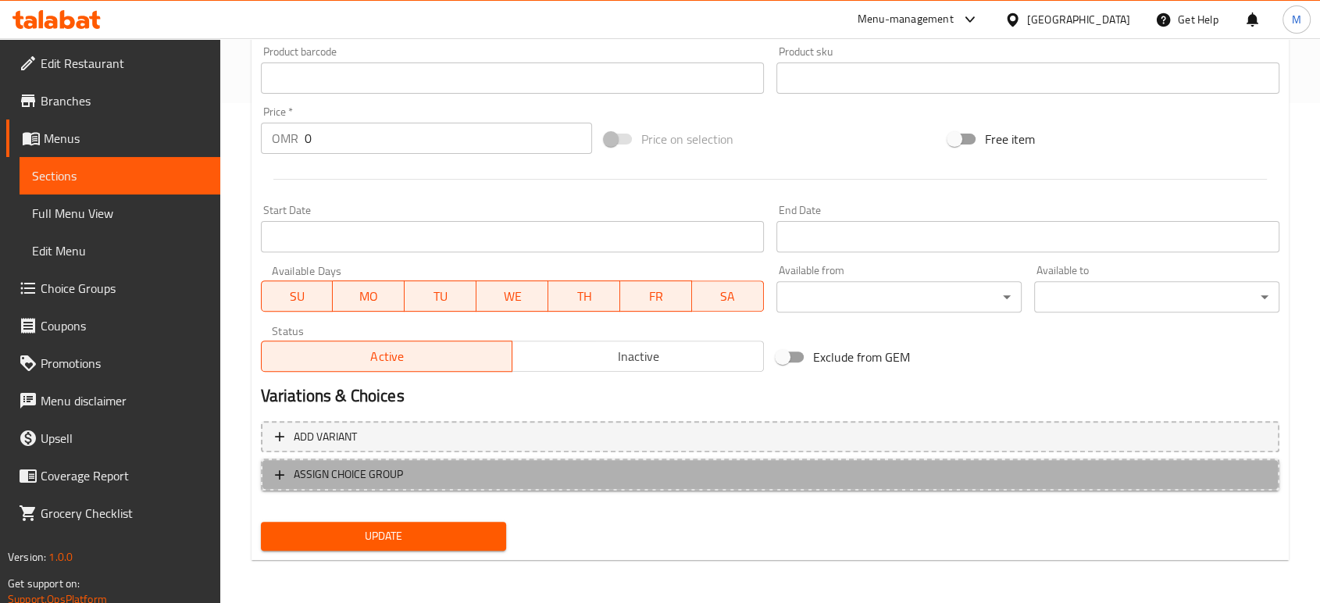
click at [361, 473] on span "ASSIGN CHOICE GROUP" at bounding box center [348, 475] width 109 height 20
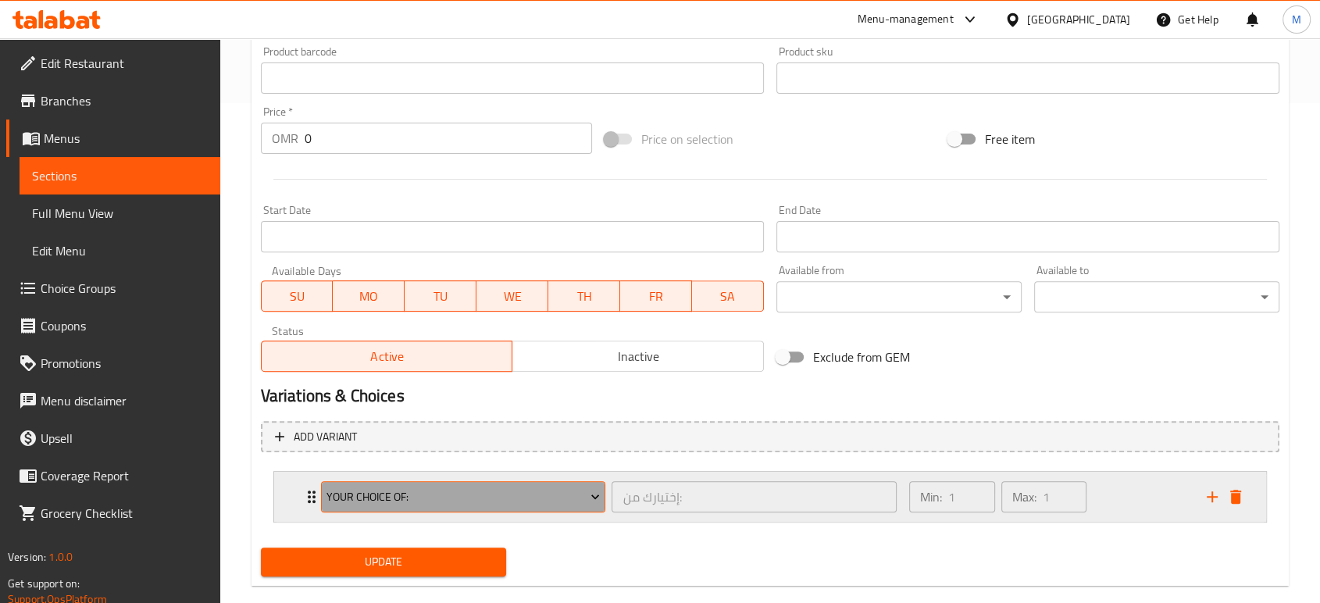
click at [393, 494] on span "Your choice of:" at bounding box center [463, 497] width 273 height 20
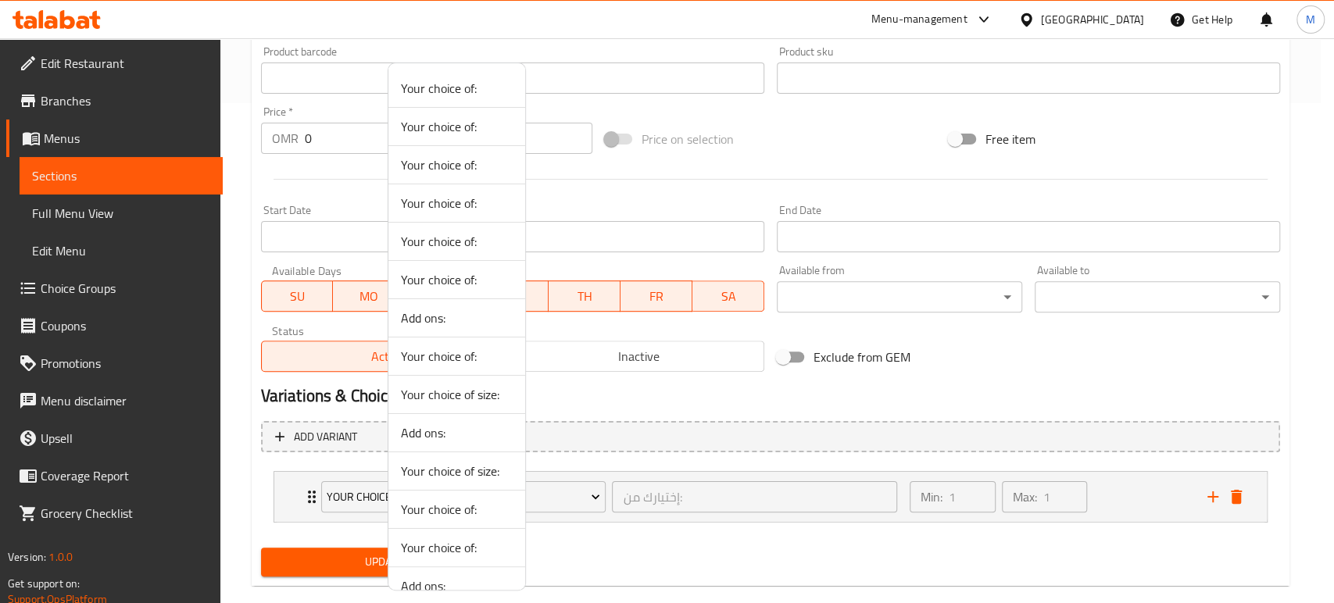
click at [423, 395] on span "Your choice of size:" at bounding box center [457, 394] width 112 height 19
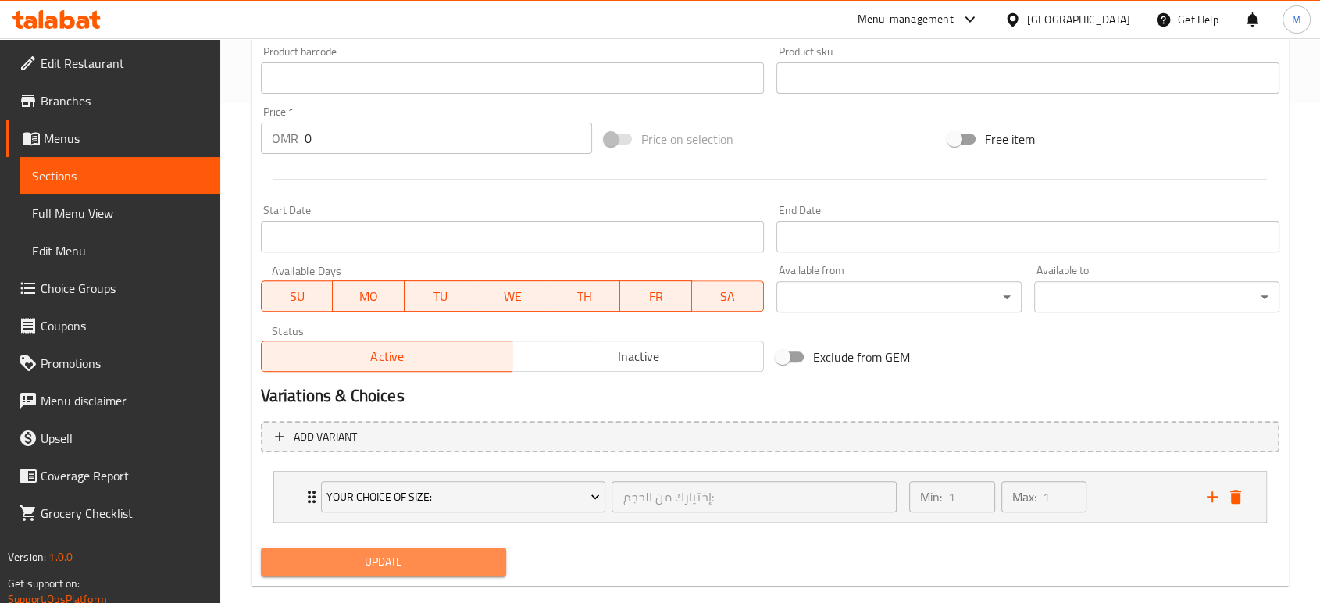
click at [412, 562] on span "Update" at bounding box center [383, 562] width 220 height 20
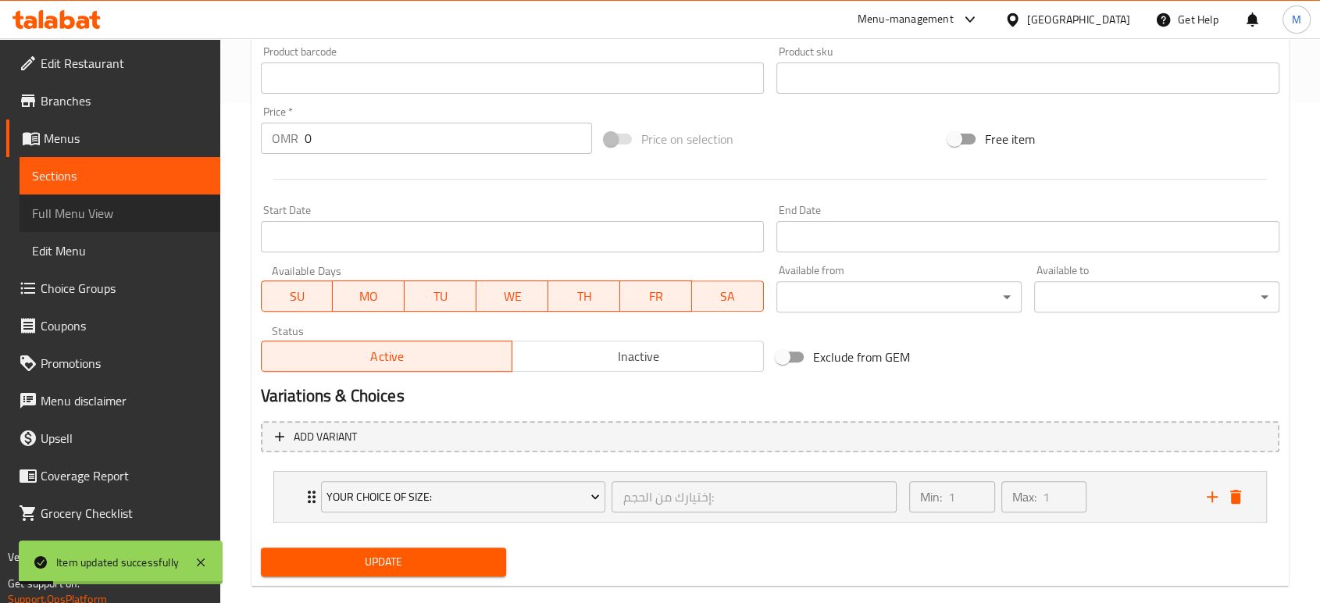
click at [134, 220] on span "Full Menu View" at bounding box center [120, 213] width 176 height 19
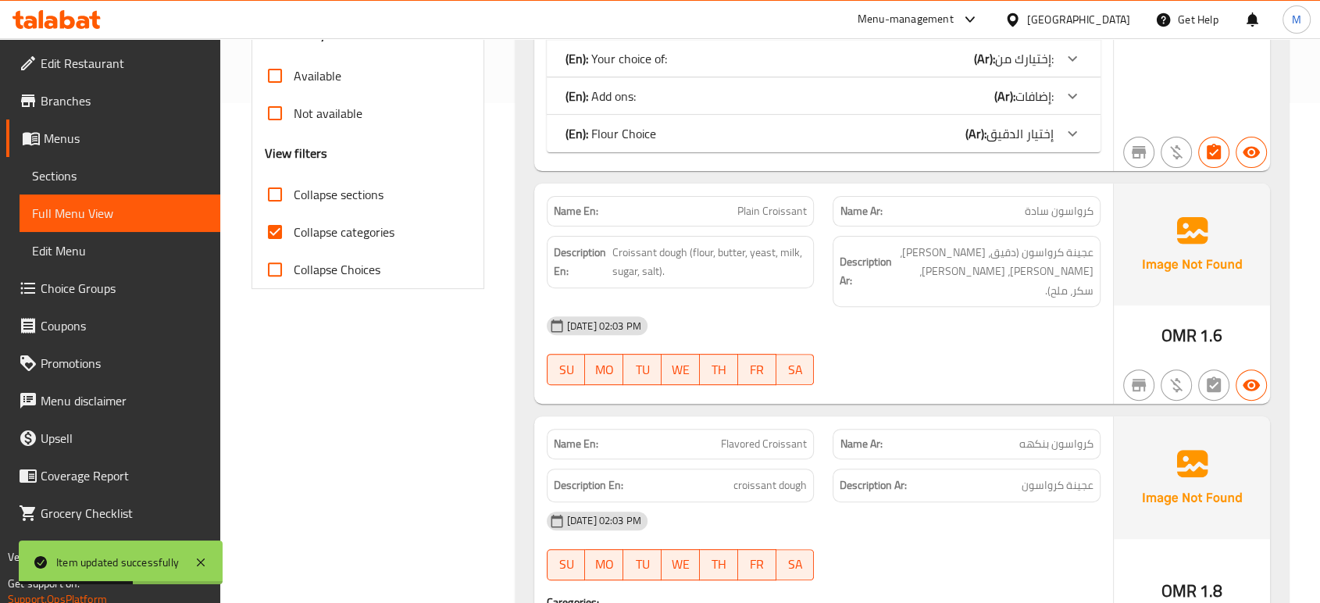
scroll to position [5326, 0]
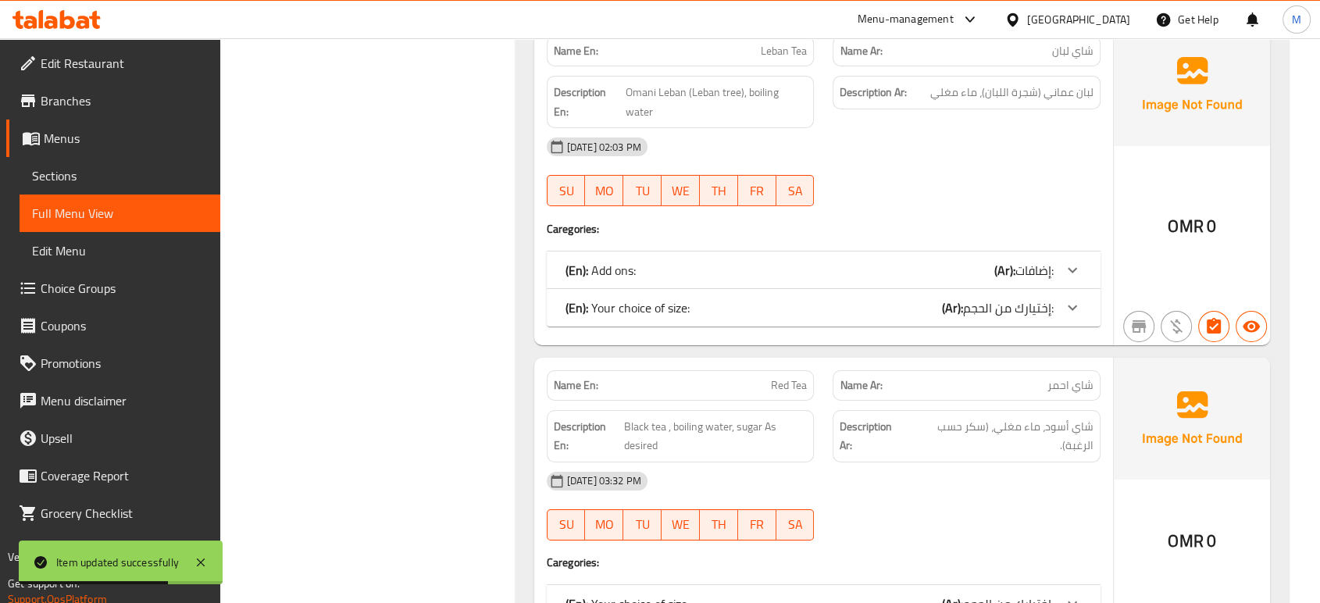
click at [890, 595] on div "(En): Your choice of size: (Ar): إختيارك من الحجم:" at bounding box center [810, 604] width 488 height 19
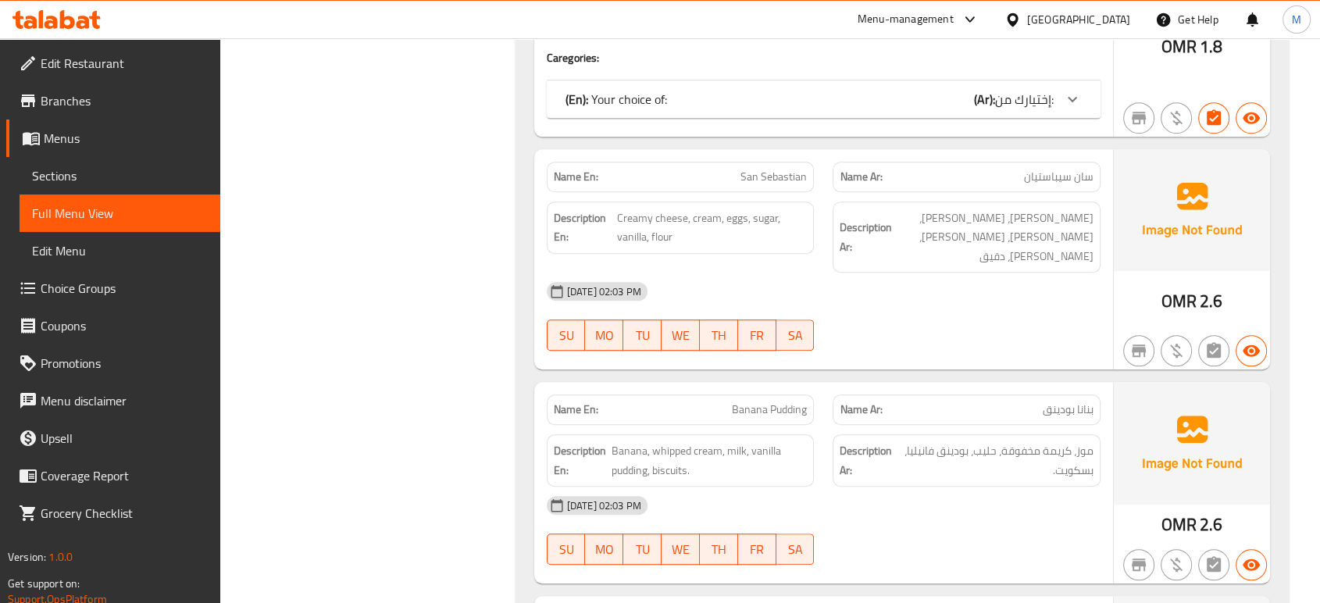
scroll to position [1583, 0]
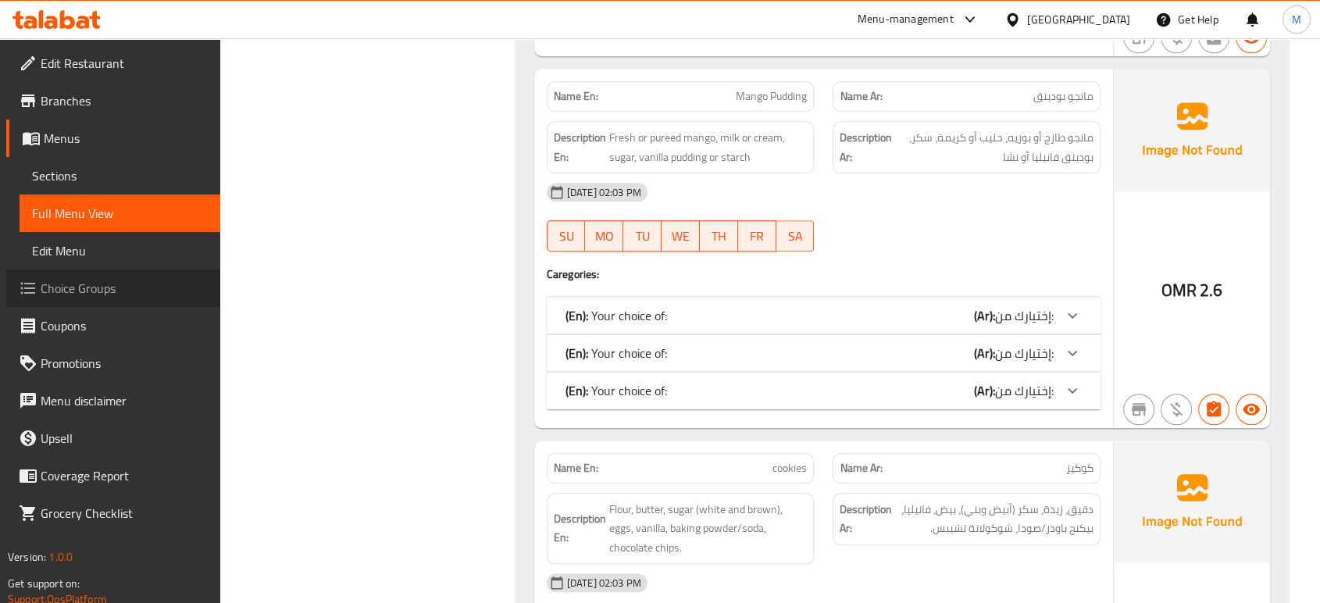
click at [84, 292] on span "Choice Groups" at bounding box center [124, 288] width 167 height 19
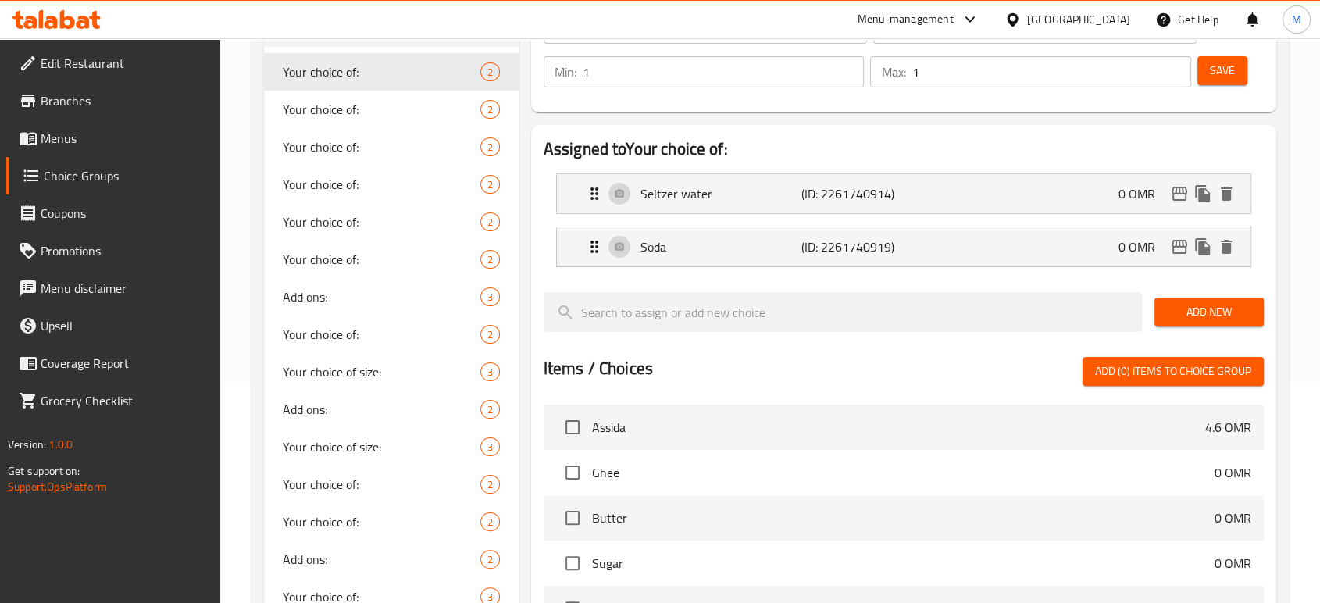
scroll to position [550, 0]
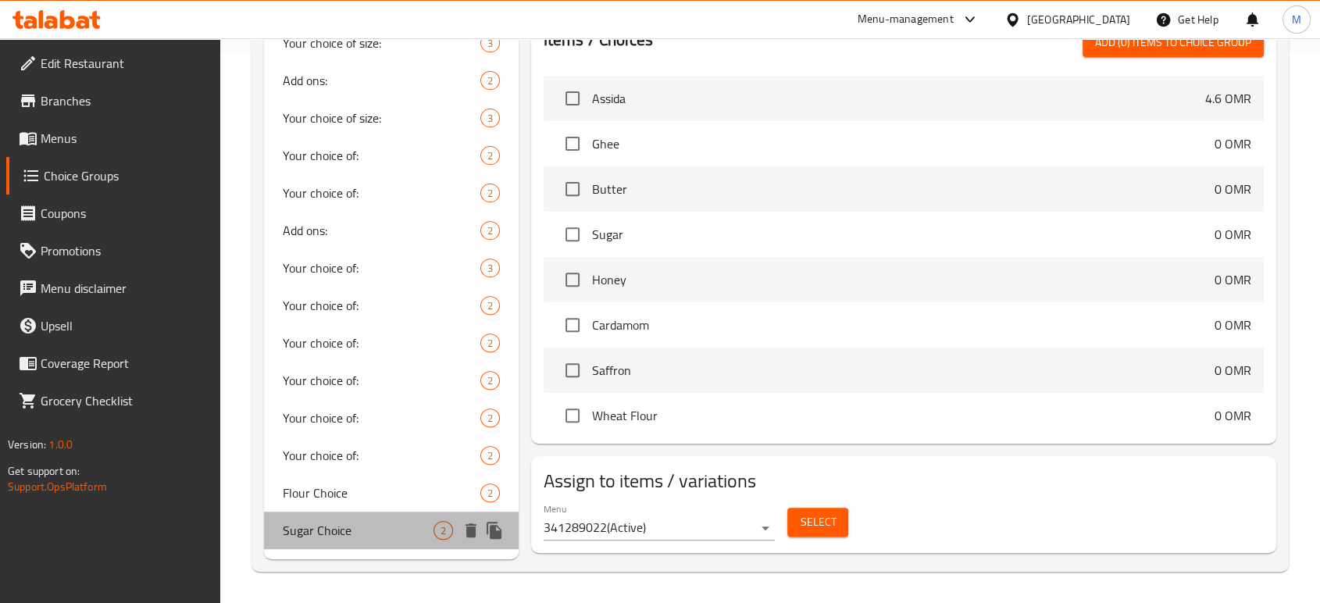
click at [312, 527] on span "Sugar Choice" at bounding box center [358, 530] width 151 height 19
type input "Sugar Choice"
type input "إختيار السكر"
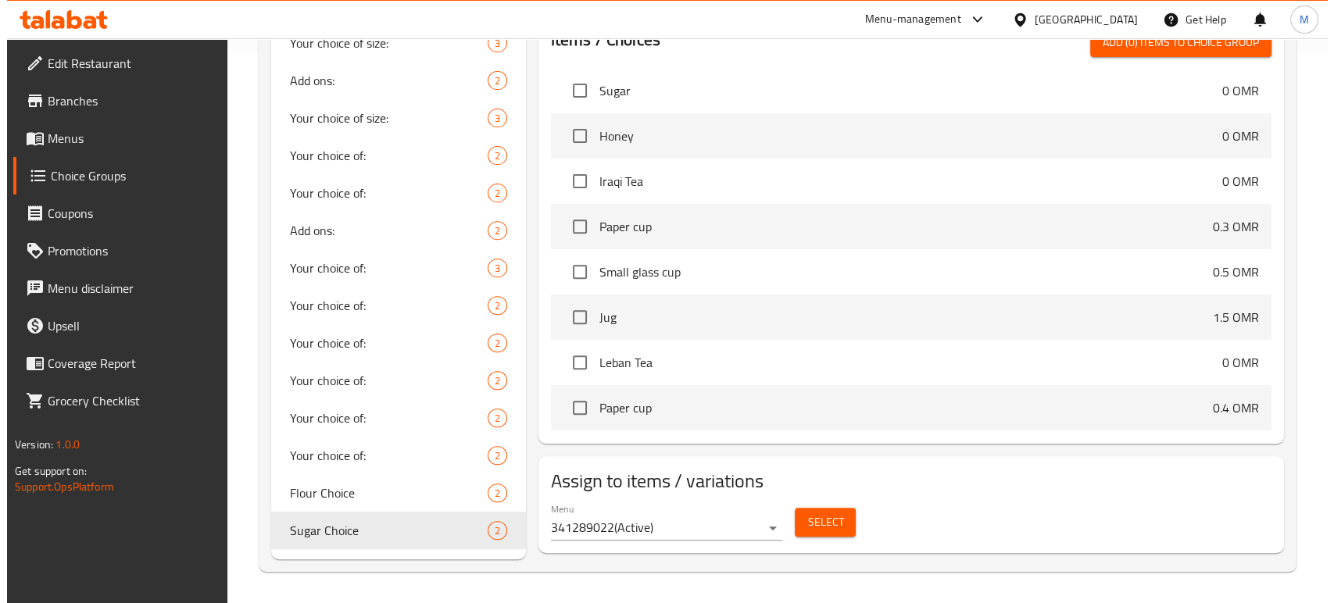
scroll to position [2806, 0]
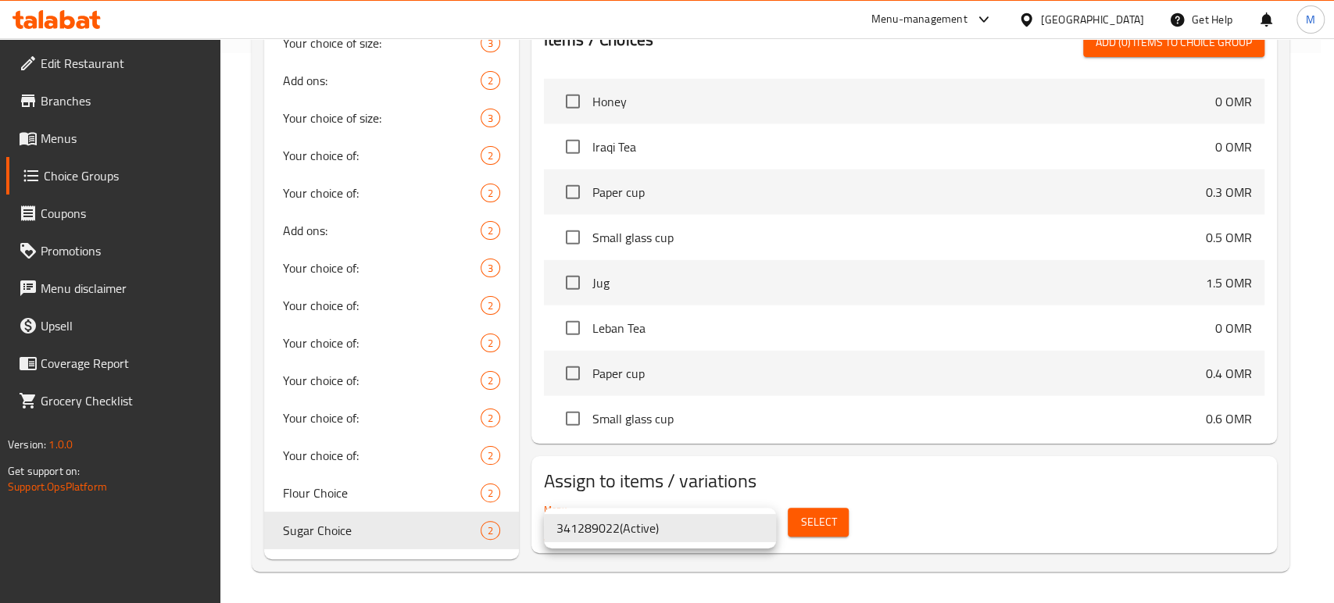
click at [653, 530] on li "341289022 ( Active )" at bounding box center [660, 528] width 232 height 28
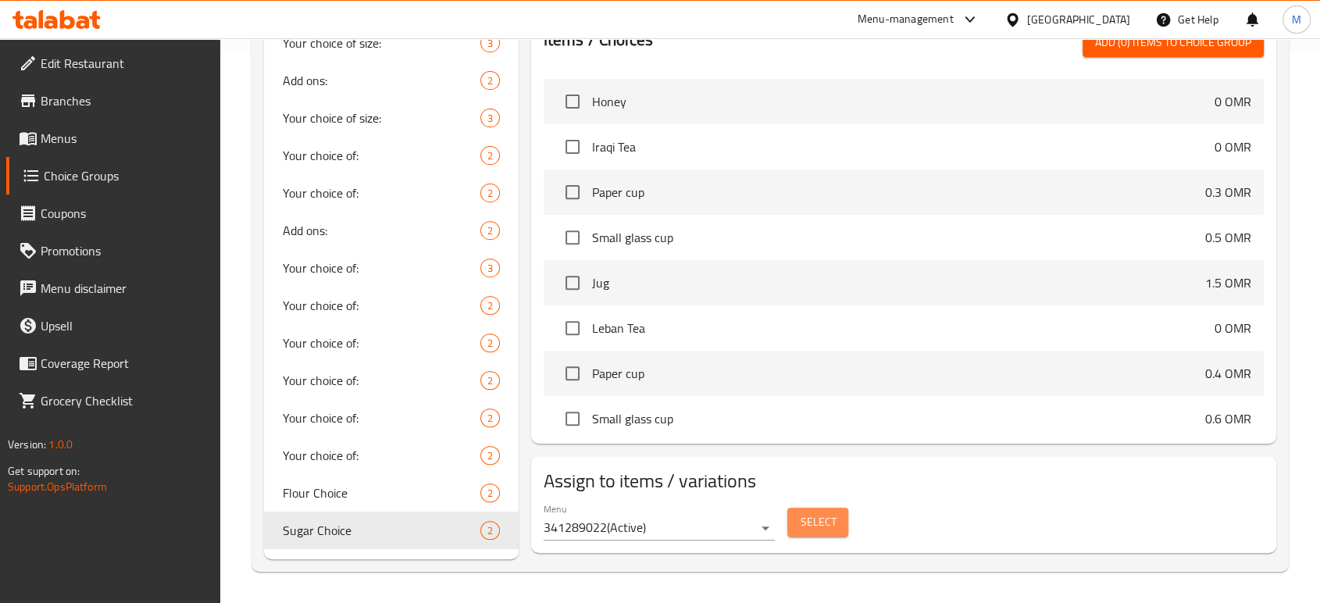
click at [827, 520] on span "Select" at bounding box center [818, 522] width 36 height 20
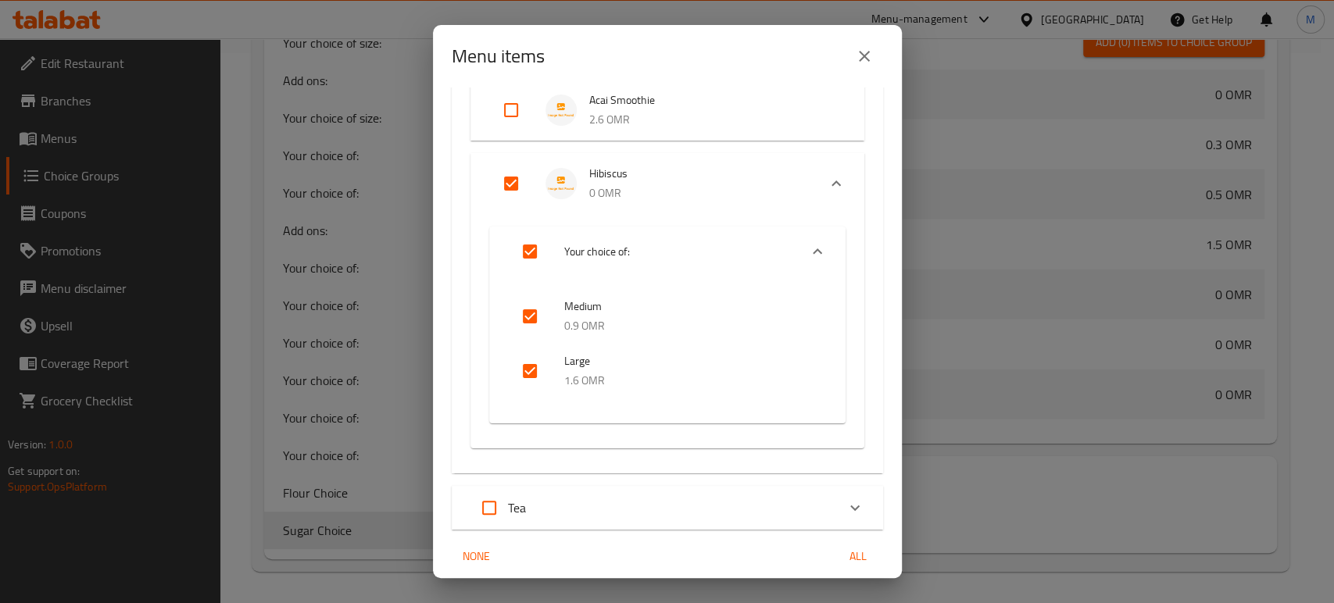
scroll to position [419, 0]
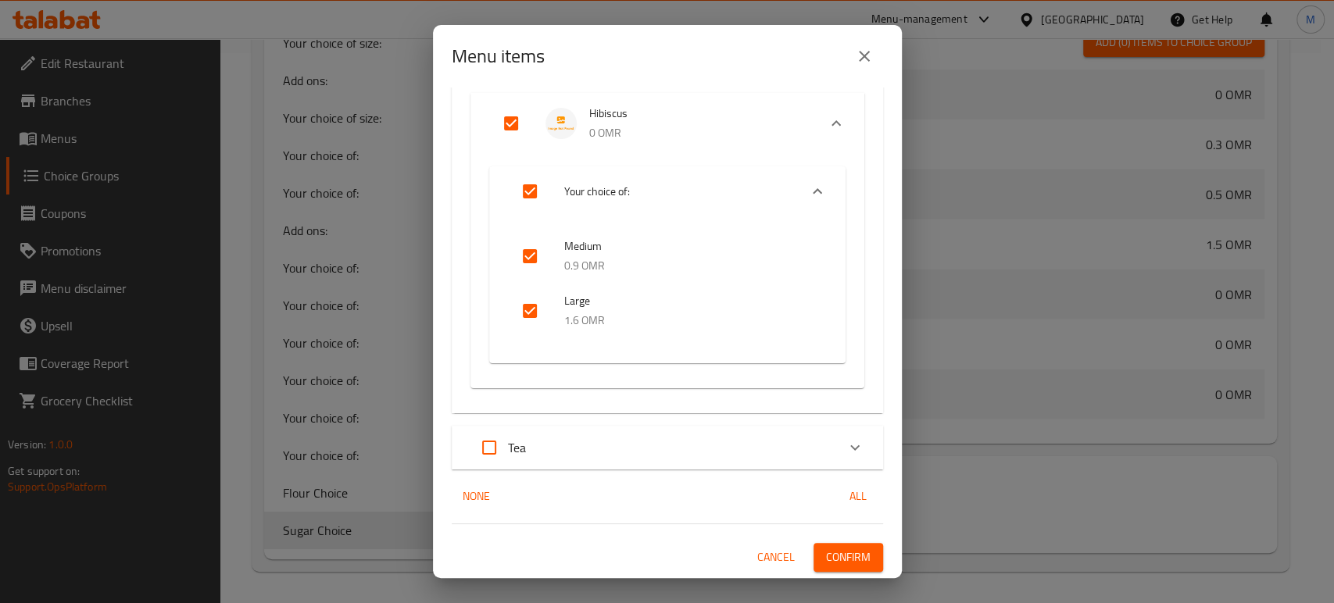
click at [642, 455] on div "Tea" at bounding box center [653, 447] width 366 height 37
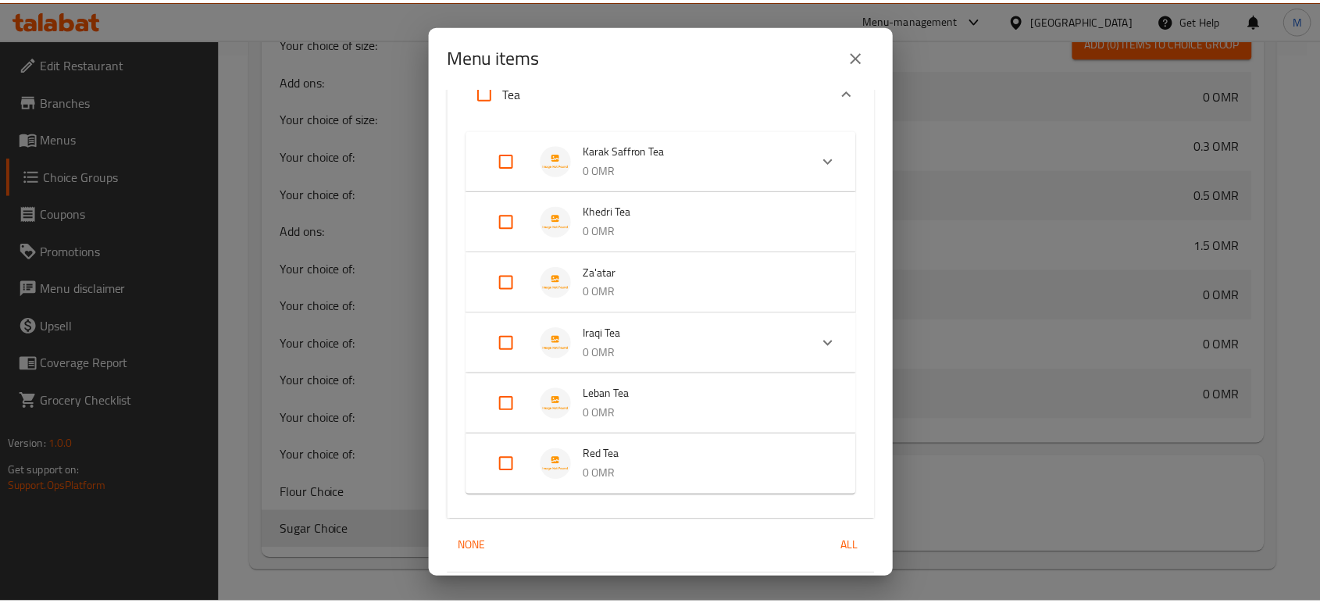
scroll to position [827, 0]
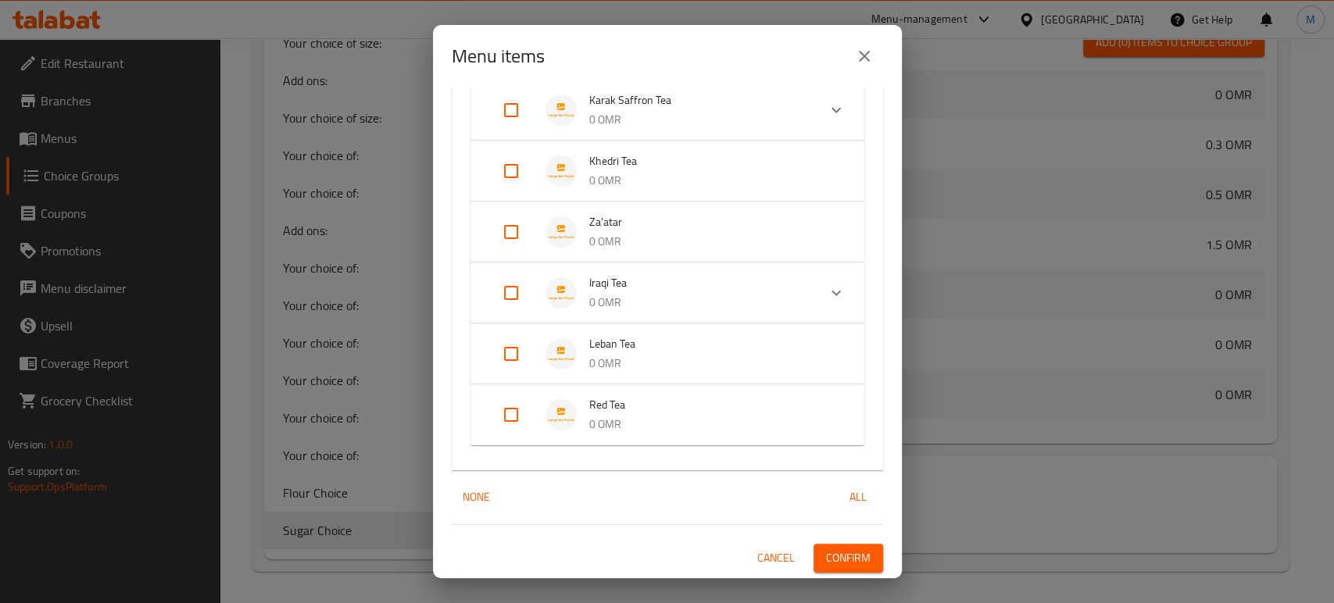
click at [512, 415] on input "Expand" at bounding box center [510, 414] width 37 height 37
checkbox input "true"
click at [826, 566] on span "Confirm" at bounding box center [848, 571] width 45 height 20
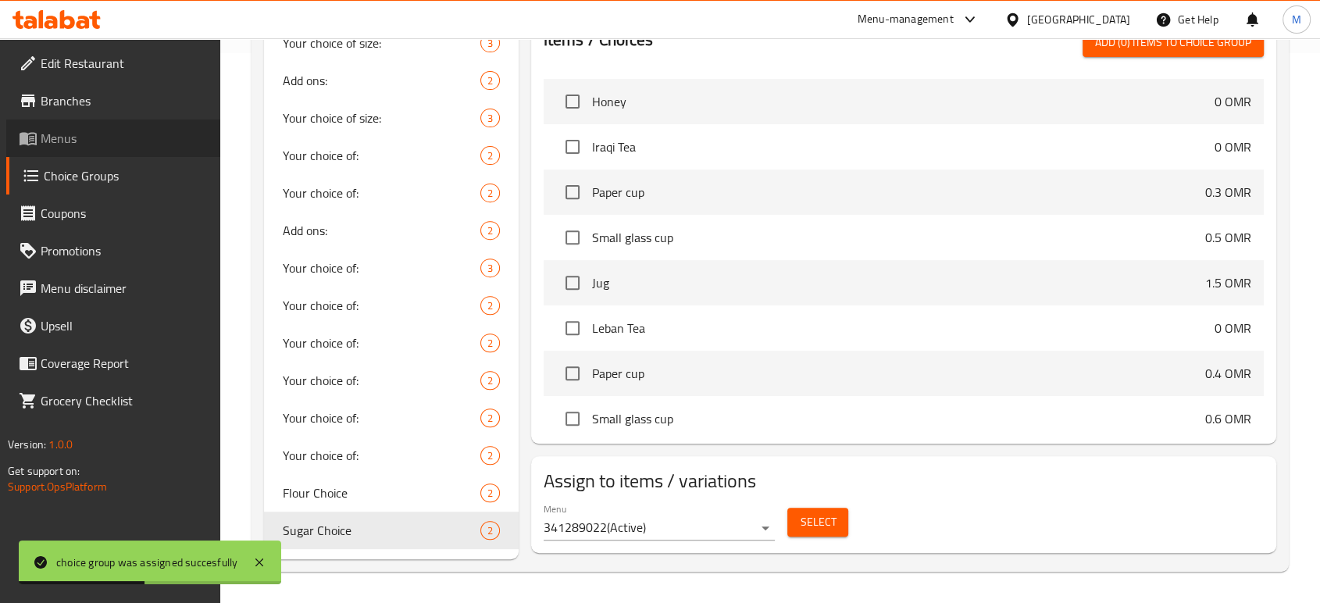
click at [99, 130] on span "Menus" at bounding box center [124, 138] width 167 height 19
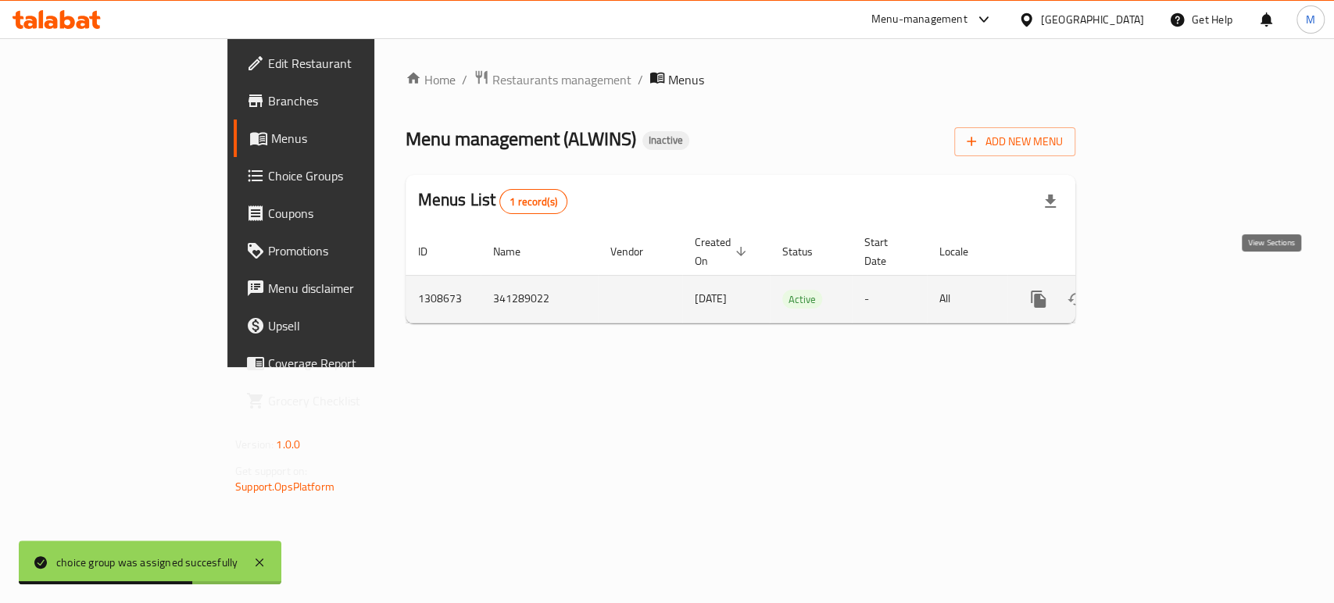
click at [1169, 291] on link "enhanced table" at bounding box center [1150, 298] width 37 height 37
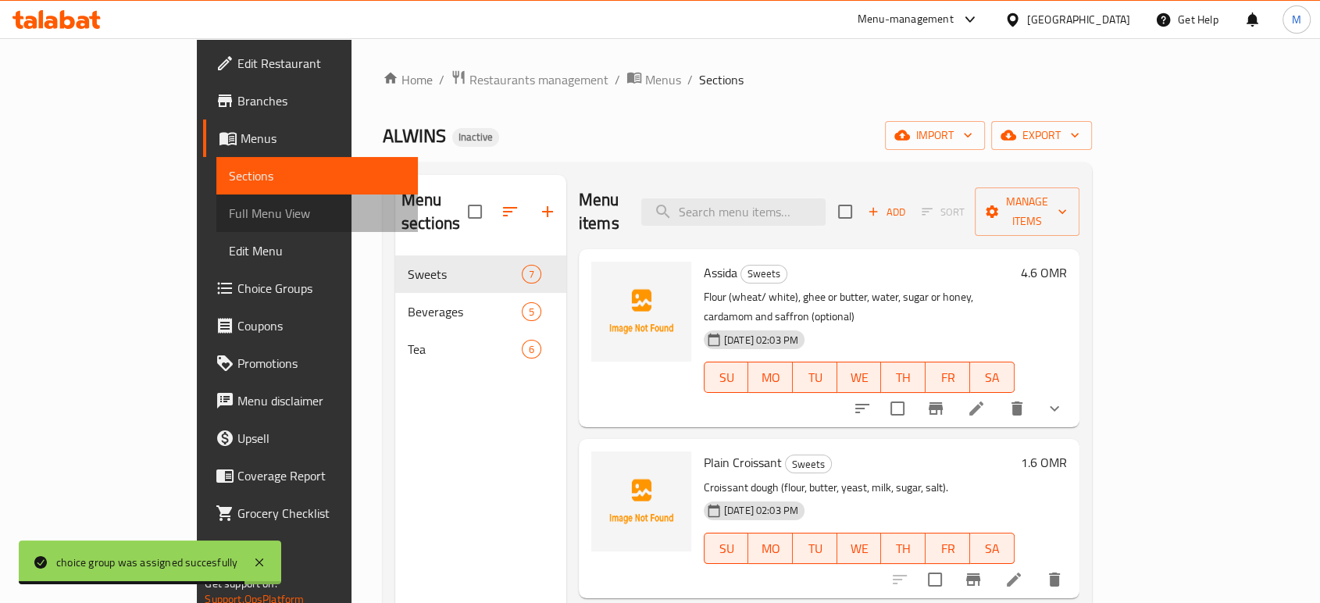
click at [229, 205] on span "Full Menu View" at bounding box center [317, 213] width 176 height 19
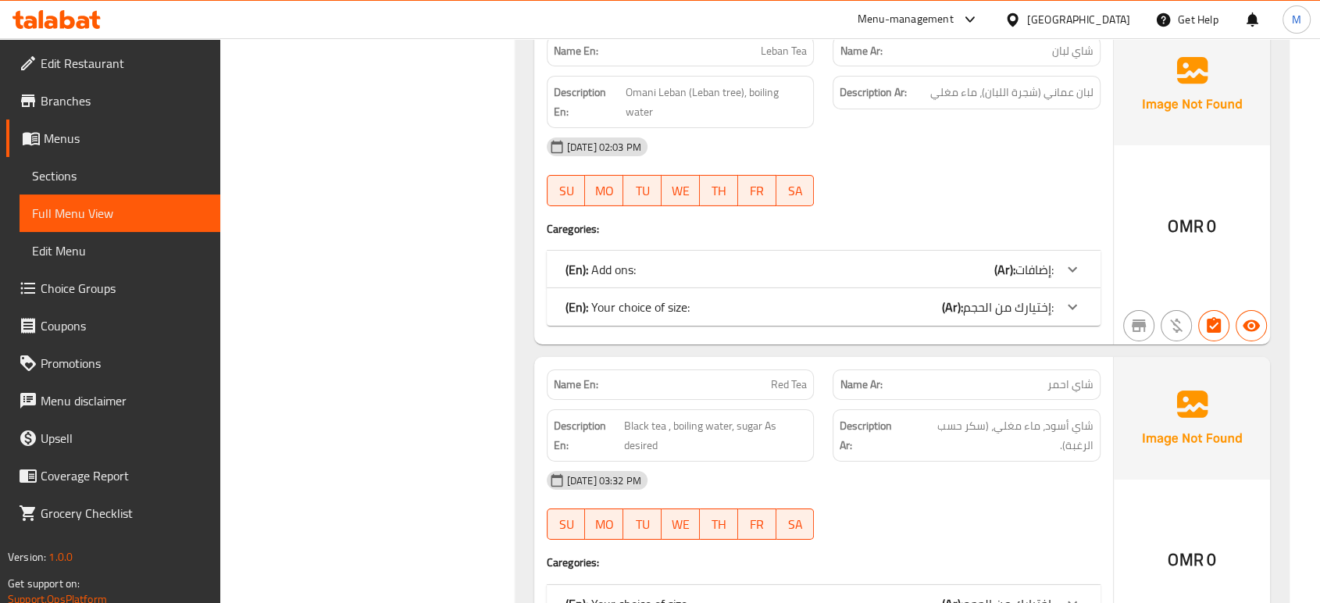
click at [951, 592] on b "(Ar):" at bounding box center [952, 603] width 21 height 23
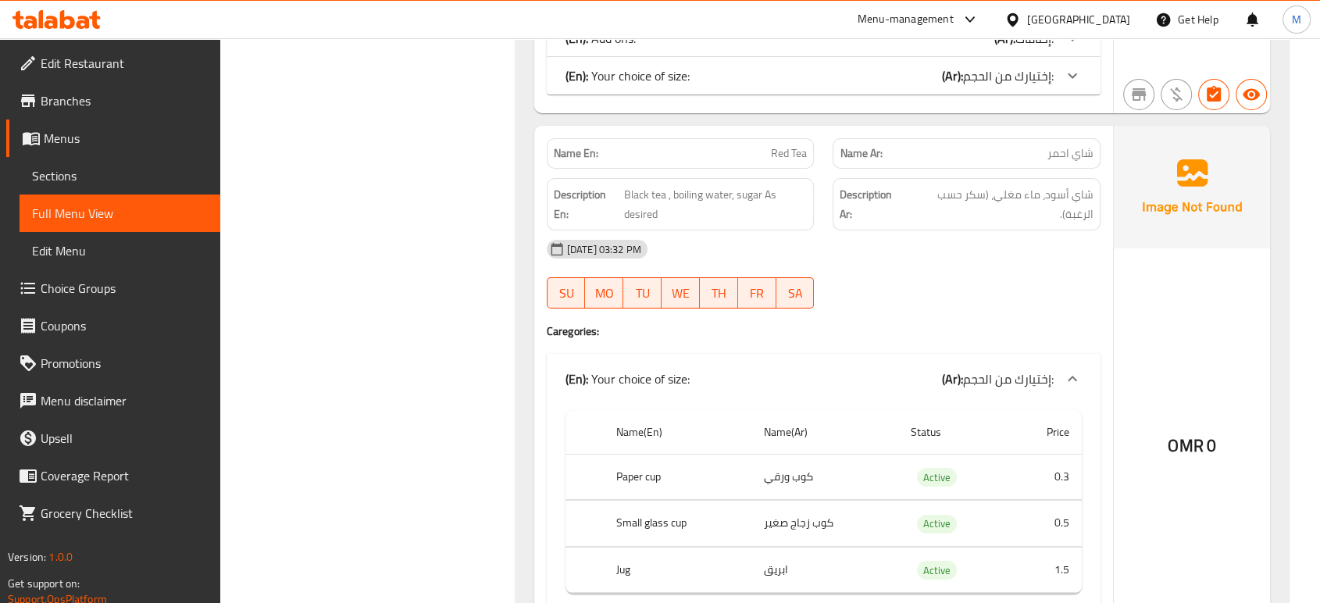
scroll to position [5626, 0]
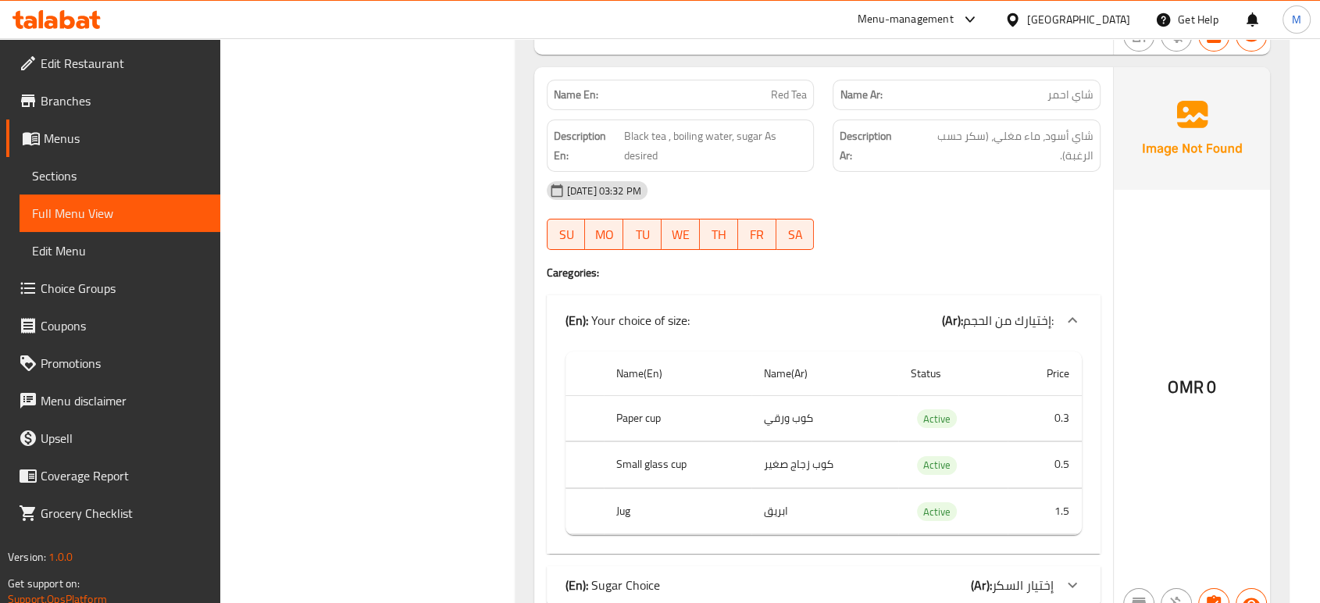
click at [933, 576] on div "(En): Sugar Choice (Ar): [PERSON_NAME]" at bounding box center [810, 585] width 488 height 19
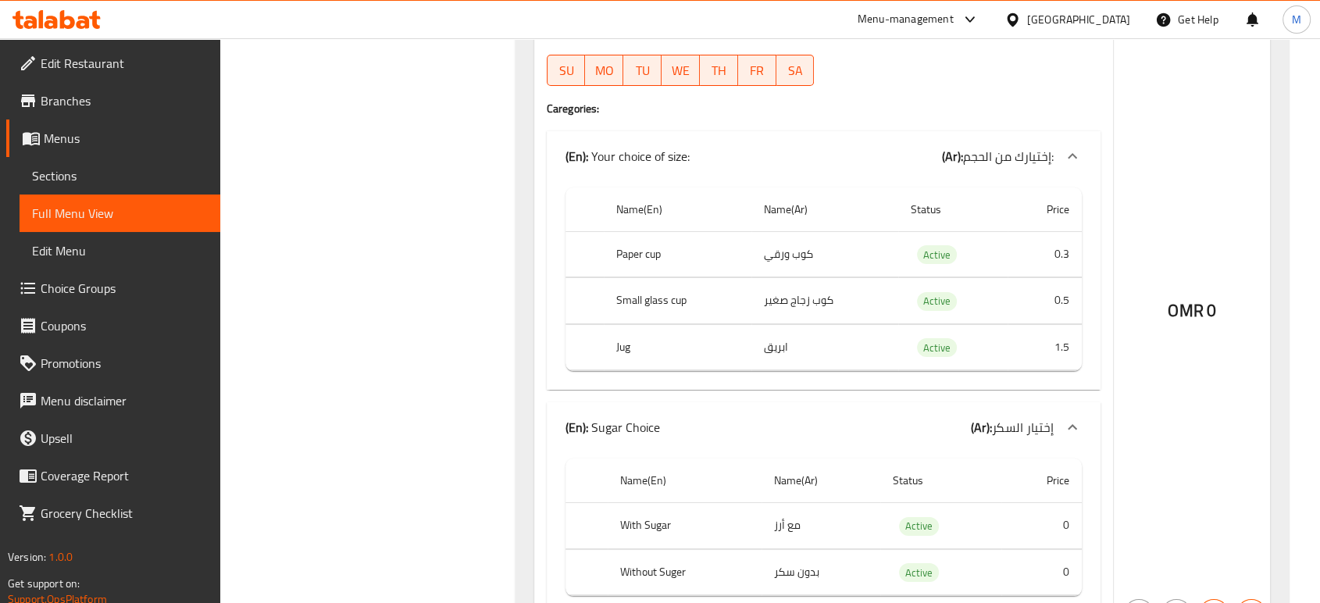
scroll to position [5800, 0]
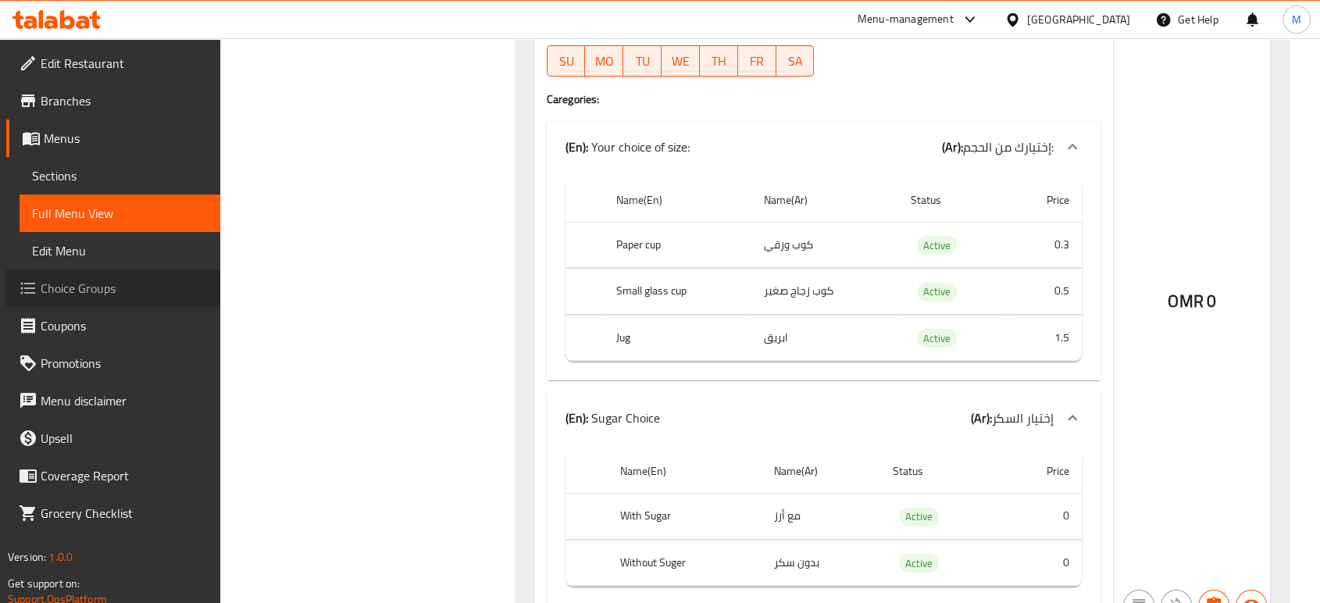
click at [68, 280] on span "Choice Groups" at bounding box center [124, 288] width 167 height 19
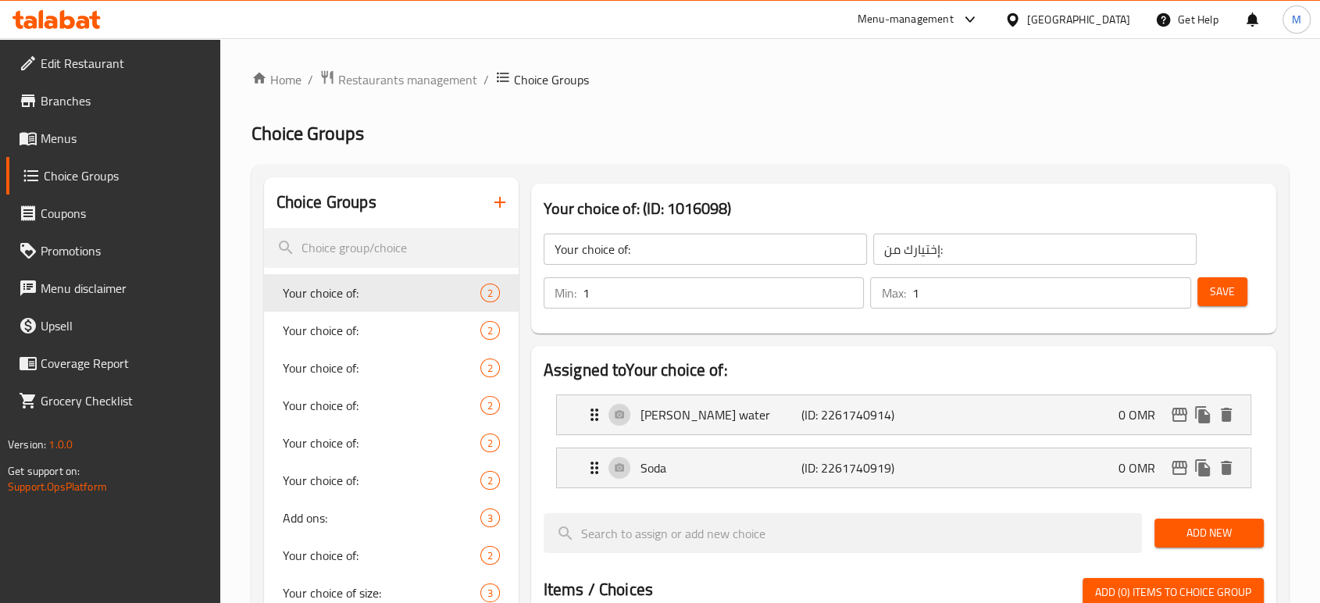
scroll to position [527, 0]
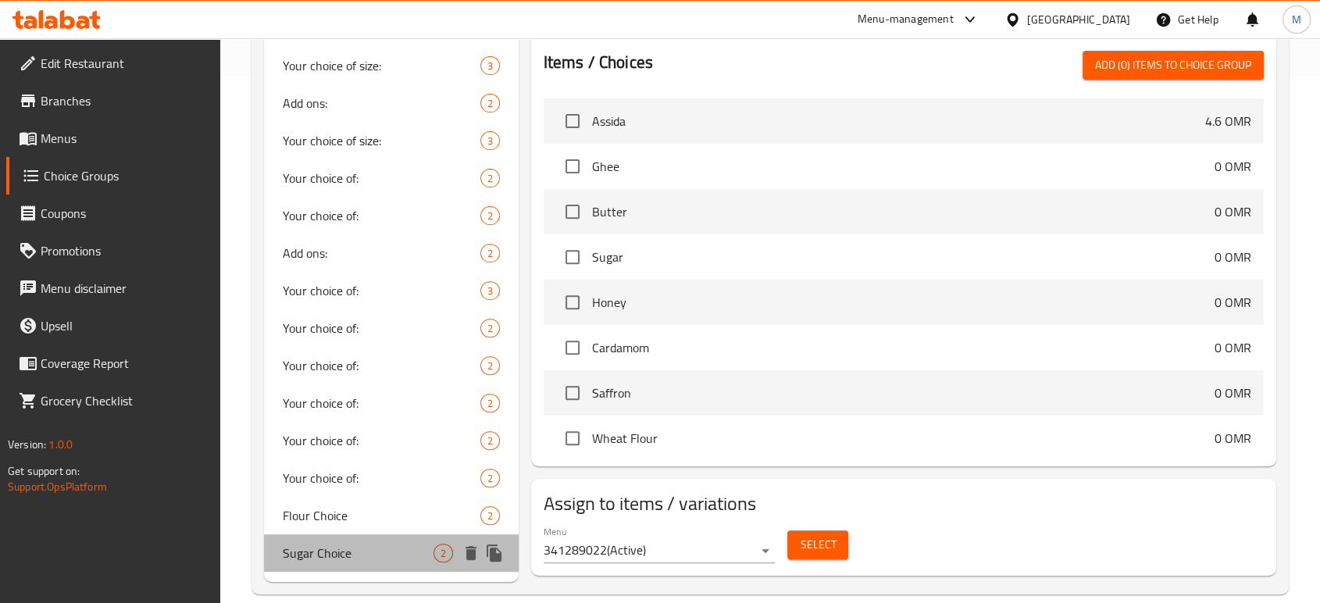
click at [378, 547] on span "Sugar Choice" at bounding box center [358, 553] width 151 height 19
type input "Sugar Choice"
type input "إختيار السكر"
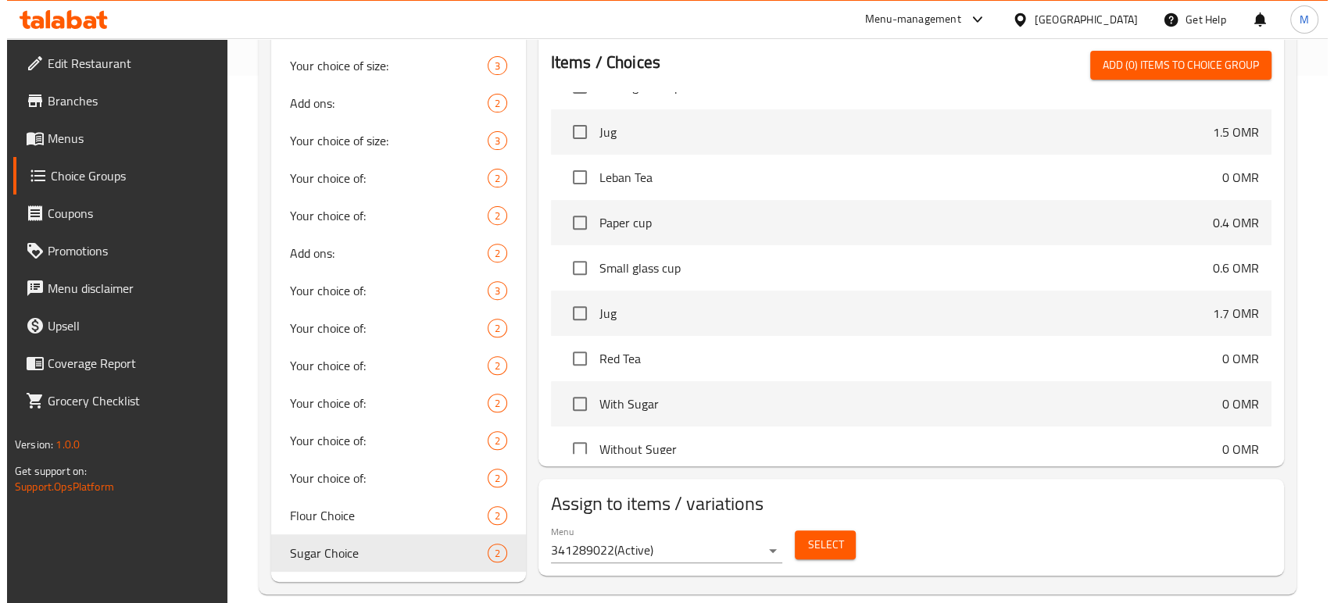
scroll to position [3003, 0]
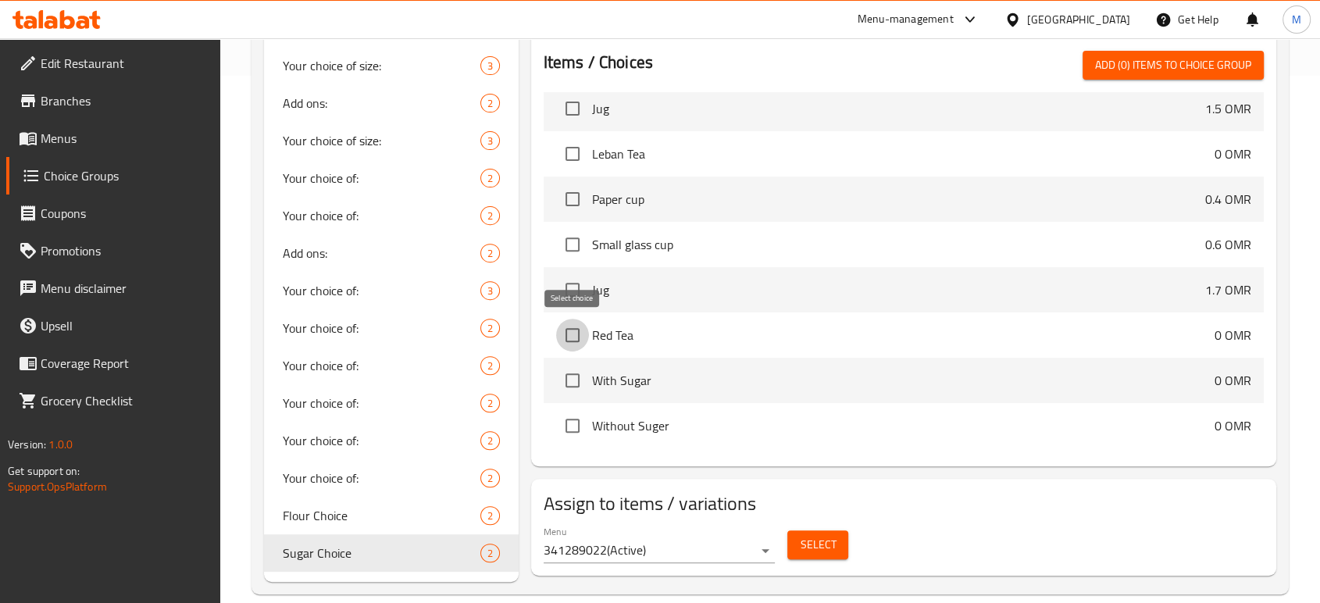
click at [573, 341] on input "checkbox" at bounding box center [572, 335] width 33 height 33
checkbox input "true"
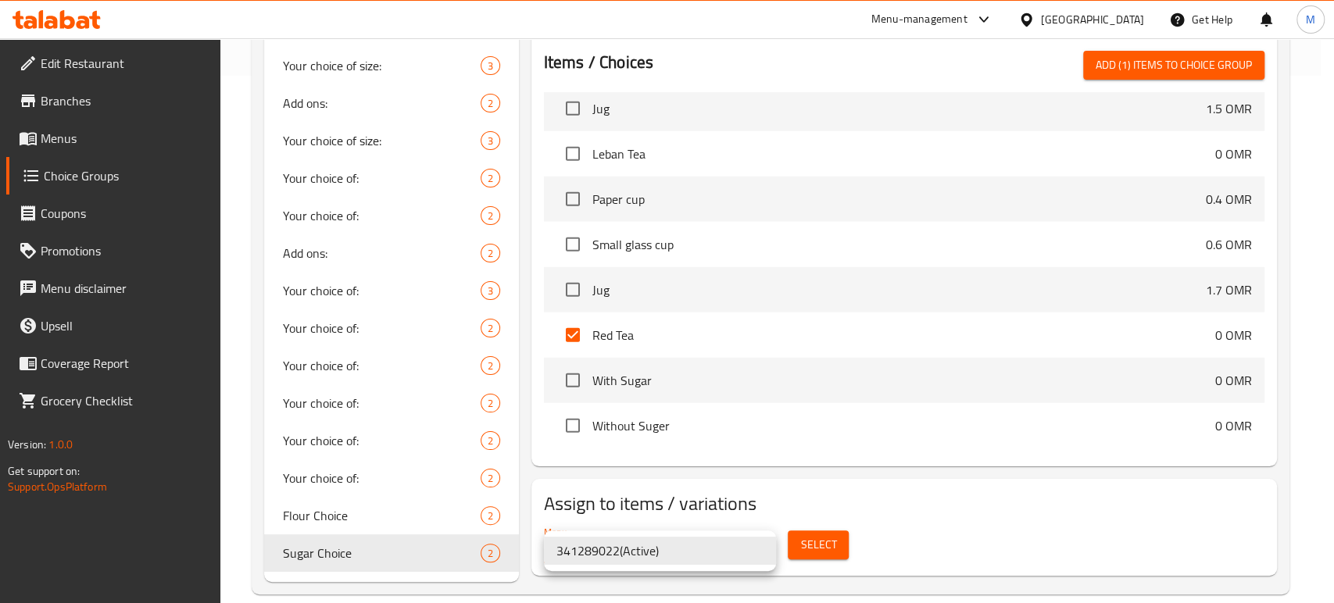
click at [656, 547] on li "341289022 ( Active )" at bounding box center [660, 551] width 232 height 28
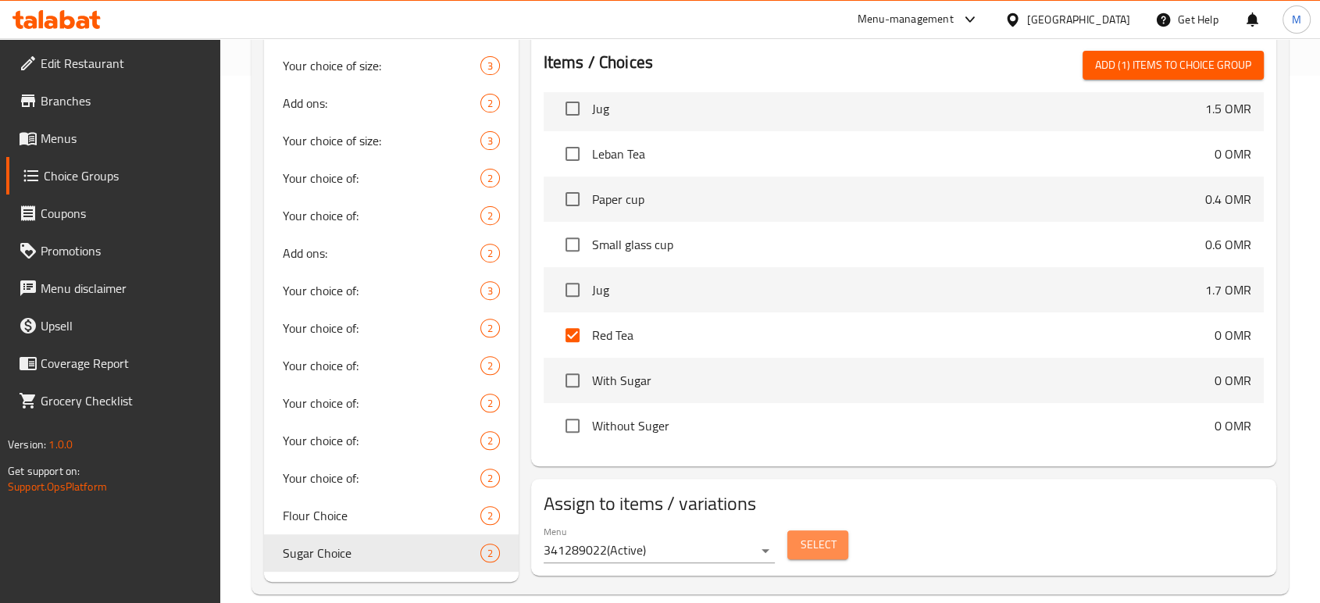
click at [812, 541] on span "Select" at bounding box center [818, 545] width 36 height 20
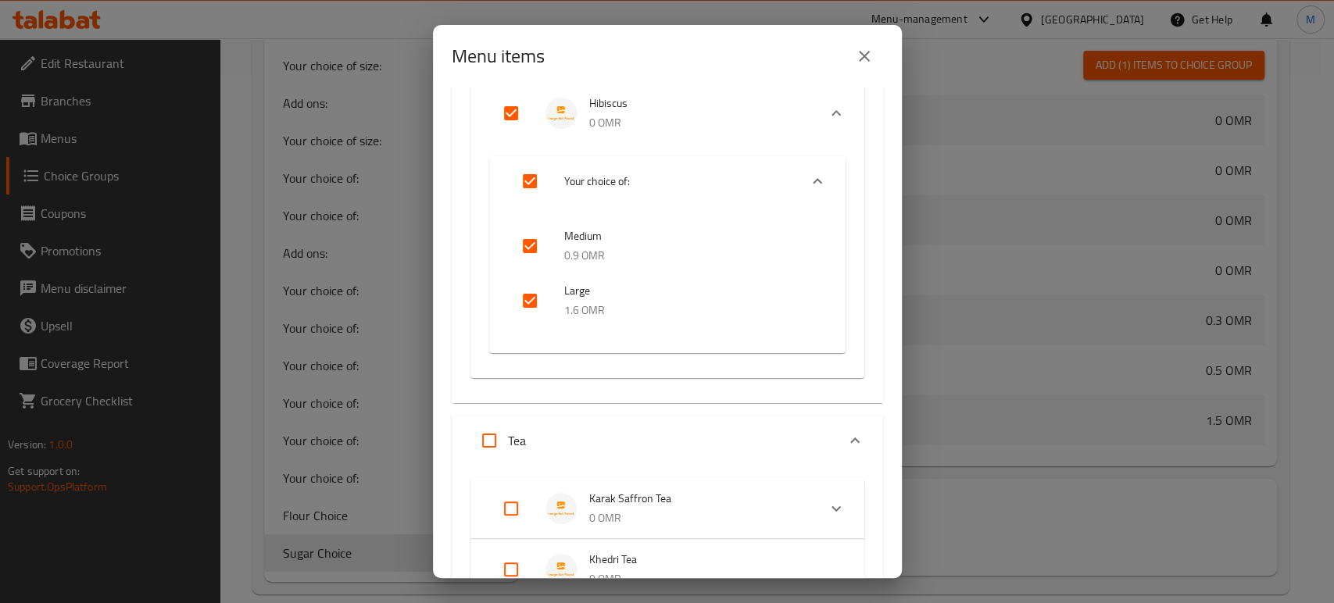
scroll to position [840, 0]
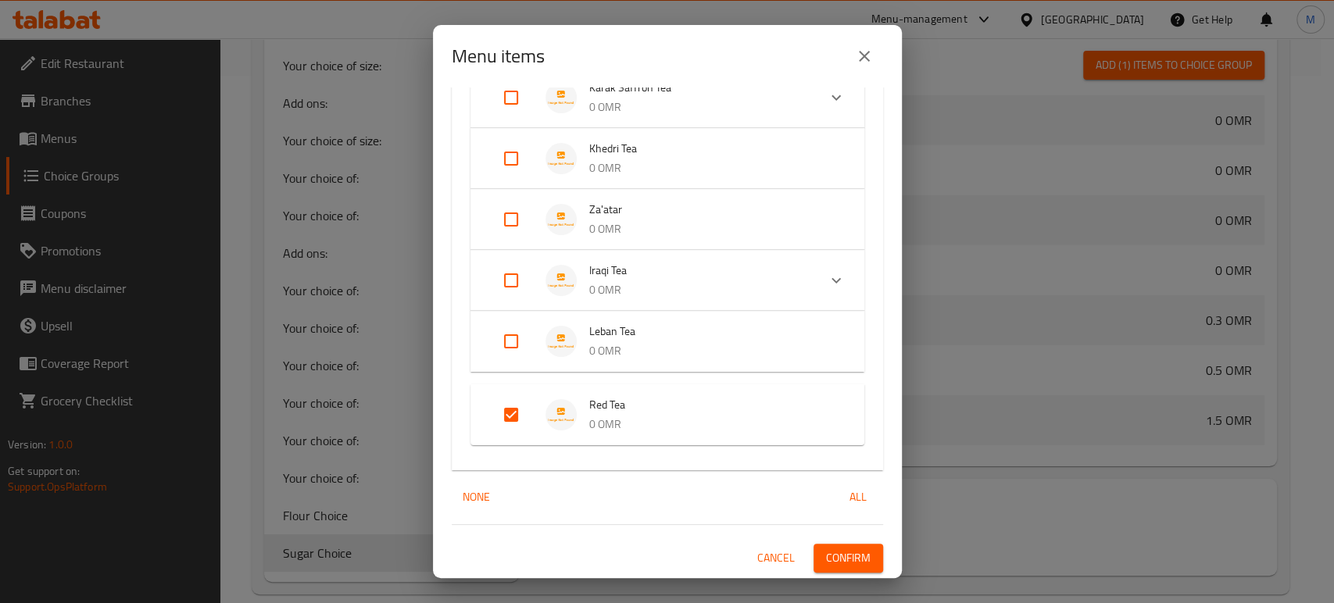
click at [505, 407] on input "Expand" at bounding box center [510, 414] width 37 height 37
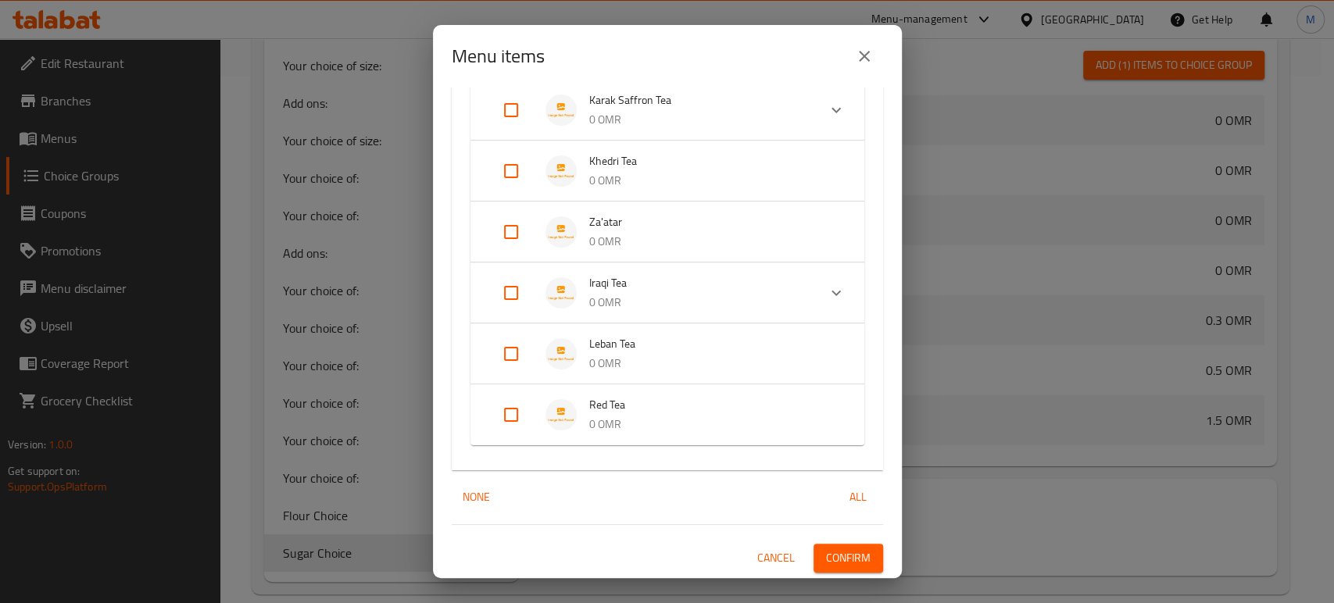
click at [505, 407] on input "Expand" at bounding box center [510, 414] width 37 height 37
checkbox input "true"
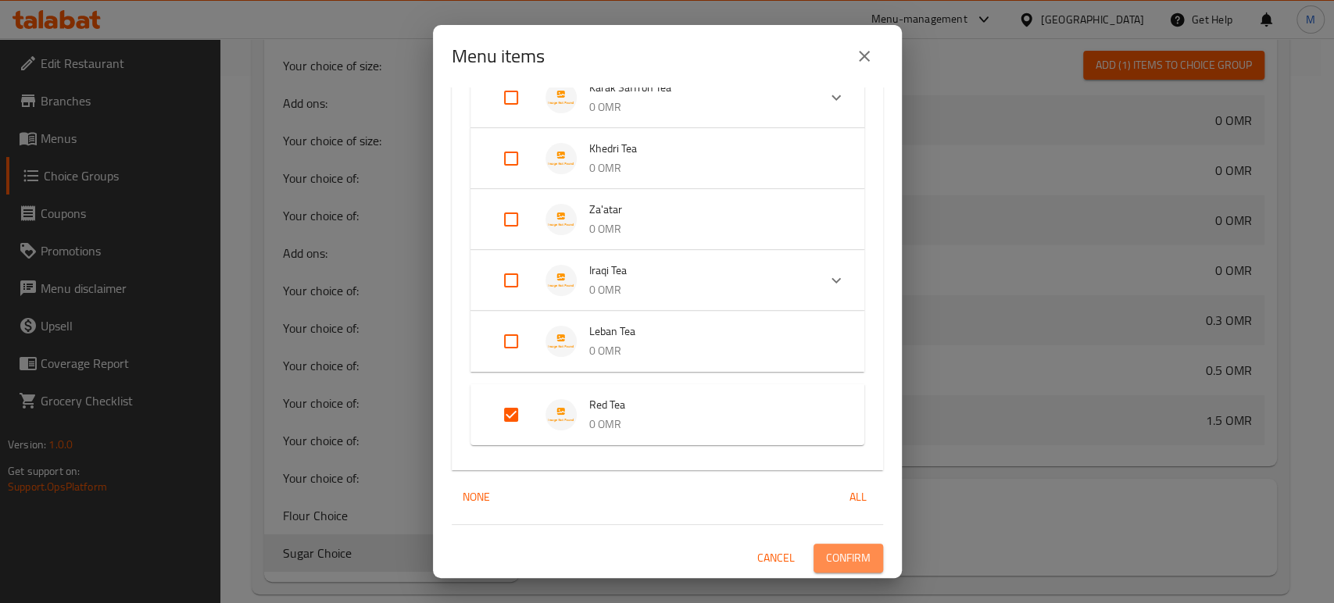
click at [839, 562] on span "Confirm" at bounding box center [848, 558] width 45 height 20
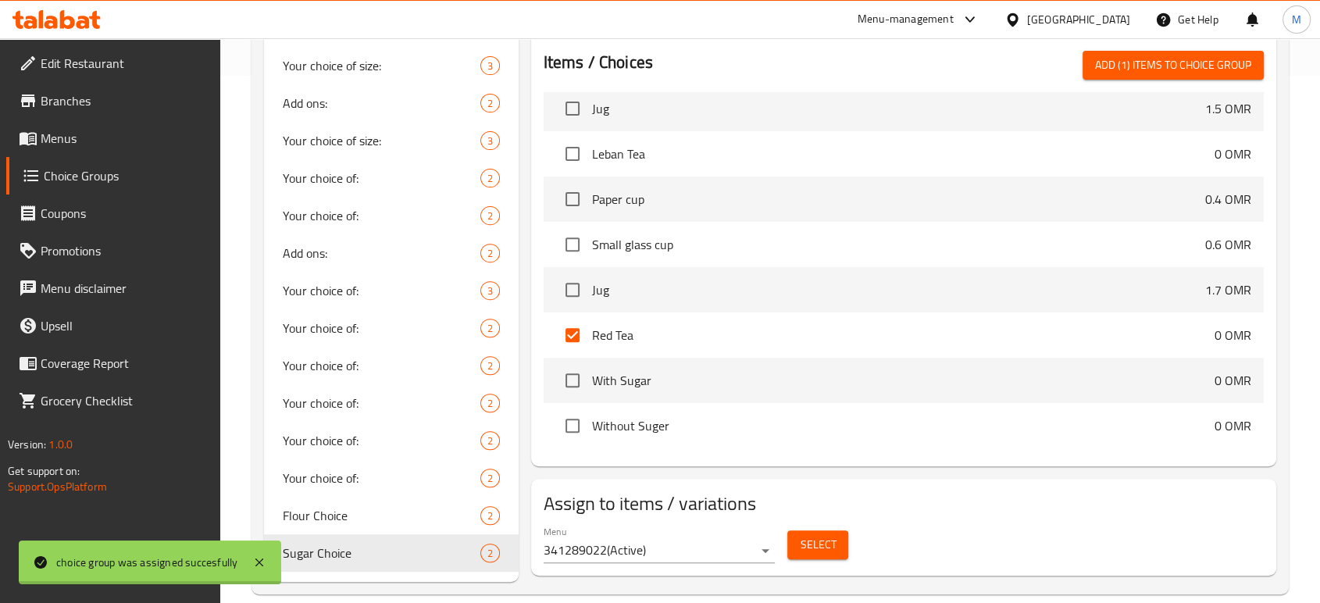
scroll to position [2726, 0]
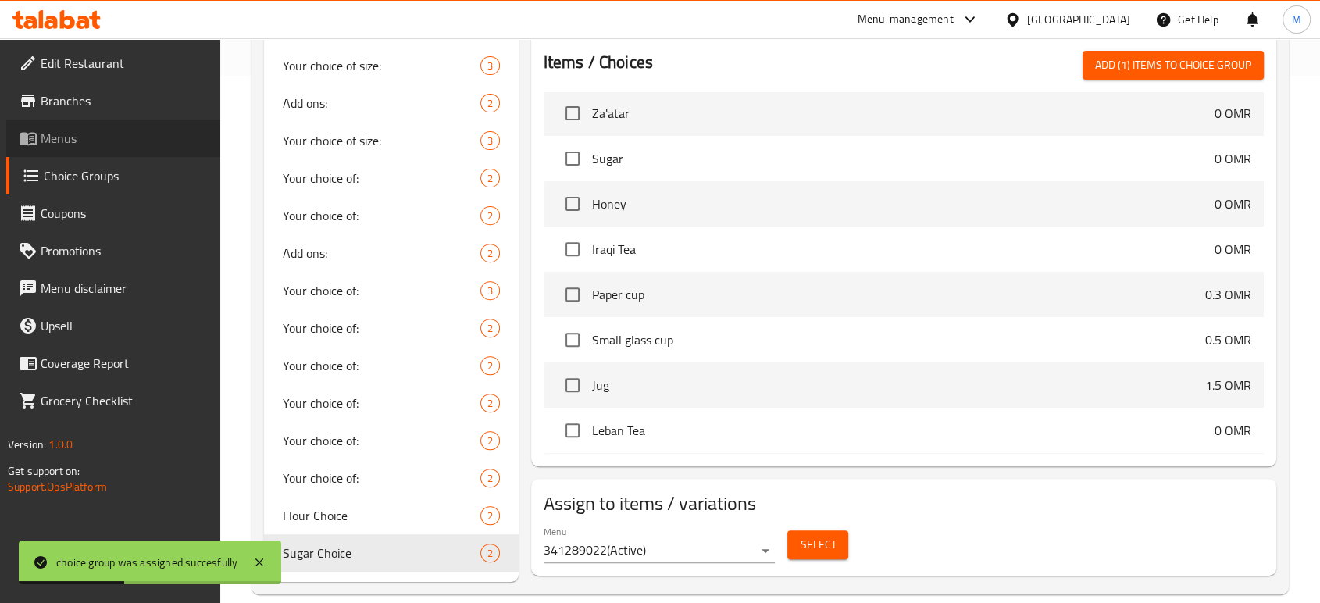
click at [87, 136] on span "Menus" at bounding box center [124, 138] width 167 height 19
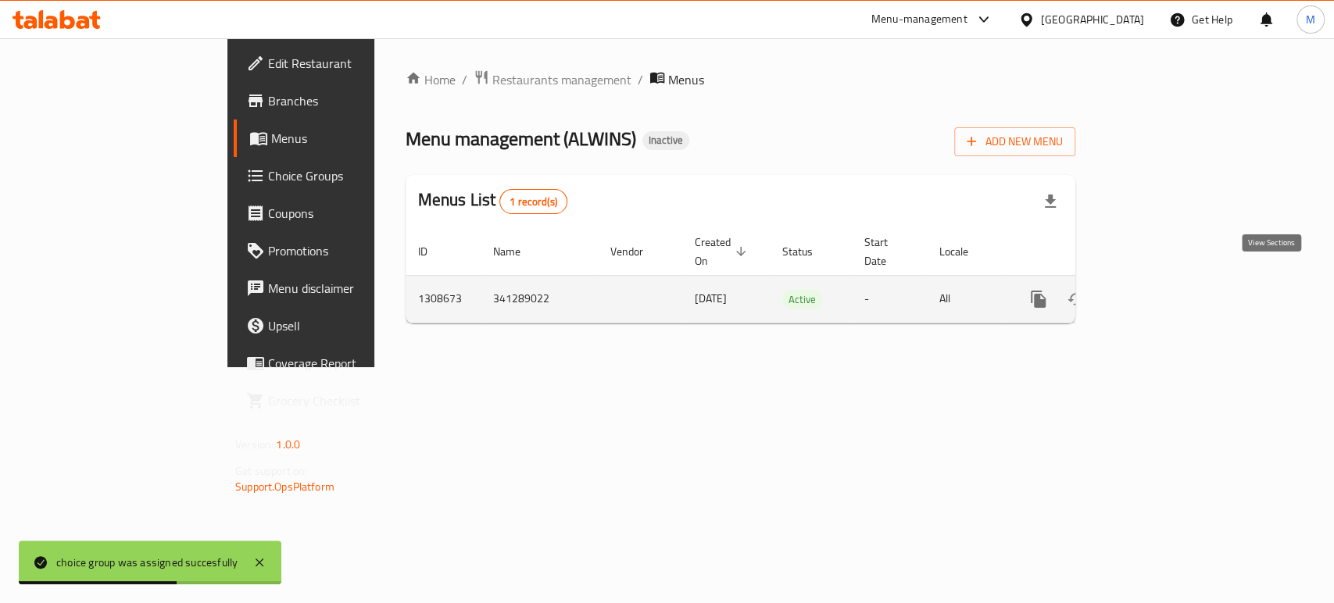
click at [1158, 292] on icon "enhanced table" at bounding box center [1151, 299] width 14 height 14
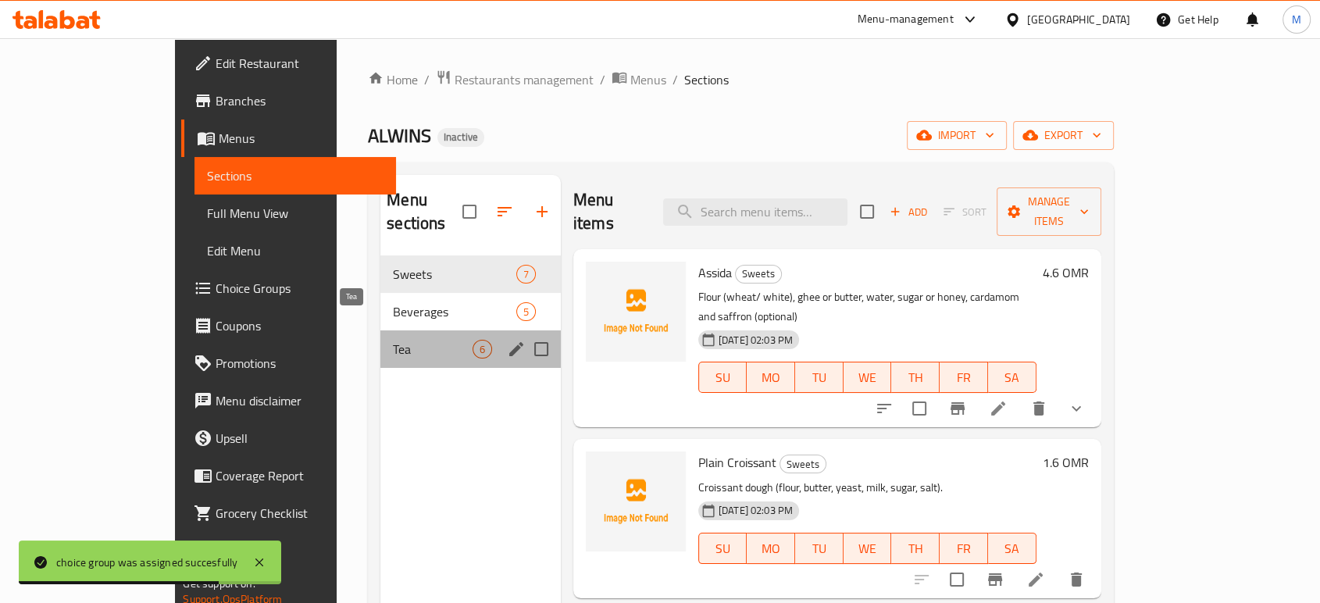
click at [393, 340] on span "Tea" at bounding box center [432, 349] width 79 height 19
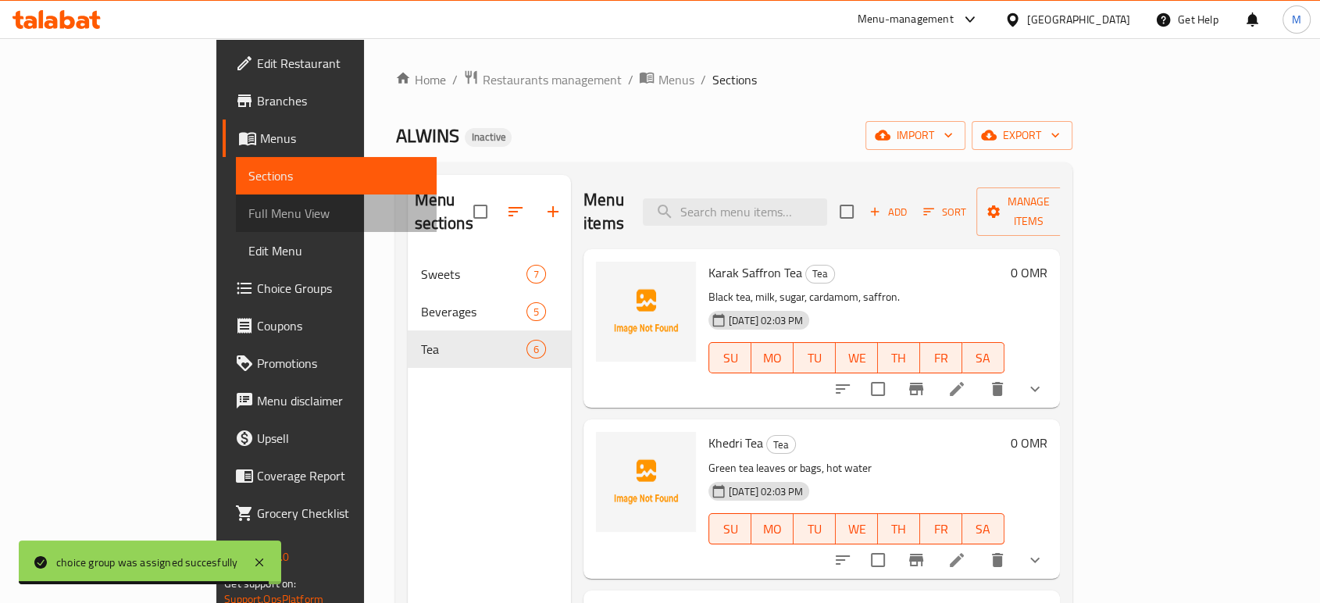
click at [248, 205] on span "Full Menu View" at bounding box center [336, 213] width 176 height 19
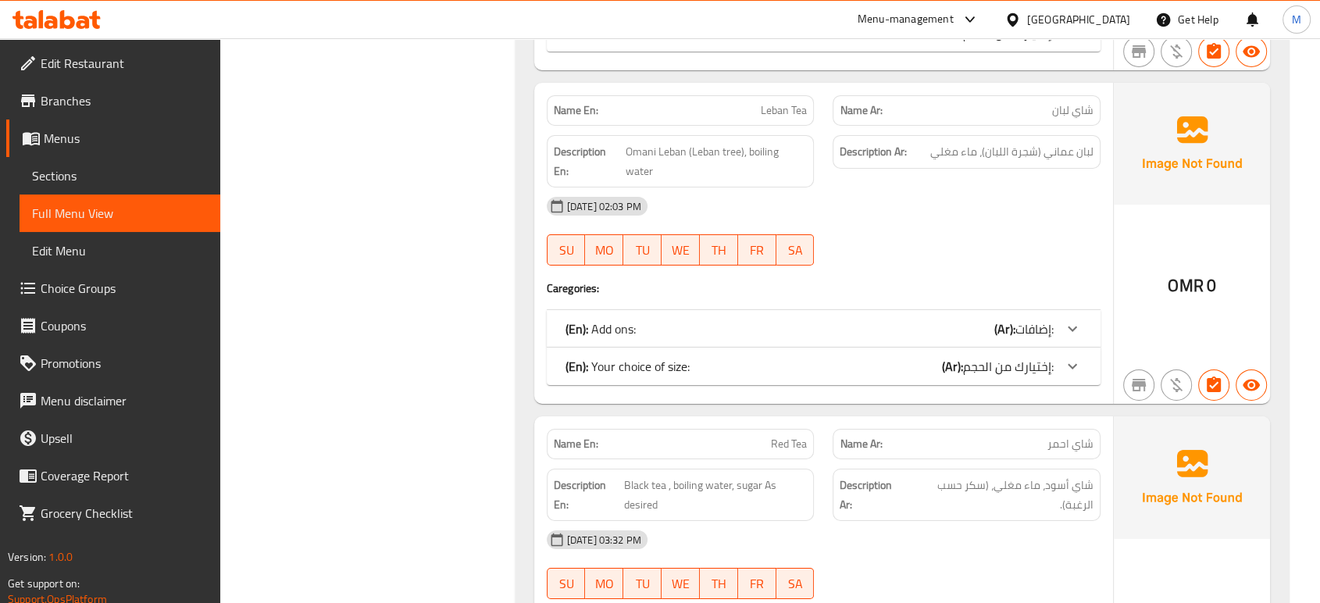
scroll to position [5391, 0]
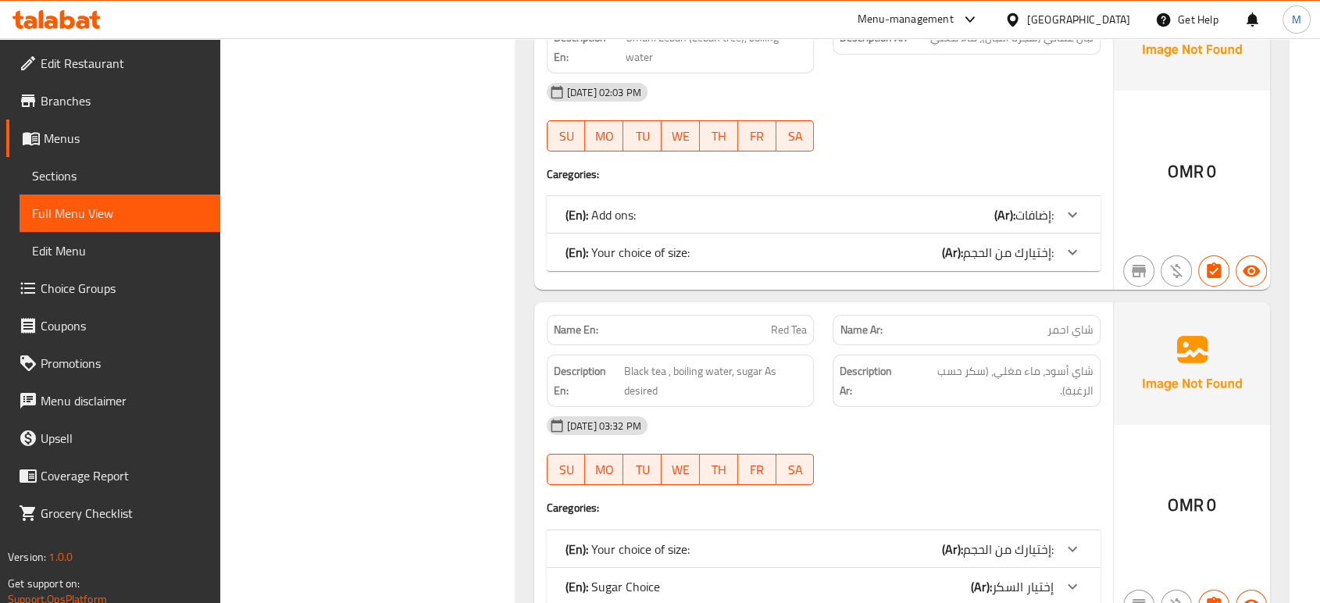
click at [985, 537] on span "إختيارك من الحجم:" at bounding box center [1008, 548] width 91 height 23
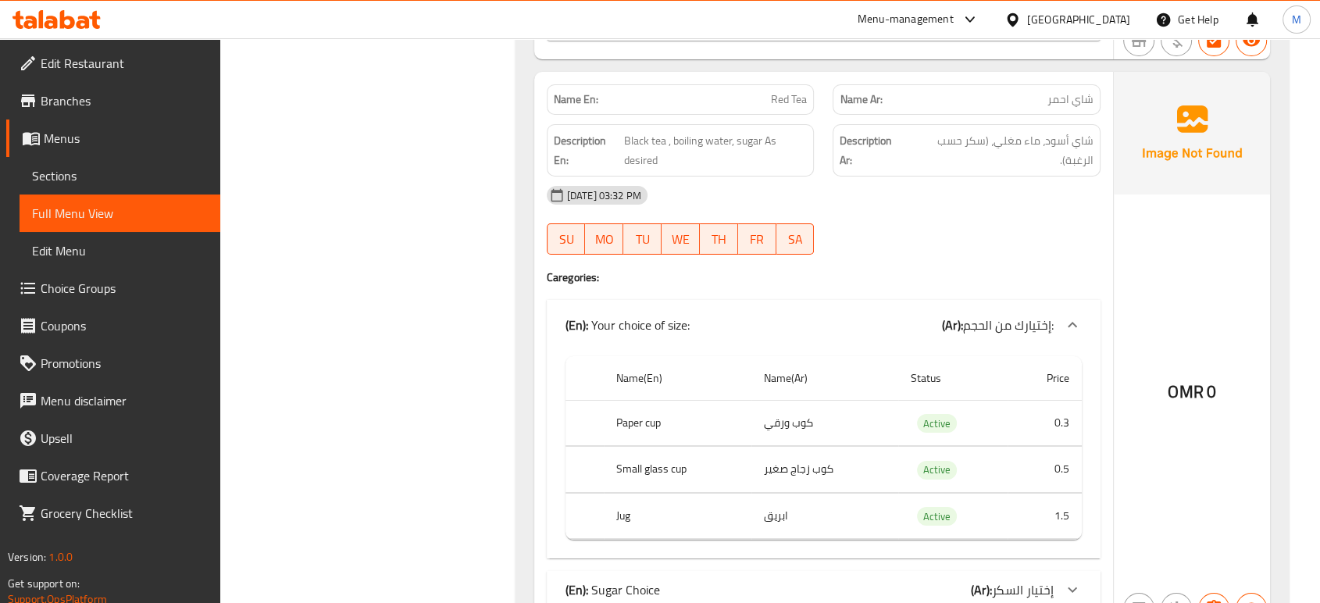
scroll to position [5626, 0]
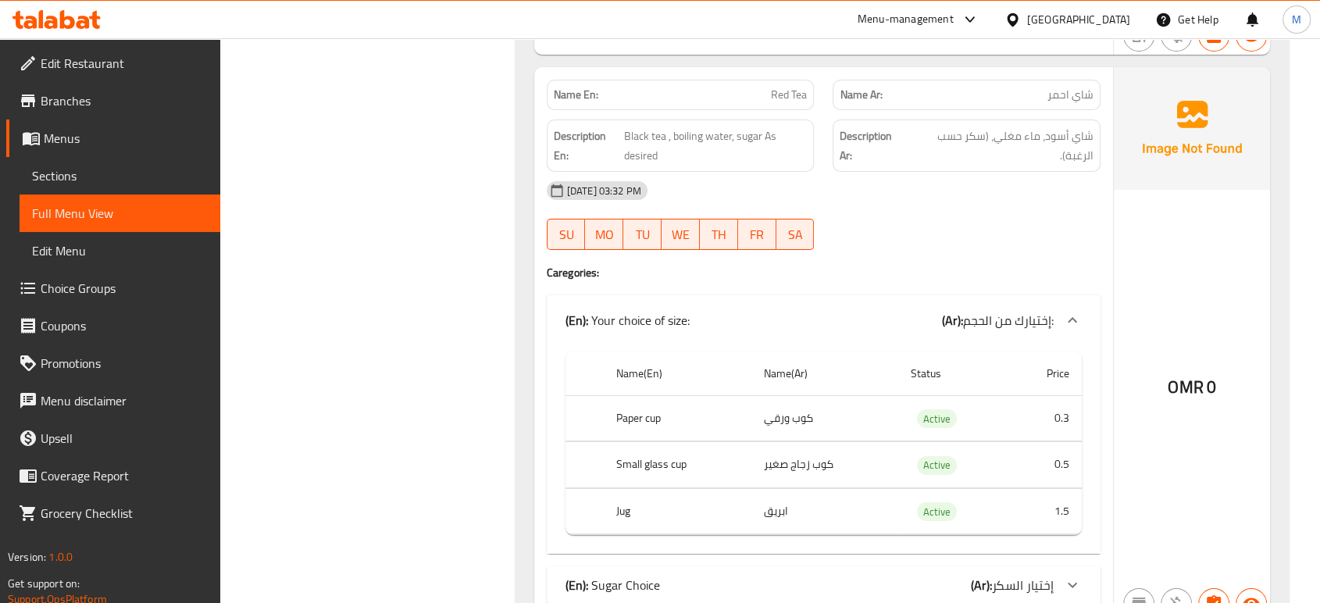
click at [891, 576] on div "(En): Sugar Choice (Ar): [PERSON_NAME]" at bounding box center [810, 585] width 488 height 19
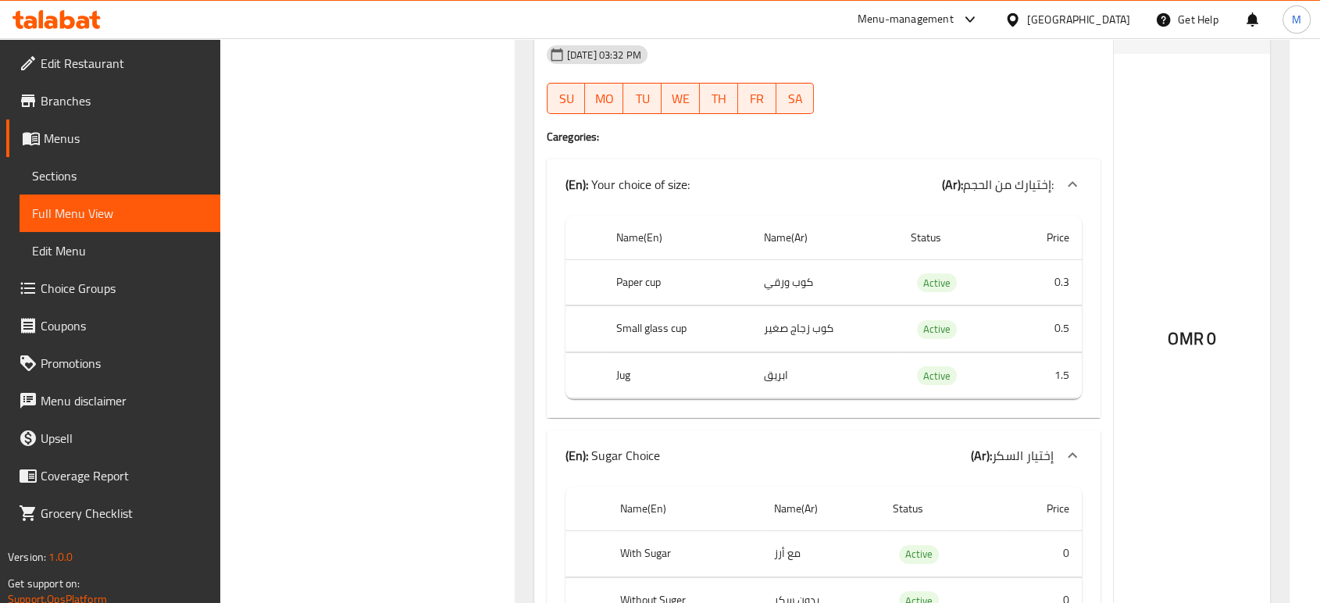
scroll to position [5802, 0]
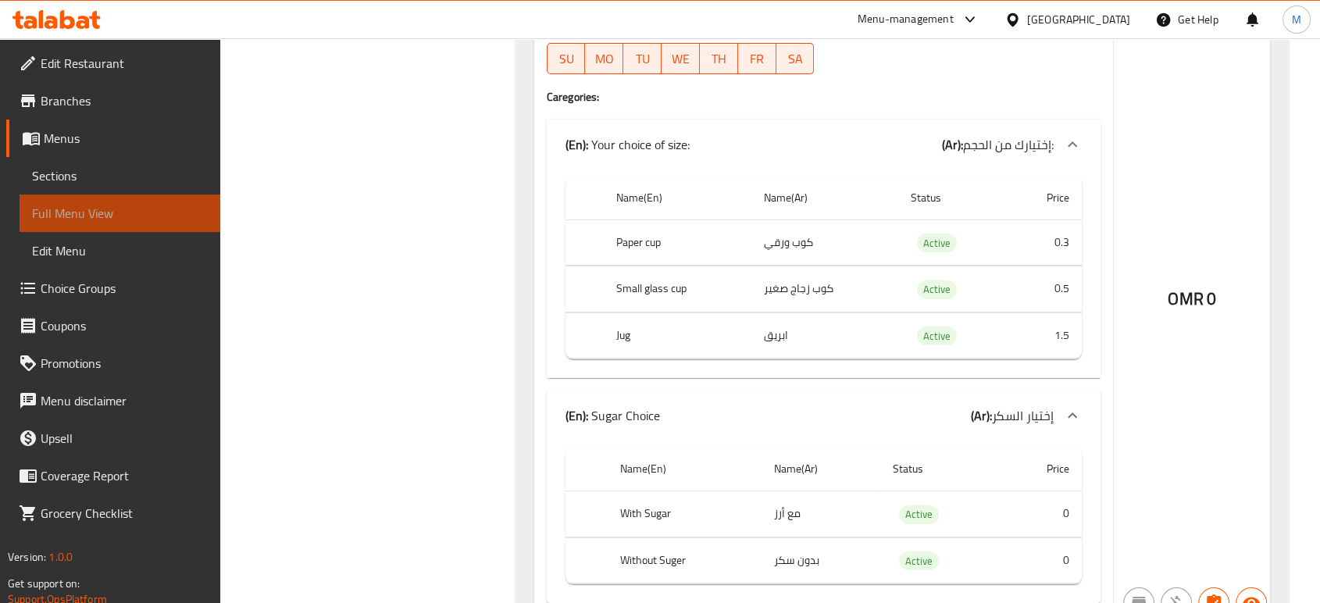
click at [181, 218] on span "Full Menu View" at bounding box center [120, 213] width 176 height 19
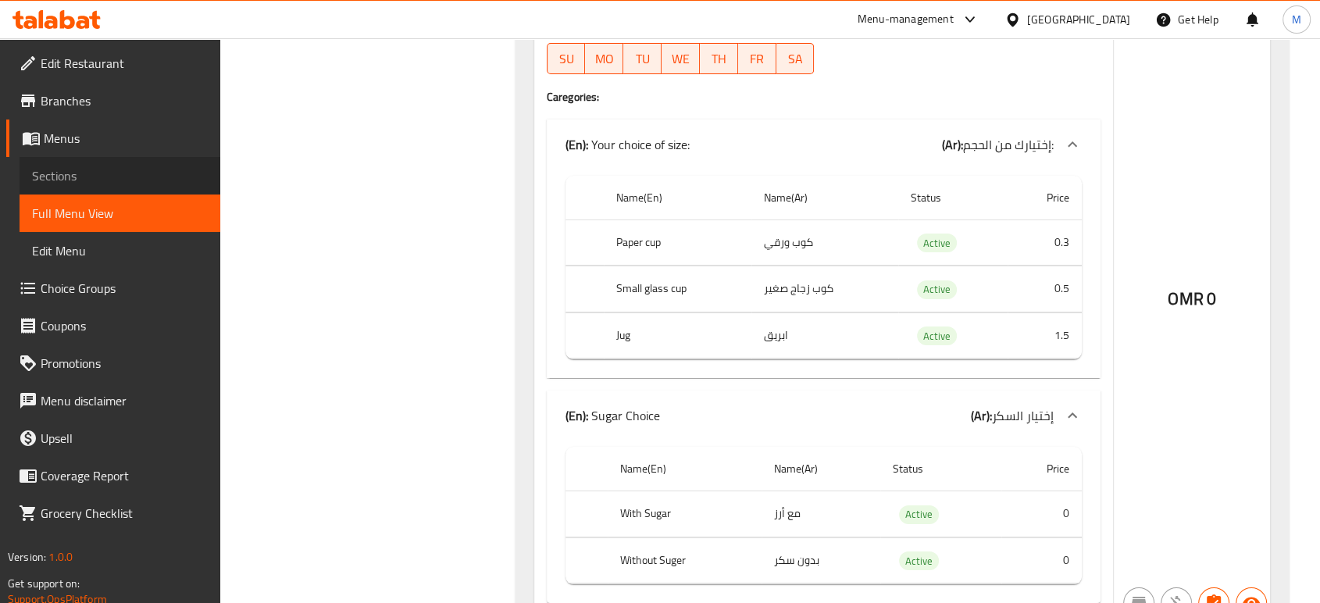
click at [116, 157] on link "Sections" at bounding box center [120, 175] width 201 height 37
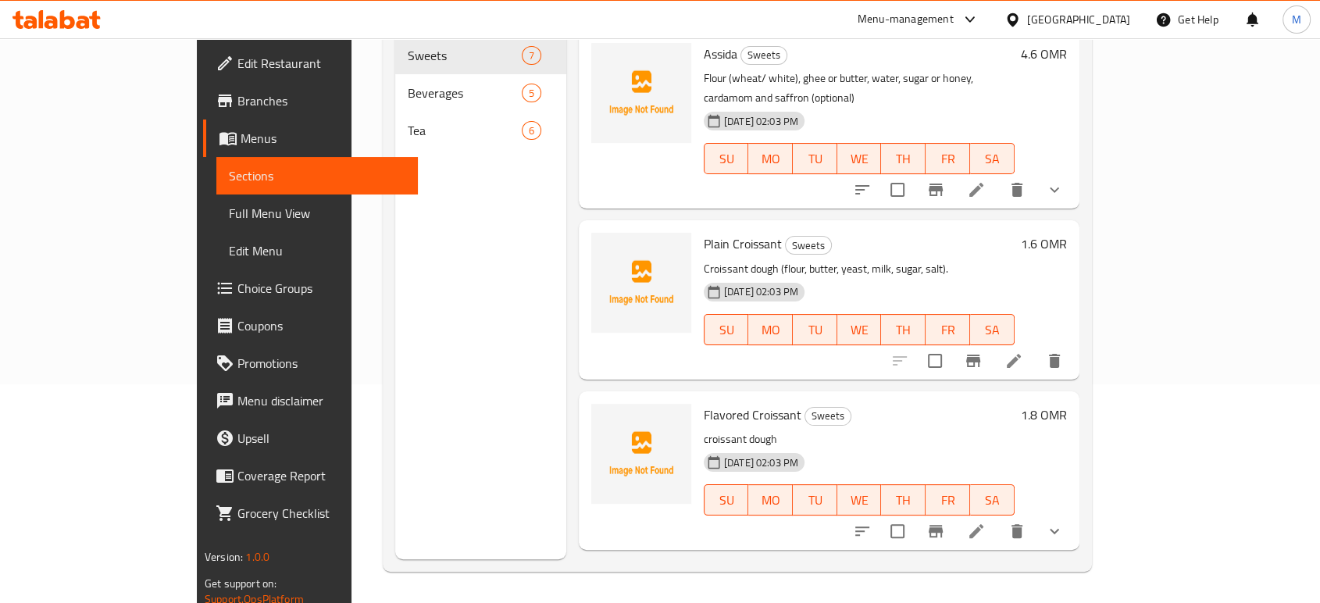
scroll to position [219, 0]
click at [237, 280] on span "Choice Groups" at bounding box center [320, 288] width 167 height 19
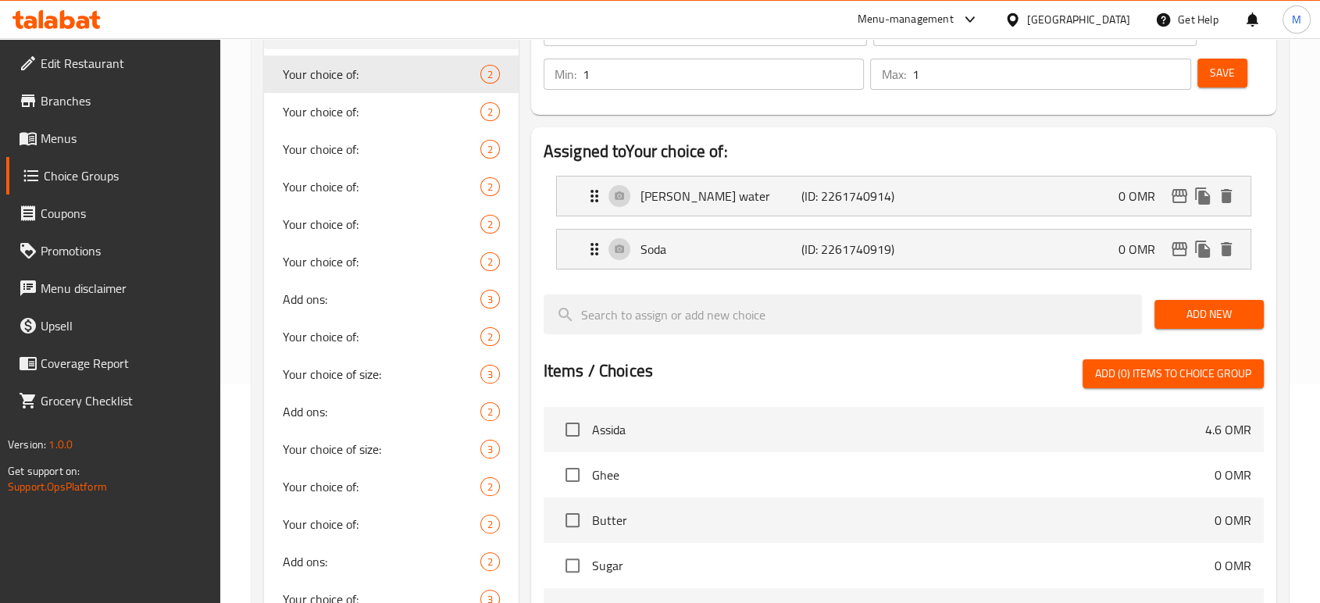
scroll to position [550, 0]
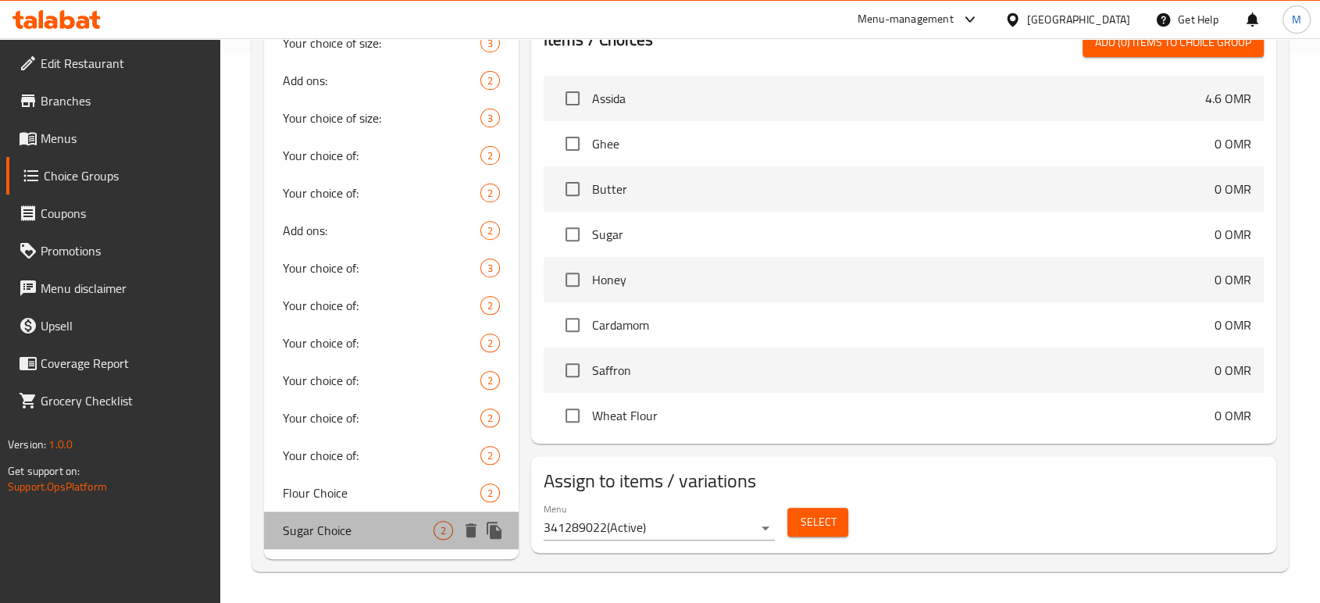
click at [341, 539] on span "Sugar Choice" at bounding box center [358, 530] width 151 height 19
type input "Sugar Choice"
type input "إختيار السكر"
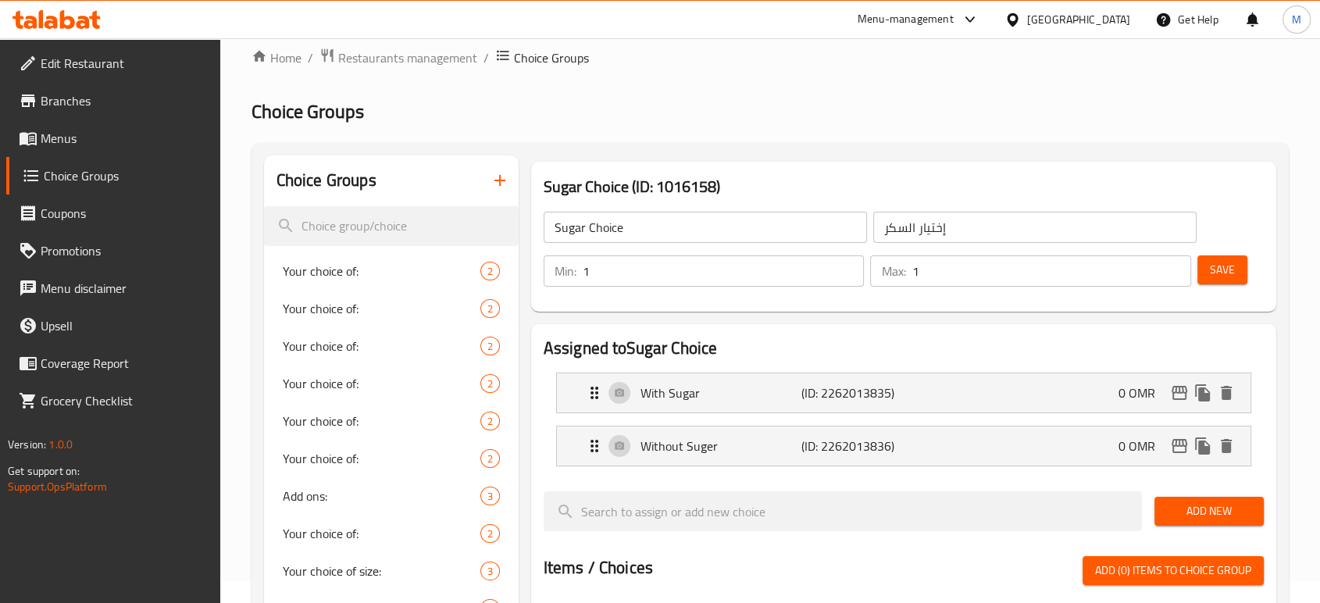
click at [62, 140] on span "Menus" at bounding box center [124, 138] width 167 height 19
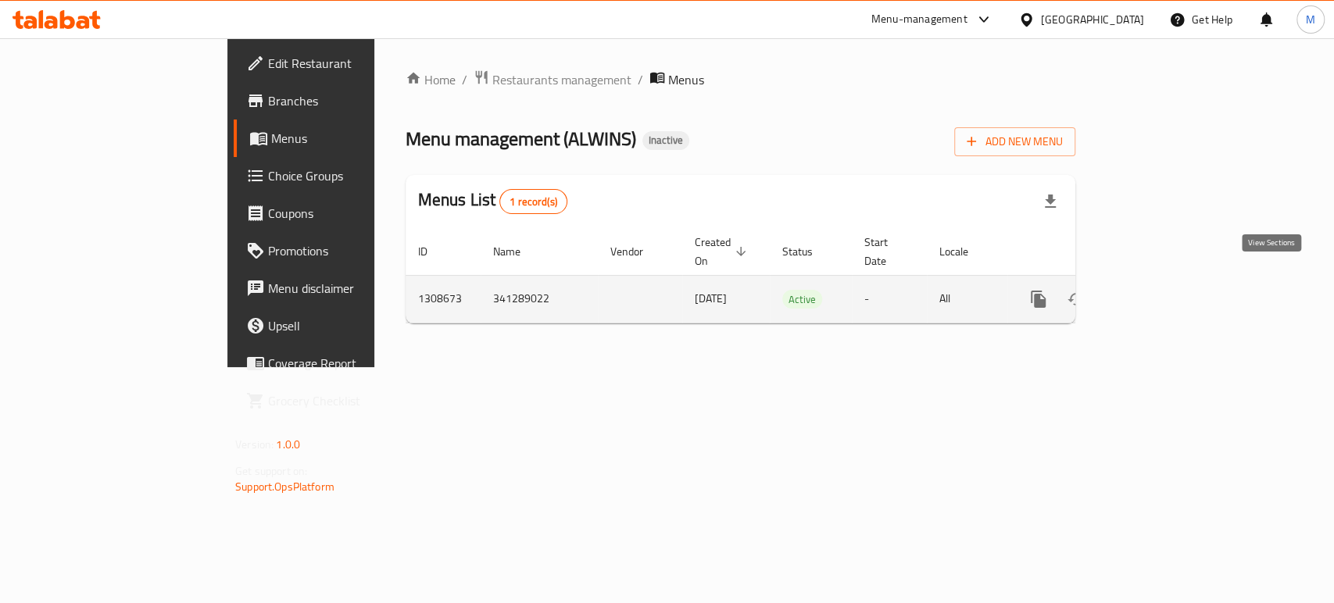
click at [1160, 290] on icon "enhanced table" at bounding box center [1150, 299] width 19 height 19
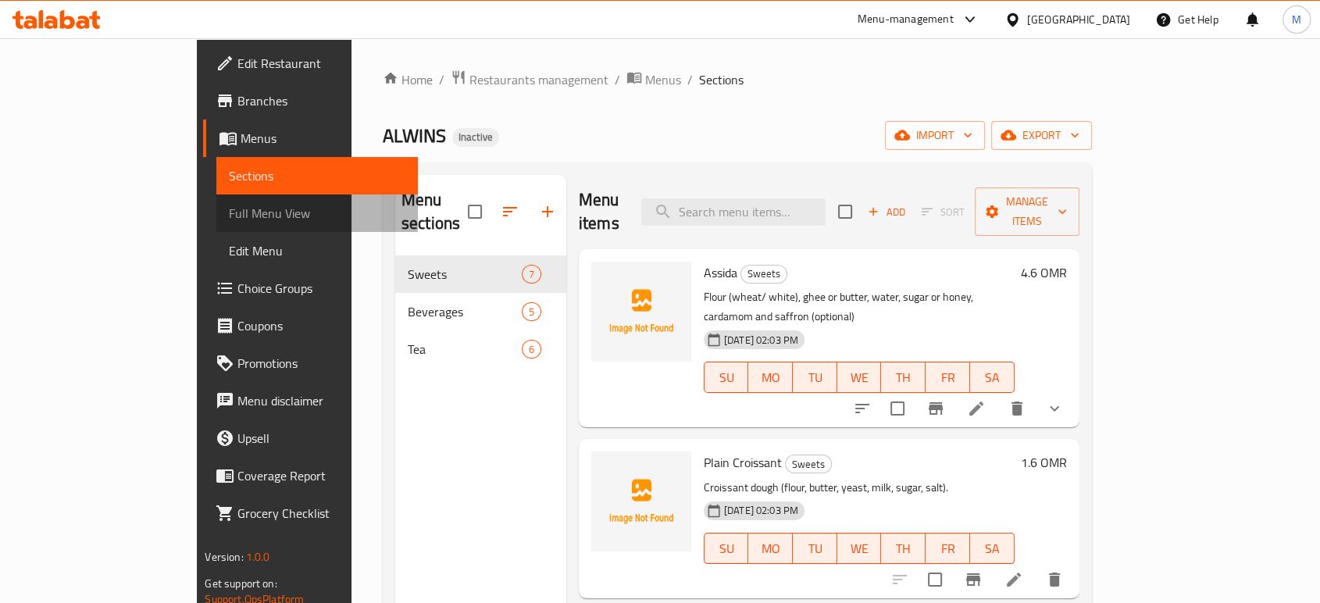
click at [229, 216] on span "Full Menu View" at bounding box center [317, 213] width 176 height 19
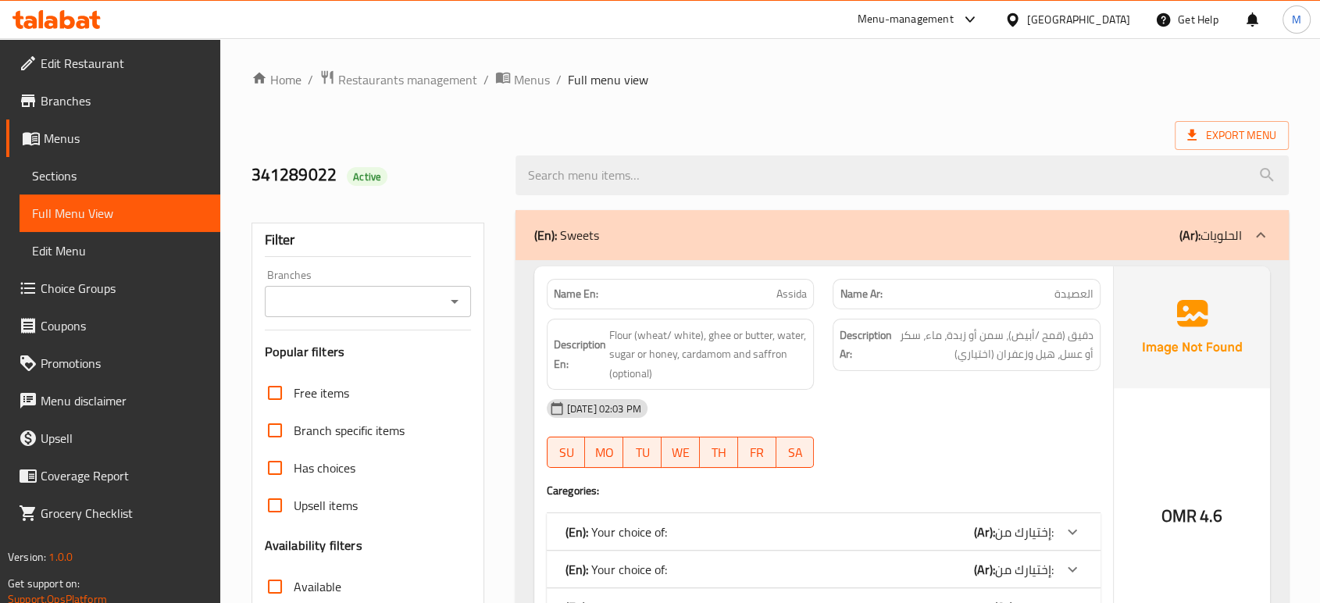
scroll to position [527, 0]
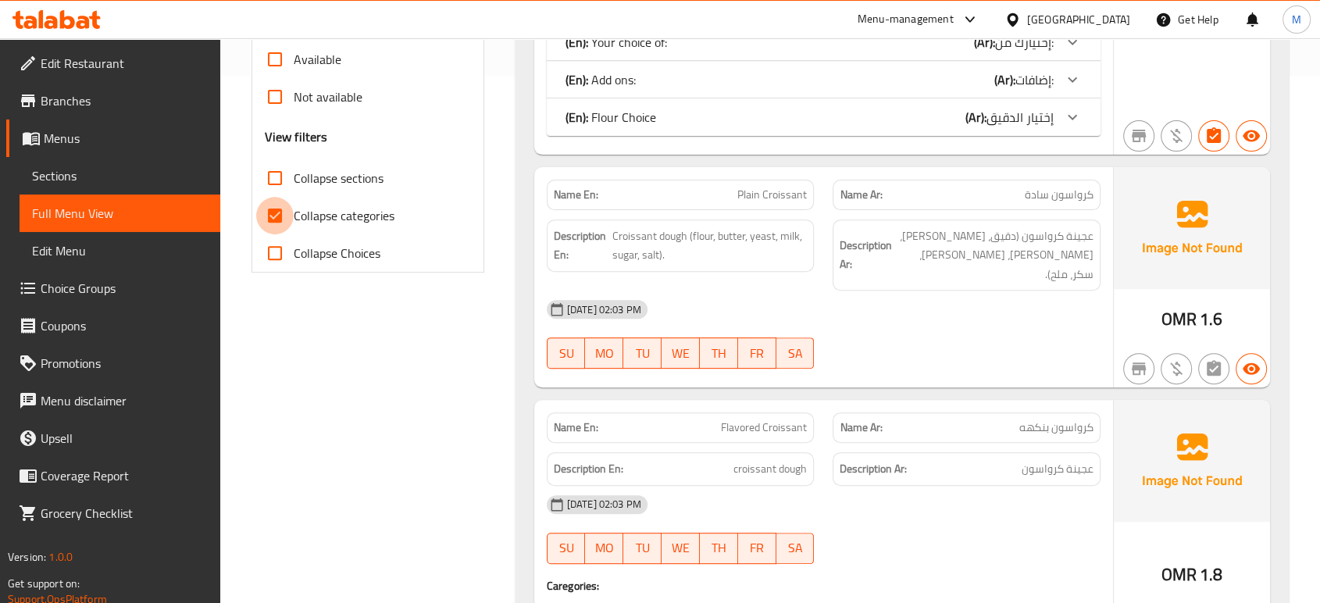
click at [276, 216] on input "Collapse categories" at bounding box center [274, 215] width 37 height 37
checkbox input "false"
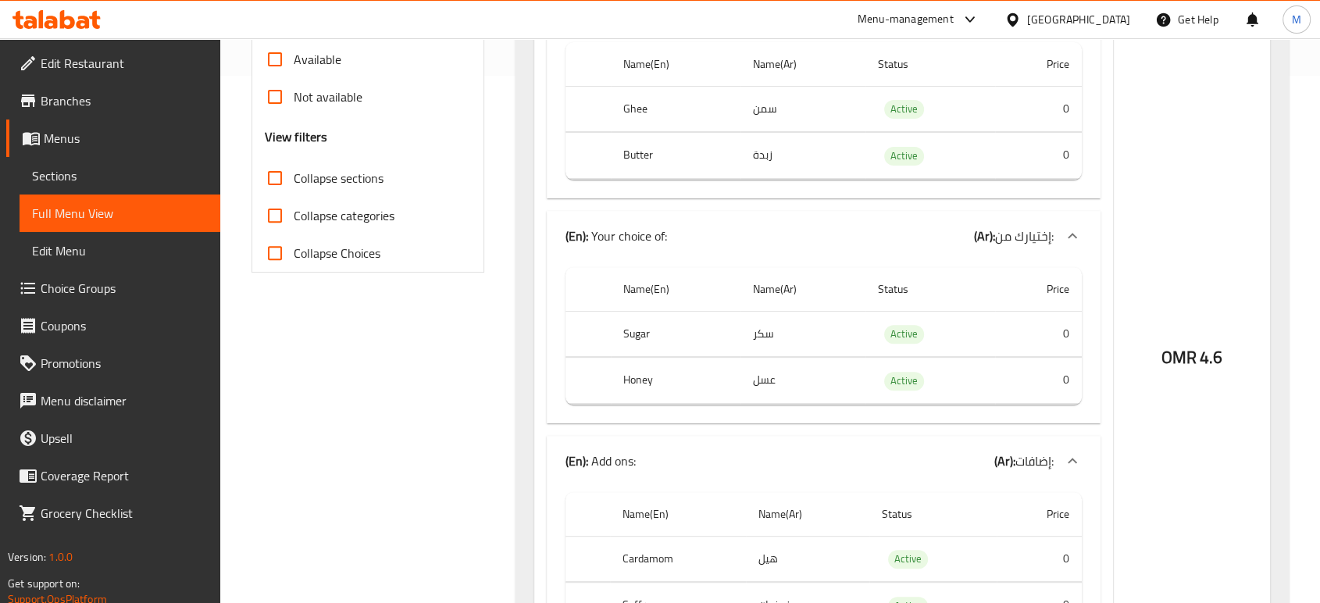
click at [1253, 458] on div "OMR 4.6" at bounding box center [1192, 315] width 156 height 1153
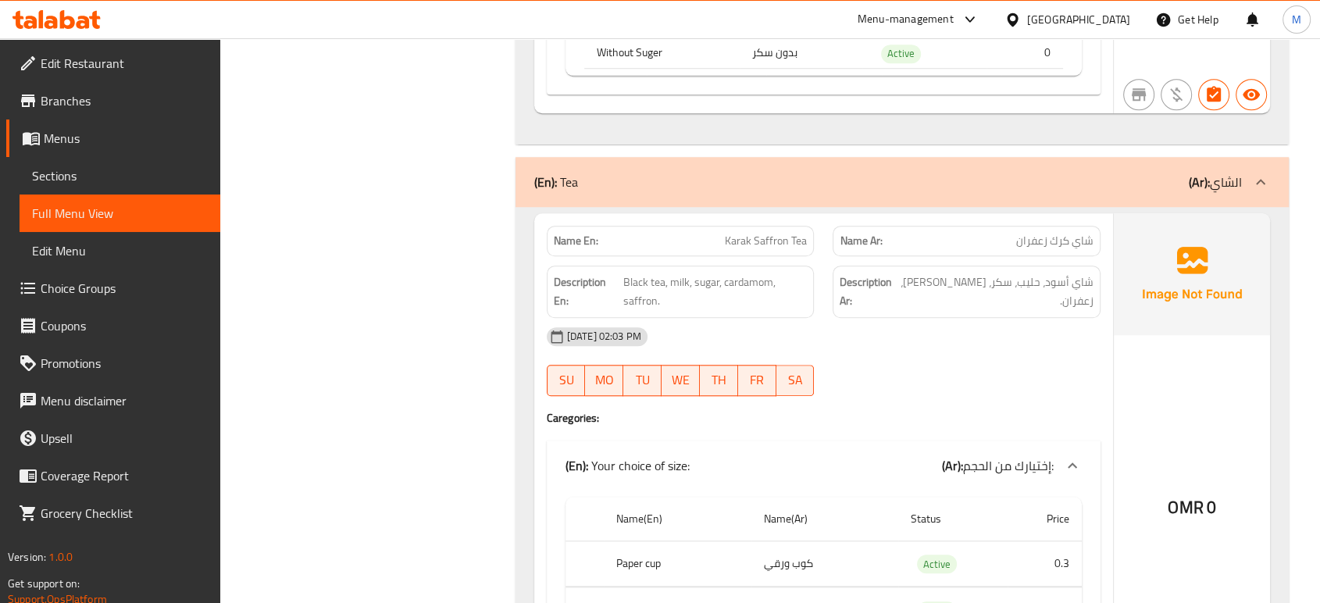
scroll to position [7298, 0]
click at [115, 180] on span "Sections" at bounding box center [120, 175] width 176 height 19
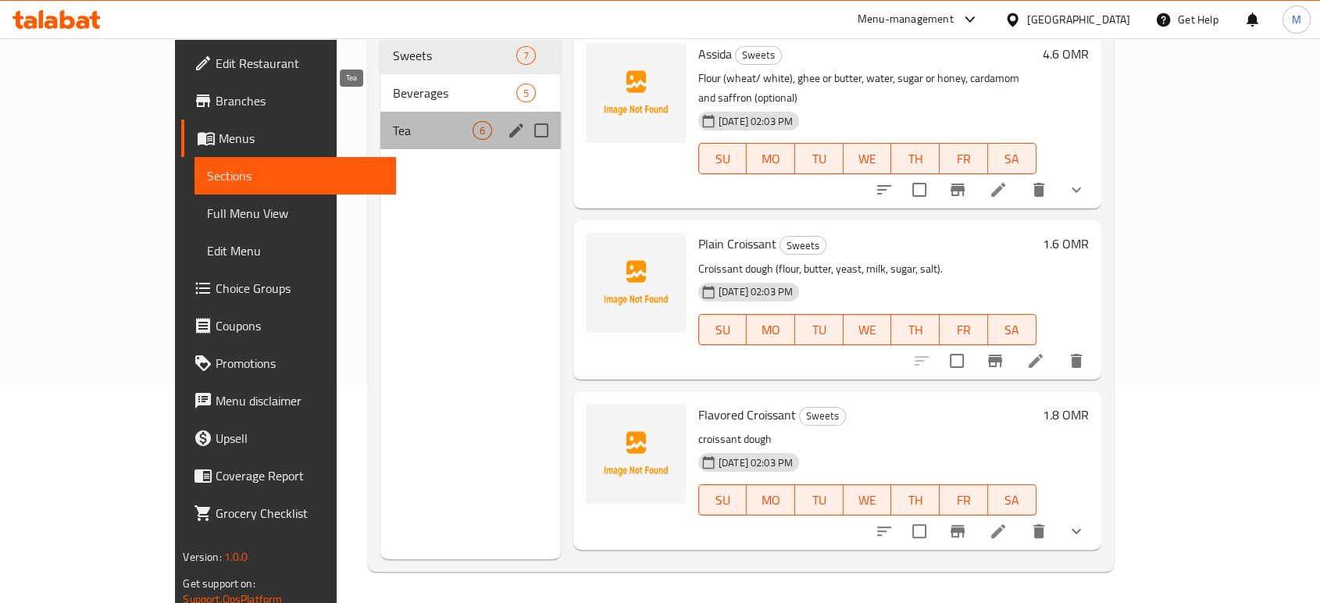
click at [393, 121] on span "Tea" at bounding box center [432, 130] width 79 height 19
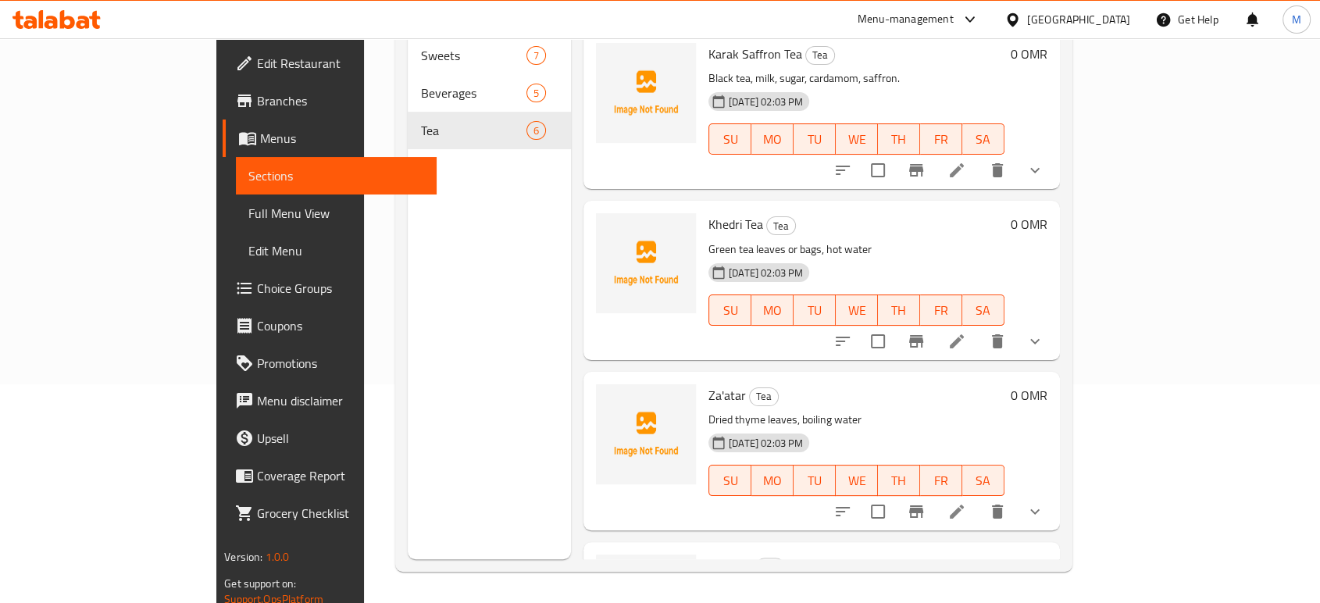
click at [1072, 484] on div "Menu sections Sweets 7 Beverages 5 Tea 6 Menu items Add Sort Manage items Karak…" at bounding box center [733, 258] width 677 height 628
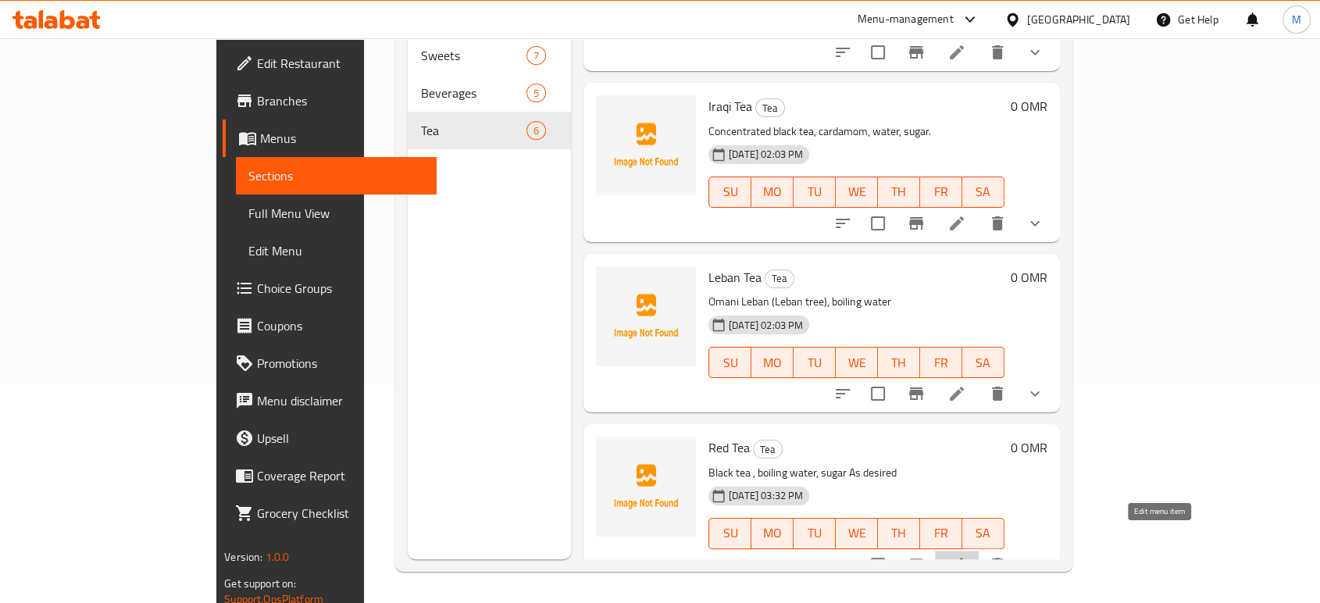
click at [966, 555] on icon at bounding box center [957, 564] width 19 height 19
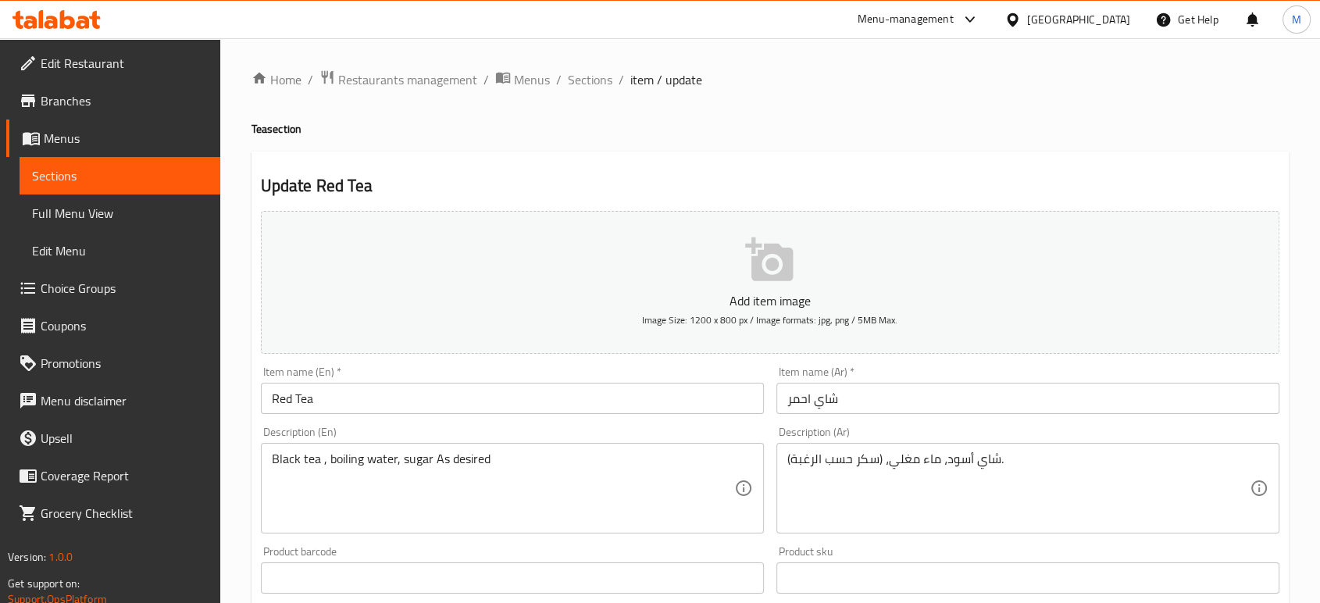
scroll to position [527, 0]
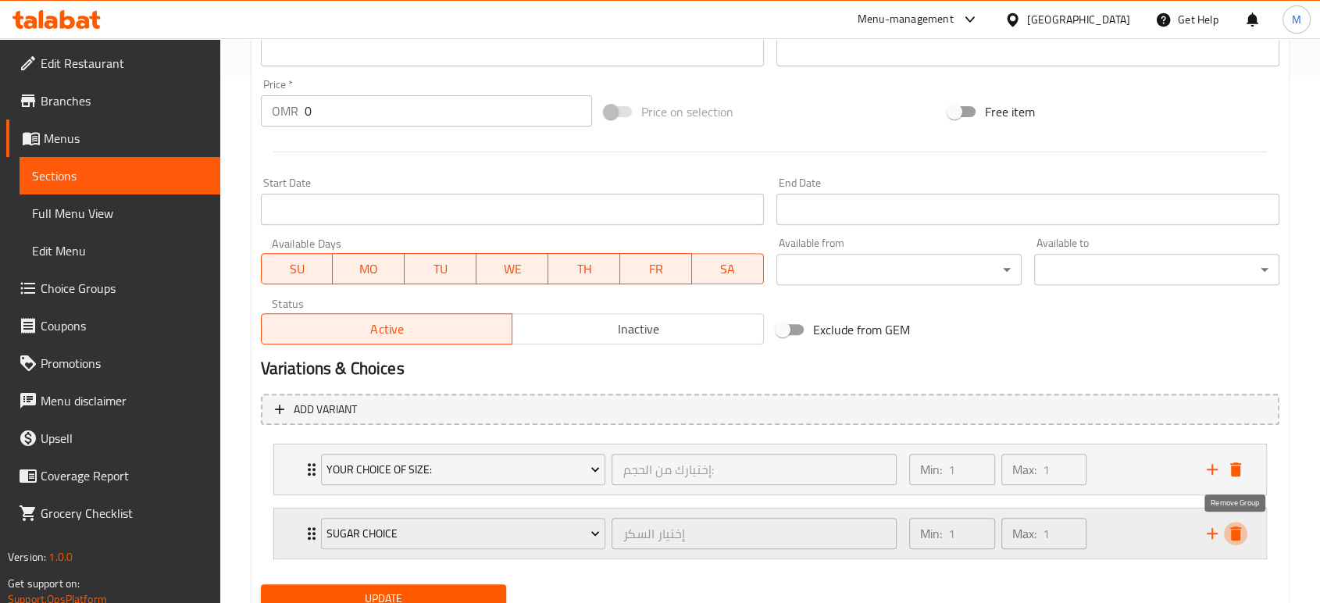
click at [1236, 539] on icon "delete" at bounding box center [1235, 534] width 11 height 14
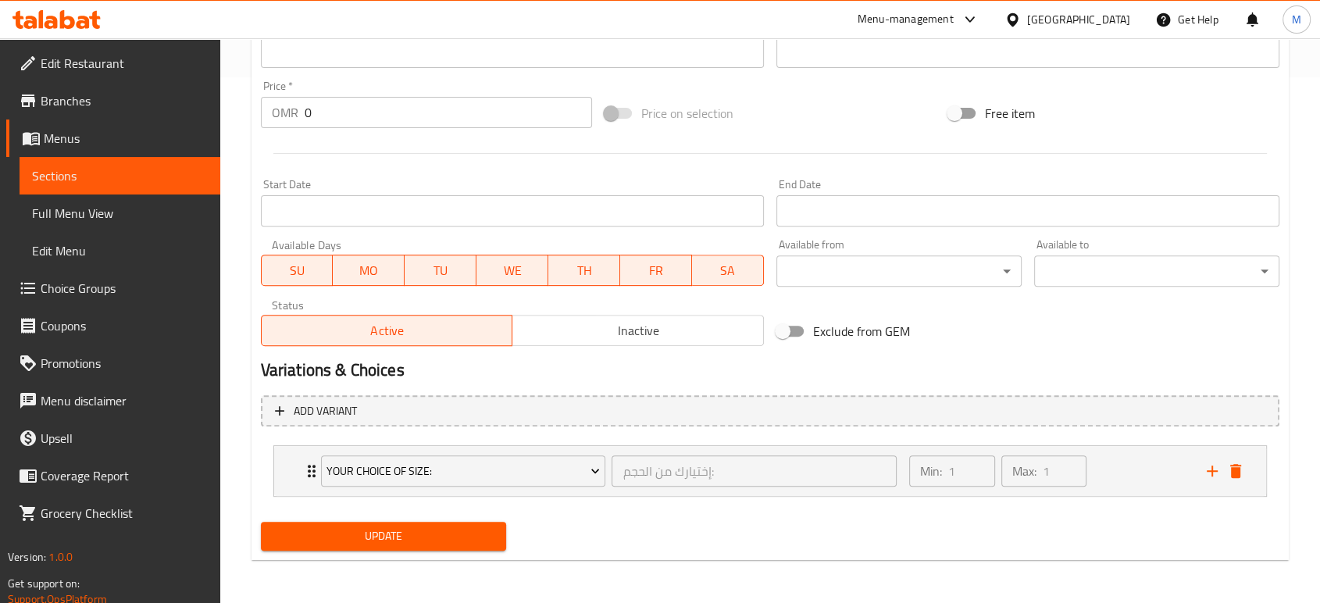
click at [387, 541] on span "Update" at bounding box center [383, 537] width 220 height 20
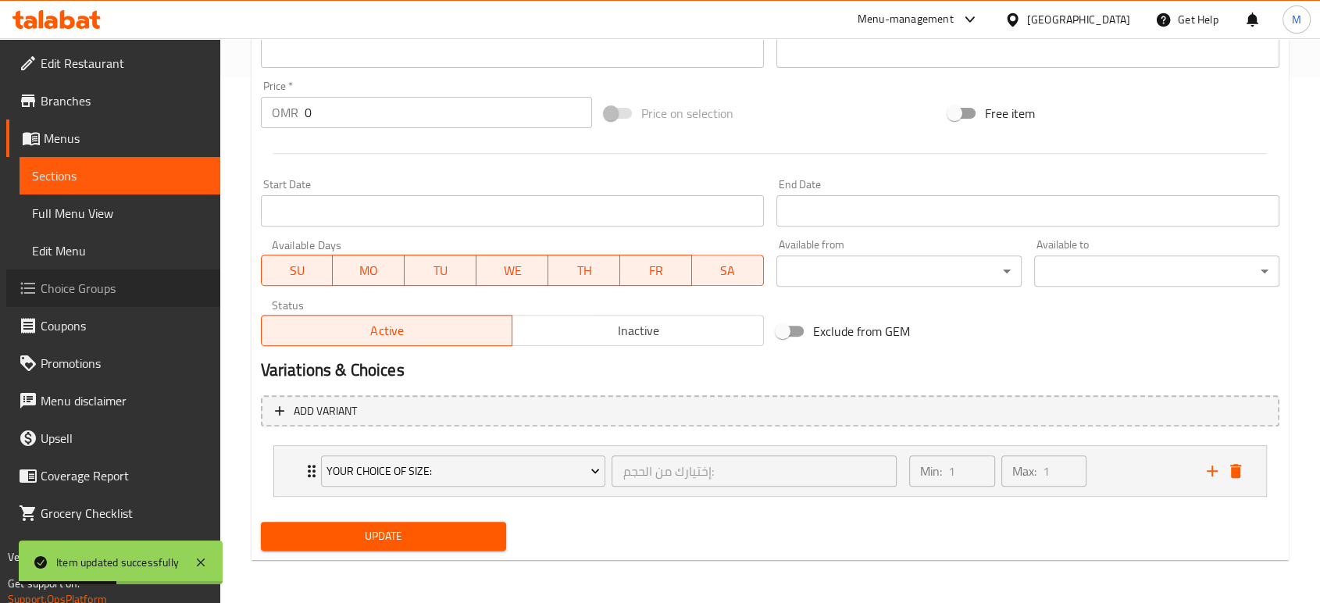
click at [110, 286] on span "Choice Groups" at bounding box center [124, 288] width 167 height 19
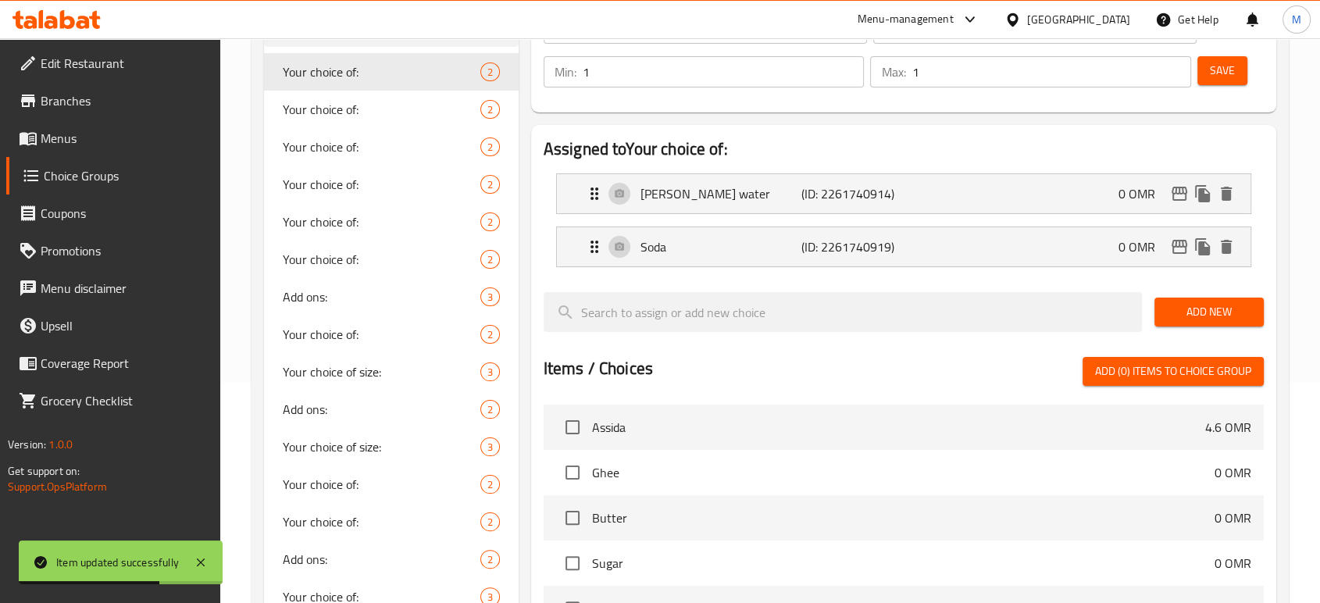
scroll to position [550, 0]
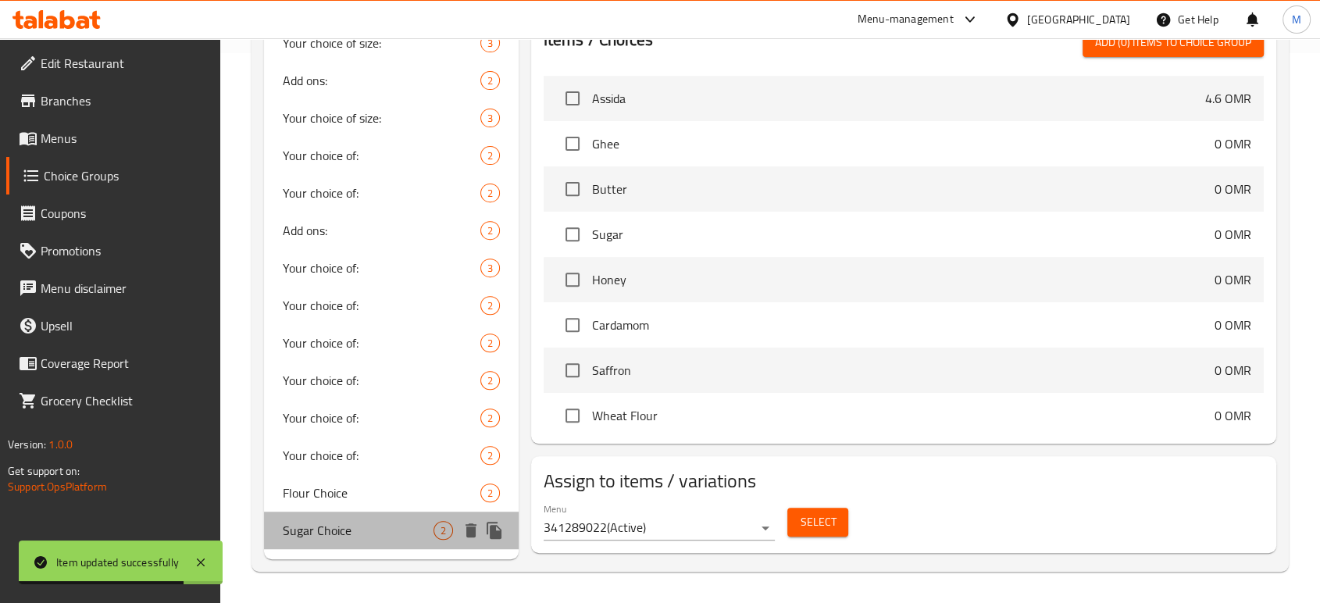
click at [394, 530] on span "Sugar Choice" at bounding box center [358, 530] width 151 height 19
type input "Sugar Choice"
type input "إختيار السكر"
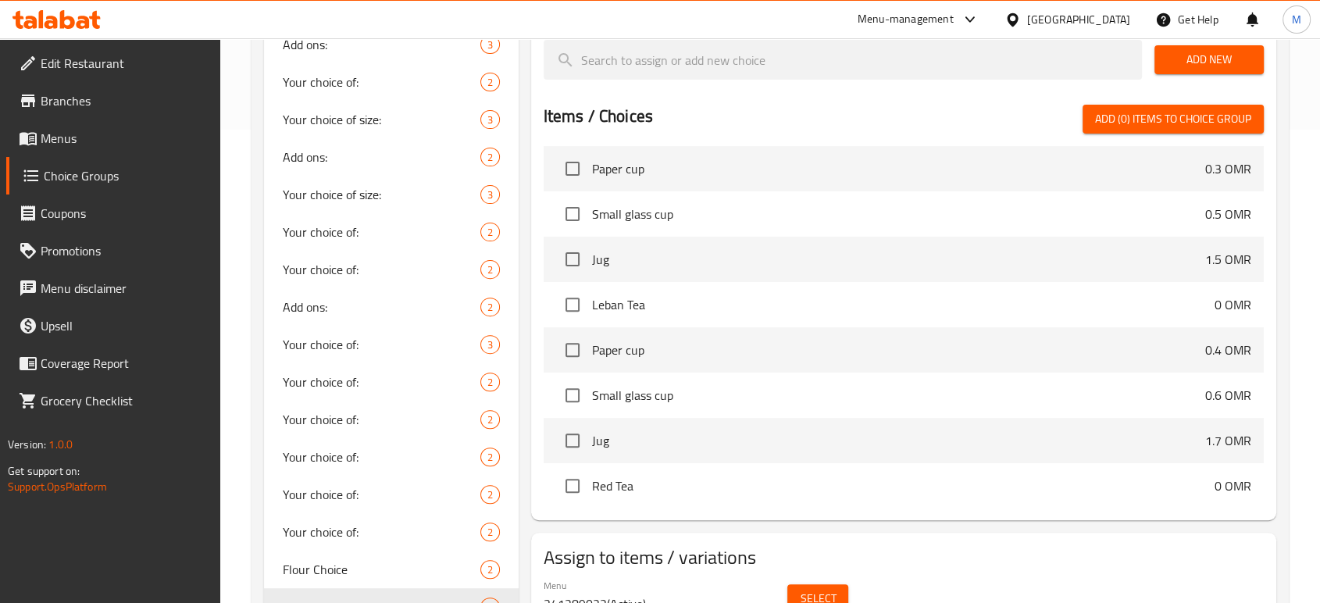
scroll to position [2912, 0]
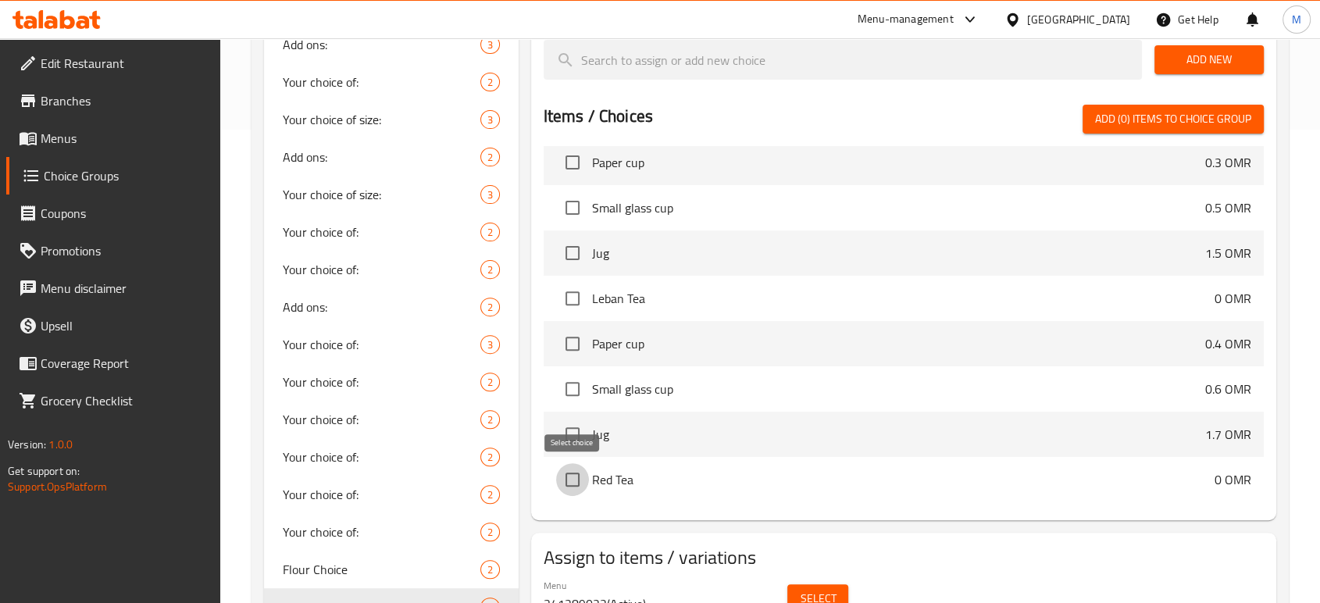
click at [577, 481] on input "checkbox" at bounding box center [572, 479] width 33 height 33
checkbox input "true"
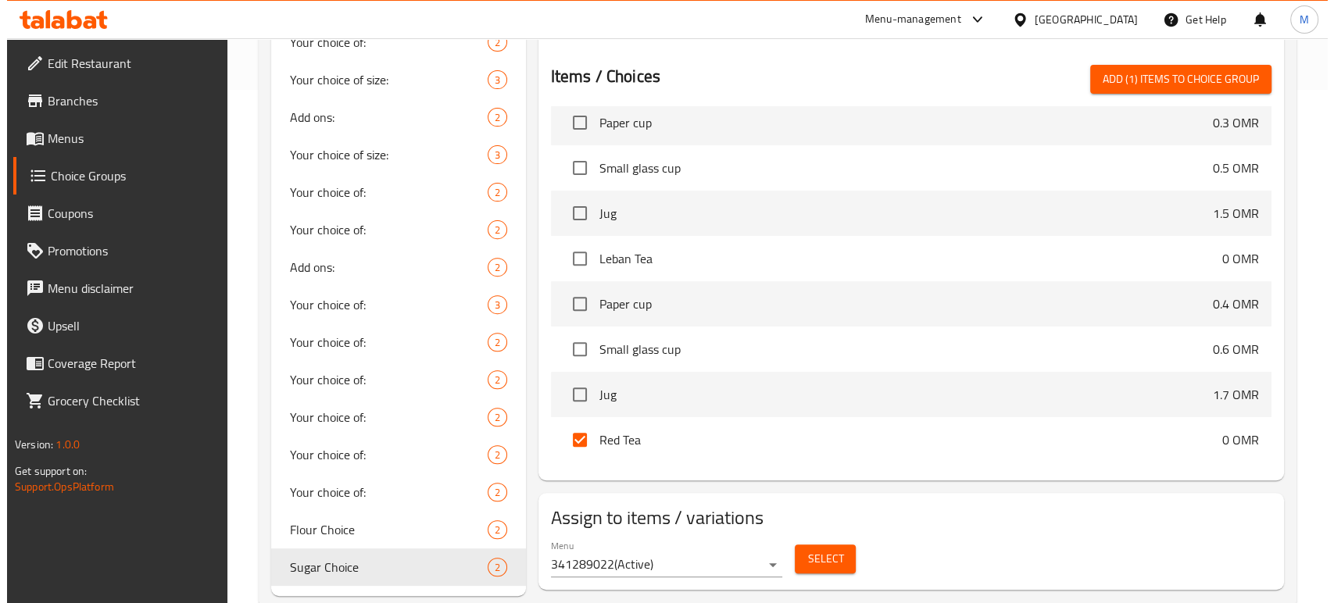
scroll to position [550, 0]
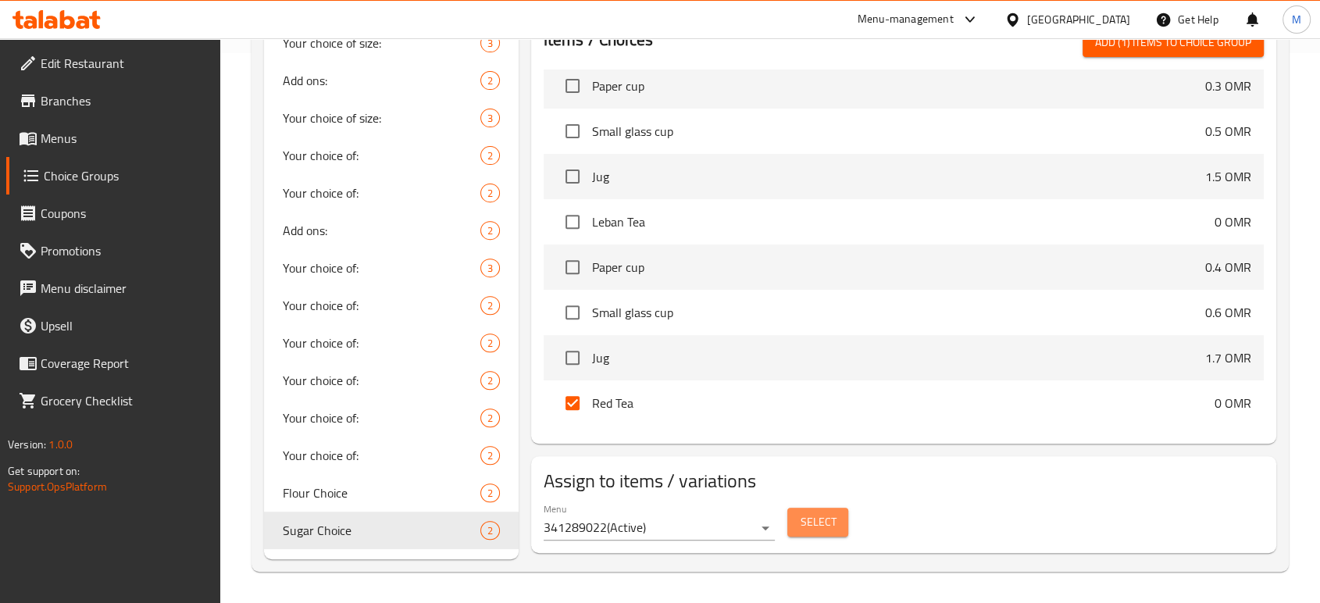
click at [815, 520] on span "Select" at bounding box center [818, 522] width 36 height 20
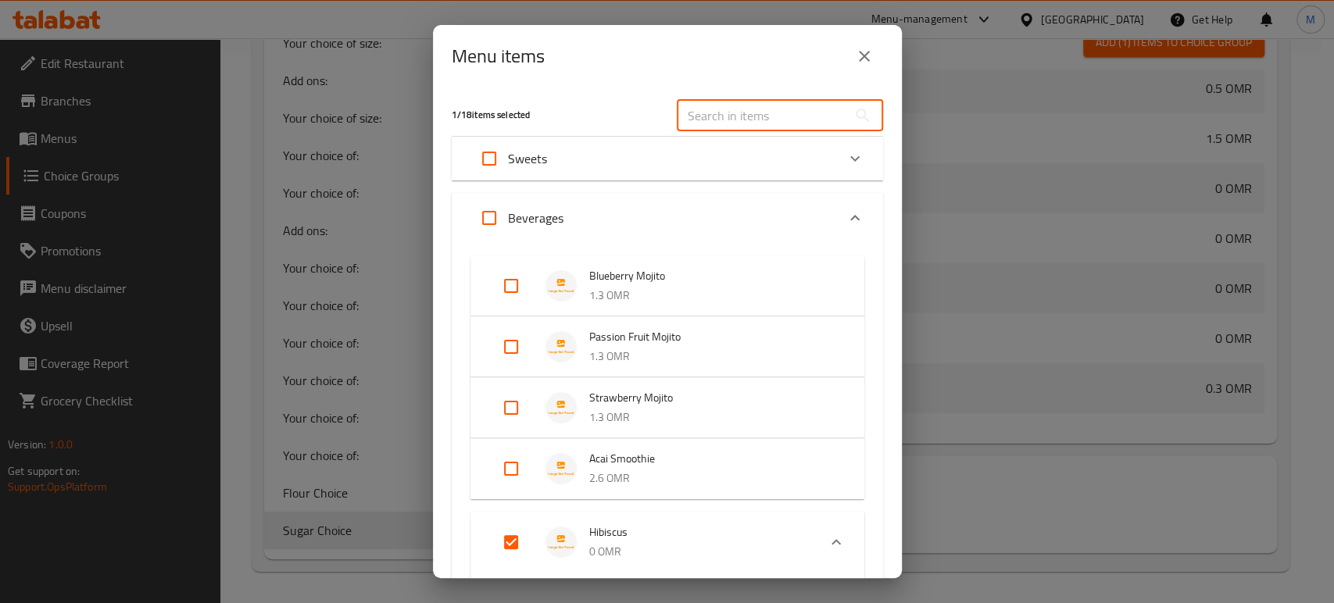
click at [741, 123] on input "text" at bounding box center [762, 115] width 170 height 31
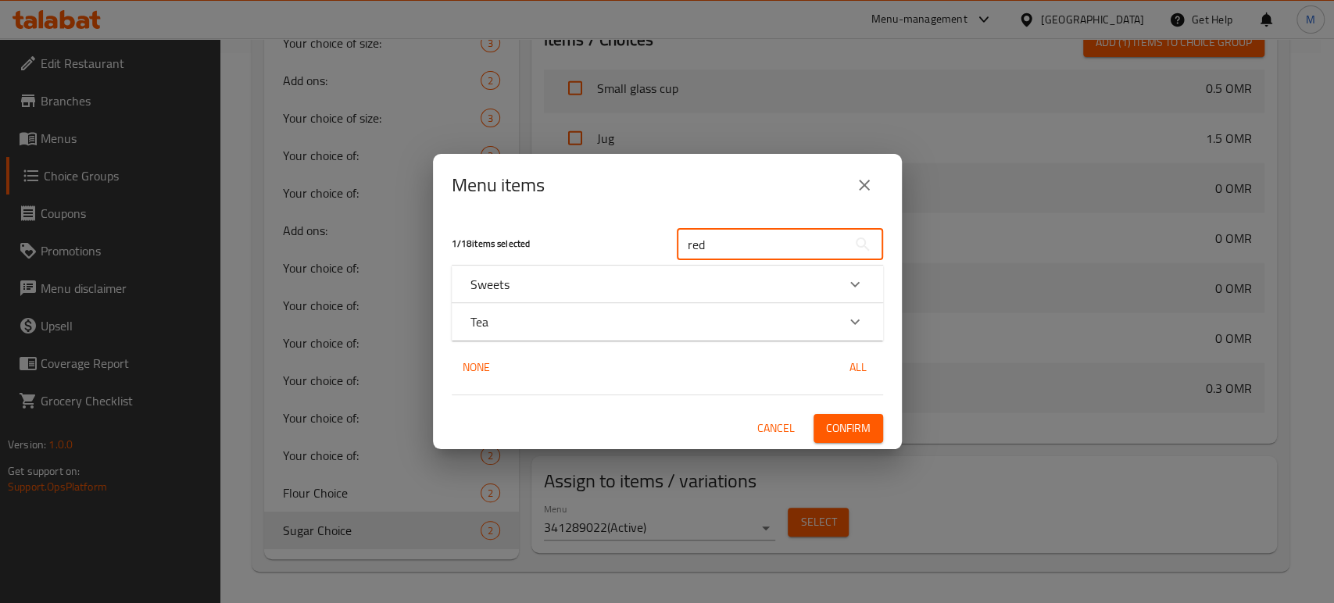
type input "red"
click at [579, 315] on div "Tea" at bounding box center [653, 321] width 366 height 19
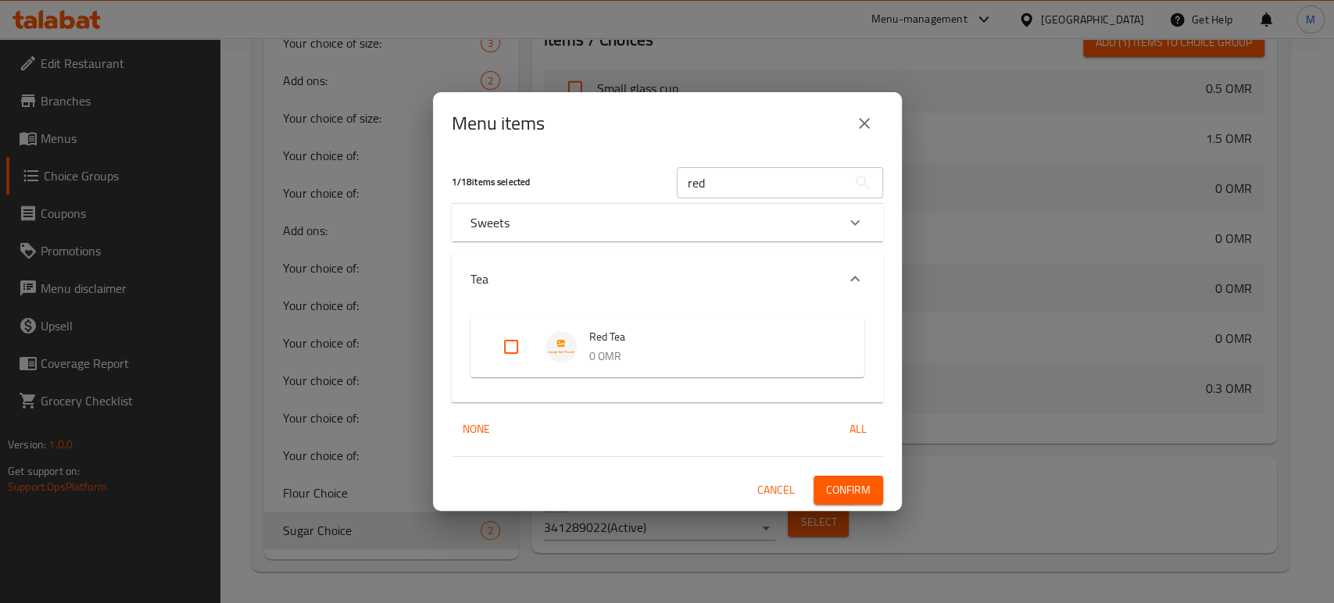
click at [616, 344] on span "Red Tea" at bounding box center [711, 337] width 244 height 20
click at [515, 340] on input "Expand" at bounding box center [510, 346] width 37 height 37
checkbox input "true"
click at [854, 488] on span "Confirm" at bounding box center [848, 490] width 45 height 20
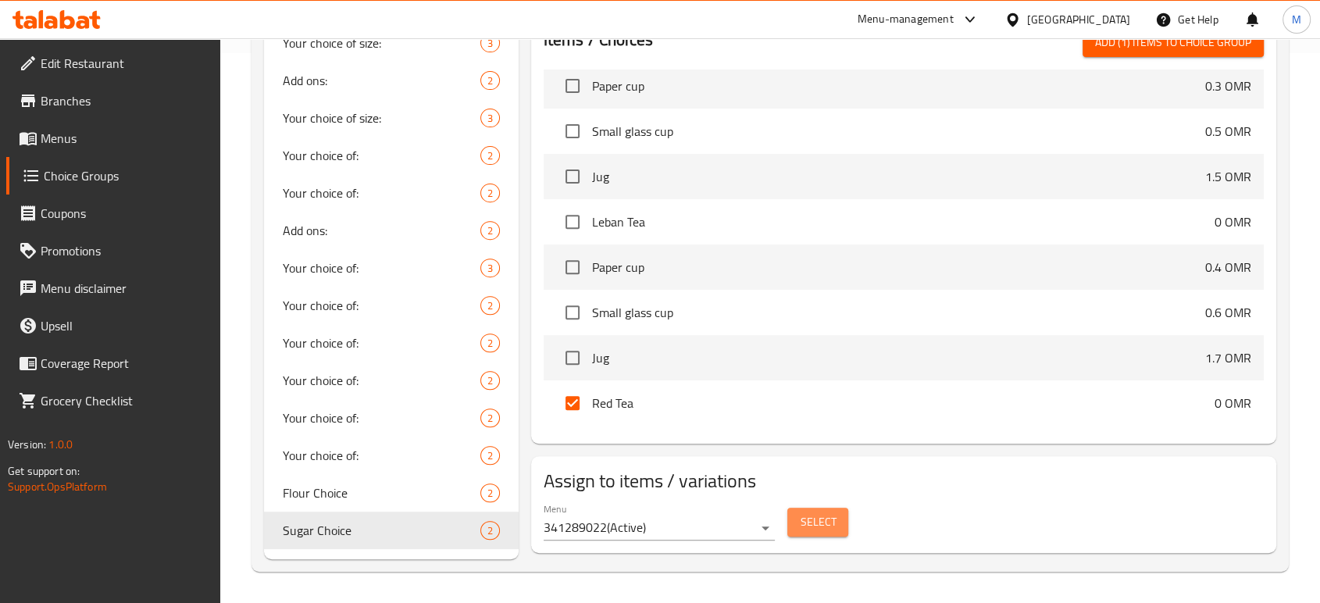
click at [837, 517] on button "Select" at bounding box center [817, 522] width 61 height 29
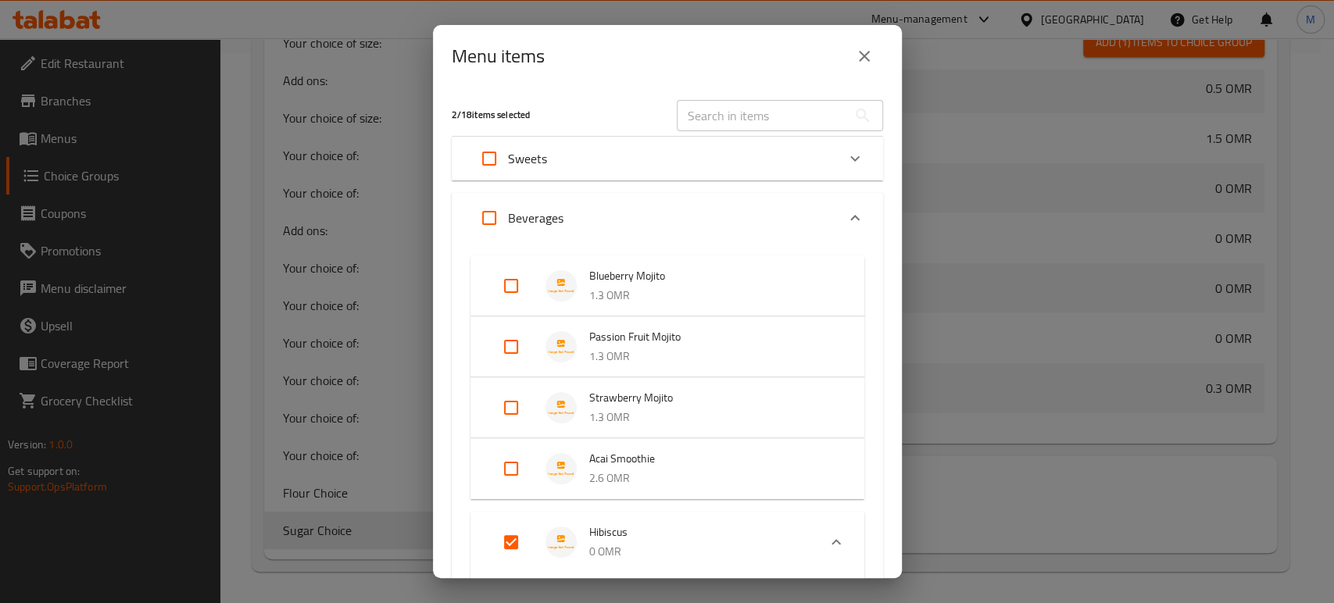
click at [856, 505] on div "Blueberry Mojito 1.3 OMR Passion Fruit Mojito 1.3 OMR Strawberry Mojito 1.3 OMR…" at bounding box center [667, 537] width 431 height 589
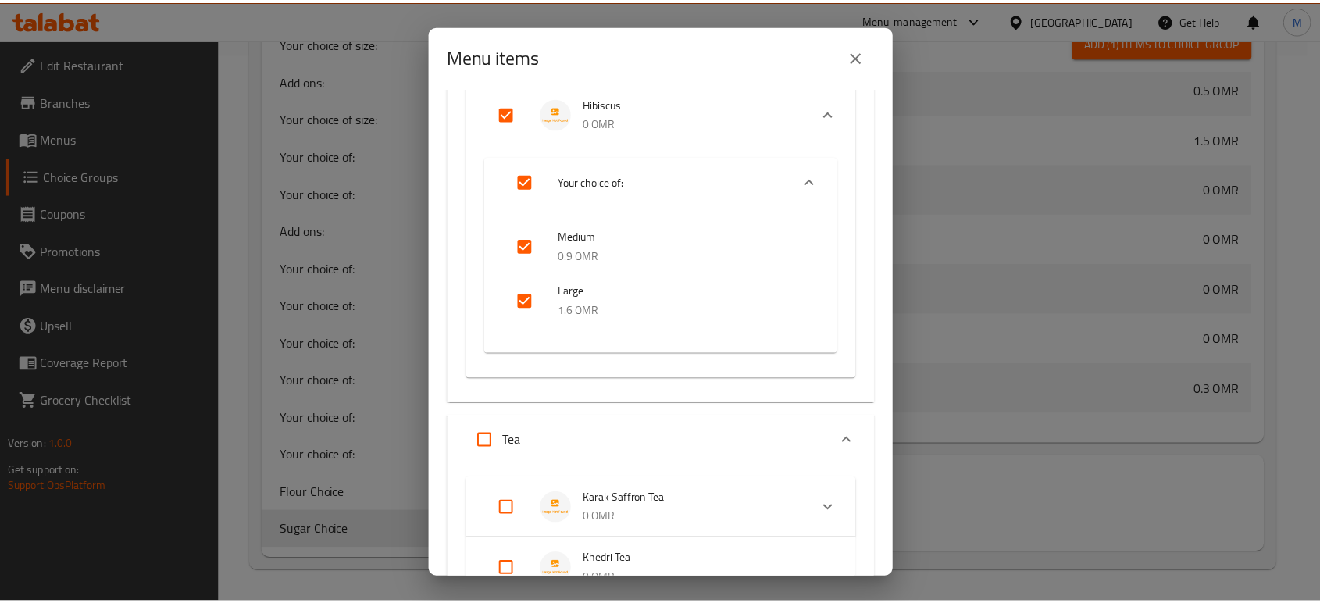
scroll to position [840, 0]
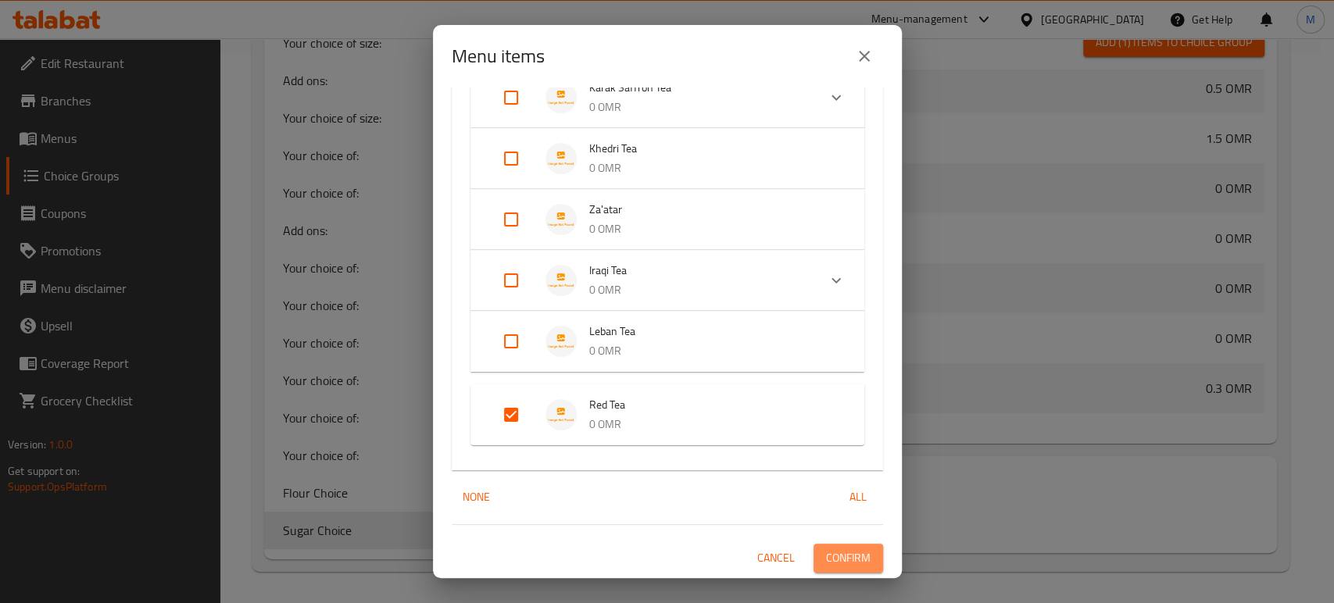
click at [826, 561] on span "Confirm" at bounding box center [848, 558] width 45 height 20
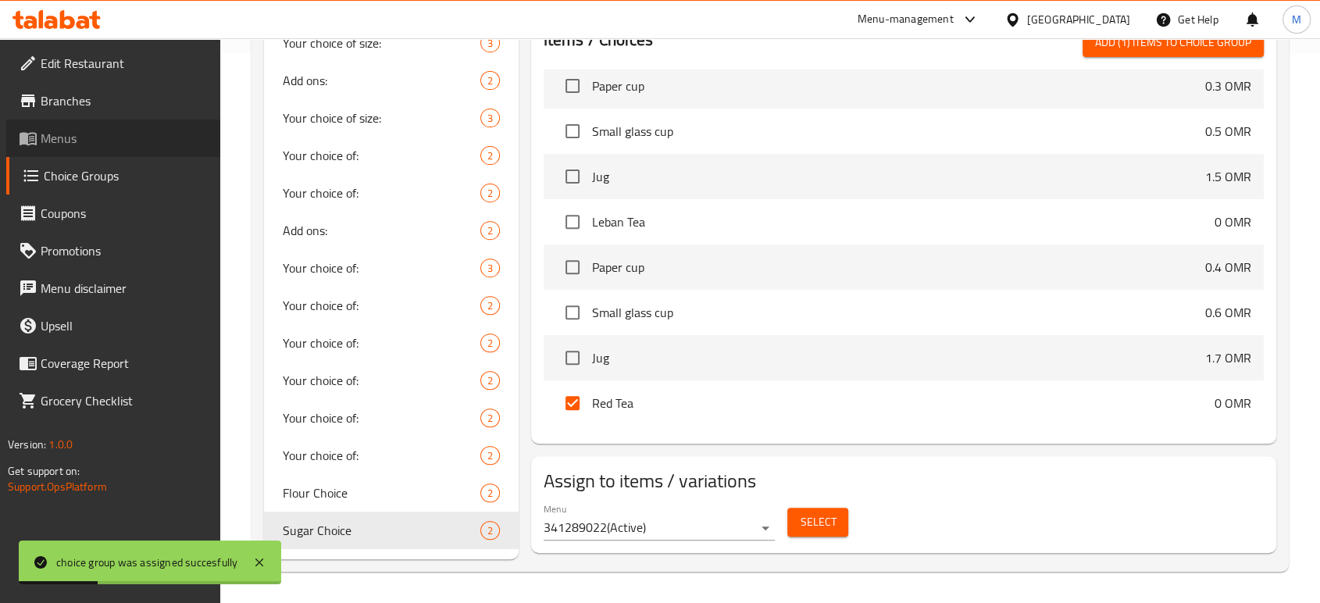
click at [60, 136] on span "Menus" at bounding box center [124, 138] width 167 height 19
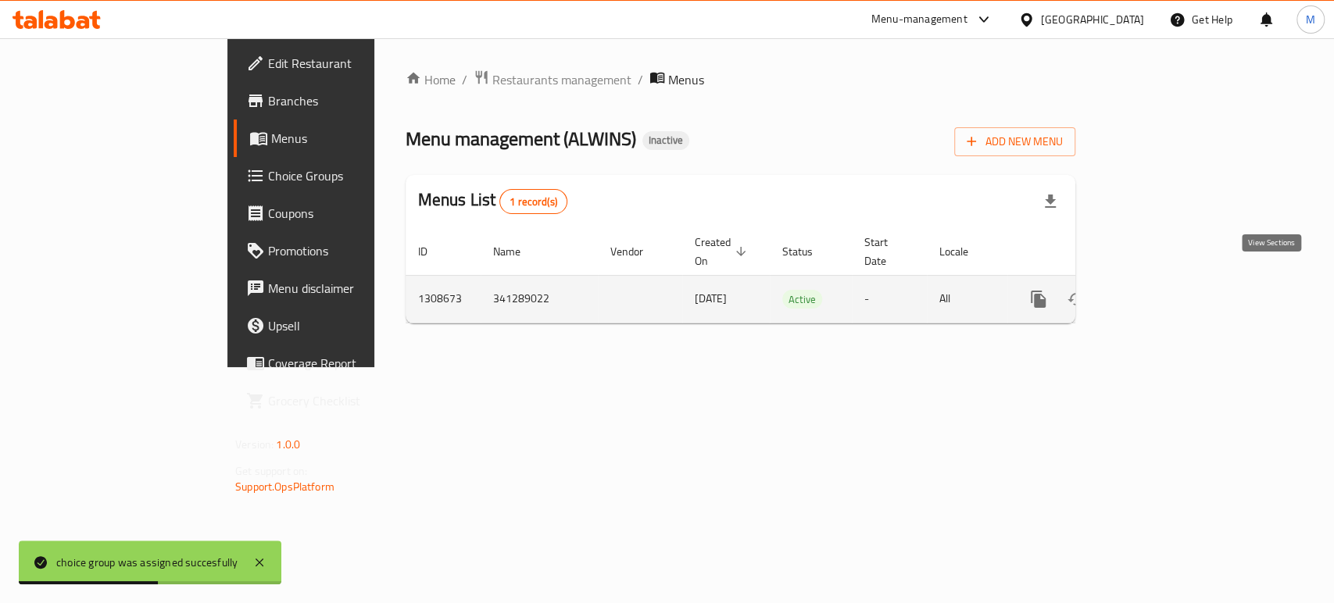
click at [1160, 290] on icon "enhanced table" at bounding box center [1150, 299] width 19 height 19
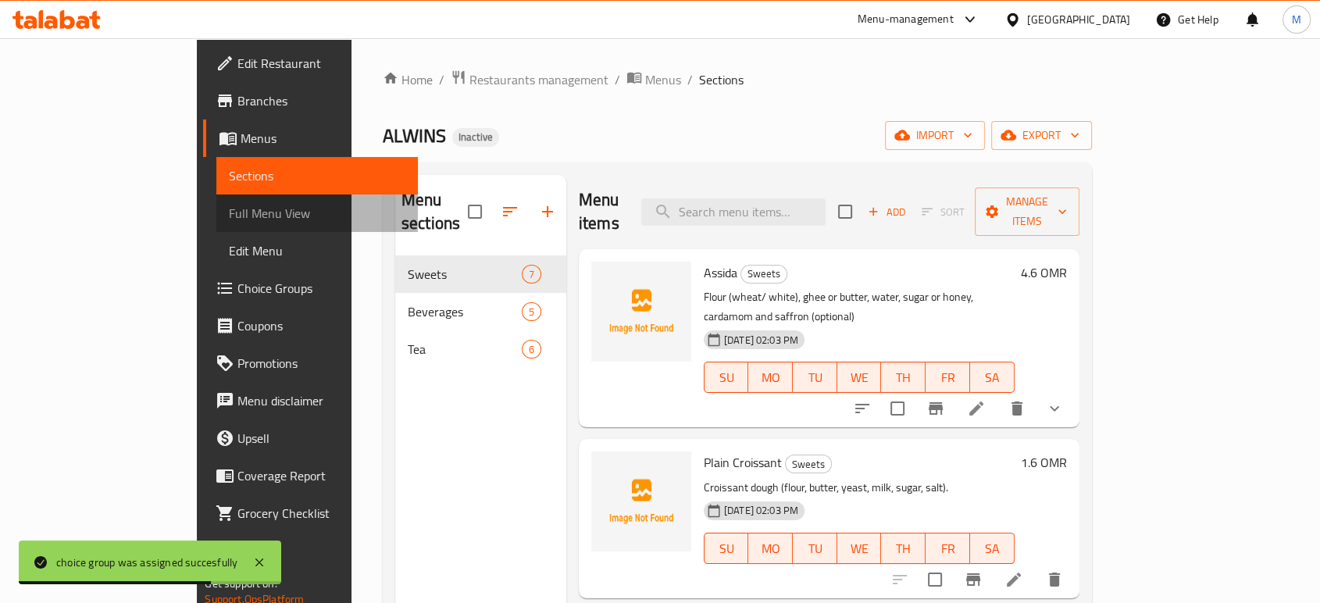
click at [229, 211] on span "Full Menu View" at bounding box center [317, 213] width 176 height 19
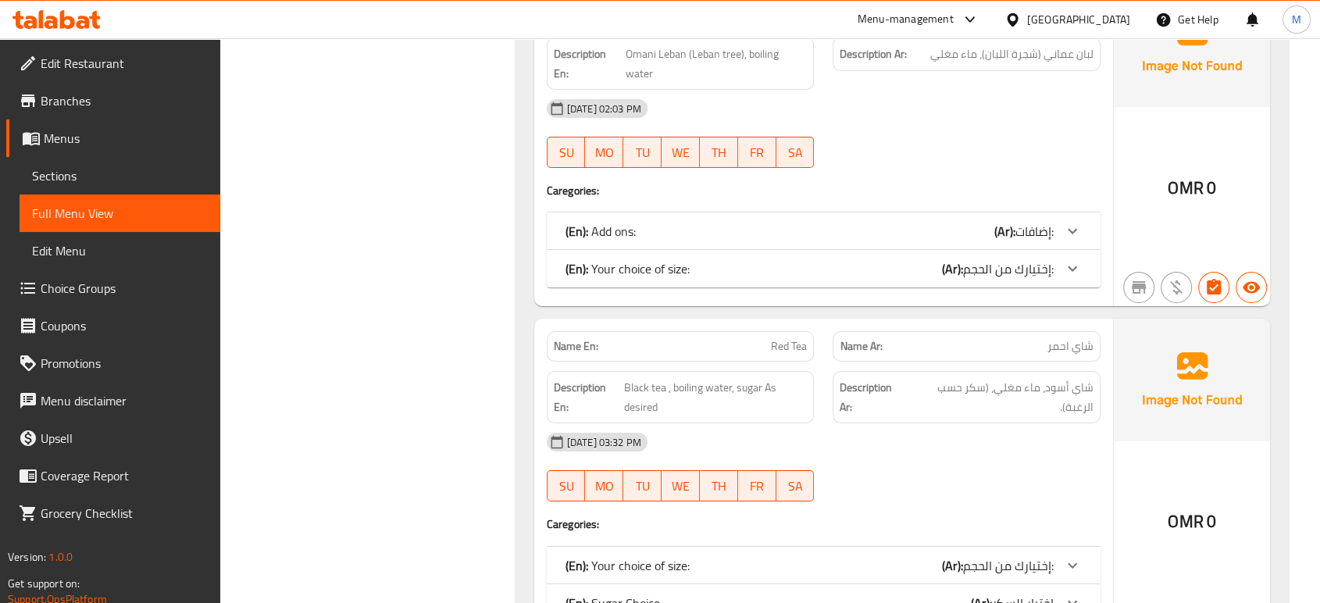
scroll to position [5391, 0]
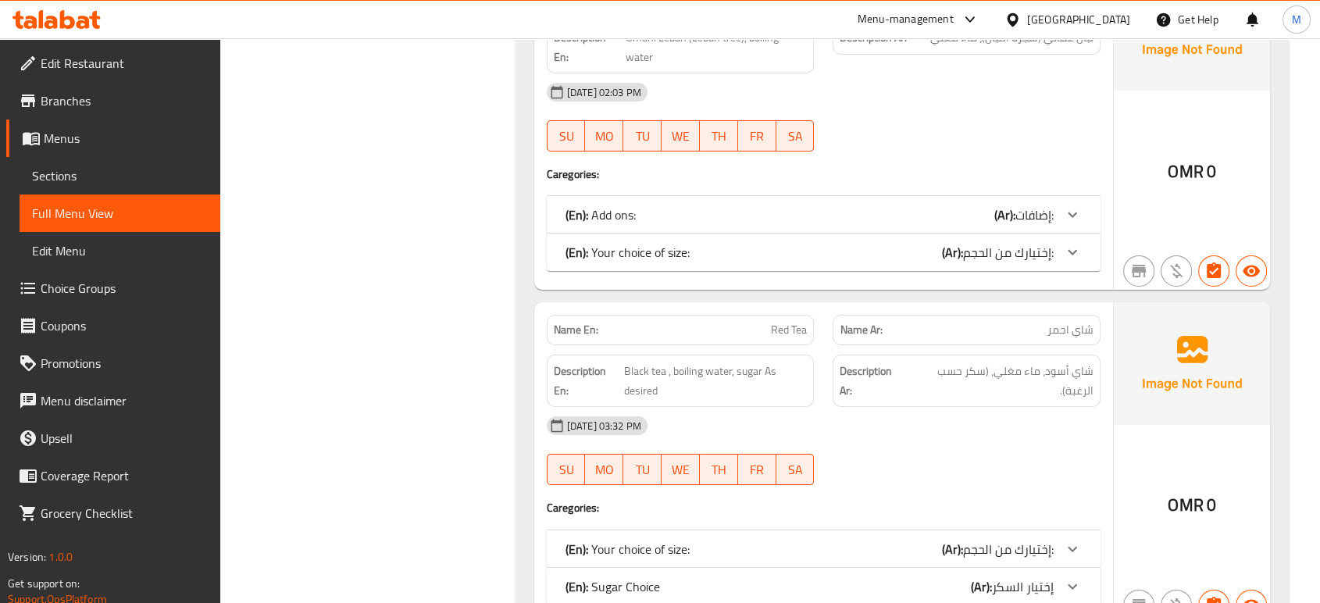
click at [777, 540] on div "(En): Your choice of size: (Ar): إختيارك من الحجم:" at bounding box center [810, 549] width 488 height 19
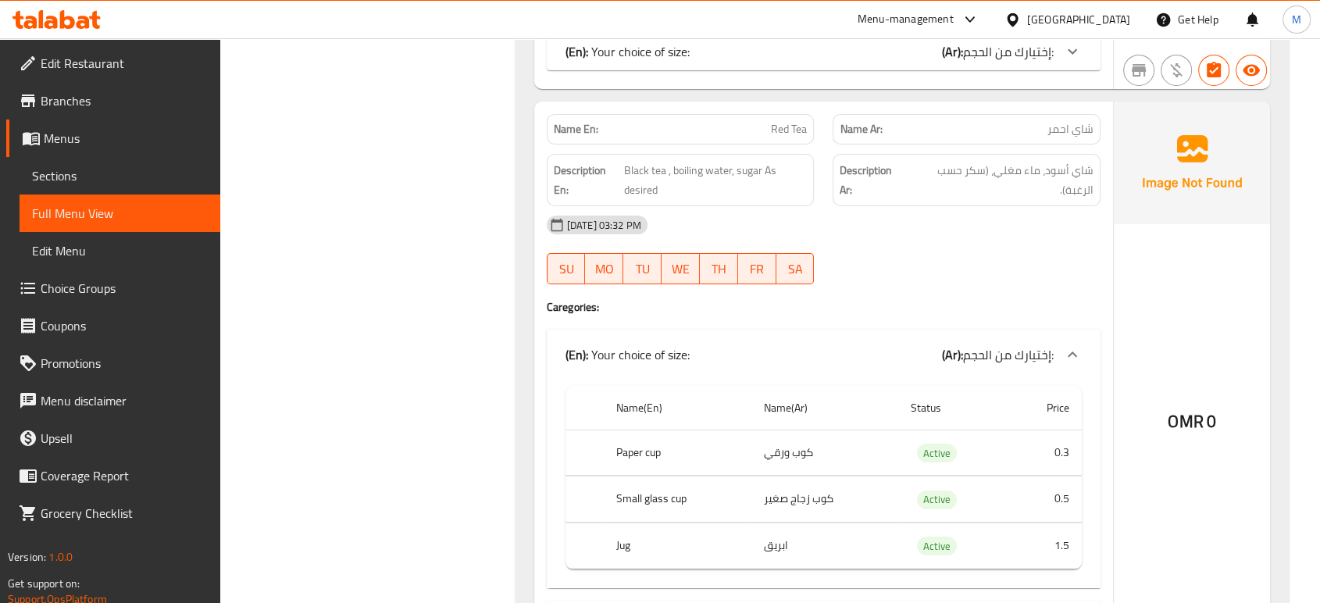
scroll to position [5626, 0]
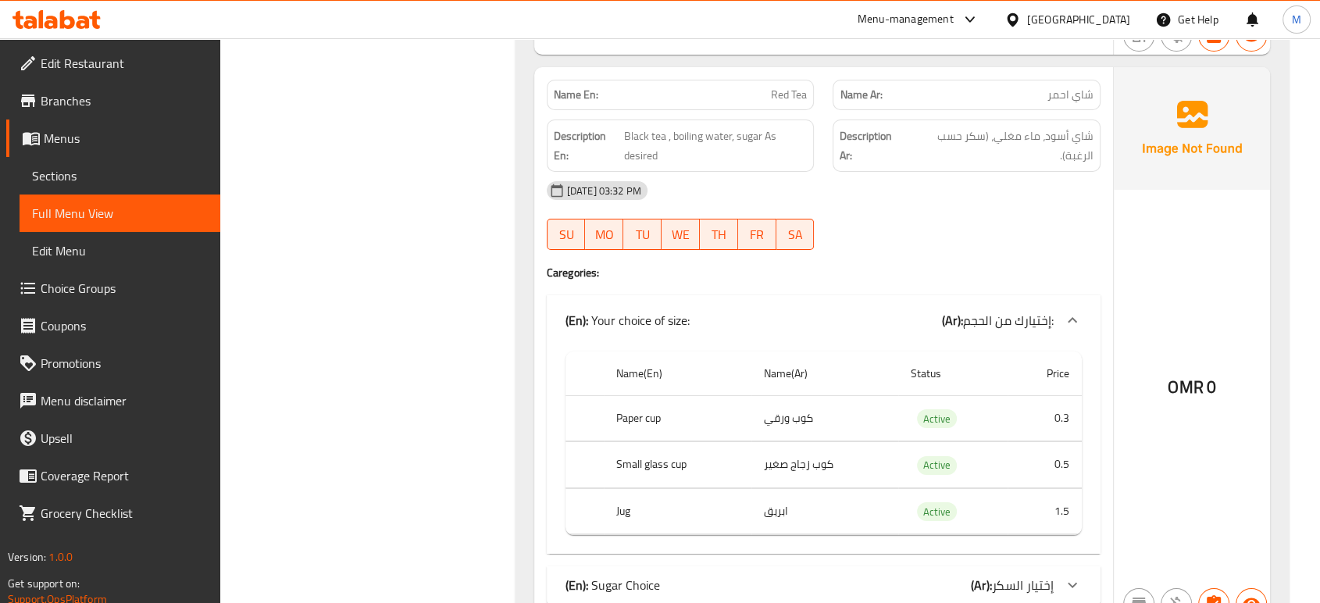
click at [892, 566] on div "(En): Sugar Choice (Ar): إختيار السكر" at bounding box center [824, 584] width 554 height 37
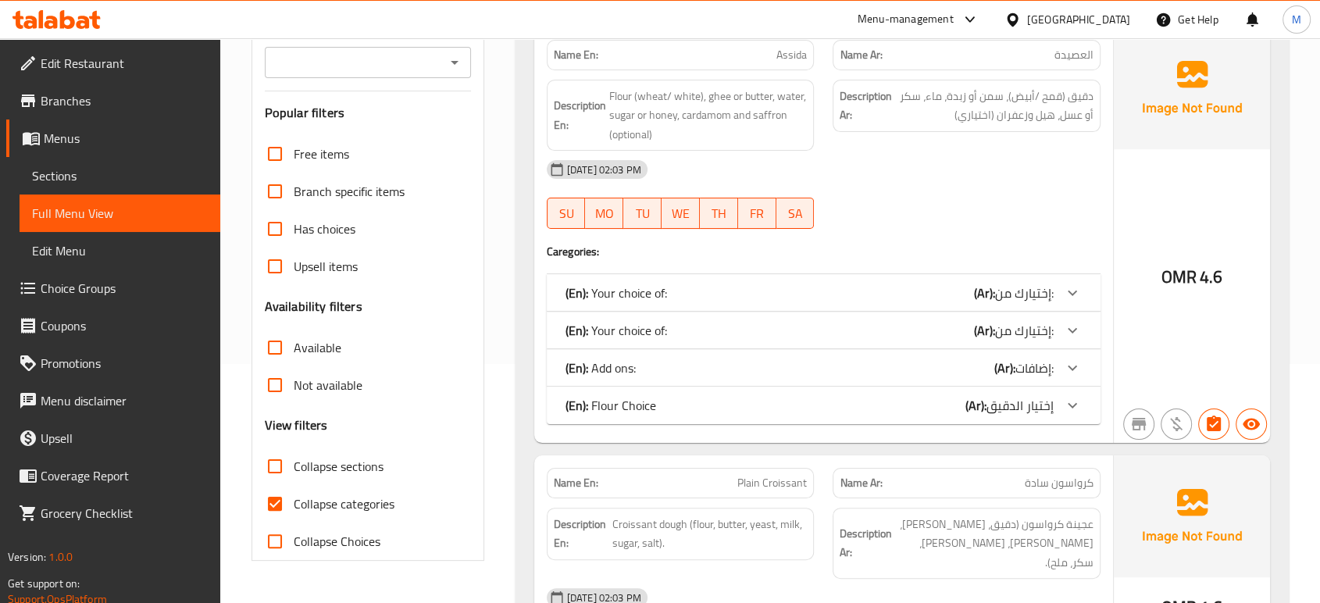
scroll to position [277, 0]
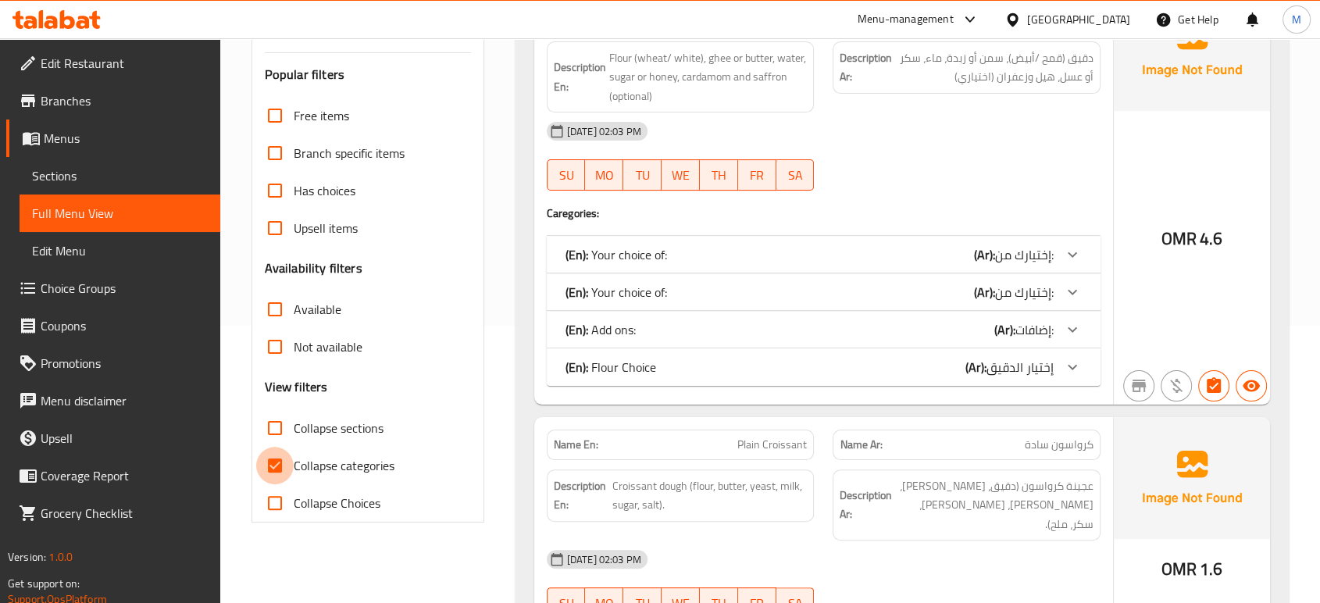
click at [275, 465] on input "Collapse categories" at bounding box center [274, 465] width 37 height 37
checkbox input "false"
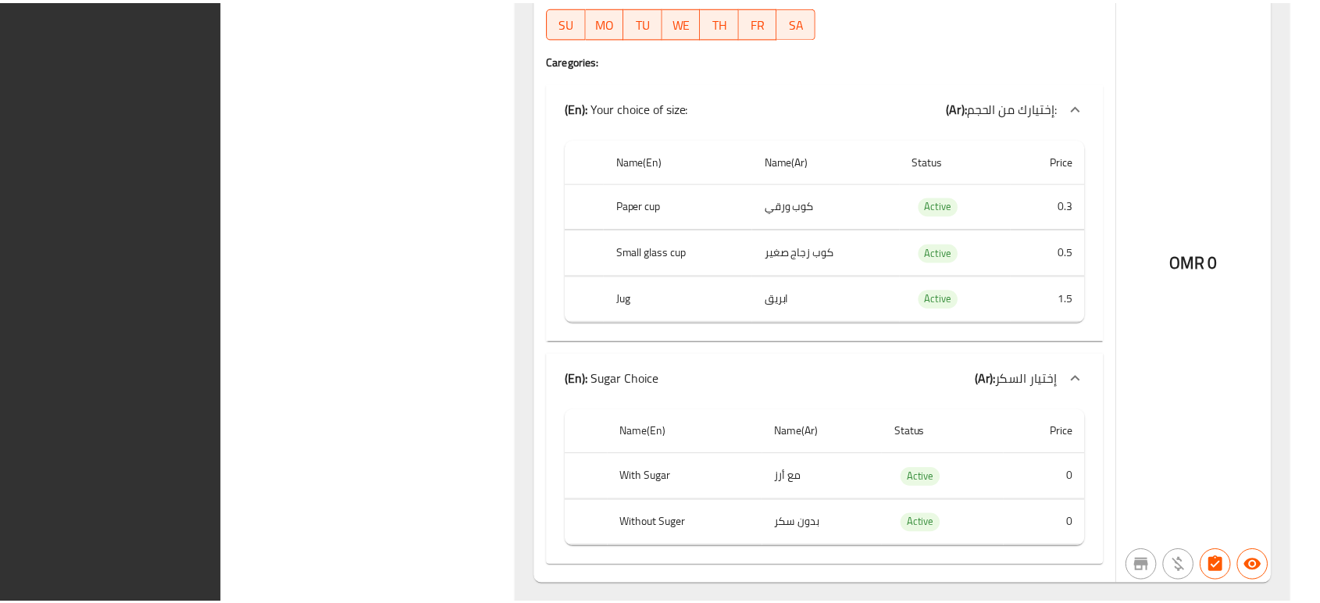
scroll to position [11138, 0]
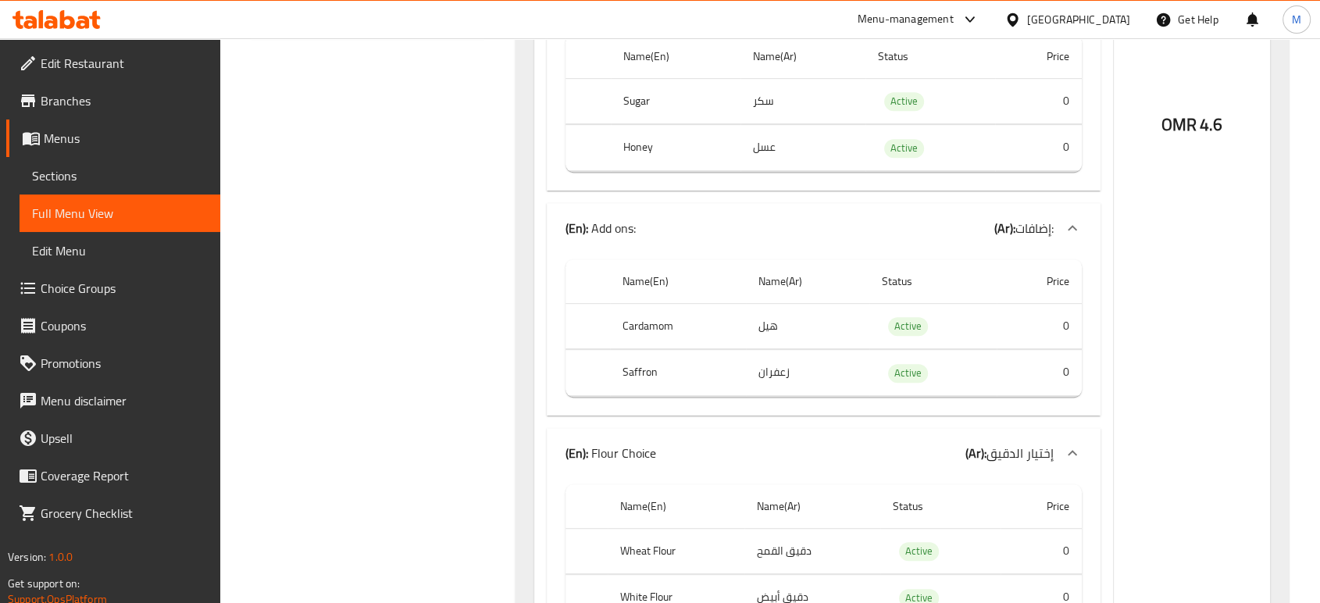
scroll to position [0, 0]
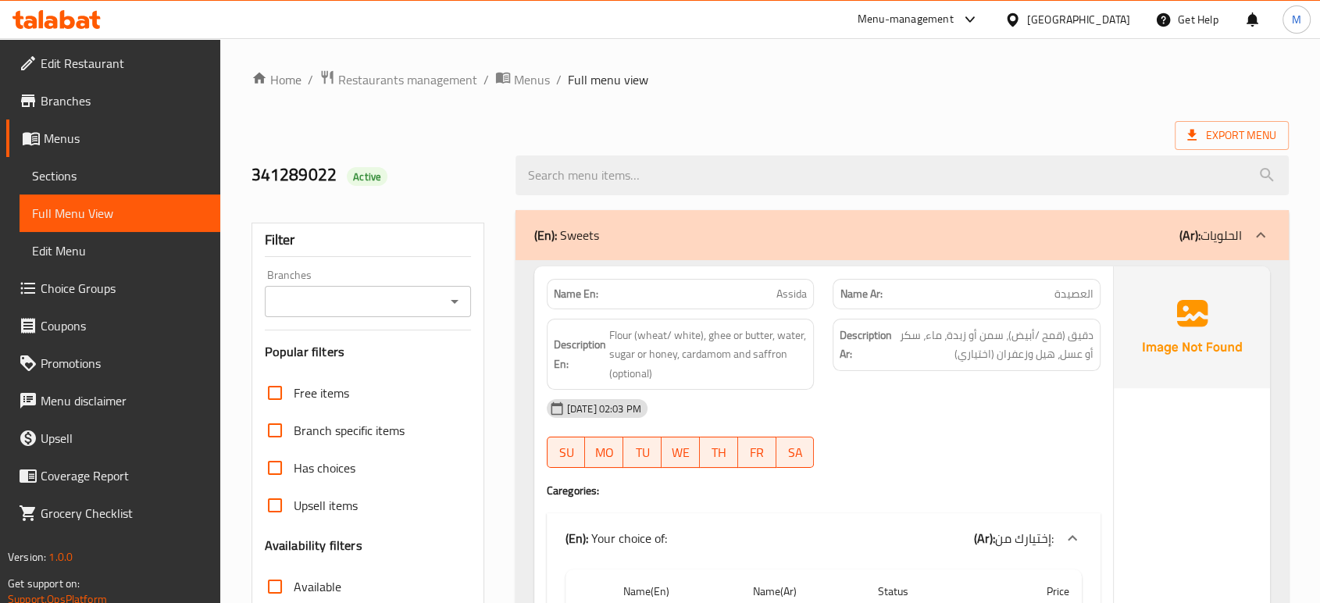
click at [705, 295] on p "Name En: Assida" at bounding box center [681, 294] width 254 height 16
copy span "Assida"
click at [982, 387] on div "Description Ar: دقيق (قمح /أبيض)، سمن أو زبدة، ماء، سكر أو عسل، هيل وزعفران (اخ…" at bounding box center [966, 354] width 287 height 91
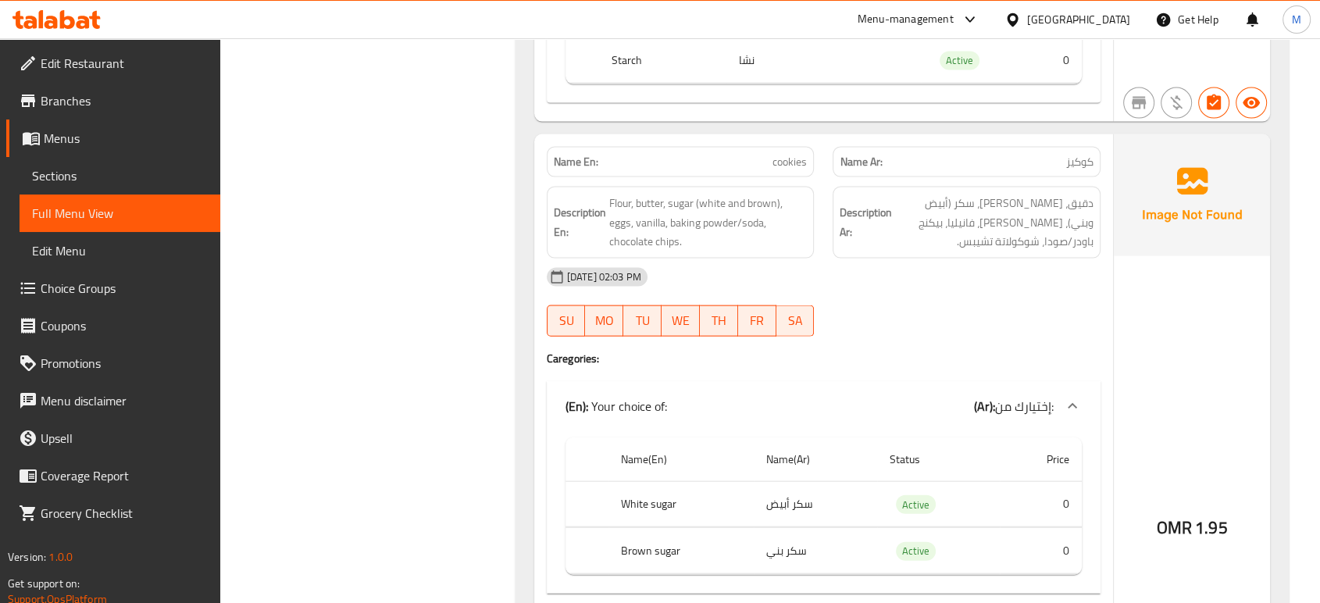
scroll to position [3431, 0]
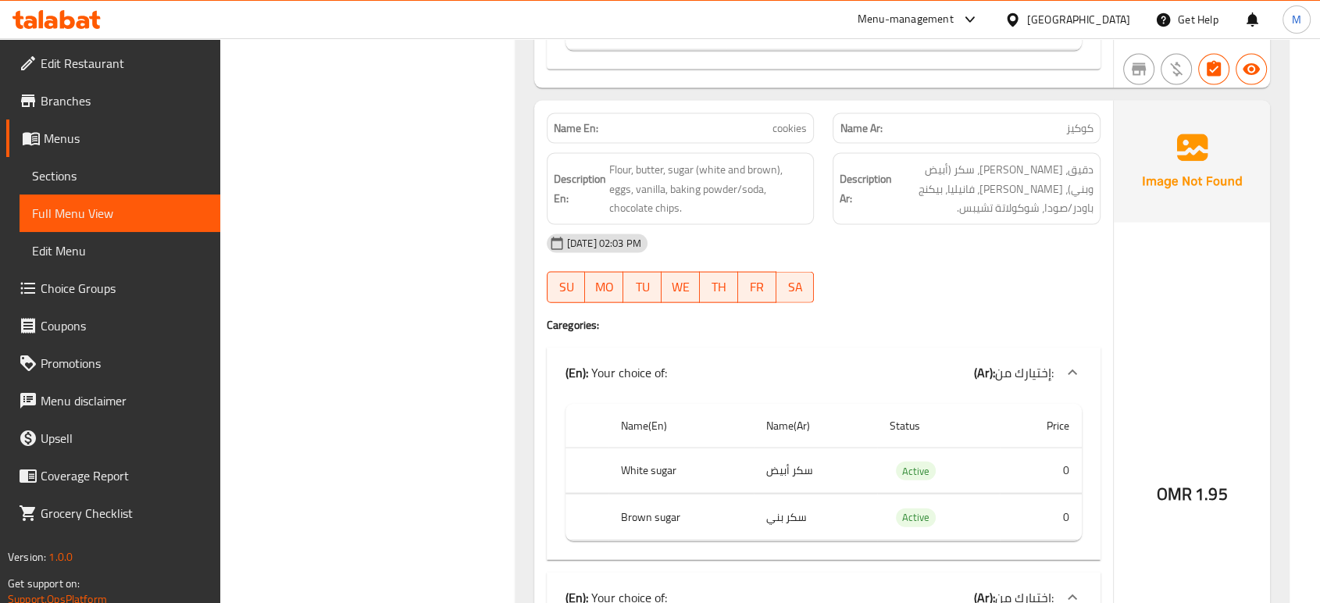
click at [47, 176] on span "Sections" at bounding box center [120, 175] width 176 height 19
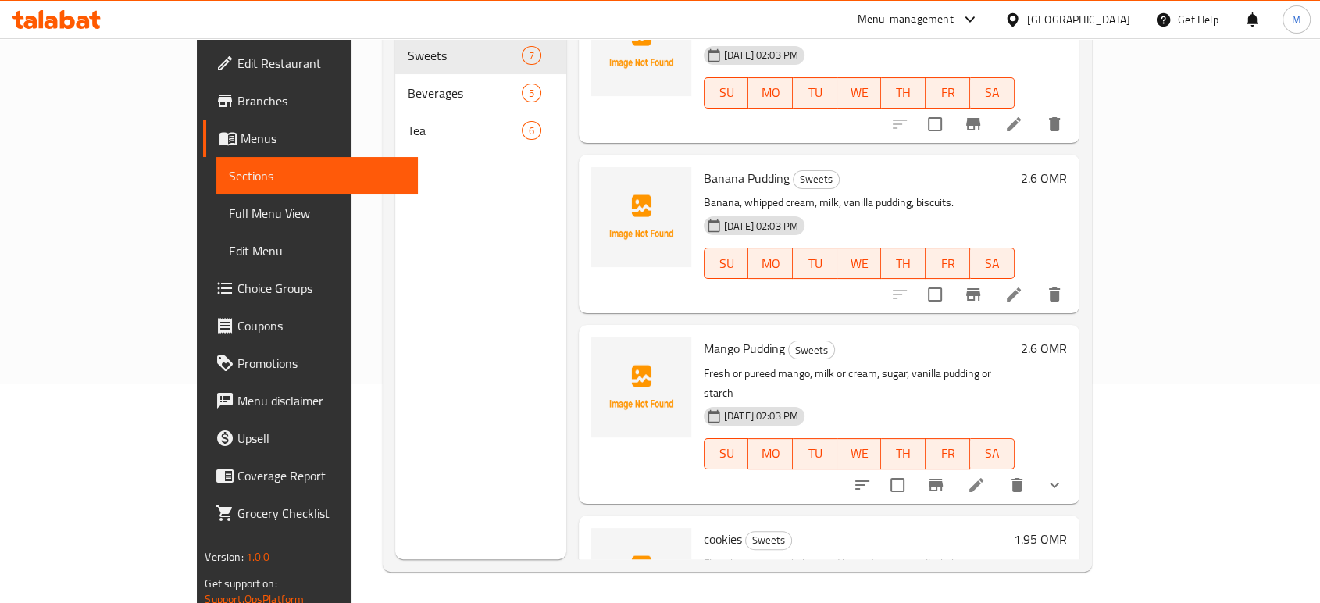
scroll to position [630, 0]
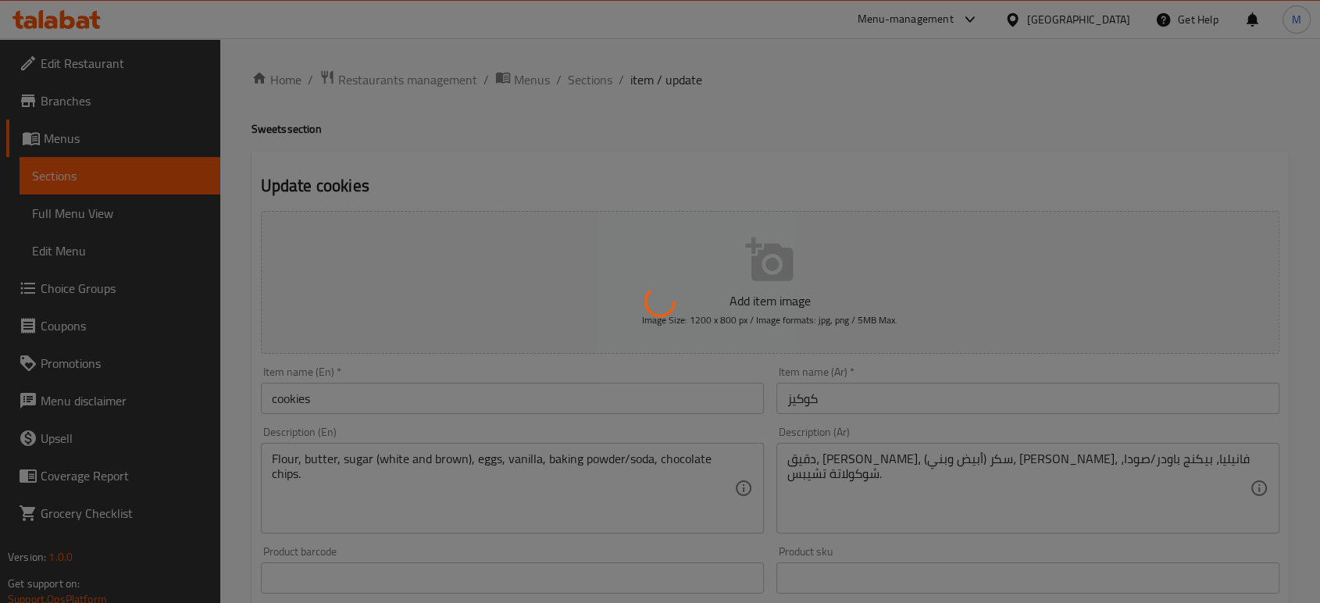
scroll to position [527, 0]
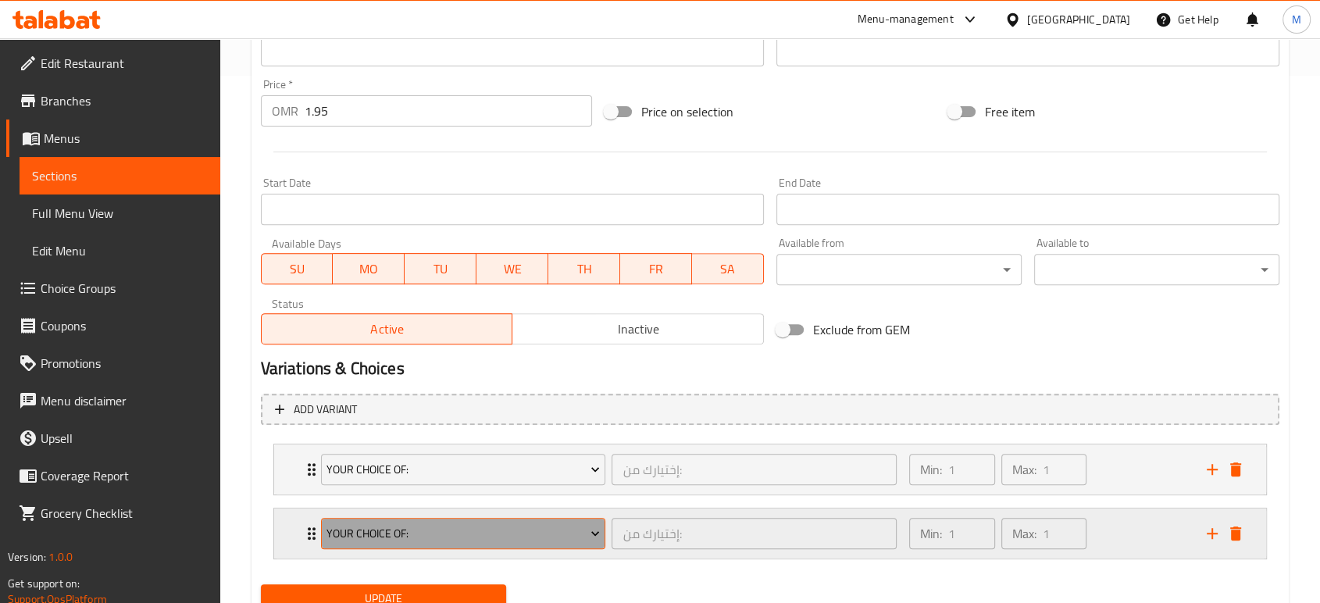
click at [592, 541] on span "Your choice of:" at bounding box center [463, 534] width 273 height 20
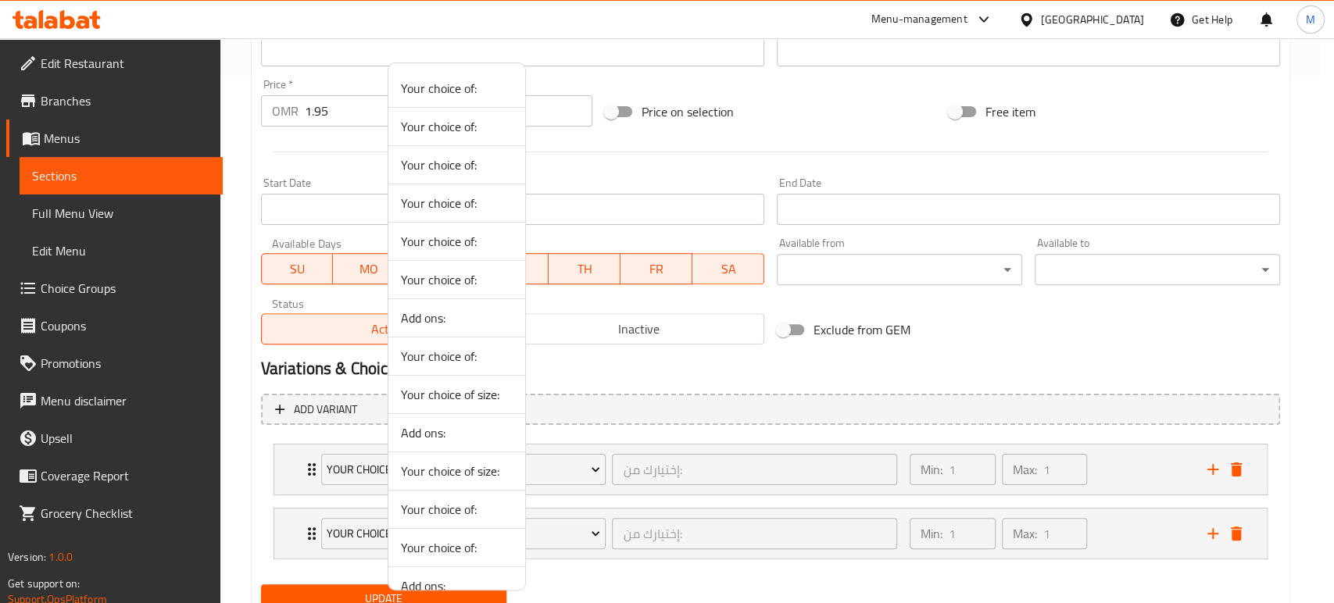
click at [625, 559] on div at bounding box center [667, 301] width 1334 height 603
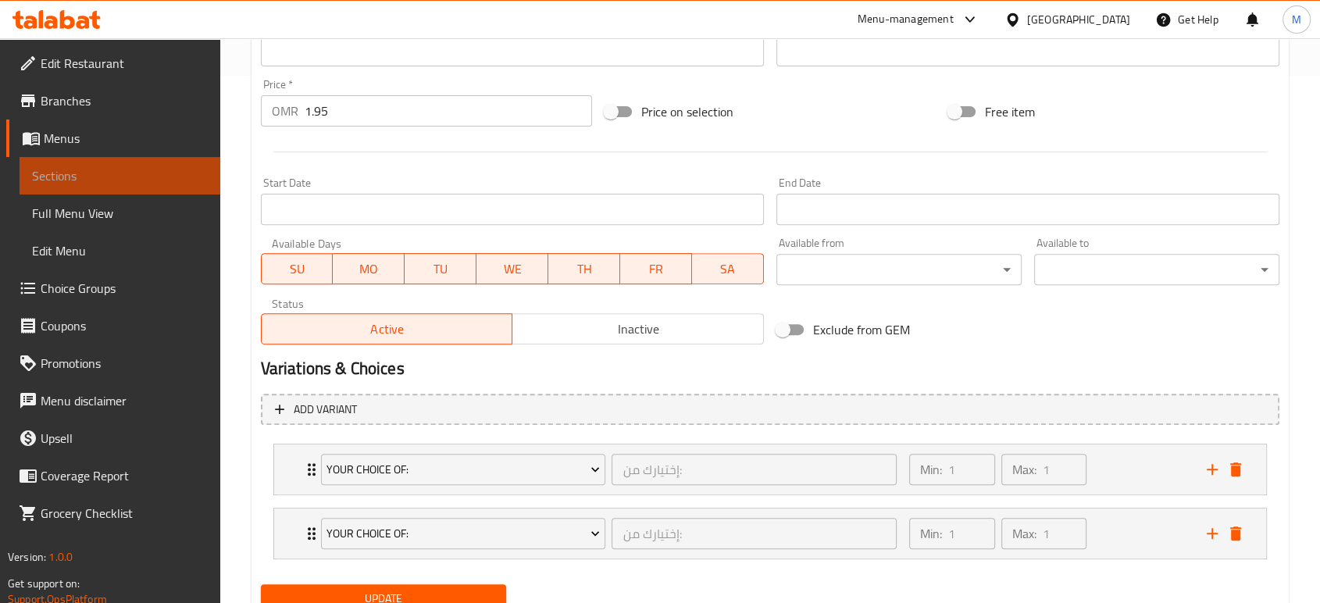
click at [112, 185] on link "Sections" at bounding box center [120, 175] width 201 height 37
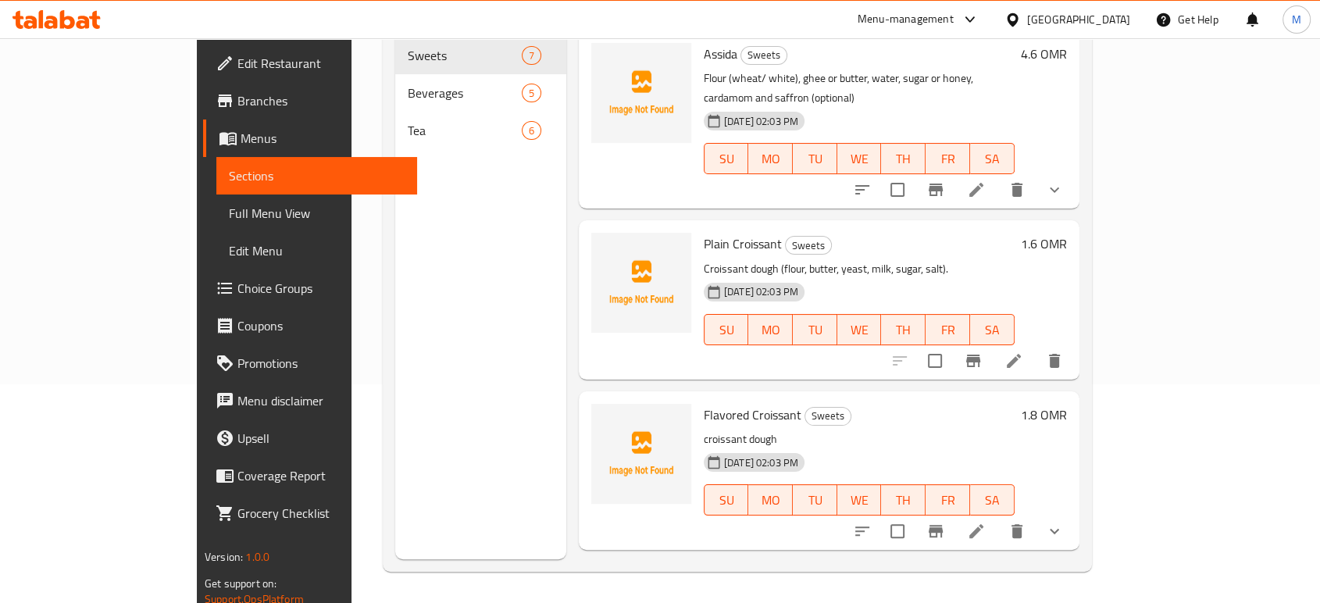
scroll to position [219, 0]
click at [216, 225] on link "Full Menu View" at bounding box center [316, 213] width 201 height 37
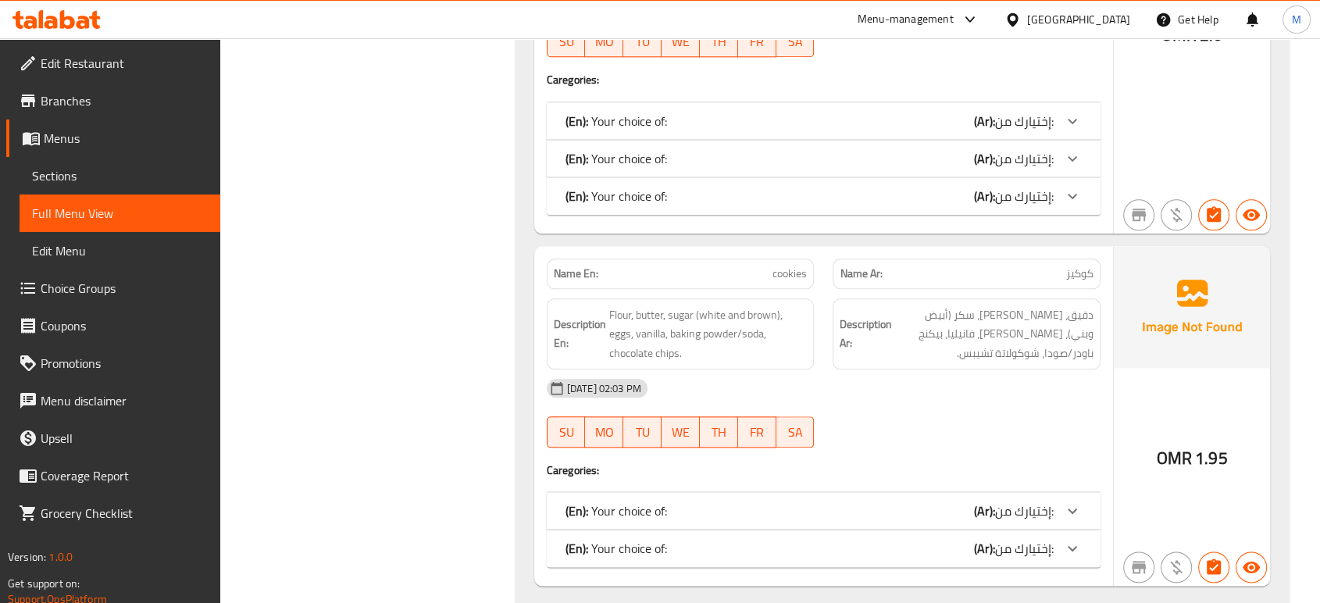
scroll to position [1801, 0]
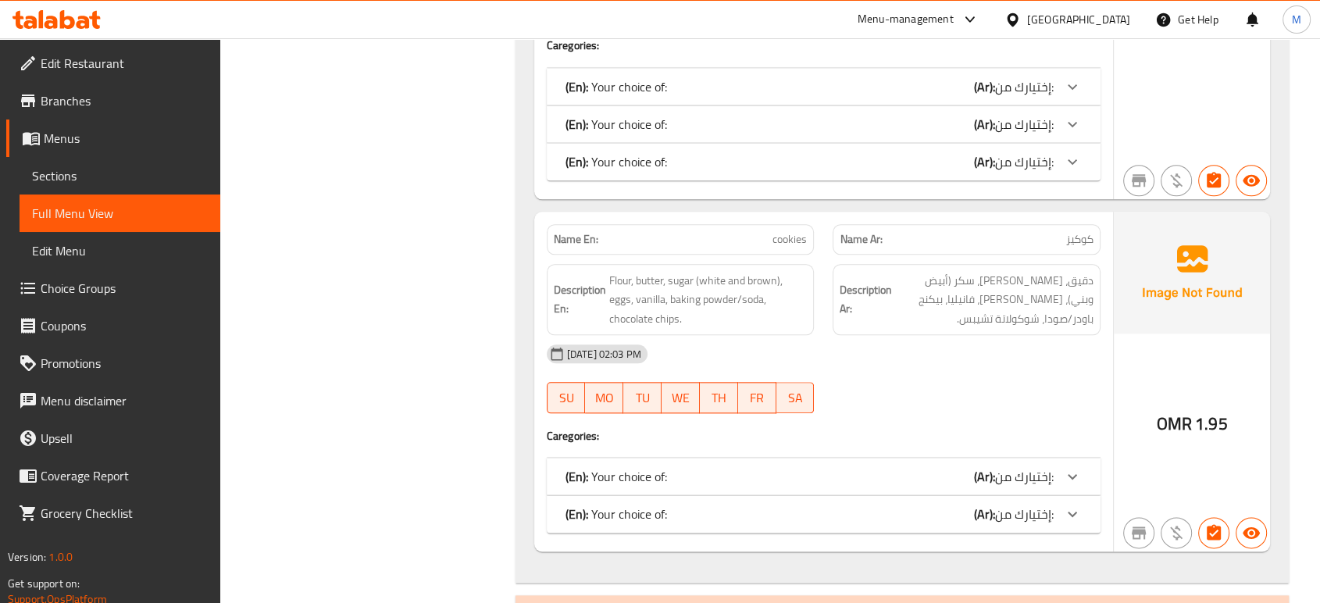
click at [891, 458] on div "(En): Your choice of: (Ar): إختيارك من:" at bounding box center [824, 476] width 554 height 37
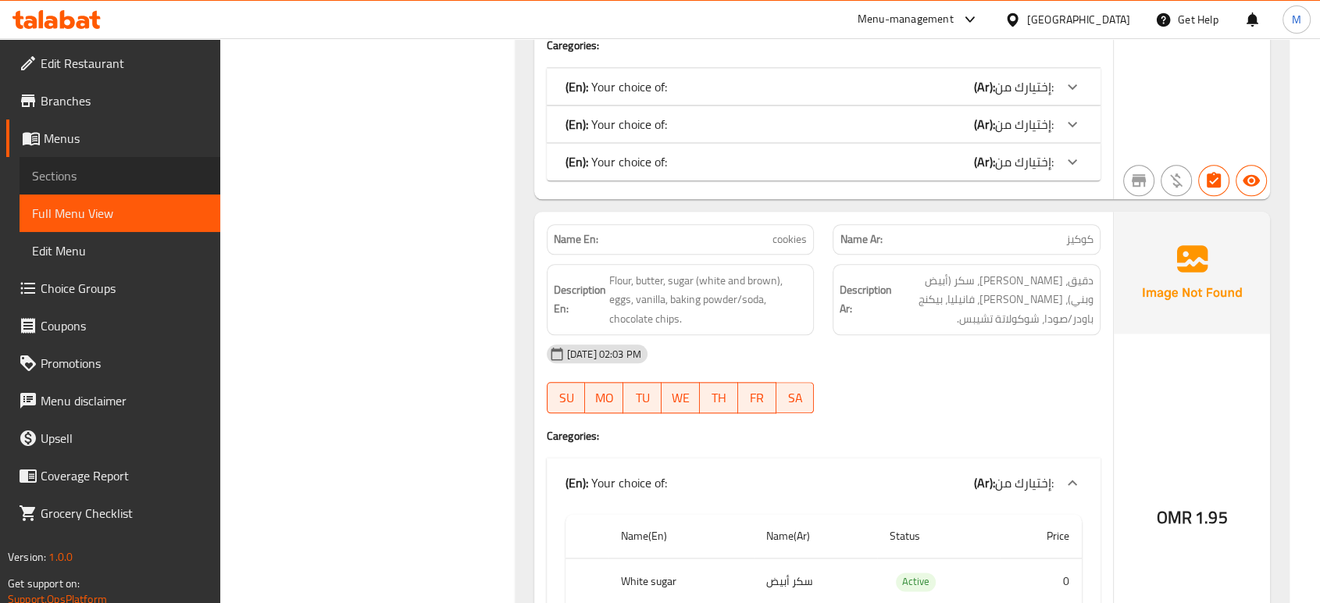
click at [66, 183] on span "Sections" at bounding box center [120, 175] width 176 height 19
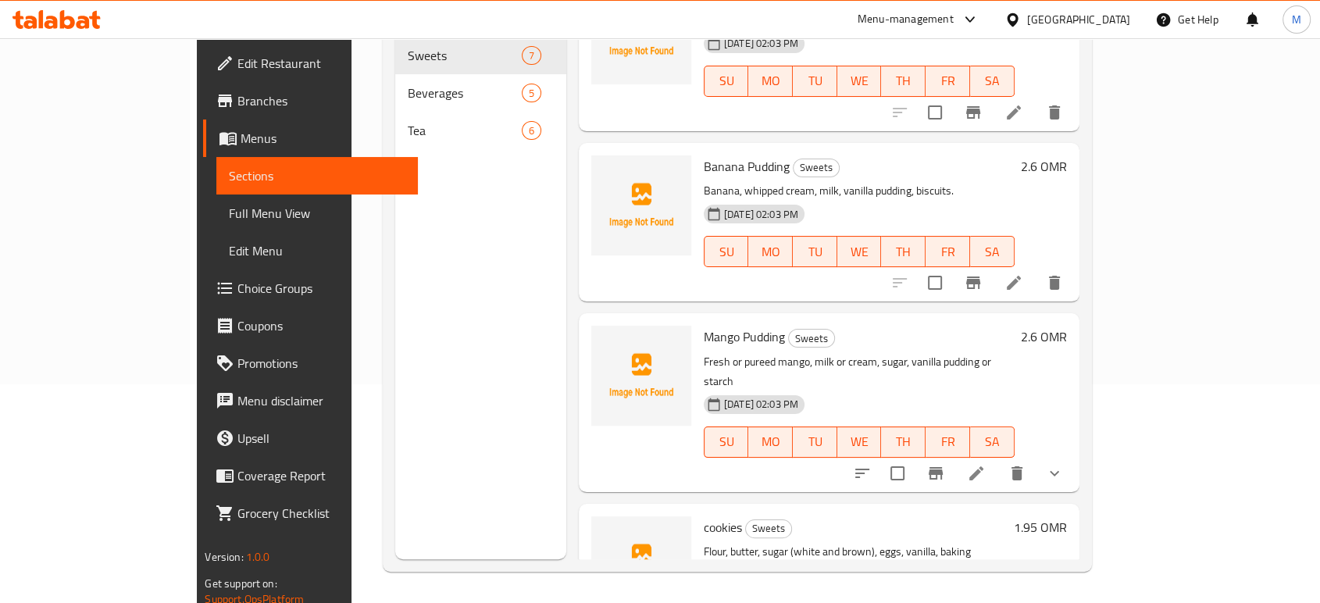
scroll to position [630, 0]
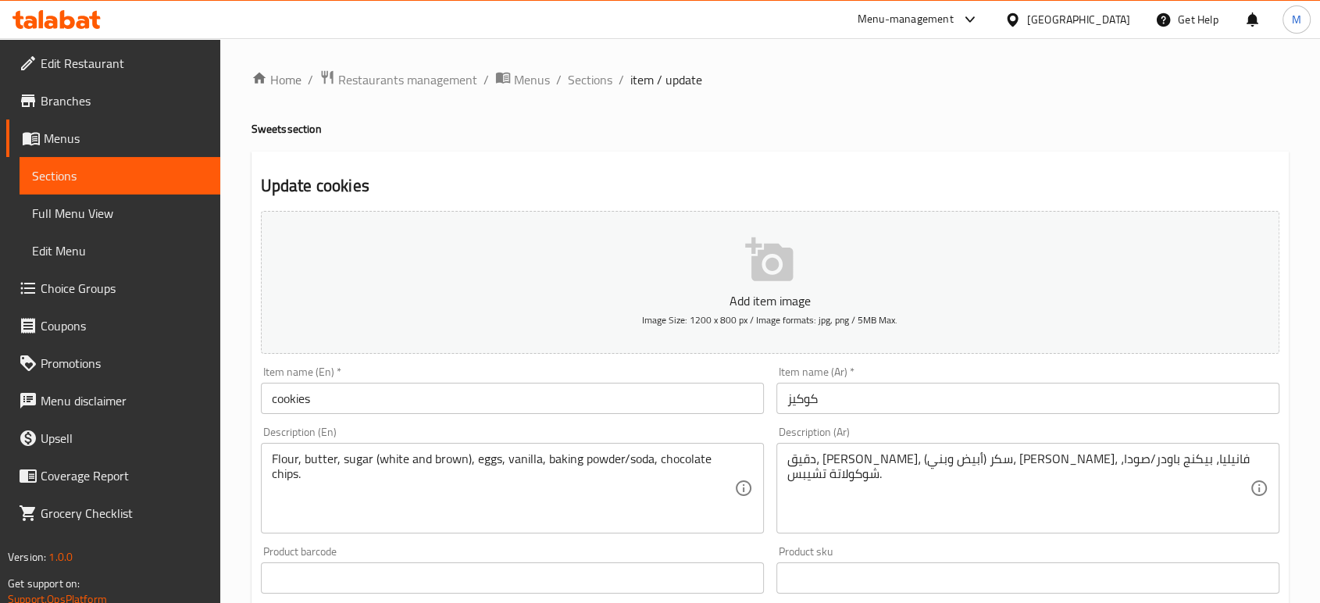
scroll to position [527, 0]
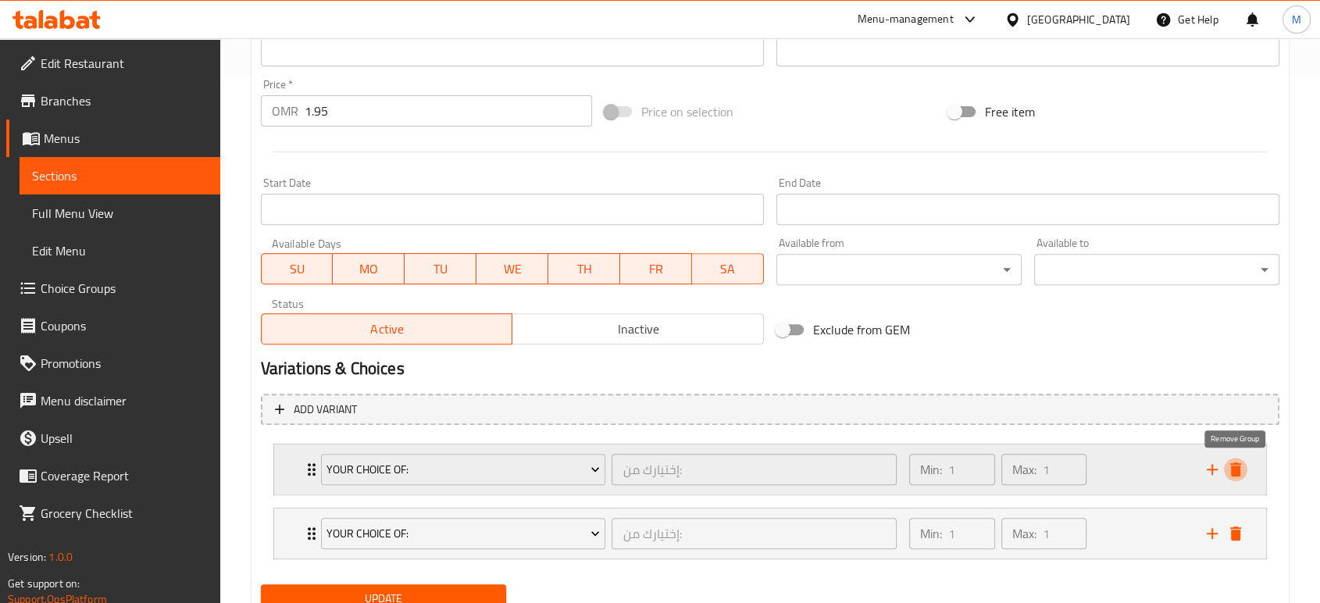
click at [1228, 467] on icon "delete" at bounding box center [1236, 469] width 19 height 19
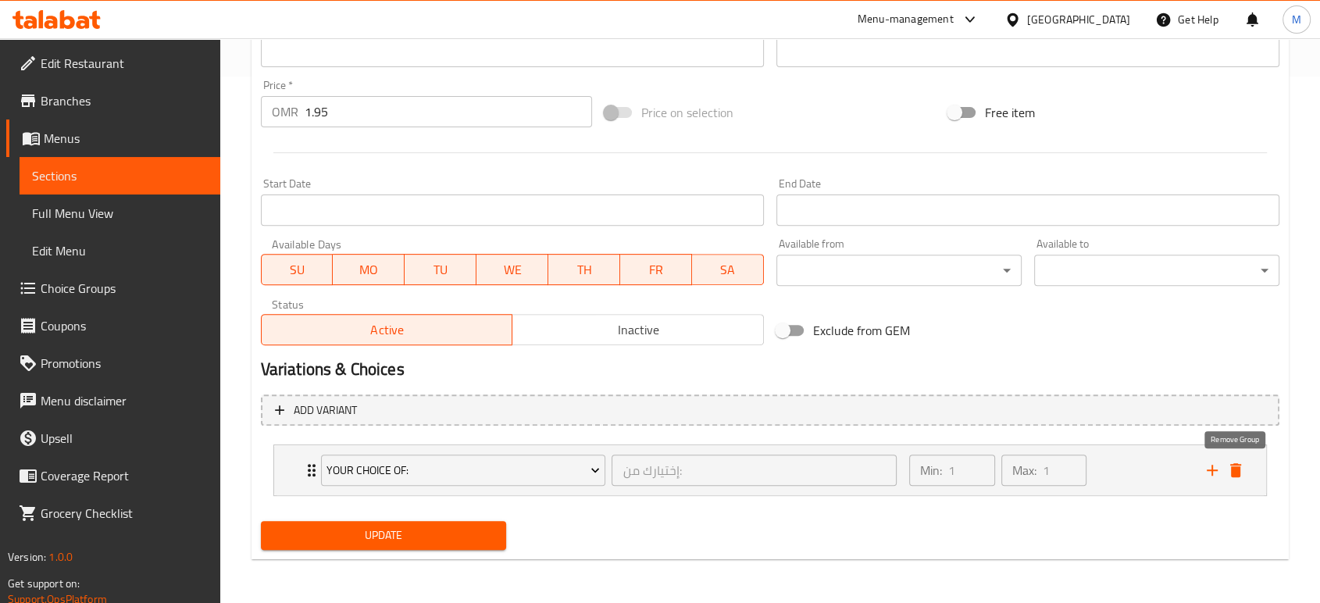
scroll to position [526, 0]
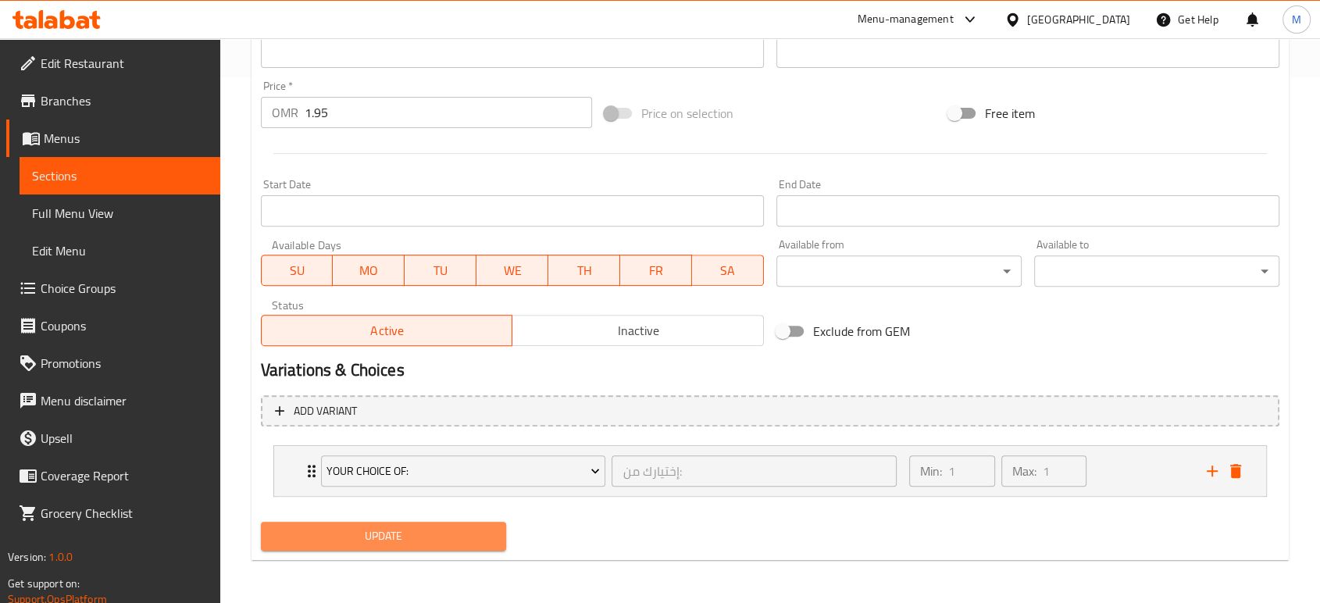
click at [341, 546] on button "Update" at bounding box center [383, 536] width 245 height 29
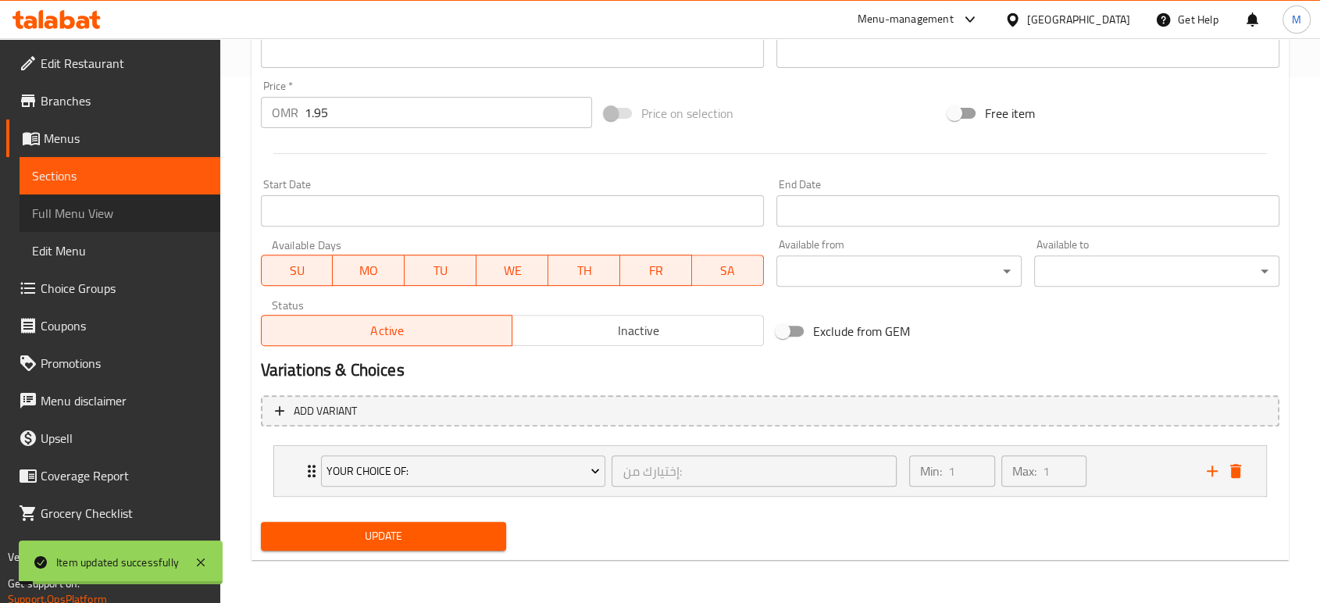
click at [94, 208] on span "Full Menu View" at bounding box center [120, 213] width 176 height 19
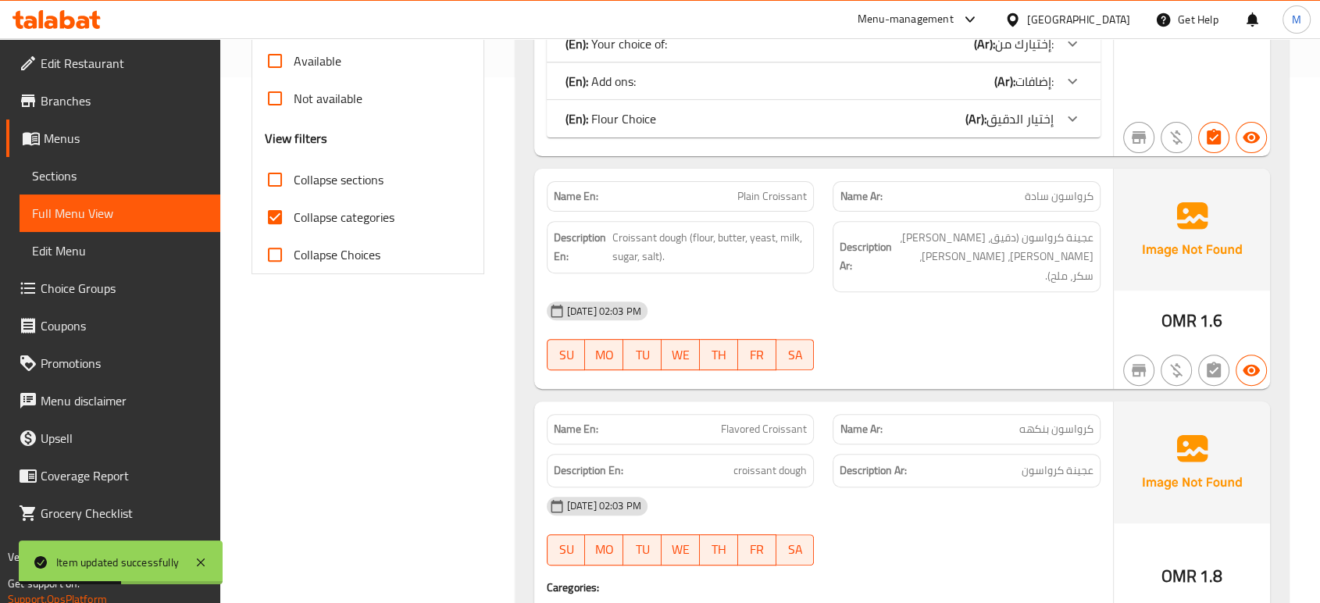
click at [355, 209] on span "Collapse categories" at bounding box center [344, 217] width 101 height 19
click at [294, 209] on input "Collapse categories" at bounding box center [274, 216] width 37 height 37
checkbox input "false"
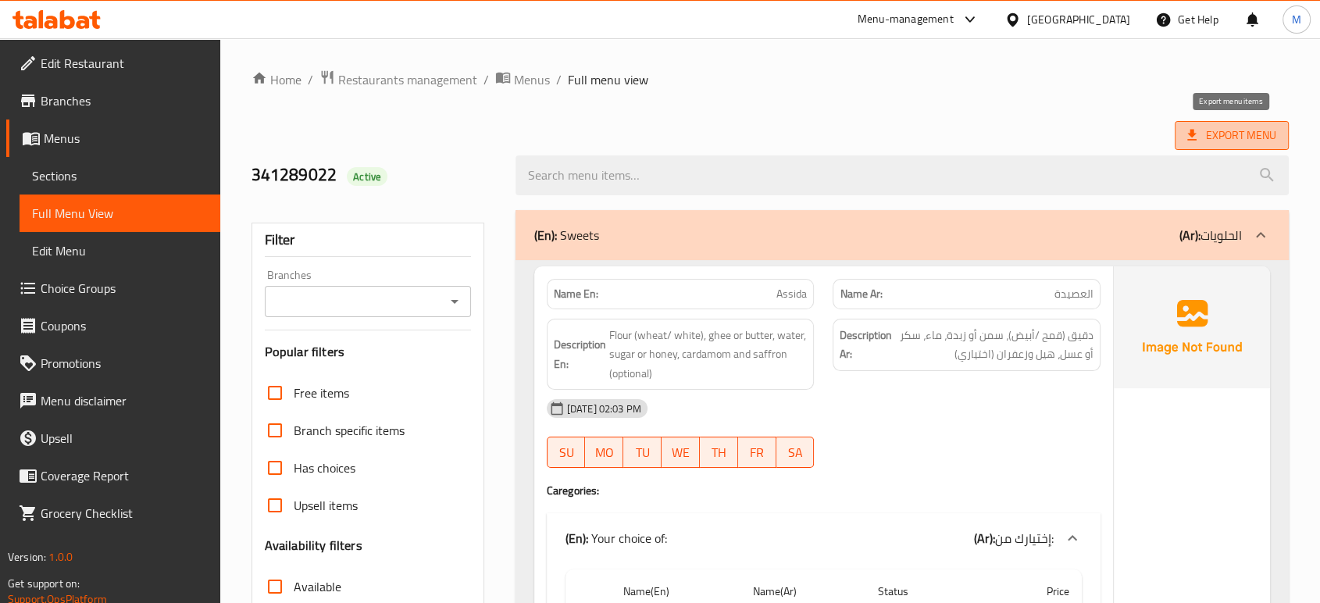
click at [1241, 130] on span "Export Menu" at bounding box center [1231, 136] width 89 height 20
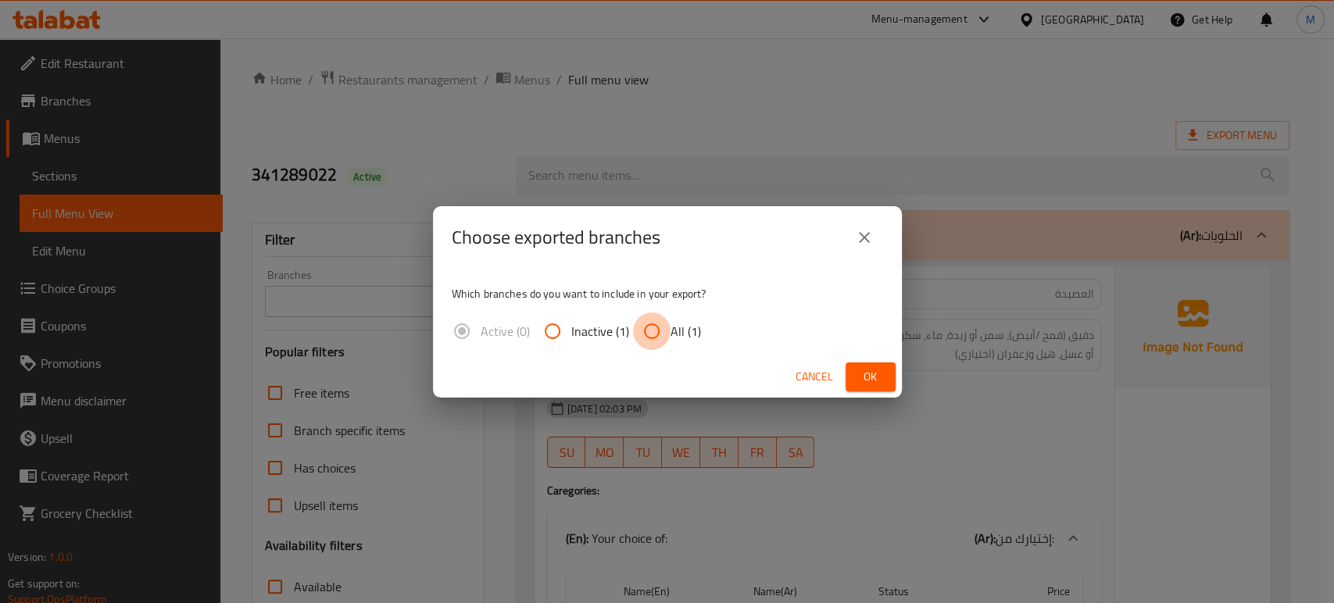
click at [646, 327] on input "All (1)" at bounding box center [651, 330] width 37 height 37
radio input "true"
click at [871, 363] on button "Ok" at bounding box center [870, 376] width 50 height 29
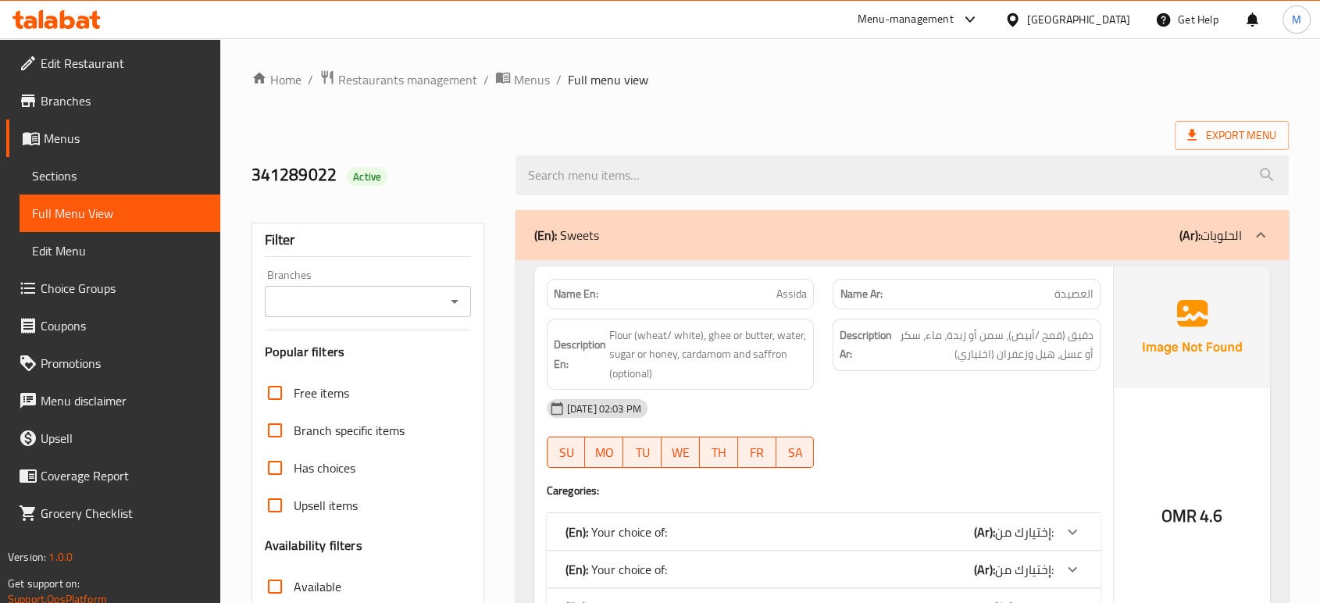
click at [1111, 19] on div "[GEOGRAPHIC_DATA]" at bounding box center [1078, 19] width 103 height 17
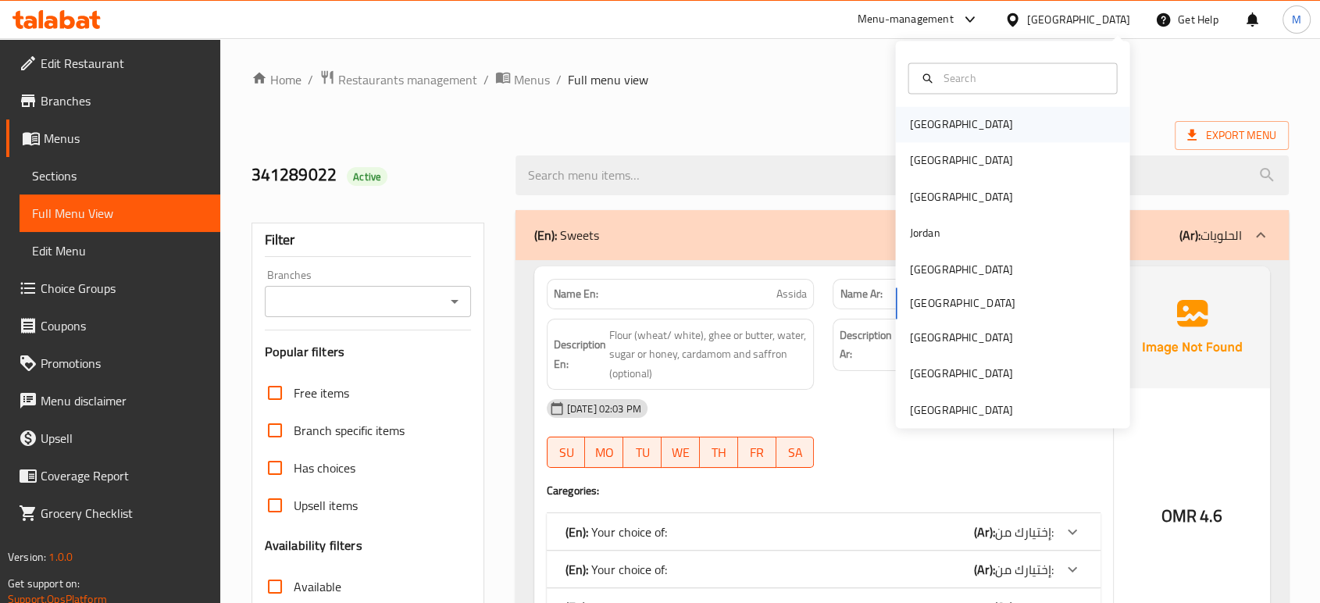
click at [944, 129] on div "Bahrain" at bounding box center [961, 124] width 128 height 36
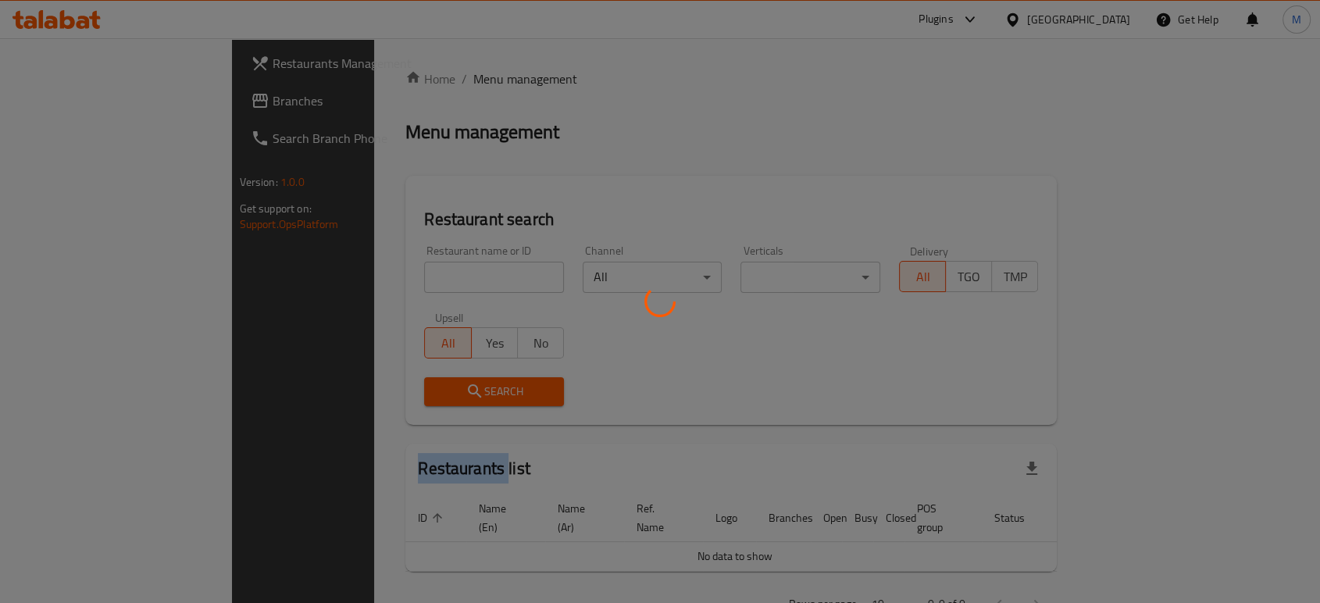
click at [944, 129] on div at bounding box center [660, 301] width 1320 height 603
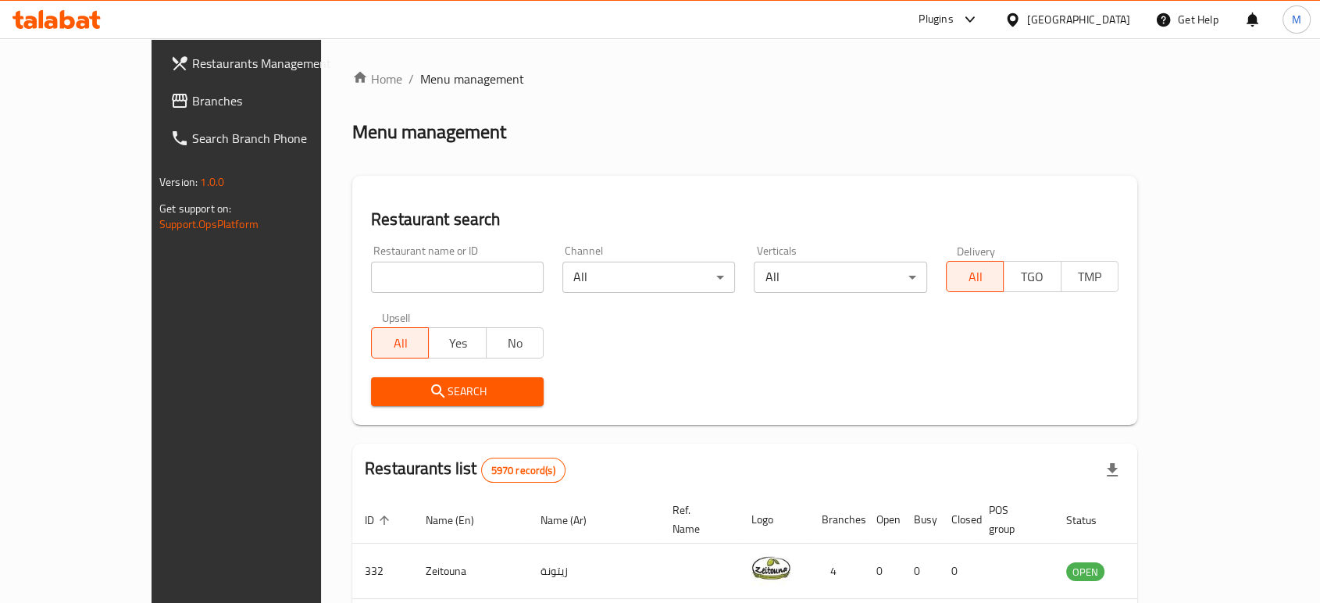
click at [388, 282] on input "search" at bounding box center [457, 277] width 173 height 31
paste input "GIANT MANDI CHICKEN"
type input "GIANT MANDI CHICKEN"
click at [384, 391] on span "Search" at bounding box center [458, 392] width 148 height 20
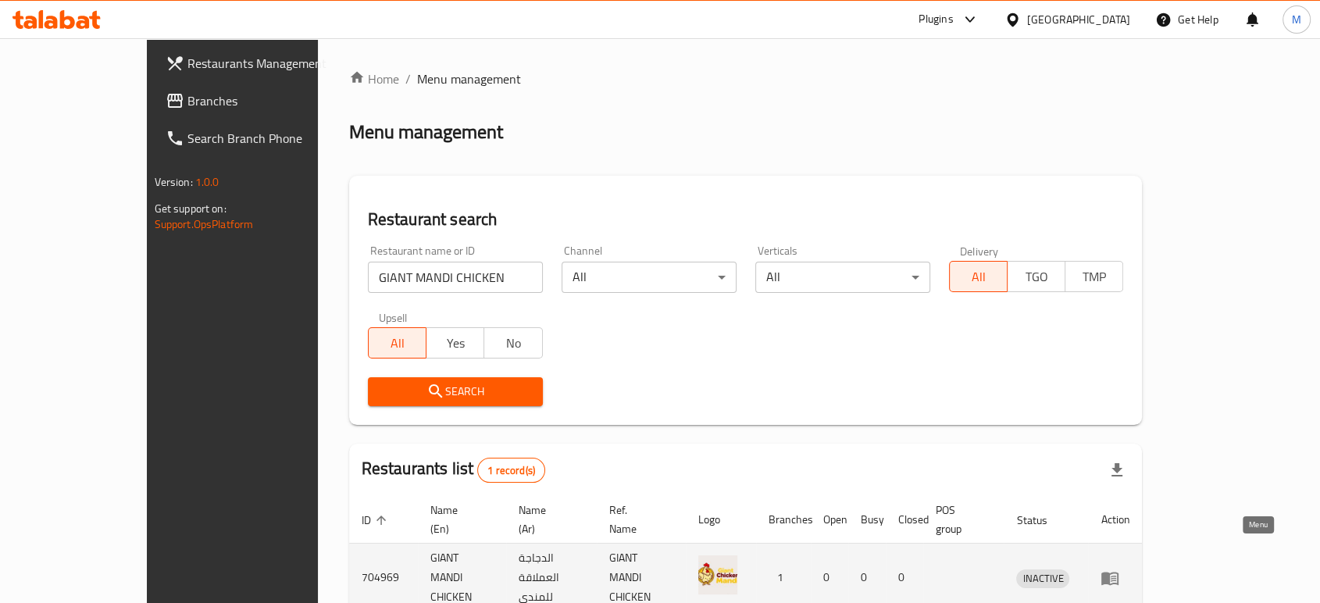
click at [1119, 572] on icon "enhanced table" at bounding box center [1110, 578] width 17 height 13
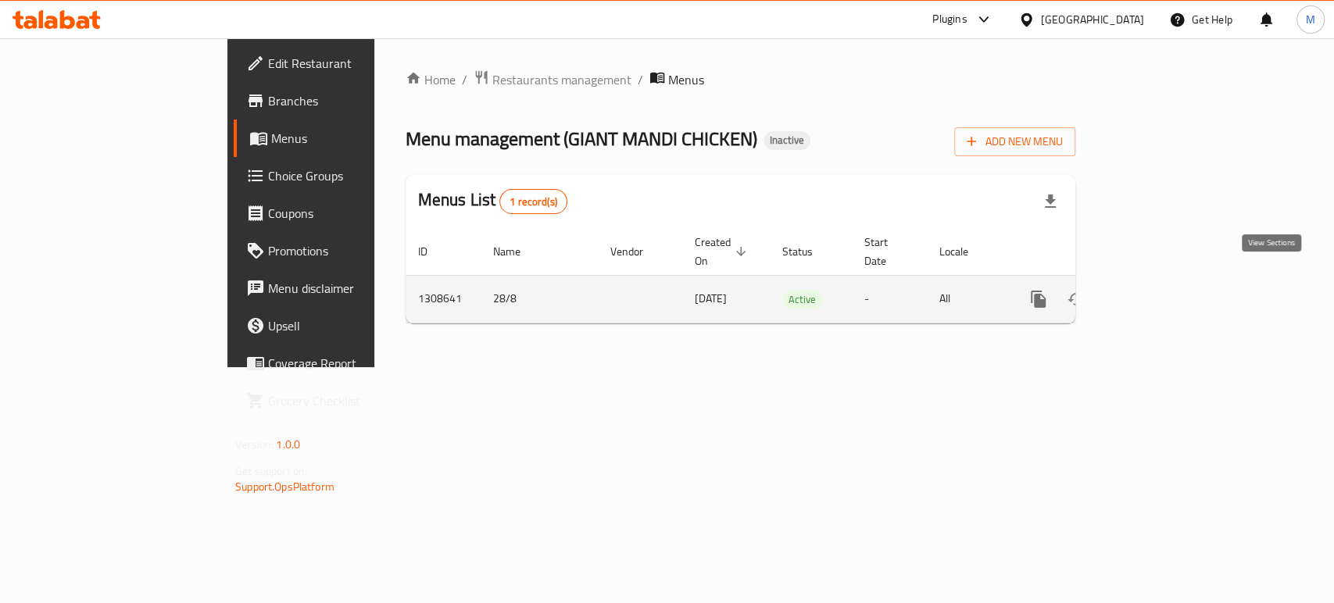
click at [1160, 290] on icon "enhanced table" at bounding box center [1150, 299] width 19 height 19
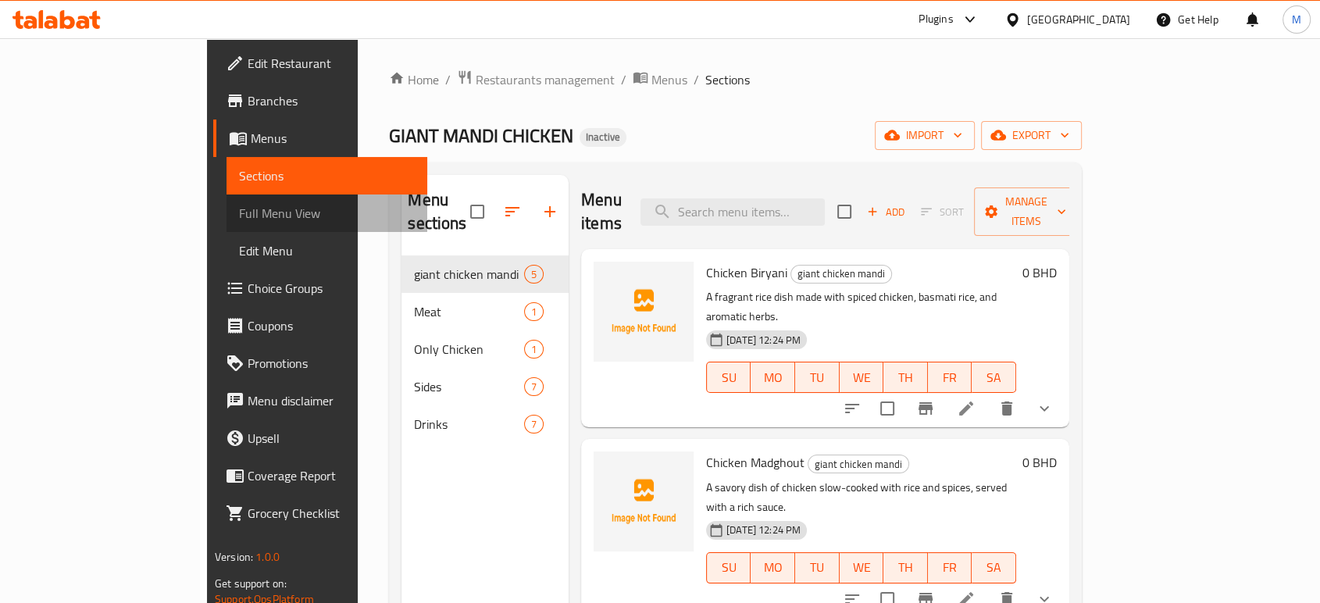
click at [239, 212] on span "Full Menu View" at bounding box center [327, 213] width 176 height 19
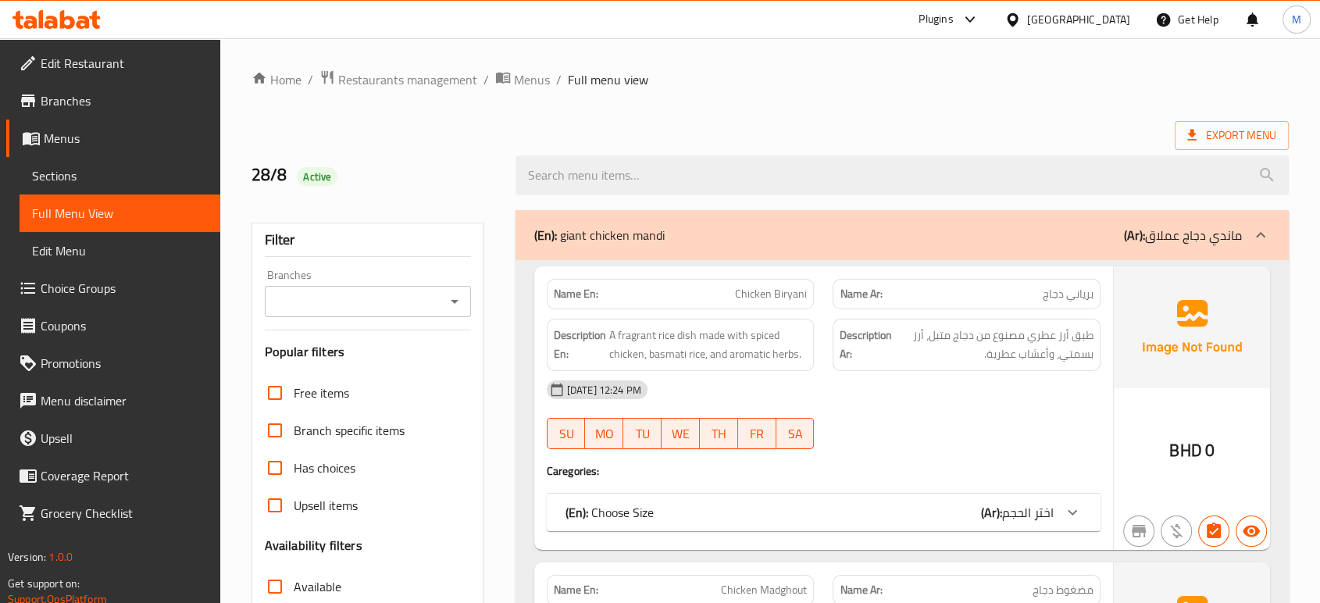
click at [887, 517] on div "(En): Choose Size (Ar): اختر الحجم" at bounding box center [810, 512] width 488 height 19
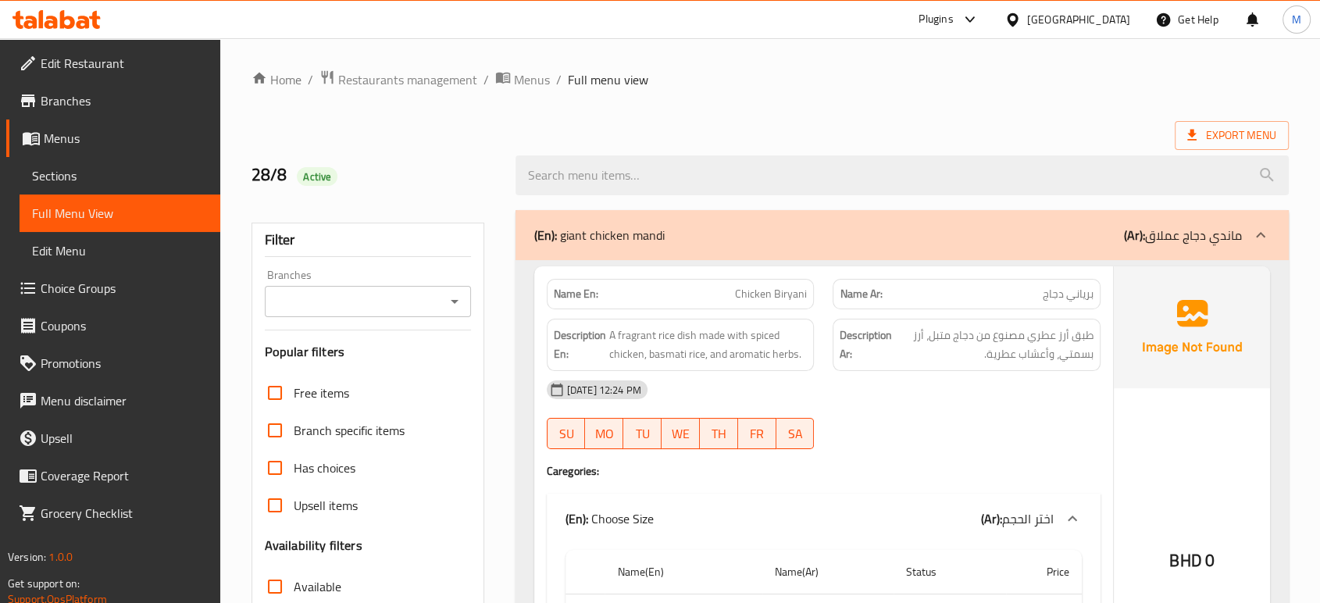
click at [947, 450] on div at bounding box center [966, 449] width 287 height 19
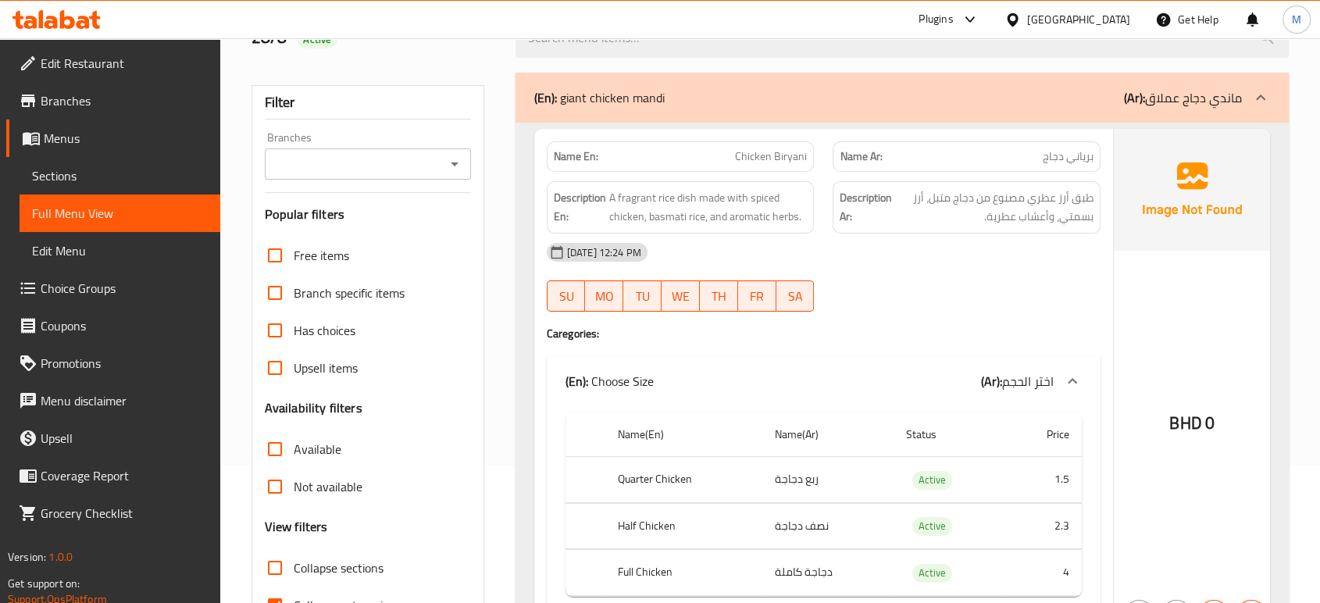
scroll to position [138, 0]
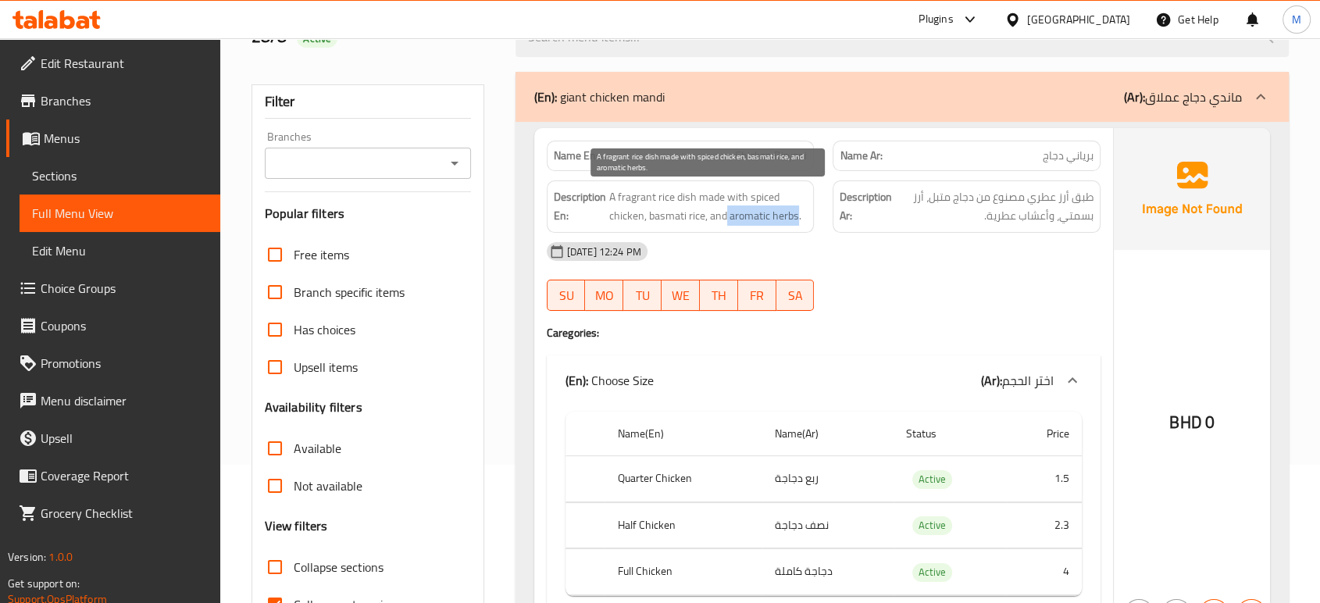
drag, startPoint x: 726, startPoint y: 215, endPoint x: 796, endPoint y: 217, distance: 70.3
click at [796, 217] on span "A fragrant rice dish made with spiced chicken, basmati rice, and aromatic herbs." at bounding box center [708, 206] width 198 height 38
copy span "aromatic herbs"
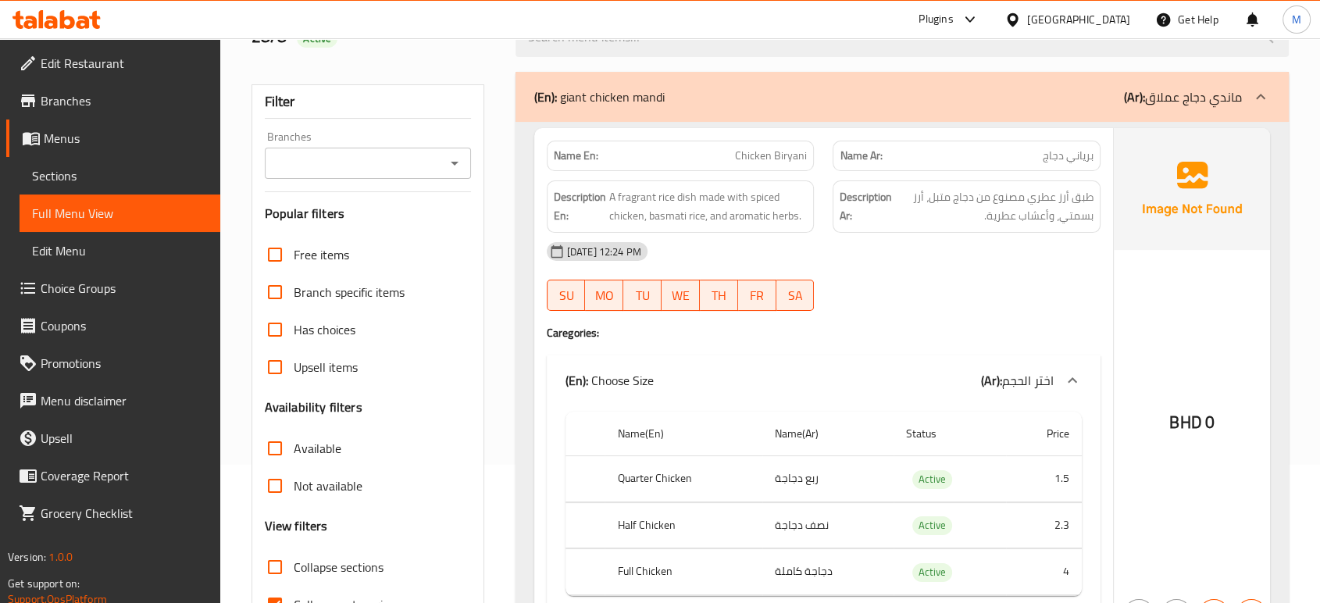
click at [975, 277] on div "28-08-2025 12:24 PM SU MO TU WE TH FR SA" at bounding box center [823, 276] width 573 height 87
click at [954, 277] on div "28-08-2025 12:24 PM SU MO TU WE TH FR SA" at bounding box center [823, 276] width 573 height 87
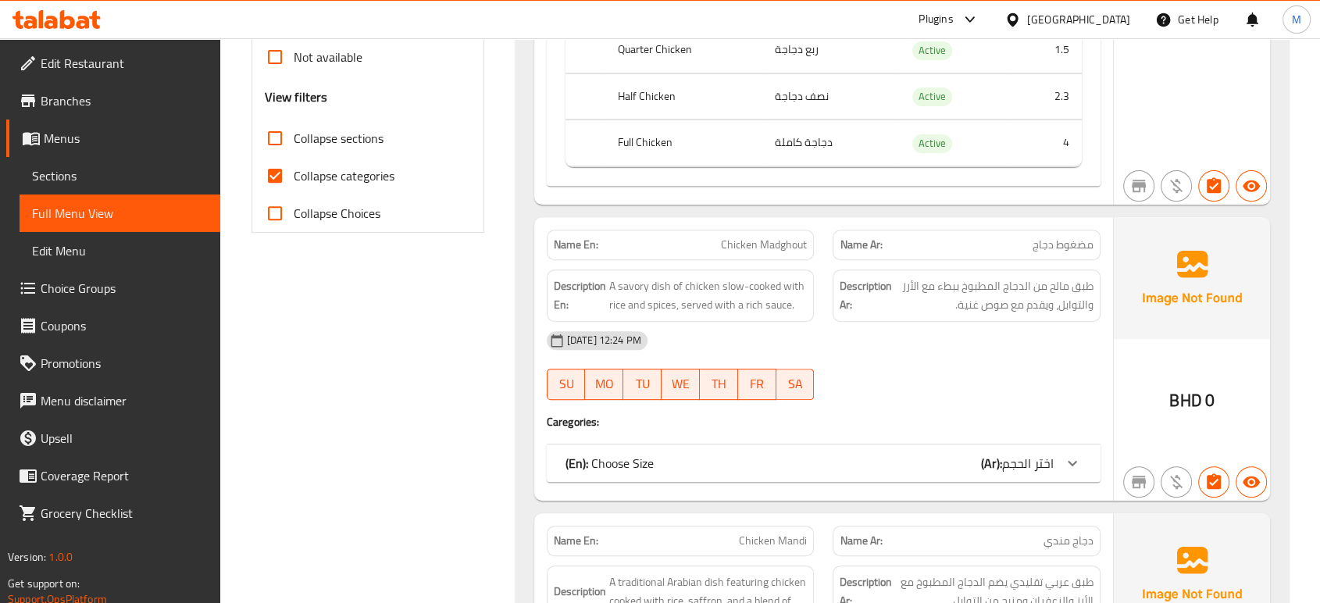
scroll to position [602, 0]
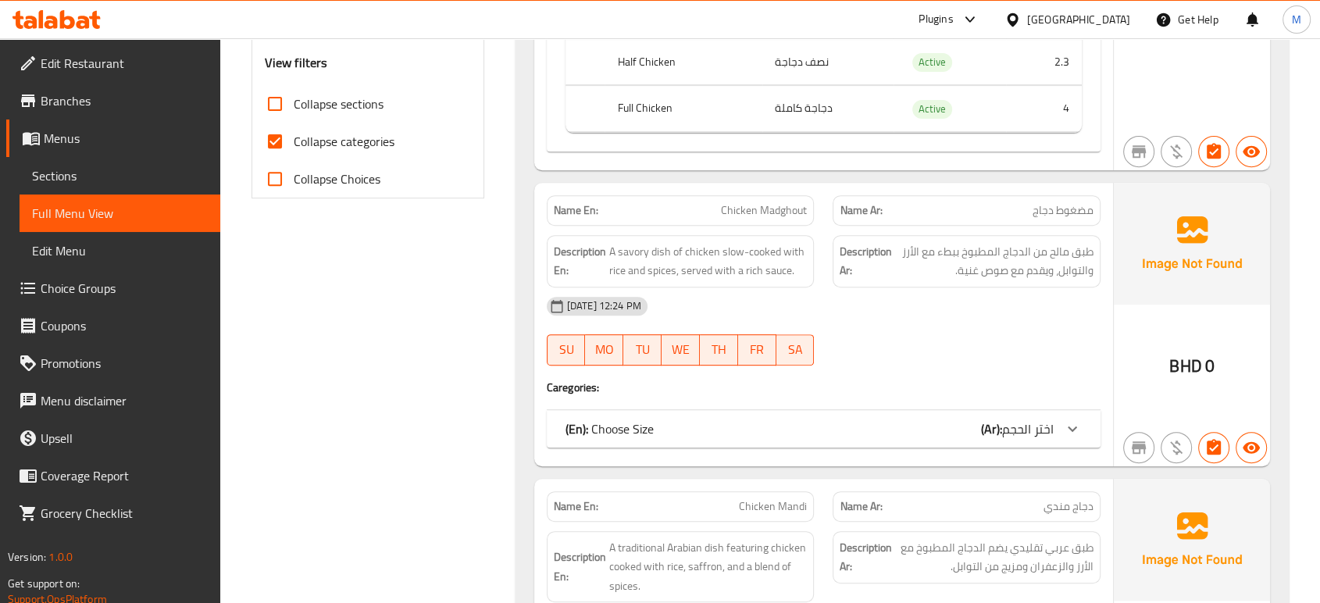
click at [1034, 423] on span "اختر الحجم" at bounding box center [1028, 428] width 52 height 23
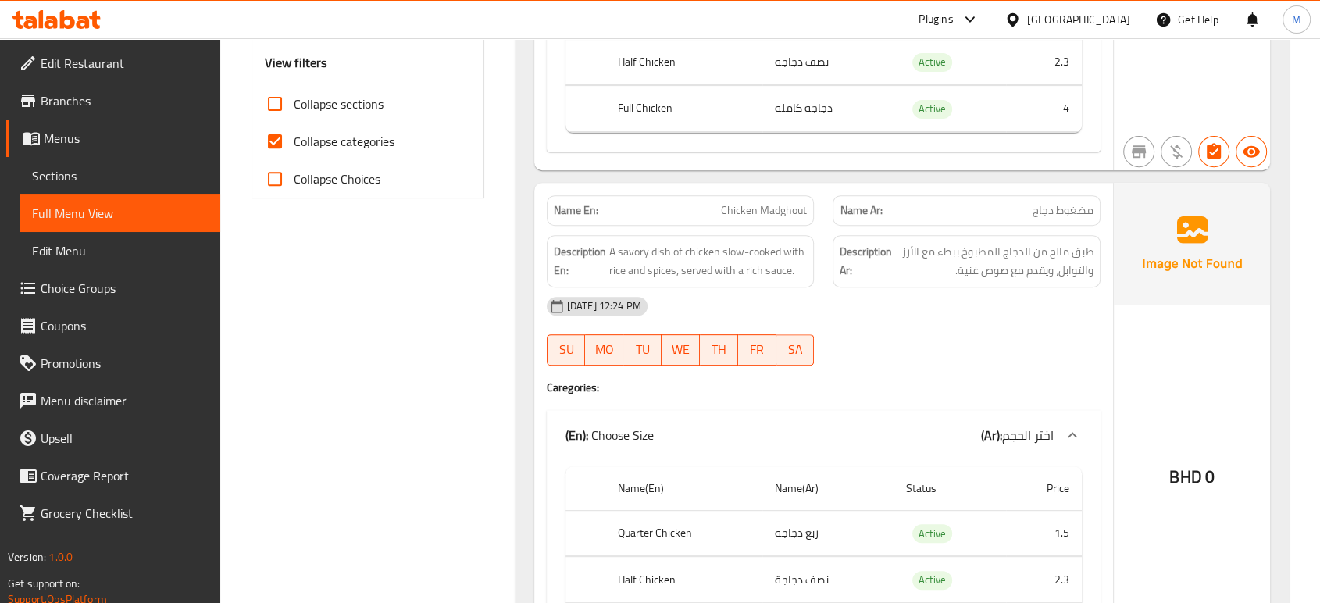
scroll to position [74, 0]
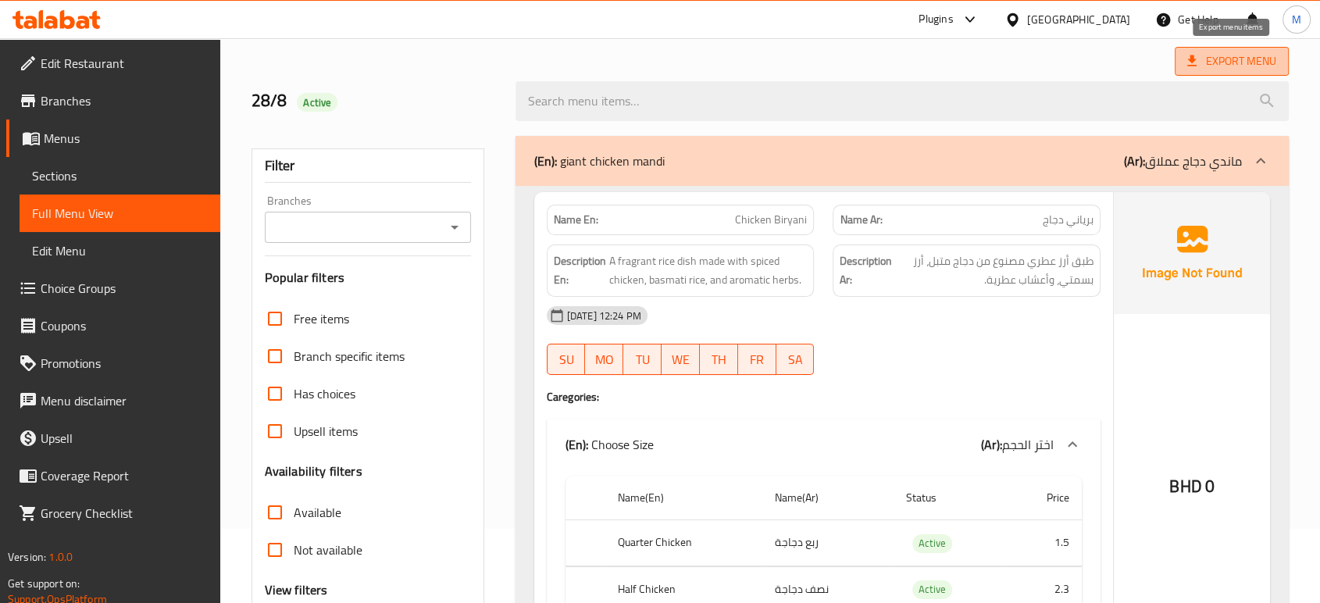
click at [1230, 59] on span "Export Menu" at bounding box center [1231, 62] width 89 height 20
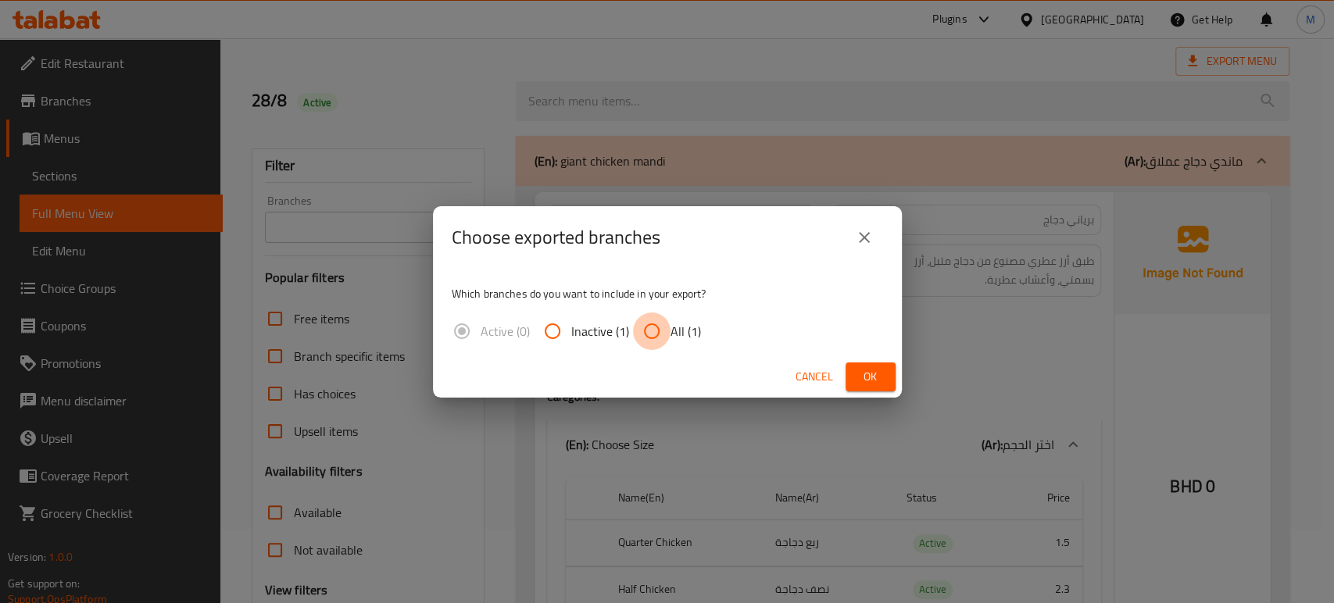
click at [644, 323] on input "All (1)" at bounding box center [651, 330] width 37 height 37
radio input "true"
click at [875, 374] on span "Ok" at bounding box center [870, 377] width 25 height 20
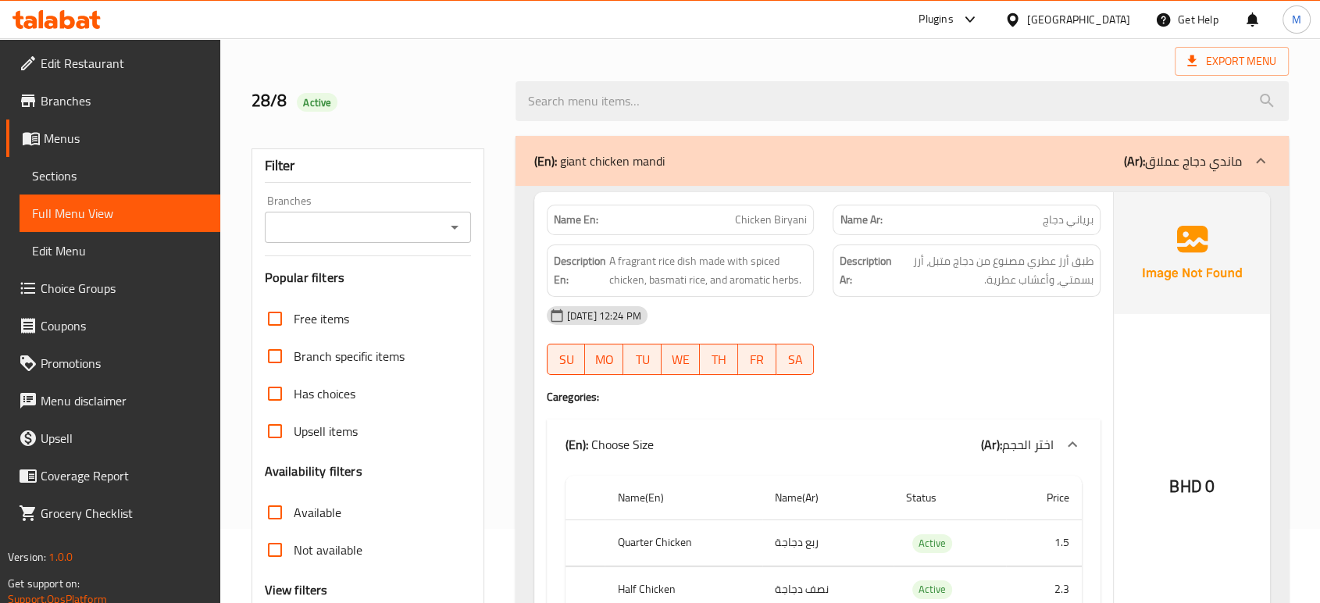
click at [900, 358] on div "28-08-2025 12:24 PM SU MO TU WE TH FR SA" at bounding box center [823, 340] width 573 height 87
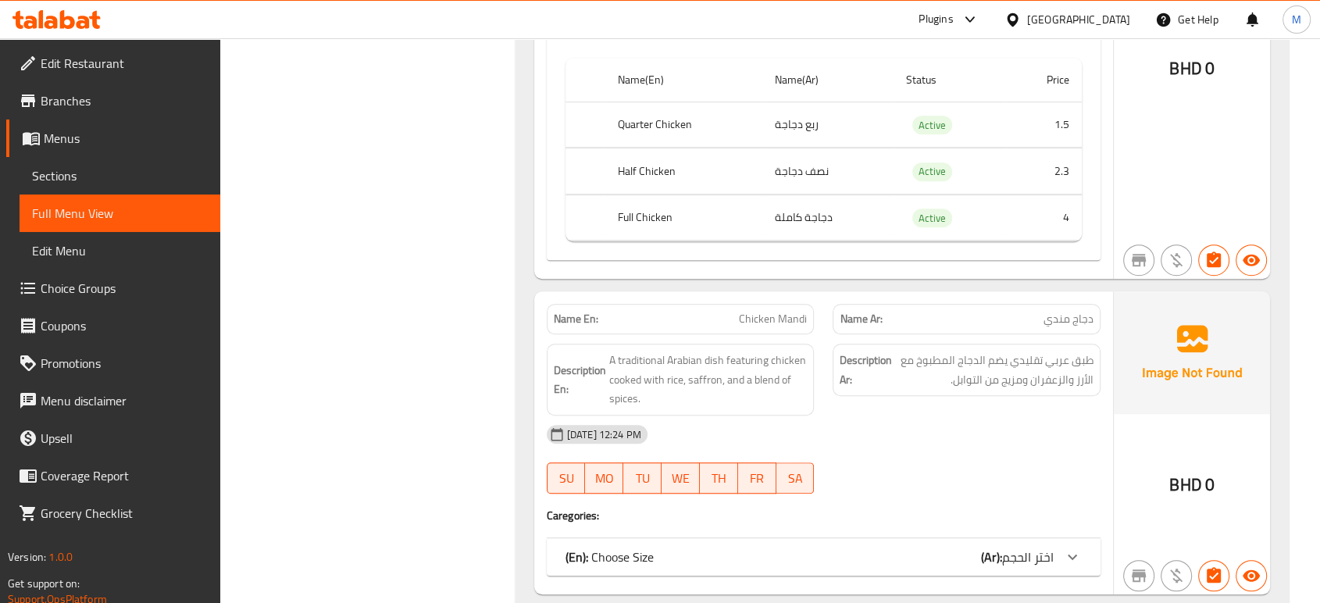
scroll to position [1012, 0]
click at [1016, 541] on div "(En): Choose Size (Ar): اختر الحجم" at bounding box center [824, 555] width 554 height 37
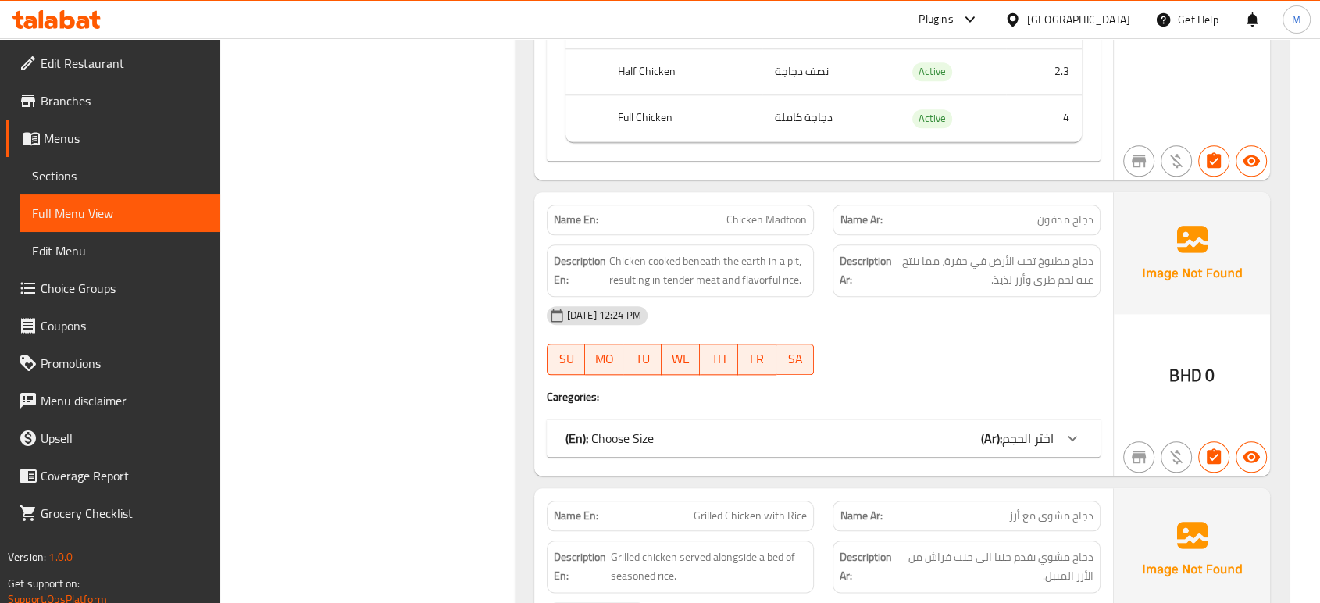
scroll to position [1671, 0]
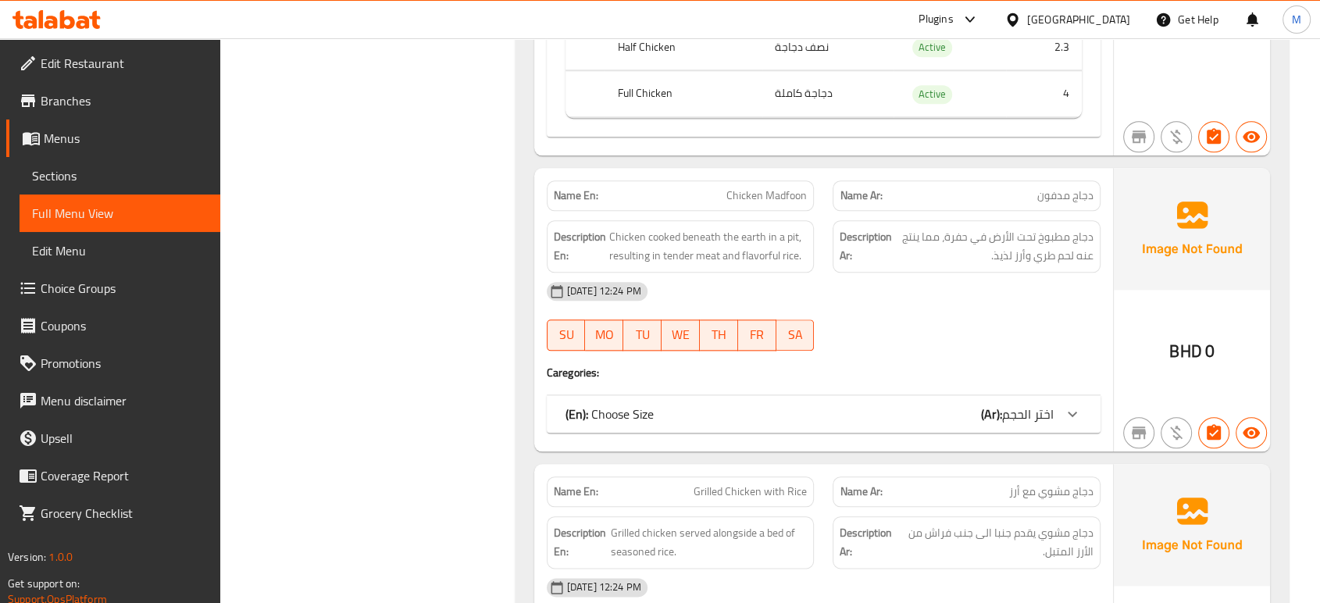
click at [1017, 406] on span "اختر الحجم" at bounding box center [1028, 413] width 52 height 23
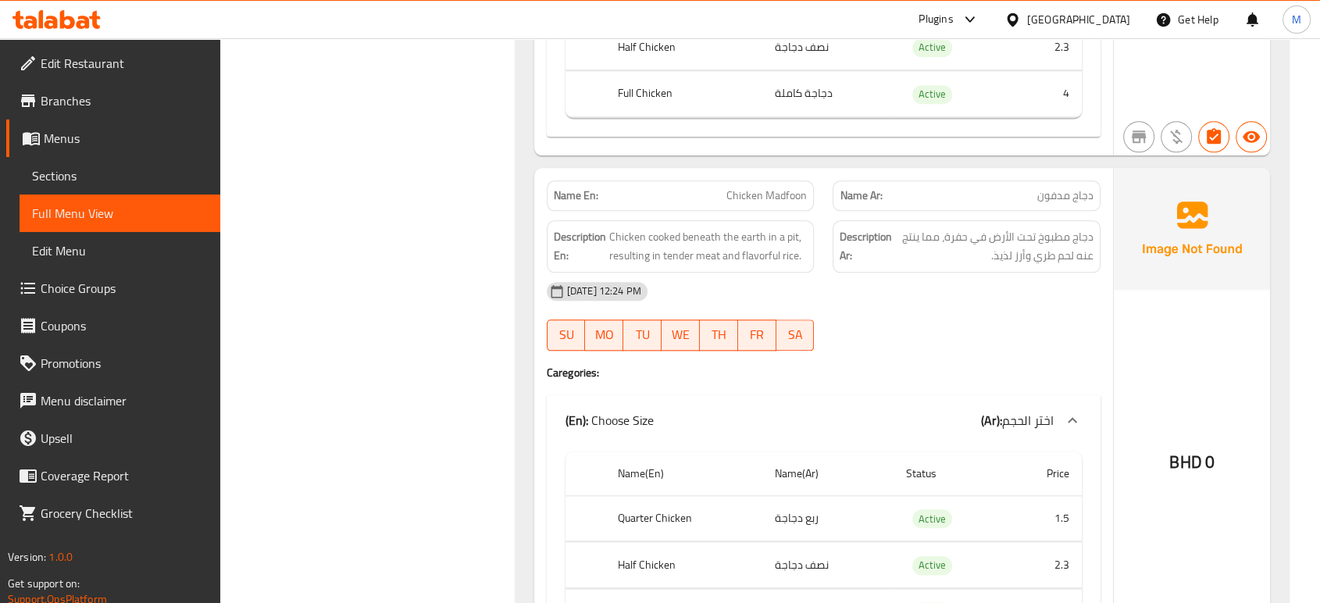
click at [1002, 306] on div "[DATE] 12:24 PM" at bounding box center [823, 291] width 573 height 37
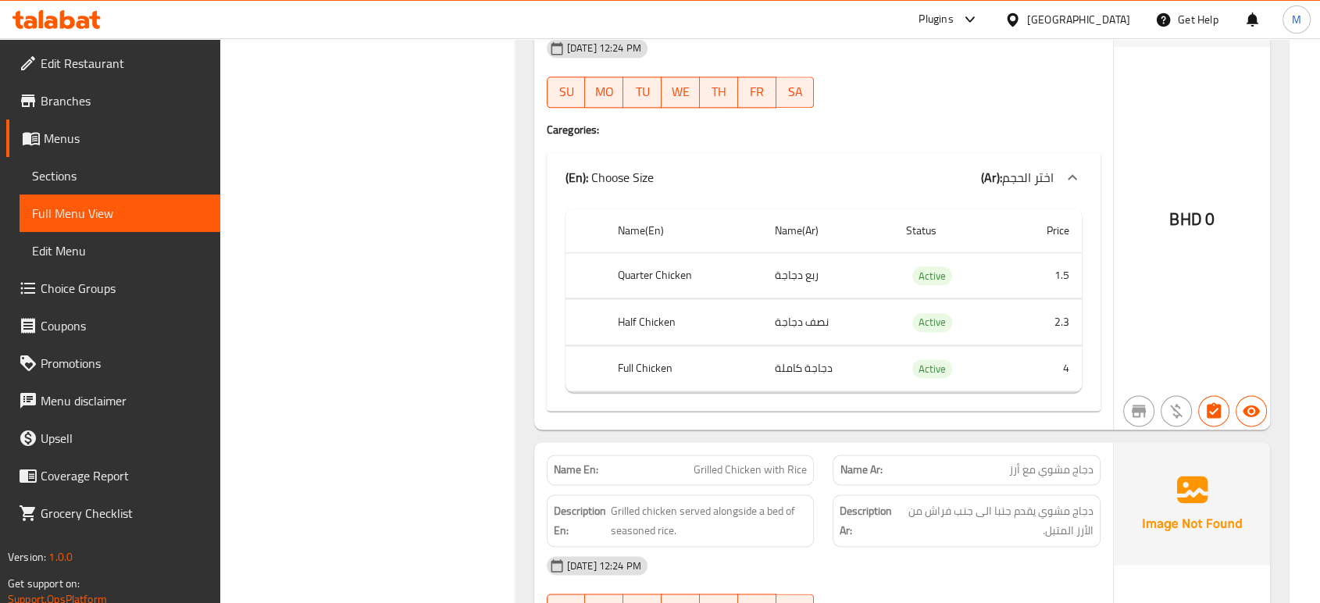
scroll to position [2469, 0]
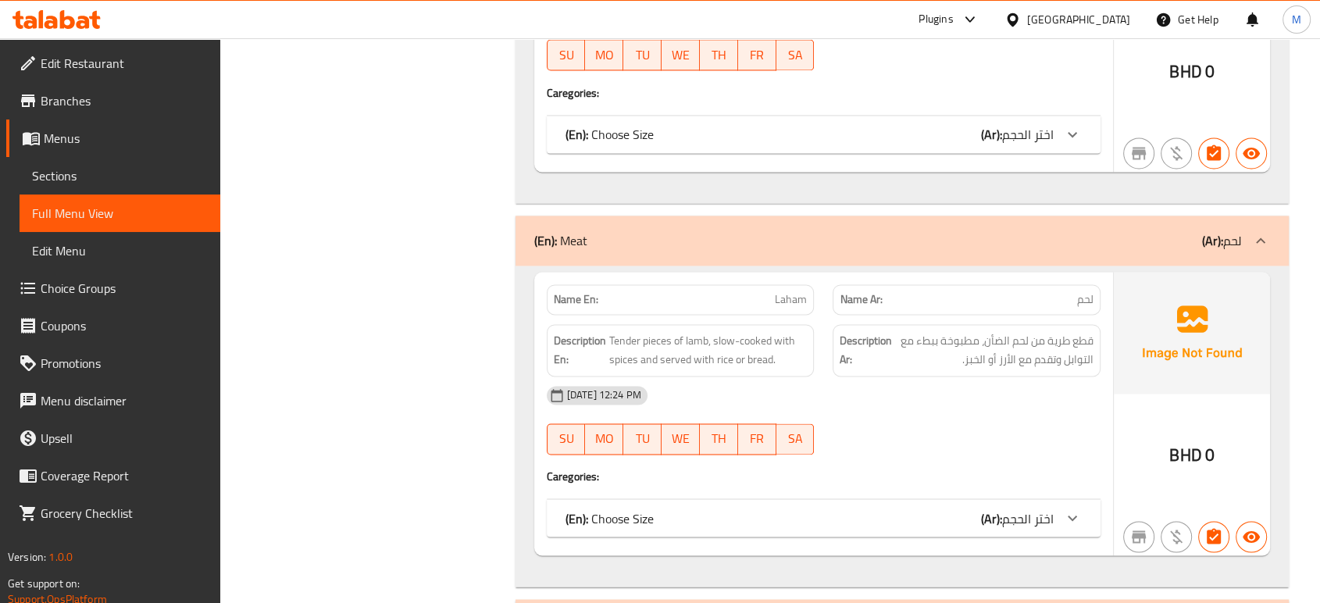
click at [942, 520] on div "(En): Choose Size (Ar): اختر الحجم" at bounding box center [810, 518] width 488 height 19
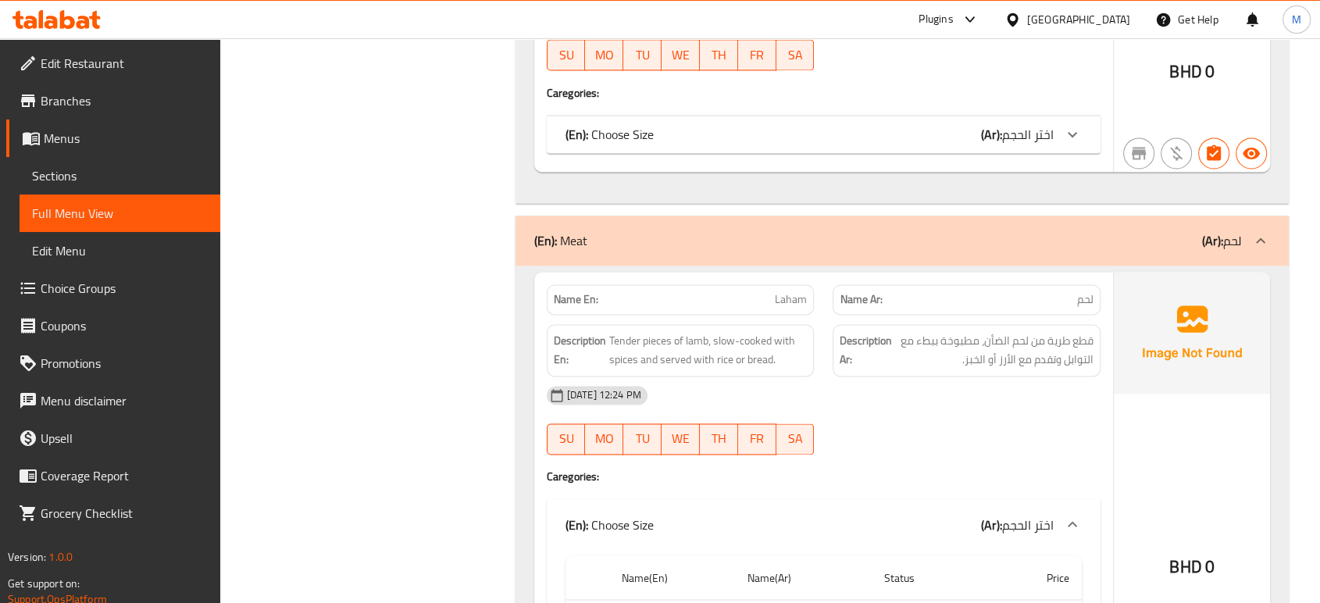
click at [1002, 431] on div "[DATE] 12:24 PM SU MO TU WE TH FR SA" at bounding box center [823, 420] width 573 height 87
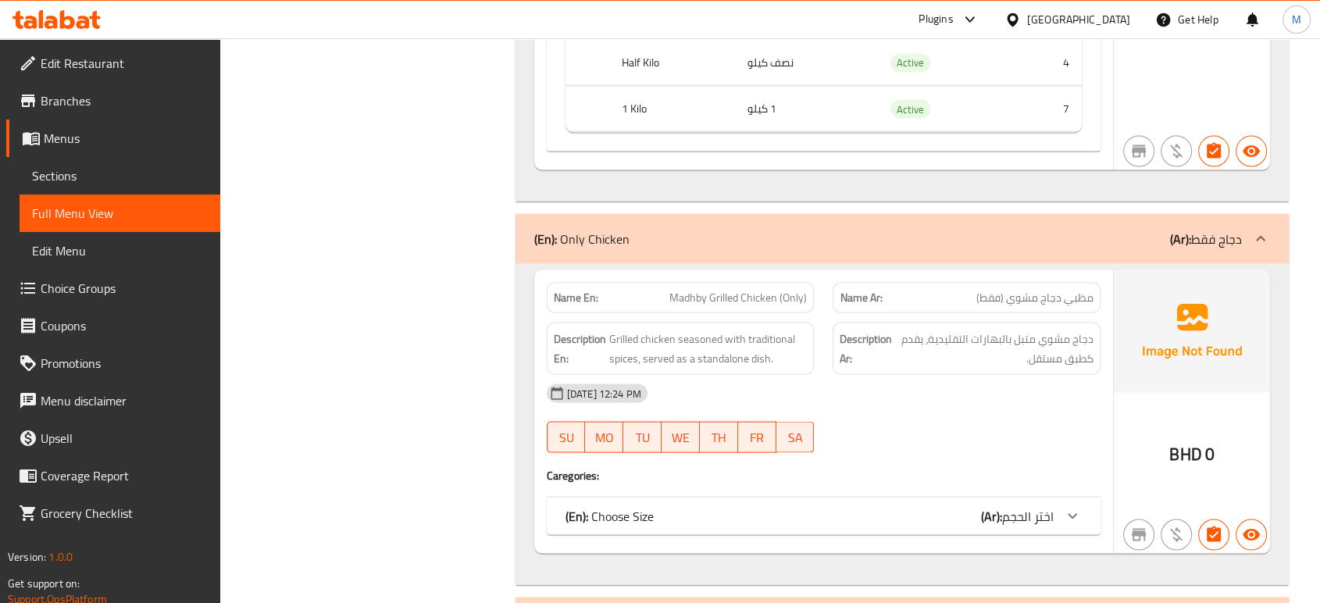
scroll to position [2085, 0]
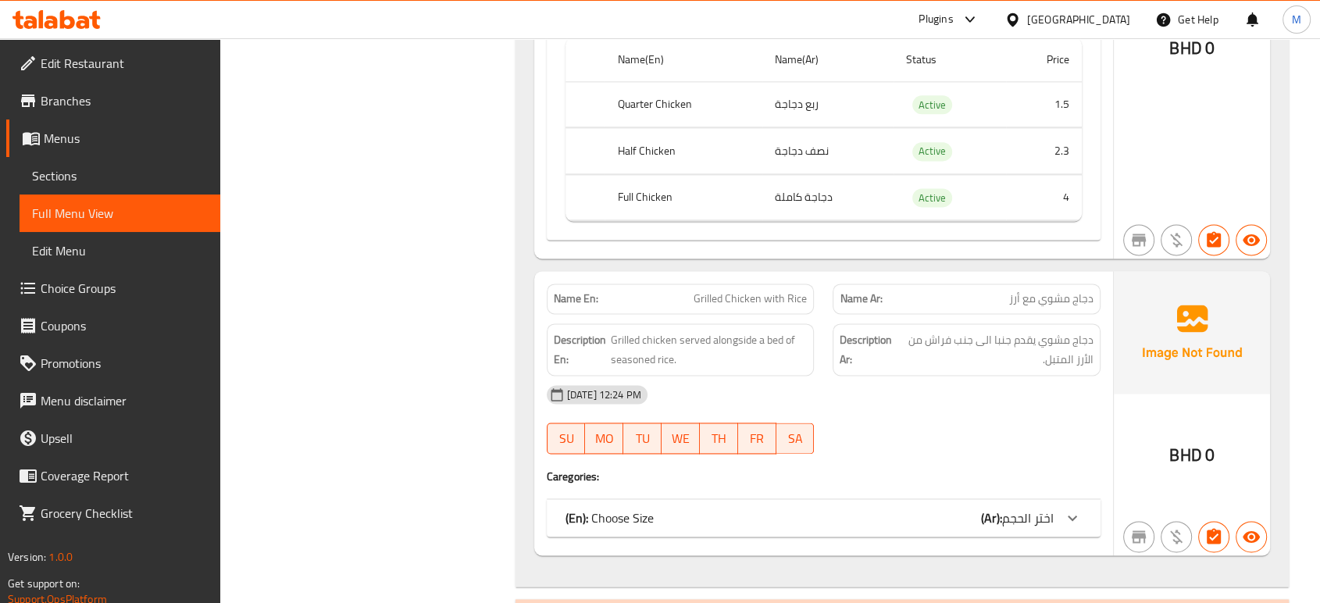
click at [962, 511] on div "(En): Choose Size (Ar): اختر الحجم" at bounding box center [810, 518] width 488 height 19
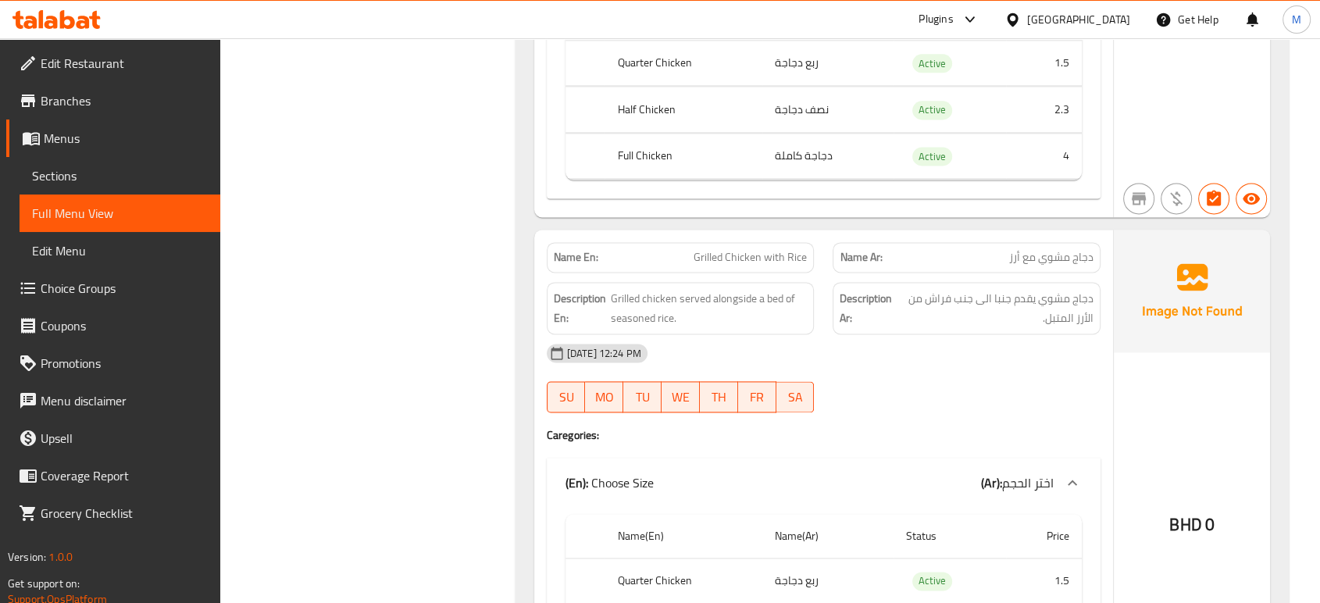
scroll to position [3297, 0]
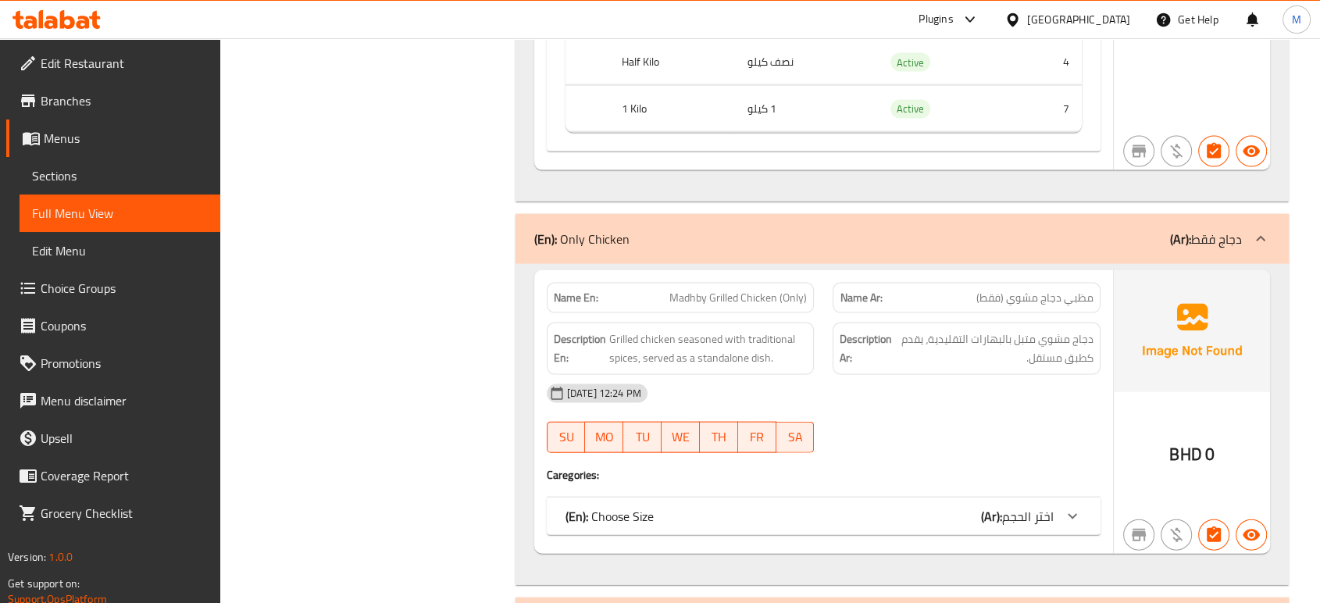
click at [968, 521] on div "(En): Choose Size (Ar): اختر الحجم" at bounding box center [810, 516] width 488 height 19
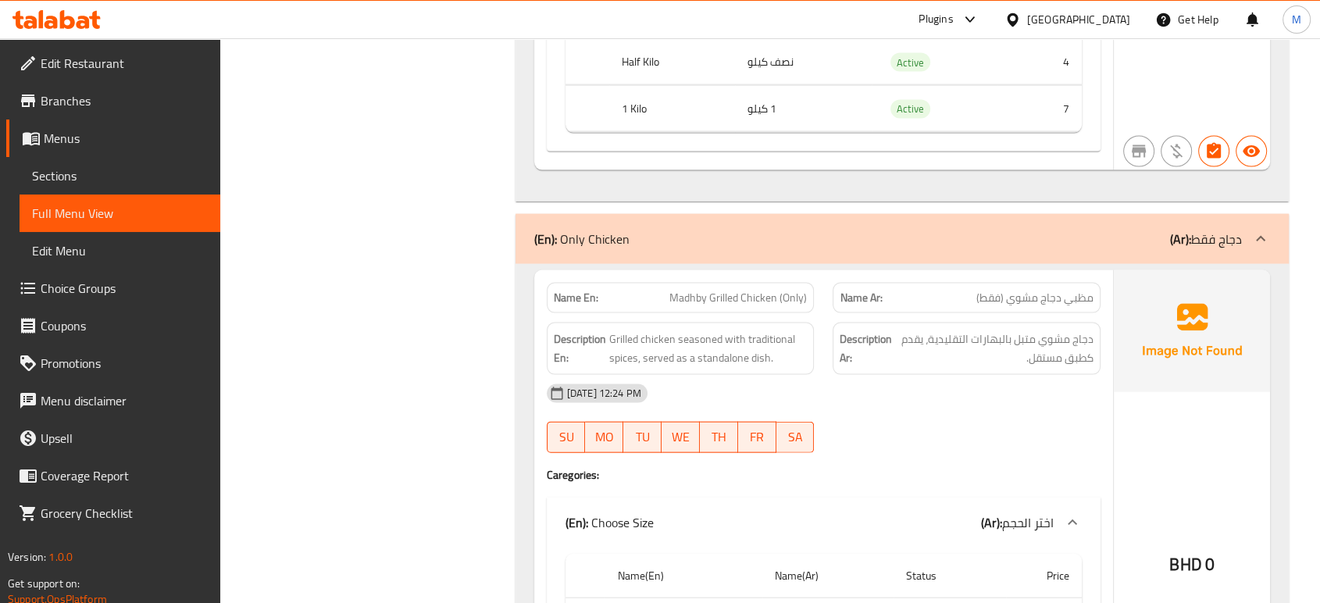
click at [998, 434] on div "[DATE] 12:24 PM SU MO TU WE TH FR SA" at bounding box center [823, 418] width 573 height 87
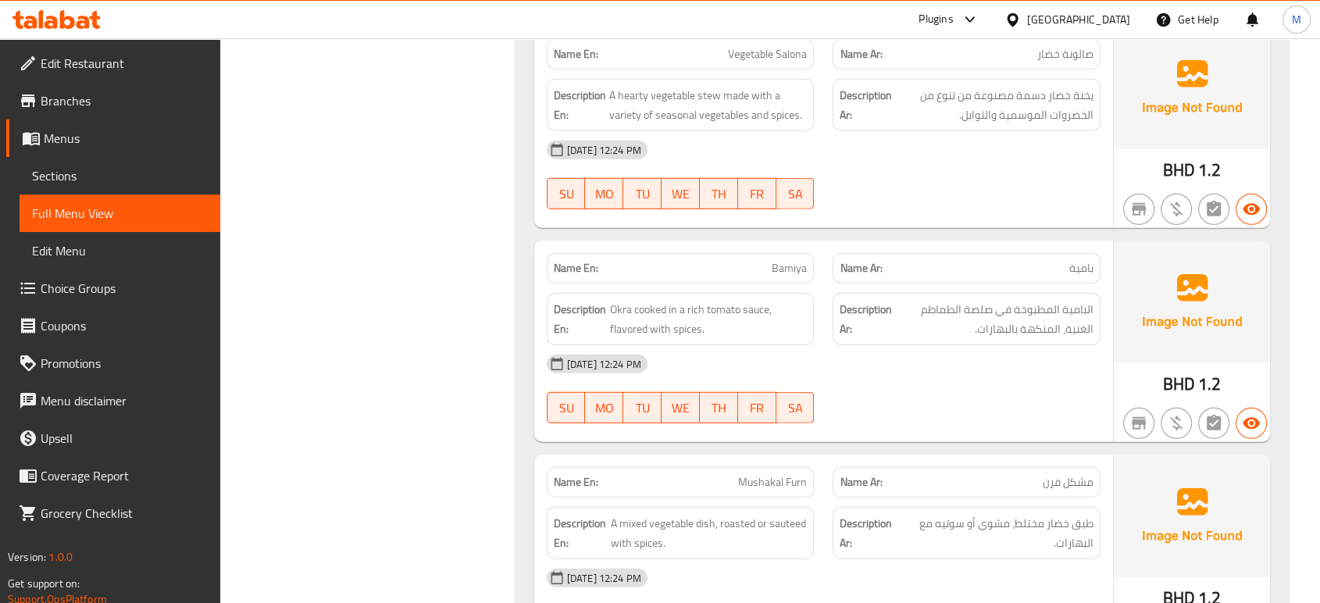
scroll to position [4146, 0]
click at [939, 395] on div "[DATE] 12:24 PM SU MO TU WE TH FR SA" at bounding box center [823, 388] width 573 height 87
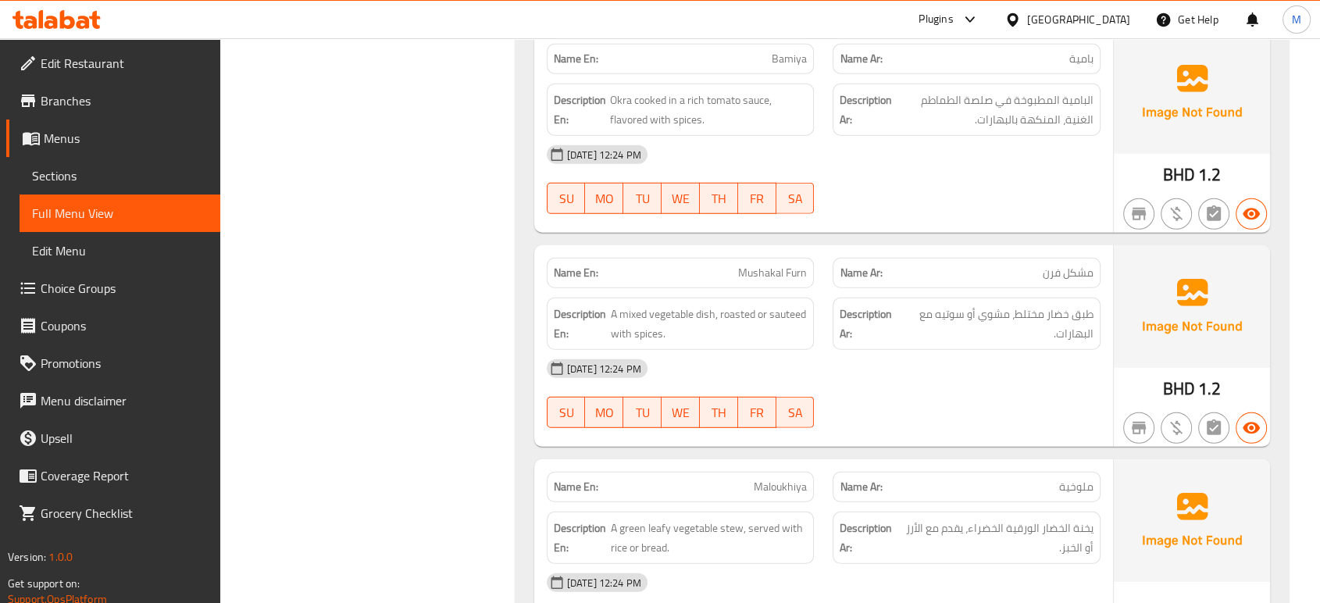
scroll to position [4389, 0]
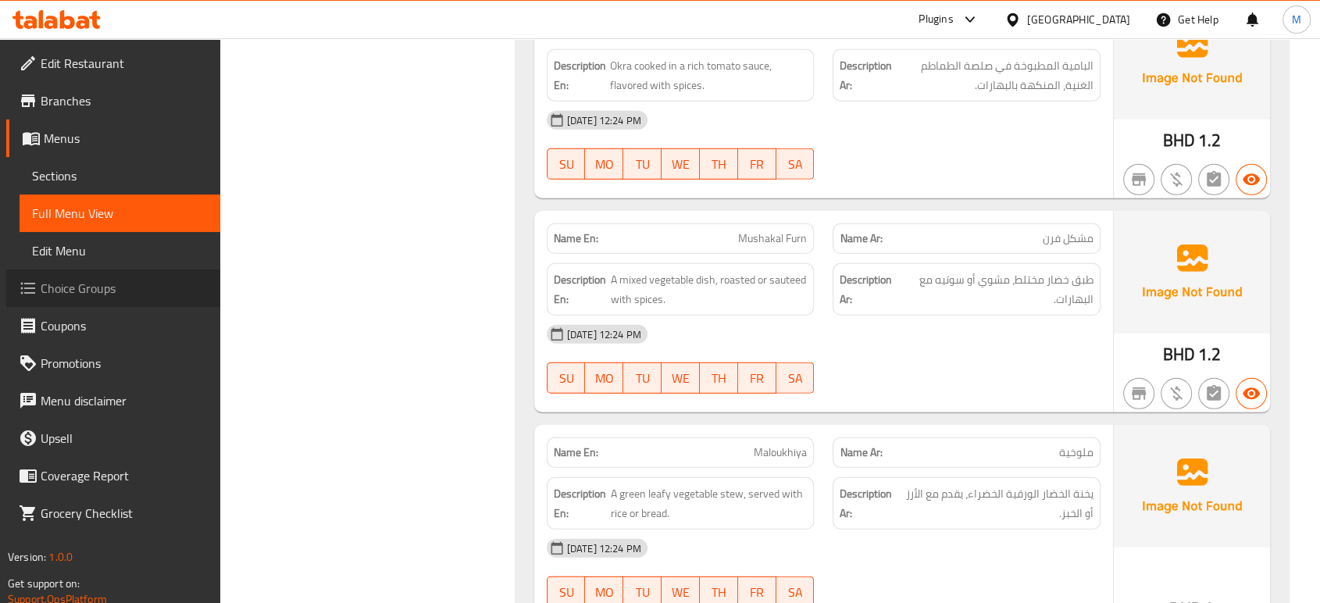
click at [100, 287] on span "Choice Groups" at bounding box center [124, 288] width 167 height 19
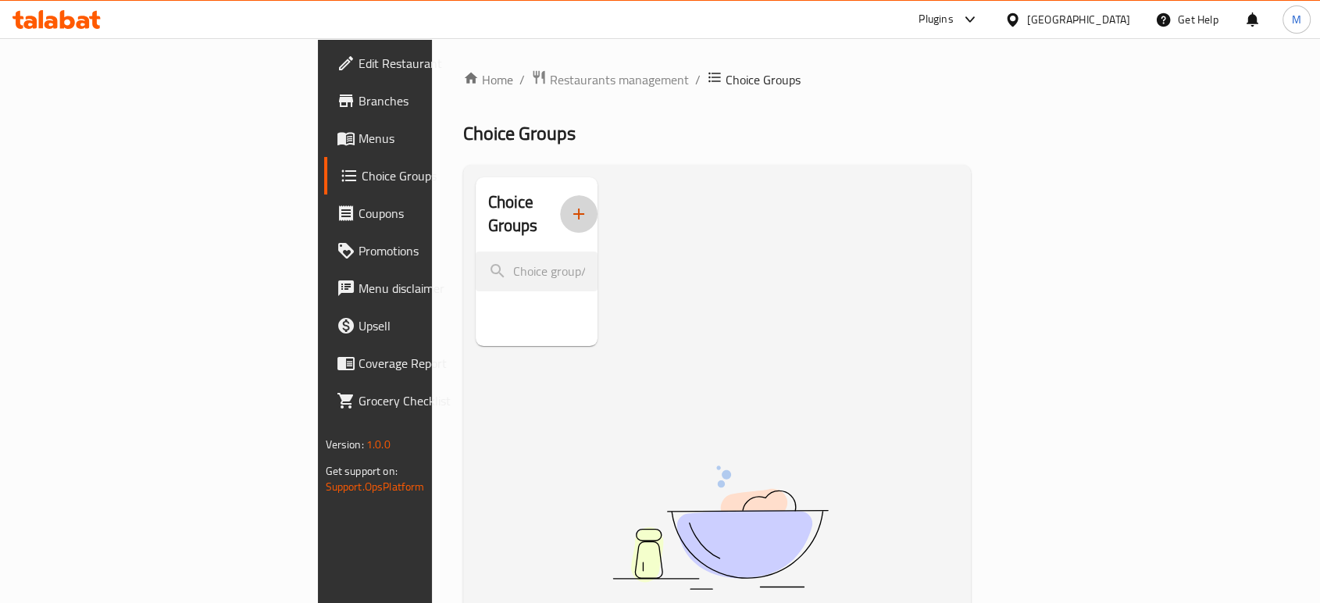
click at [570, 207] on icon "button" at bounding box center [579, 214] width 19 height 19
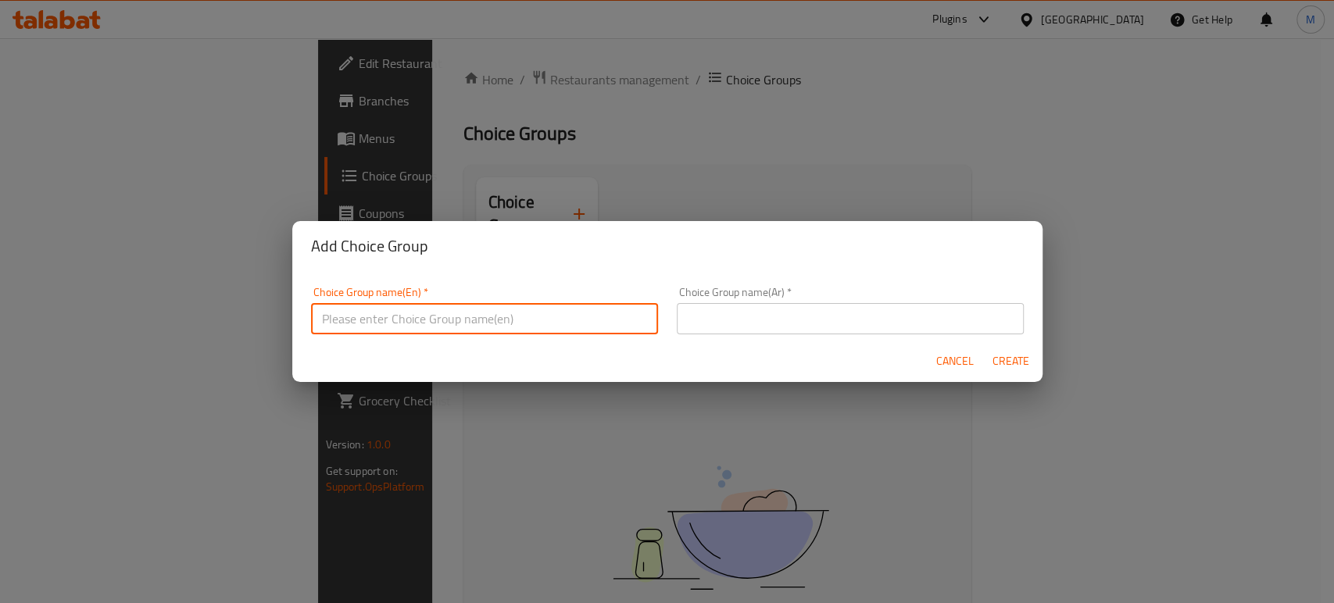
click at [499, 315] on input "text" at bounding box center [484, 318] width 347 height 31
type input "Your Choice of"
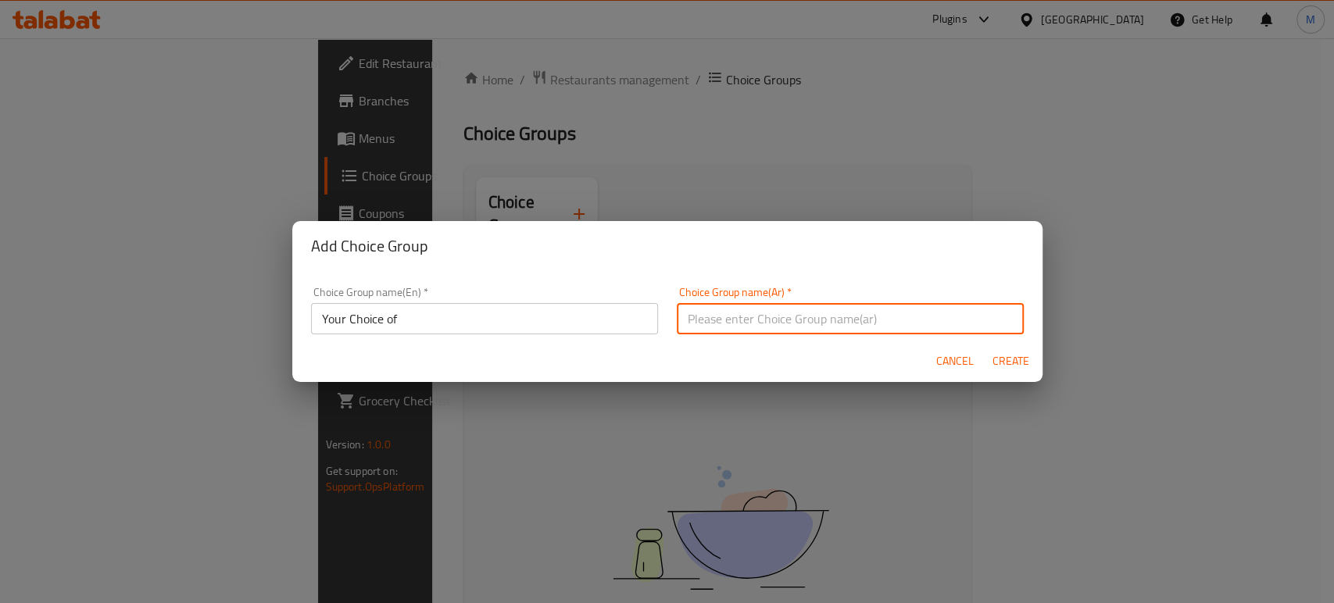
click at [734, 325] on input "text" at bounding box center [850, 318] width 347 height 31
type input "اختيارك من"
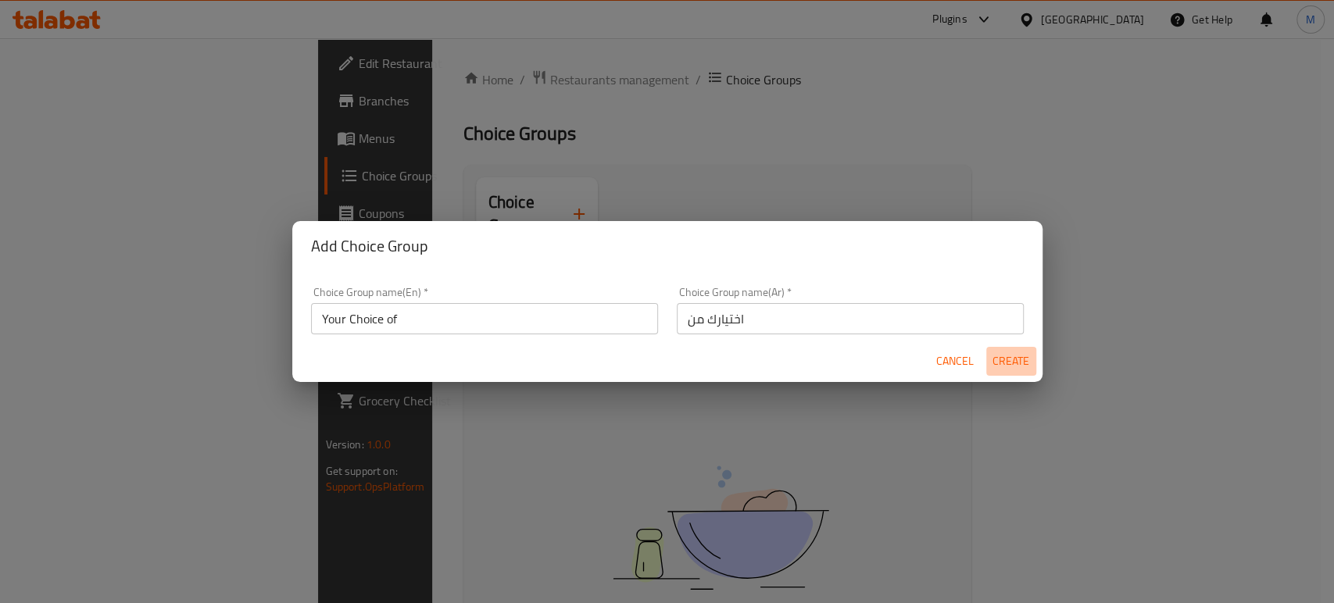
click at [1008, 357] on span "Create" at bounding box center [1010, 362] width 37 height 20
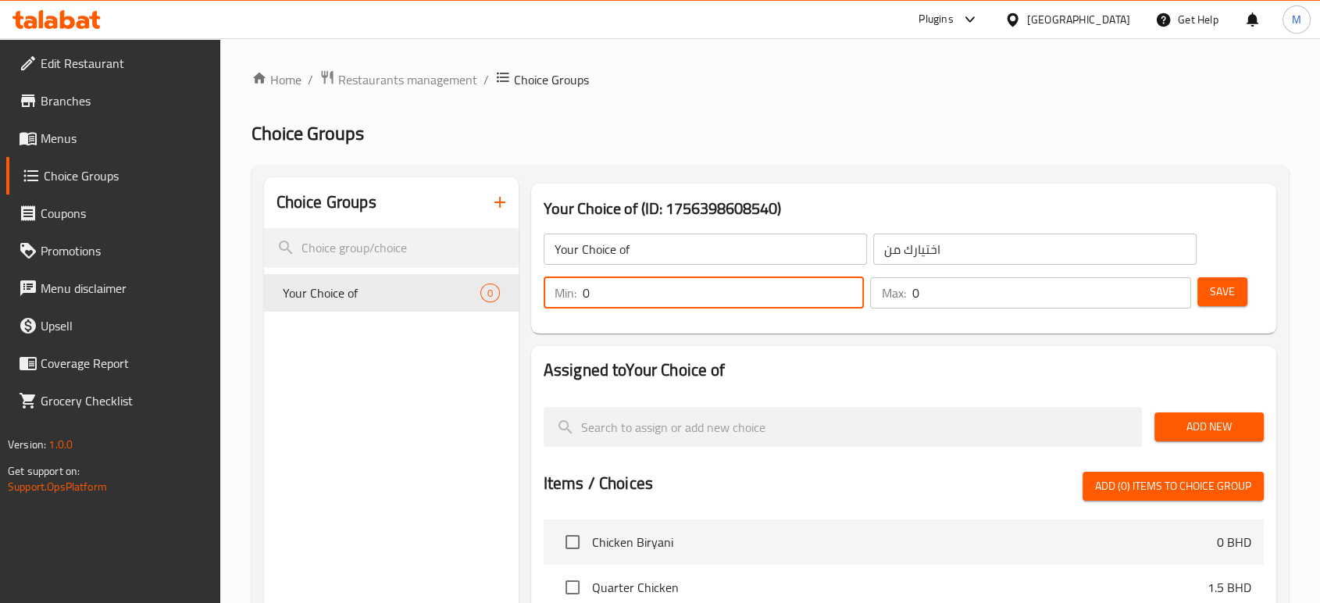
click at [712, 288] on input "0" at bounding box center [724, 292] width 282 height 31
type input "1"
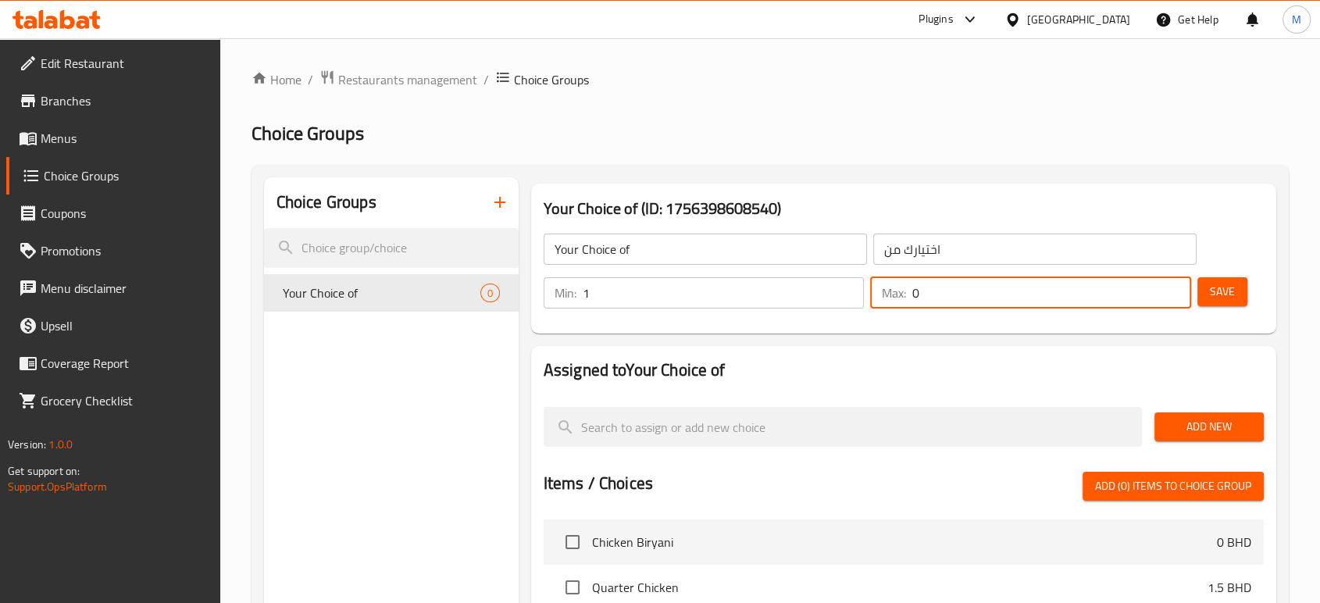
click at [938, 292] on input "0" at bounding box center [1052, 292] width 280 height 31
type input "1"
click at [1231, 285] on span "Save" at bounding box center [1222, 292] width 25 height 20
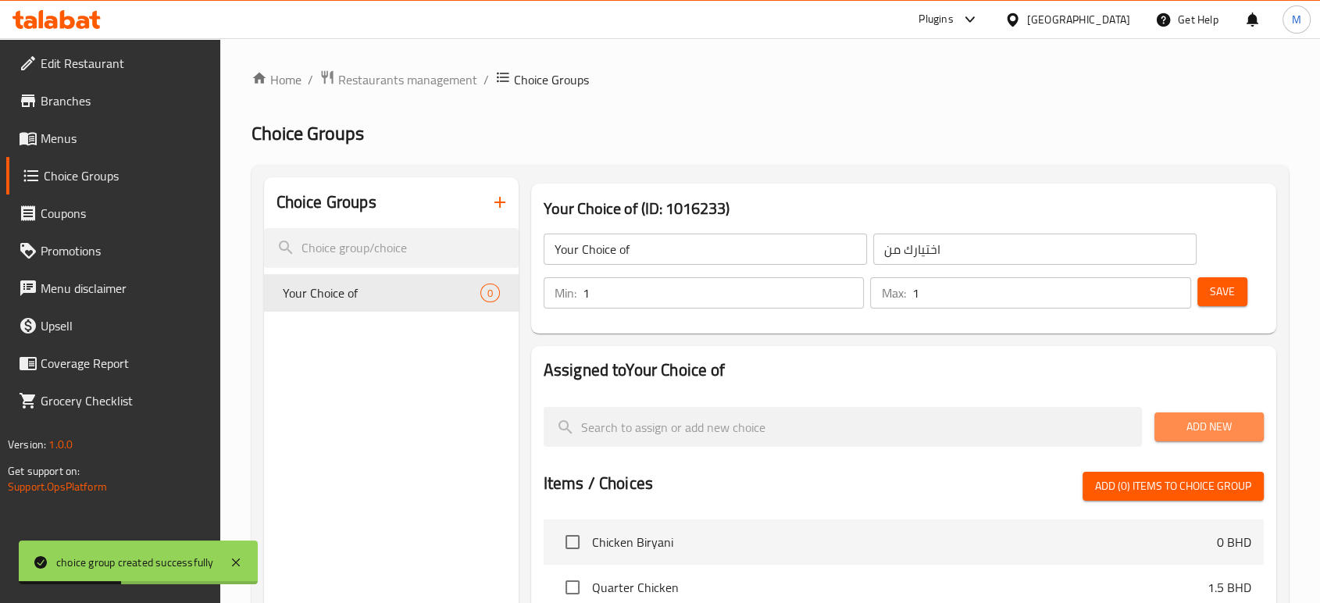
click at [1192, 430] on span "Add New" at bounding box center [1209, 427] width 84 height 20
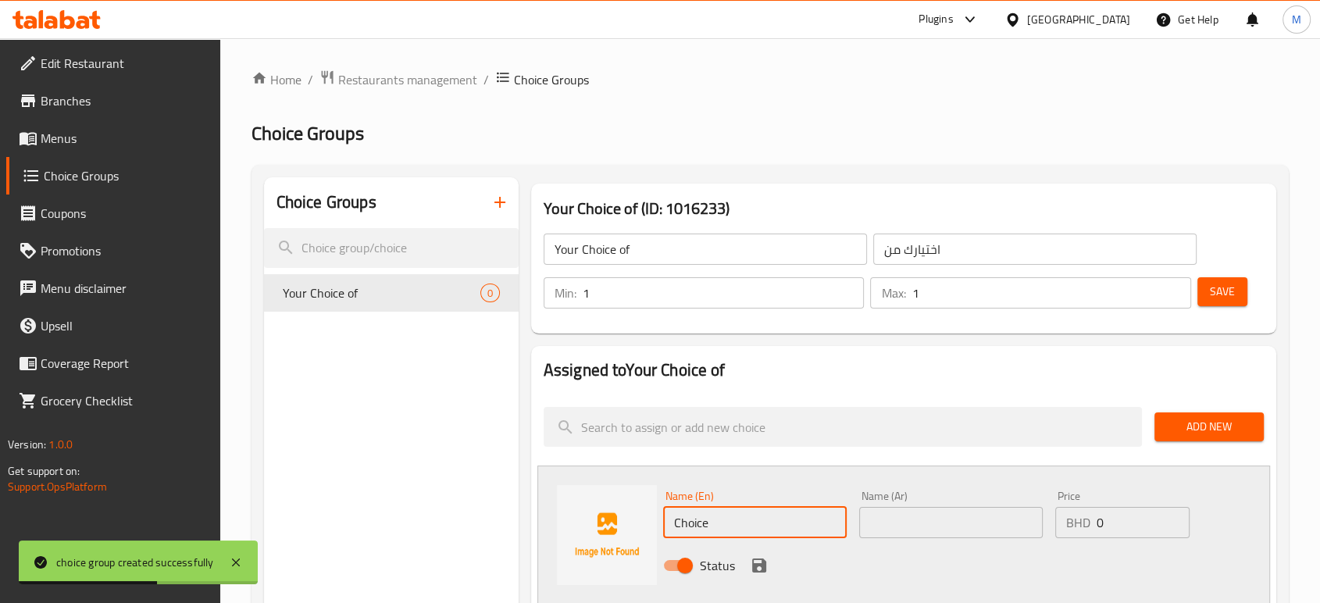
click at [772, 529] on input "Choice" at bounding box center [755, 522] width 184 height 31
type input "C"
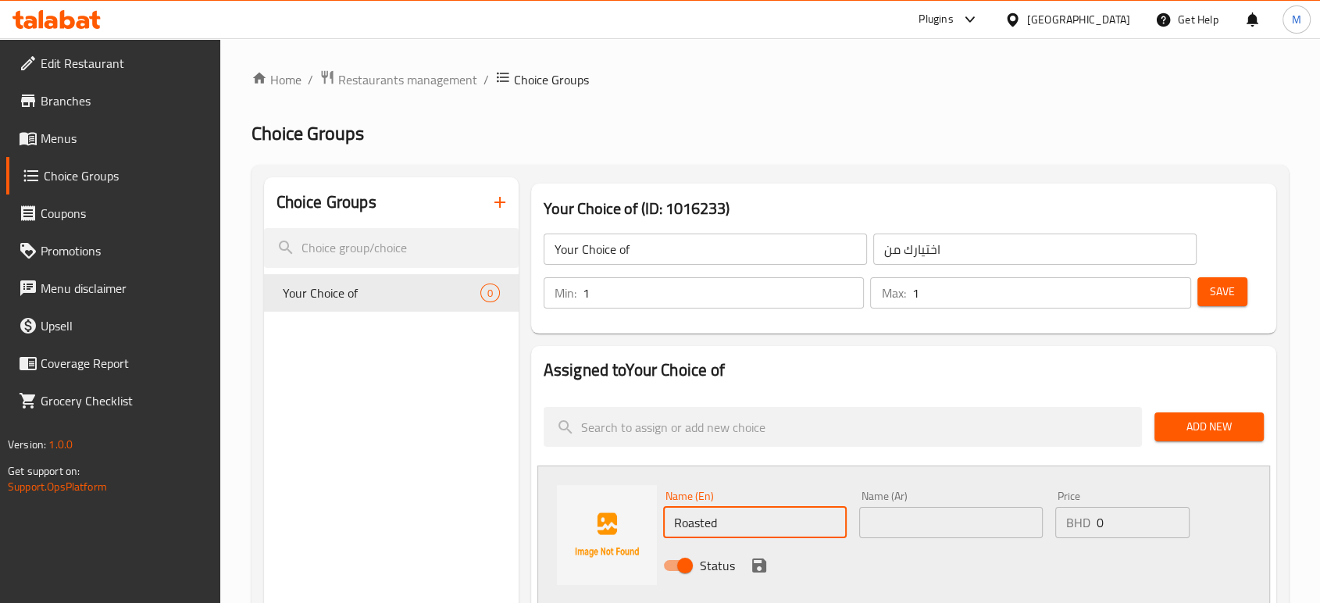
type input "Roasted"
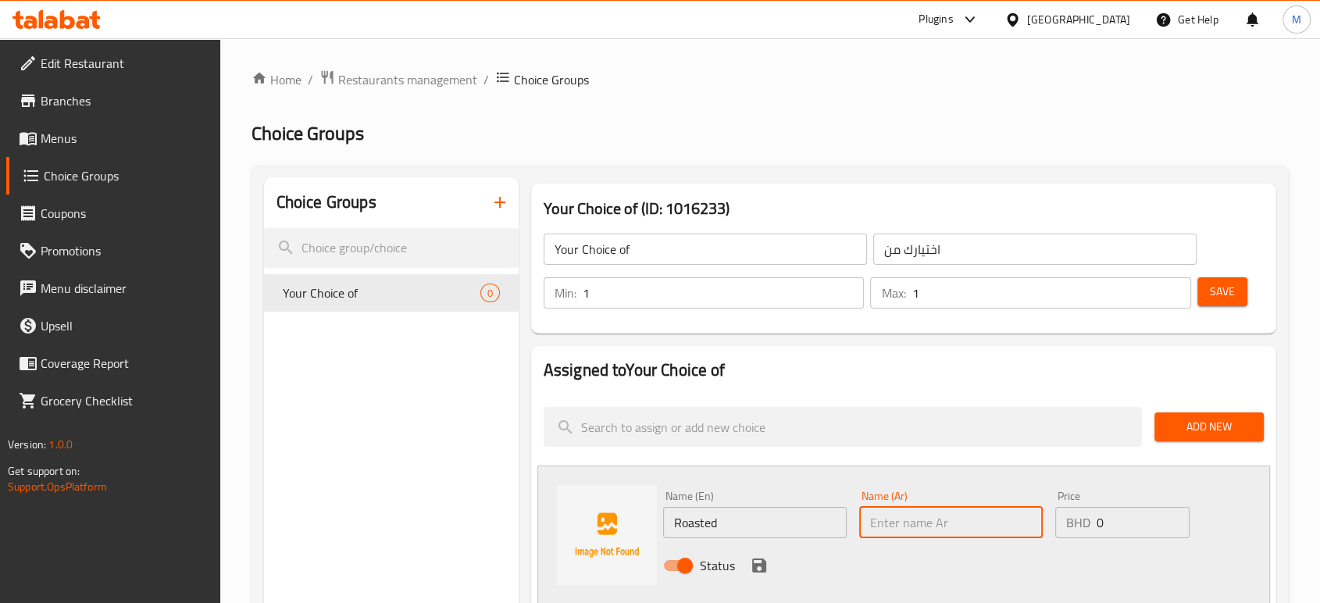
click at [935, 530] on input "text" at bounding box center [951, 522] width 184 height 31
type input "مشوي"
click at [756, 558] on icon "save" at bounding box center [759, 565] width 19 height 19
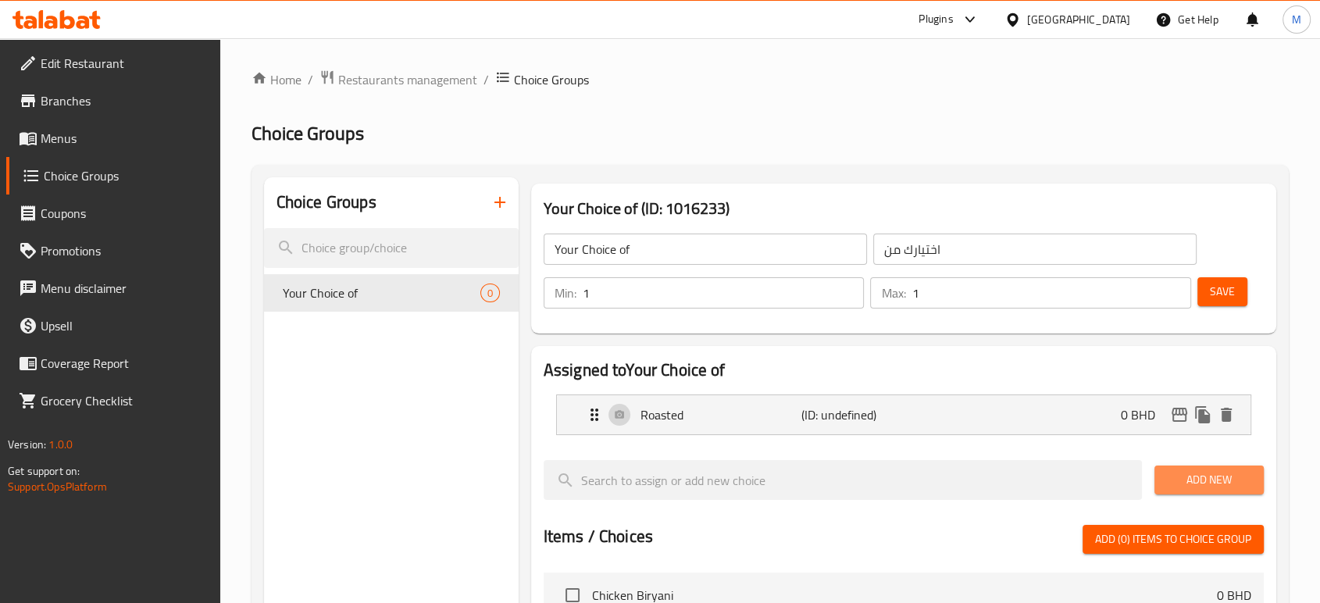
click at [1196, 484] on span "Add New" at bounding box center [1209, 480] width 84 height 20
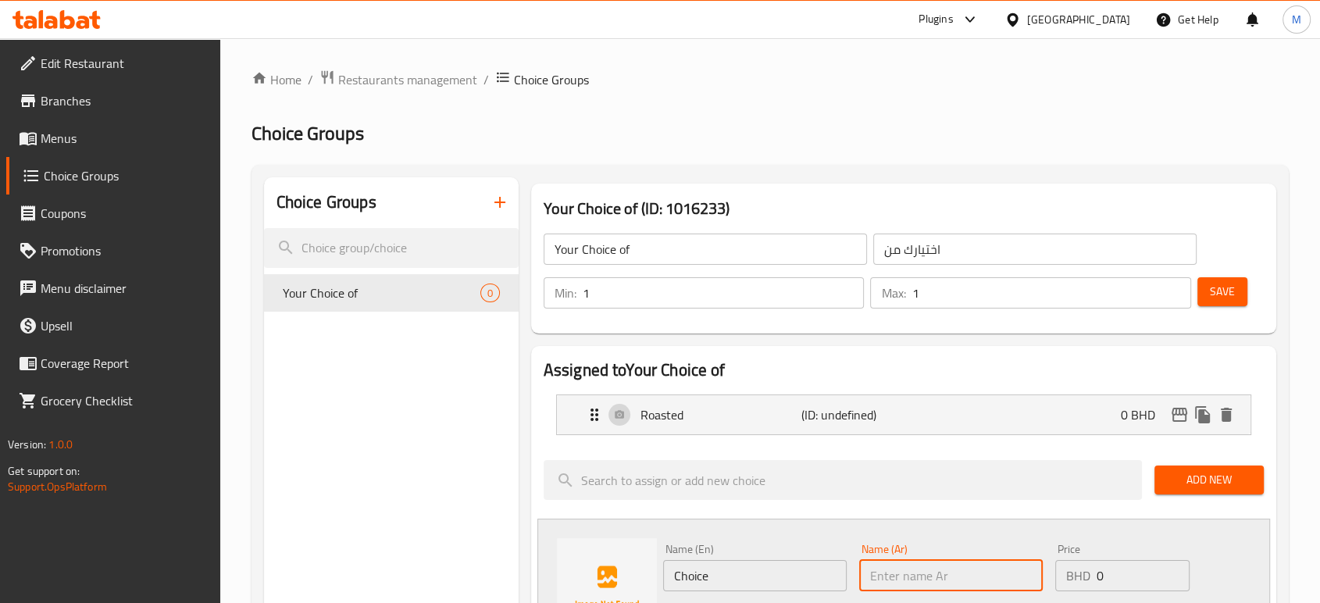
click at [919, 580] on input "text" at bounding box center [951, 575] width 184 height 31
type input "سوتيه"
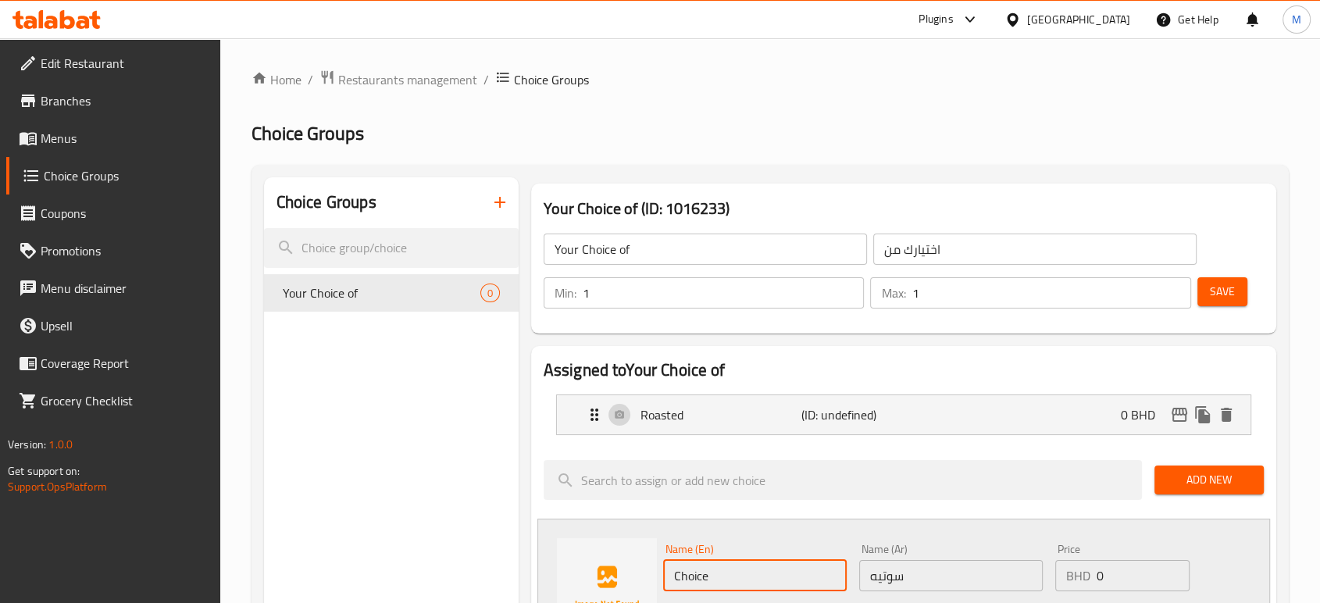
click at [809, 567] on input "Choice" at bounding box center [755, 575] width 184 height 31
type input "C"
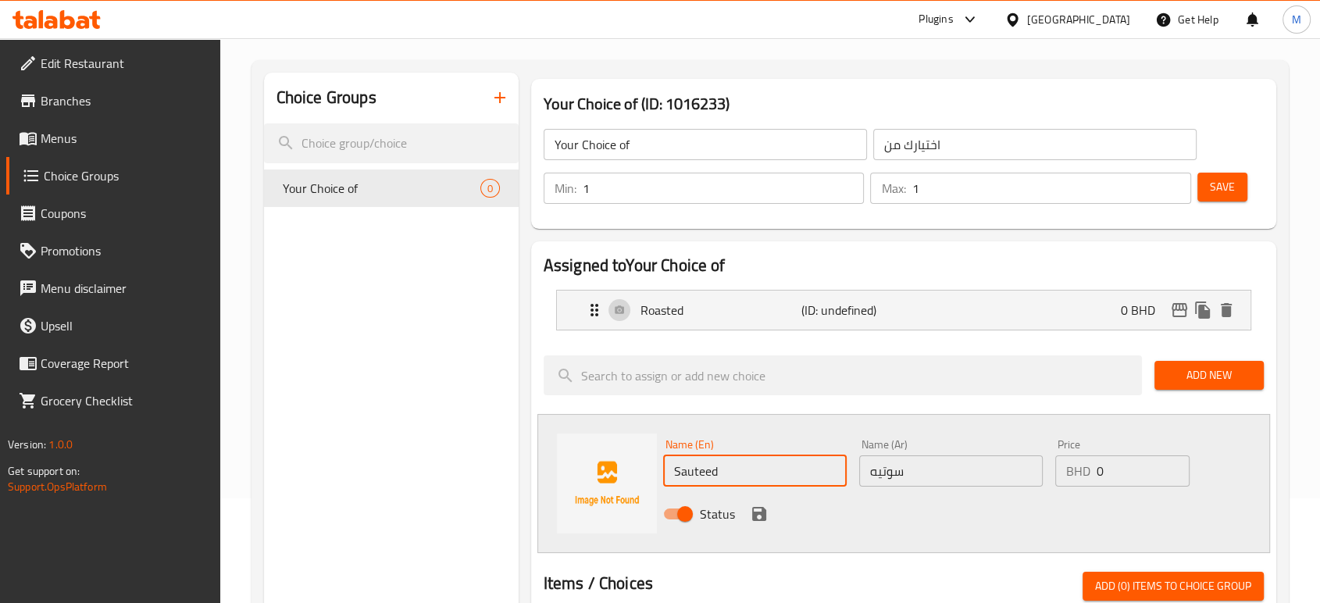
scroll to position [138, 0]
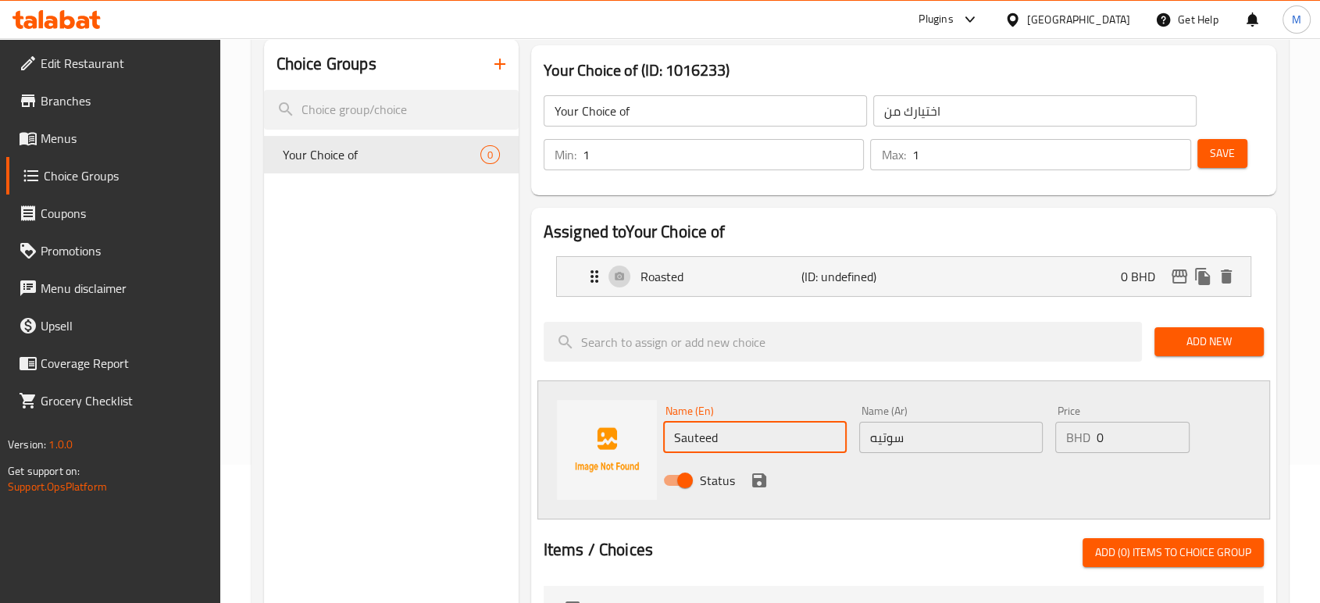
type input "Sauteed"
click at [753, 480] on icon "save" at bounding box center [759, 480] width 14 height 14
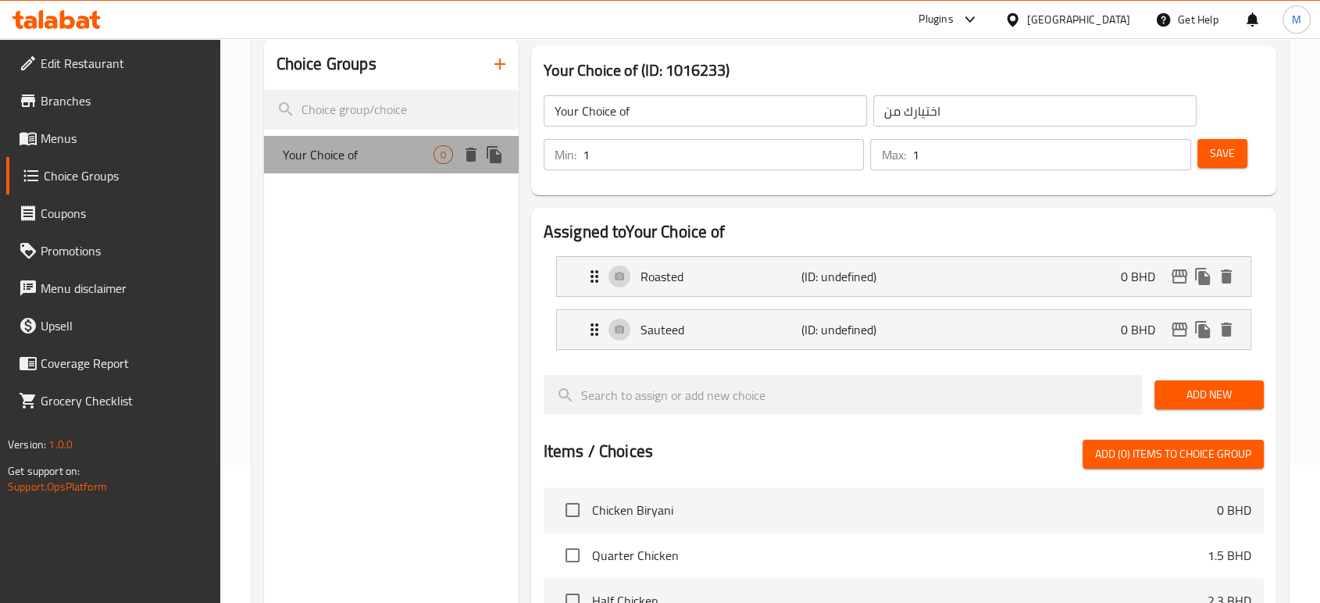
click at [384, 157] on span "Your Choice of" at bounding box center [358, 154] width 151 height 19
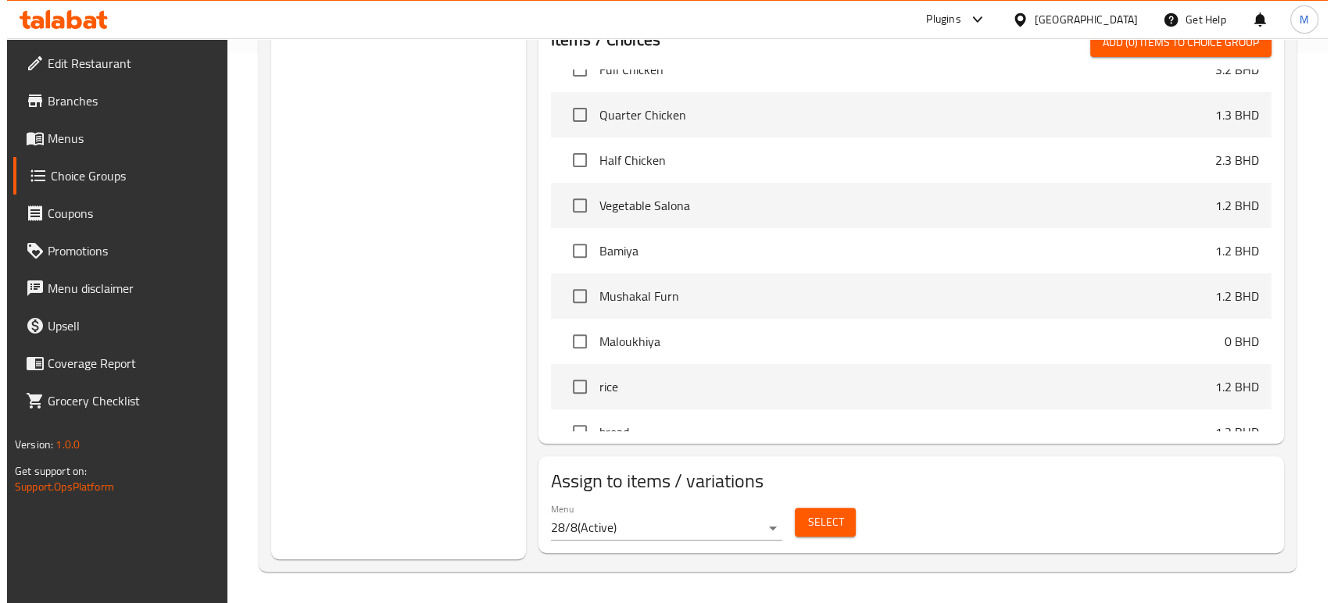
scroll to position [1180, 0]
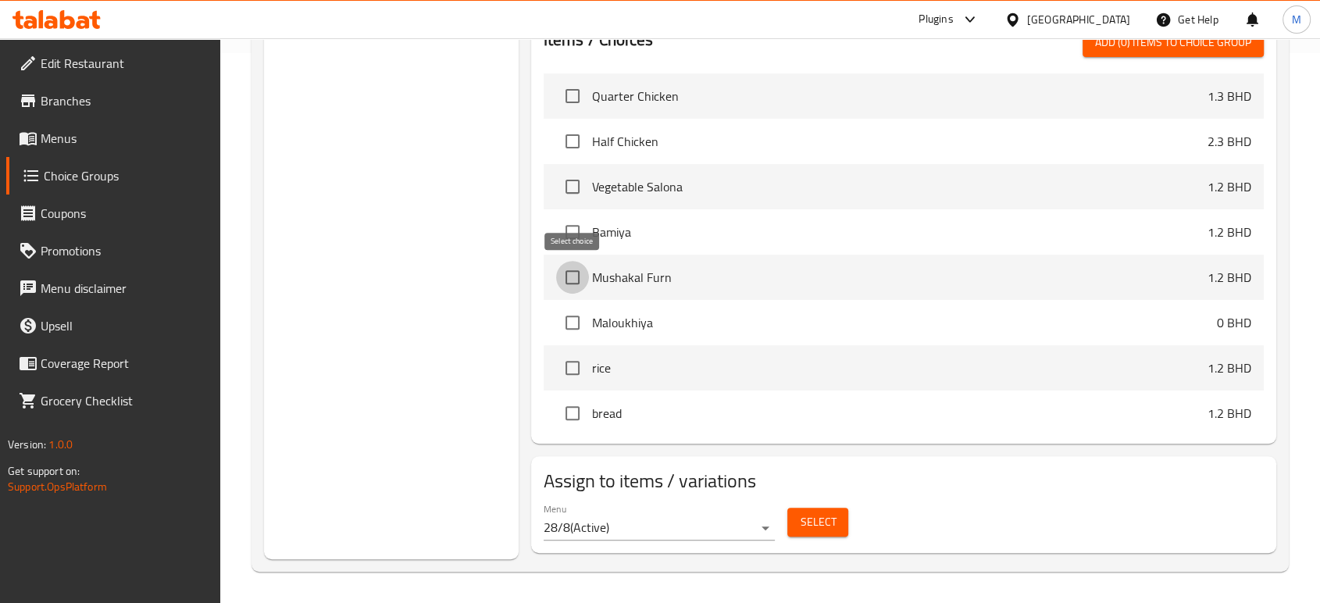
click at [574, 272] on input "checkbox" at bounding box center [572, 277] width 33 height 33
checkbox input "true"
click at [820, 522] on span "Select" at bounding box center [818, 522] width 36 height 20
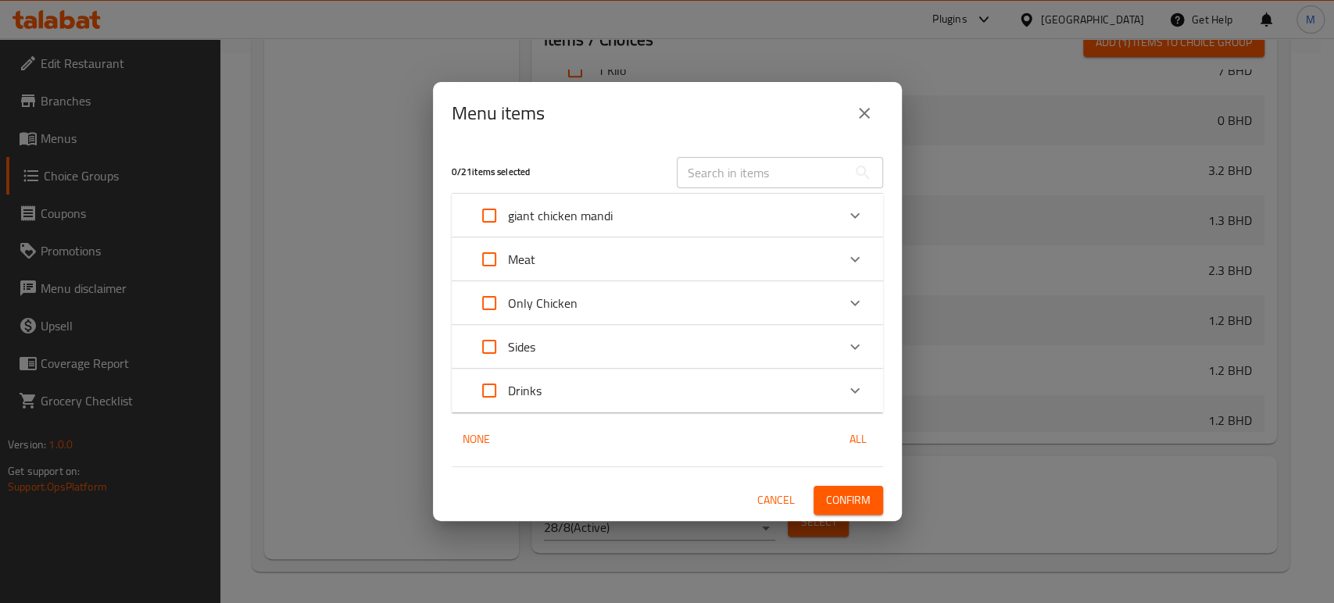
scroll to position [1298, 0]
click at [599, 348] on div "Sides" at bounding box center [653, 346] width 366 height 37
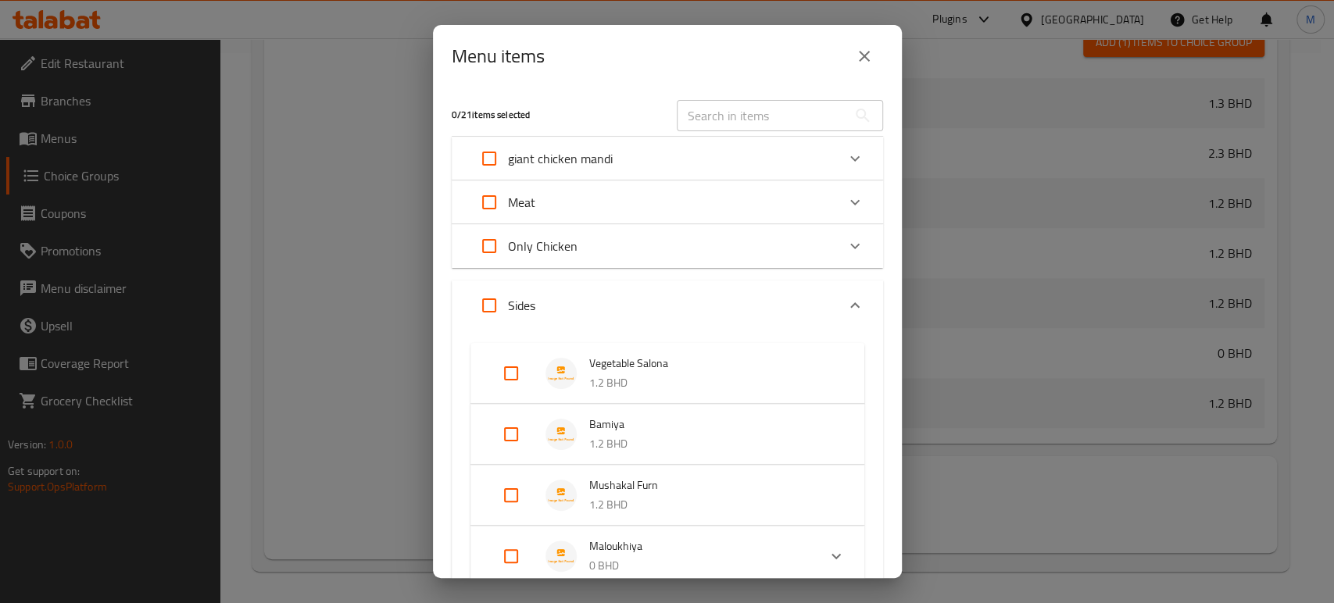
click at [516, 497] on input "Expand" at bounding box center [510, 495] width 37 height 37
checkbox input "true"
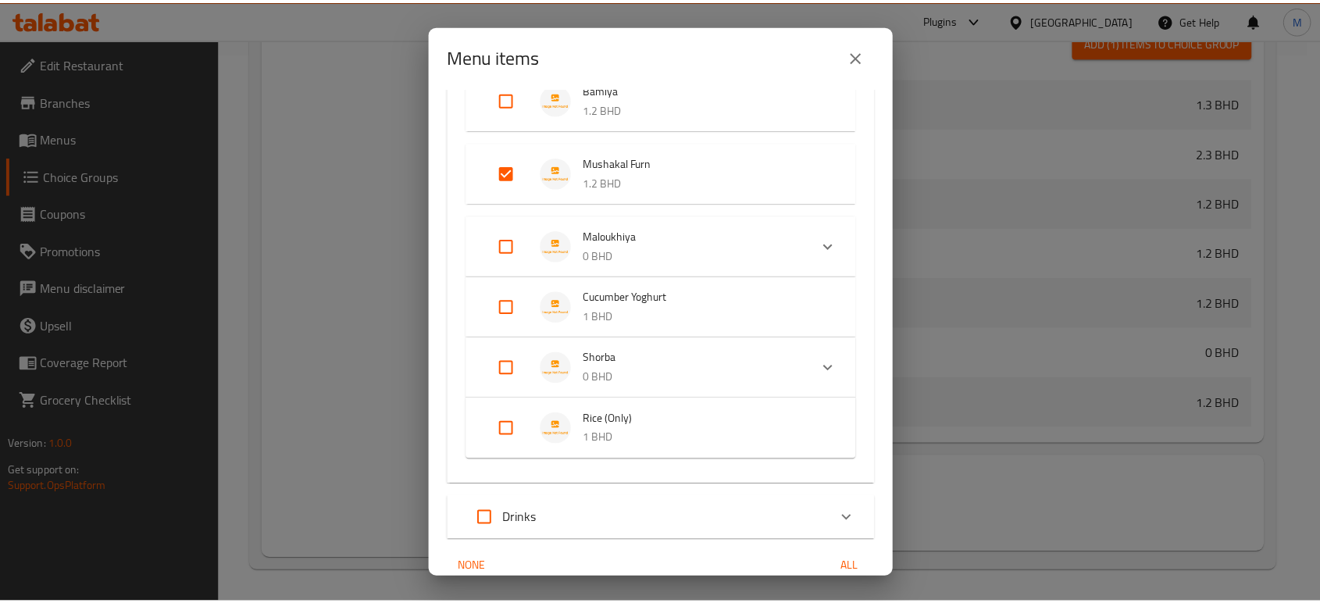
scroll to position [406, 0]
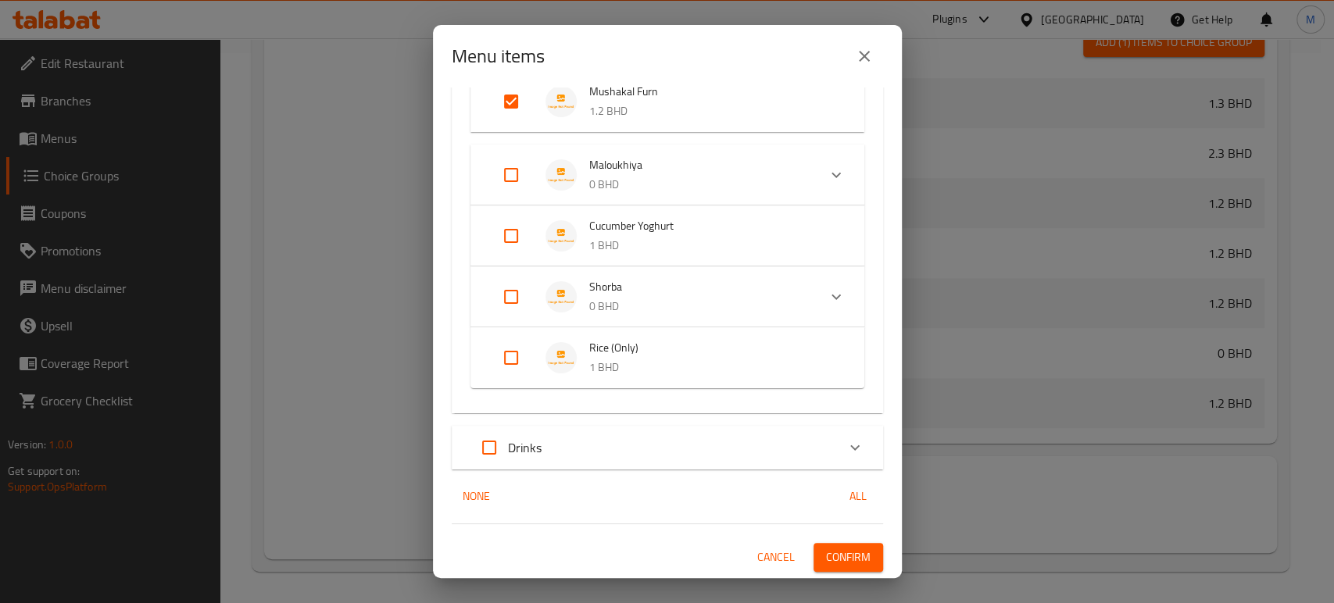
click at [826, 558] on span "Confirm" at bounding box center [848, 558] width 45 height 20
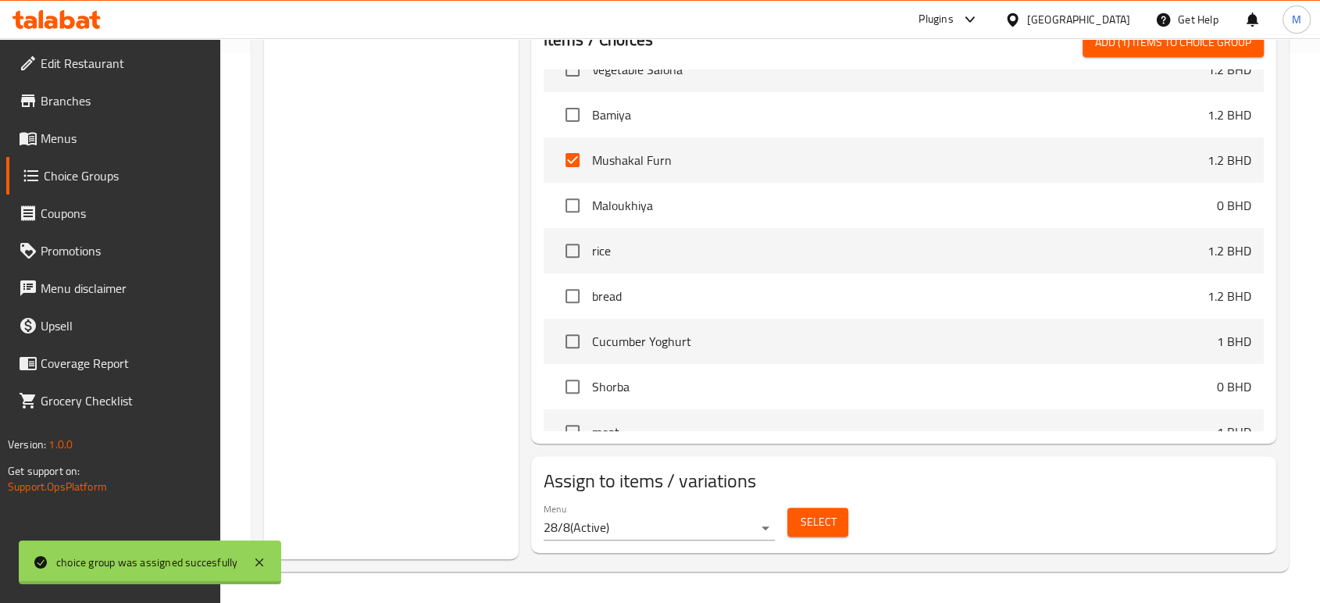
scroll to position [1180, 0]
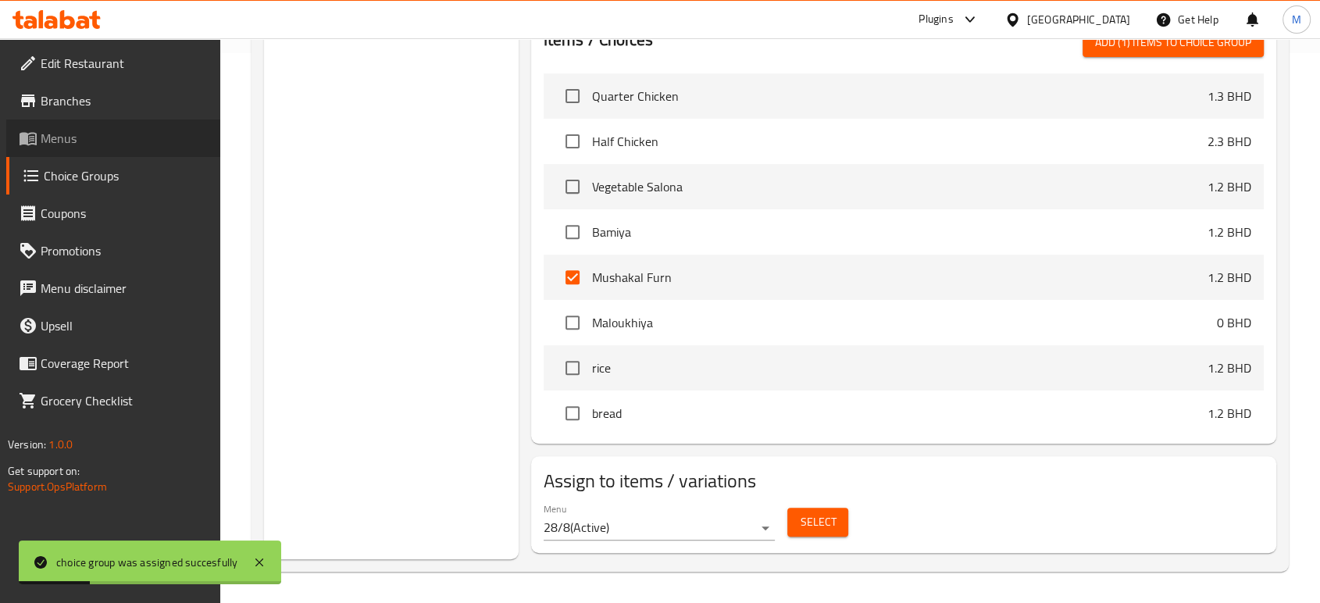
click at [87, 129] on span "Menus" at bounding box center [124, 138] width 167 height 19
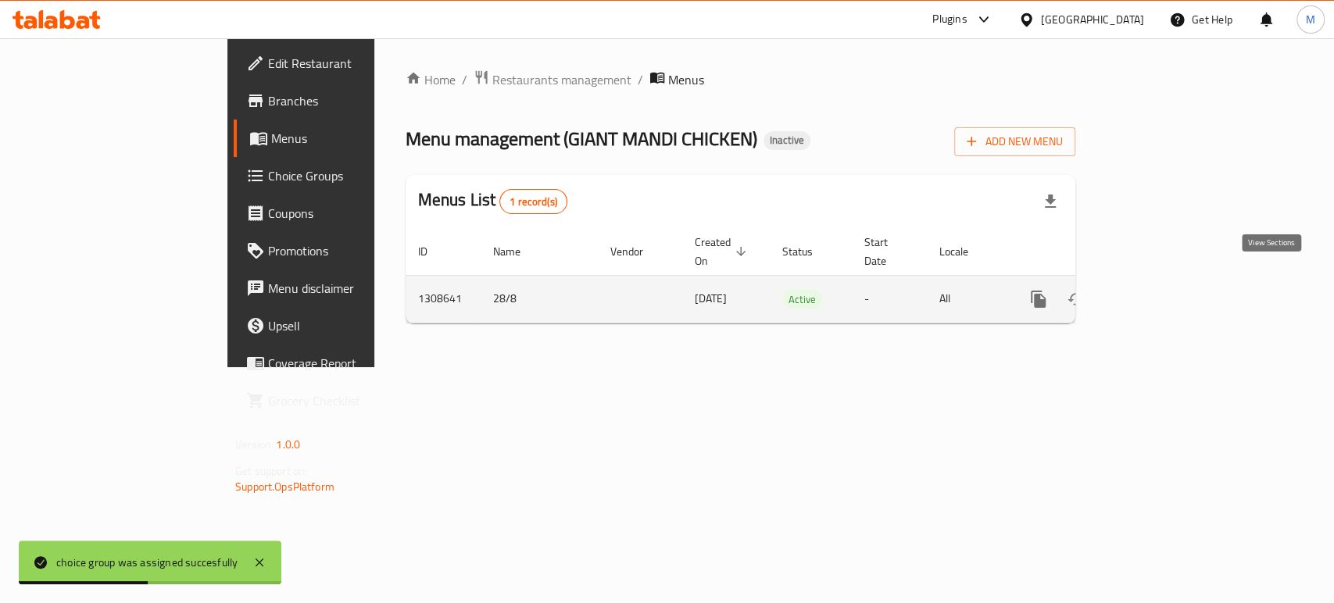
click at [1160, 290] on icon "enhanced table" at bounding box center [1150, 299] width 19 height 19
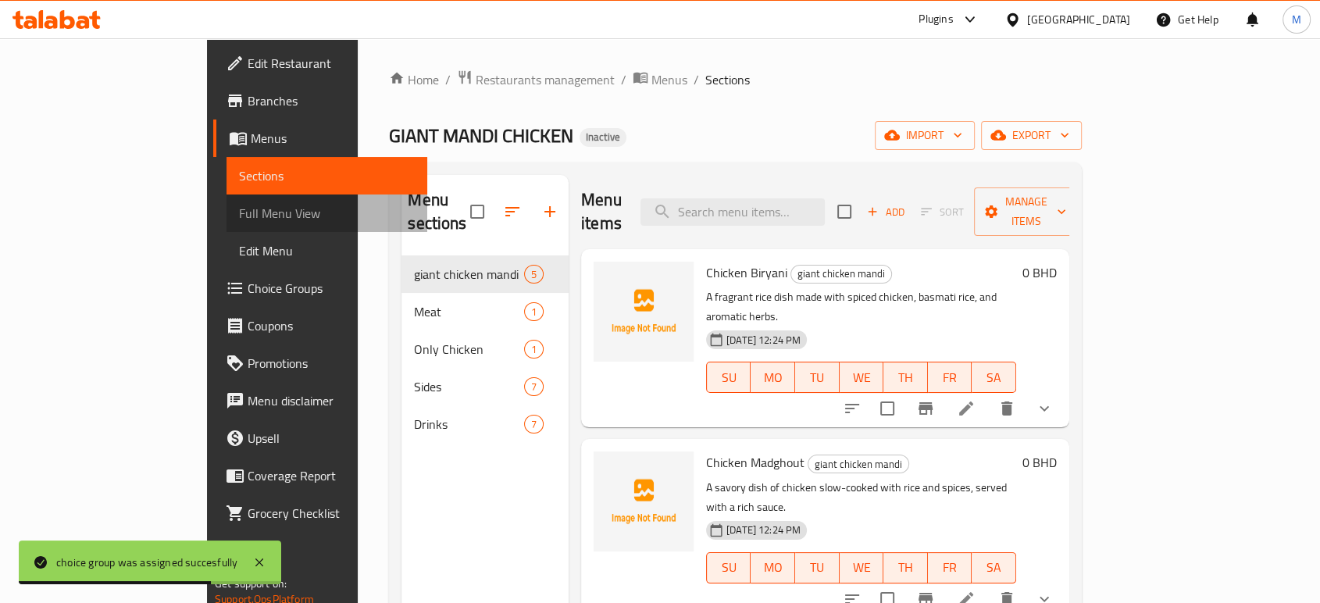
click at [239, 212] on span "Full Menu View" at bounding box center [327, 213] width 176 height 19
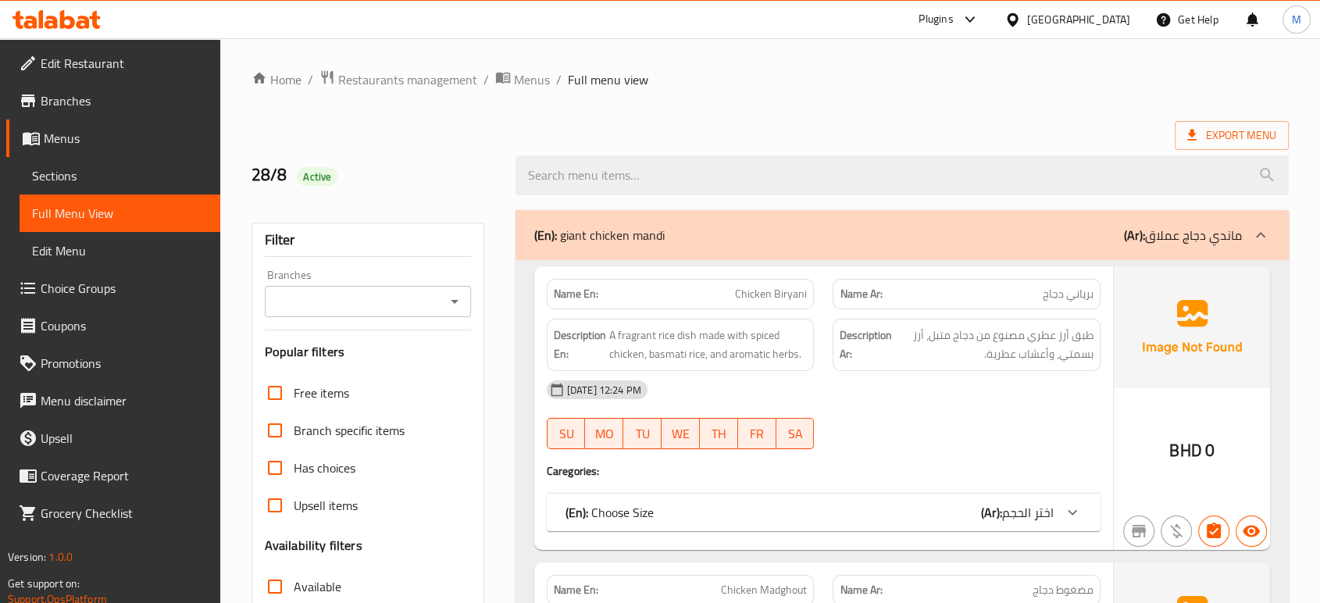
scroll to position [2772, 0]
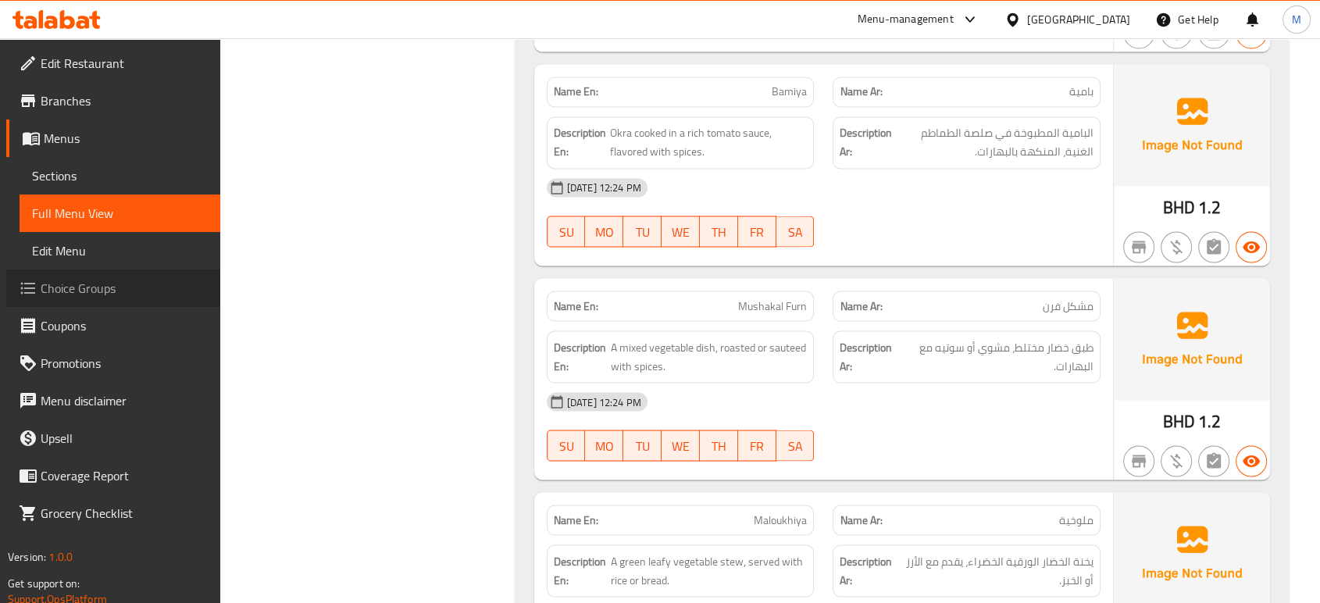
click at [120, 290] on span "Choice Groups" at bounding box center [124, 288] width 167 height 19
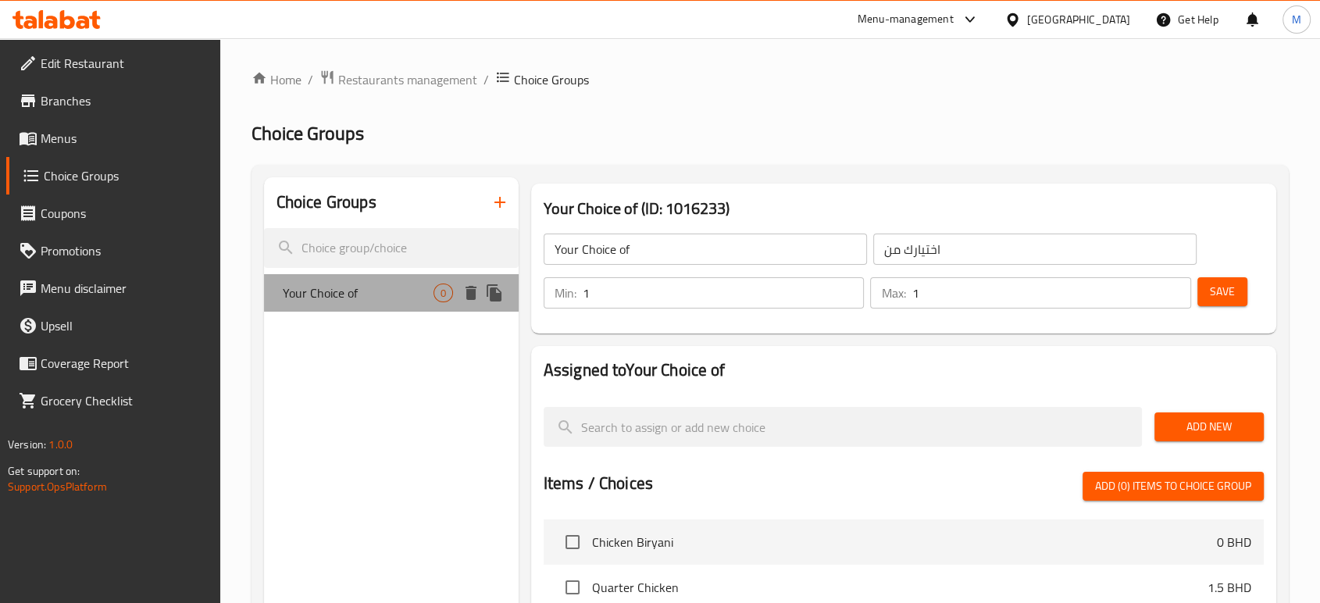
click at [380, 311] on div "Your Choice of 0" at bounding box center [391, 292] width 255 height 37
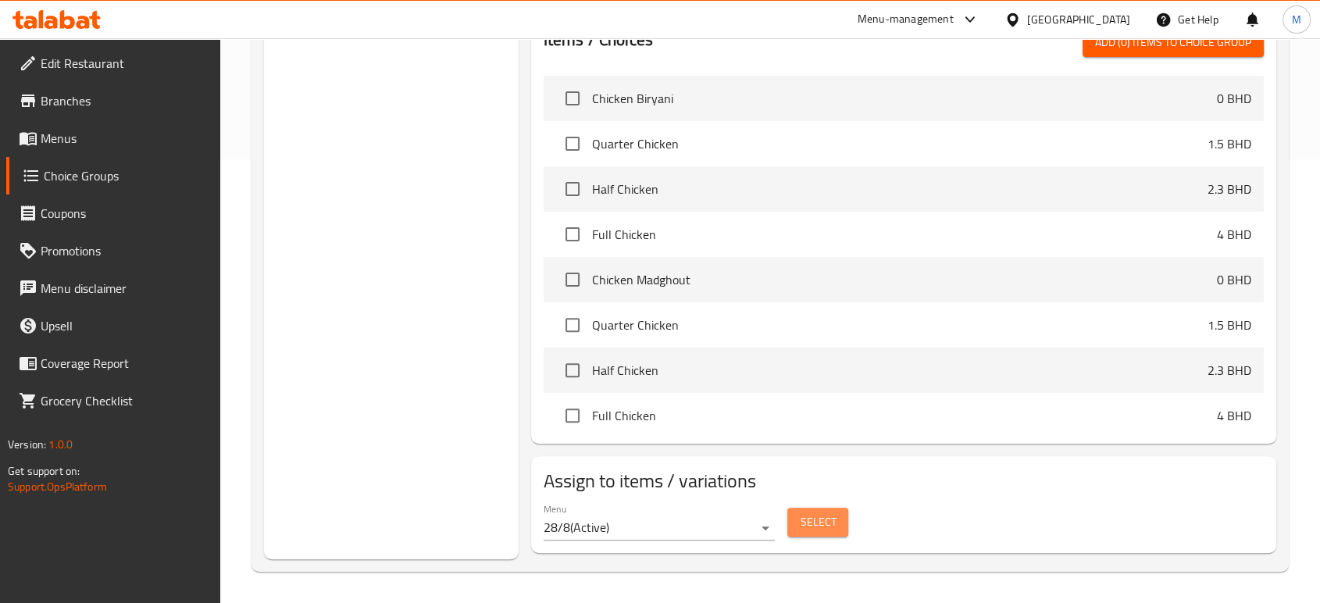
click at [822, 521] on span "Select" at bounding box center [818, 522] width 36 height 20
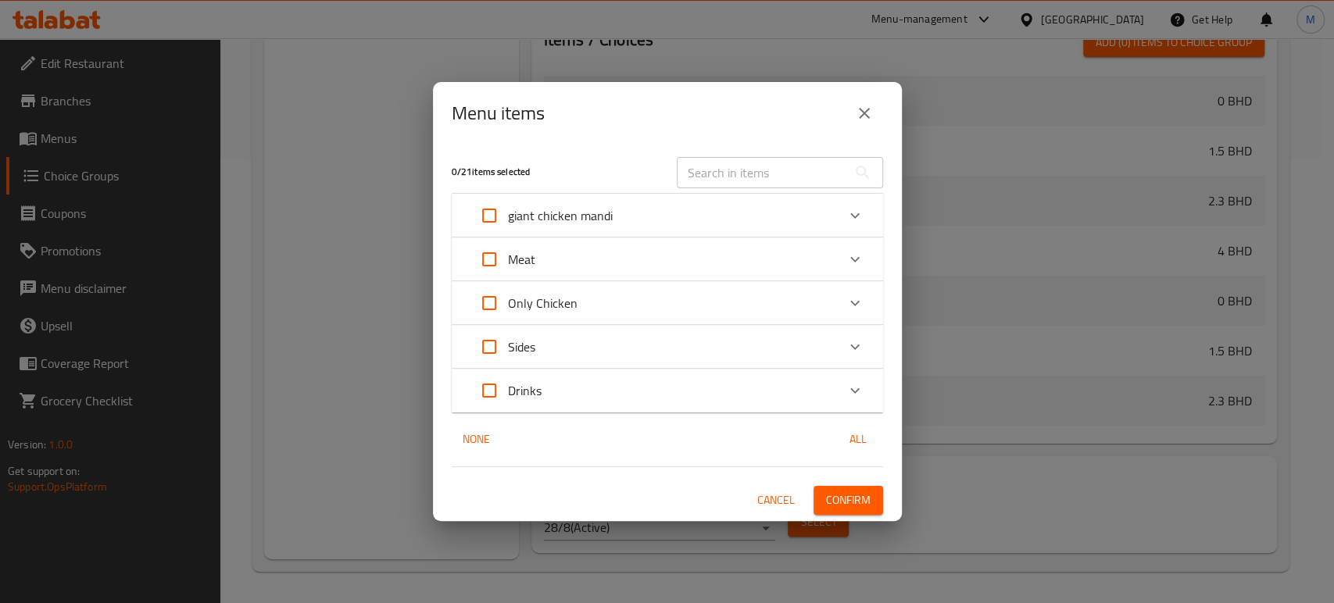
click at [1319, 136] on div "Menu items 0 / 21 items selected ​ giant chicken mandi Chicken Biryani 0 BHD Ch…" at bounding box center [667, 301] width 1334 height 603
click at [868, 105] on icon "close" at bounding box center [864, 113] width 19 height 19
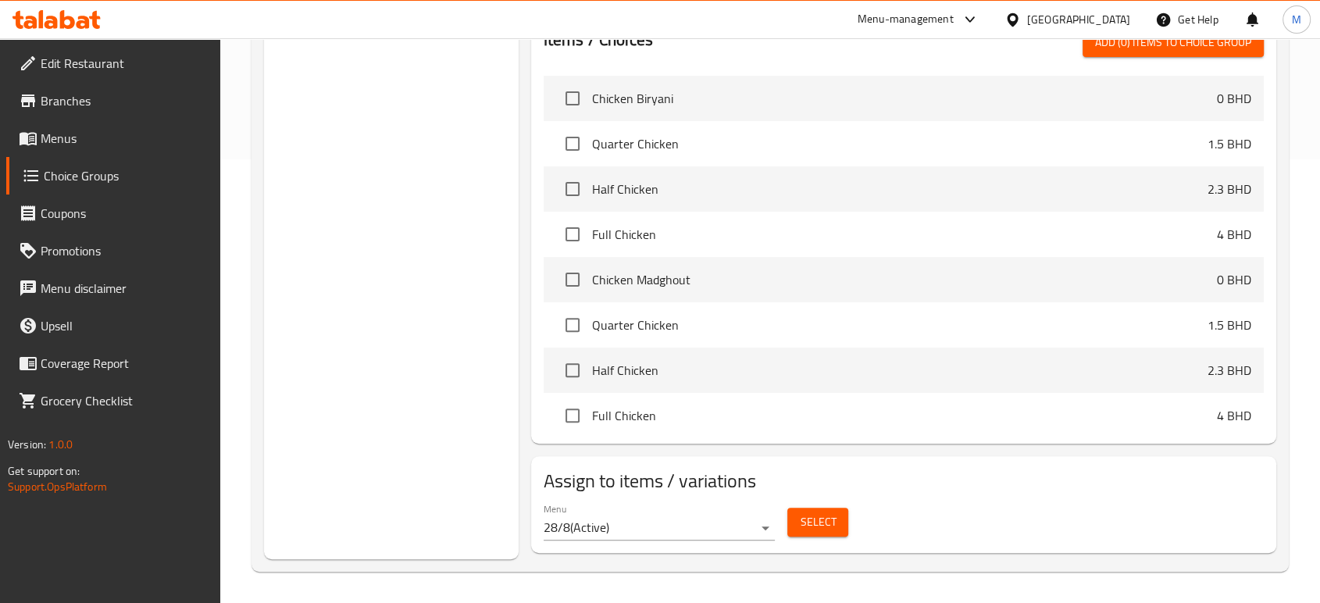
scroll to position [0, 0]
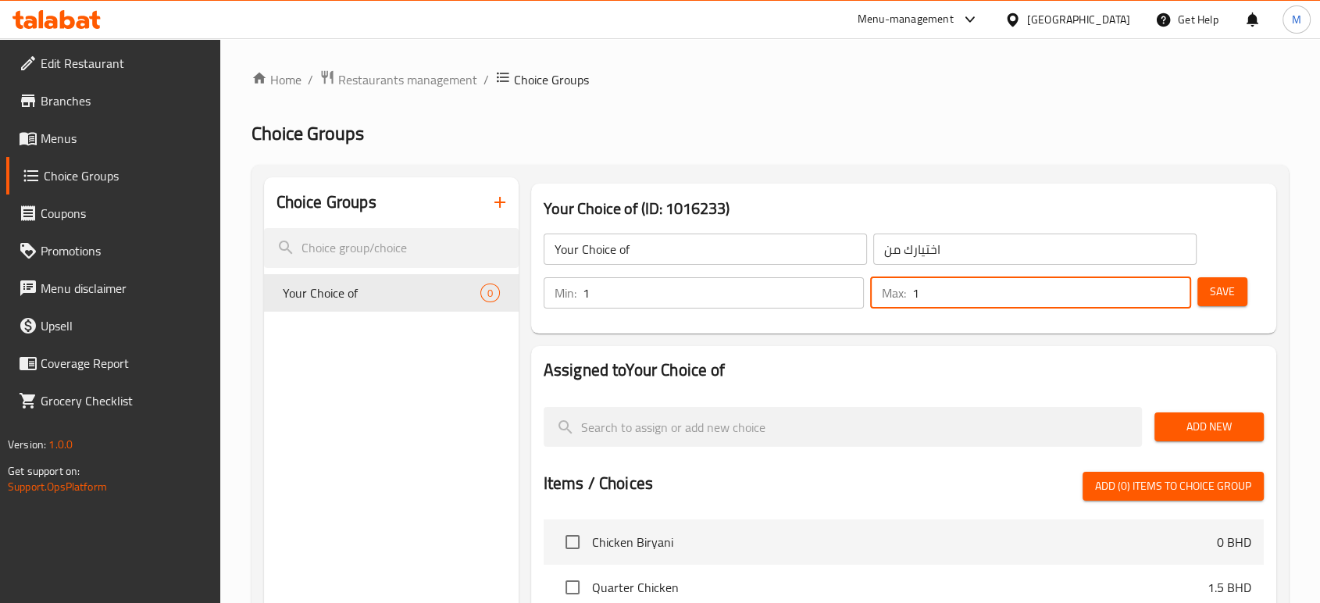
click at [993, 287] on input "1" at bounding box center [1052, 292] width 280 height 31
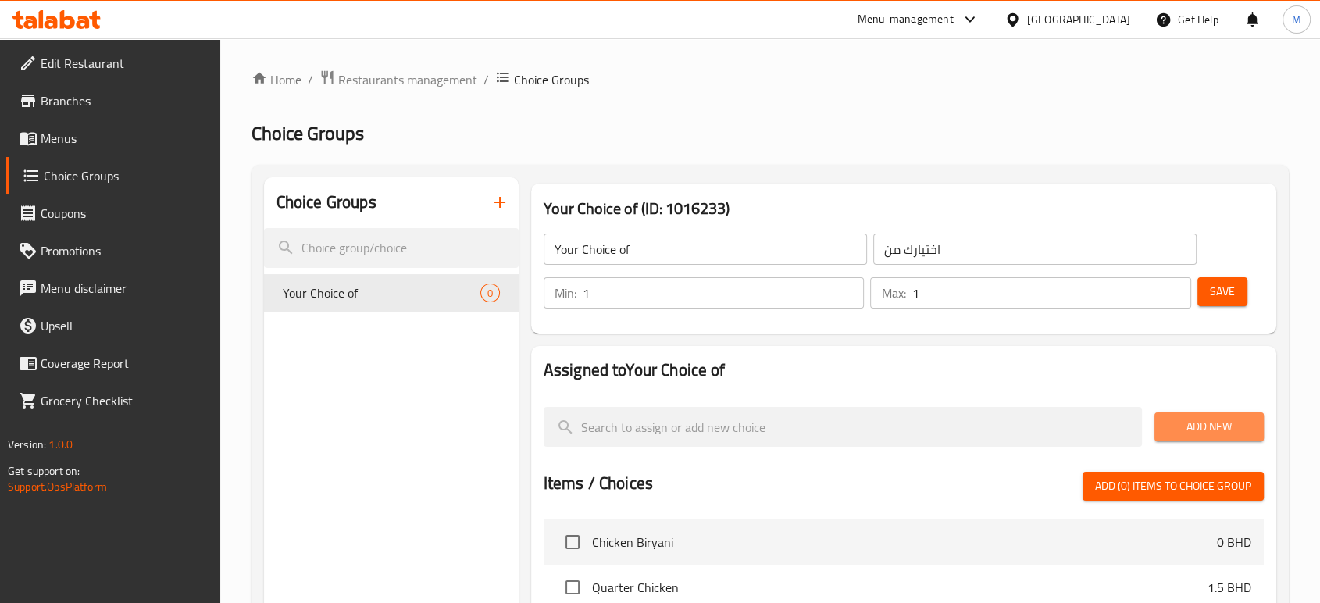
click at [1194, 426] on span "Add New" at bounding box center [1209, 427] width 84 height 20
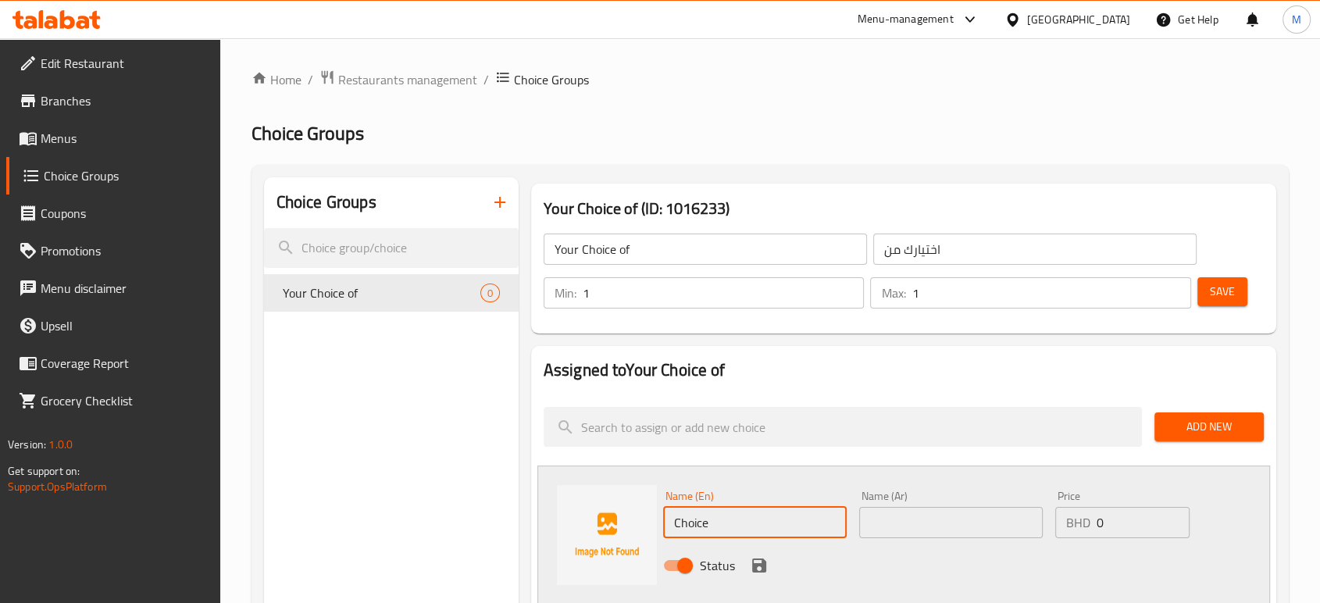
click at [806, 526] on input "Choice" at bounding box center [755, 522] width 184 height 31
type input "Roasted"
click at [959, 537] on div "Name (Ar) Name (Ar)" at bounding box center [951, 514] width 196 height 60
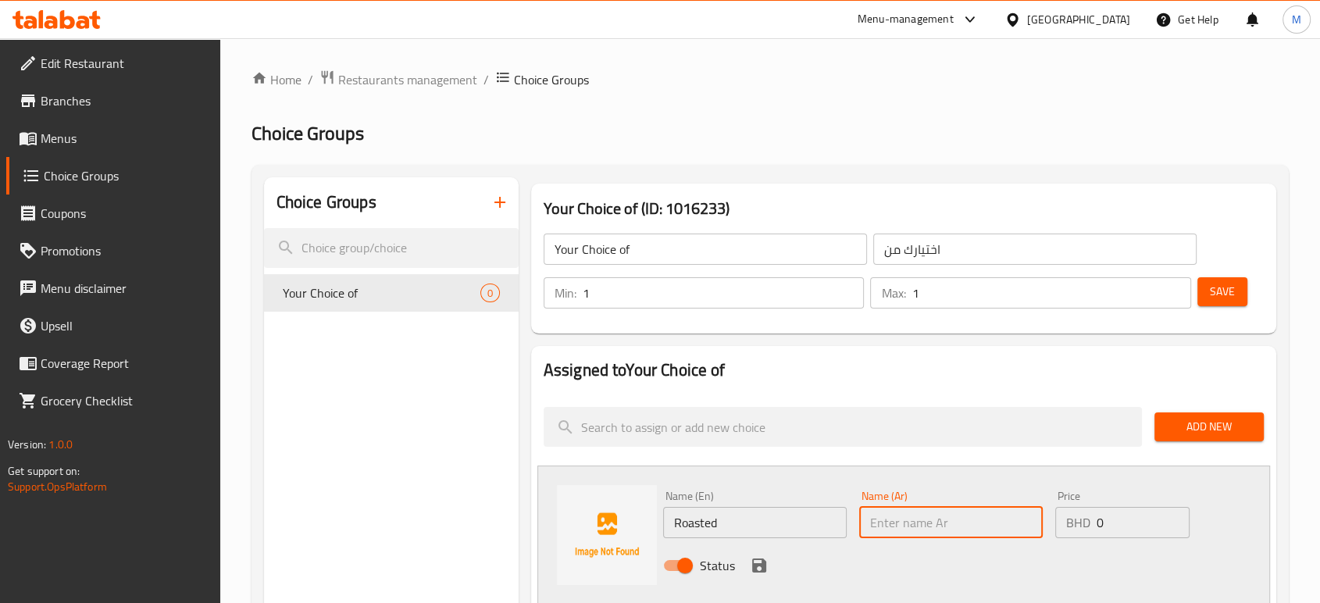
click at [956, 530] on input "text" at bounding box center [951, 522] width 184 height 31
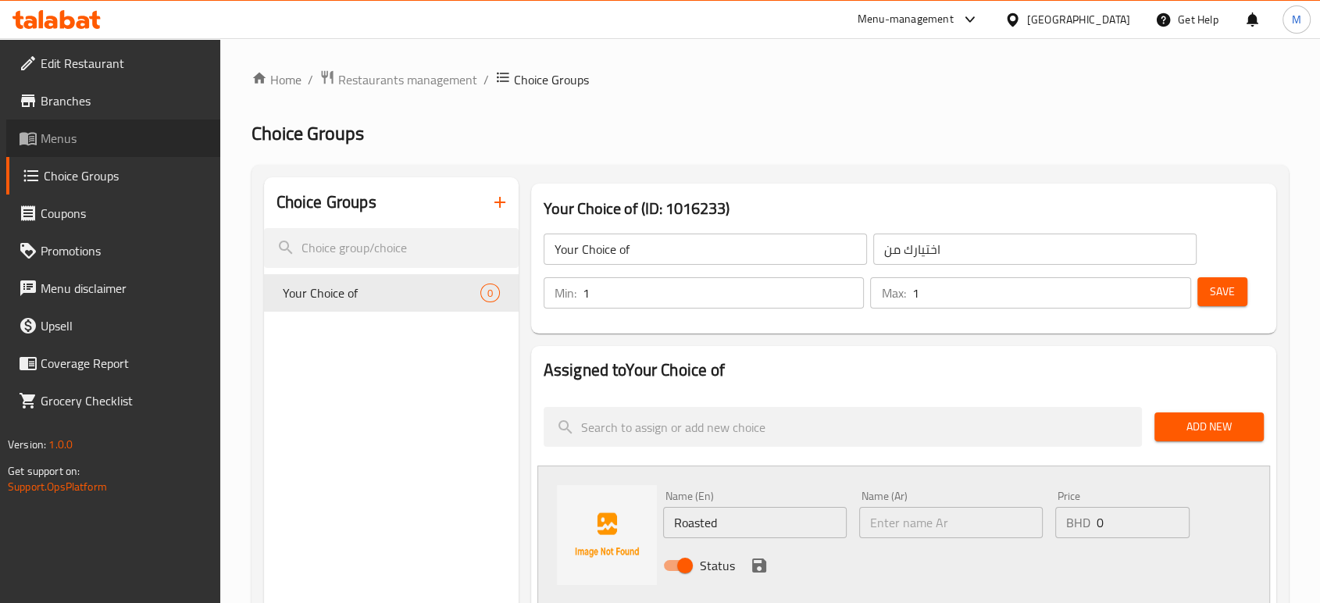
click at [62, 147] on span "Menus" at bounding box center [124, 138] width 167 height 19
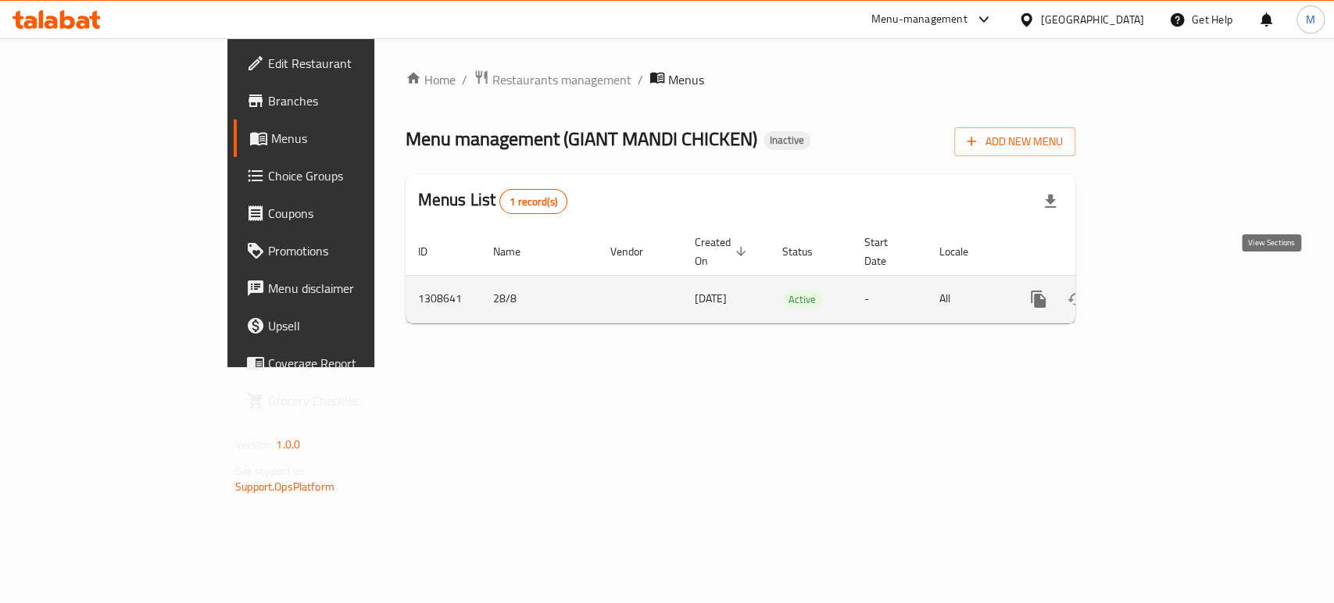
click at [1160, 290] on icon "enhanced table" at bounding box center [1150, 299] width 19 height 19
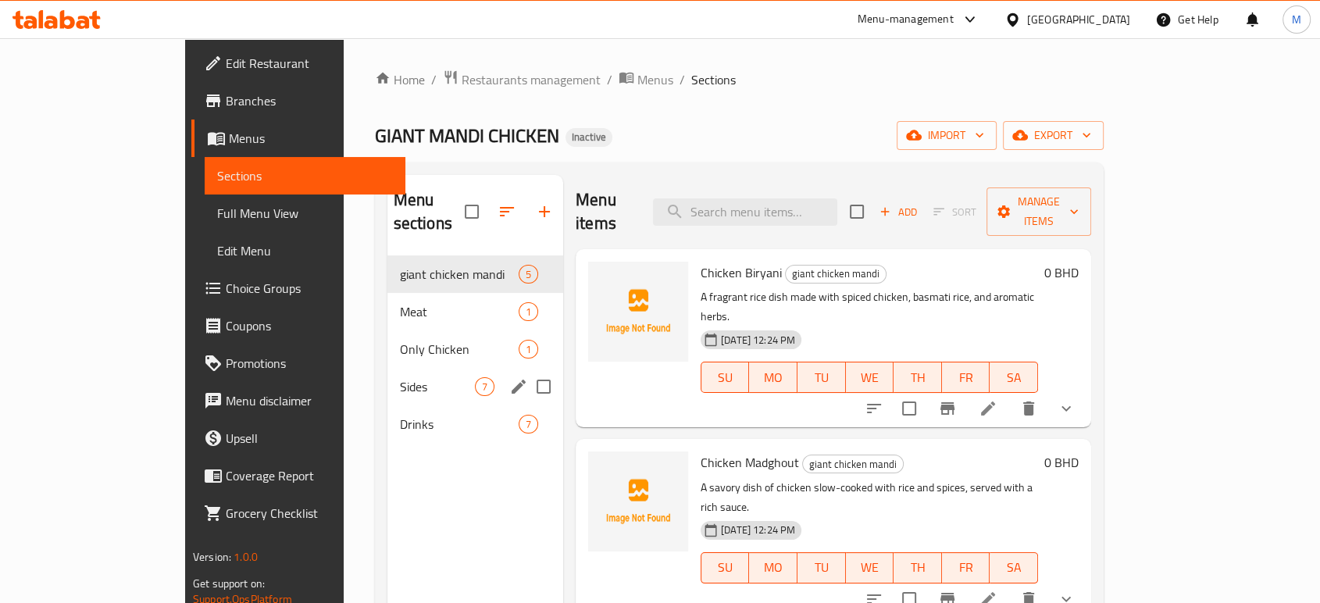
click at [387, 368] on div "Sides 7" at bounding box center [475, 386] width 176 height 37
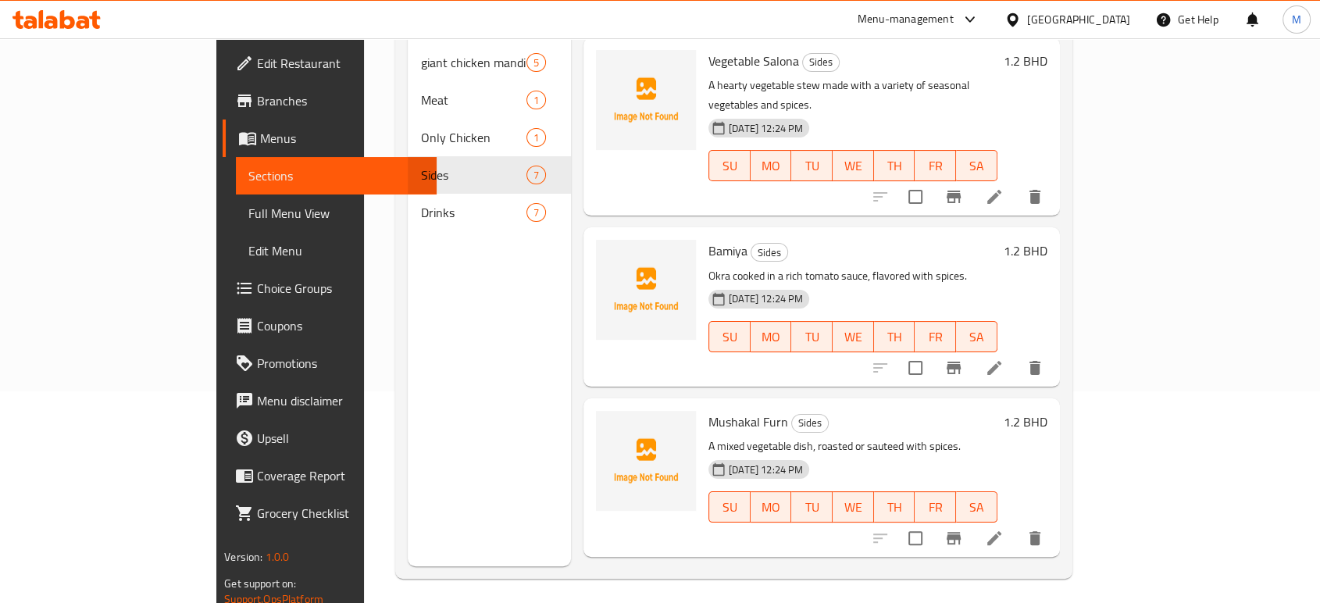
scroll to position [219, 0]
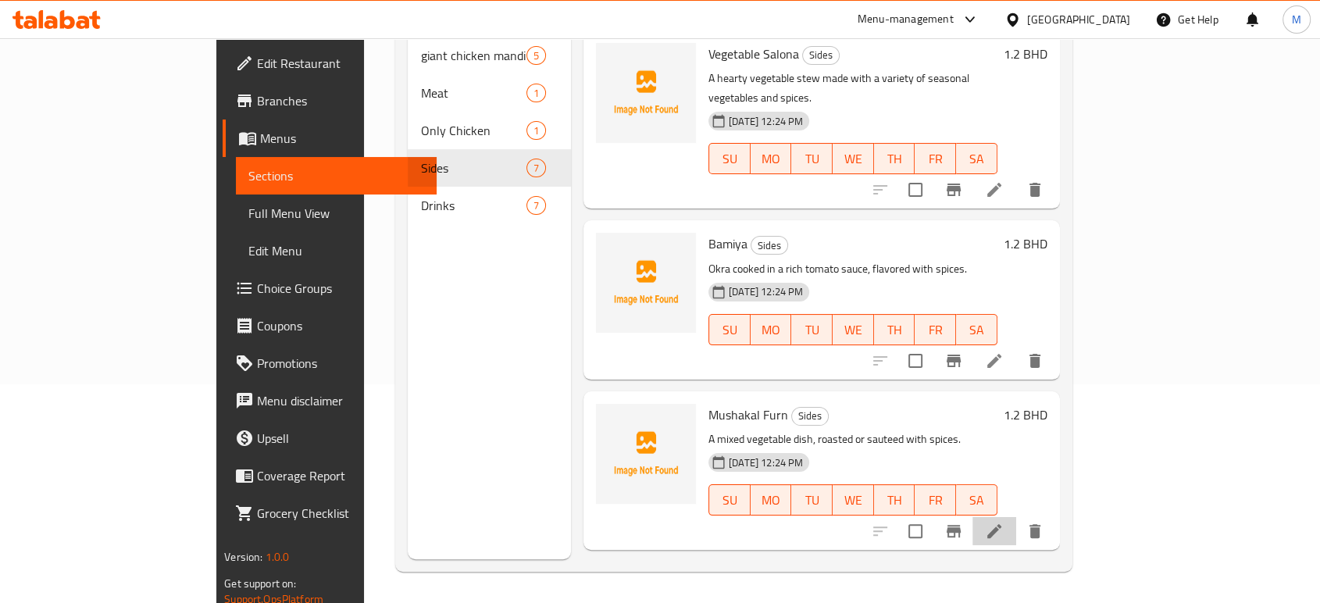
click at [1016, 517] on li at bounding box center [995, 531] width 44 height 28
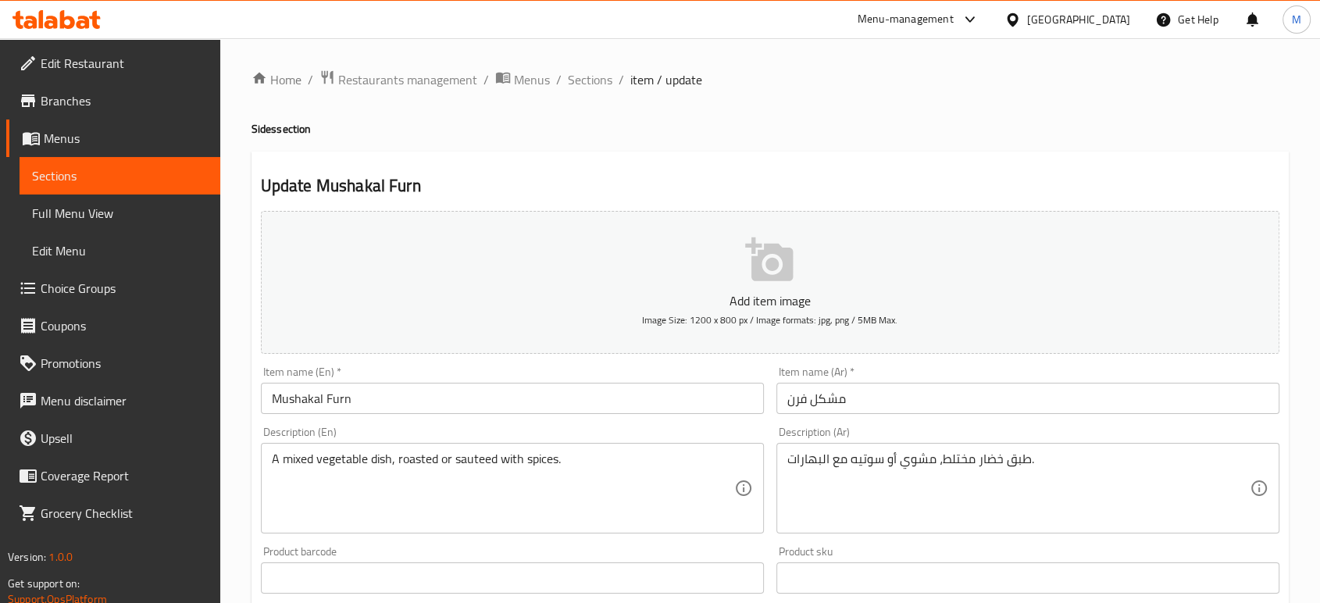
scroll to position [526, 0]
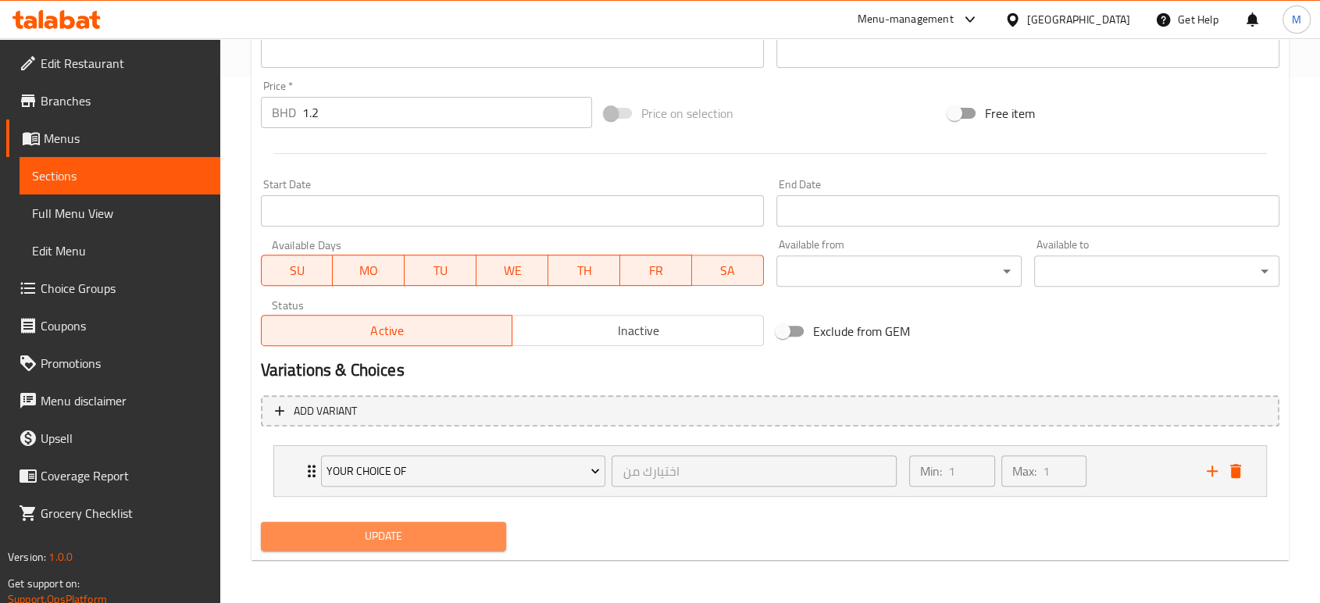
click at [490, 533] on span "Update" at bounding box center [383, 537] width 220 height 20
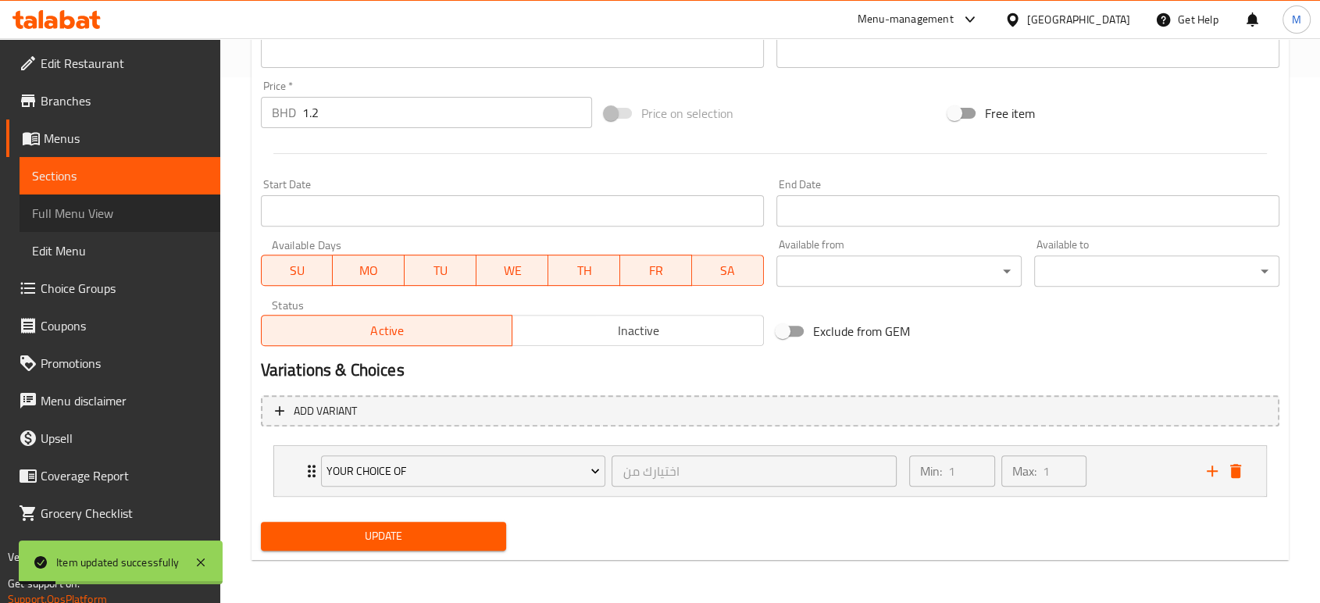
click at [111, 216] on span "Full Menu View" at bounding box center [120, 213] width 176 height 19
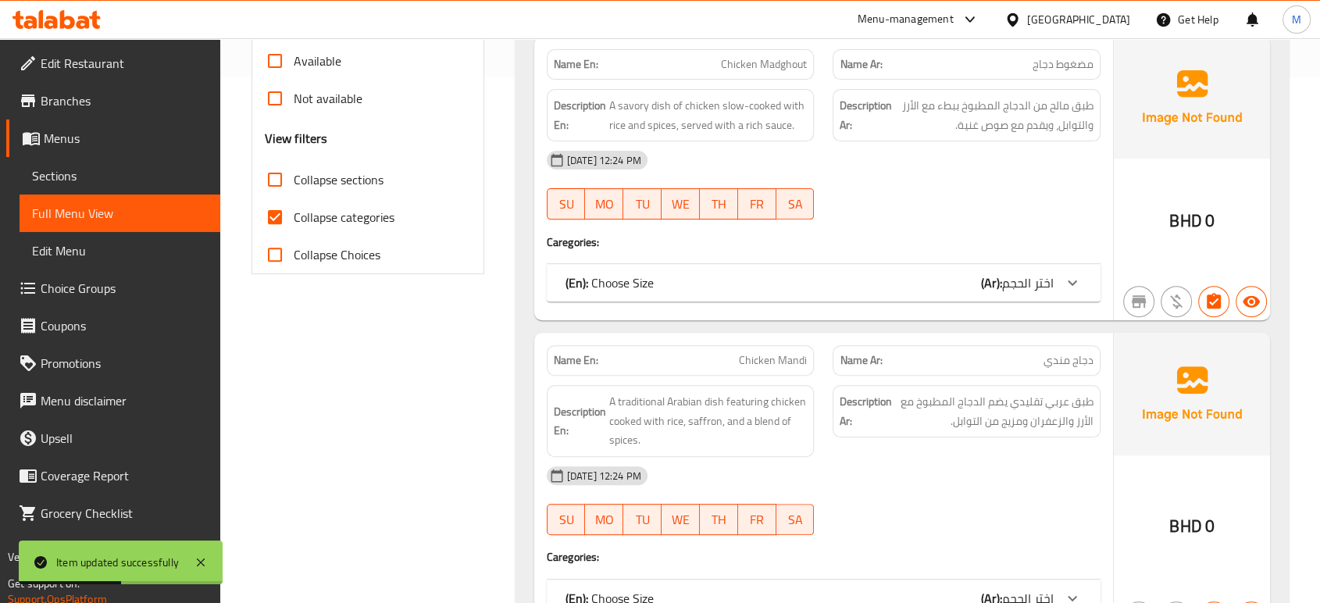
scroll to position [2772, 0]
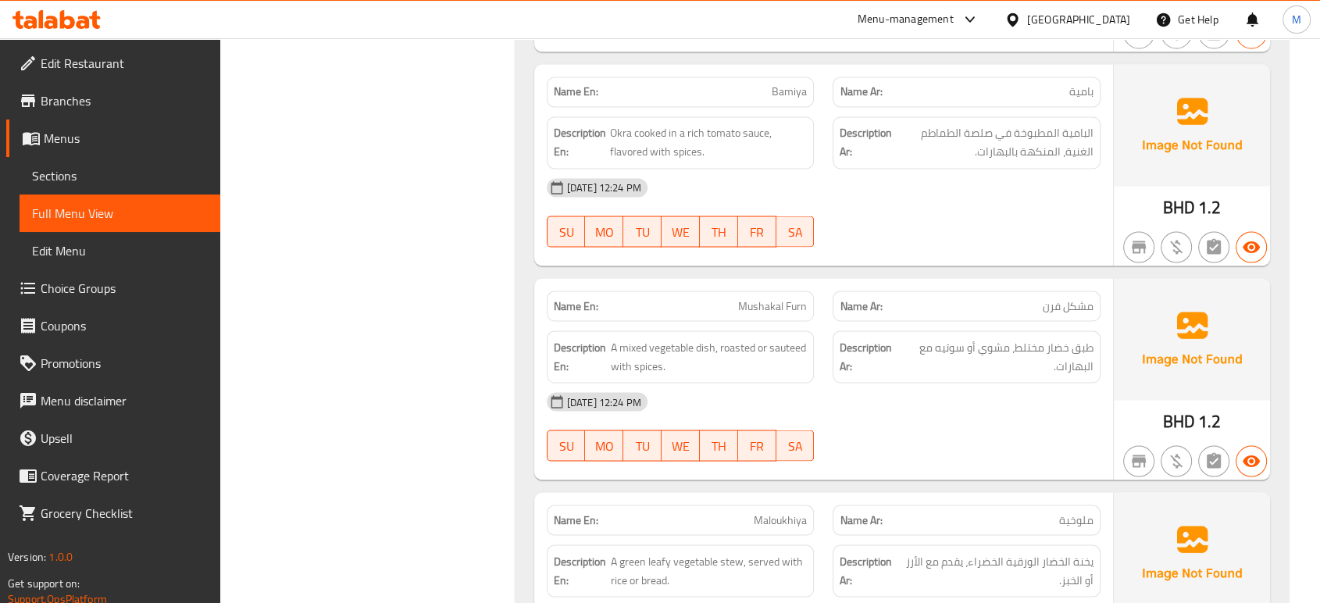
click at [55, 183] on span "Sections" at bounding box center [120, 175] width 176 height 19
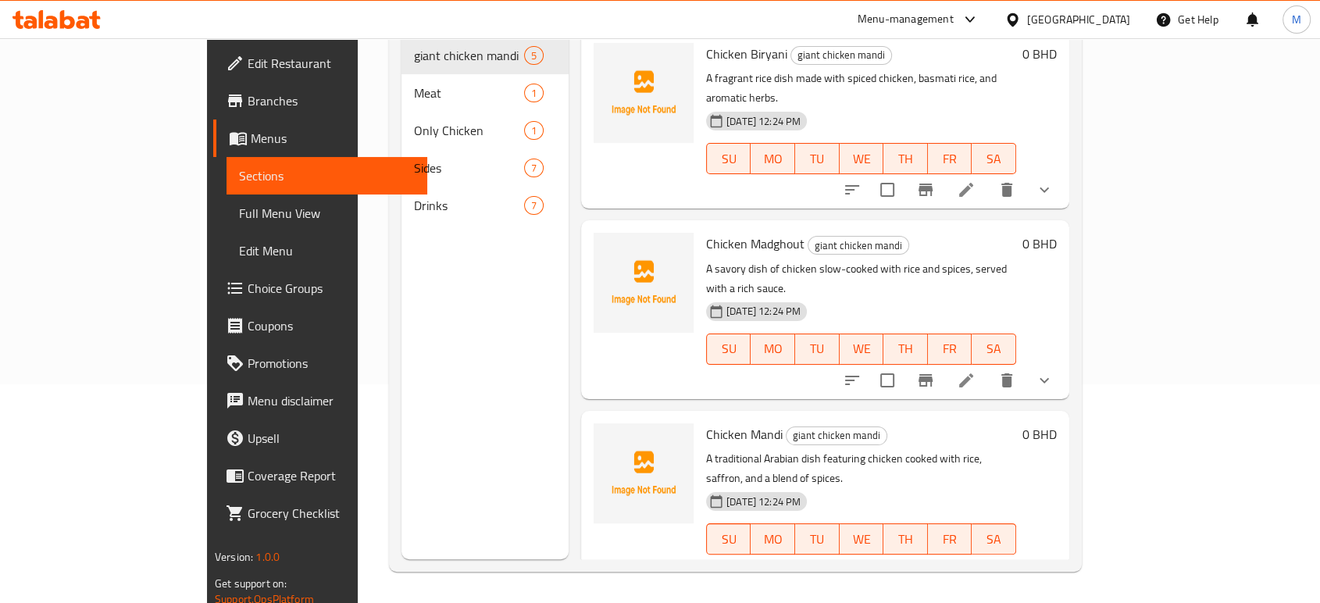
scroll to position [219, 0]
click at [248, 285] on span "Choice Groups" at bounding box center [331, 288] width 167 height 19
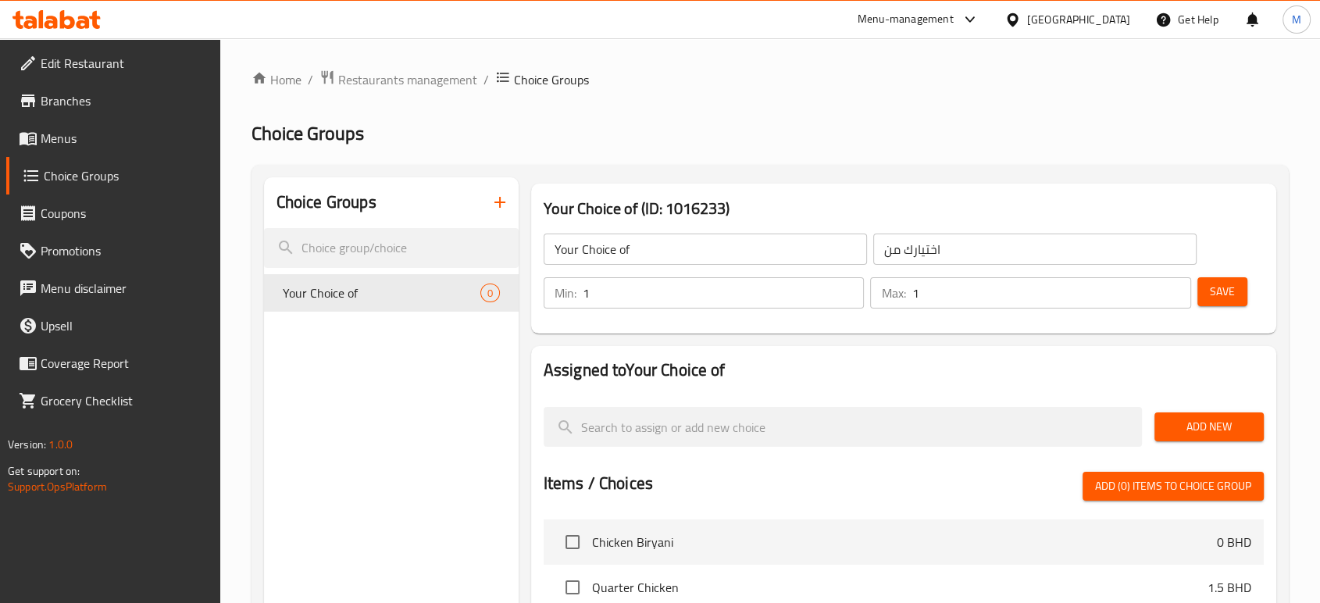
click at [1172, 421] on span "Add New" at bounding box center [1209, 427] width 84 height 20
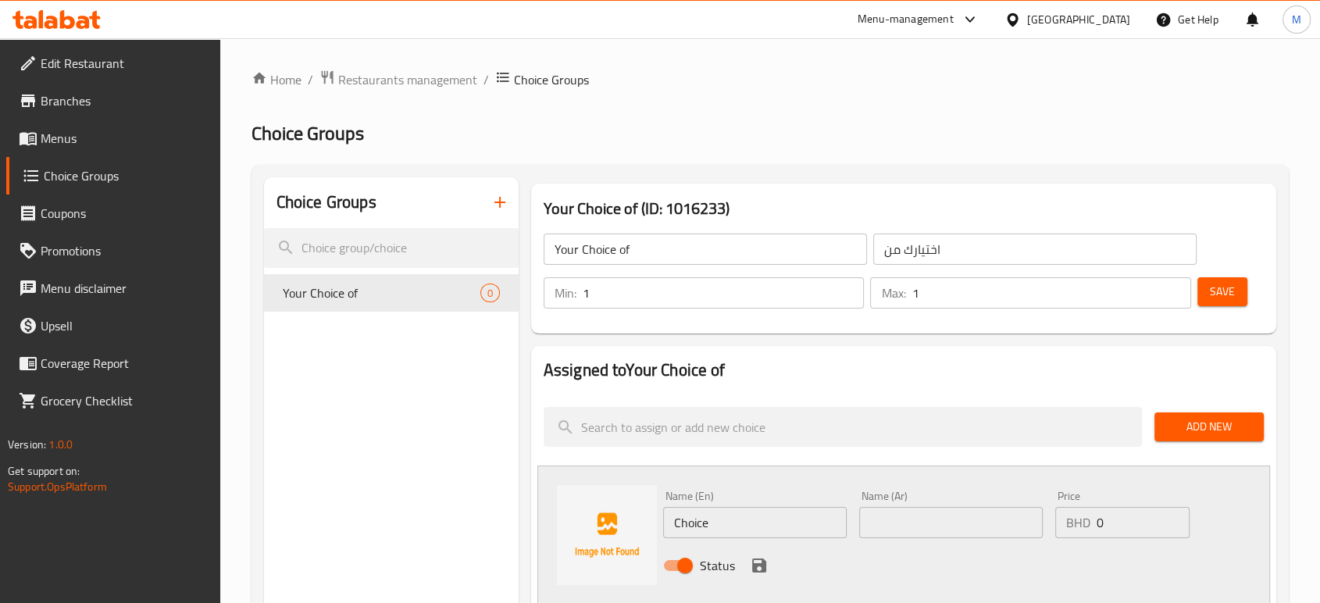
click at [753, 512] on input "Choice" at bounding box center [755, 522] width 184 height 31
type input "ٌ"
type input "Roasted"
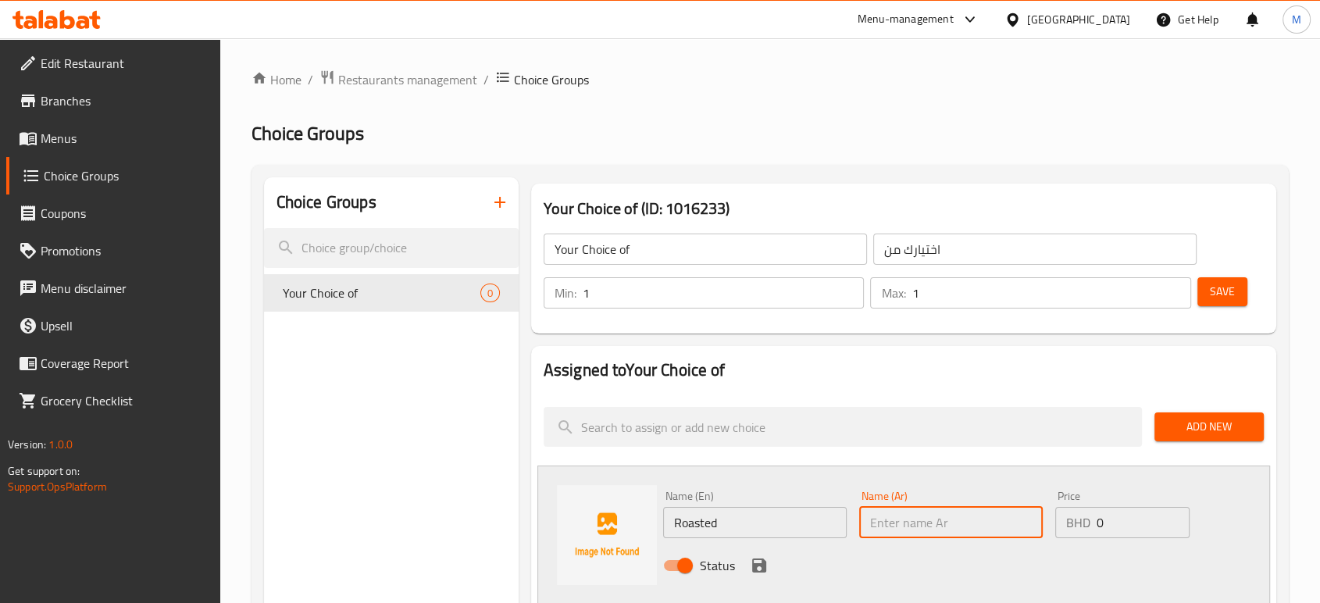
click at [932, 524] on input "text" at bounding box center [951, 522] width 184 height 31
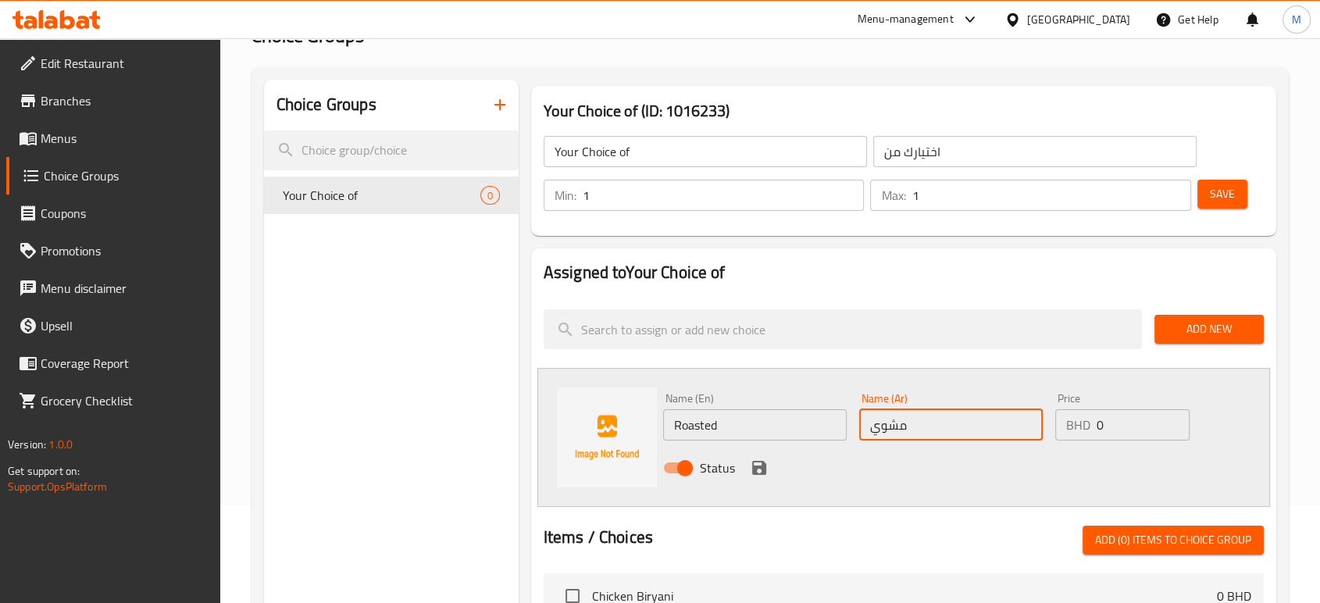
scroll to position [104, 0]
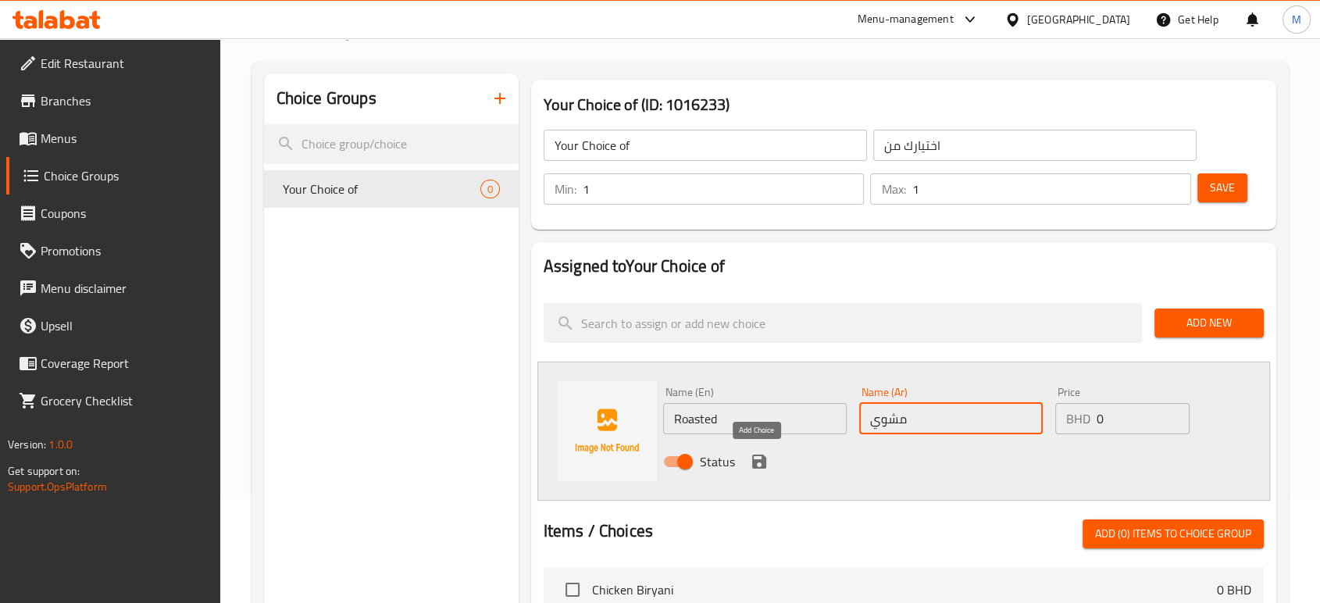
type input "مشوي"
click at [762, 455] on icon "save" at bounding box center [759, 462] width 14 height 14
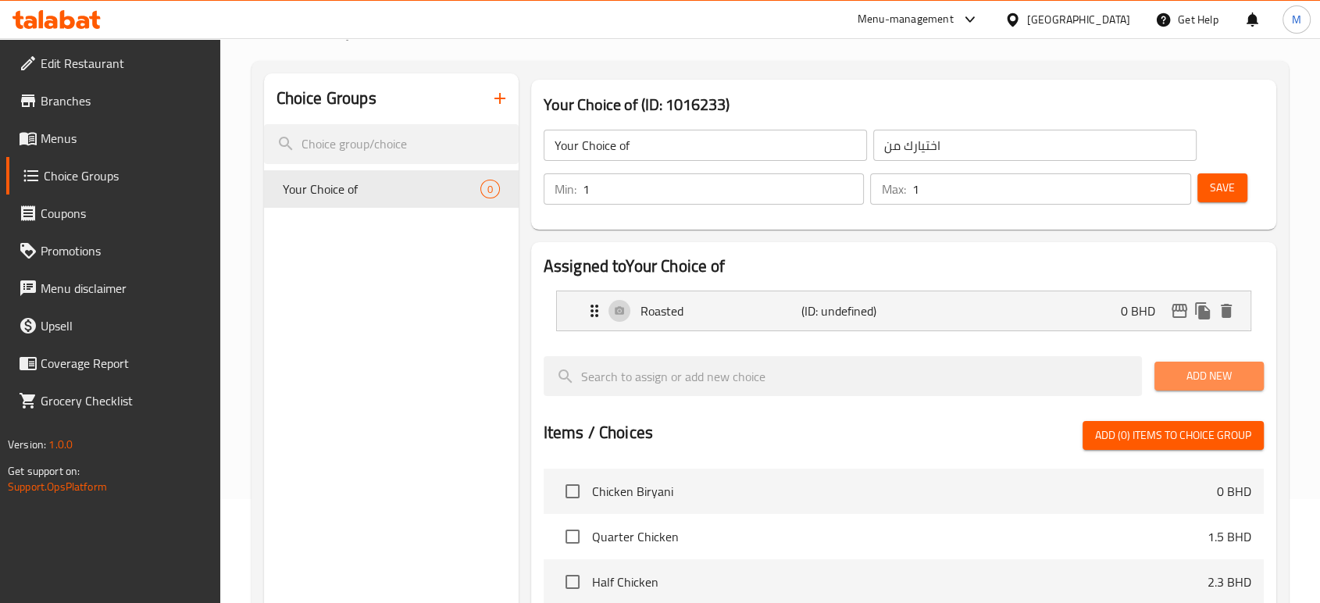
click at [1184, 375] on span "Add New" at bounding box center [1209, 376] width 84 height 20
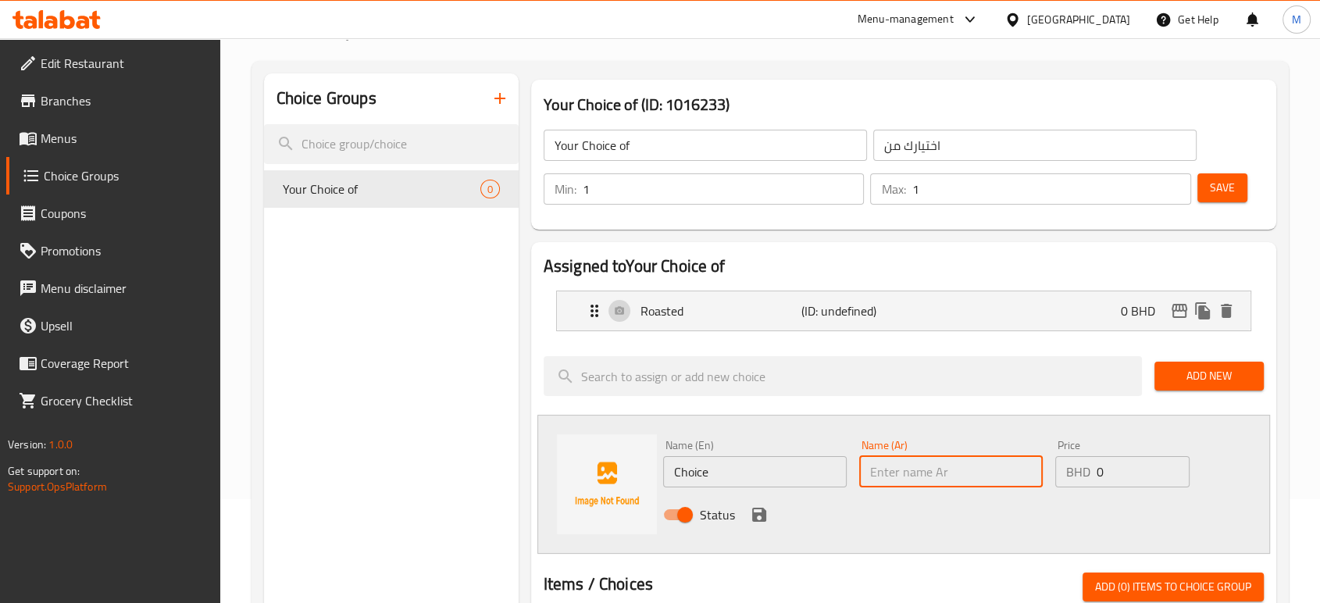
click at [923, 471] on input "text" at bounding box center [951, 471] width 184 height 31
type input "سوتيه"
click at [785, 476] on input "Choice" at bounding box center [755, 471] width 184 height 31
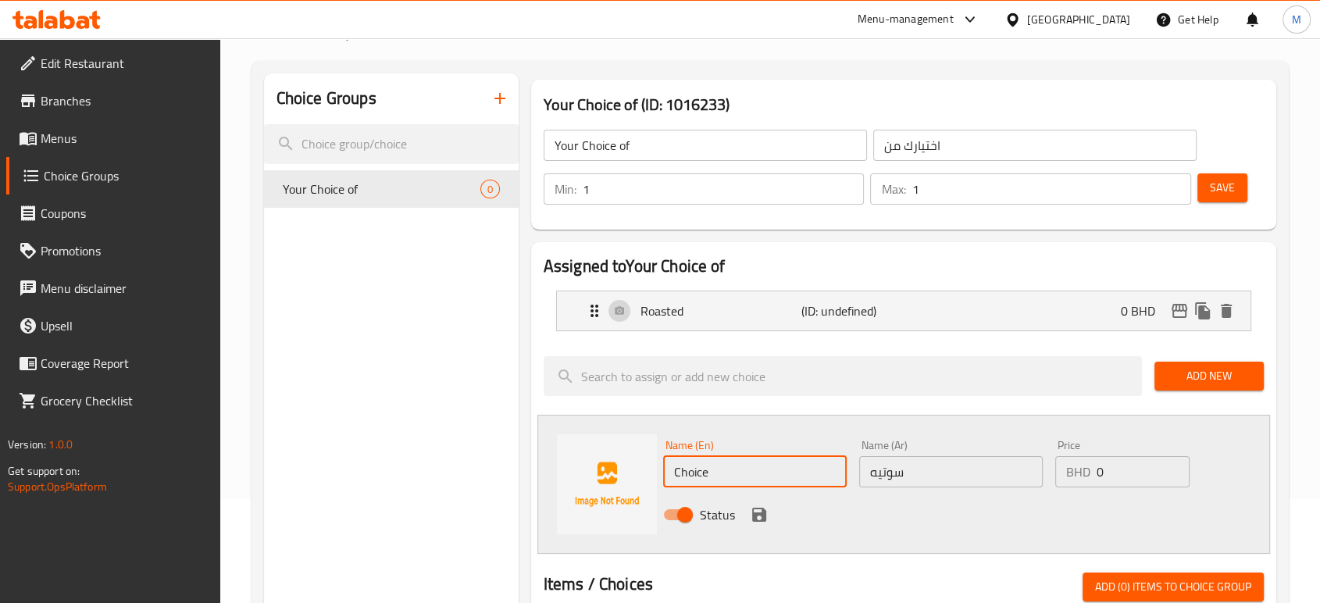
click at [785, 476] on input "Choice" at bounding box center [755, 471] width 184 height 31
type input "Sauteed"
click at [759, 511] on icon "save" at bounding box center [759, 514] width 19 height 19
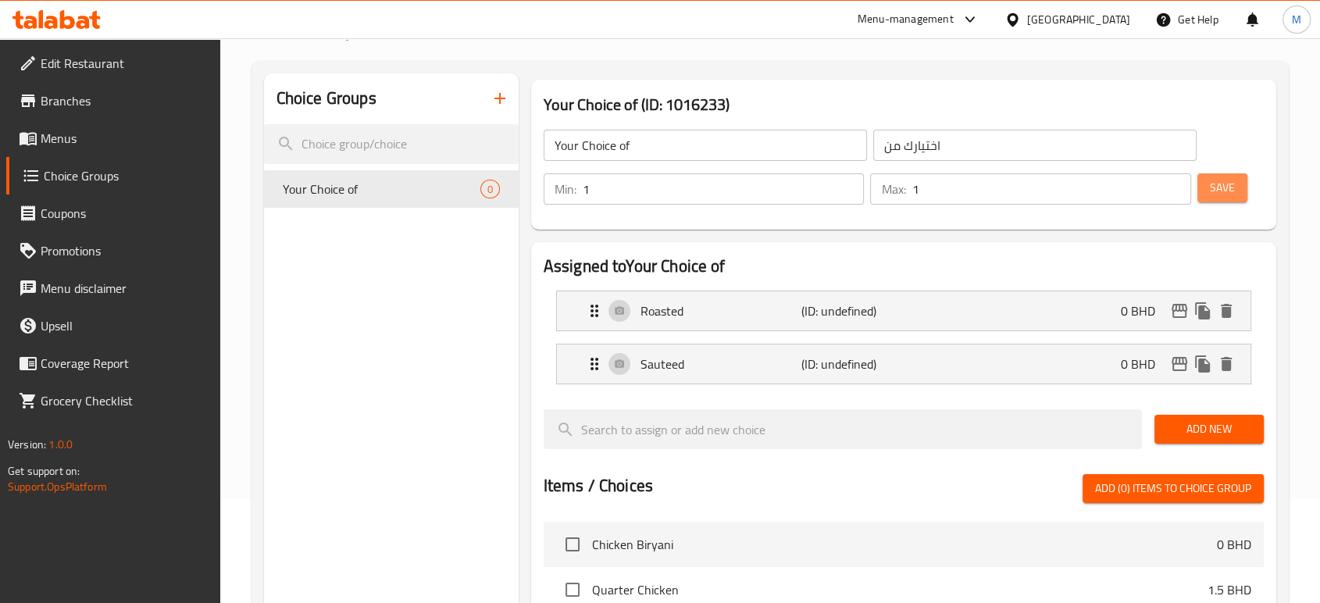
click at [1215, 194] on span "Save" at bounding box center [1222, 188] width 25 height 20
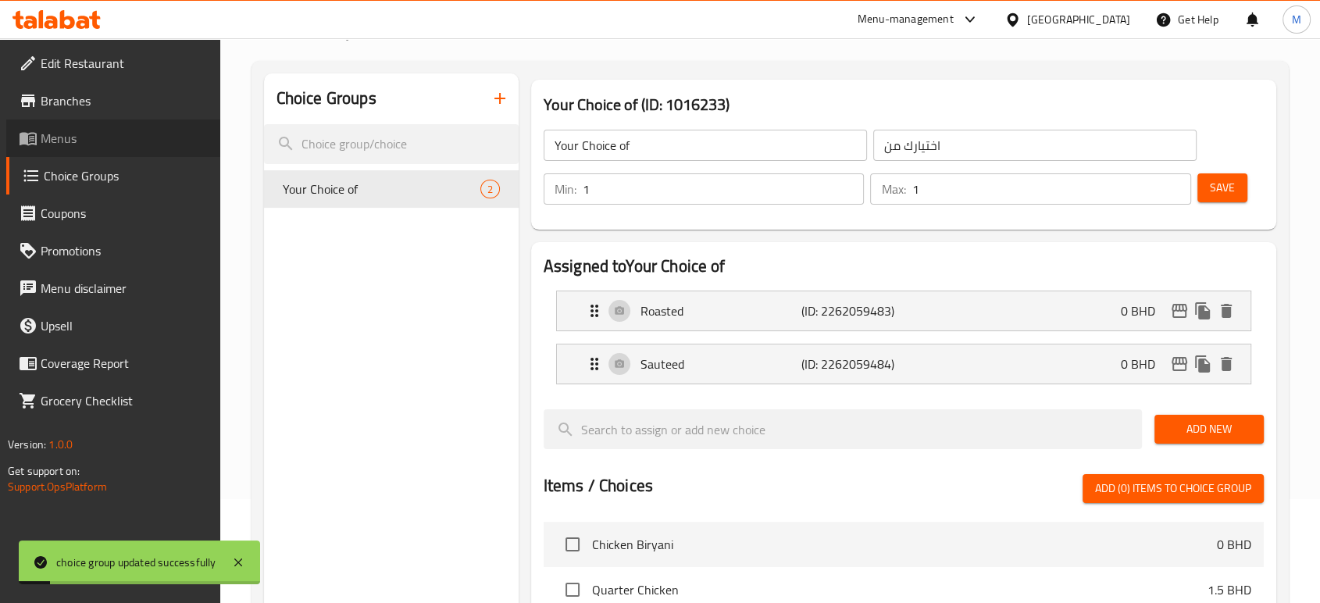
click at [69, 152] on link "Menus" at bounding box center [113, 138] width 214 height 37
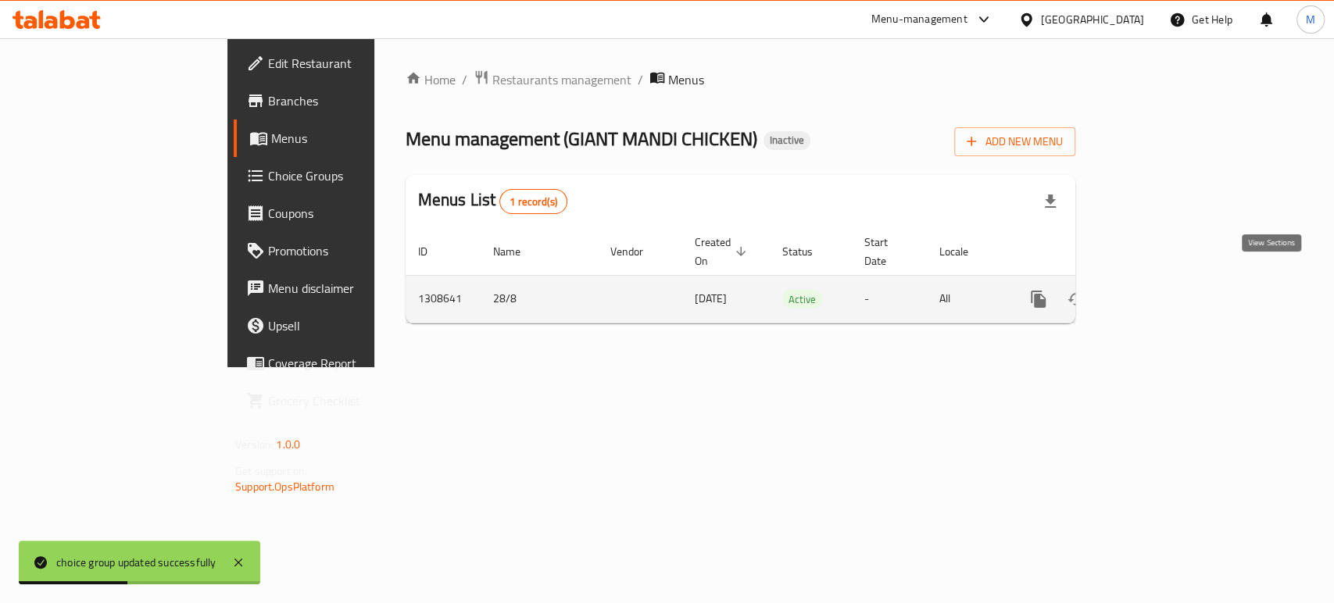
click at [1160, 290] on icon "enhanced table" at bounding box center [1150, 299] width 19 height 19
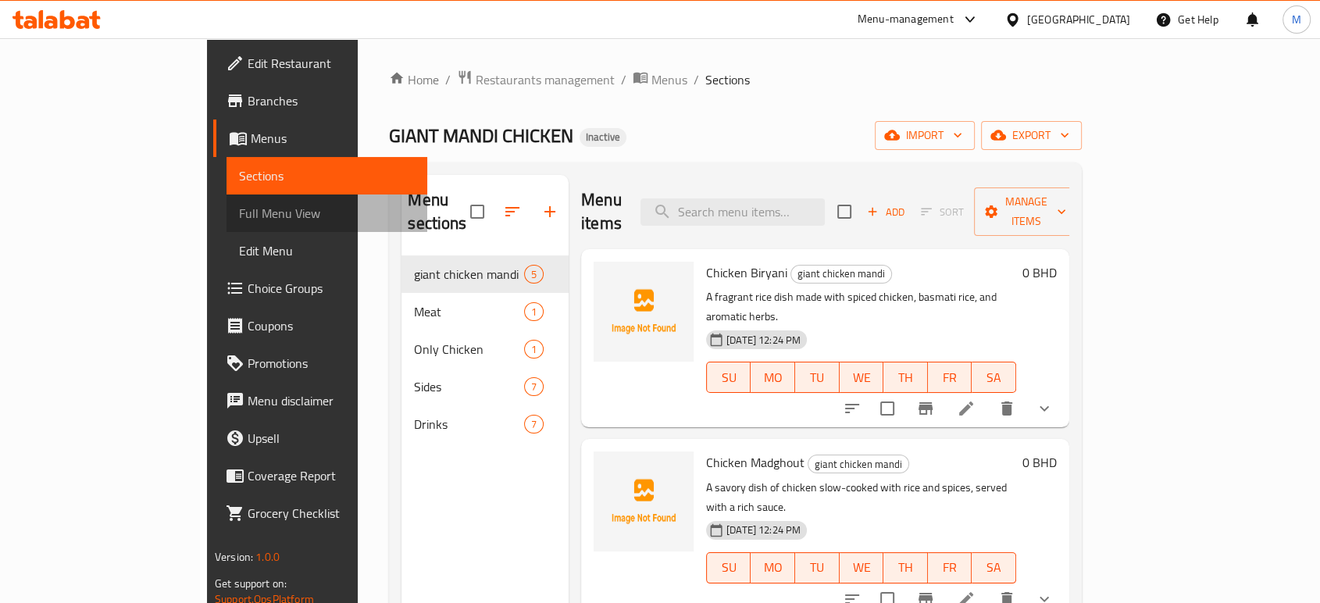
click at [227, 198] on link "Full Menu View" at bounding box center [327, 213] width 201 height 37
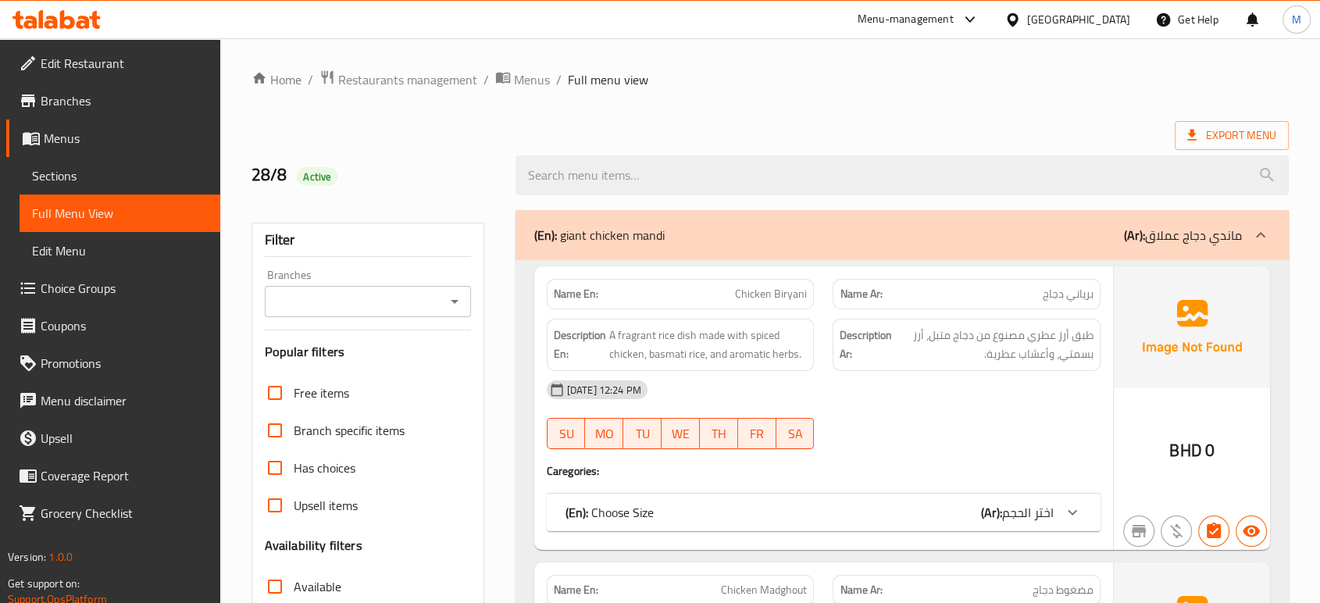
scroll to position [2772, 0]
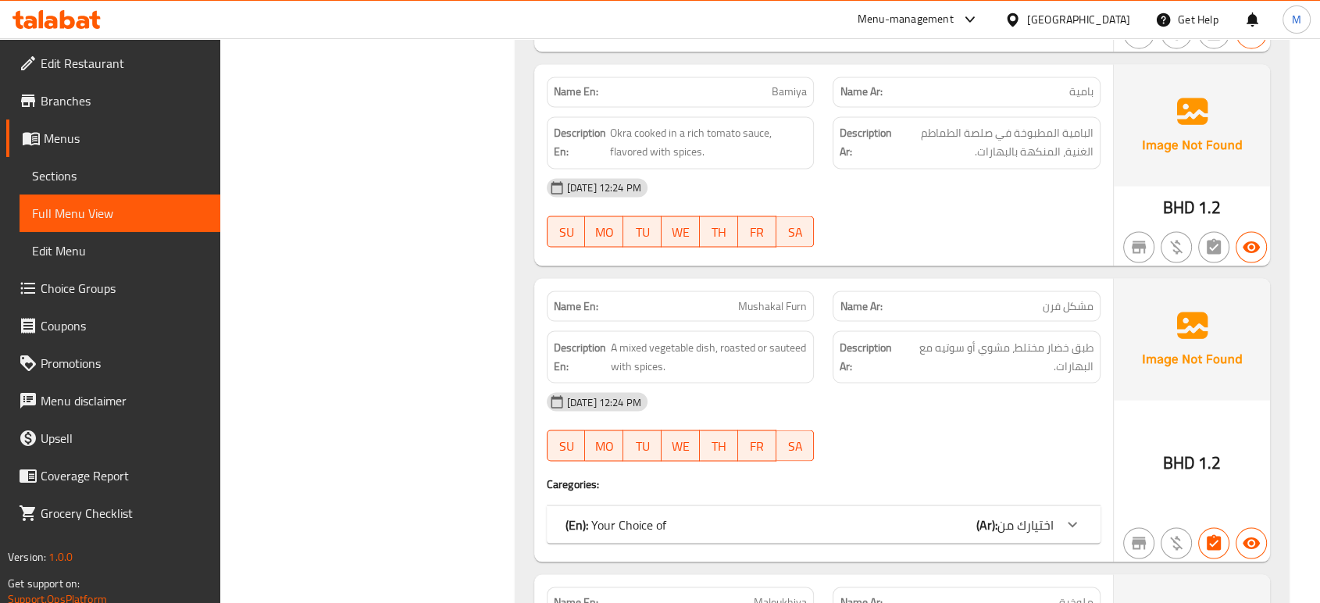
click at [931, 533] on div "(En): Your Choice of (Ar): اختيارك من" at bounding box center [824, 523] width 554 height 37
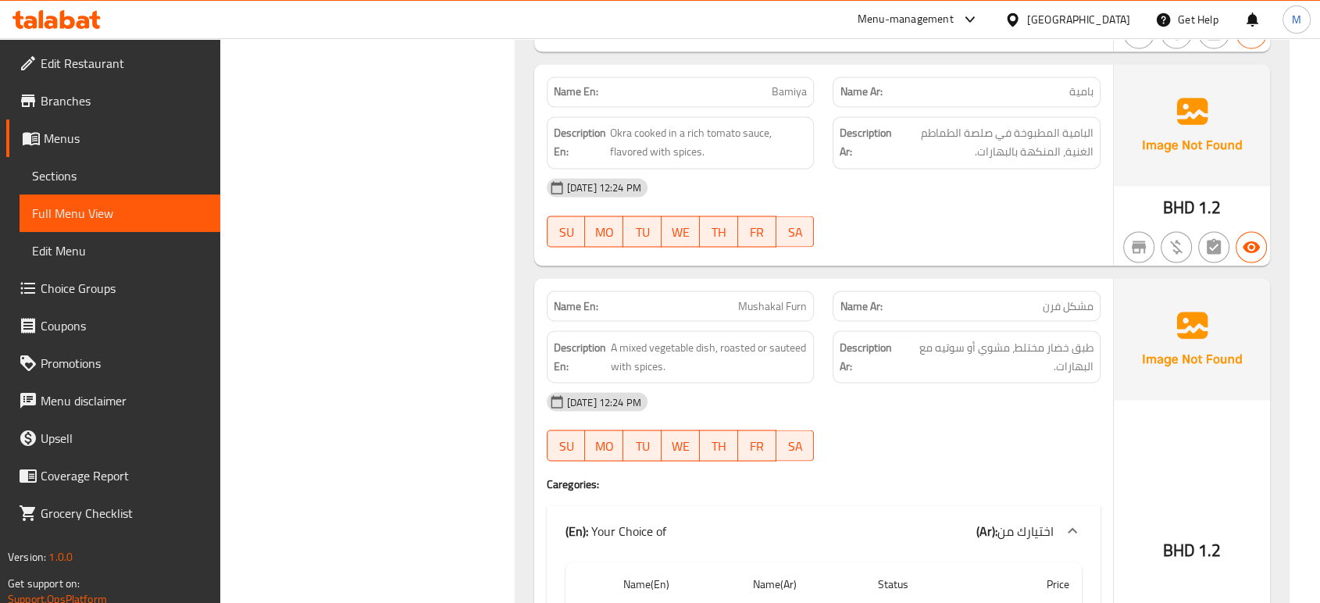
scroll to position [3300, 0]
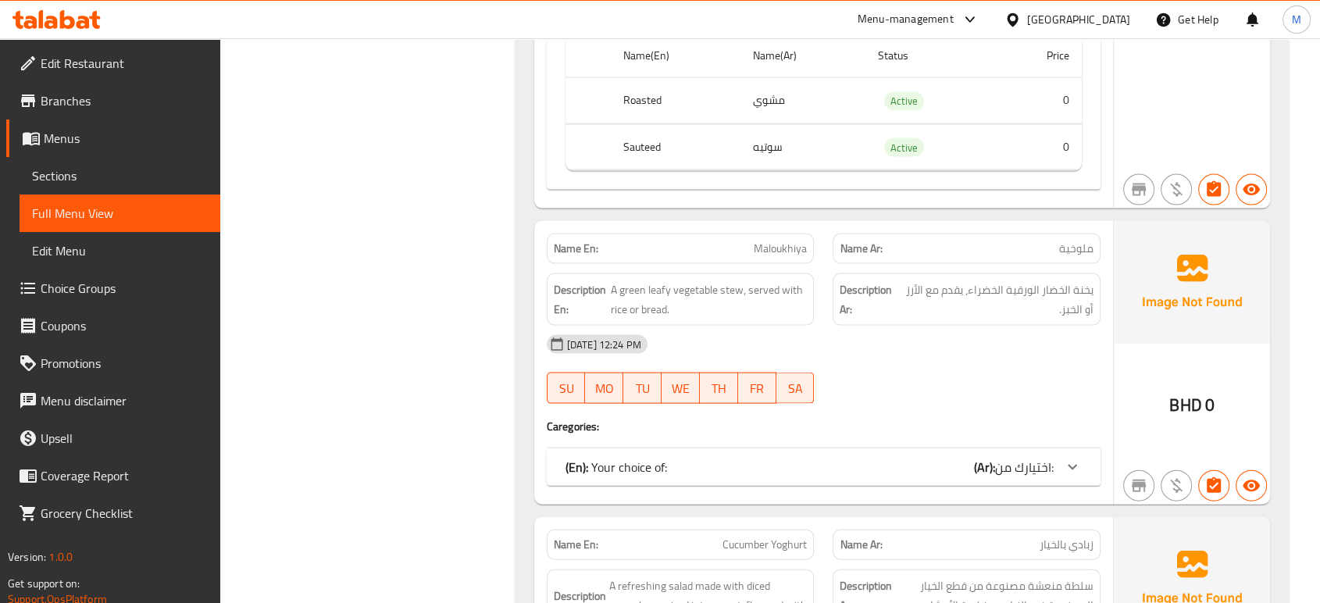
click at [1009, 440] on div "Name En: Maloukhiya Name Ar: ملوخية Description En: A green leafy vegetable ste…" at bounding box center [823, 363] width 579 height 284
click at [1011, 460] on span "اختيارك من:" at bounding box center [1024, 466] width 59 height 23
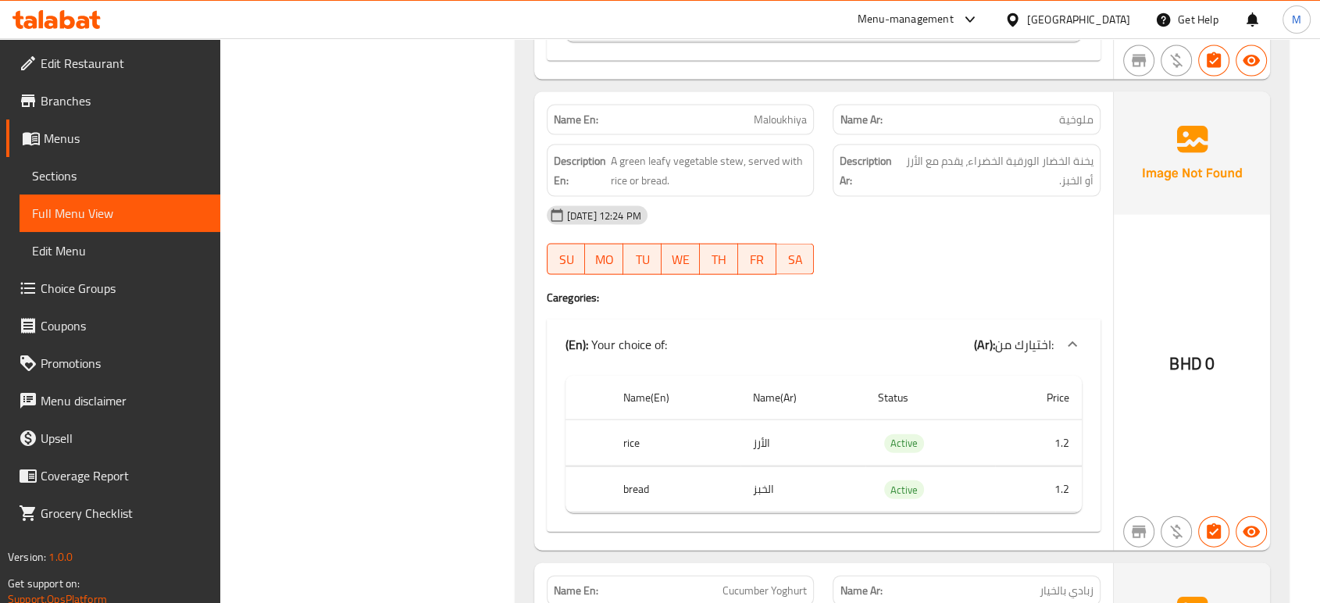
scroll to position [3438, 0]
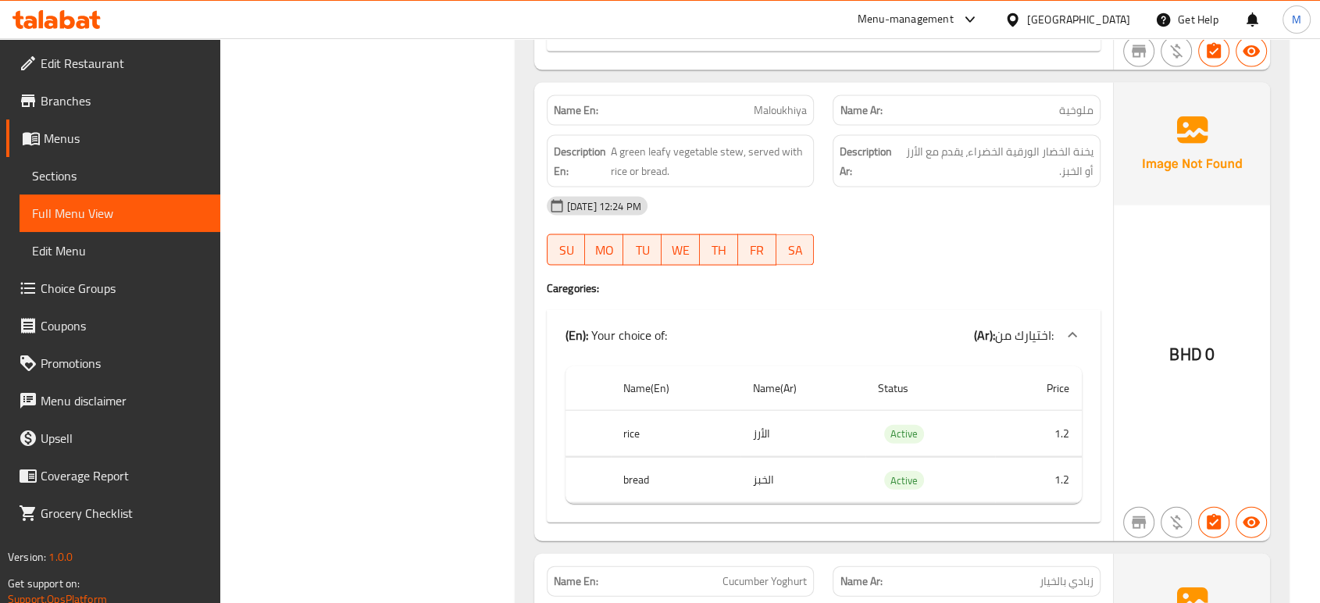
click at [941, 243] on div "[DATE] 12:24 PM SU MO TU WE TH FR SA" at bounding box center [823, 230] width 573 height 87
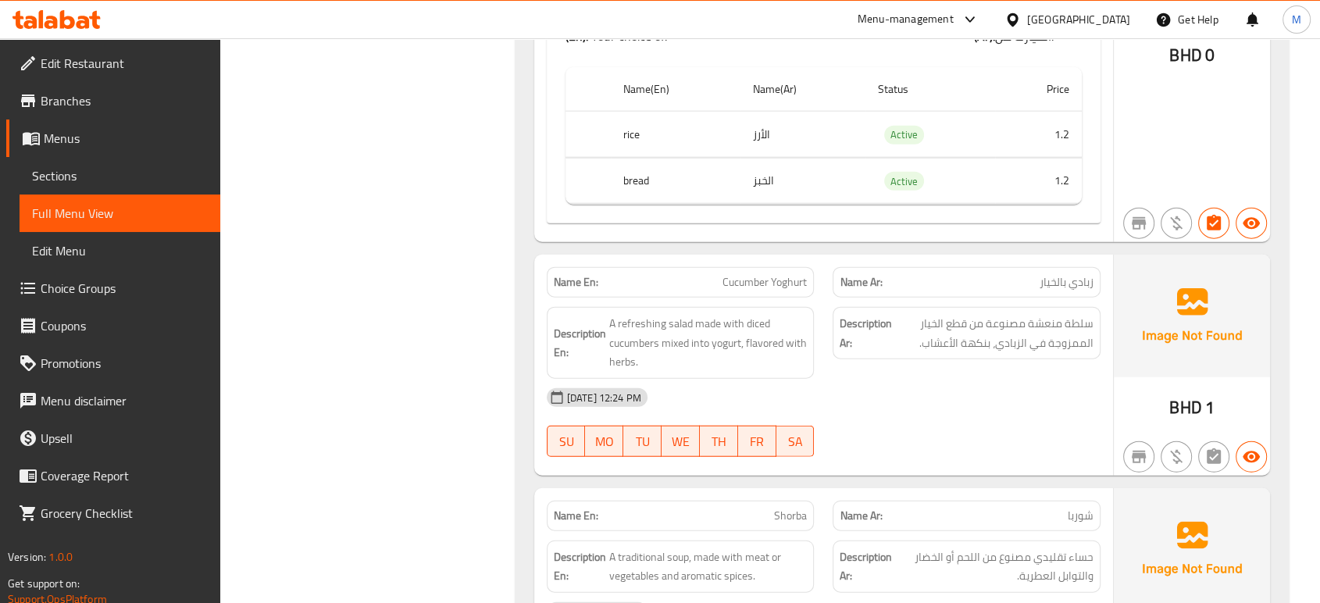
scroll to position [3890, 0]
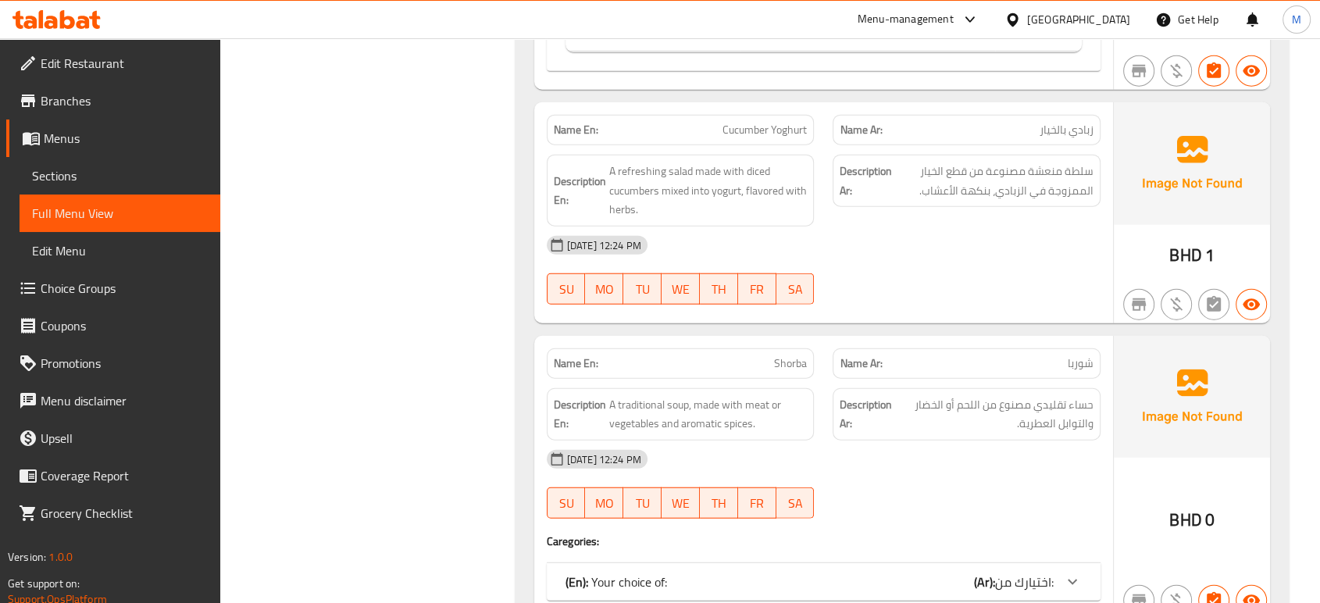
click at [1012, 254] on div "[DATE] 12:24 PM" at bounding box center [823, 245] width 573 height 37
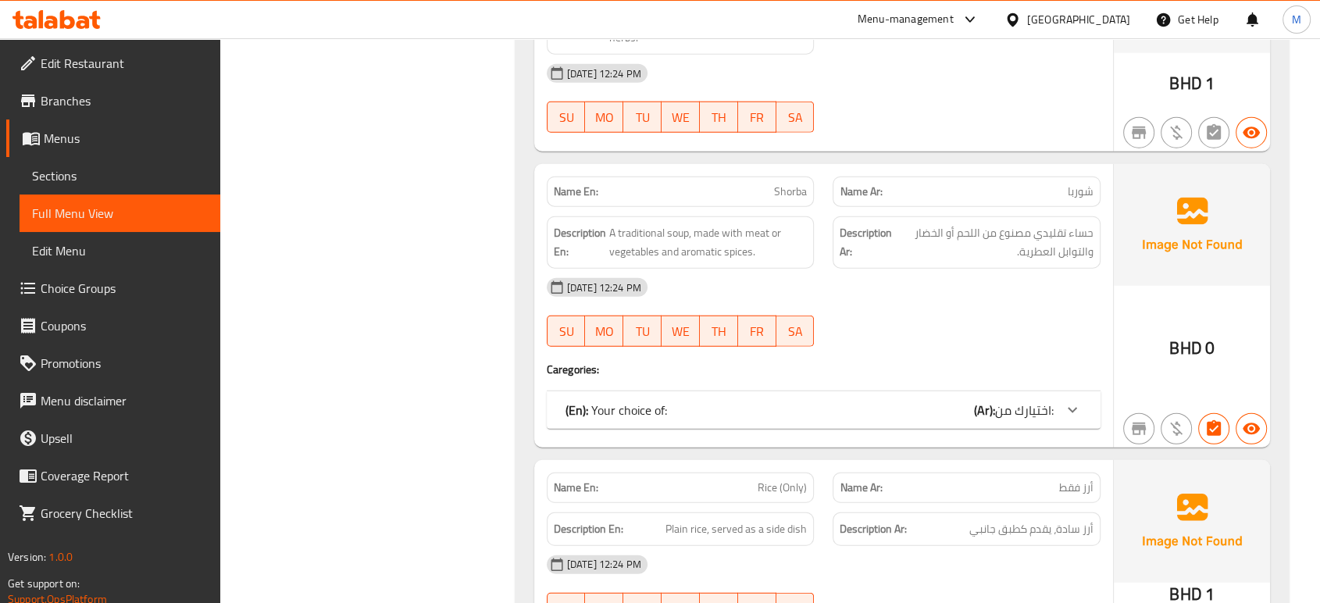
scroll to position [4063, 0]
click at [1003, 403] on span "اختيارك من:" at bounding box center [1024, 408] width 59 height 23
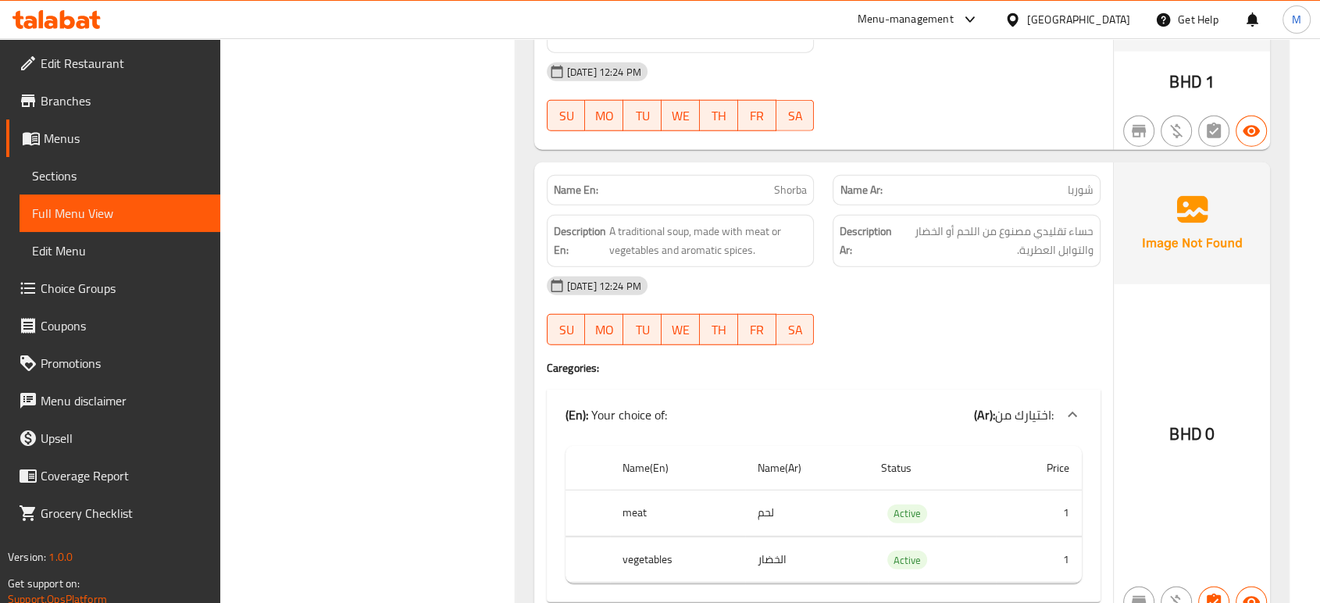
click at [958, 309] on div "[DATE] 12:24 PM SU MO TU WE TH FR SA" at bounding box center [823, 310] width 573 height 87
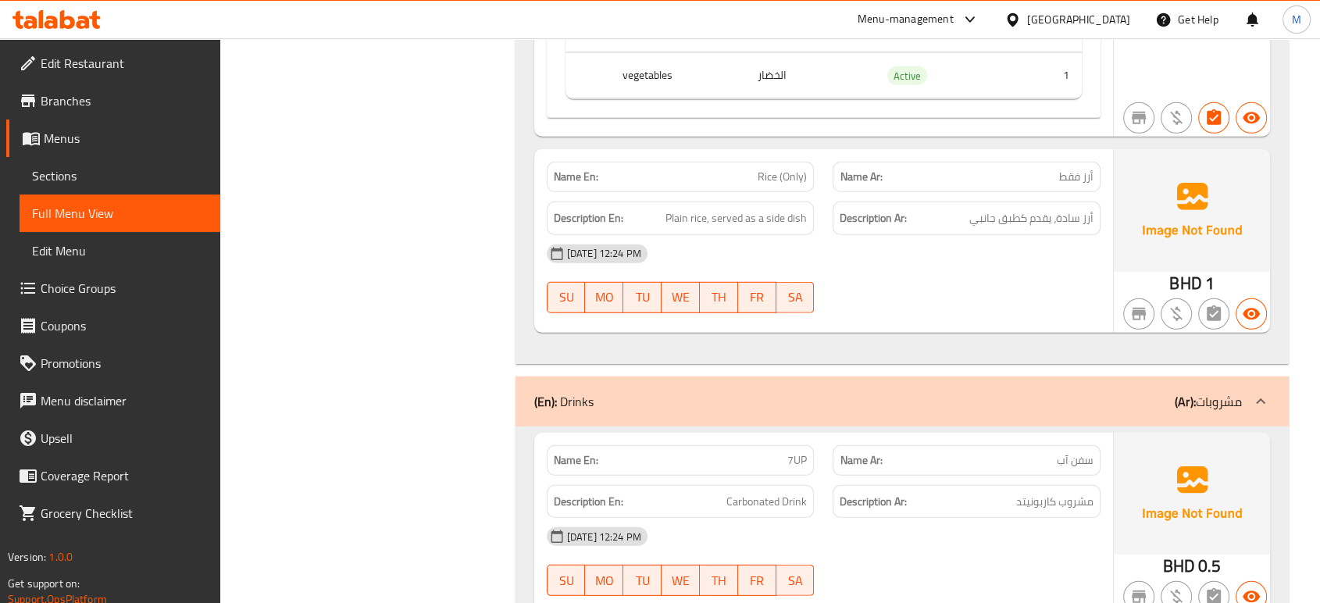
scroll to position [4550, 0]
click at [881, 553] on div "[DATE] 12:24 PM SU MO TU WE TH FR SA" at bounding box center [823, 559] width 573 height 87
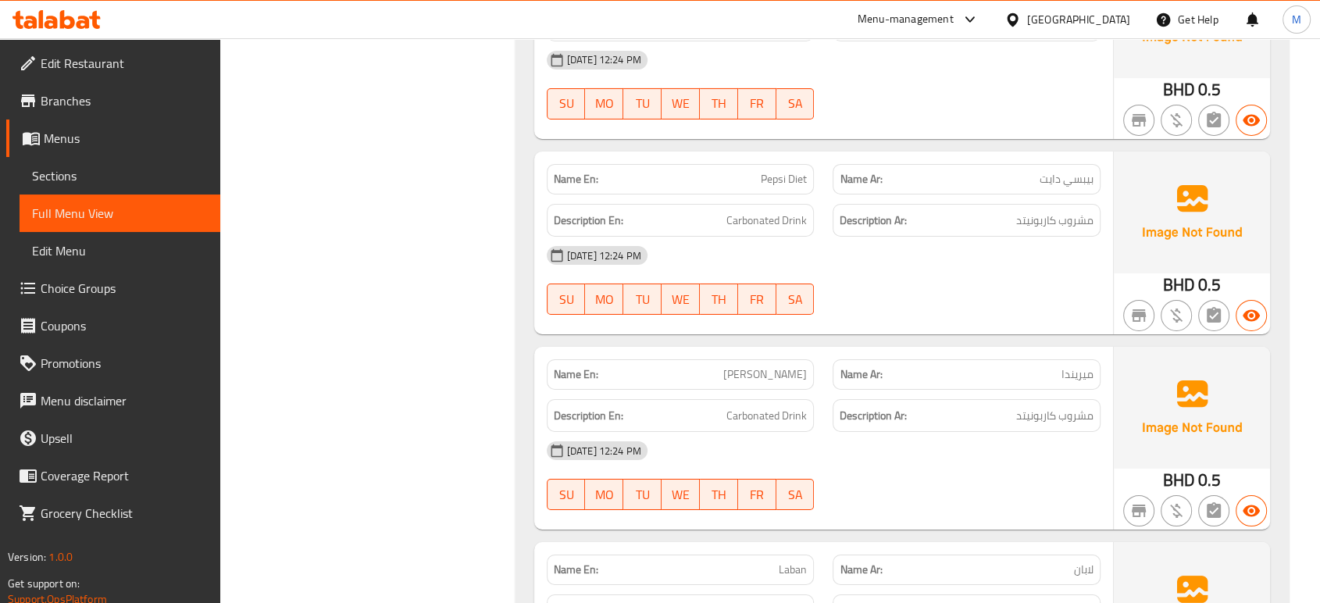
scroll to position [5418, 0]
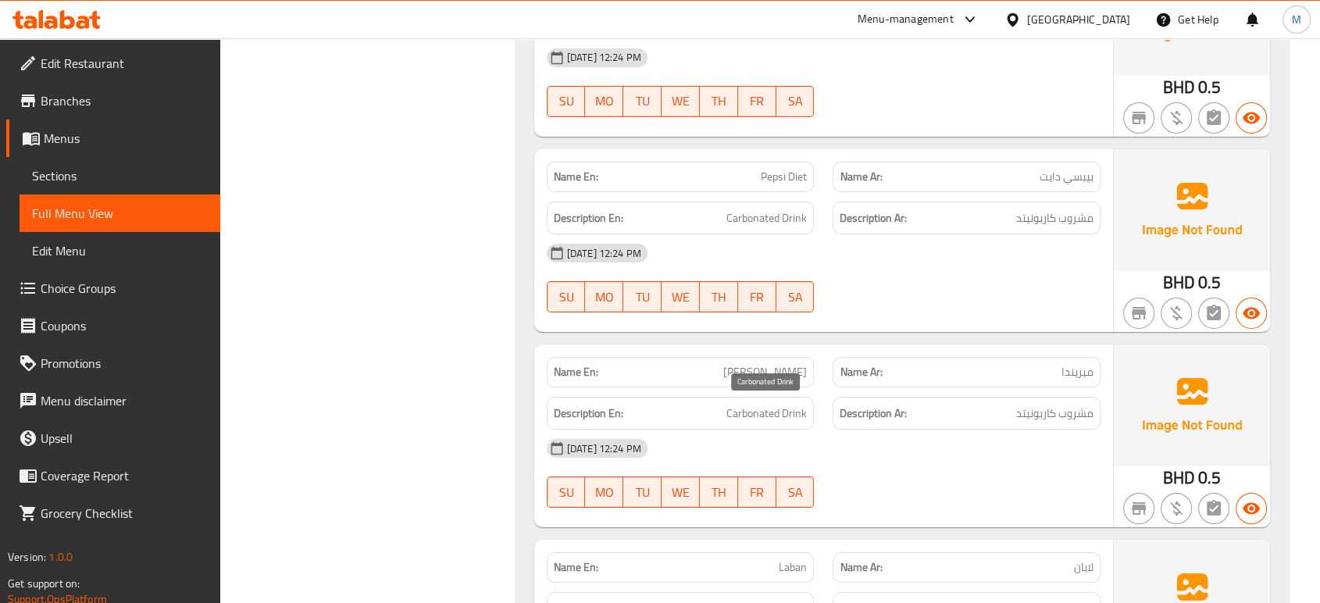
click at [762, 409] on span "Carbonated Drink" at bounding box center [767, 414] width 80 height 20
copy span "Carbonated Drink"
click at [958, 475] on div "[DATE] 12:24 PM SU MO TU WE TH FR SA" at bounding box center [823, 473] width 573 height 87
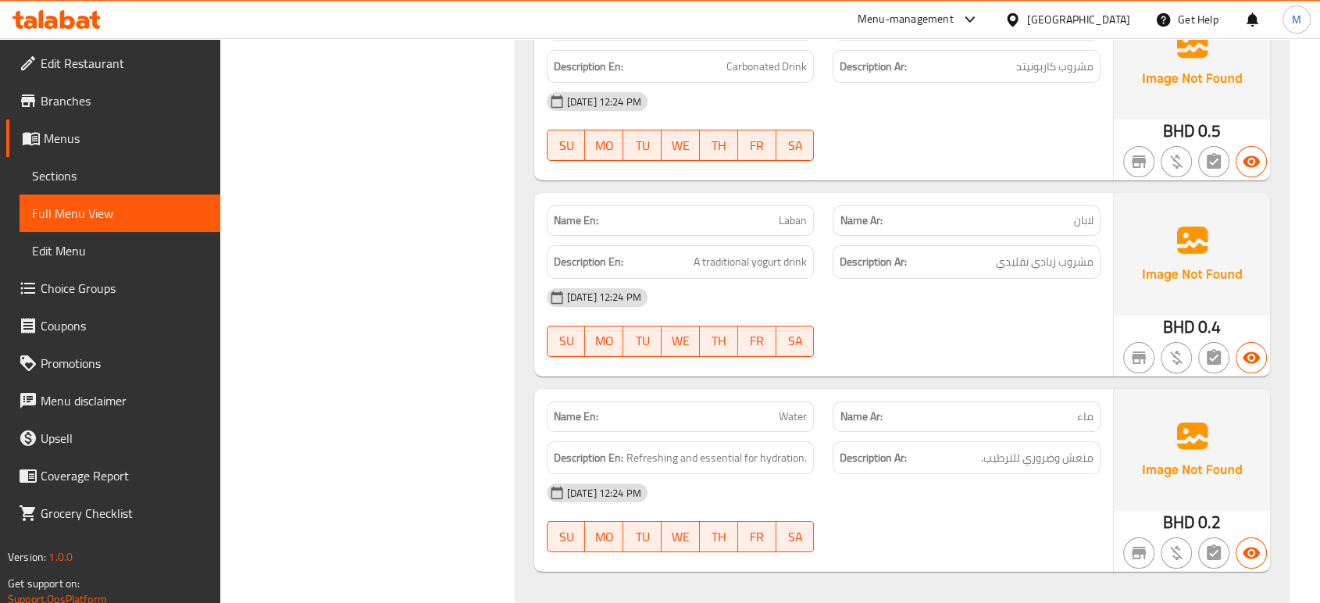
scroll to position [5794, 0]
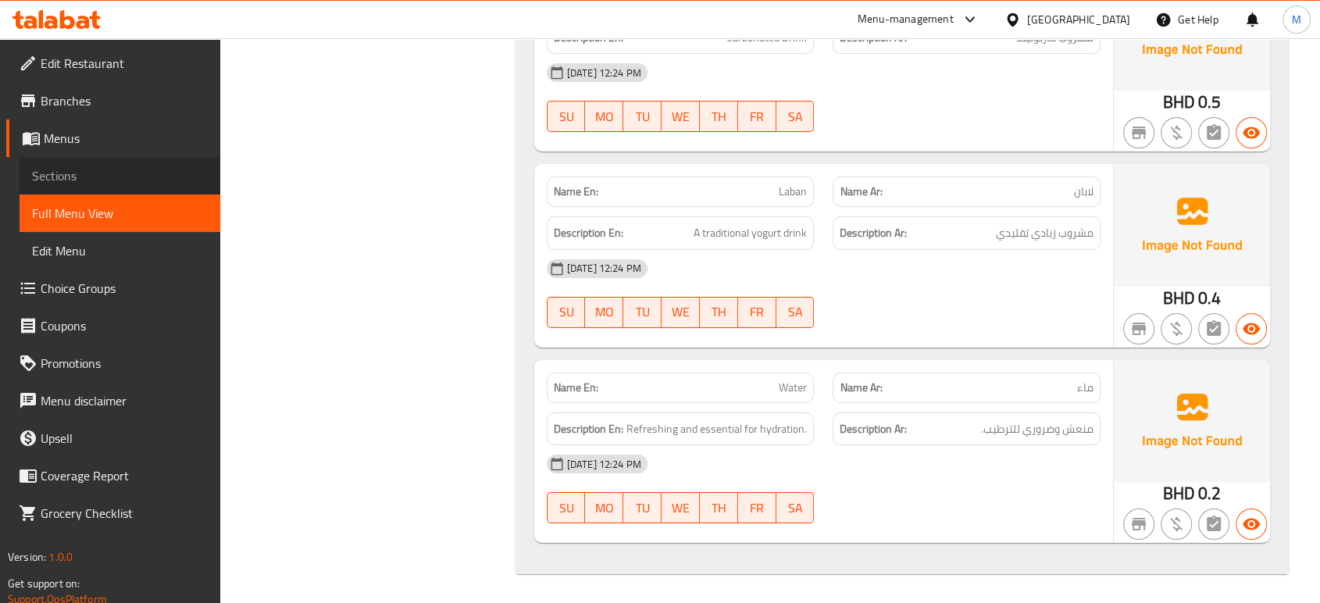
click at [78, 173] on span "Sections" at bounding box center [120, 175] width 176 height 19
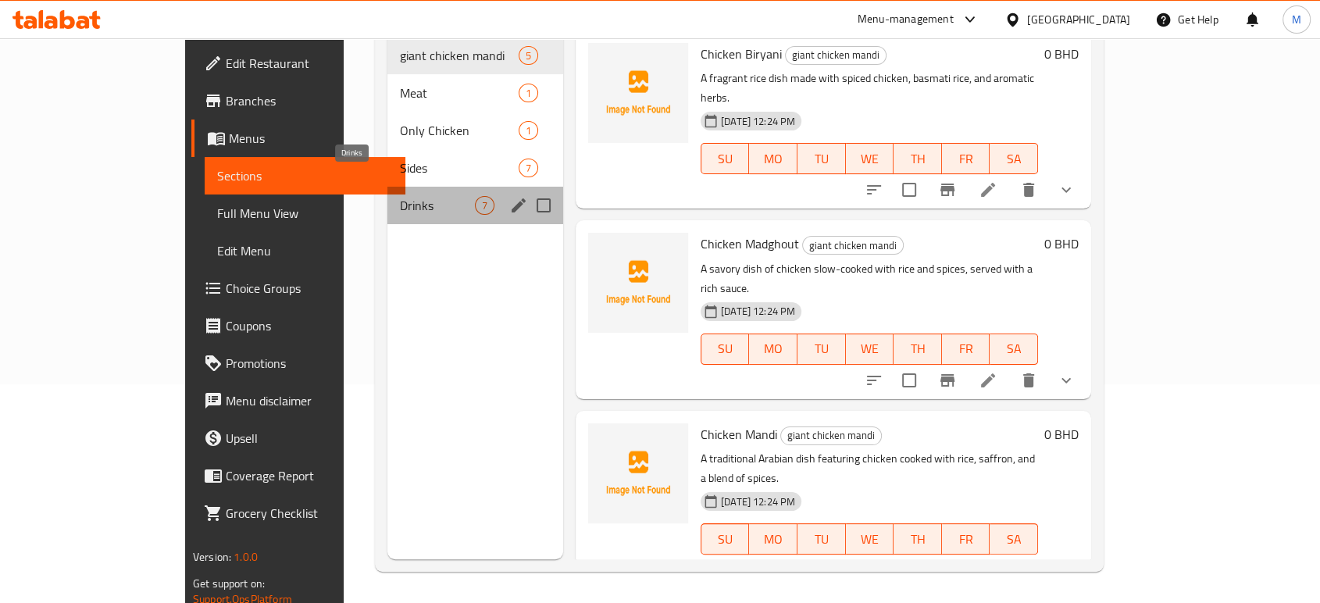
click at [400, 196] on span "Drinks" at bounding box center [437, 205] width 75 height 19
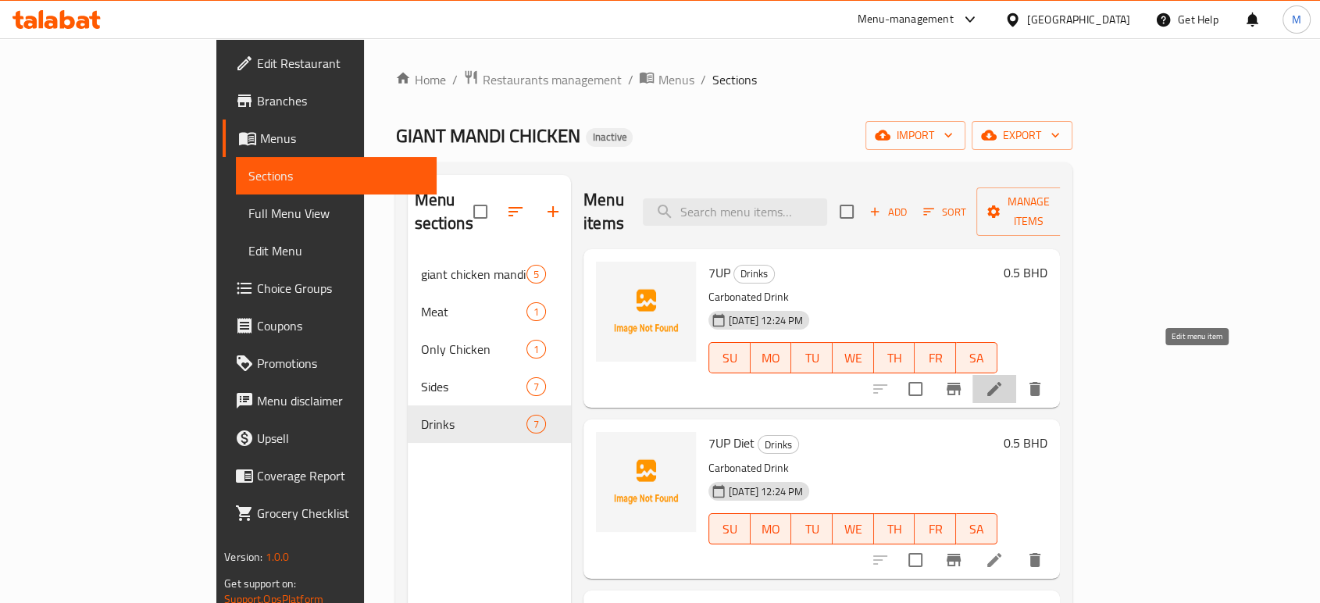
click at [1004, 380] on icon at bounding box center [994, 389] width 19 height 19
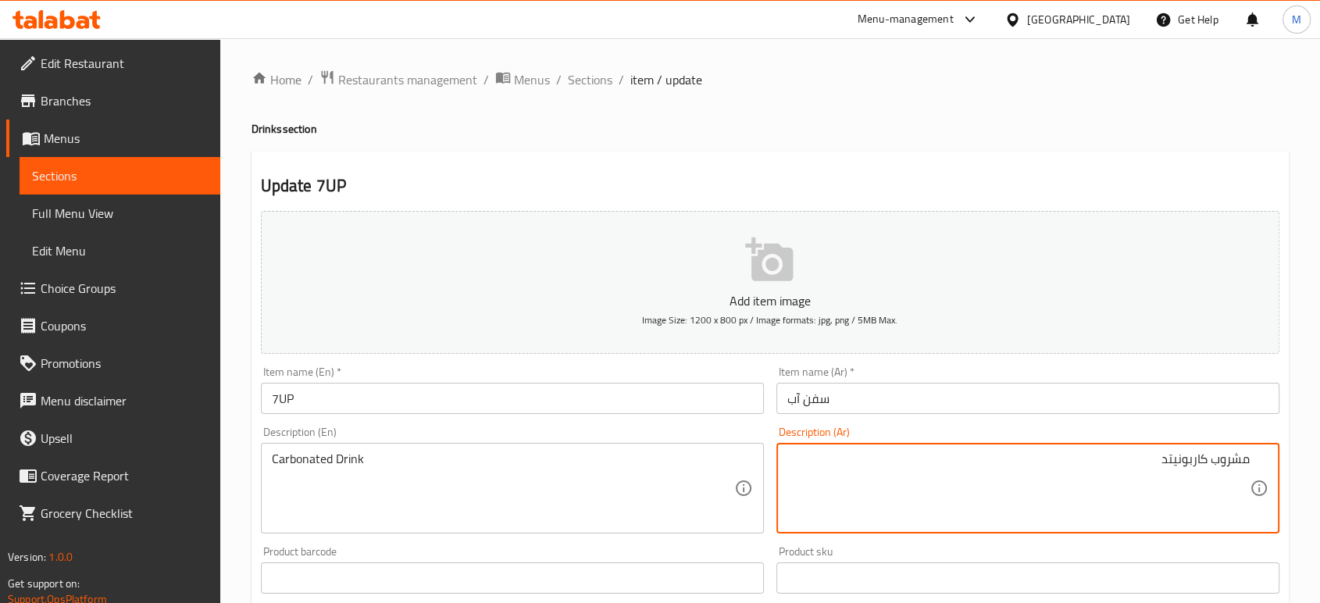
click at [1044, 455] on textarea "مشروب كاربونيتد" at bounding box center [1018, 489] width 462 height 74
click at [1144, 462] on textarea "مشروب مكربن" at bounding box center [1018, 489] width 462 height 74
type textarea "مشروب مكربن"
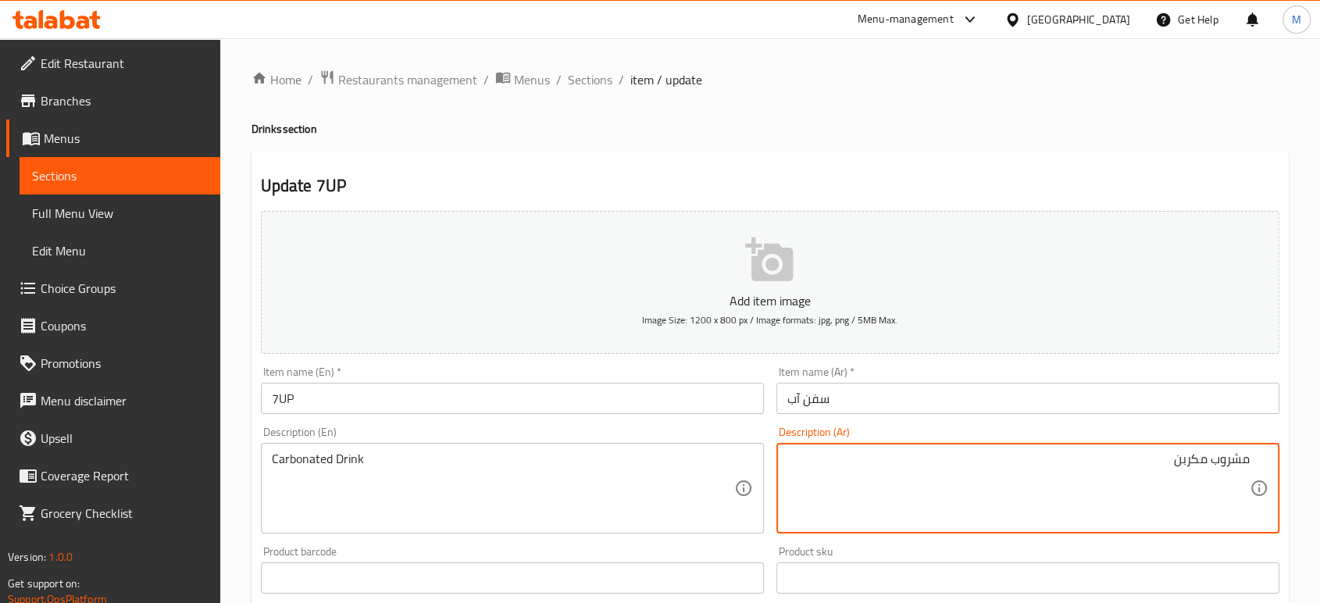
scroll to position [500, 0]
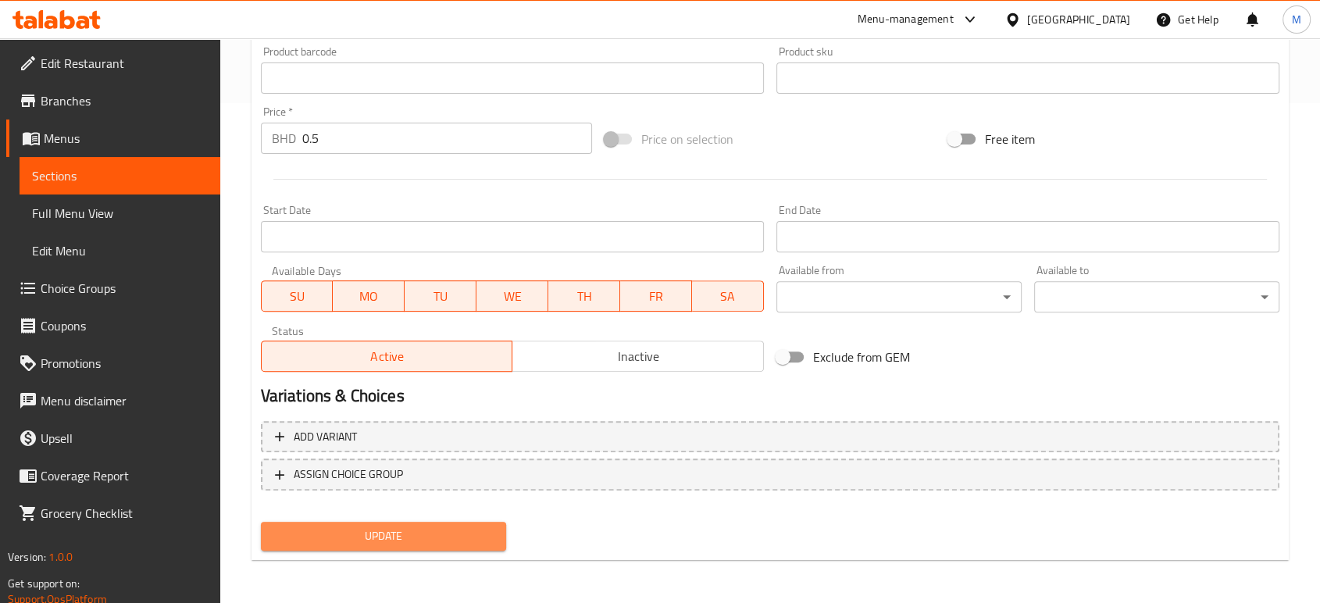
click at [470, 536] on span "Update" at bounding box center [383, 537] width 220 height 20
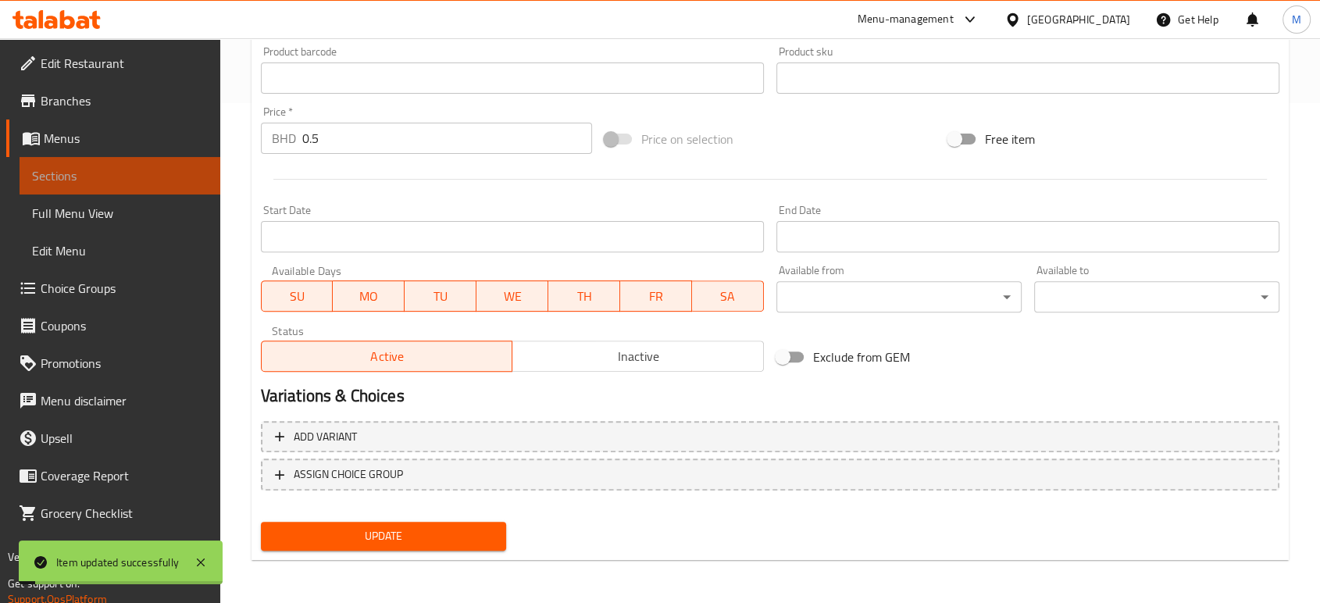
click at [178, 178] on span "Sections" at bounding box center [120, 175] width 176 height 19
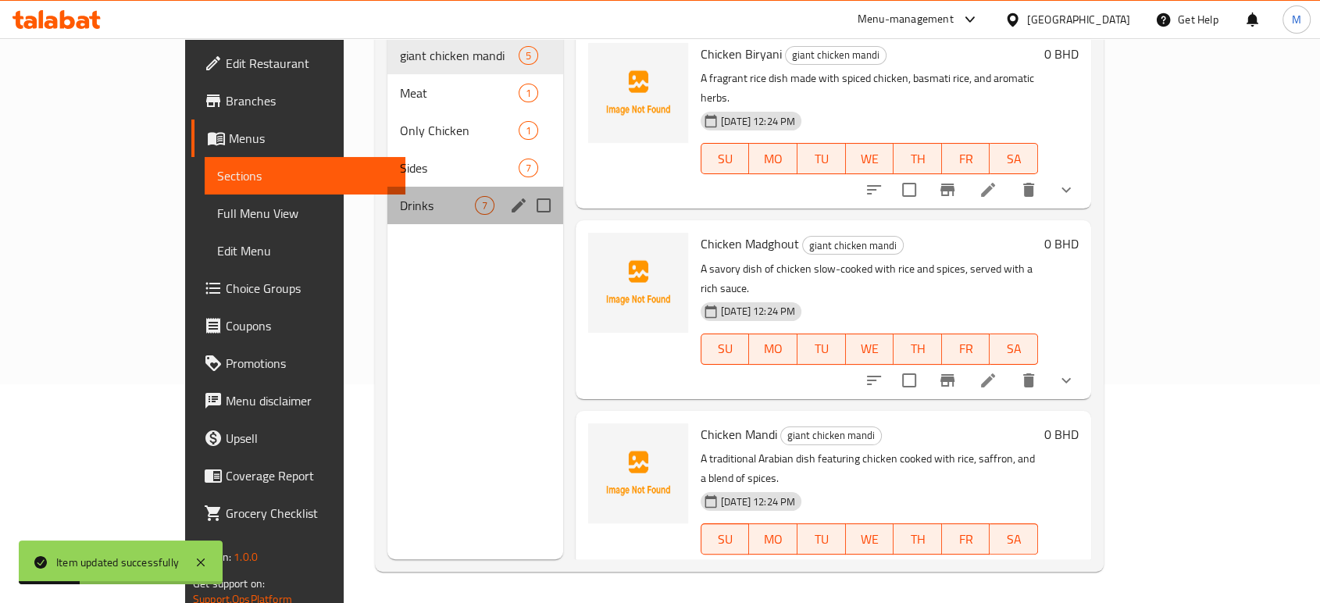
click at [449, 187] on div "Drinks 7" at bounding box center [475, 205] width 176 height 37
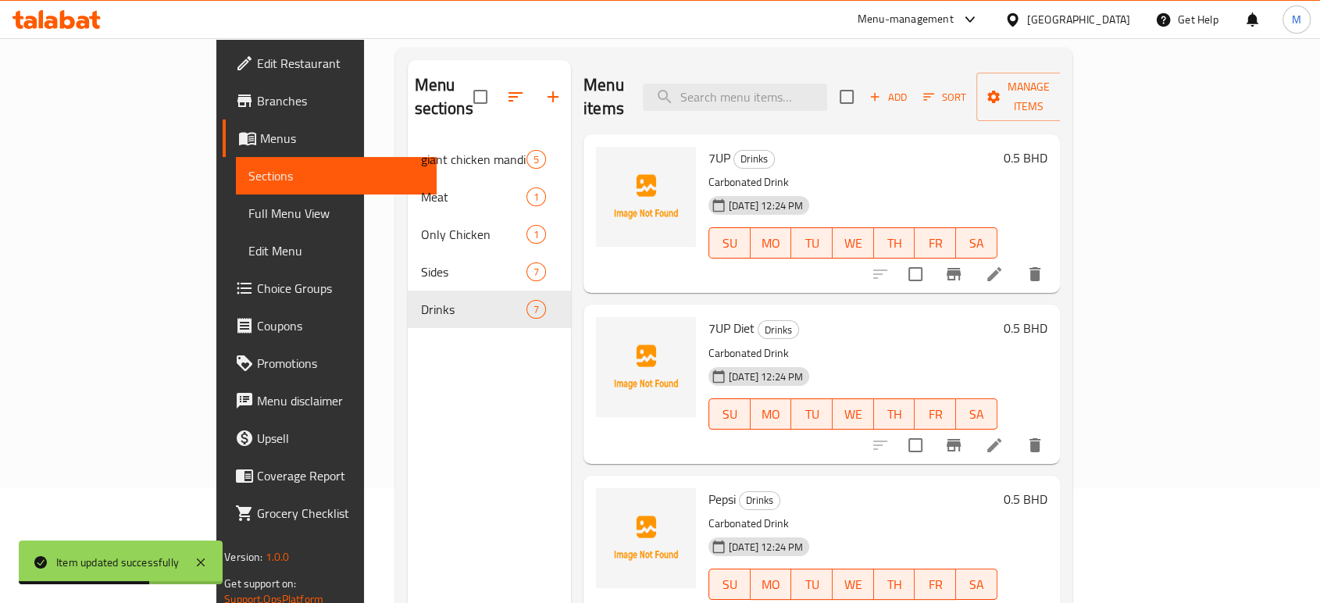
scroll to position [114, 0]
click at [1002, 439] on icon at bounding box center [994, 446] width 14 height 14
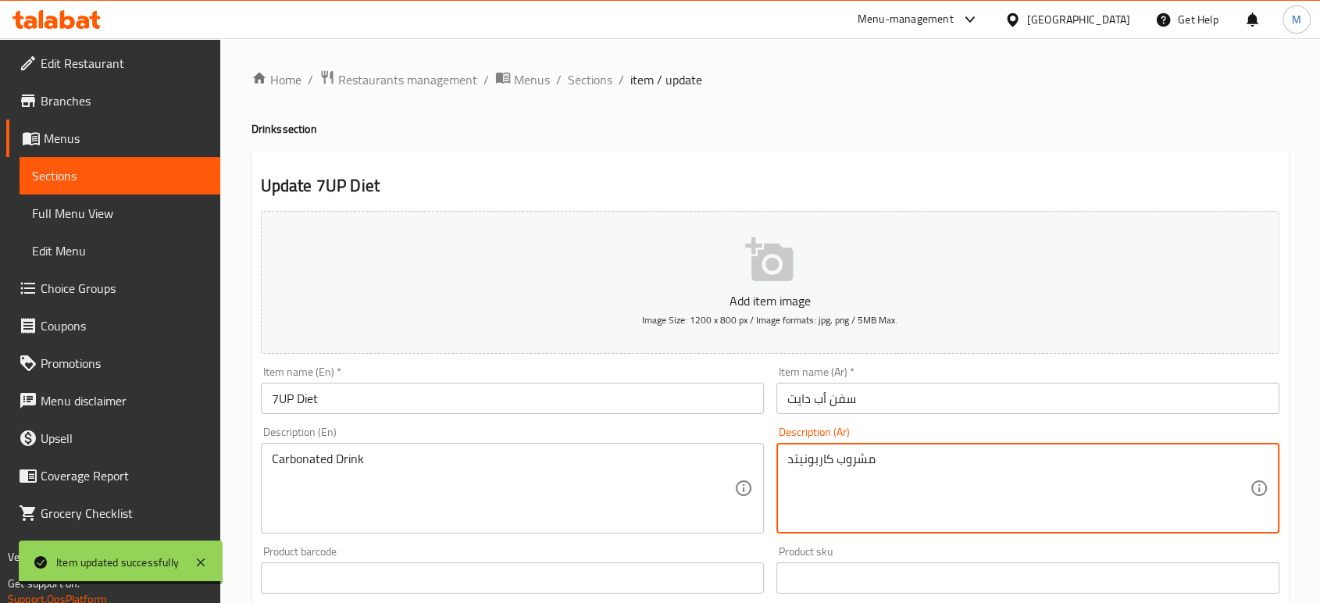
click at [999, 496] on textarea "مشروب كاربونيتد" at bounding box center [1018, 489] width 462 height 74
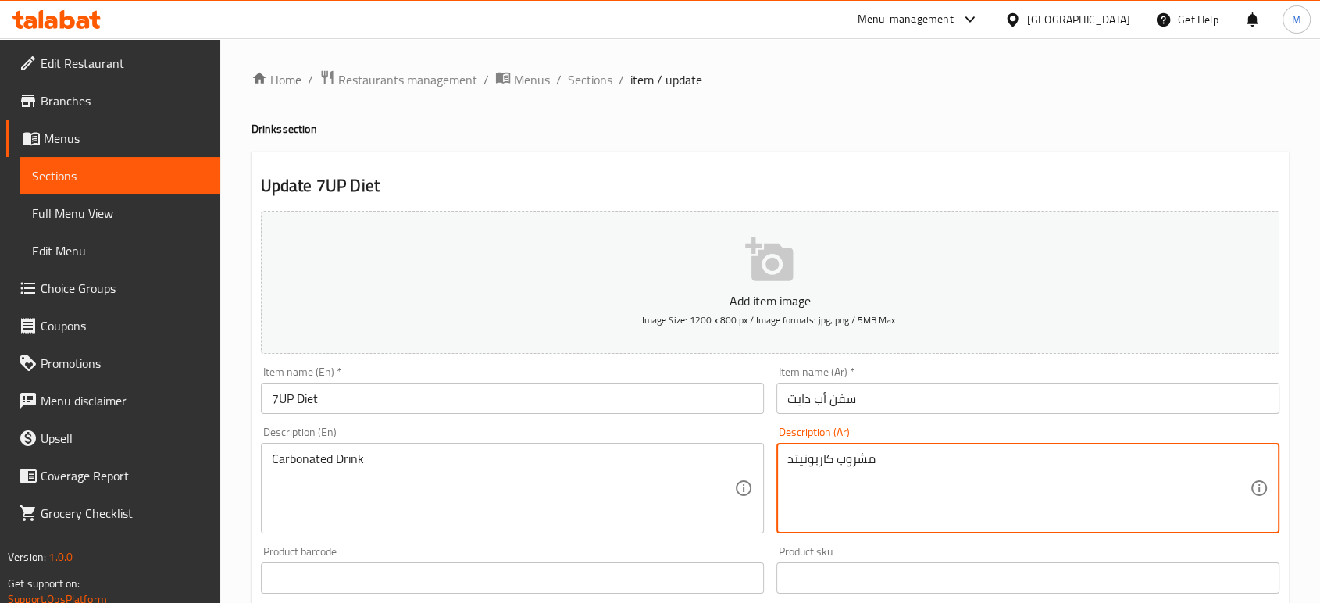
click at [999, 496] on textarea "مشروب كاربونيتد" at bounding box center [1018, 489] width 462 height 74
paste textarea "كربن"
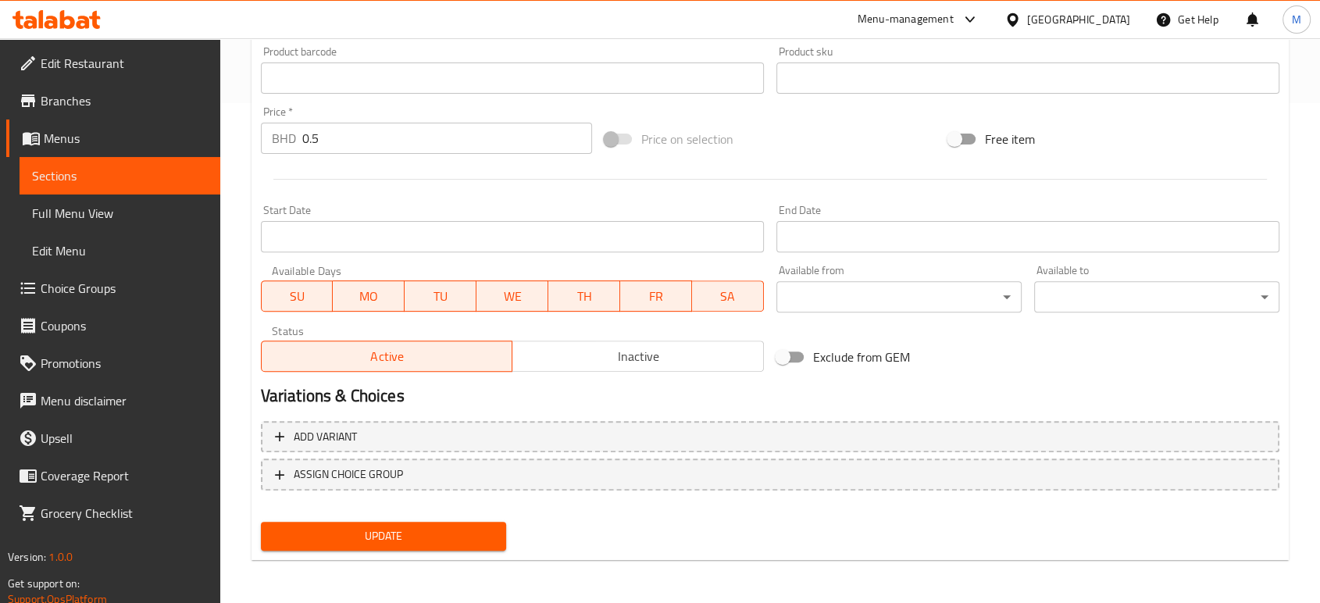
type textarea "مشروب مكربن"
click at [459, 541] on span "Update" at bounding box center [383, 537] width 220 height 20
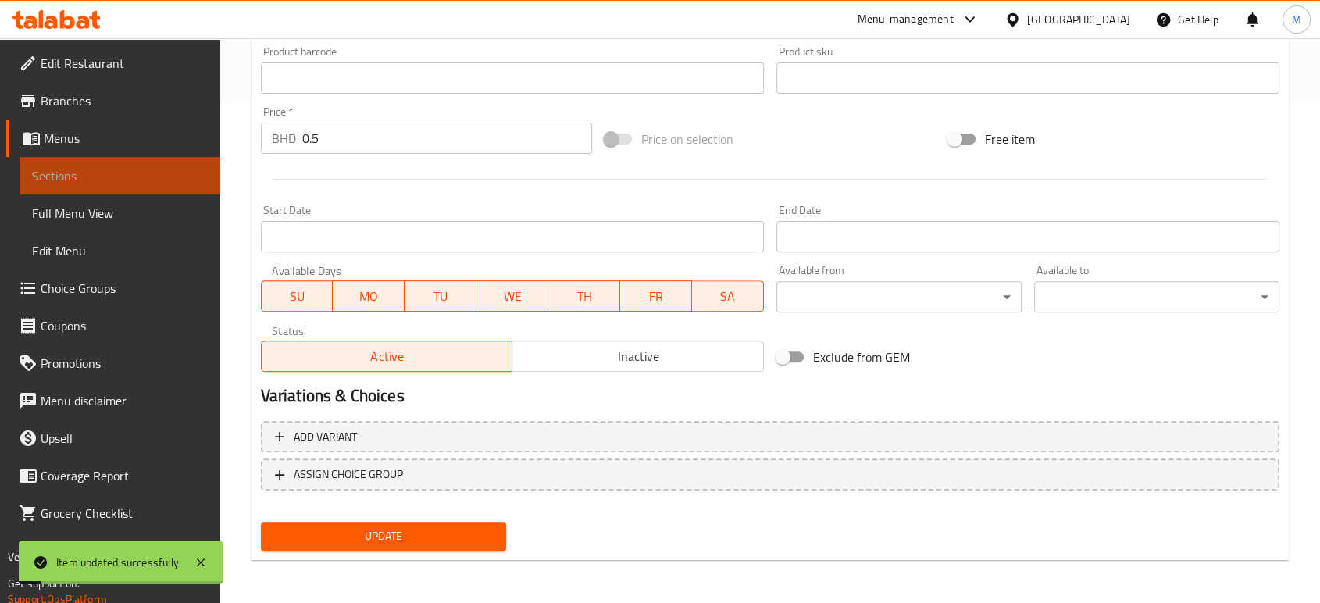
click at [84, 174] on span "Sections" at bounding box center [120, 175] width 176 height 19
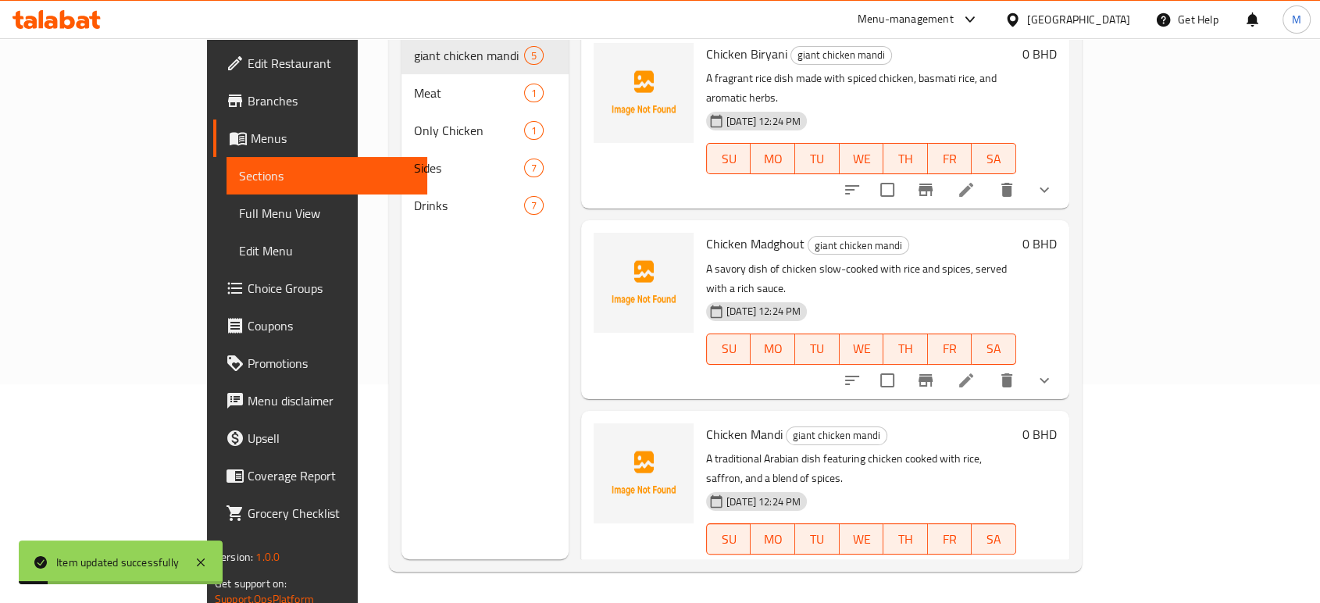
scroll to position [219, 0]
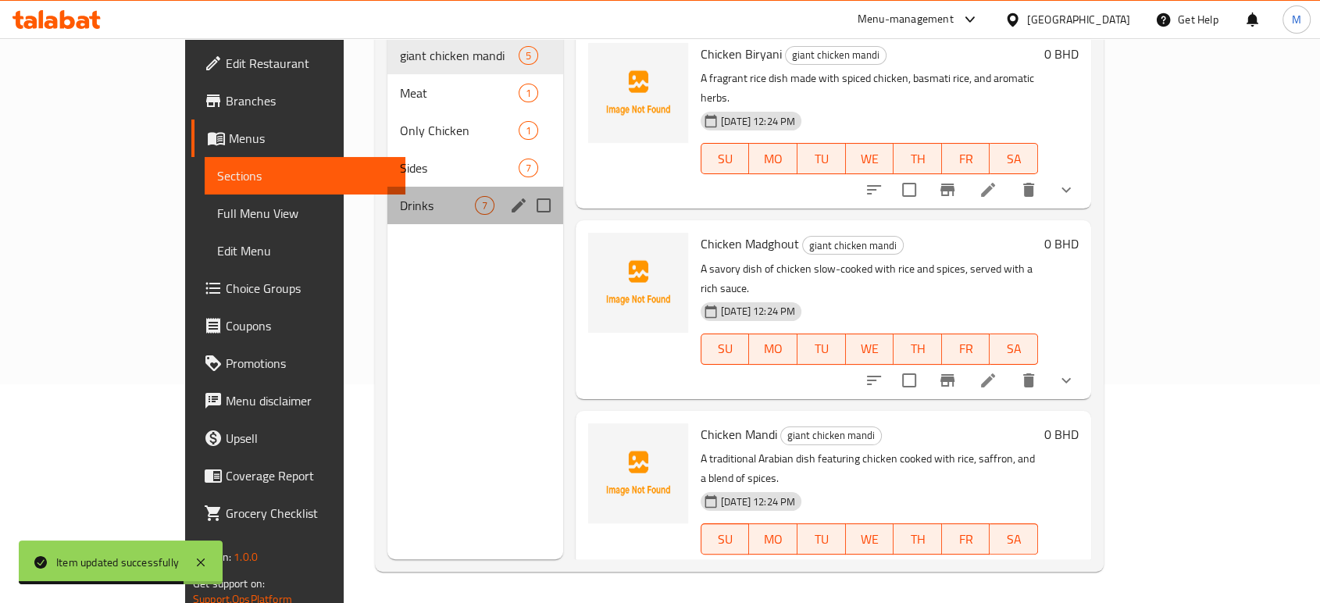
click at [418, 198] on div "Drinks 7" at bounding box center [475, 205] width 176 height 37
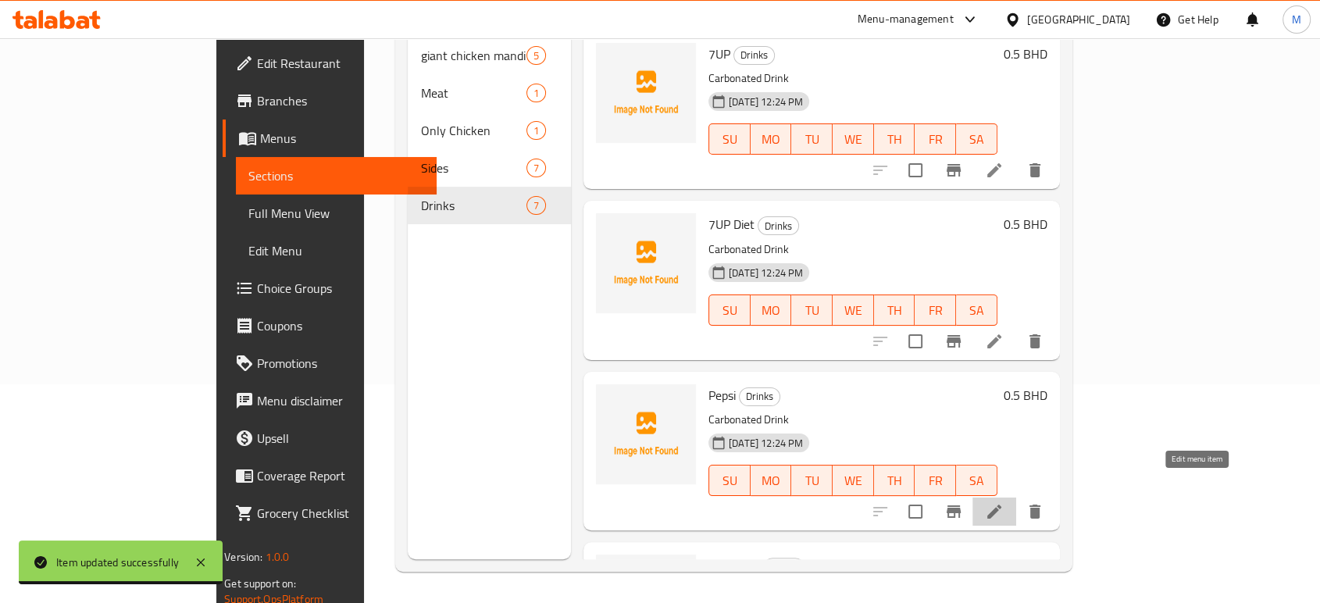
click at [1004, 502] on icon at bounding box center [994, 511] width 19 height 19
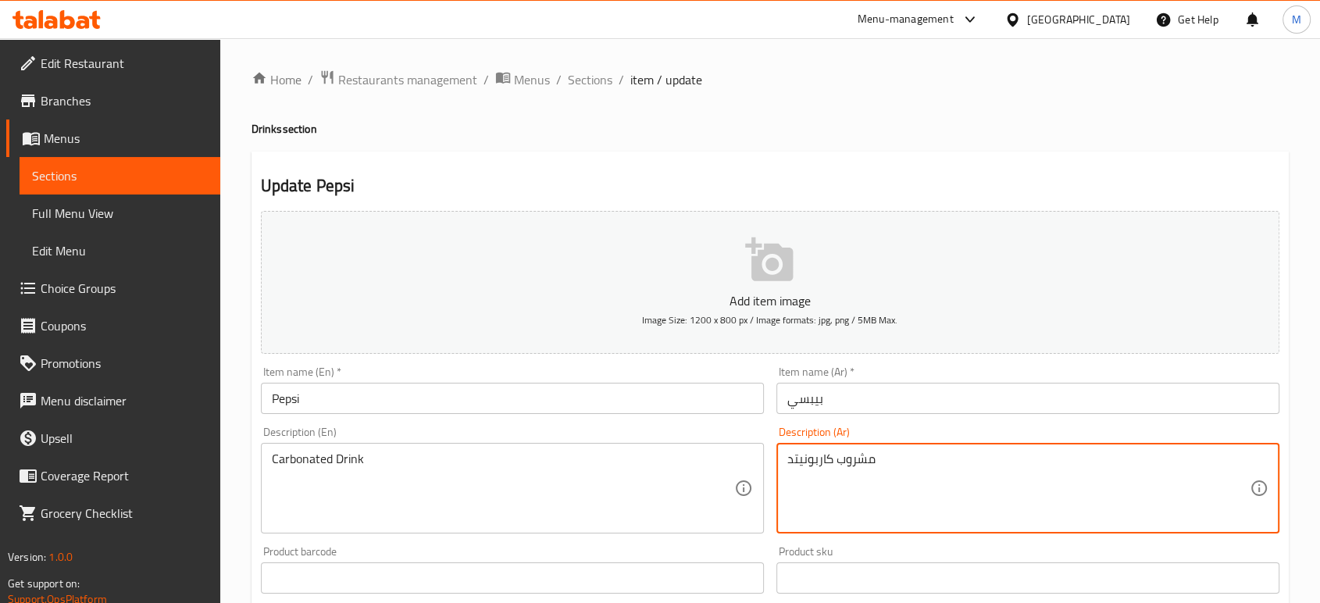
click at [1077, 498] on textarea "مشروب كاربونيتد" at bounding box center [1018, 489] width 462 height 74
paste textarea "كربن"
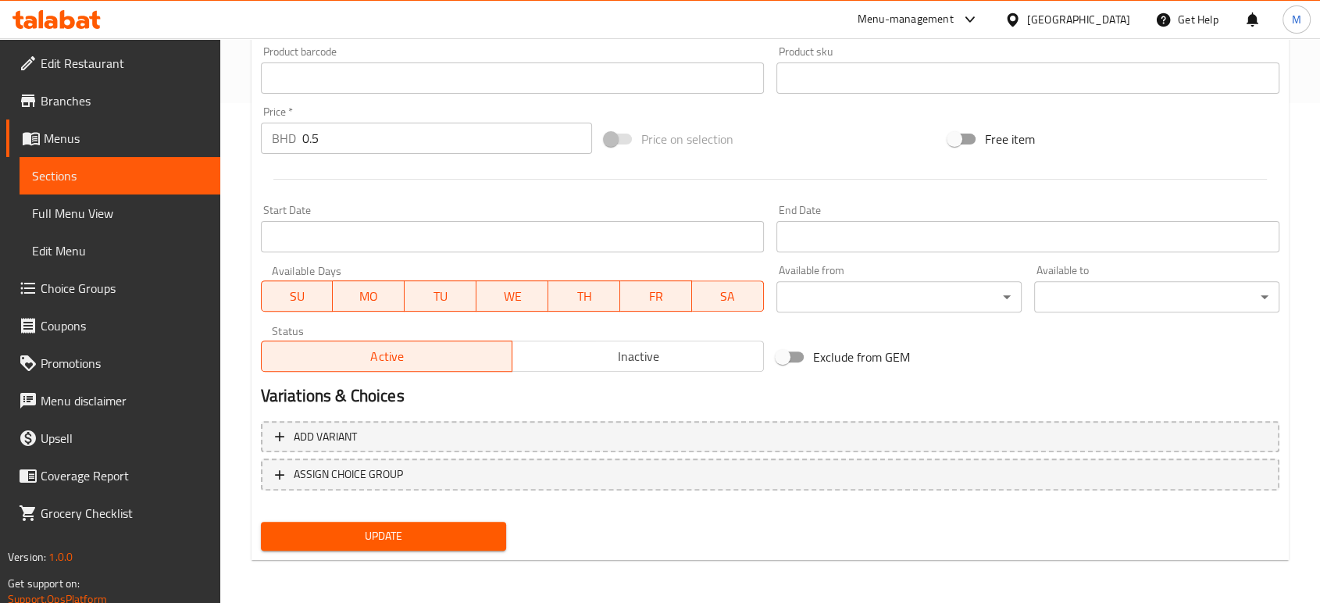
type textarea "مشروب مكربن"
click at [427, 544] on span "Update" at bounding box center [383, 537] width 220 height 20
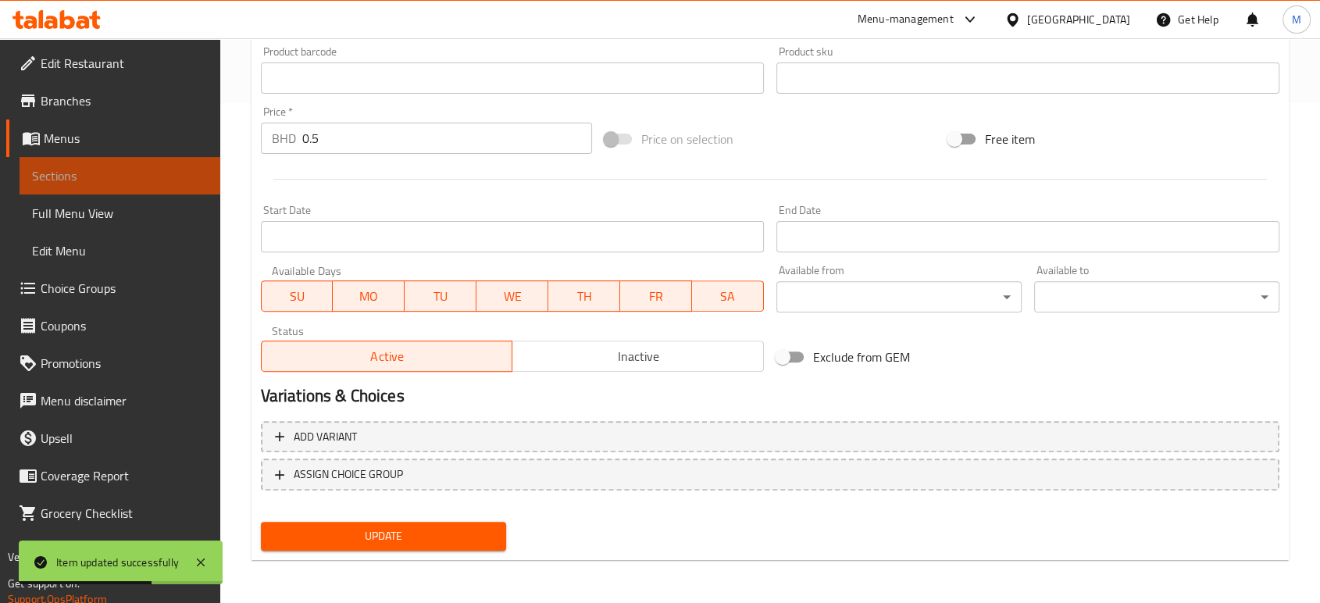
click at [149, 188] on link "Sections" at bounding box center [120, 175] width 201 height 37
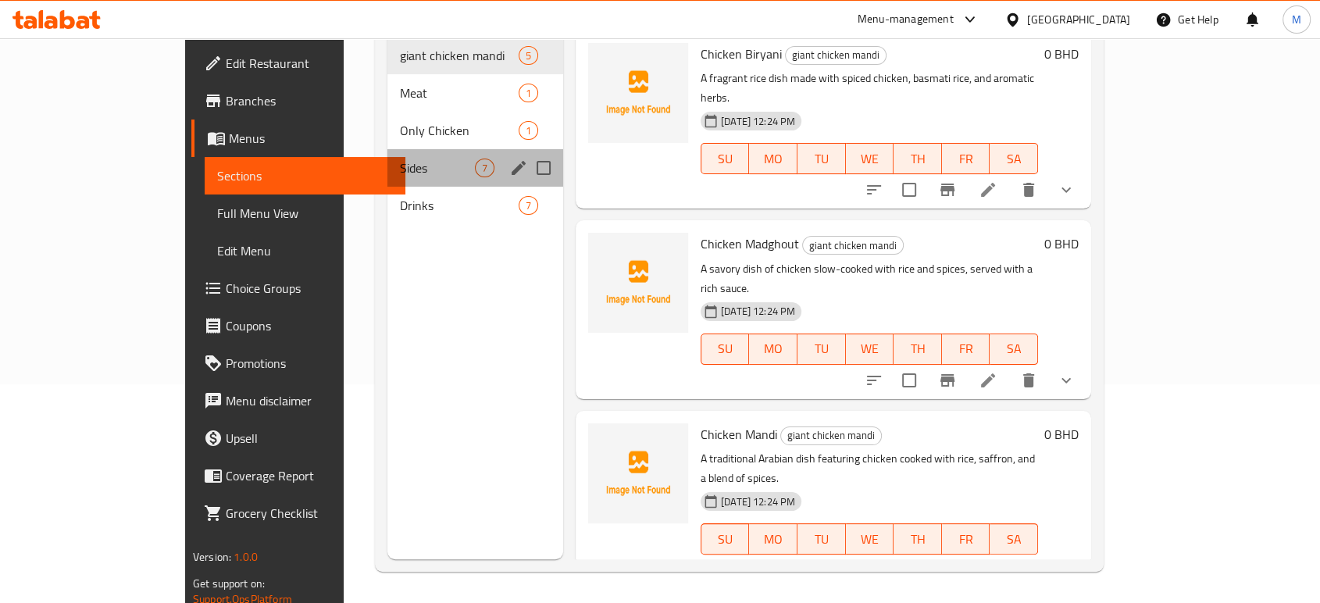
click at [387, 160] on div "Sides 7" at bounding box center [475, 167] width 176 height 37
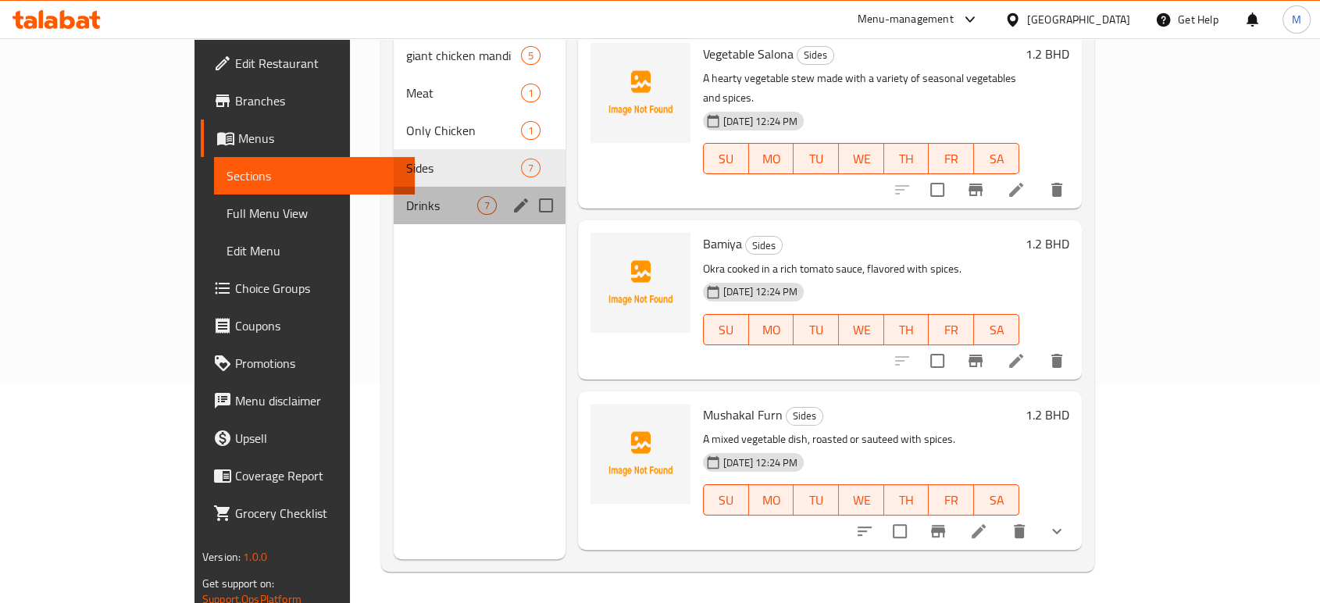
click at [394, 187] on div "Drinks 7" at bounding box center [480, 205] width 172 height 37
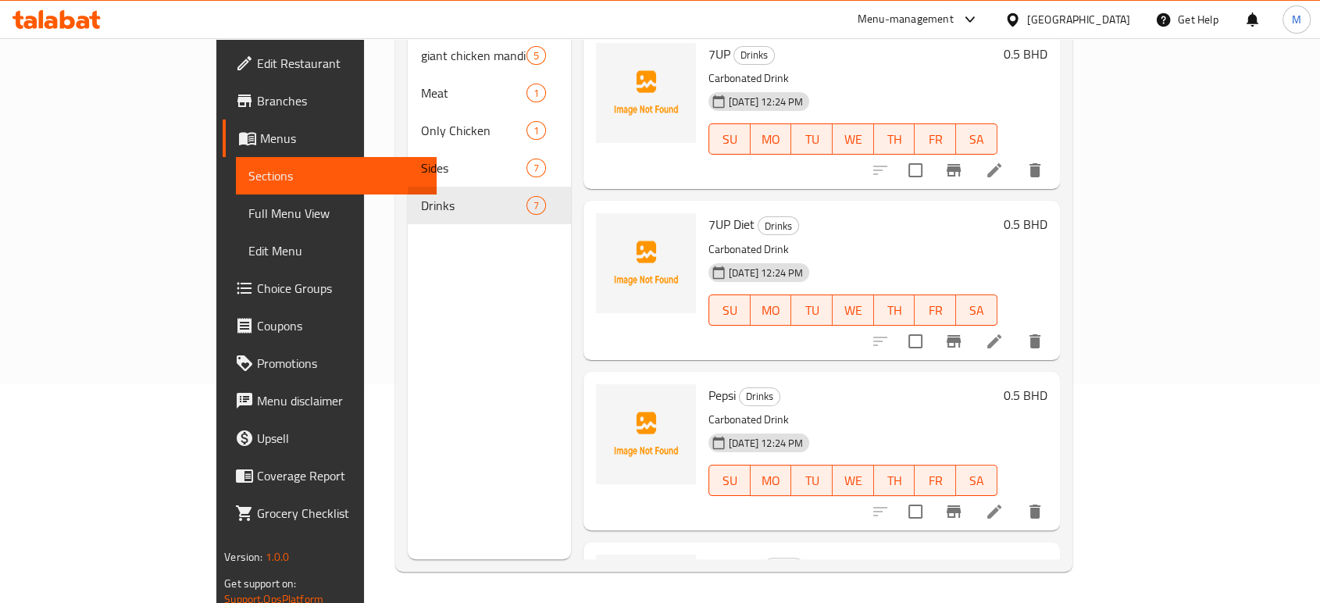
scroll to position [527, 0]
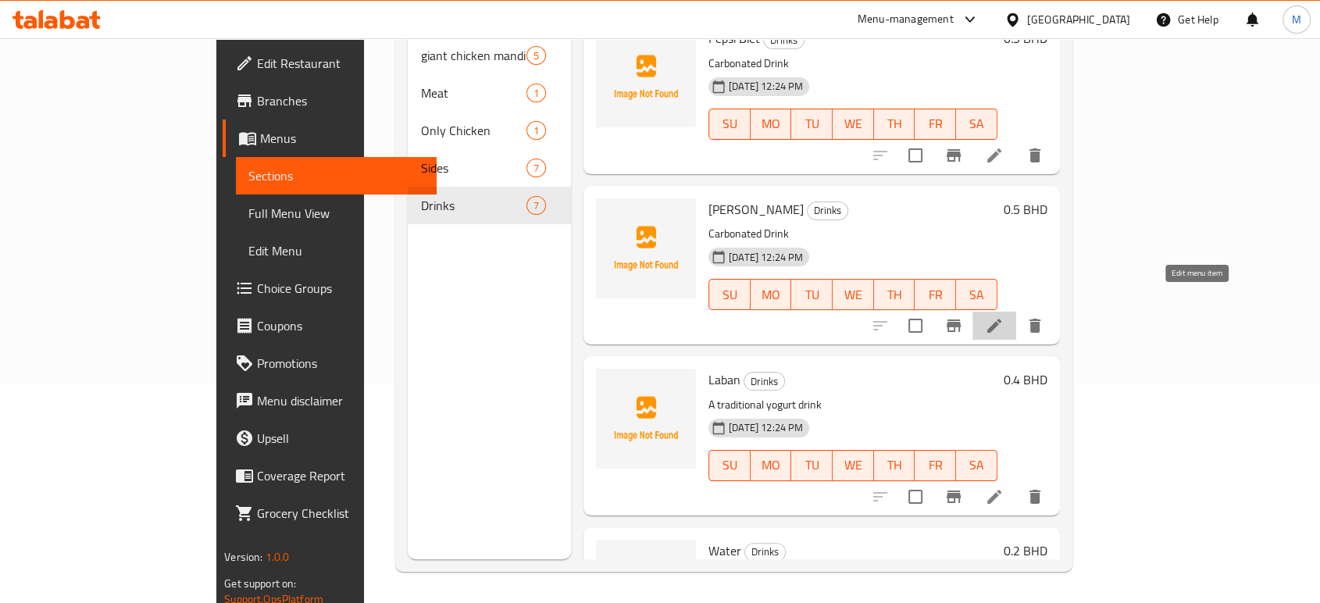
click at [1002, 319] on icon at bounding box center [994, 326] width 14 height 14
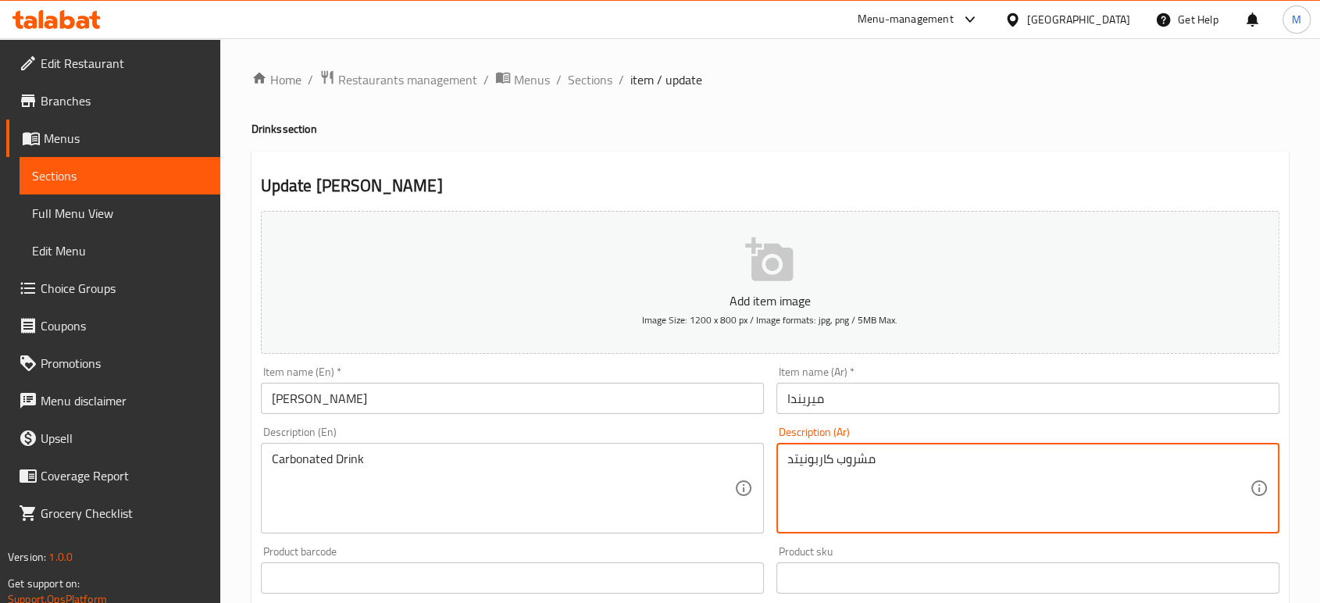
click at [961, 470] on textarea "مشروب كاربونيتد" at bounding box center [1018, 489] width 462 height 74
paste textarea "كربن"
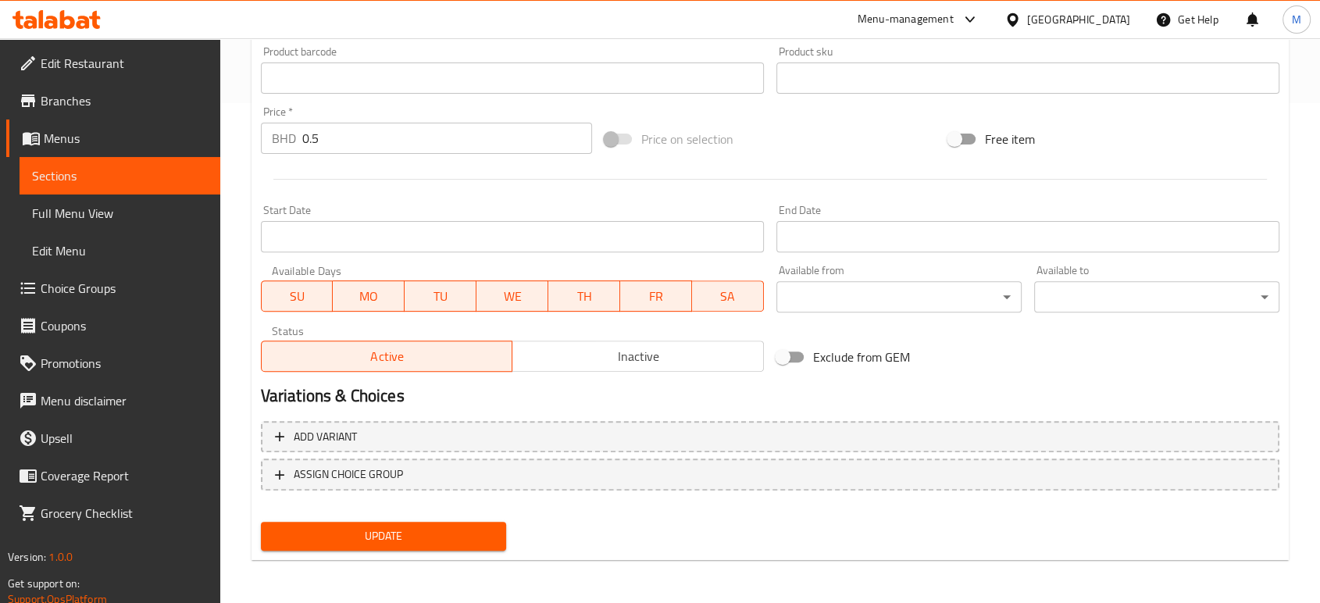
type textarea "مشروب مكربن"
click at [392, 532] on span "Update" at bounding box center [383, 537] width 220 height 20
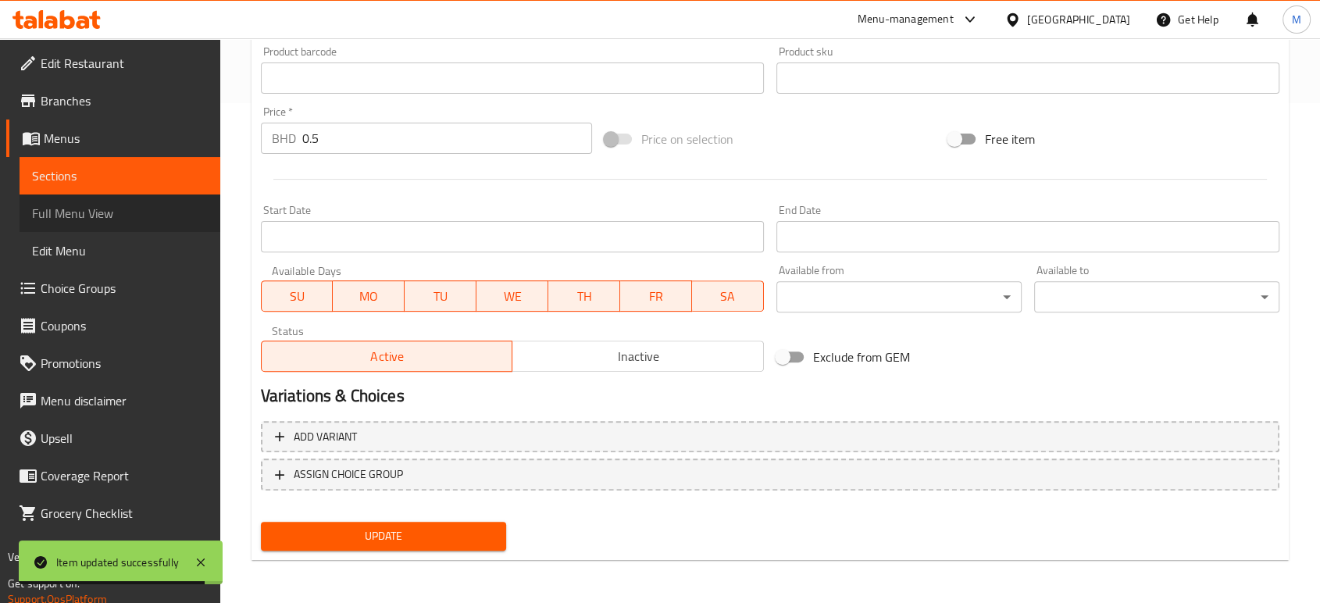
click at [119, 205] on span "Full Menu View" at bounding box center [120, 213] width 176 height 19
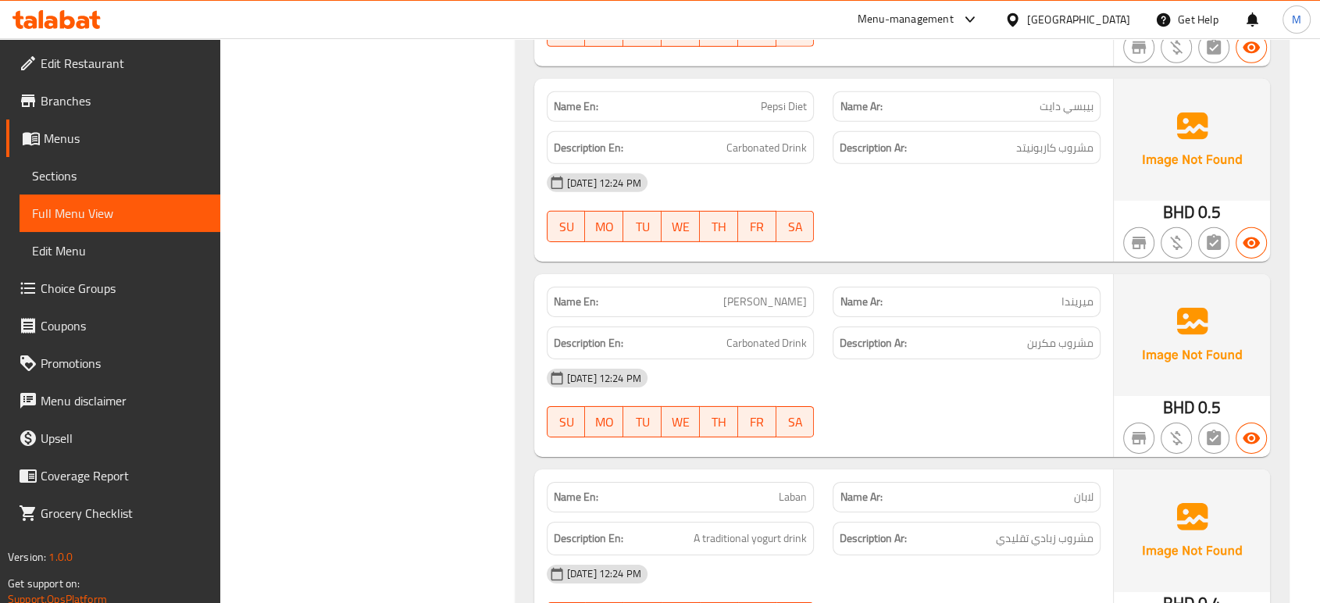
scroll to position [4998, 0]
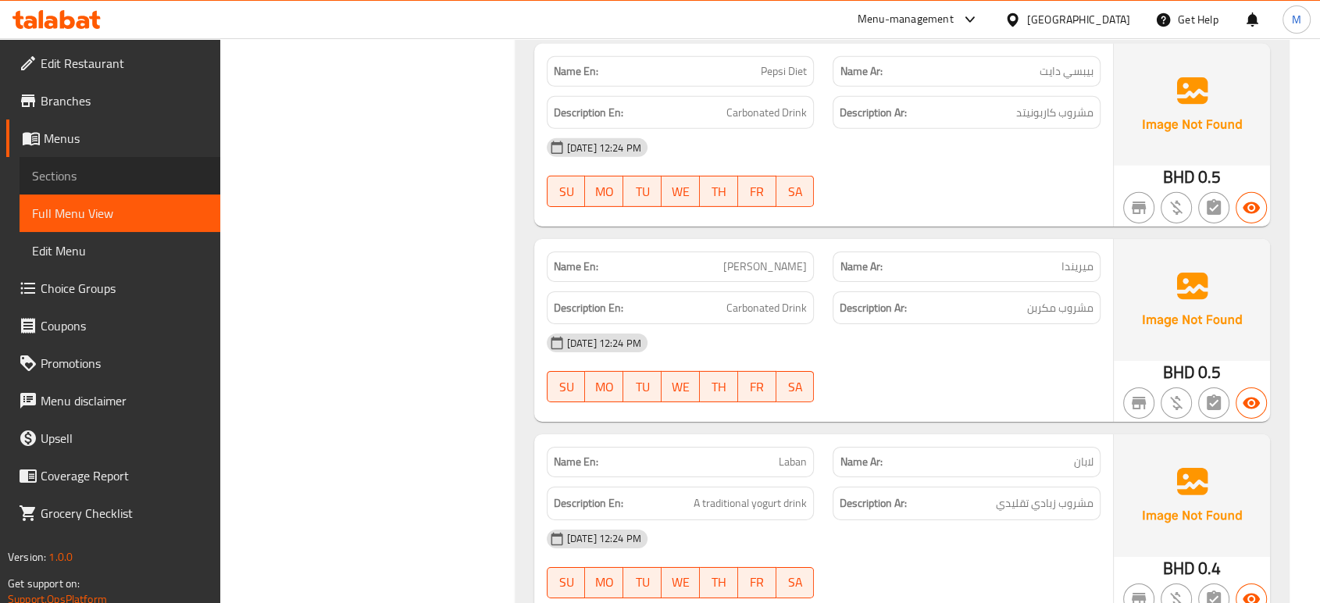
click at [62, 176] on span "Sections" at bounding box center [120, 175] width 176 height 19
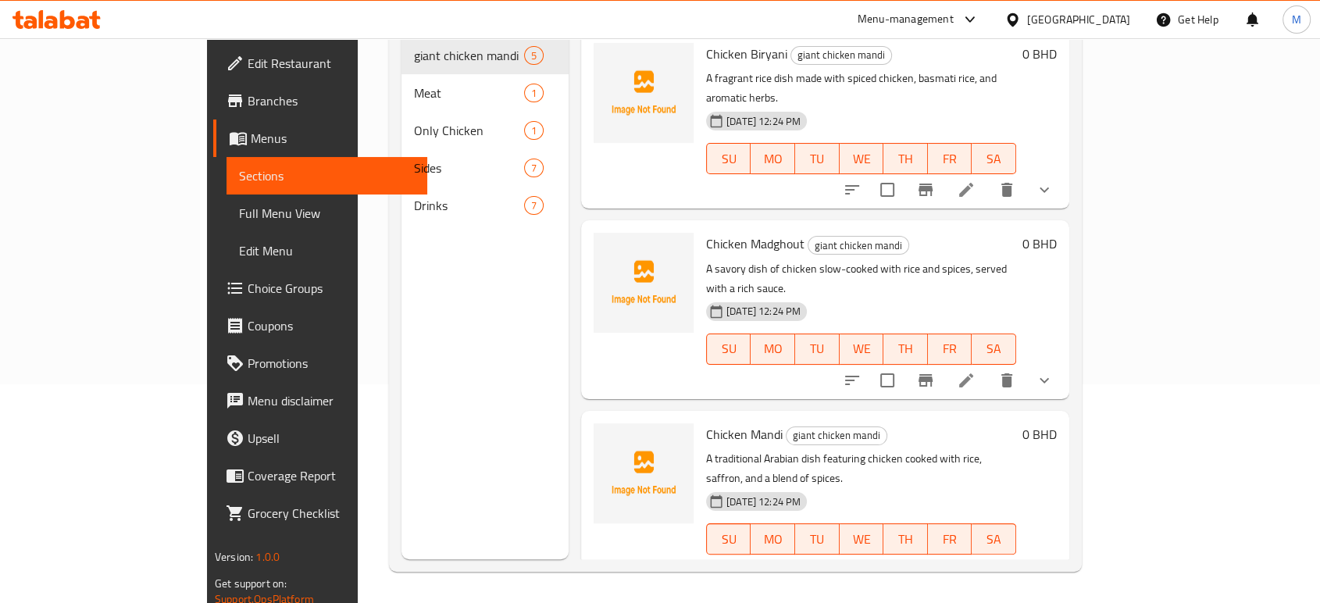
scroll to position [219, 0]
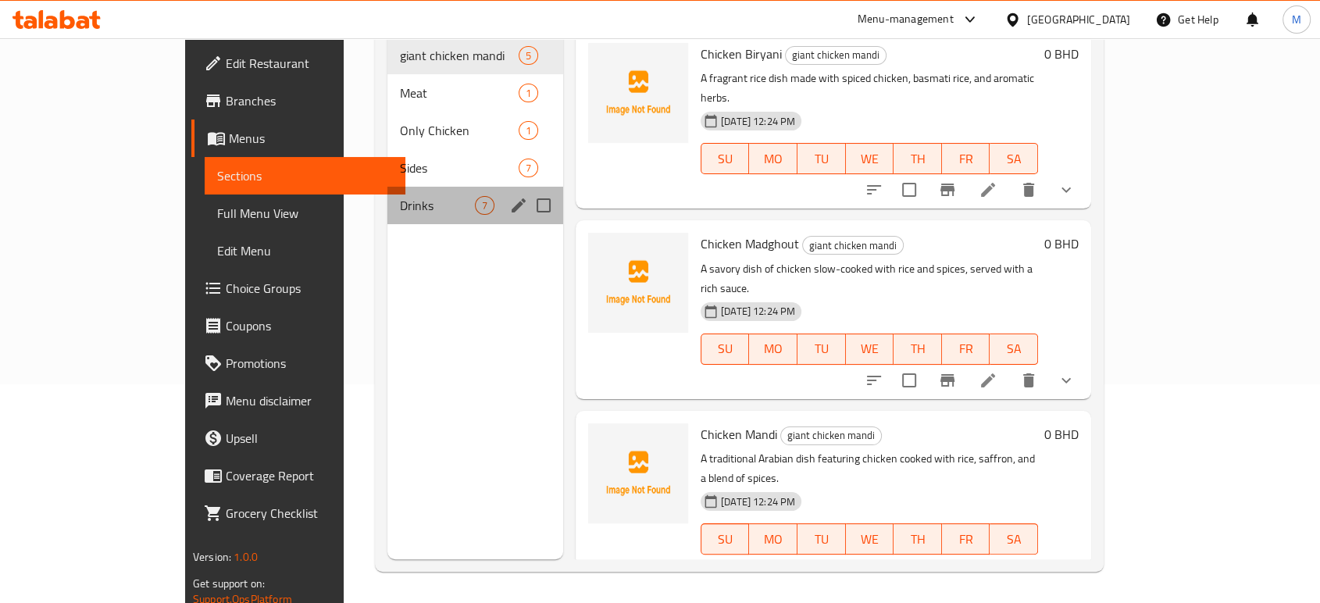
click at [387, 187] on div "Drinks 7" at bounding box center [475, 205] width 176 height 37
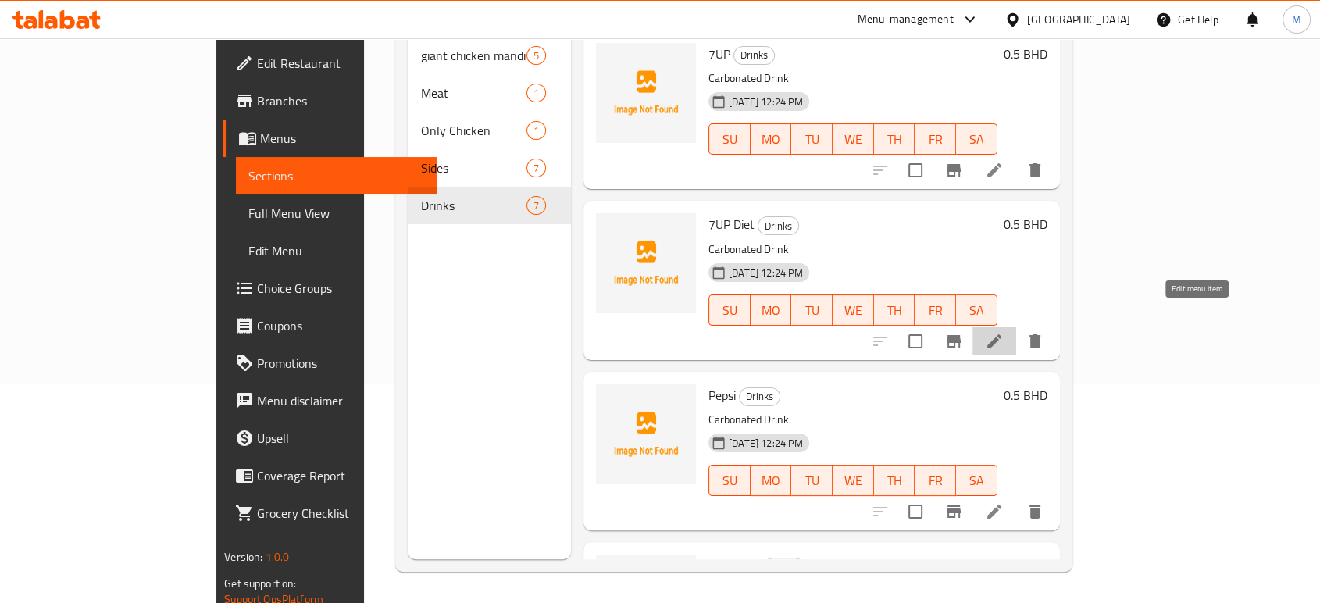
click at [1004, 332] on icon at bounding box center [994, 341] width 19 height 19
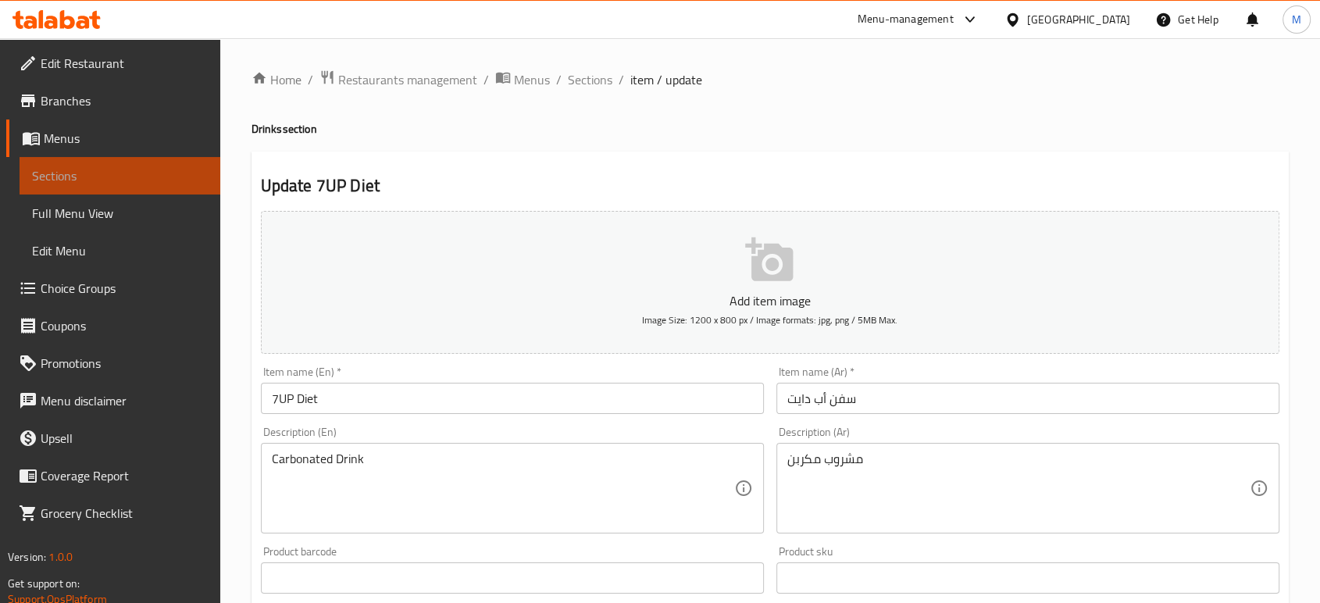
click at [131, 174] on span "Sections" at bounding box center [120, 175] width 176 height 19
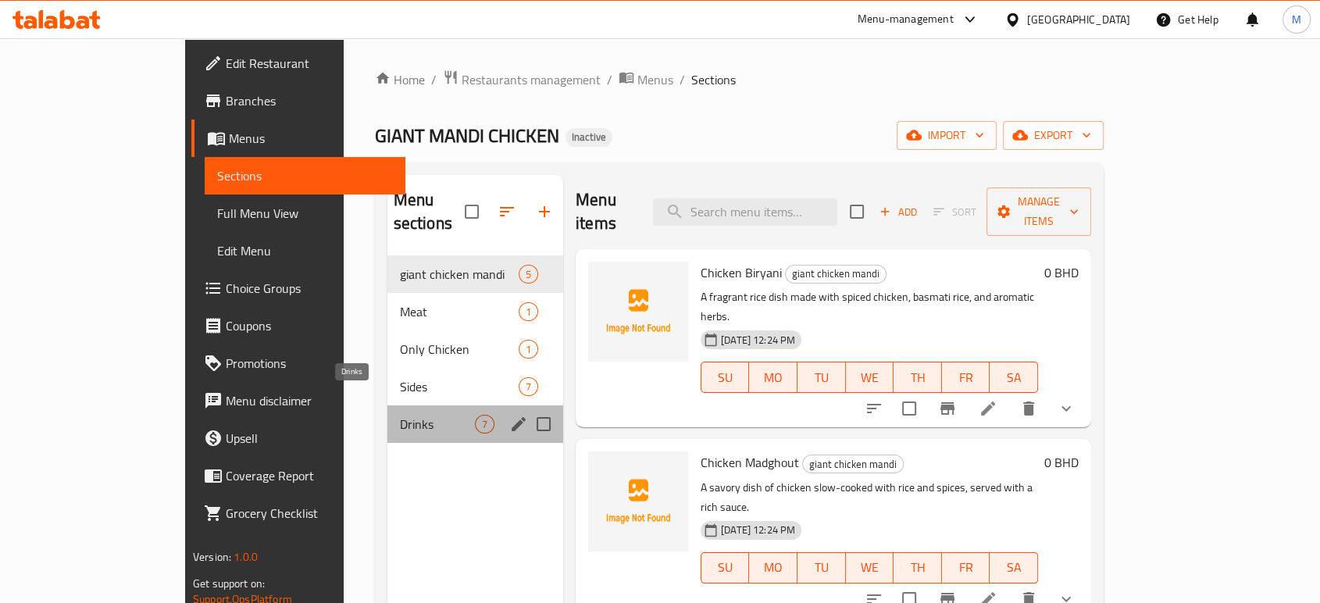
click at [400, 415] on span "Drinks" at bounding box center [437, 424] width 75 height 19
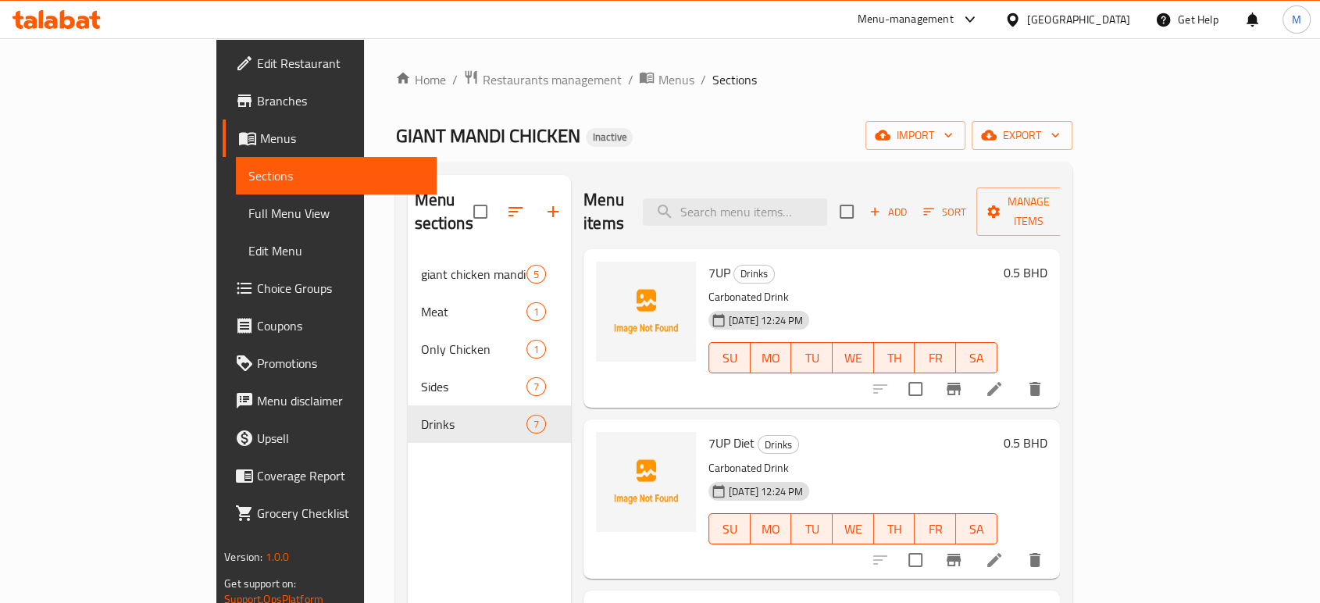
scroll to position [527, 0]
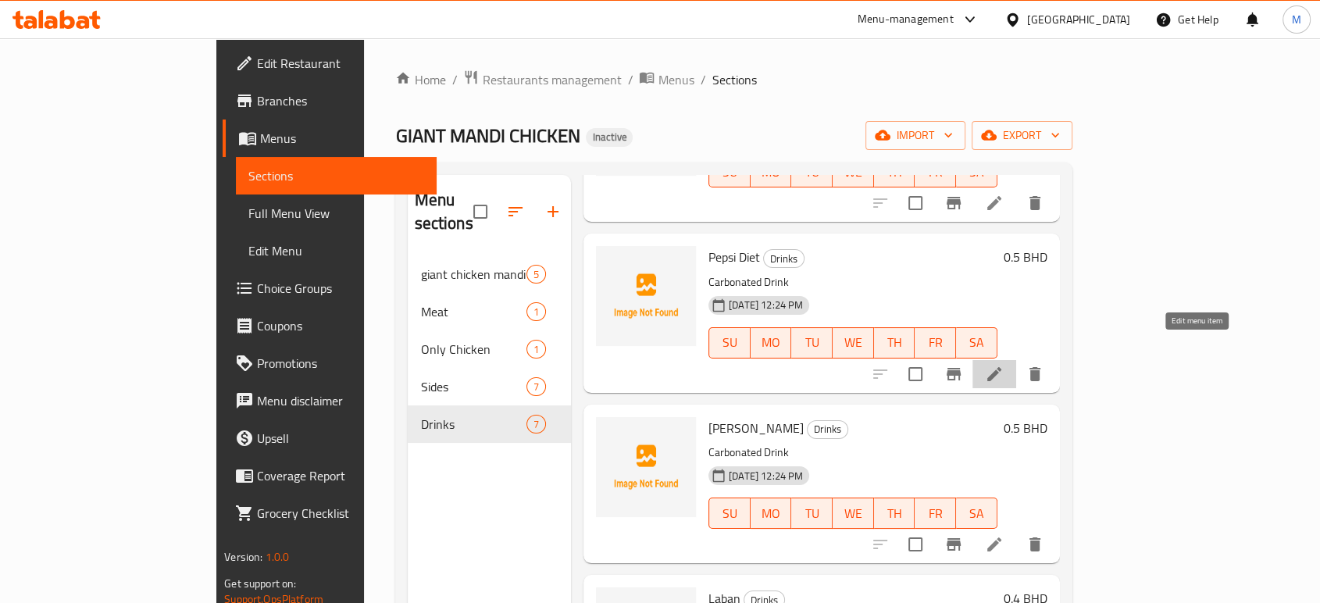
click at [1002, 367] on icon at bounding box center [994, 374] width 14 height 14
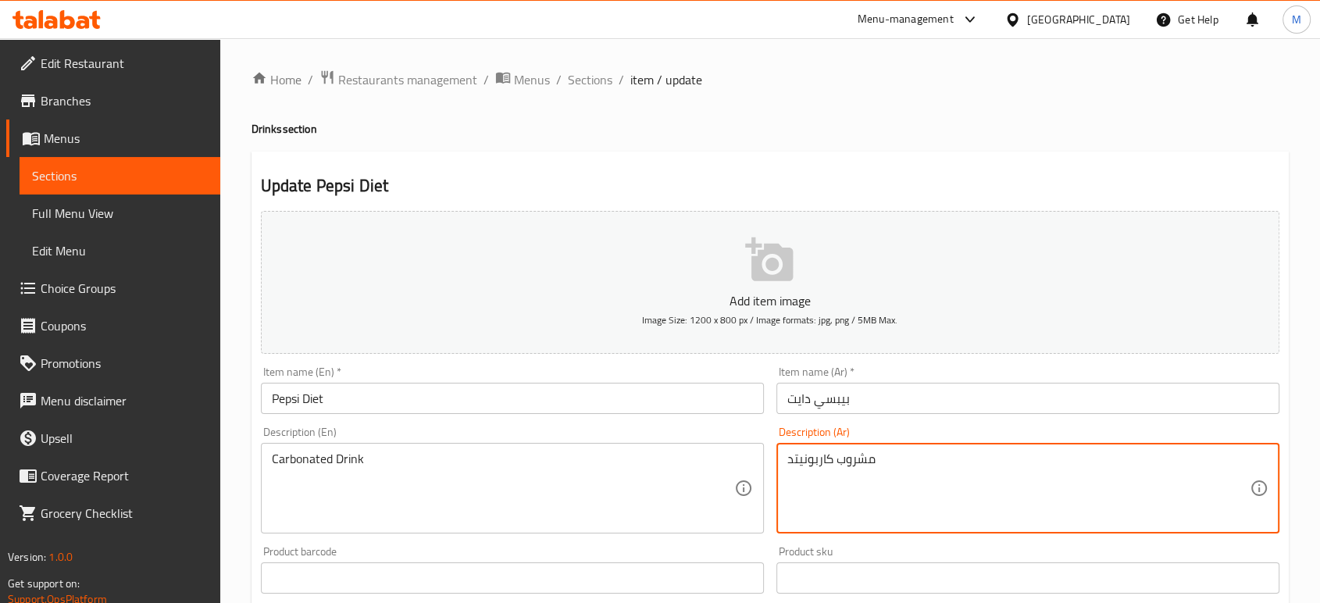
click at [1008, 471] on textarea "مشروب كاربونيتد" at bounding box center [1018, 489] width 462 height 74
paste textarea "كربن"
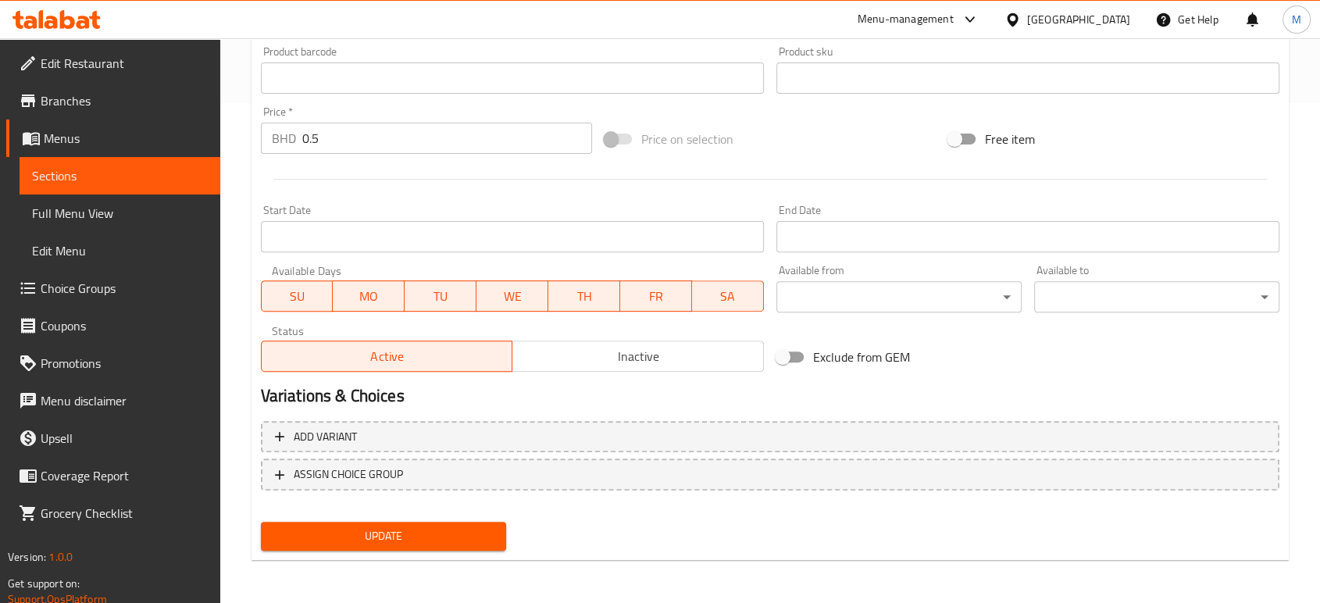
type textarea "مشروب مكربن"
click at [459, 537] on span "Update" at bounding box center [383, 537] width 220 height 20
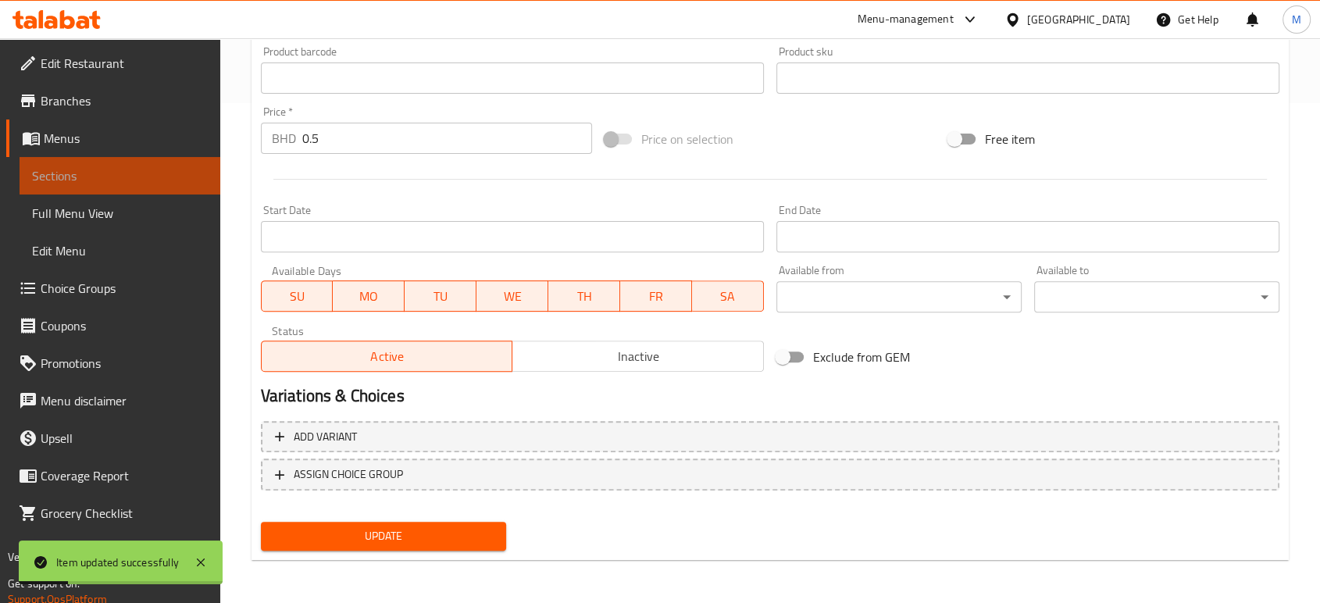
click at [78, 180] on span "Sections" at bounding box center [120, 175] width 176 height 19
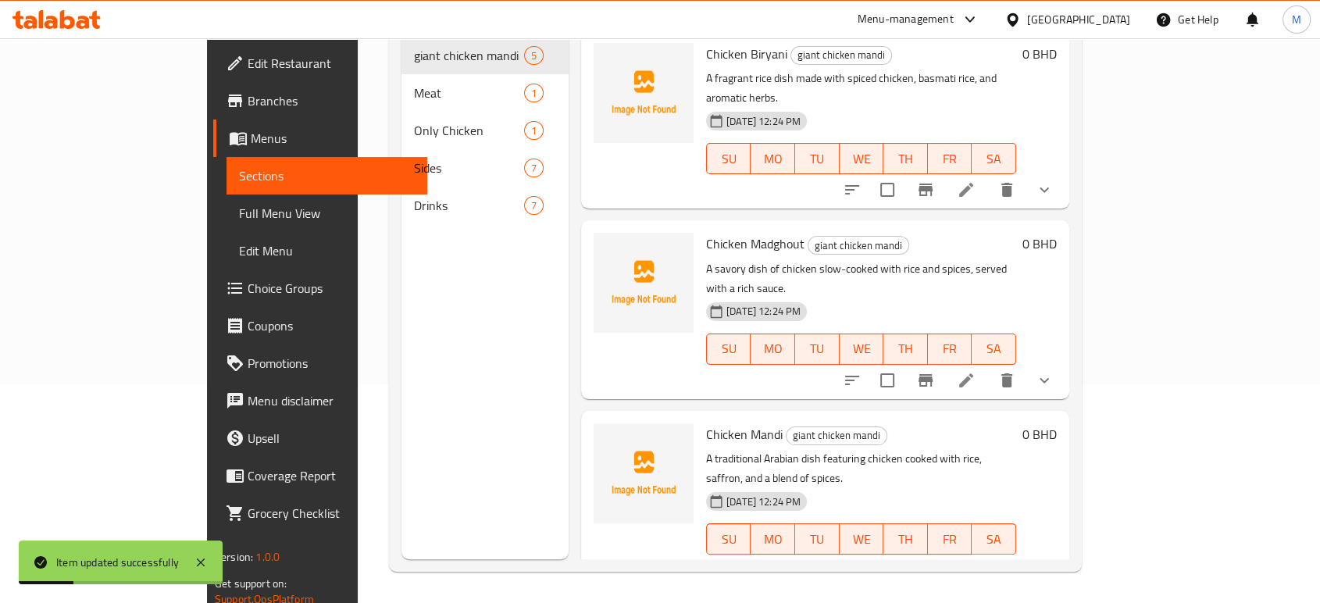
scroll to position [219, 0]
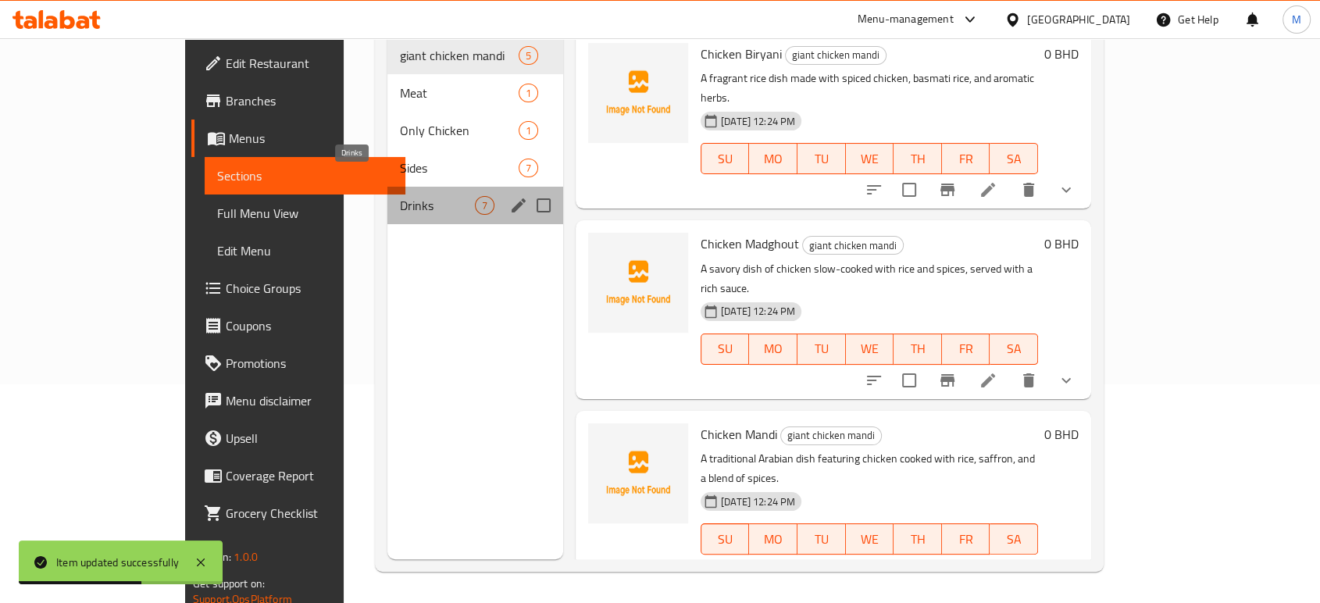
click at [400, 196] on span "Drinks" at bounding box center [437, 205] width 75 height 19
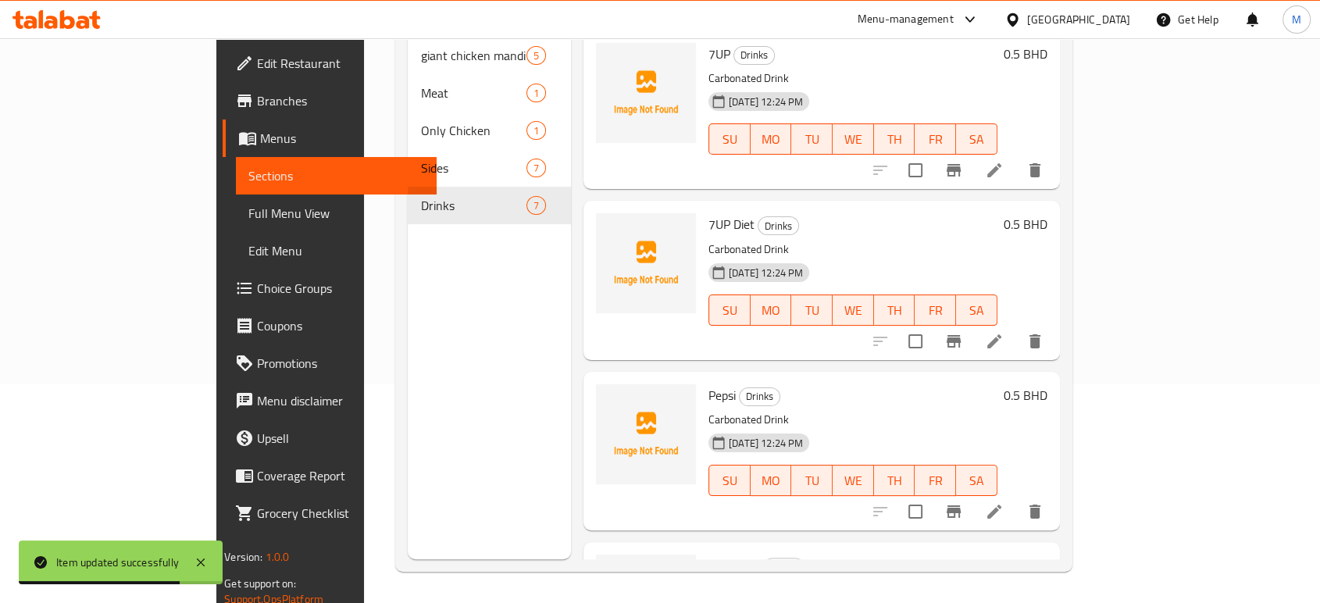
scroll to position [527, 0]
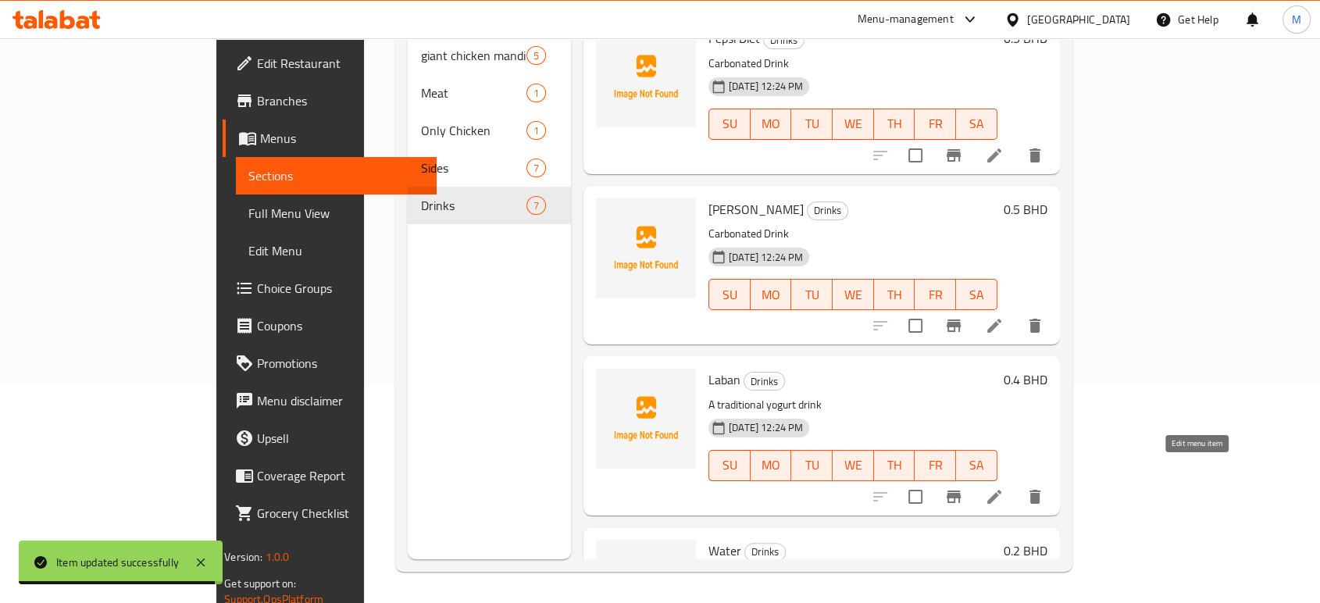
click at [1002, 490] on icon at bounding box center [994, 497] width 14 height 14
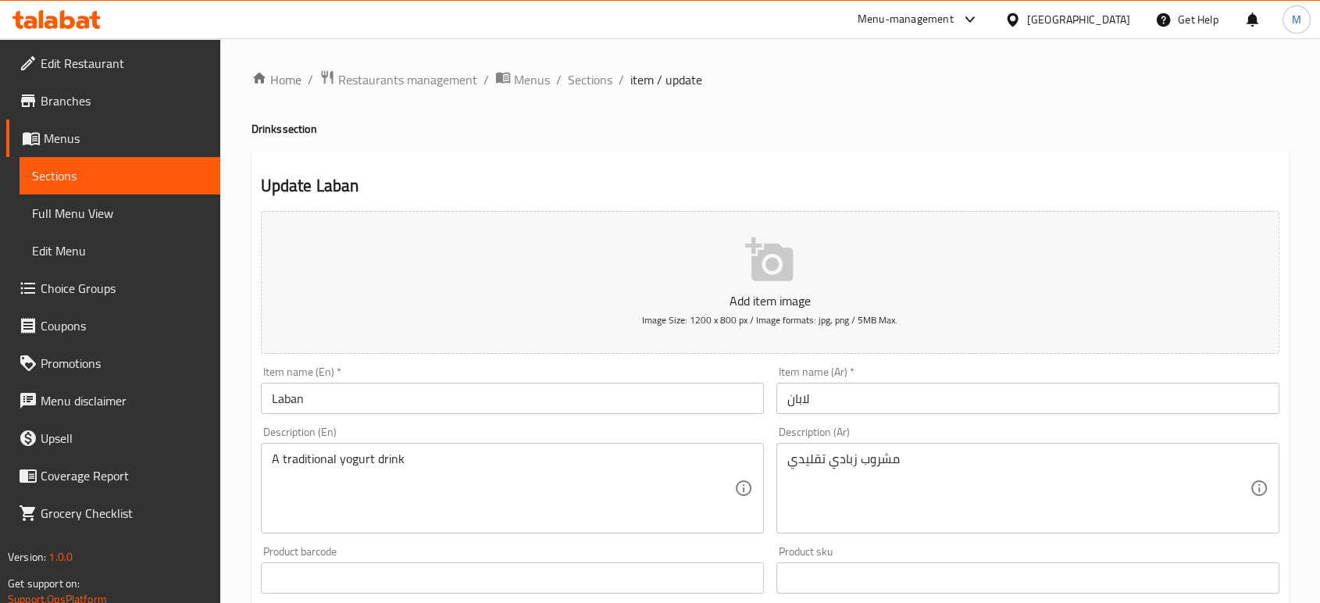
click at [937, 392] on input "لابان" at bounding box center [1028, 398] width 503 height 31
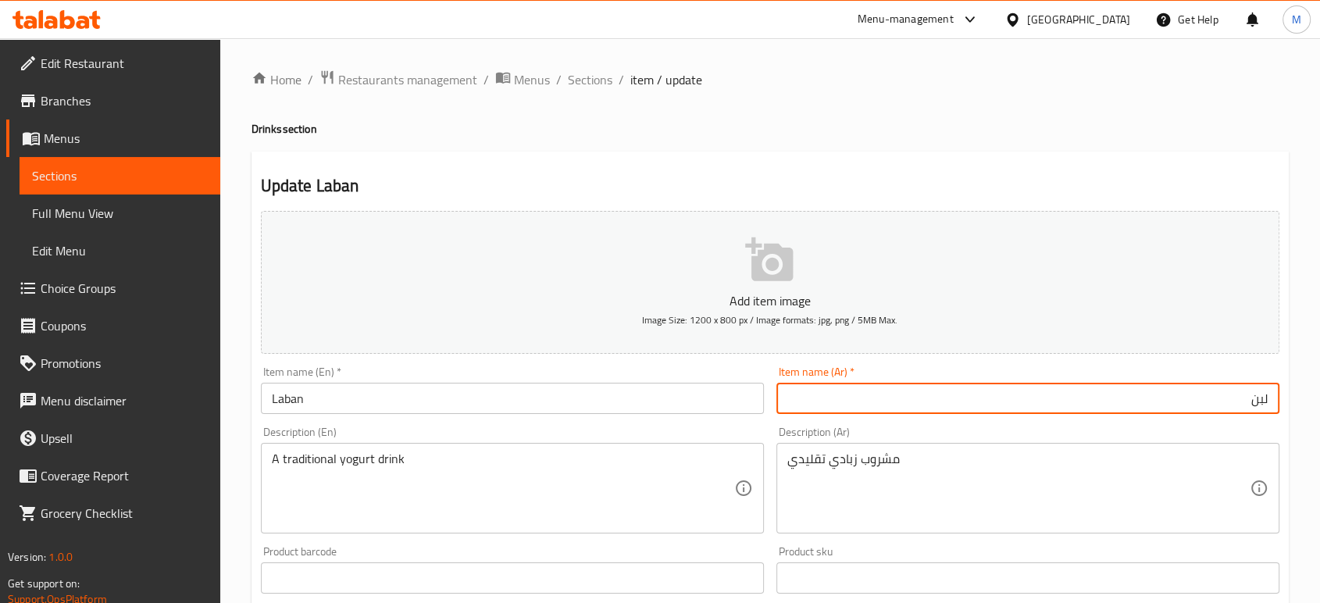
type input "لبن"
click at [469, 408] on input "Laban" at bounding box center [512, 398] width 503 height 31
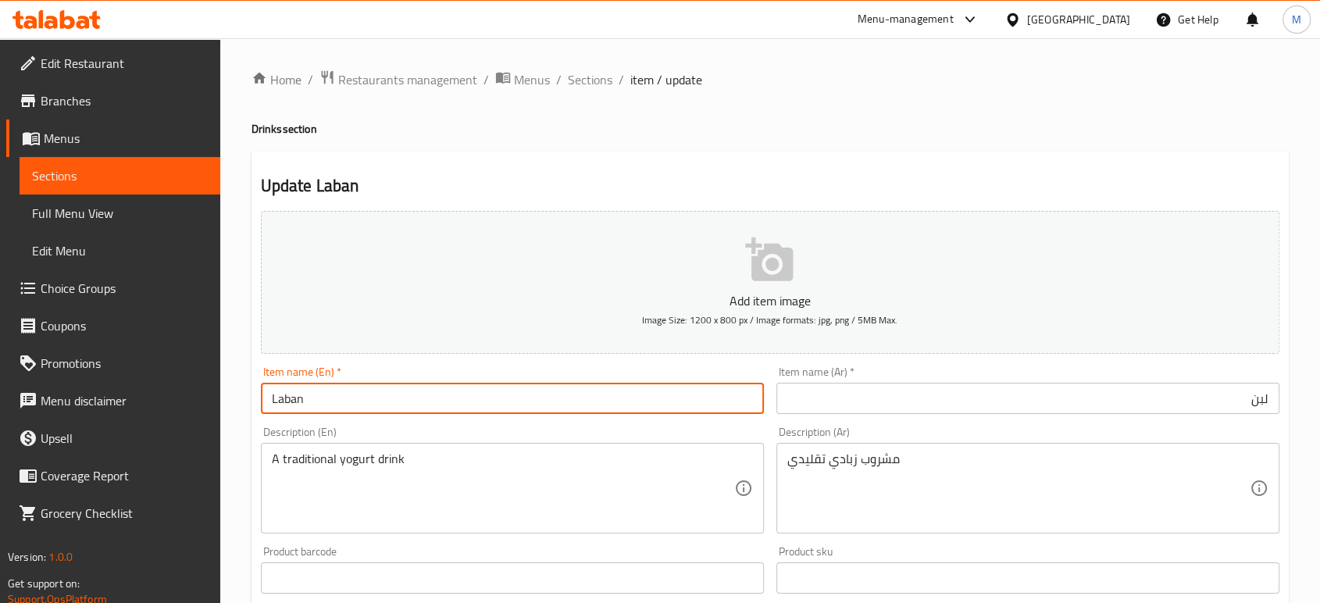
click at [469, 408] on input "Laban" at bounding box center [512, 398] width 503 height 31
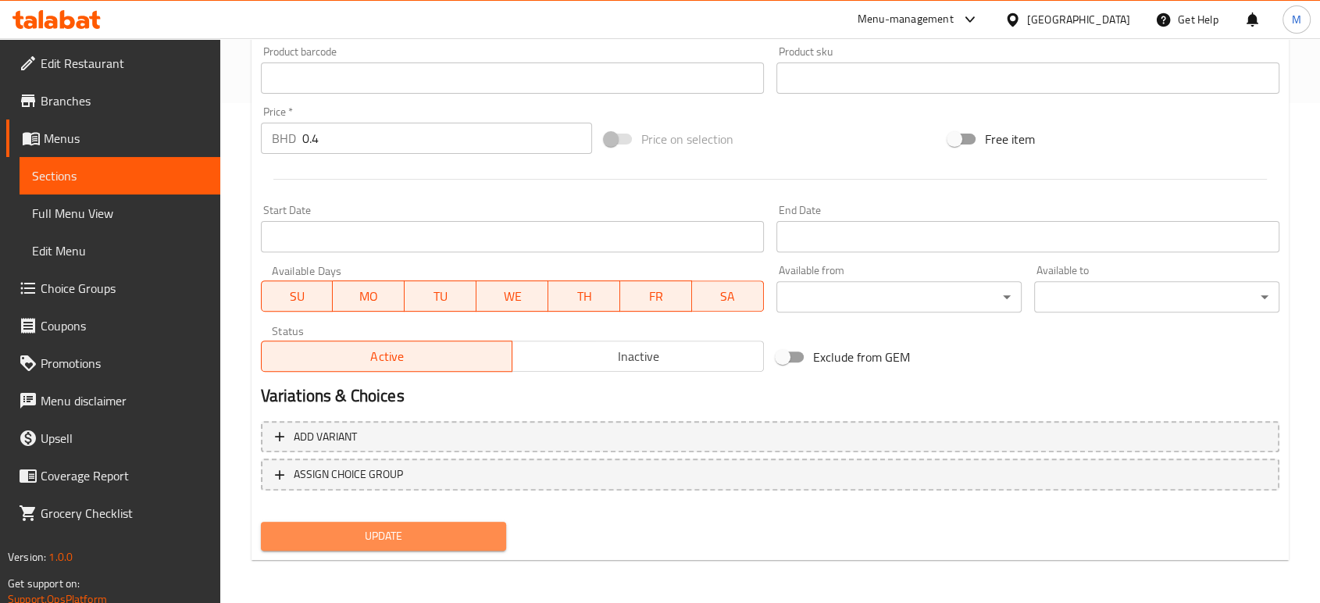
click at [354, 543] on span "Update" at bounding box center [383, 537] width 220 height 20
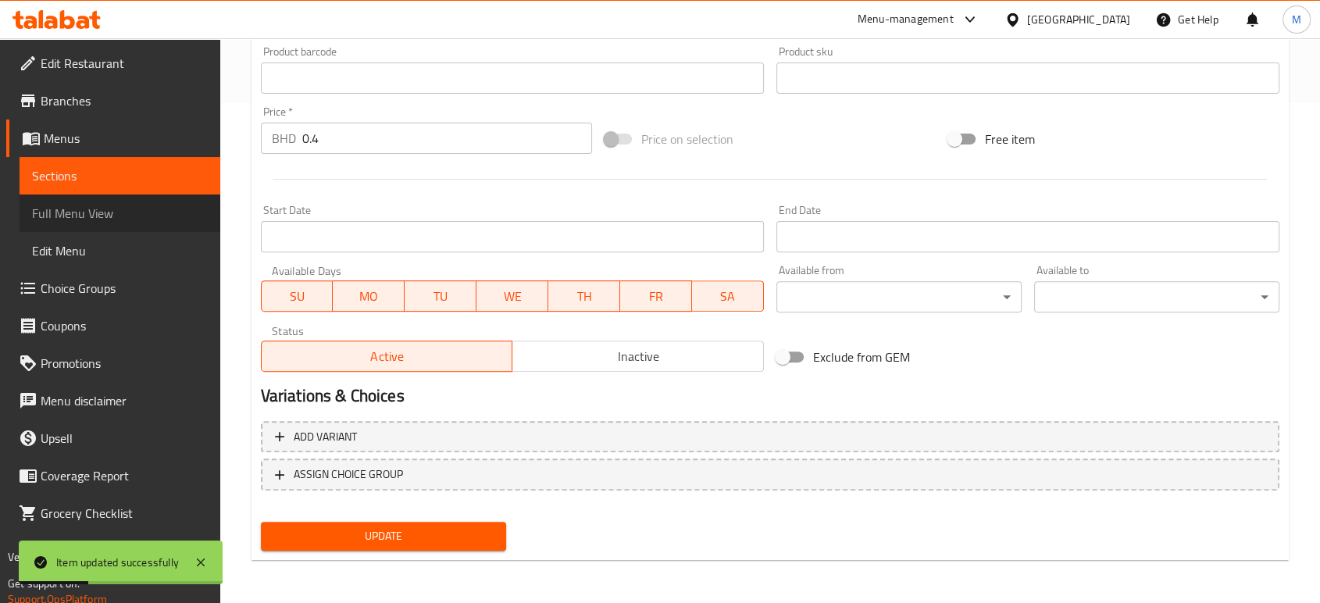
click at [150, 204] on span "Full Menu View" at bounding box center [120, 213] width 176 height 19
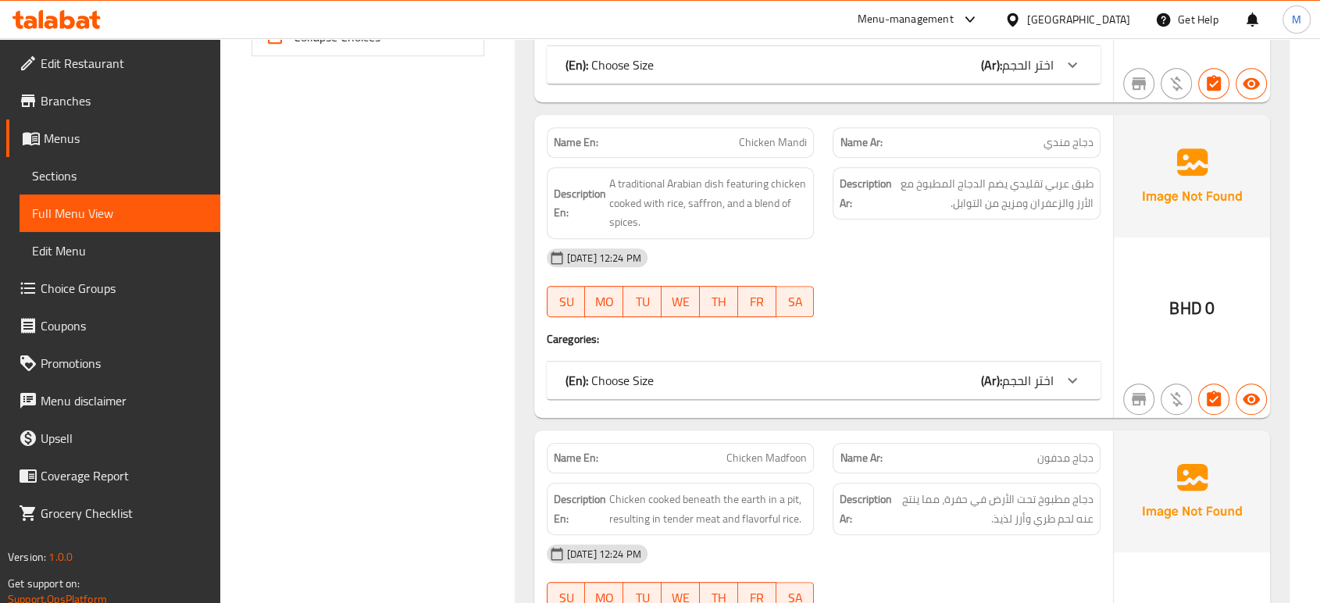
scroll to position [2772, 0]
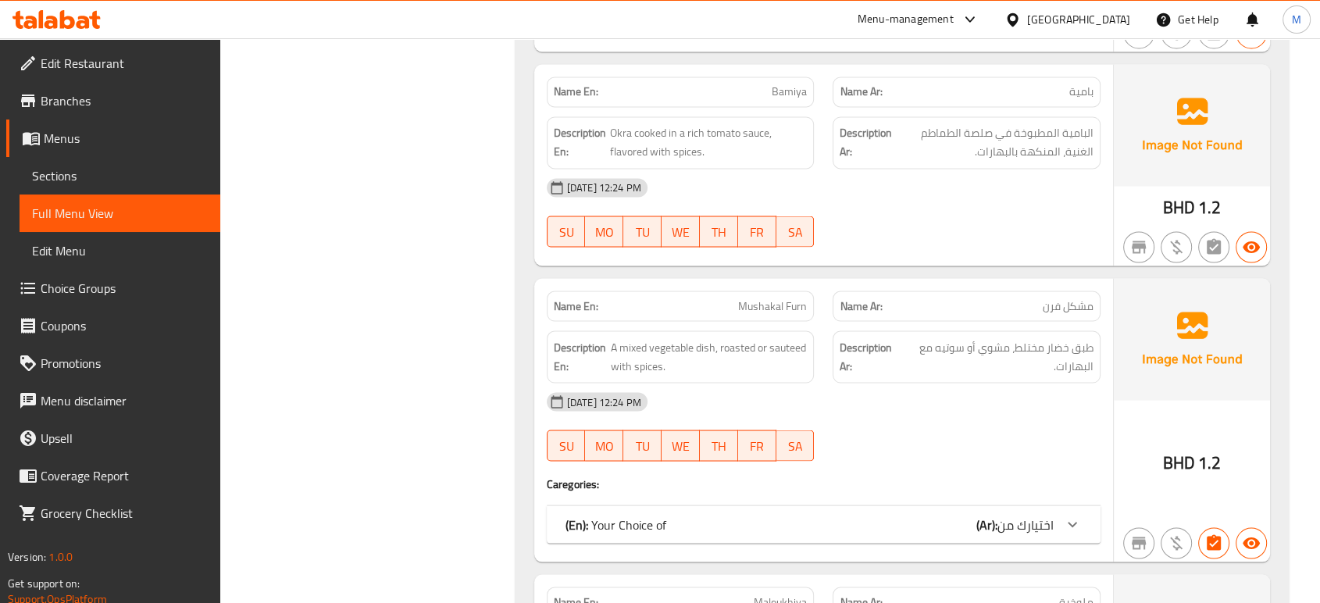
click at [664, 298] on p "Name En: Mushakal Furn" at bounding box center [681, 306] width 254 height 16
click at [739, 309] on span "Mushakal Furn" at bounding box center [772, 306] width 69 height 16
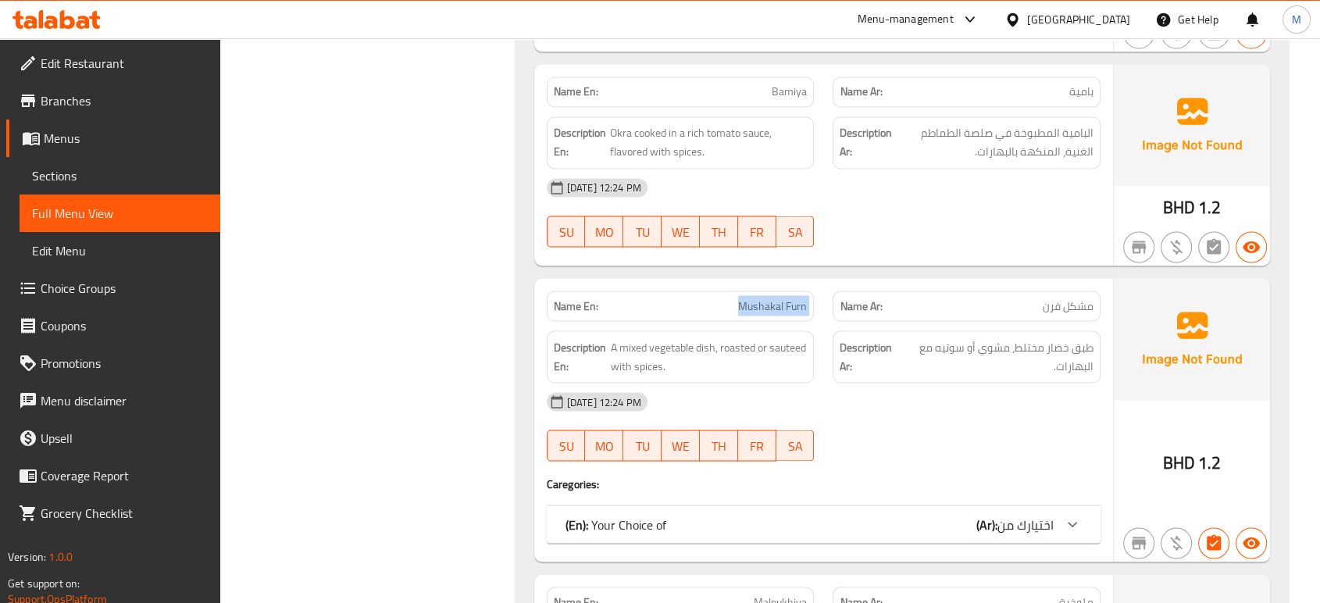
click at [739, 309] on span "Mushakal Furn" at bounding box center [772, 306] width 69 height 16
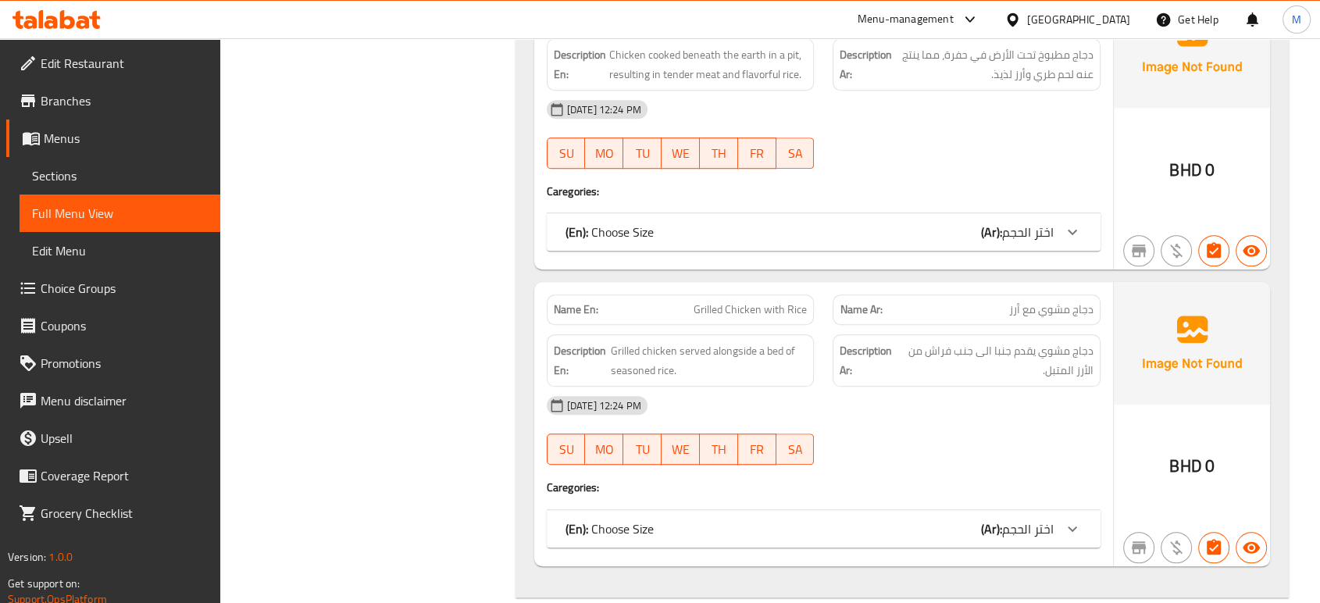
scroll to position [134, 0]
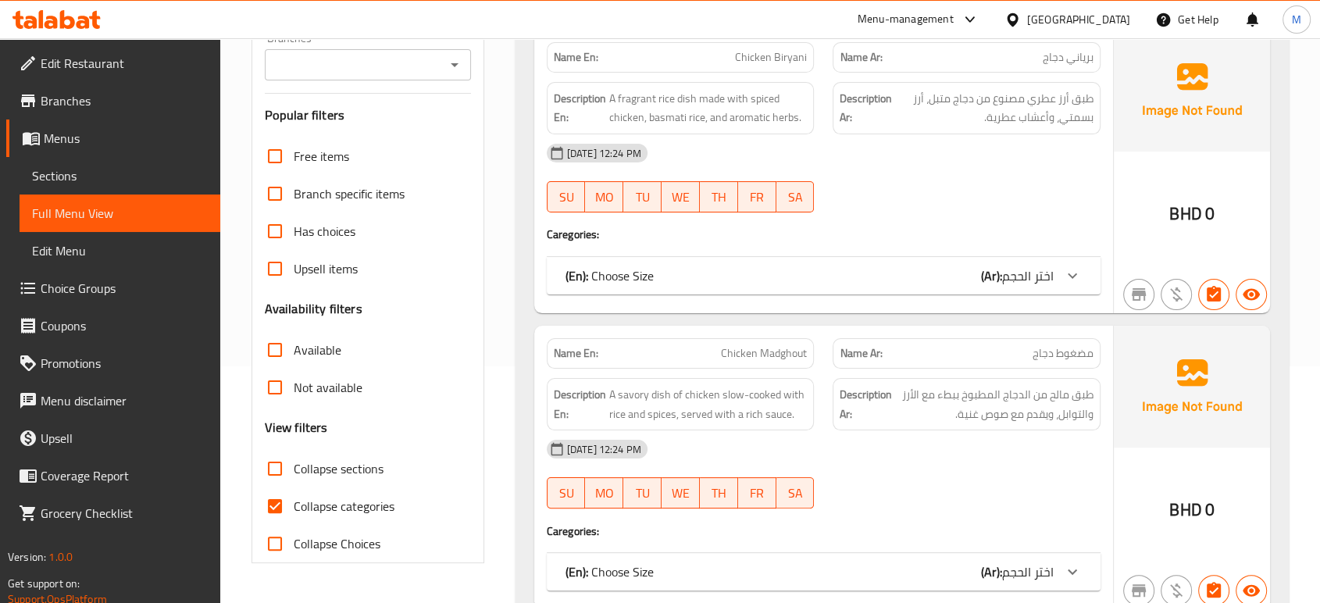
scroll to position [237, 0]
click at [269, 507] on input "Collapse categories" at bounding box center [274, 505] width 37 height 37
checkbox input "false"
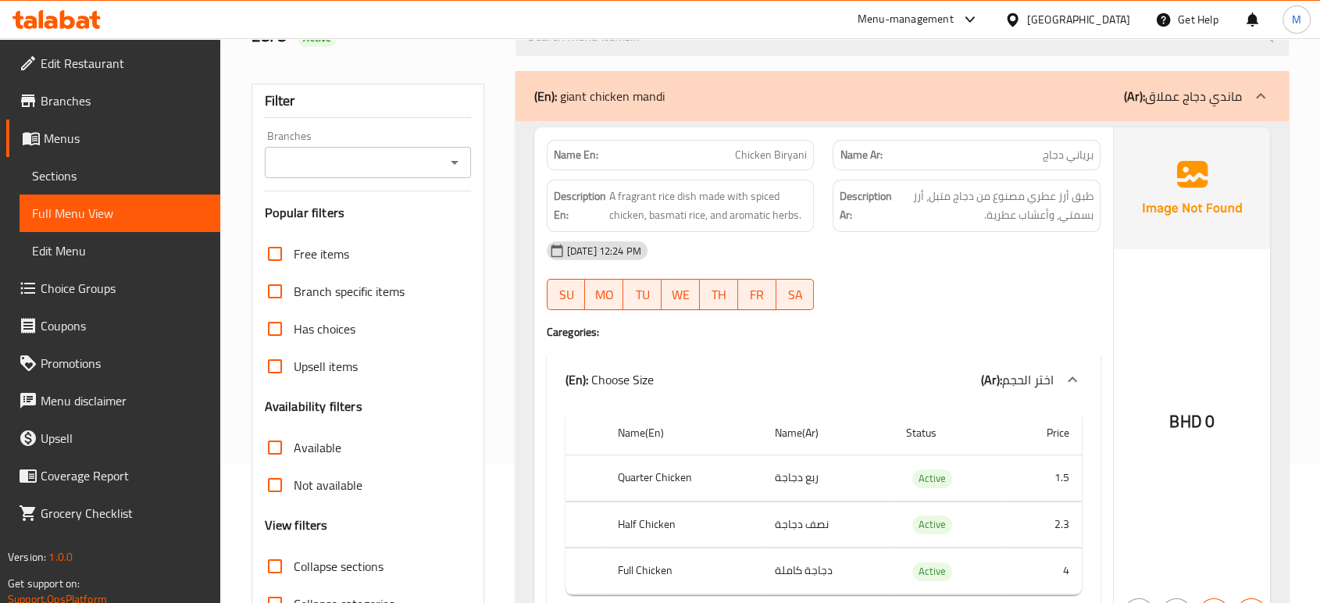
scroll to position [0, 0]
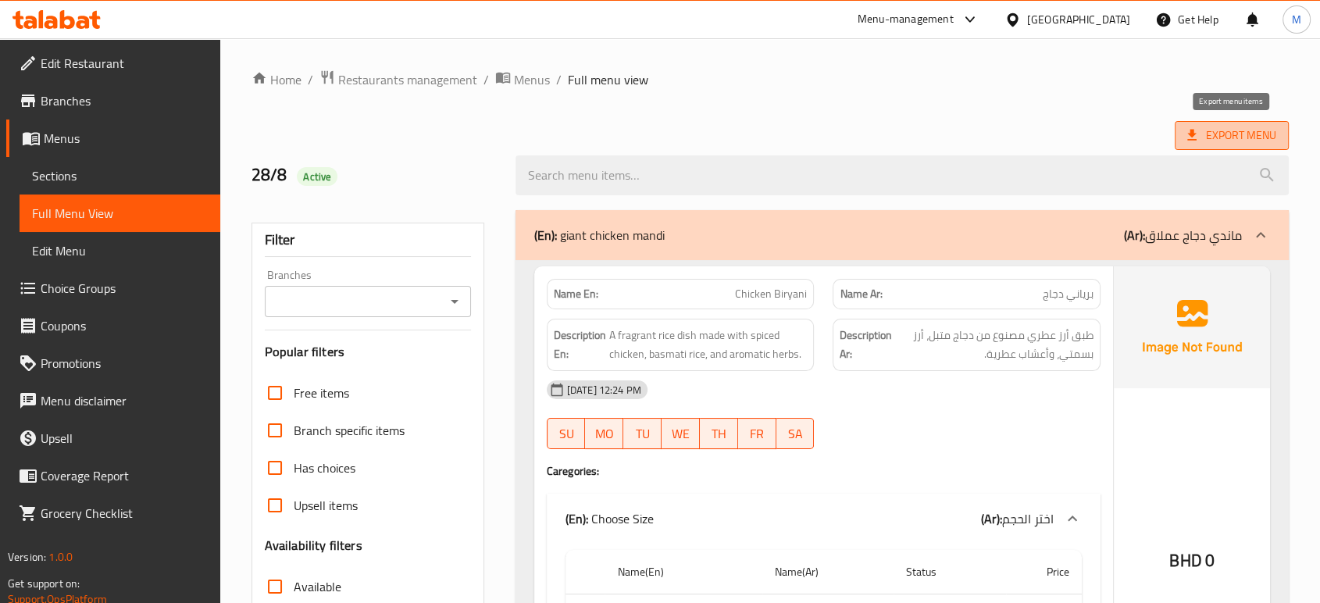
click at [1229, 127] on span "Export Menu" at bounding box center [1231, 136] width 89 height 20
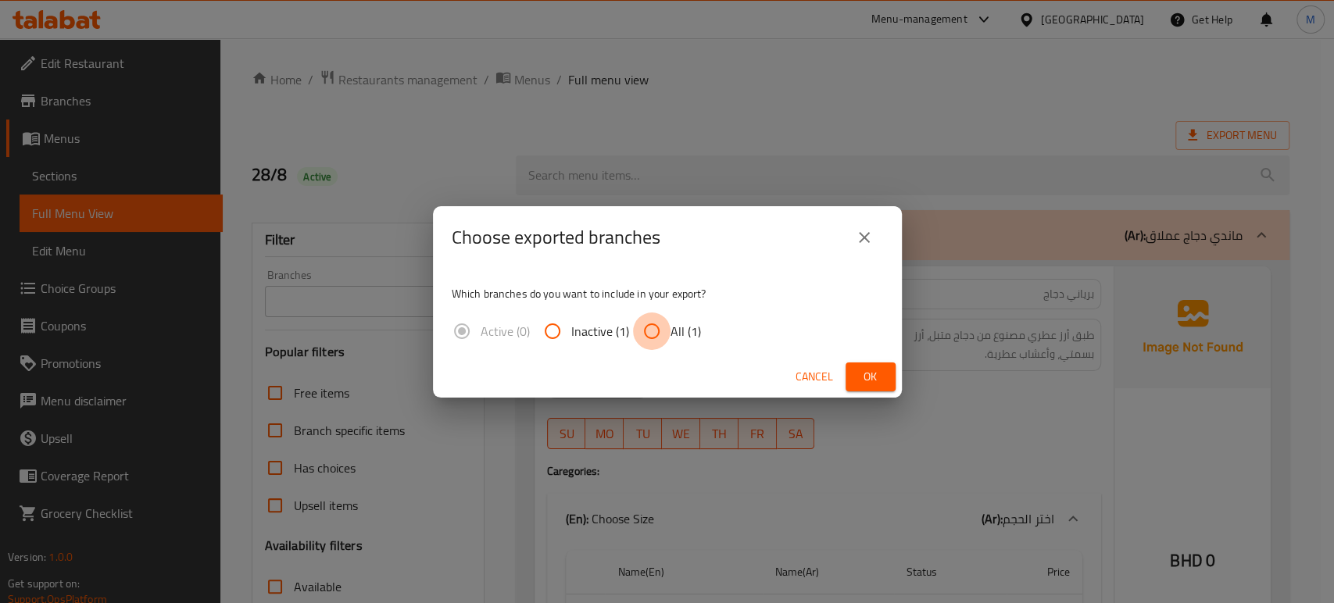
click at [635, 330] on input "All (1)" at bounding box center [651, 330] width 37 height 37
radio input "true"
click at [866, 378] on span "Ok" at bounding box center [870, 377] width 25 height 20
